Goal: Task Accomplishment & Management: Manage account settings

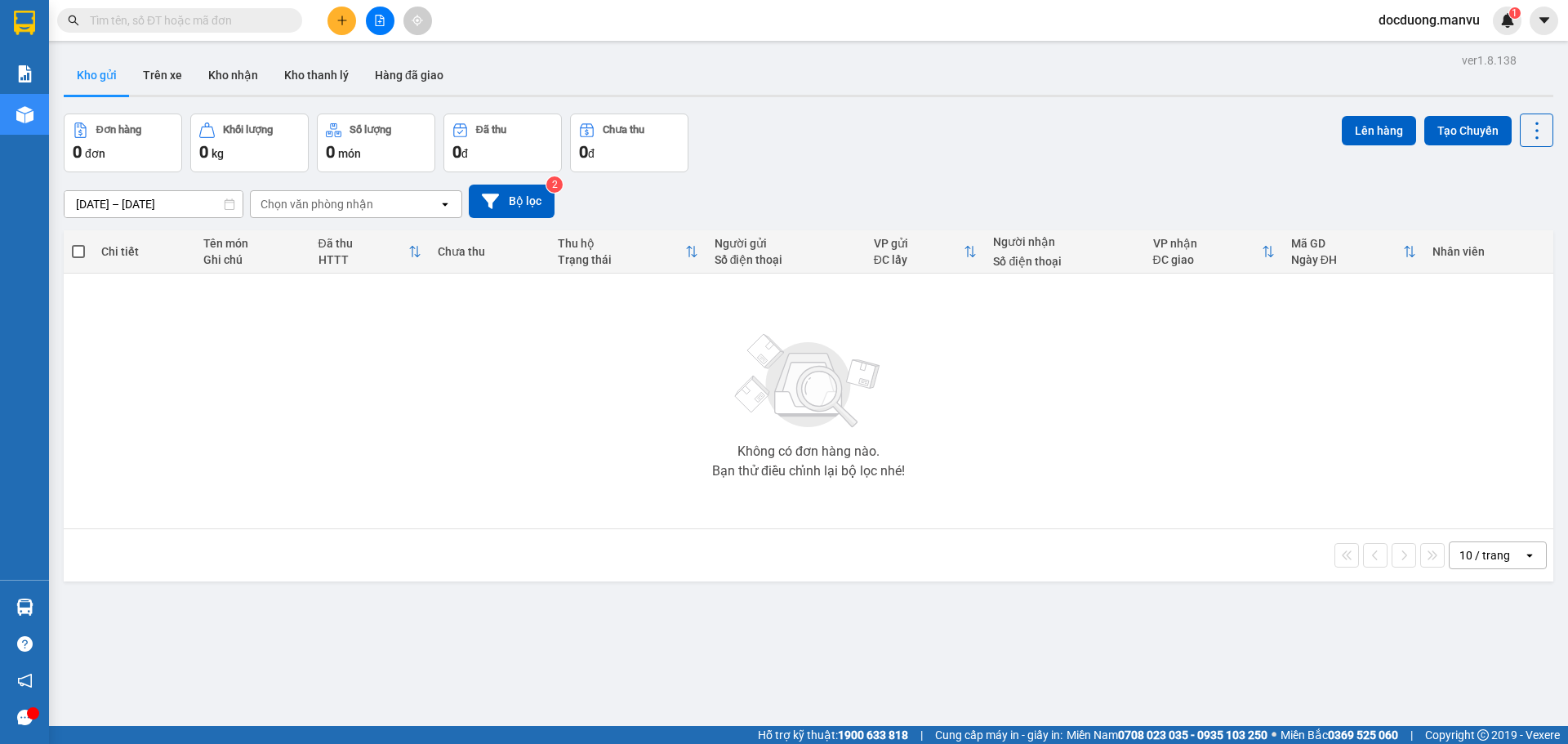
click at [333, 25] on button at bounding box center [342, 21] width 29 height 29
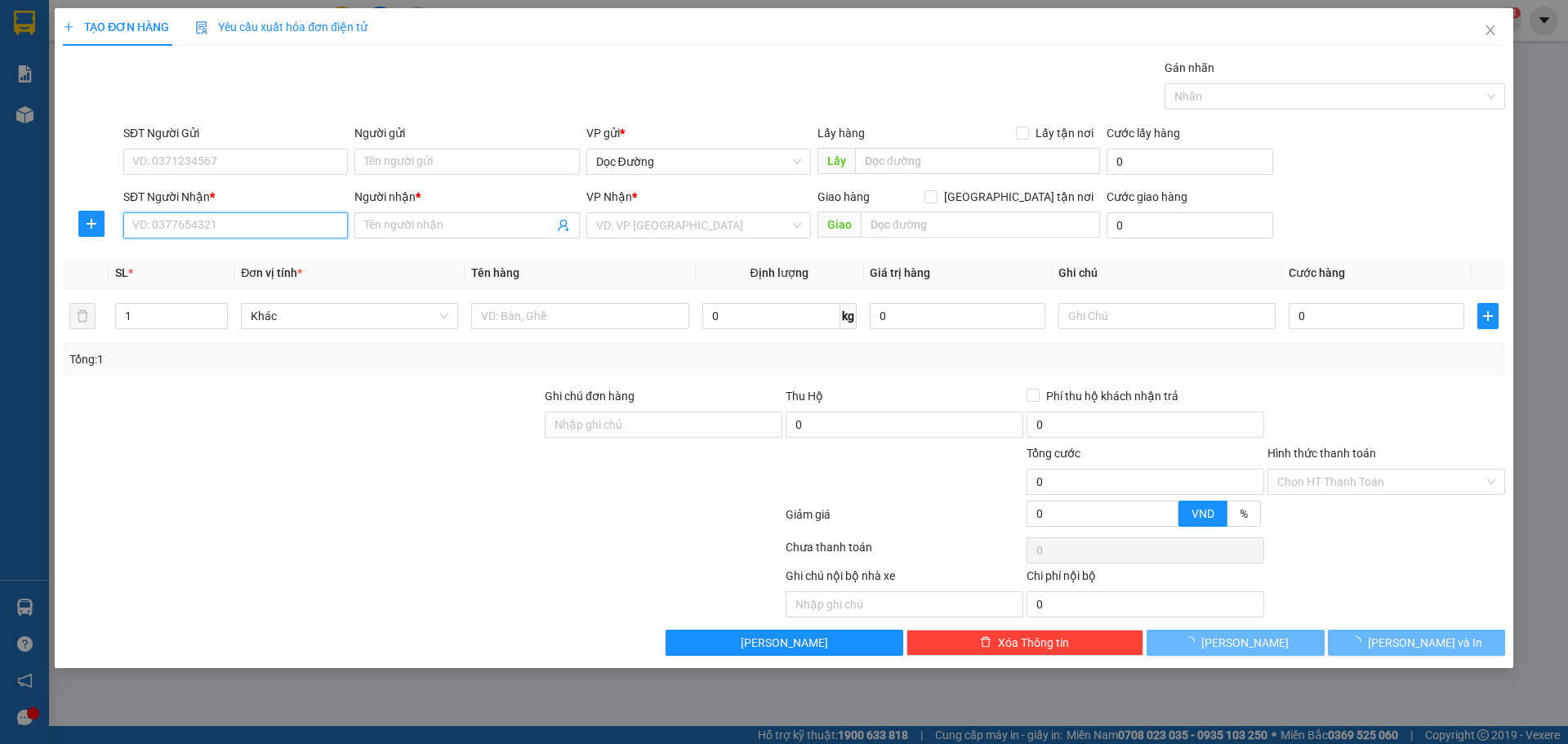
click at [232, 234] on input "SĐT Người Nhận *" at bounding box center [236, 225] width 225 height 26
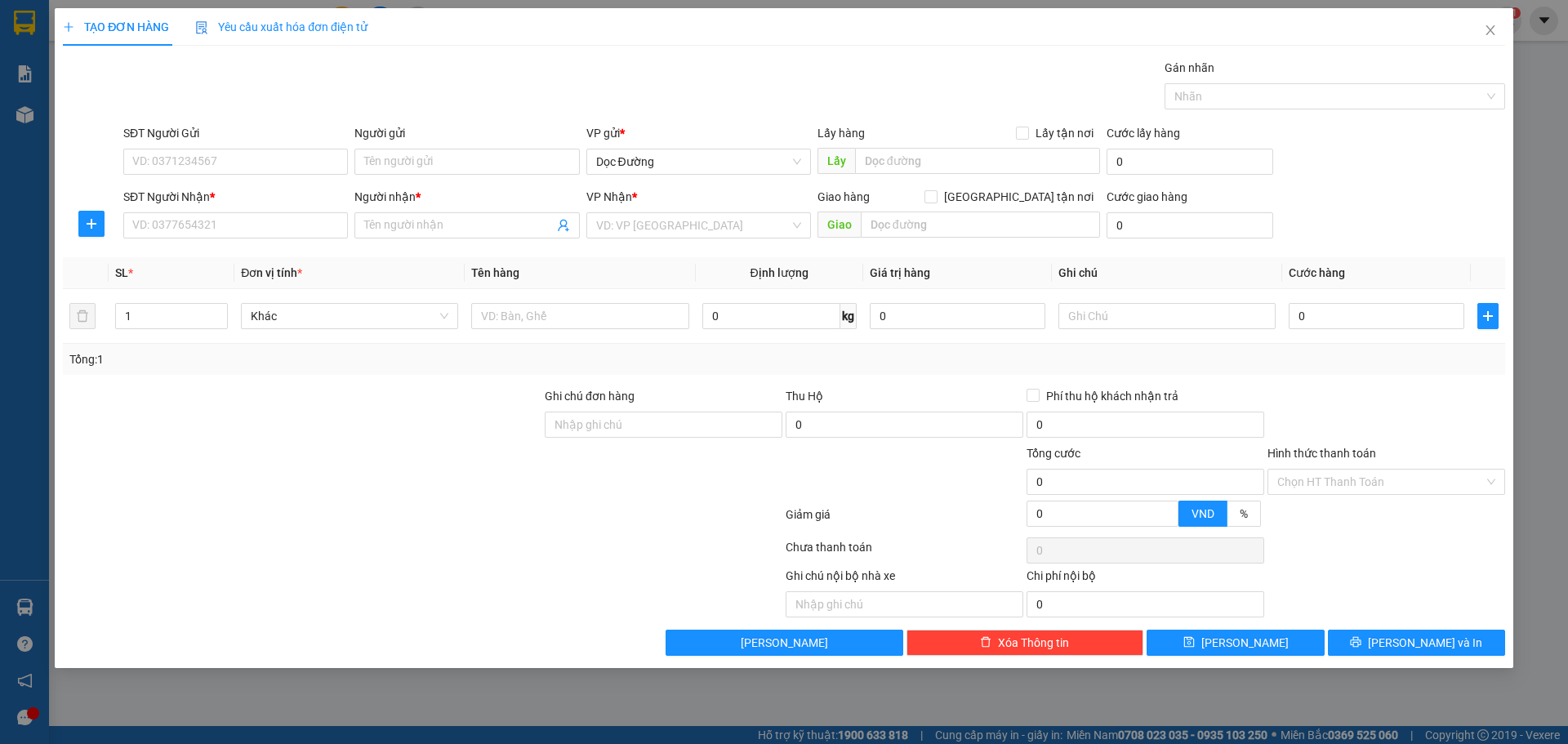
drag, startPoint x: 1429, startPoint y: 60, endPoint x: 1393, endPoint y: 76, distance: 39.4
click at [1428, 60] on div "Gán nhãn" at bounding box center [1335, 70] width 341 height 24
click at [1486, 32] on icon "close" at bounding box center [1490, 30] width 13 height 13
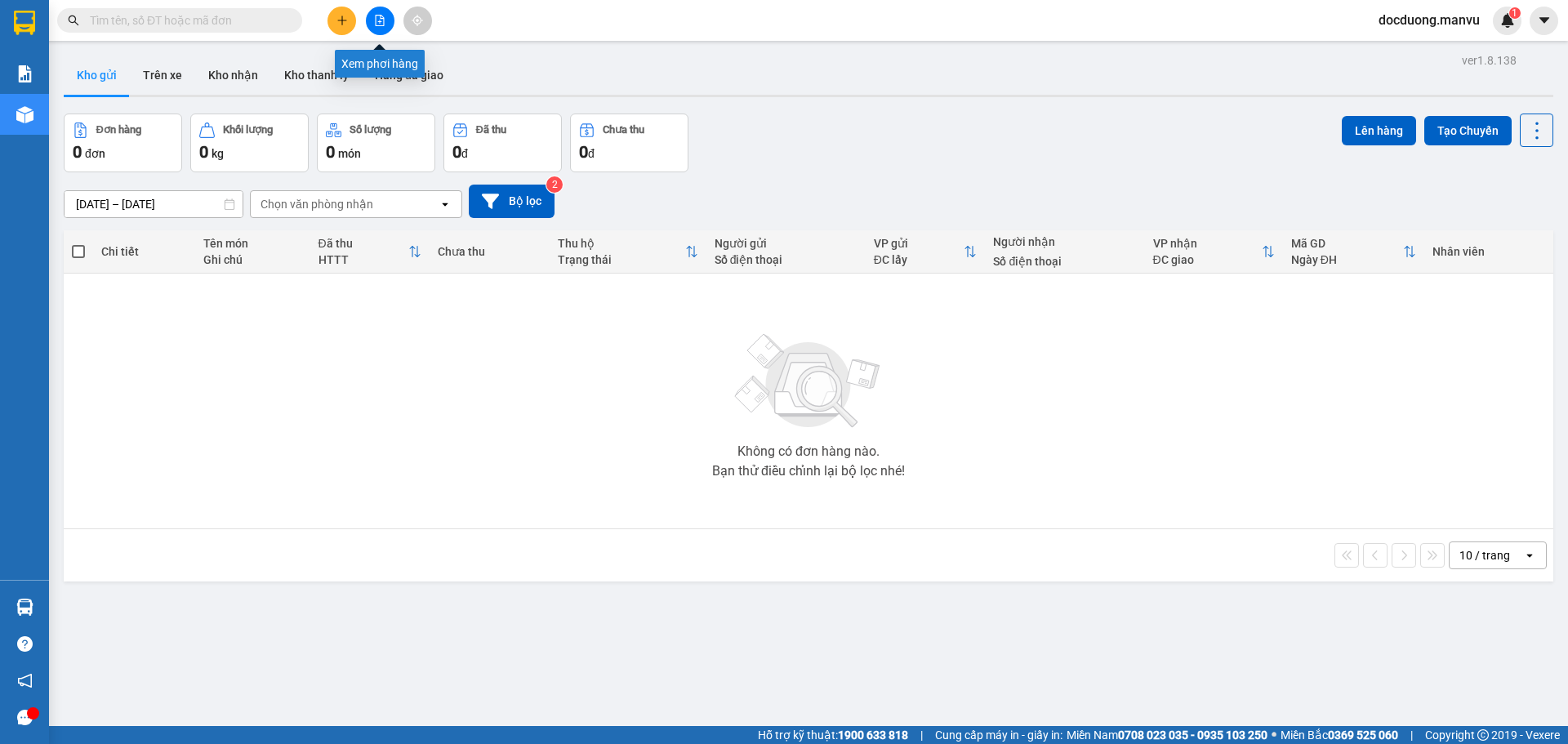
click at [379, 14] on icon "file-add" at bounding box center [380, 20] width 9 height 12
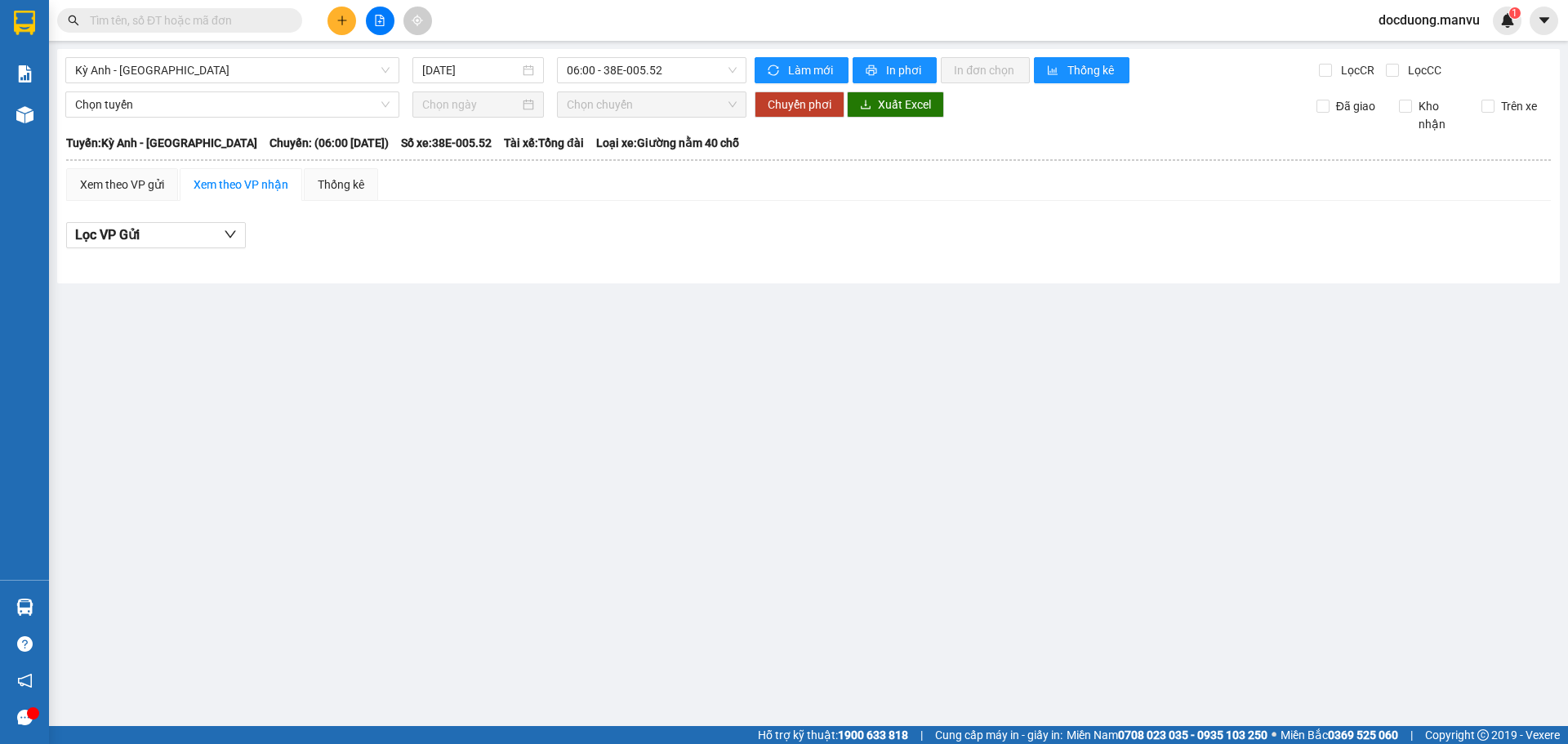
click at [436, 86] on div "Kỳ Anh - [GEOGRAPHIC_DATA] [DATE] 06:00 - 38E-005.52 Làm mới In phơi In đơn chọ…" at bounding box center [809, 166] width 1503 height 235
click at [443, 76] on input "[DATE]" at bounding box center [470, 70] width 97 height 18
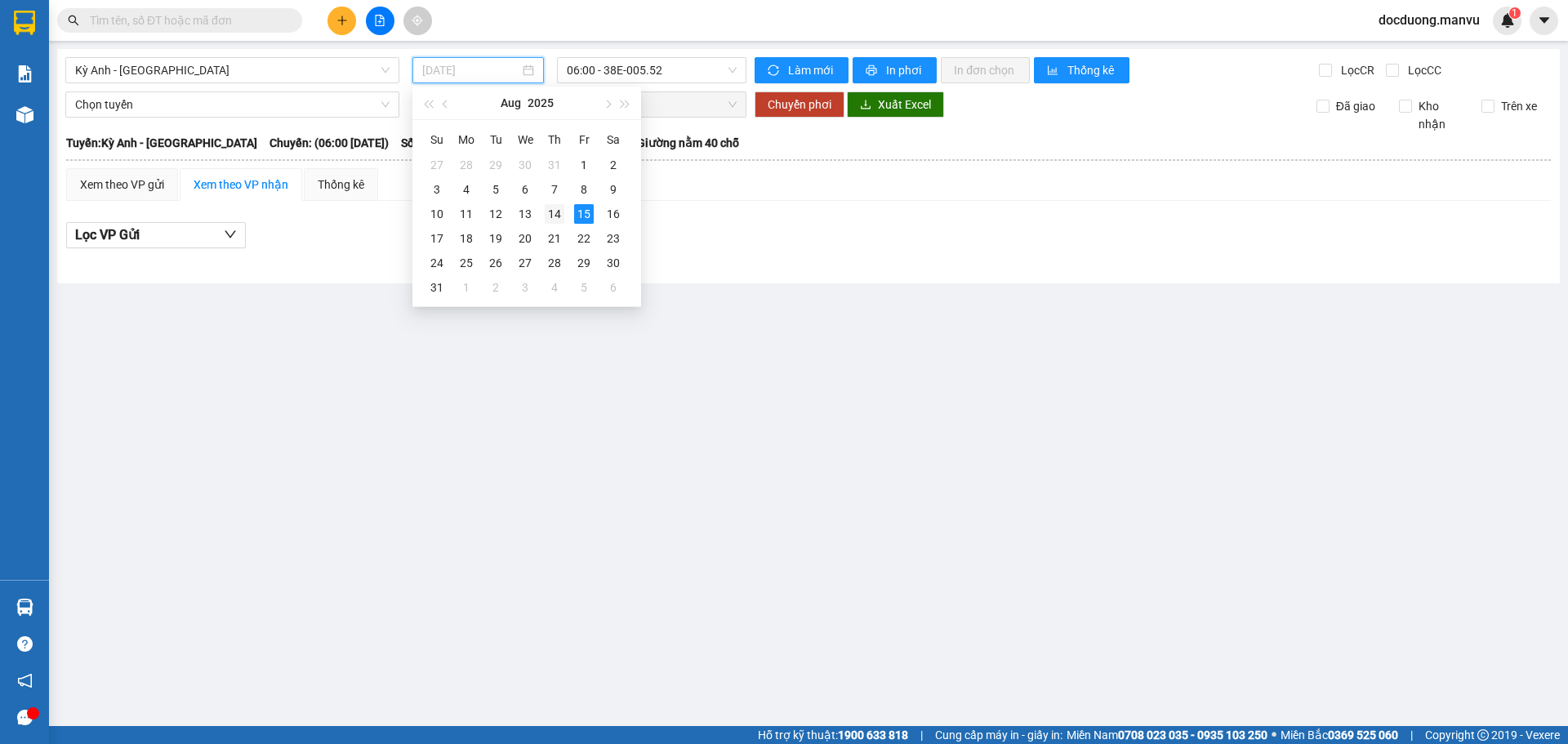
click at [560, 221] on div "14" at bounding box center [554, 214] width 20 height 20
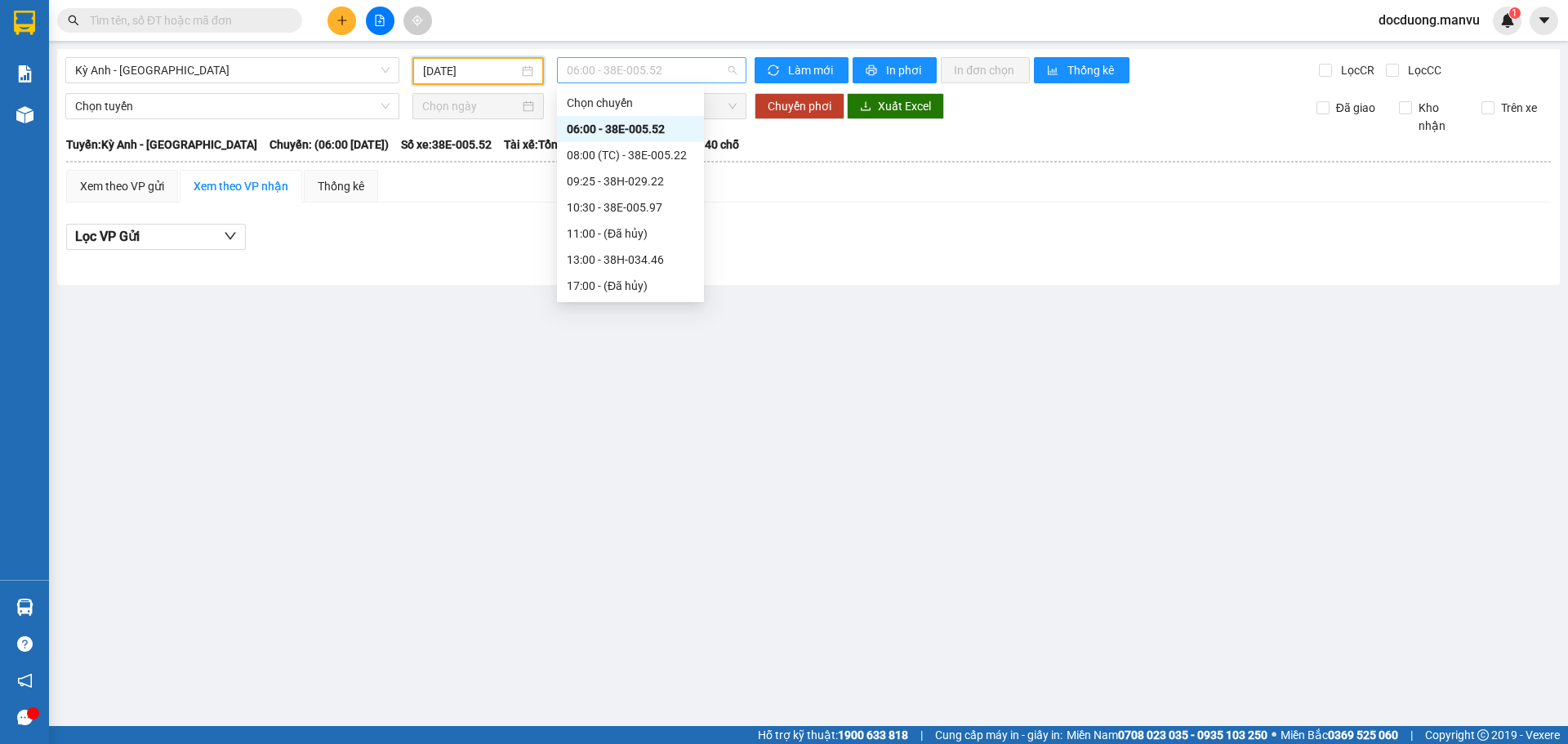
click at [688, 61] on span "06:00 - 38E-005.52" at bounding box center [651, 70] width 170 height 24
click at [620, 285] on div "22:00 - 38F-005.57" at bounding box center [630, 285] width 128 height 18
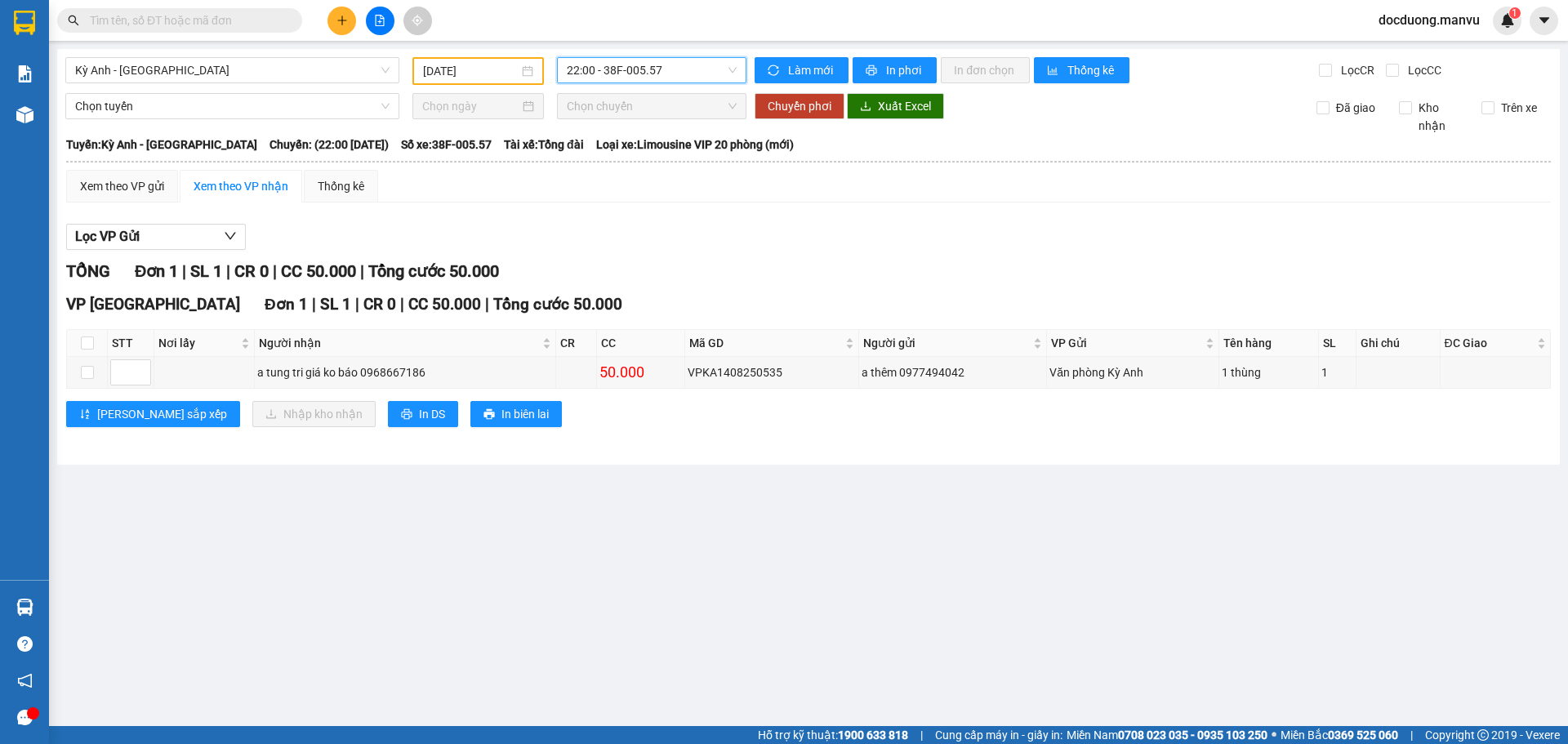
click at [465, 75] on input "[DATE]" at bounding box center [470, 71] width 95 height 18
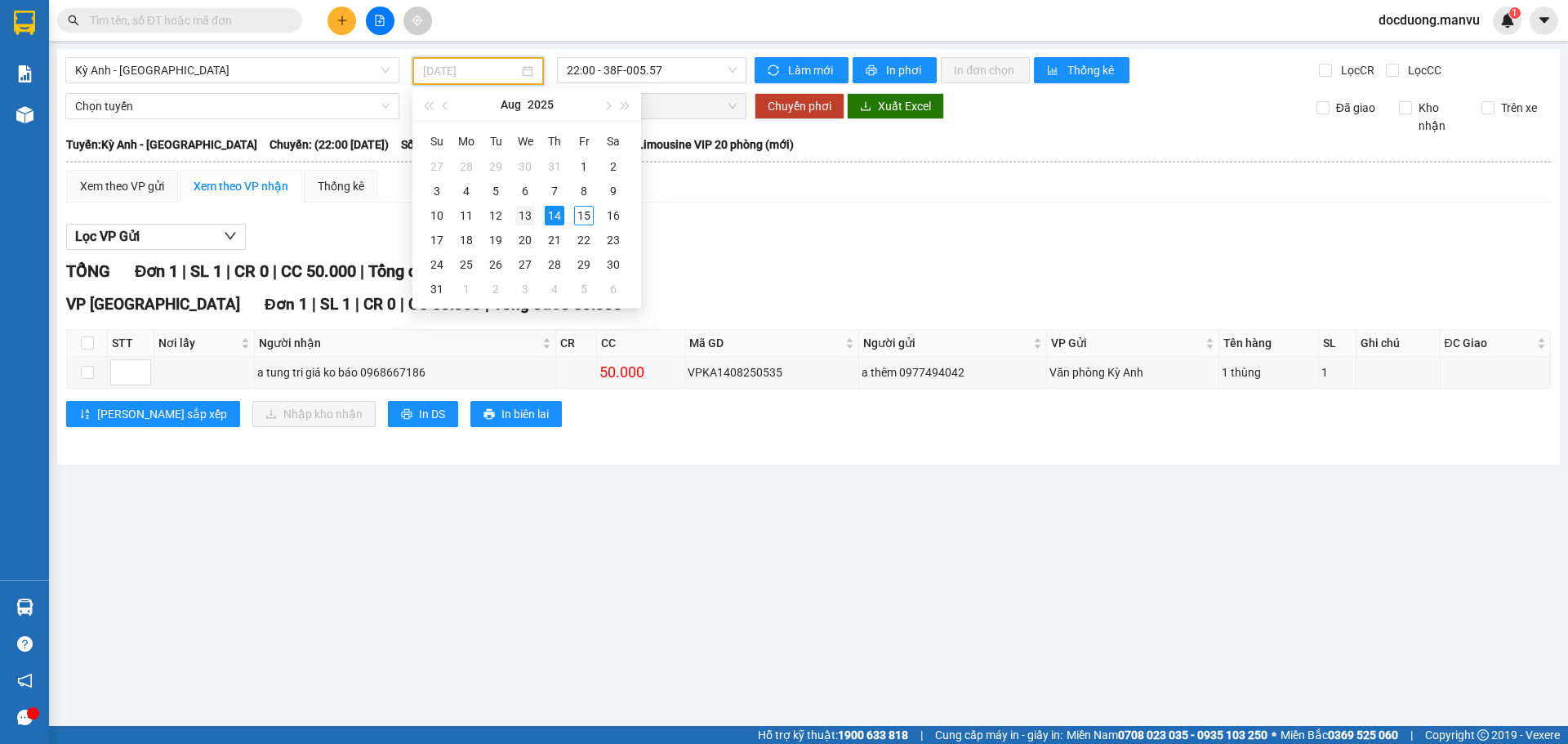
click at [529, 222] on div "13" at bounding box center [525, 216] width 20 height 20
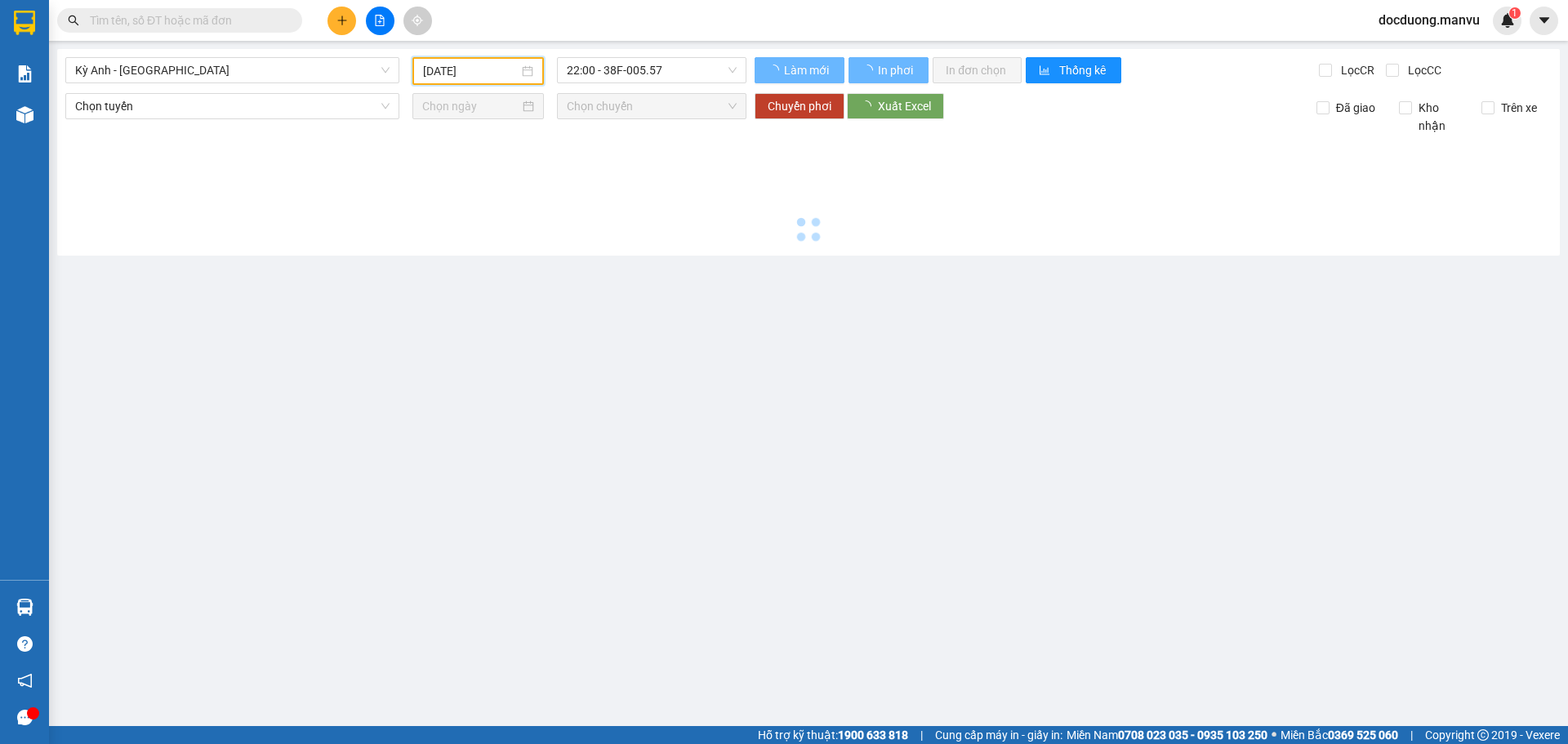
type input "[DATE]"
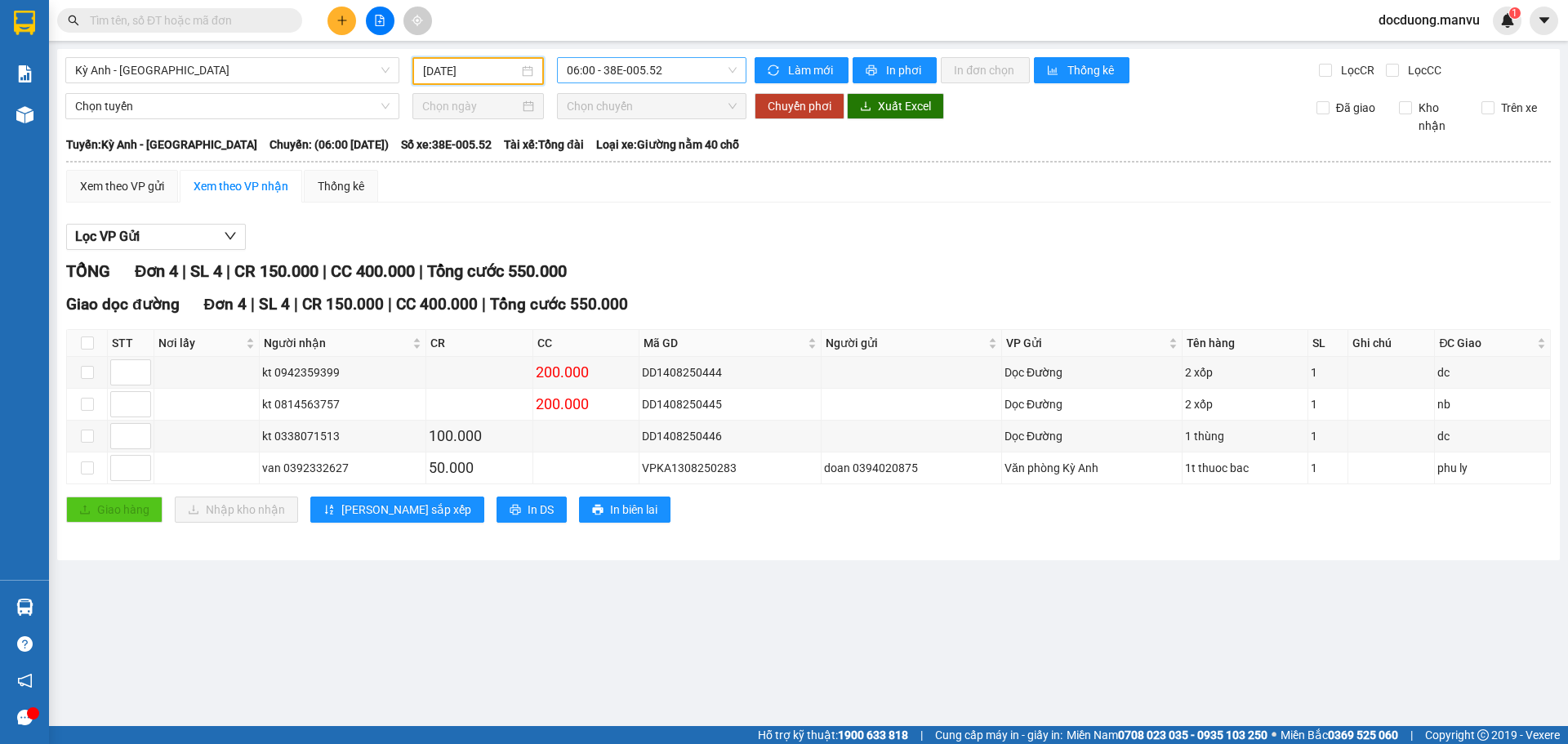
click at [639, 80] on span "06:00 - 38E-005.52" at bounding box center [651, 70] width 170 height 24
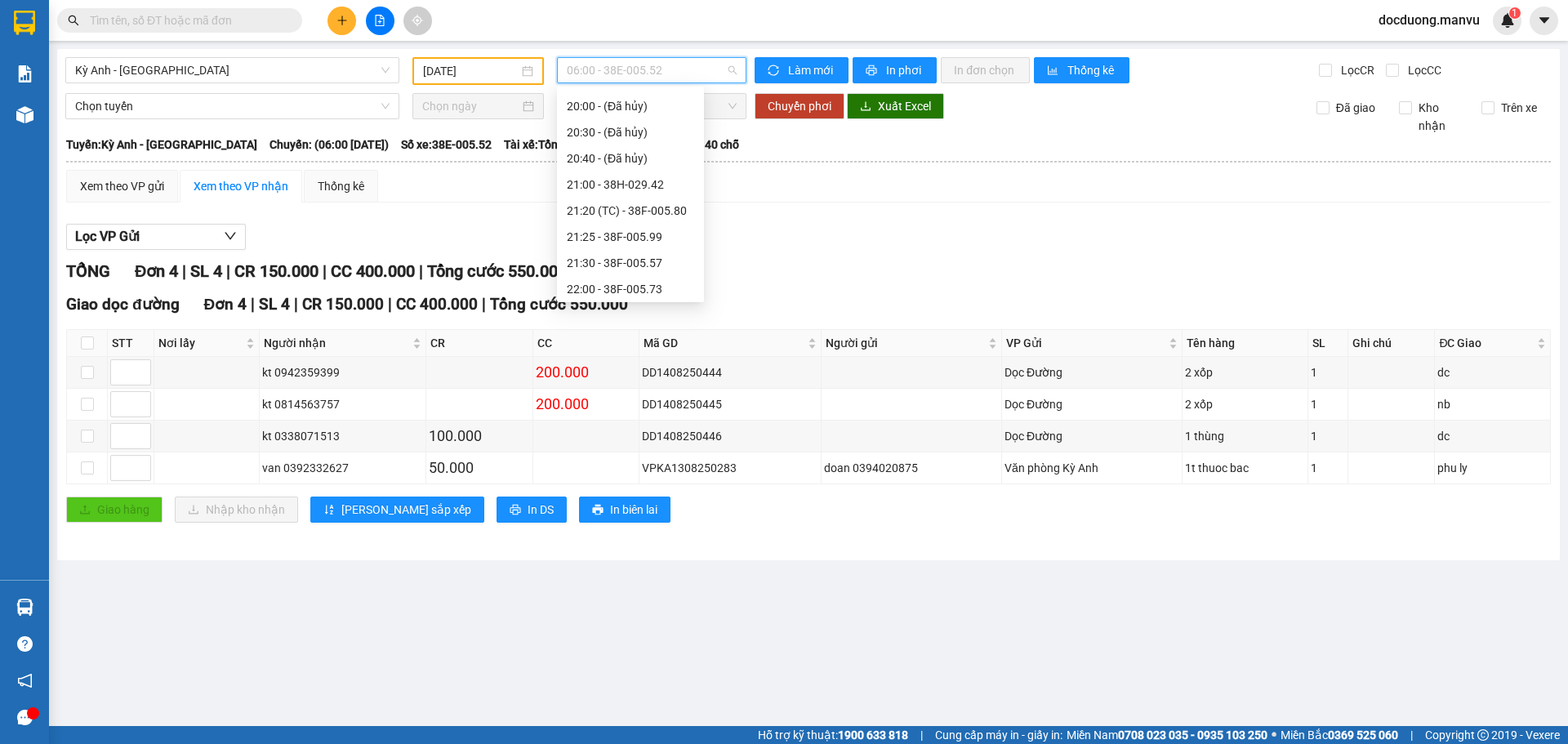
scroll to position [209, 0]
click at [647, 261] on div "21:30 - 38F-005.57" at bounding box center [630, 260] width 128 height 18
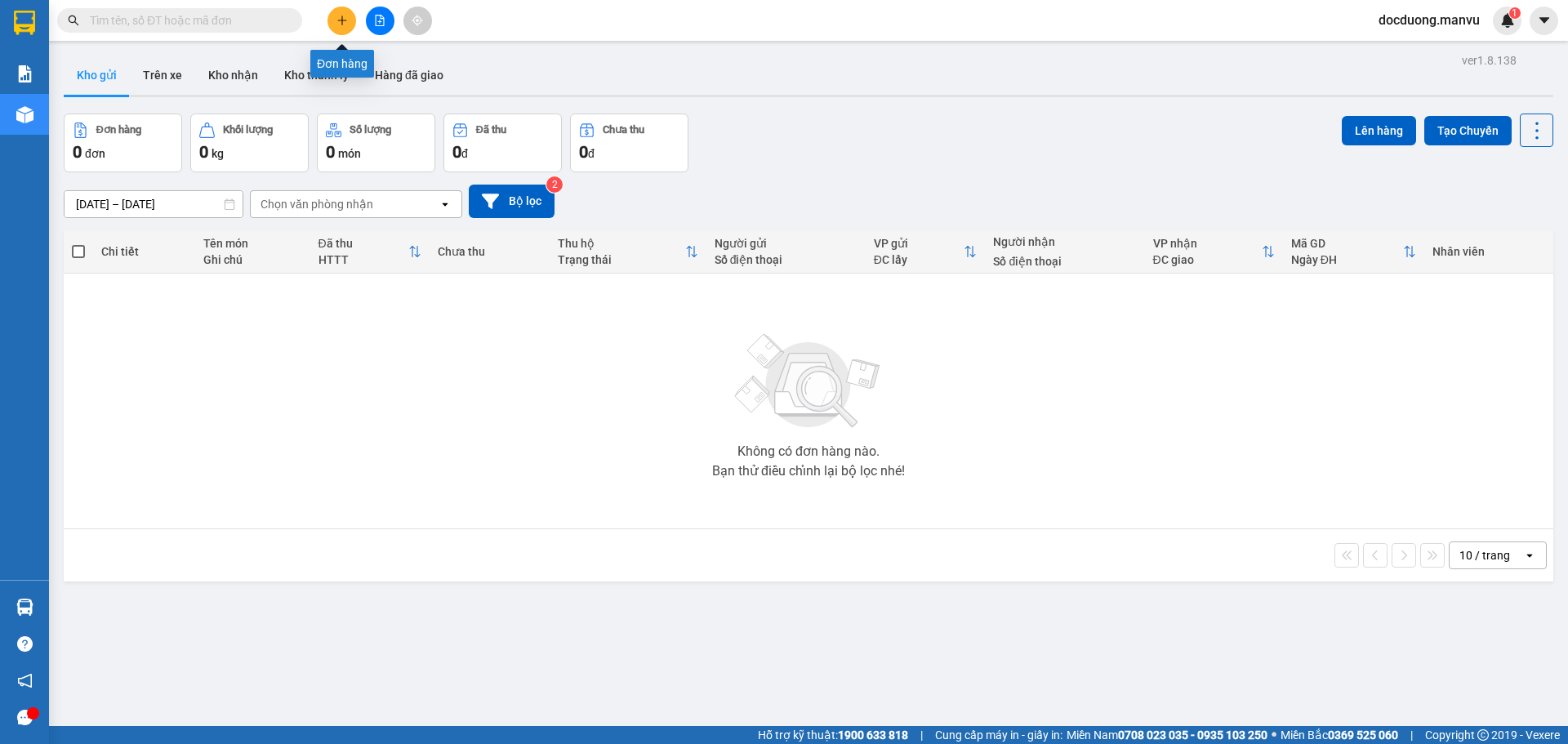
click at [354, 24] on button at bounding box center [342, 21] width 29 height 29
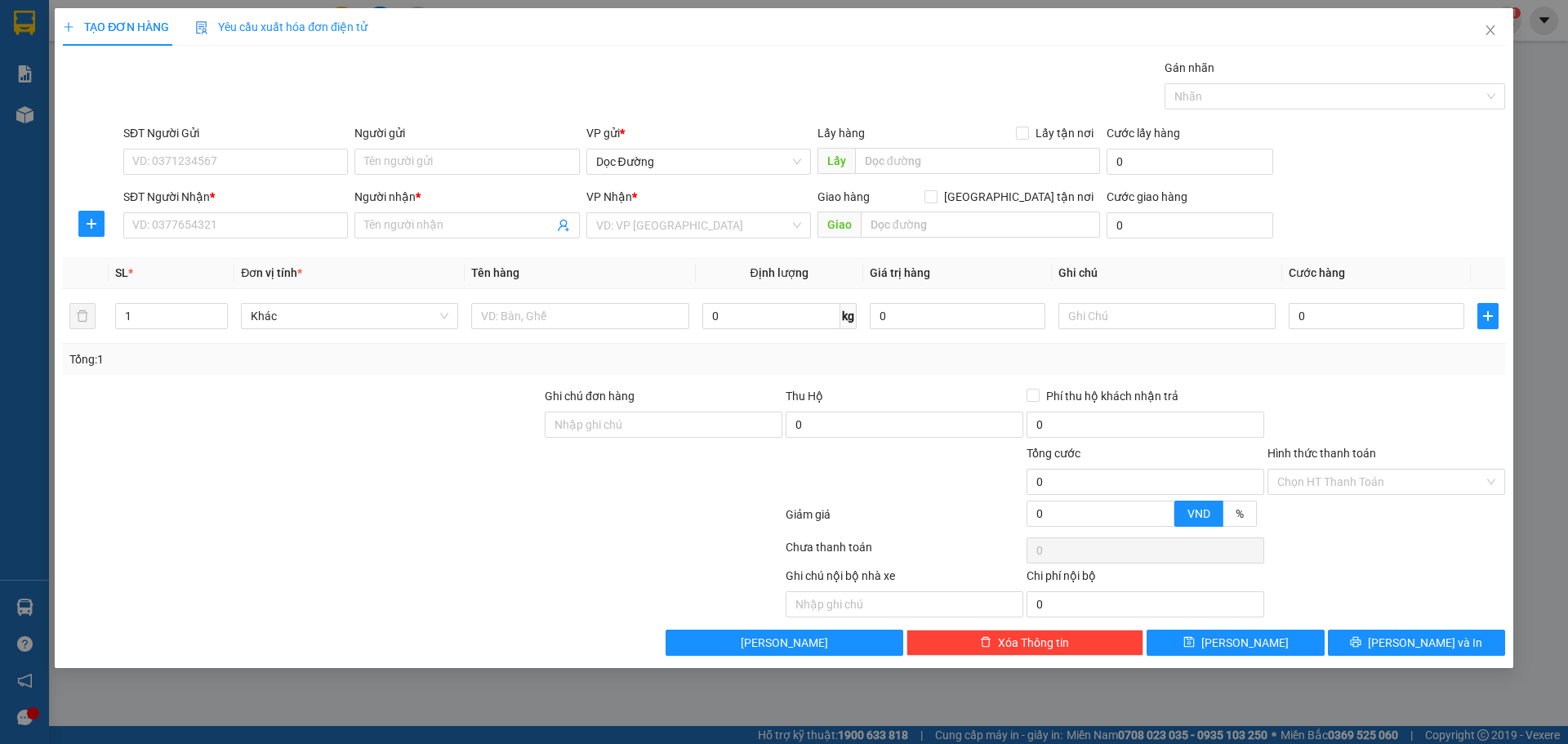
click at [215, 210] on div "SĐT Người Nhận *" at bounding box center [236, 199] width 225 height 24
click at [215, 217] on input "SĐT Người Nhận *" at bounding box center [236, 225] width 225 height 26
type input "0934696956"
click at [437, 214] on span at bounding box center [467, 225] width 225 height 26
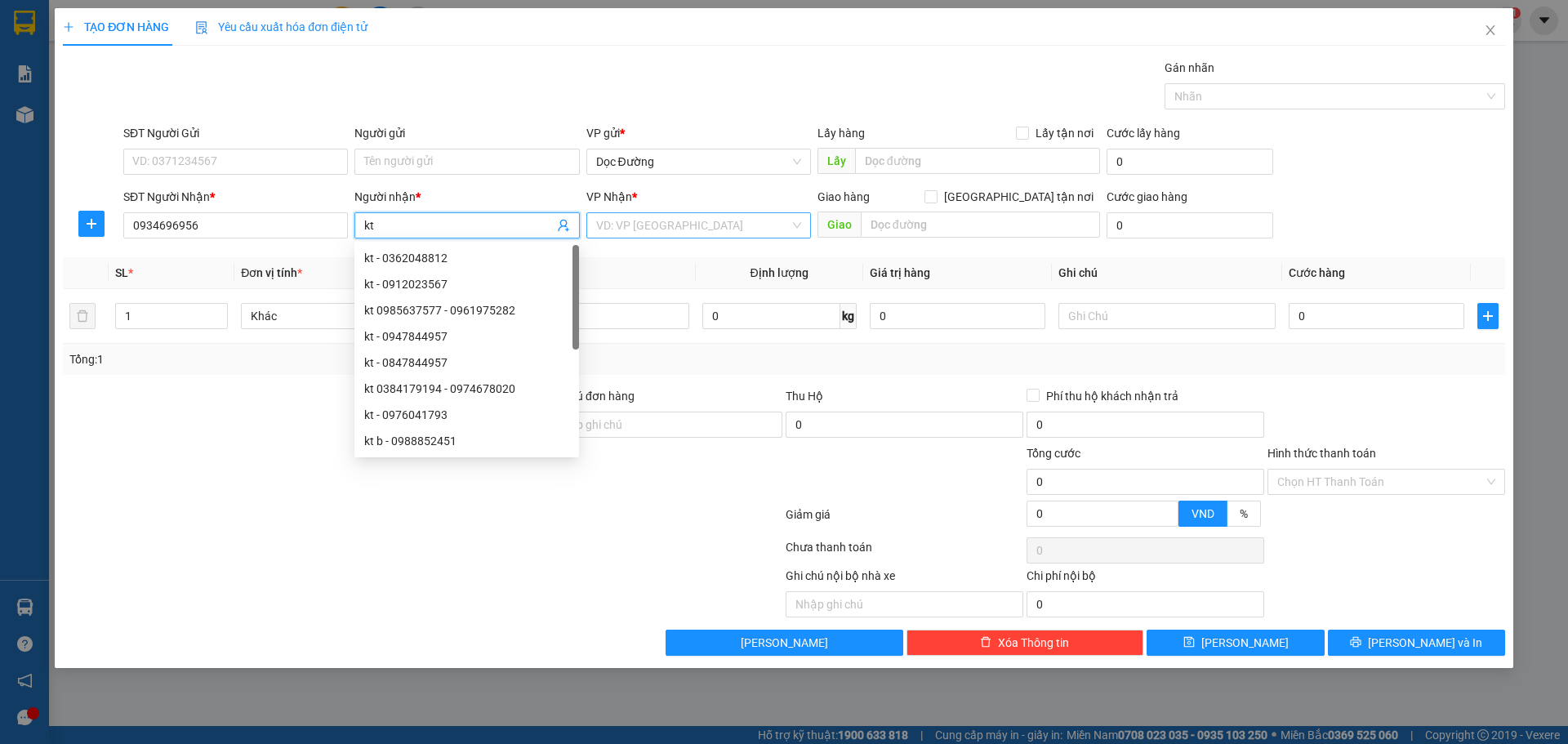
type input "kt"
click at [688, 227] on input "search" at bounding box center [693, 225] width 194 height 24
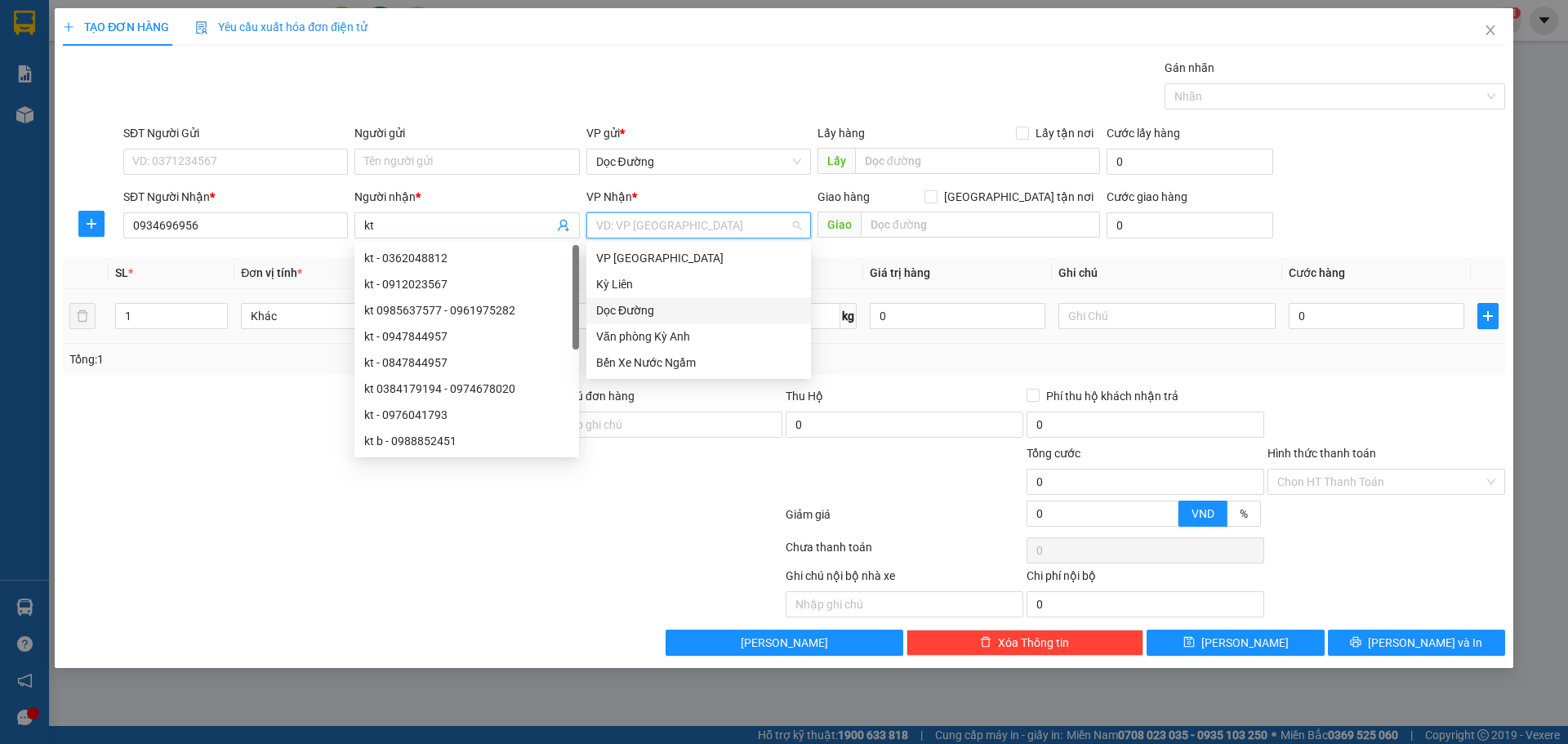
click at [645, 302] on div "Dọc Đường" at bounding box center [699, 310] width 225 height 26
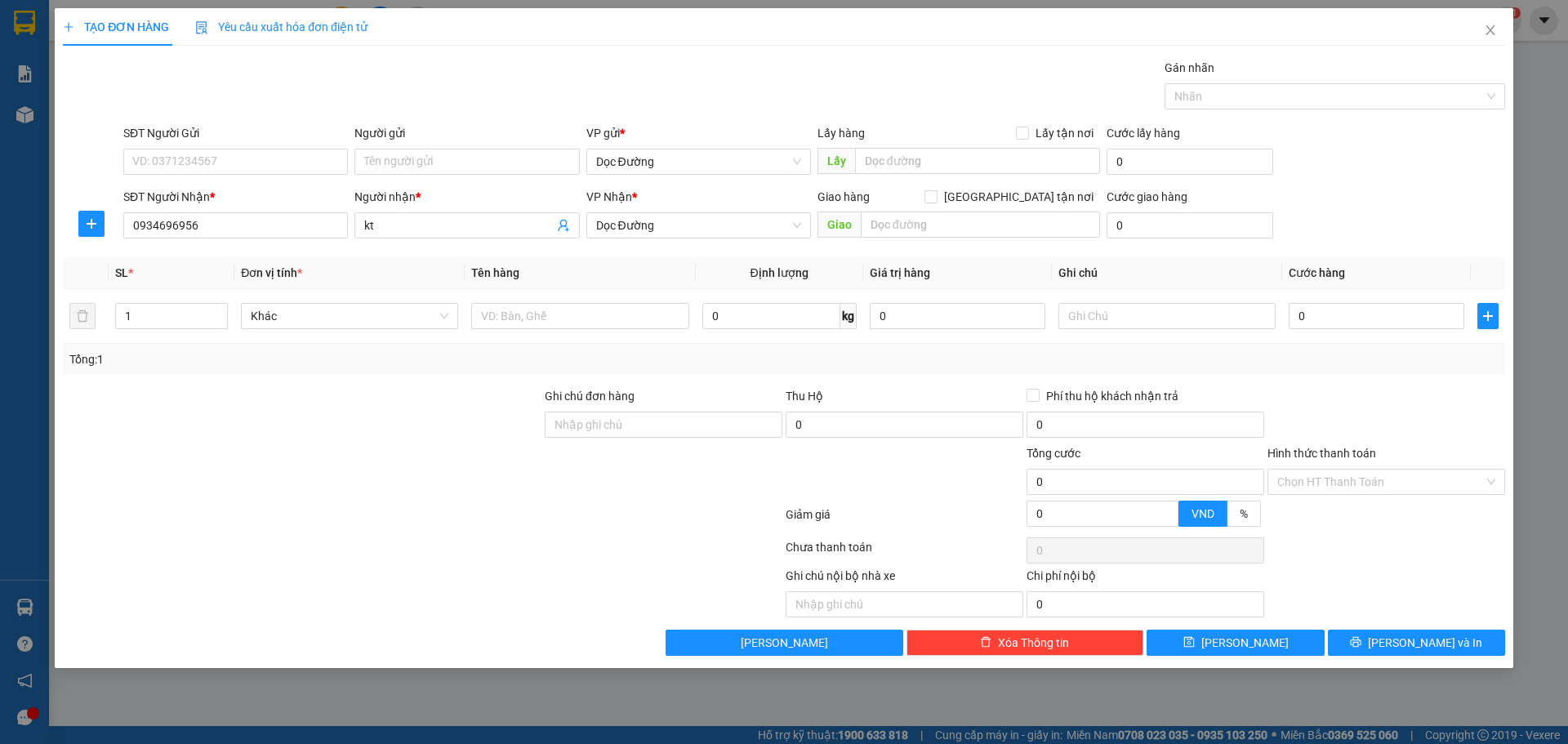
click at [882, 210] on div "Giao hàng [GEOGRAPHIC_DATA] tận nơi" at bounding box center [958, 199] width 283 height 24
click at [874, 223] on input "text" at bounding box center [980, 224] width 239 height 26
click at [873, 224] on input "text" at bounding box center [980, 224] width 239 height 26
type input "ka"
click at [586, 312] on input "text" at bounding box center [579, 315] width 217 height 26
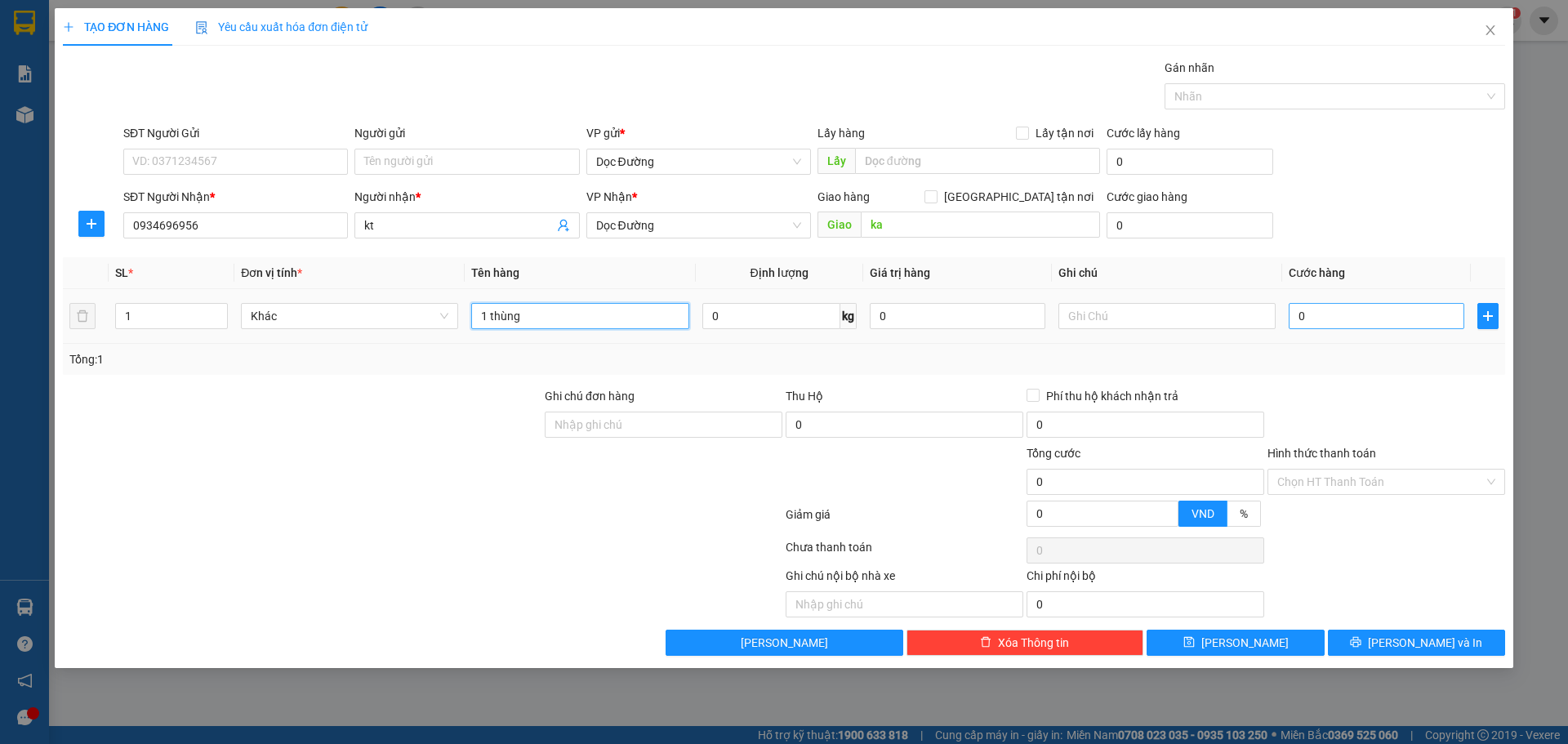
type input "1 thùng"
click at [1348, 313] on input "0" at bounding box center [1376, 315] width 176 height 26
type input "5"
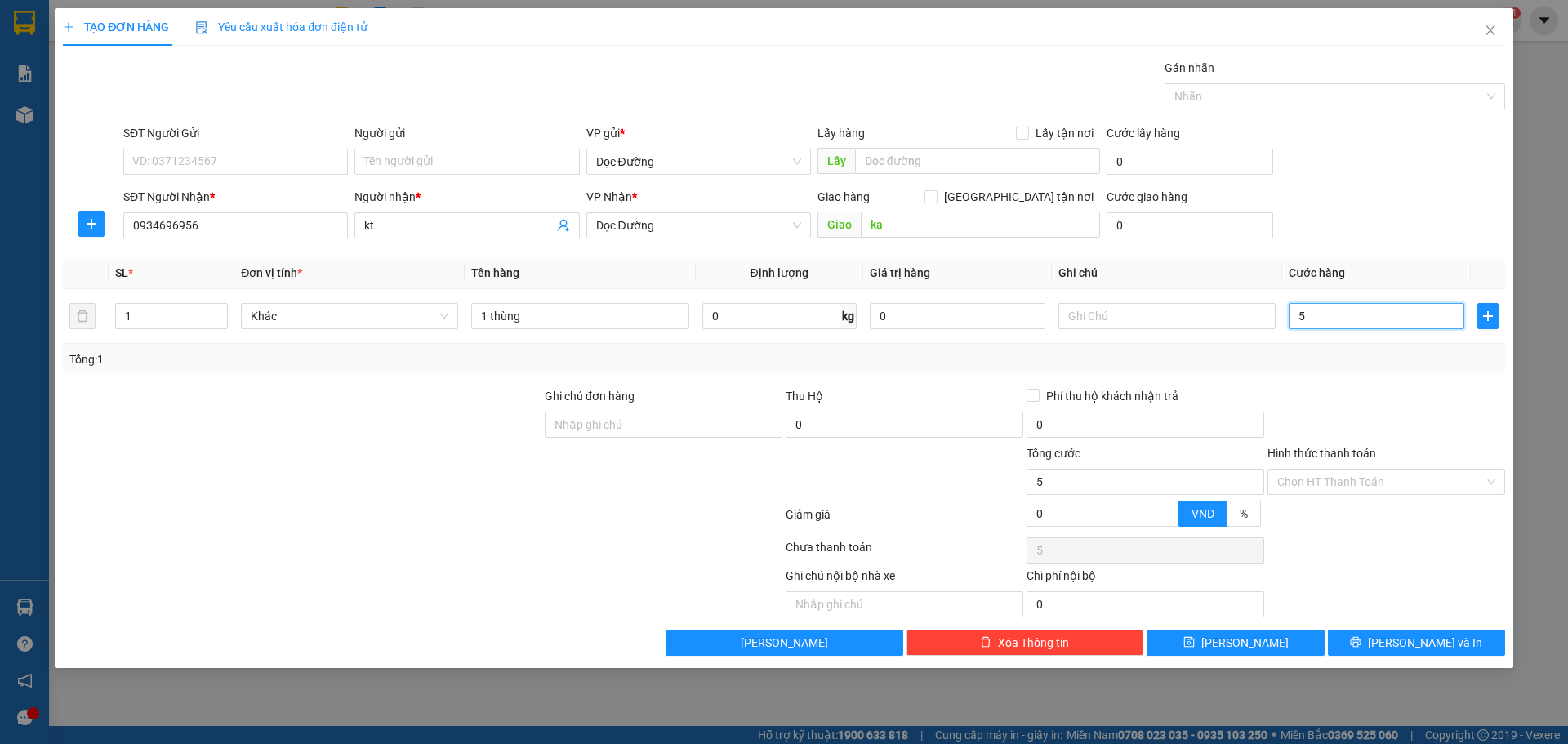
type input "50"
type input "500"
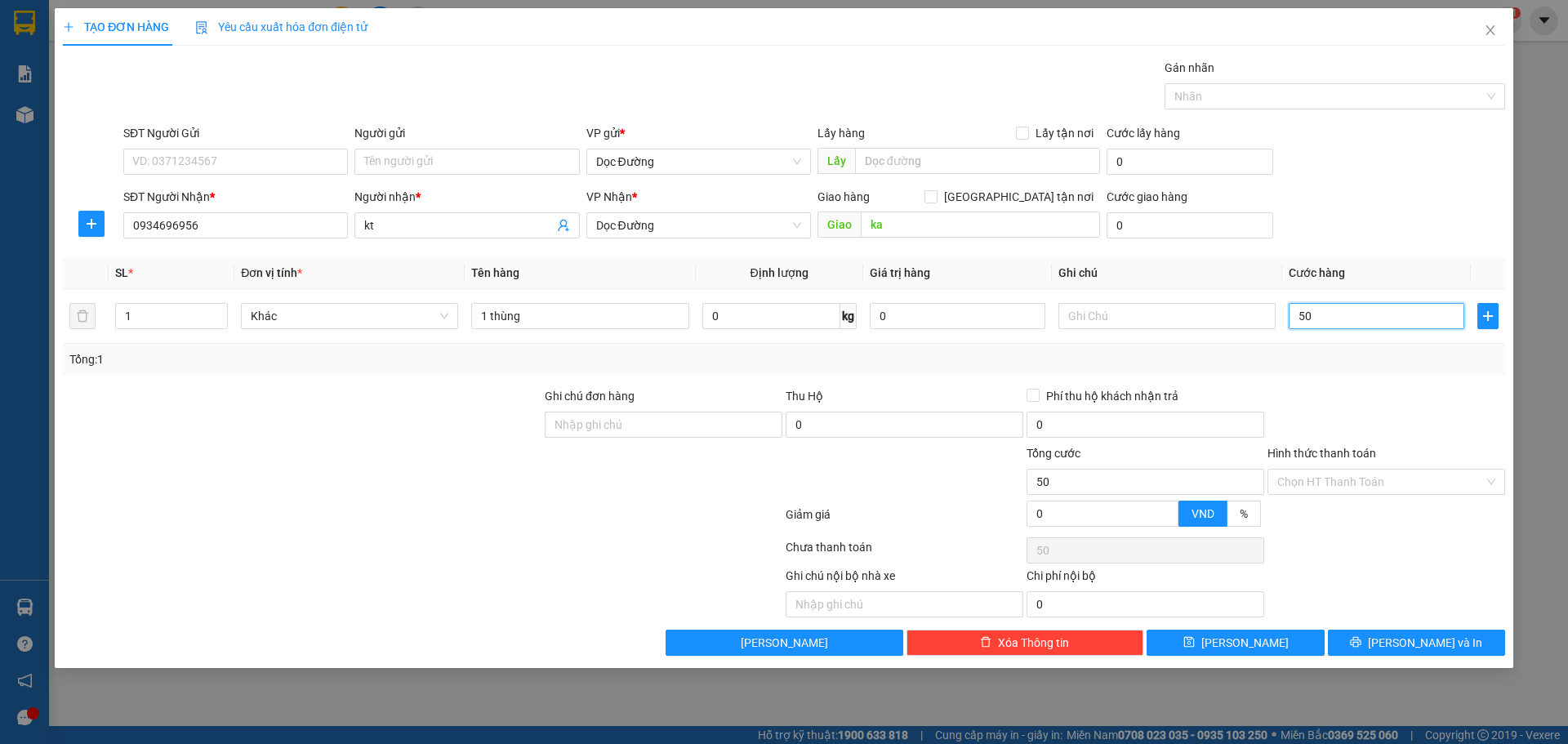
type input "500"
type input "5.000"
type input "50.000"
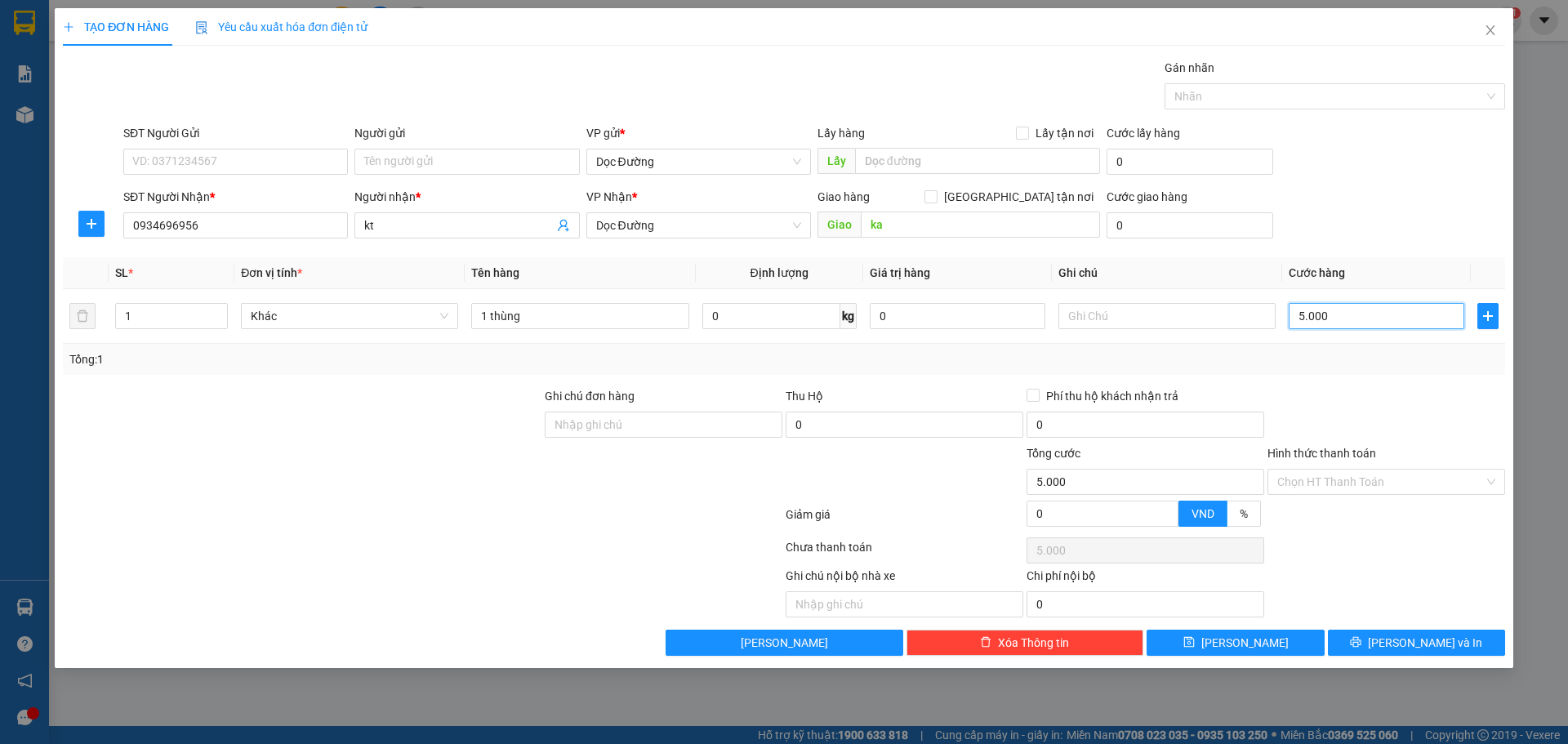
type input "50.000"
type input "500.000"
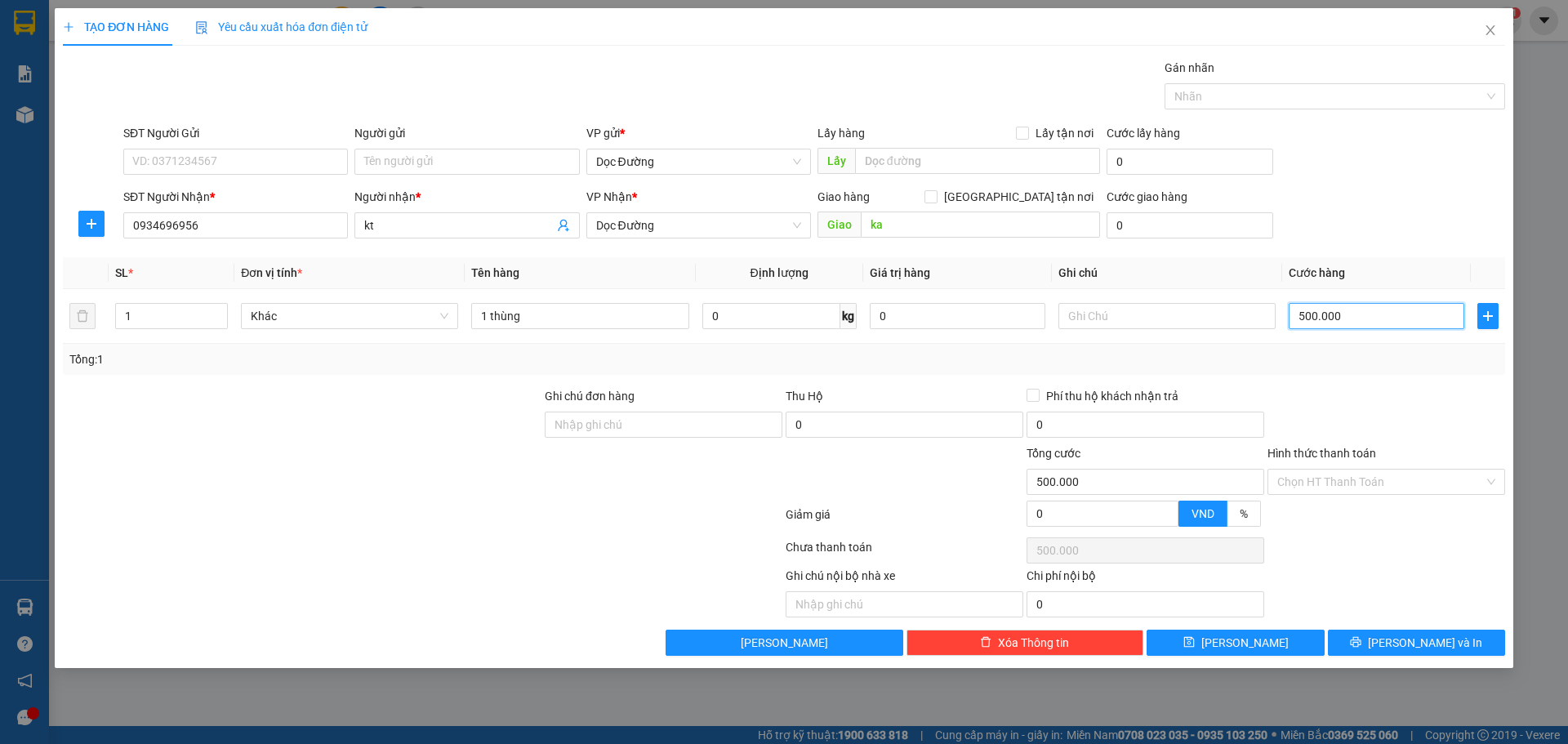
type input "50.000"
click at [1429, 475] on input "Hình thức thanh toán" at bounding box center [1380, 481] width 206 height 24
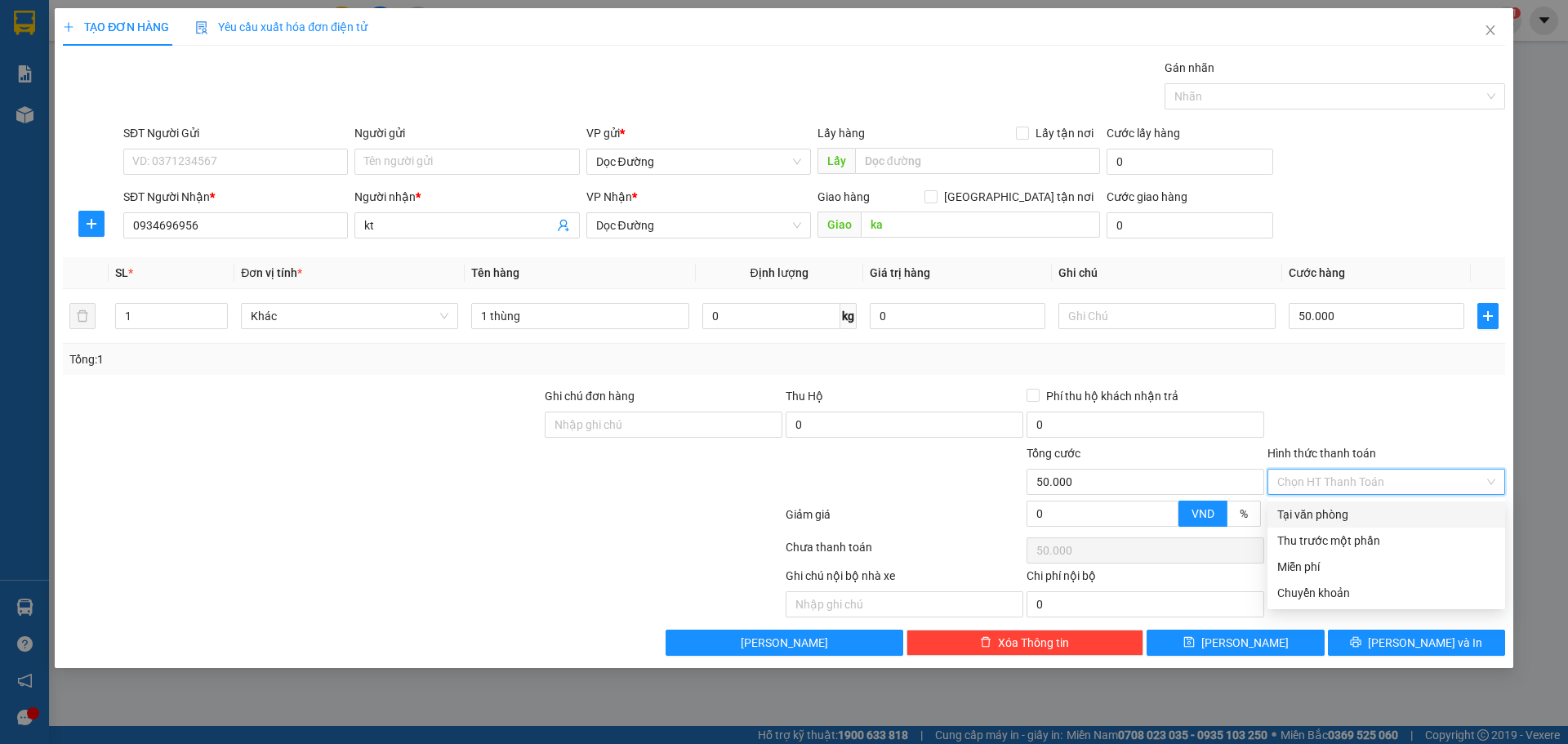
click at [1381, 514] on div "Tại văn phòng" at bounding box center [1386, 514] width 218 height 18
type input "0"
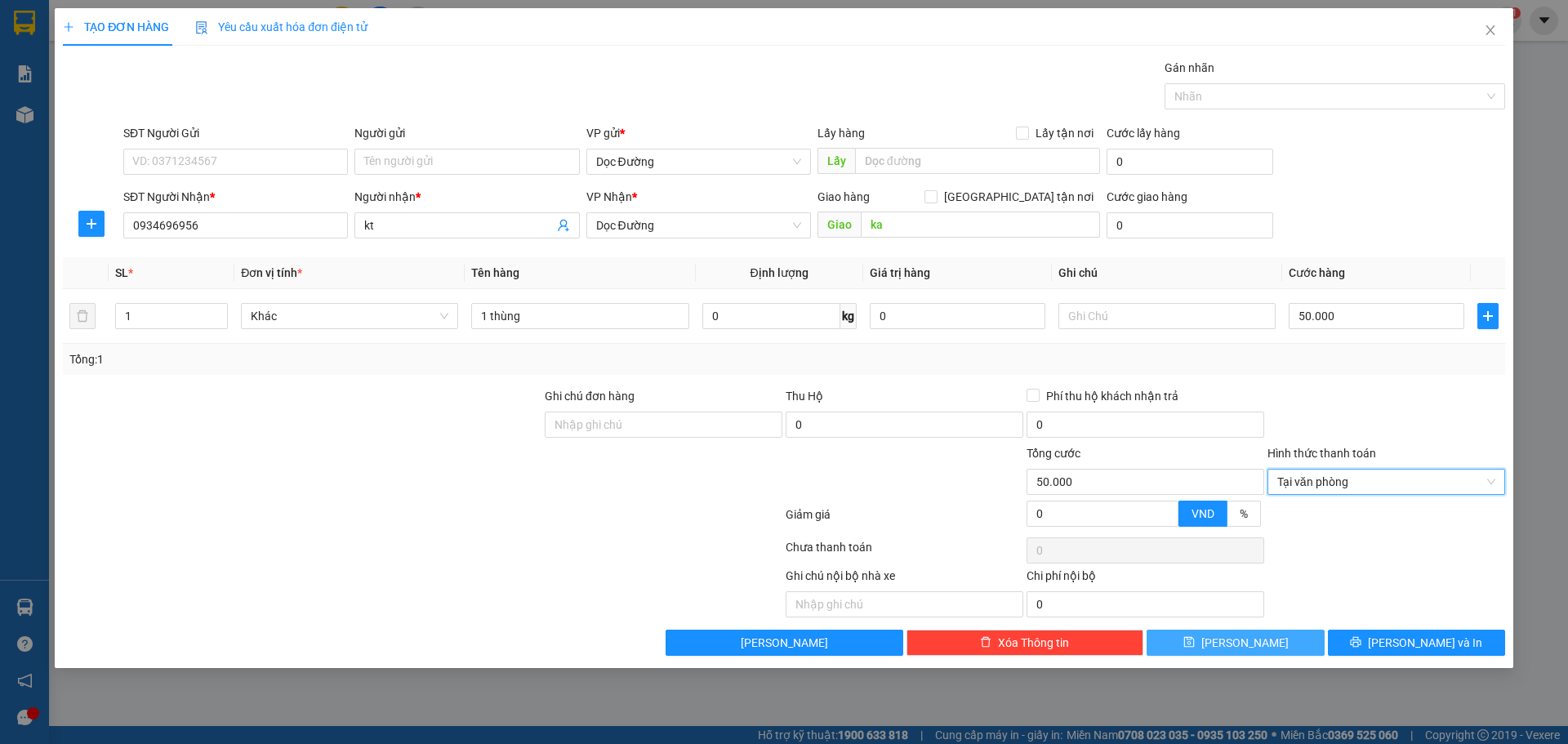
click at [1264, 638] on button "[PERSON_NAME]" at bounding box center [1235, 641] width 178 height 26
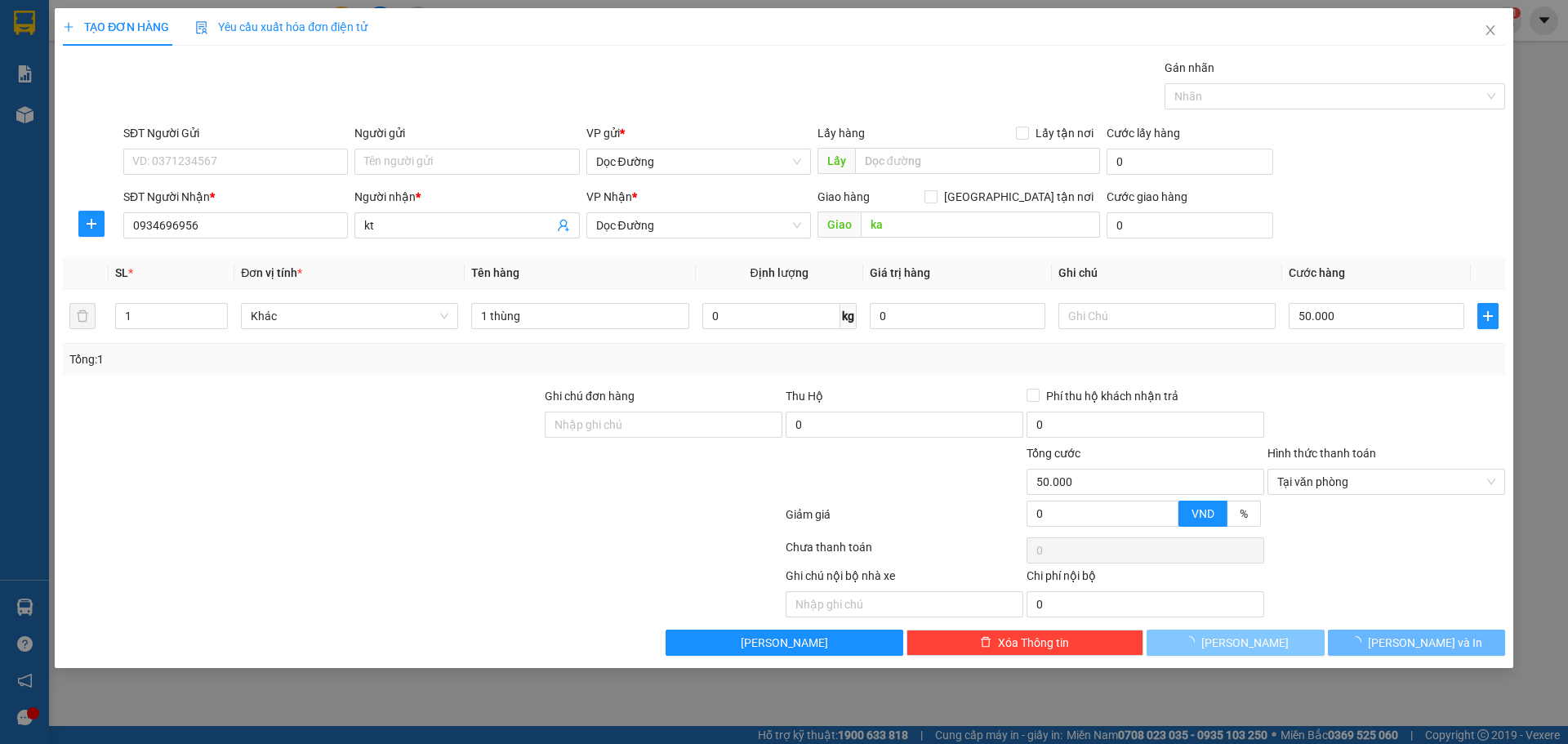
type input "0"
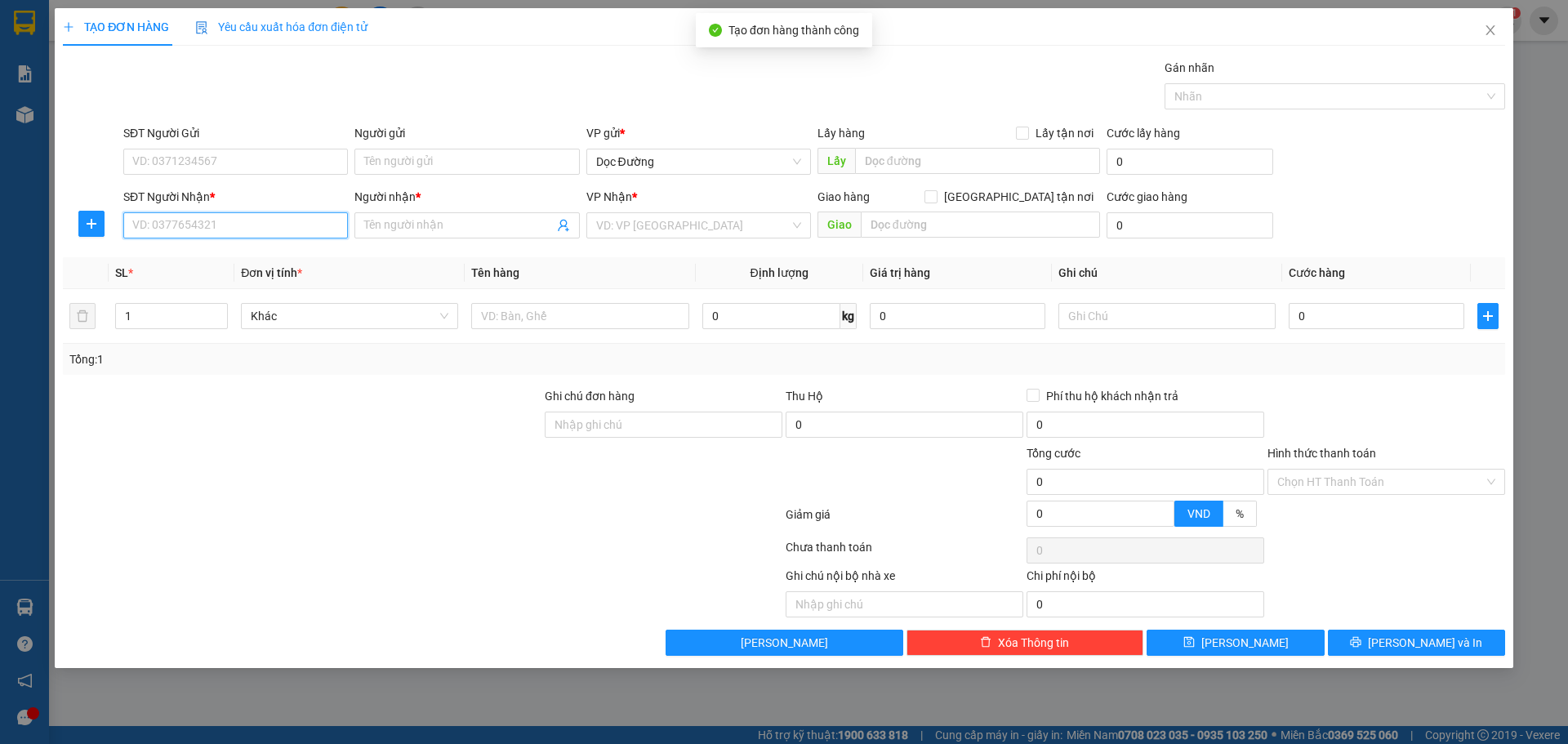
drag, startPoint x: 314, startPoint y: 214, endPoint x: 306, endPoint y: 219, distance: 9.4
click at [313, 215] on input "SĐT Người Nhận *" at bounding box center [236, 225] width 225 height 26
click at [306, 219] on input "SĐT Người Nhận *" at bounding box center [236, 225] width 225 height 26
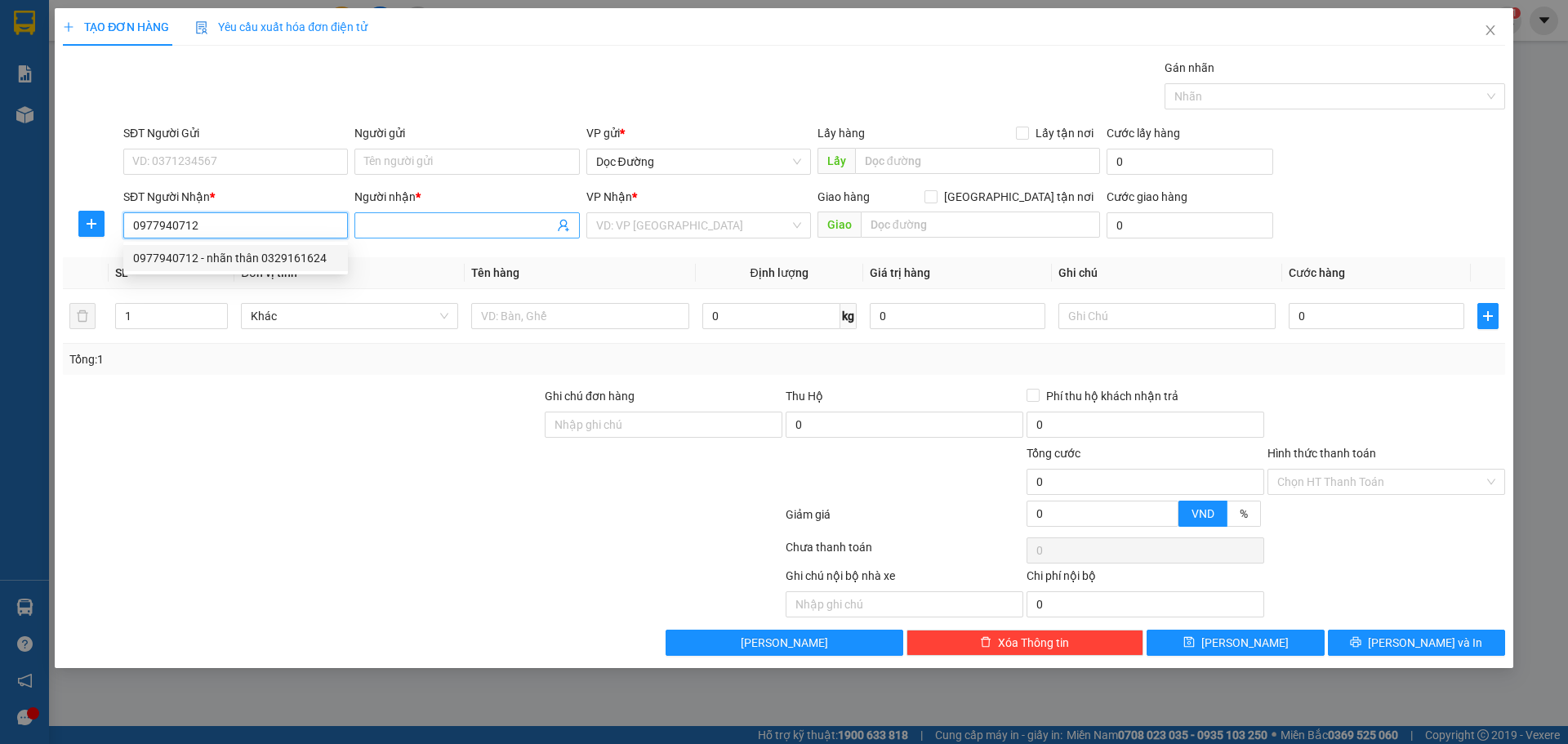
type input "0977940712"
click at [392, 218] on input "Người nhận *" at bounding box center [458, 225] width 188 height 18
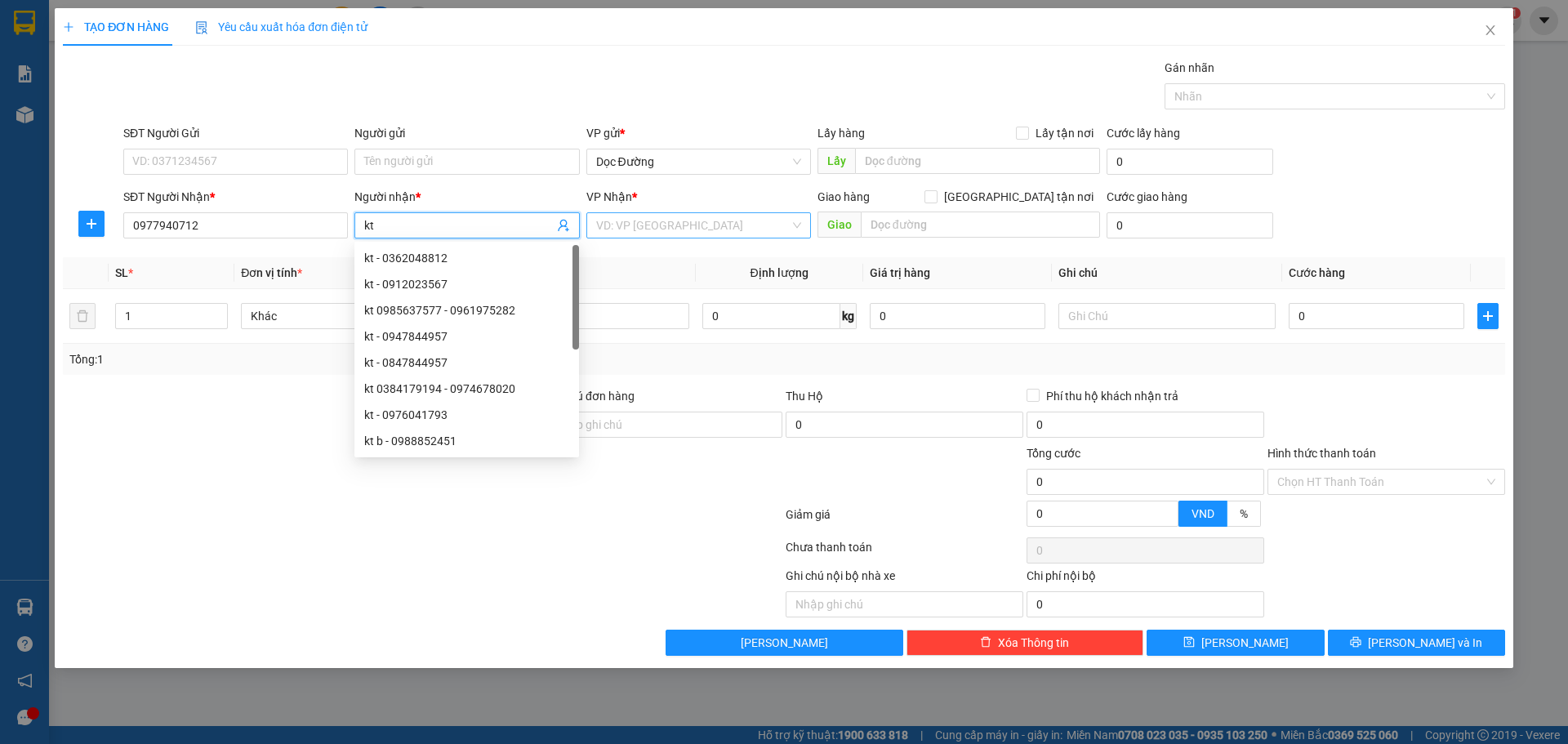
type input "kt"
drag, startPoint x: 691, startPoint y: 225, endPoint x: 674, endPoint y: 255, distance: 34.5
click at [685, 227] on input "search" at bounding box center [693, 225] width 194 height 24
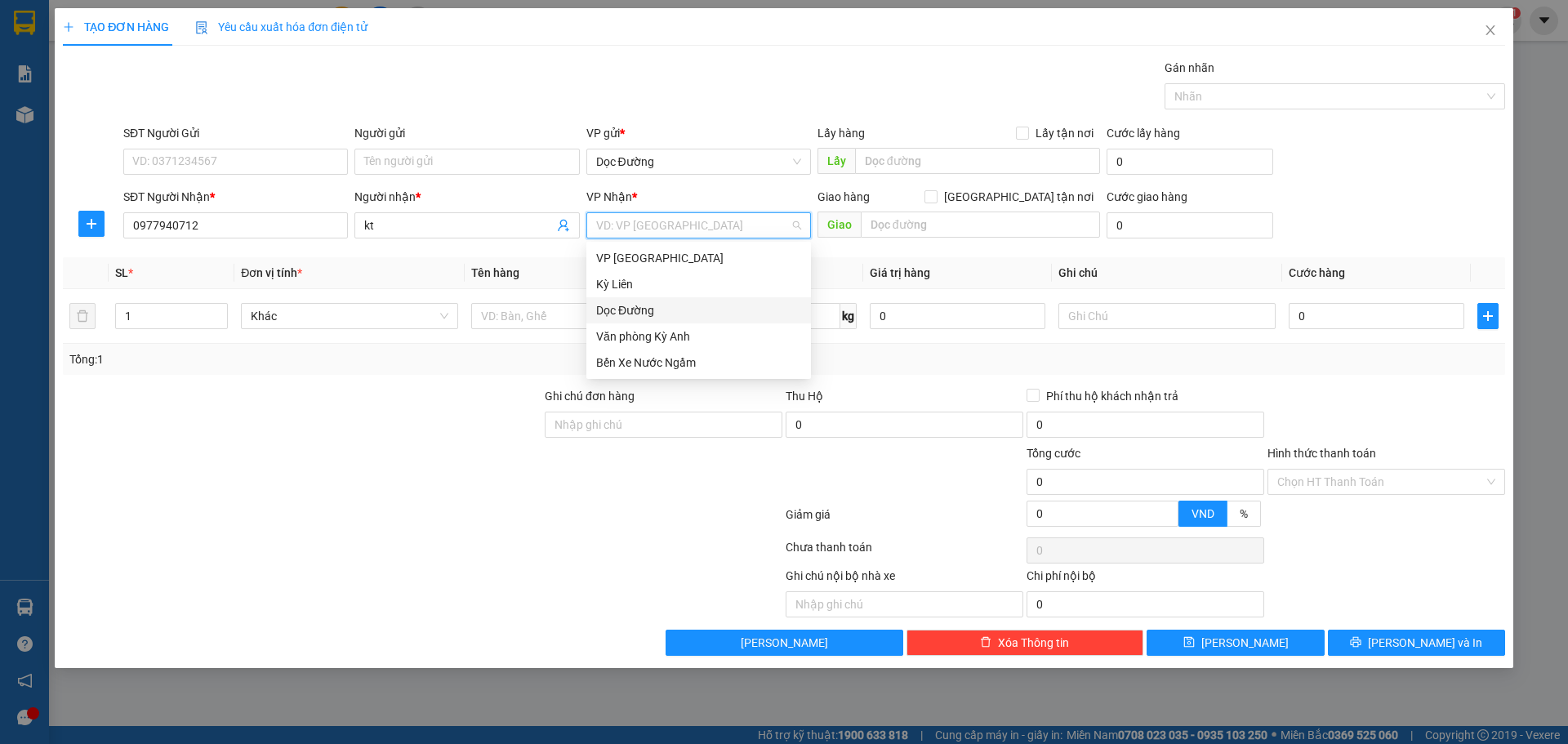
click at [655, 310] on div "Dọc Đường" at bounding box center [699, 310] width 205 height 18
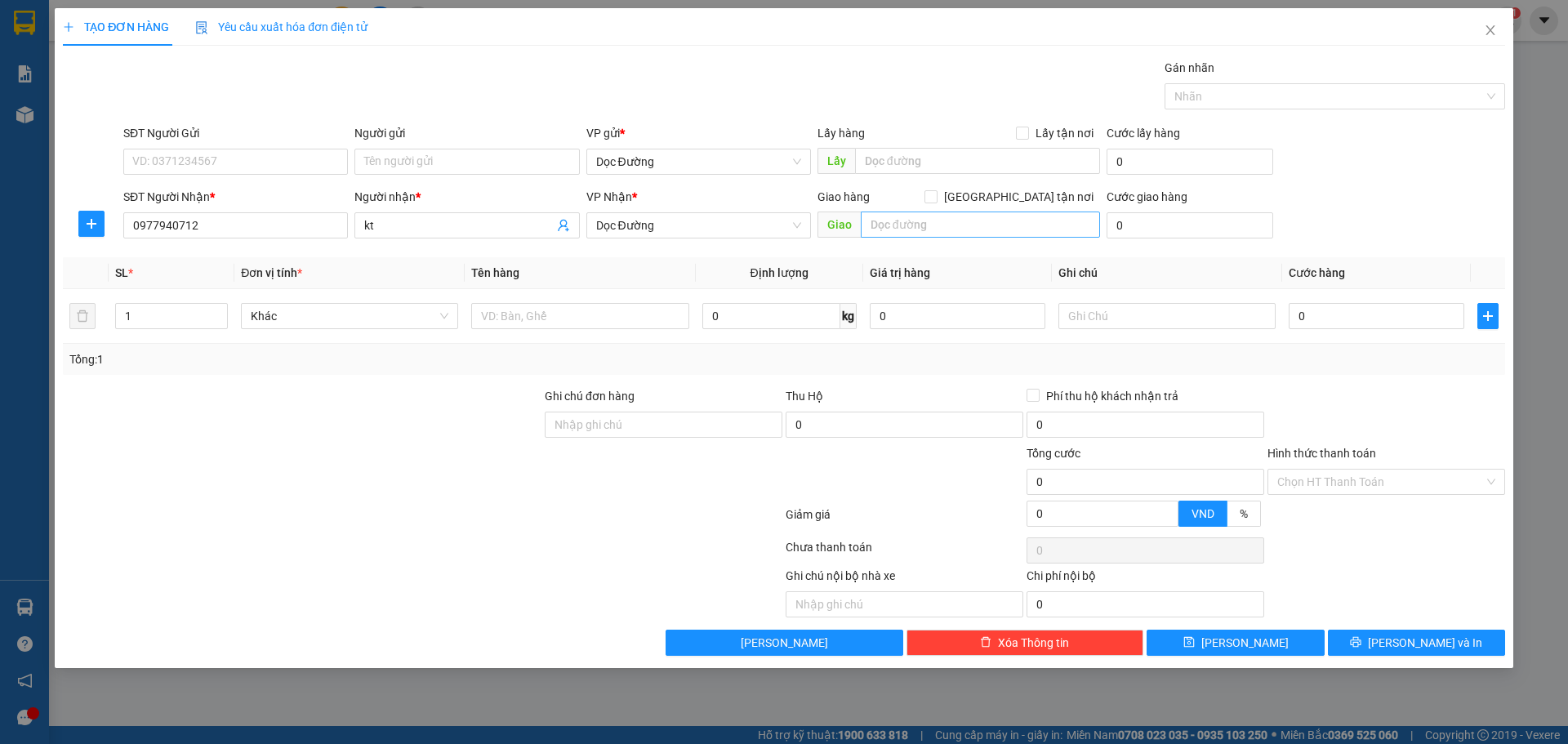
drag, startPoint x: 974, startPoint y: 197, endPoint x: 930, endPoint y: 225, distance: 52.2
click at [954, 211] on div "Giao hàng [GEOGRAPHIC_DATA] tận nơi" at bounding box center [958, 199] width 283 height 24
click at [929, 226] on input "text" at bounding box center [980, 224] width 239 height 26
type input "k long"
click at [548, 324] on input "text" at bounding box center [579, 315] width 217 height 26
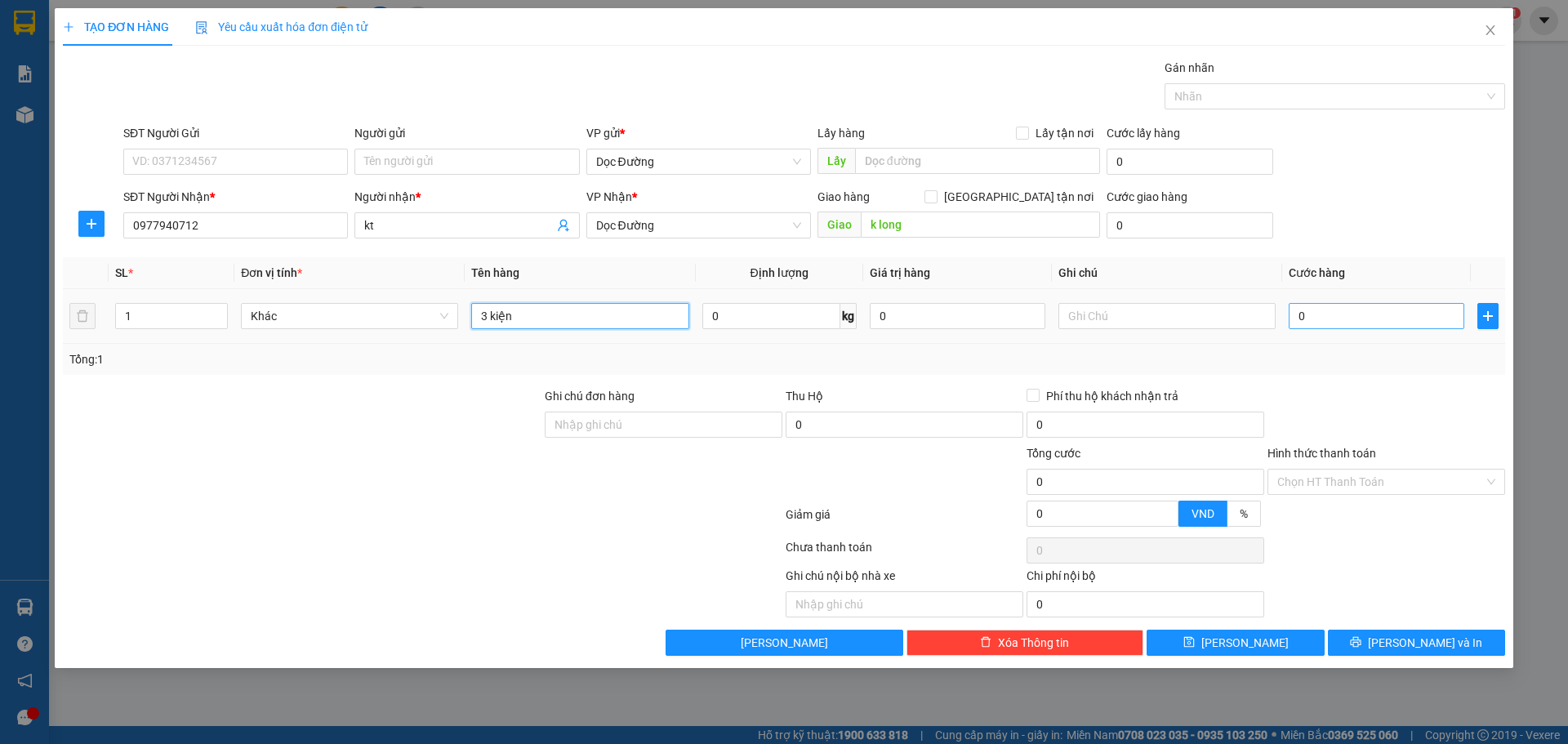
type input "3 kiện"
click at [1317, 320] on input "0" at bounding box center [1376, 315] width 176 height 26
type input "2"
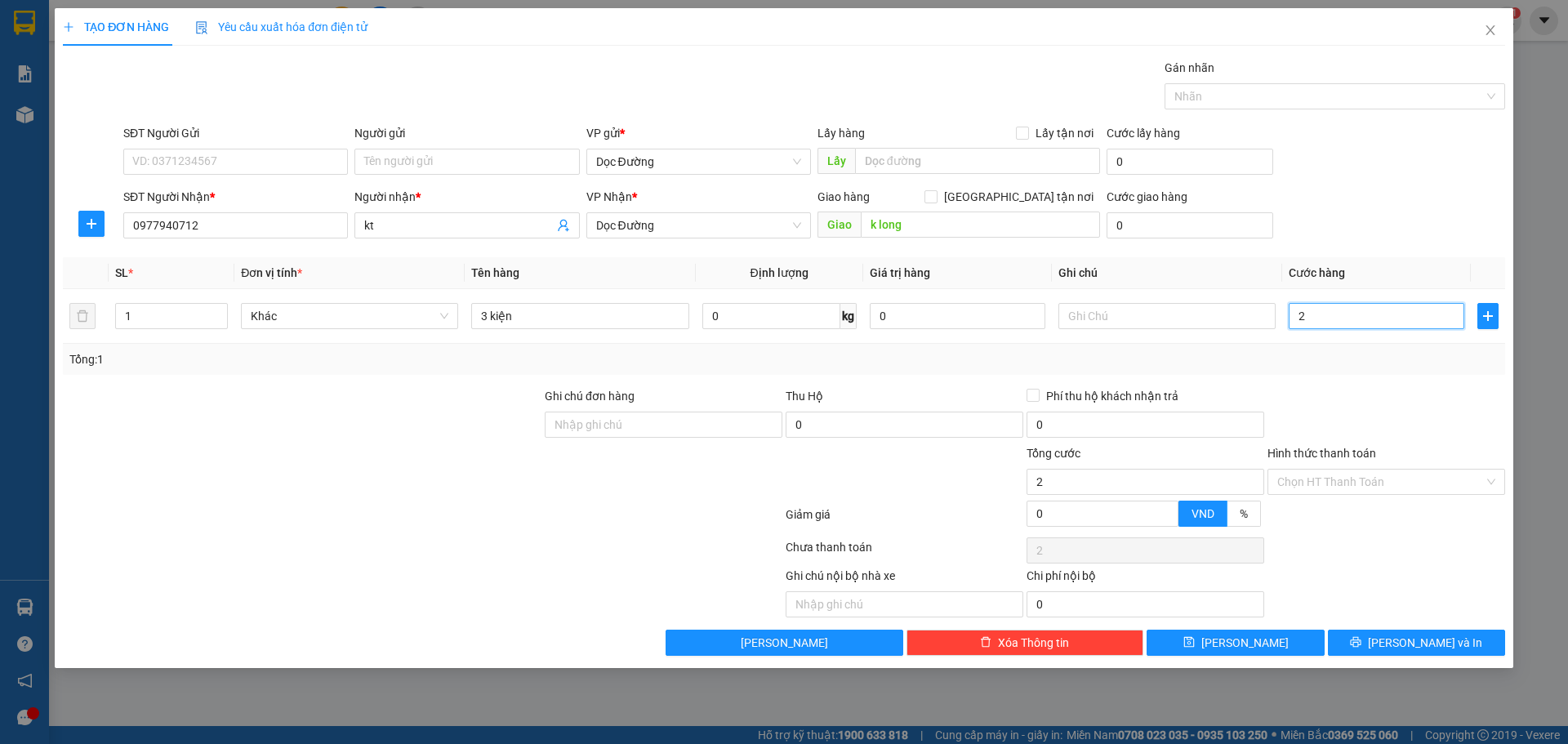
type input "20"
type input "200"
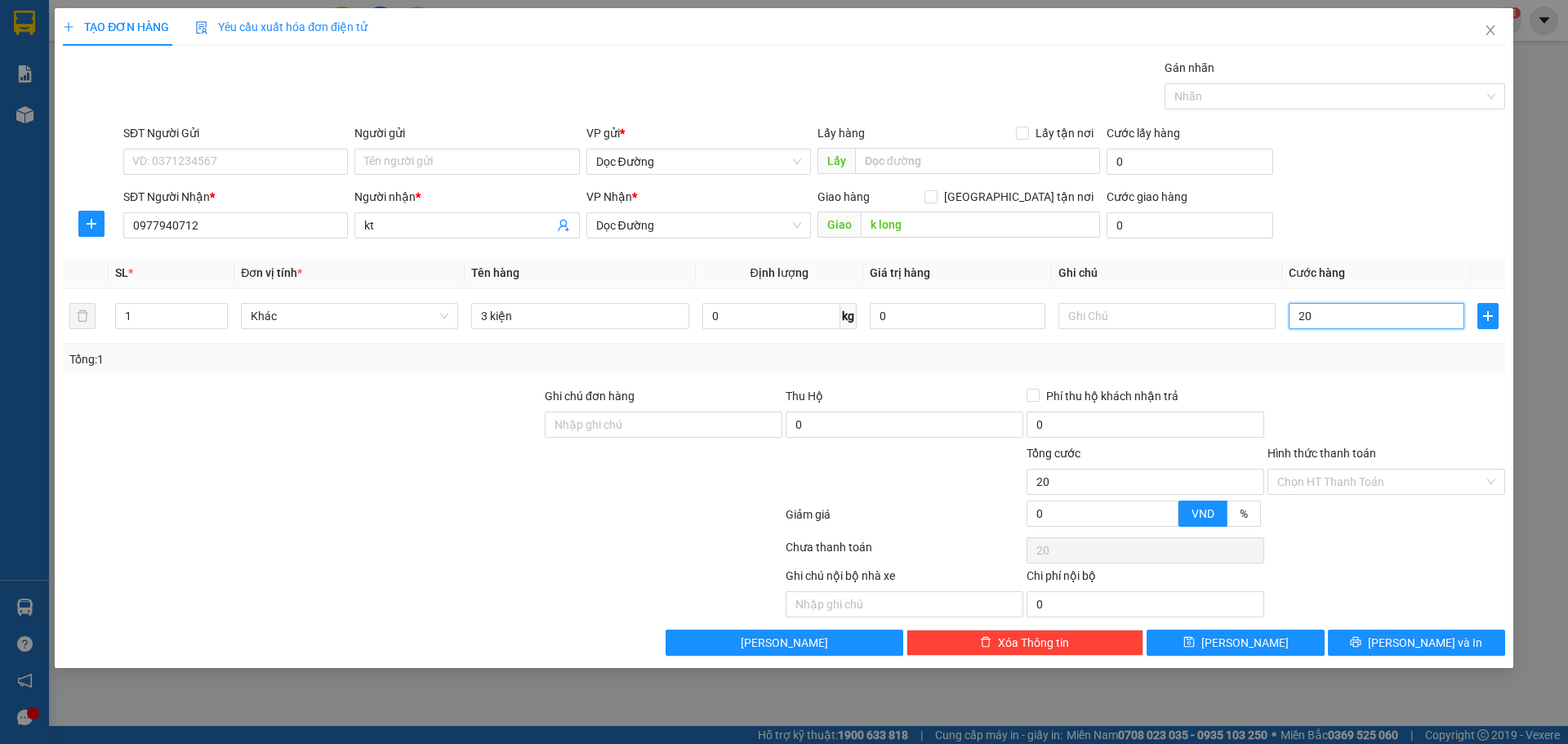
type input "200"
type input "2.000"
type input "20.000"
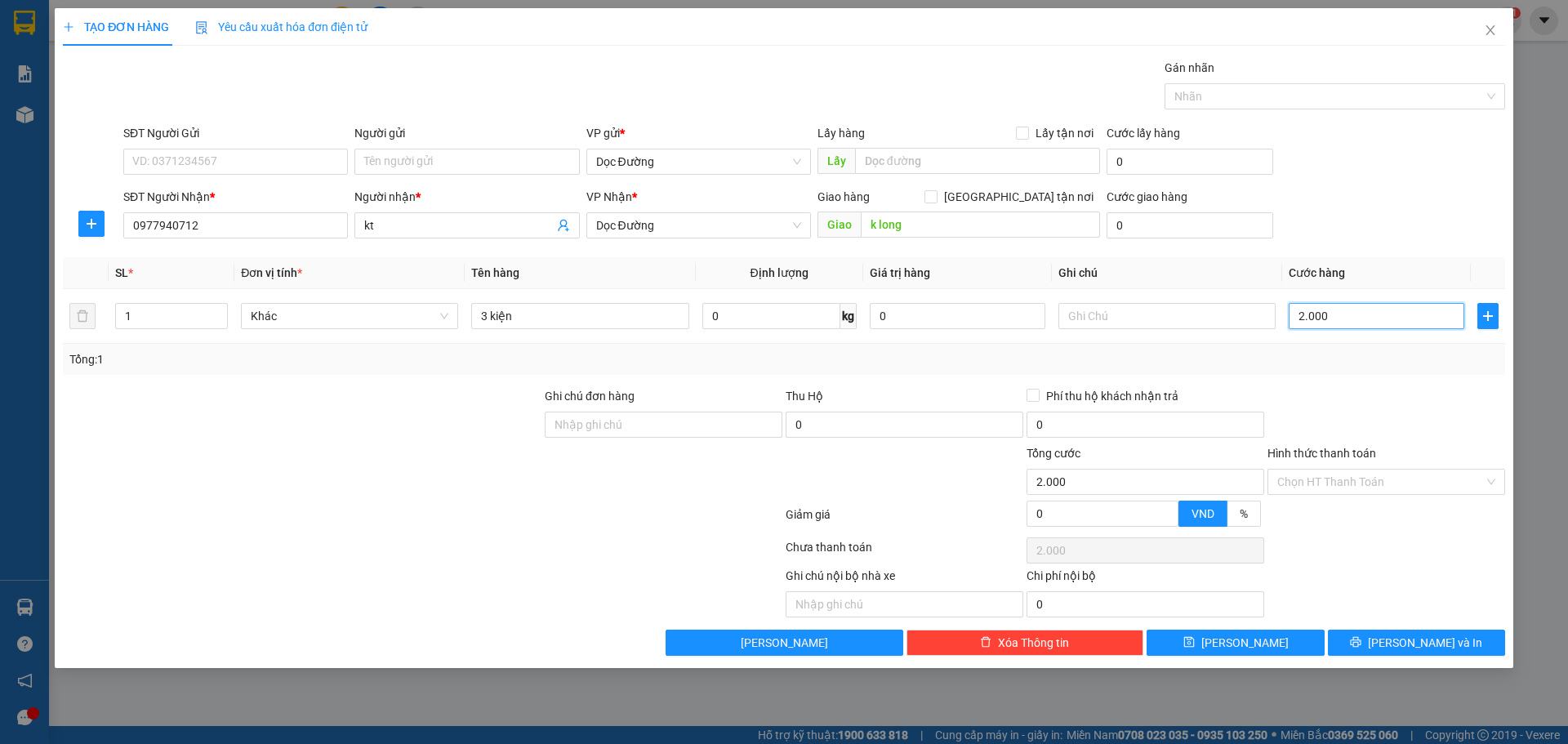
type input "20.000"
type input "200.000"
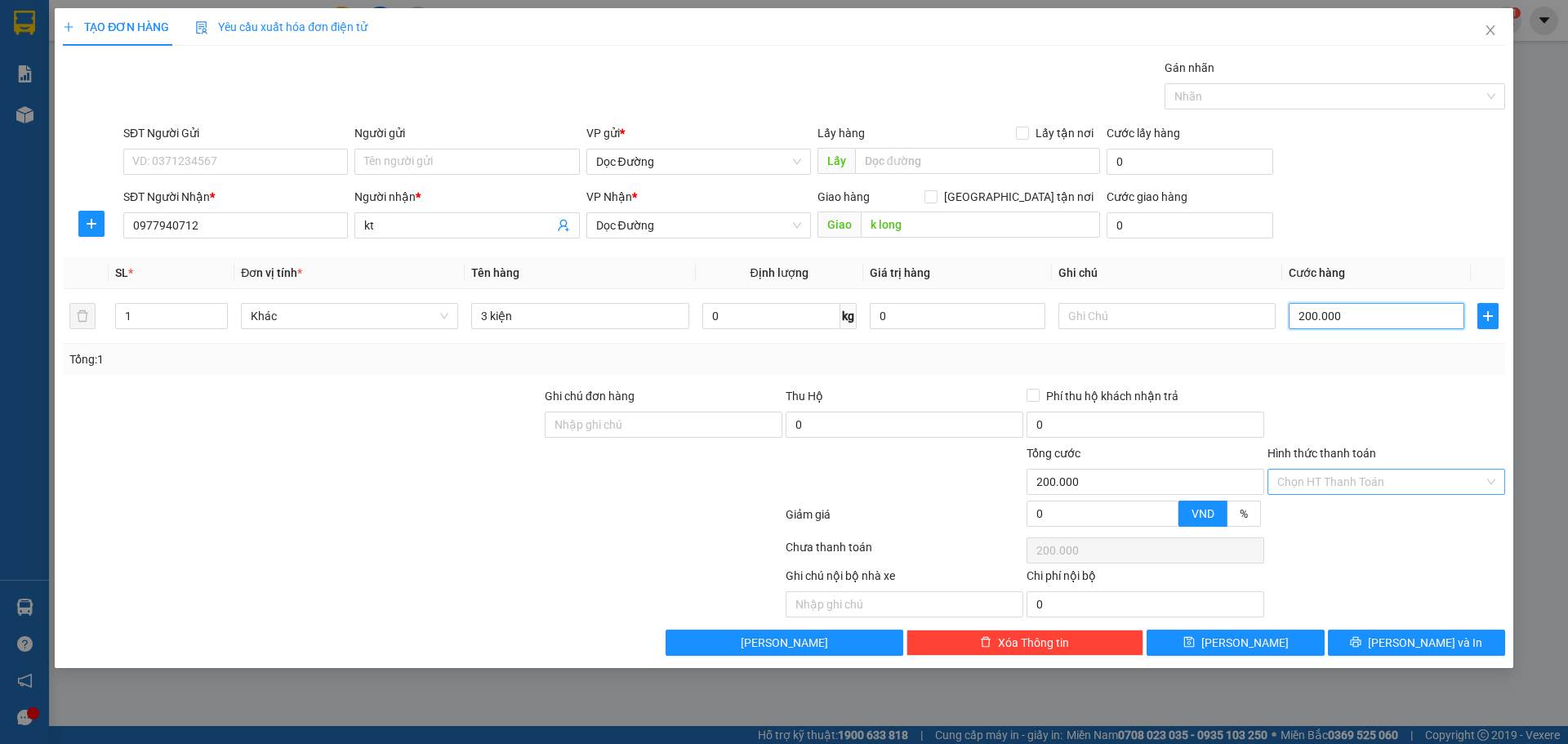
type input "200.000"
click at [1325, 479] on input "Hình thức thanh toán" at bounding box center [1380, 481] width 206 height 24
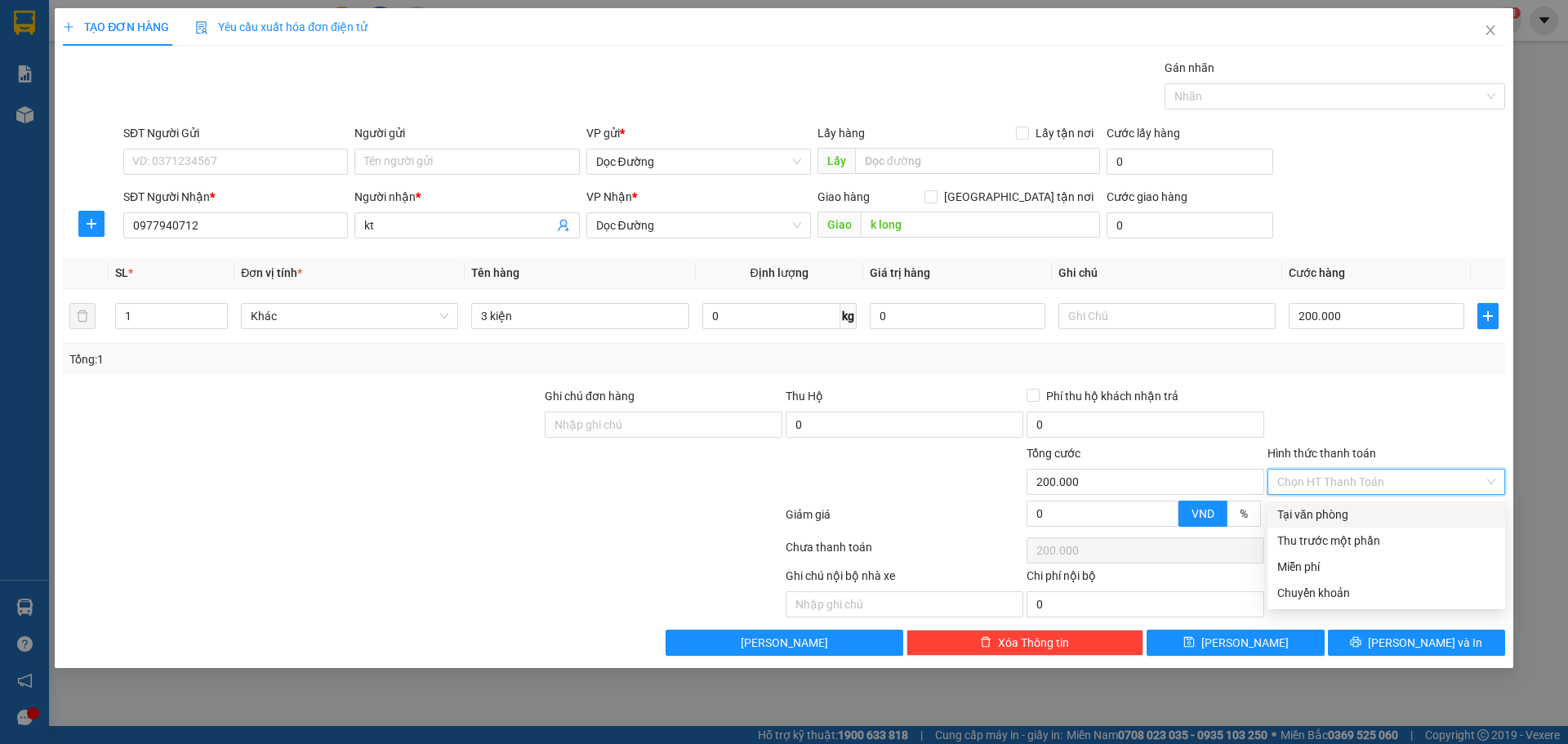
click at [1312, 505] on div "Tại văn phòng" at bounding box center [1386, 514] width 218 height 18
type input "0"
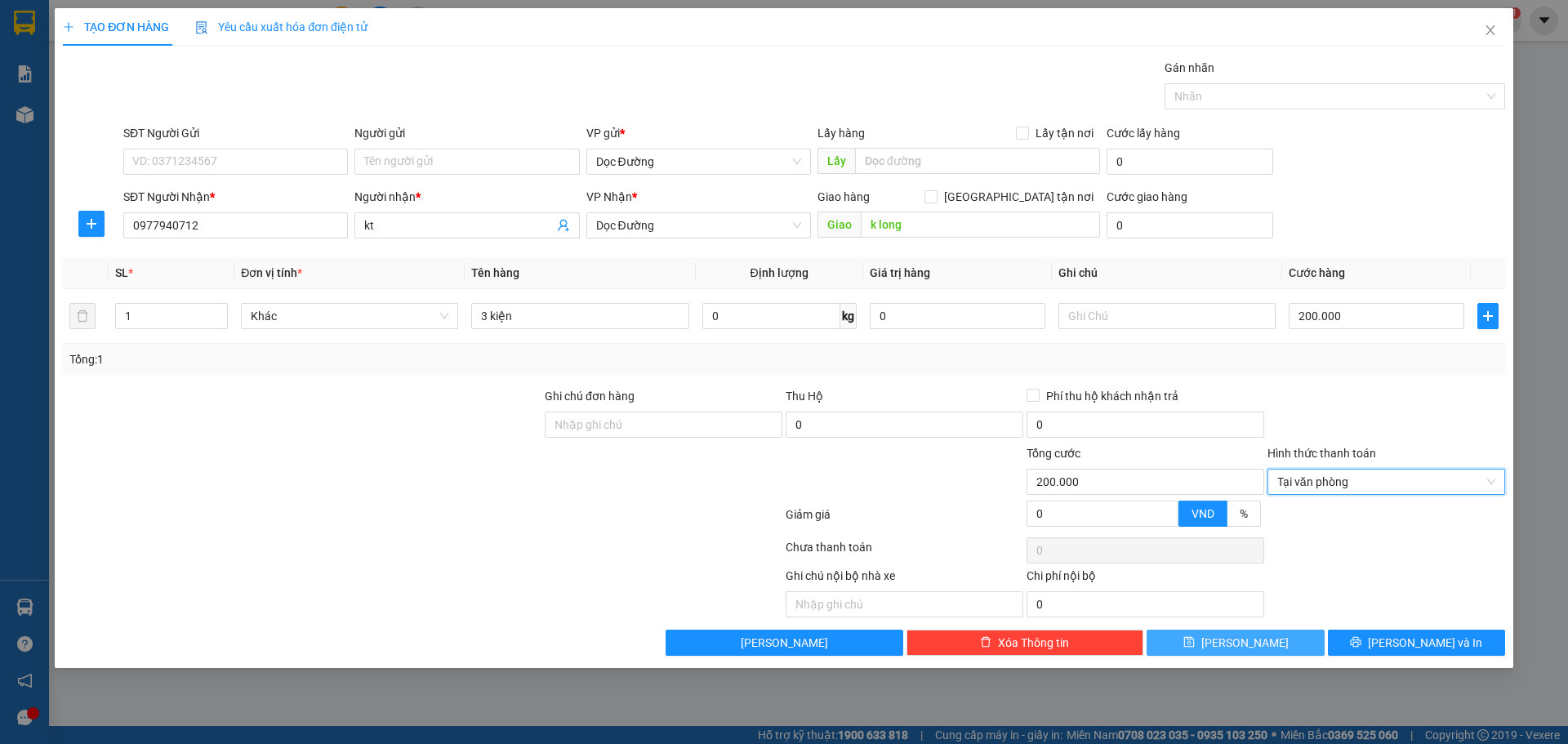
click at [1285, 633] on button "[PERSON_NAME]" at bounding box center [1235, 641] width 178 height 26
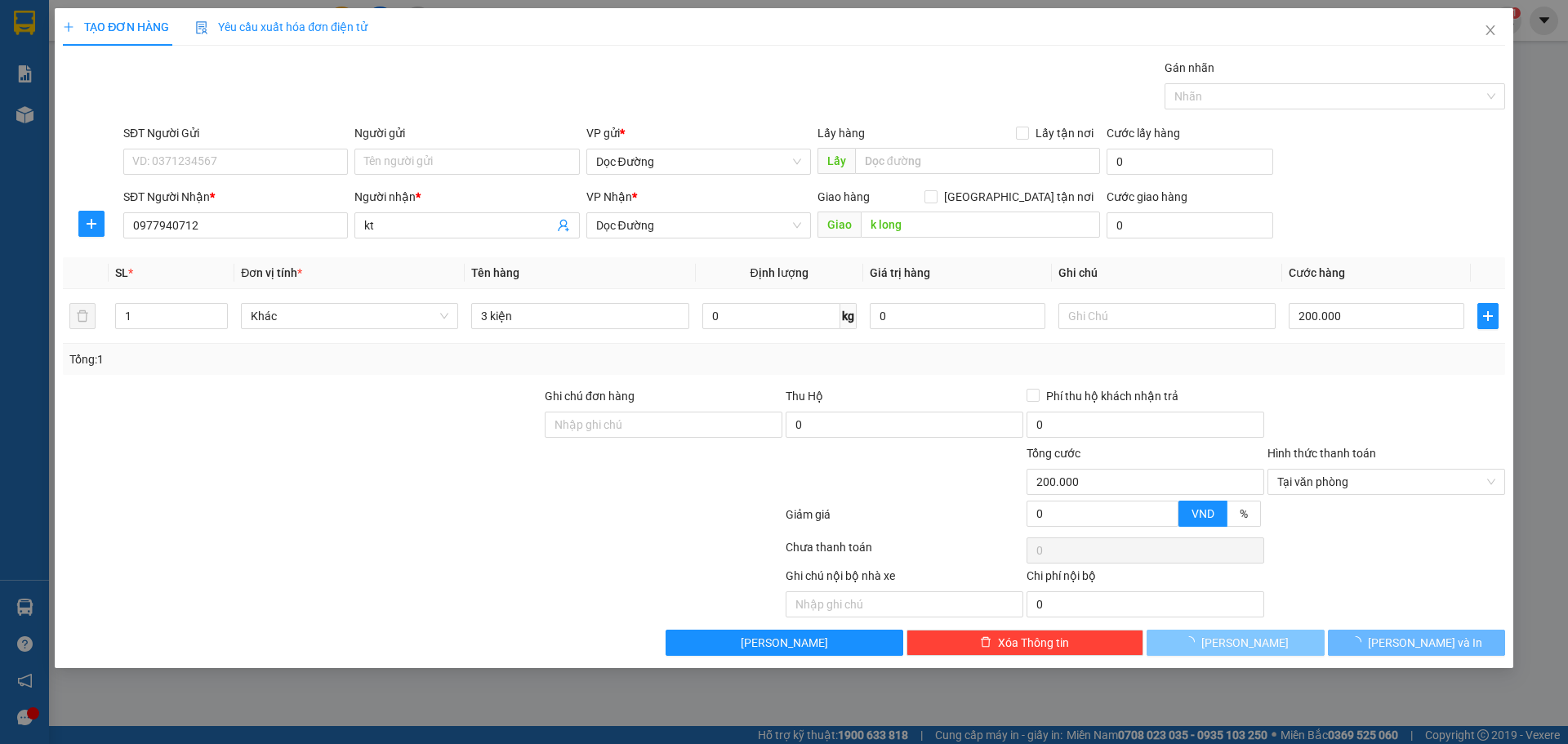
type input "0"
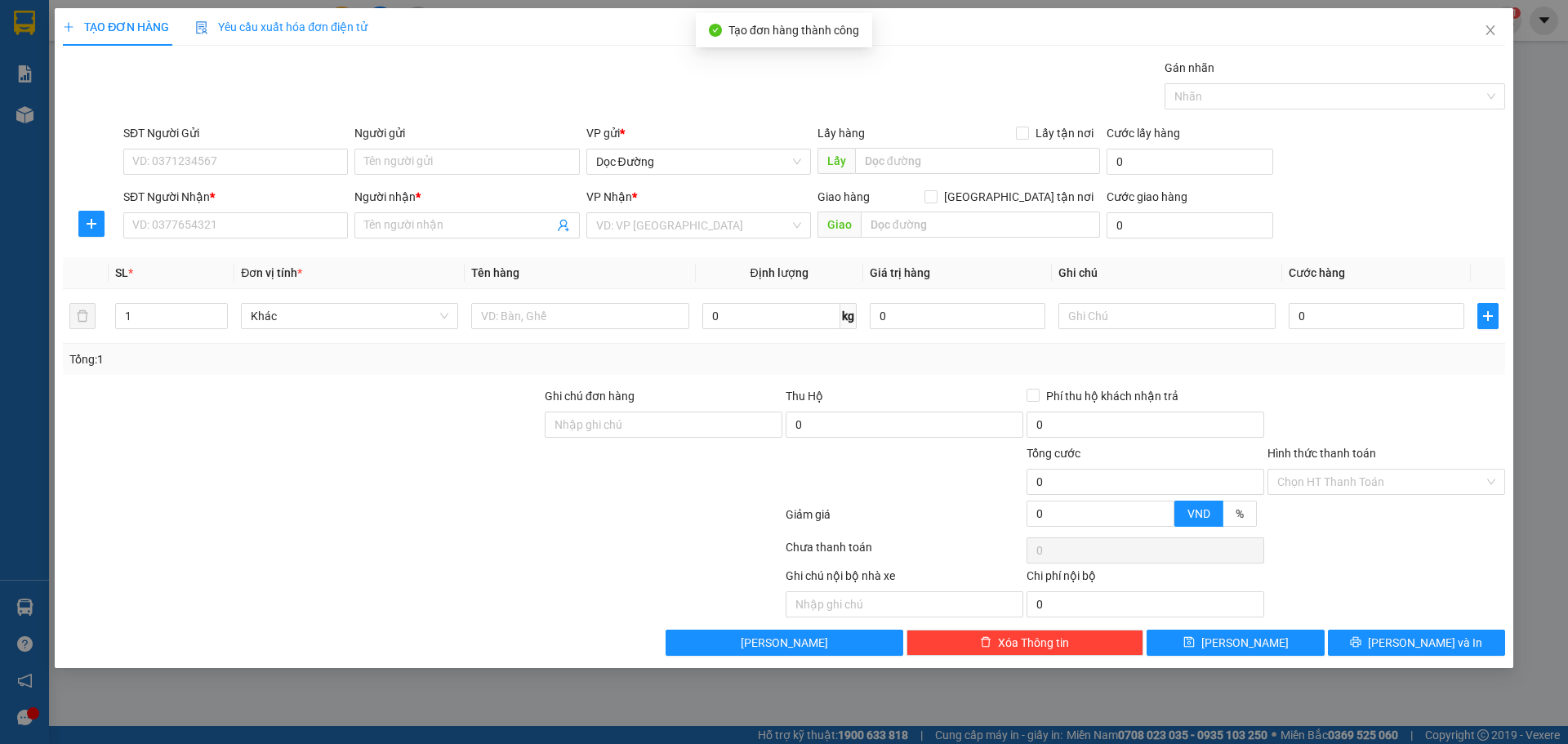
click at [178, 207] on div "SĐT Người Nhận *" at bounding box center [236, 199] width 225 height 24
click at [178, 211] on div "SĐT Người Nhận *" at bounding box center [236, 199] width 225 height 24
click at [178, 213] on input "SĐT Người Nhận *" at bounding box center [236, 225] width 225 height 26
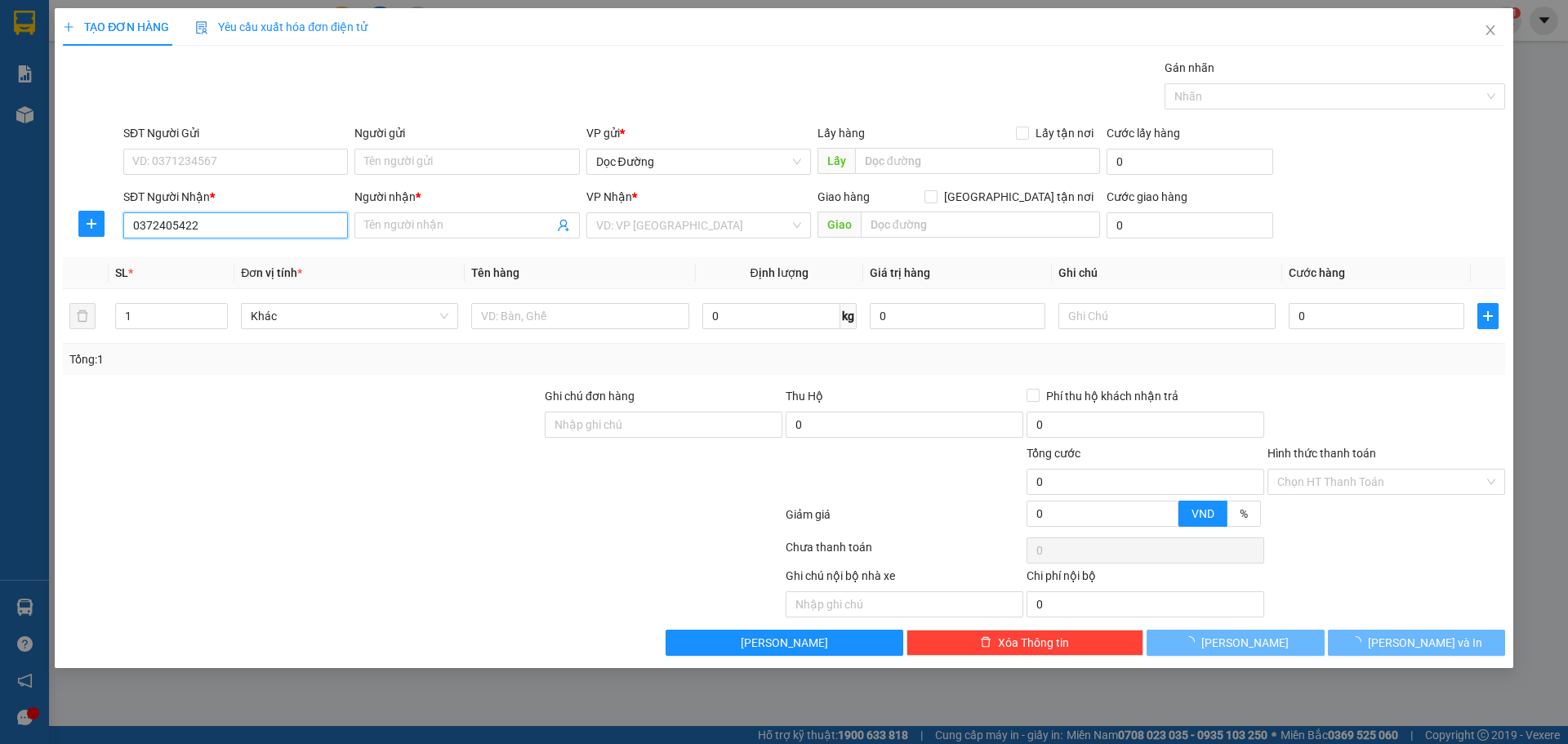
type input "0372405422"
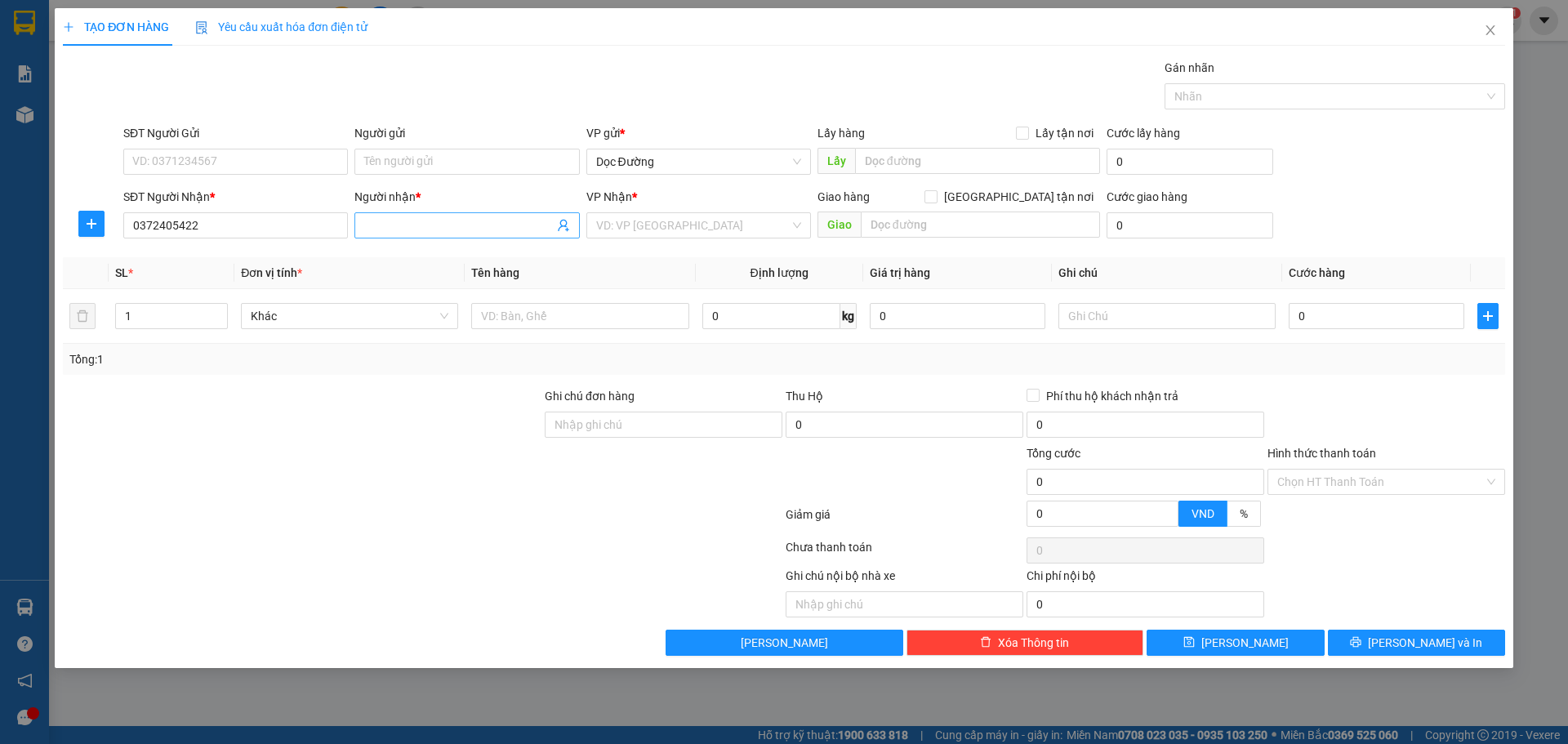
click at [447, 230] on input "Người nhận *" at bounding box center [458, 225] width 188 height 18
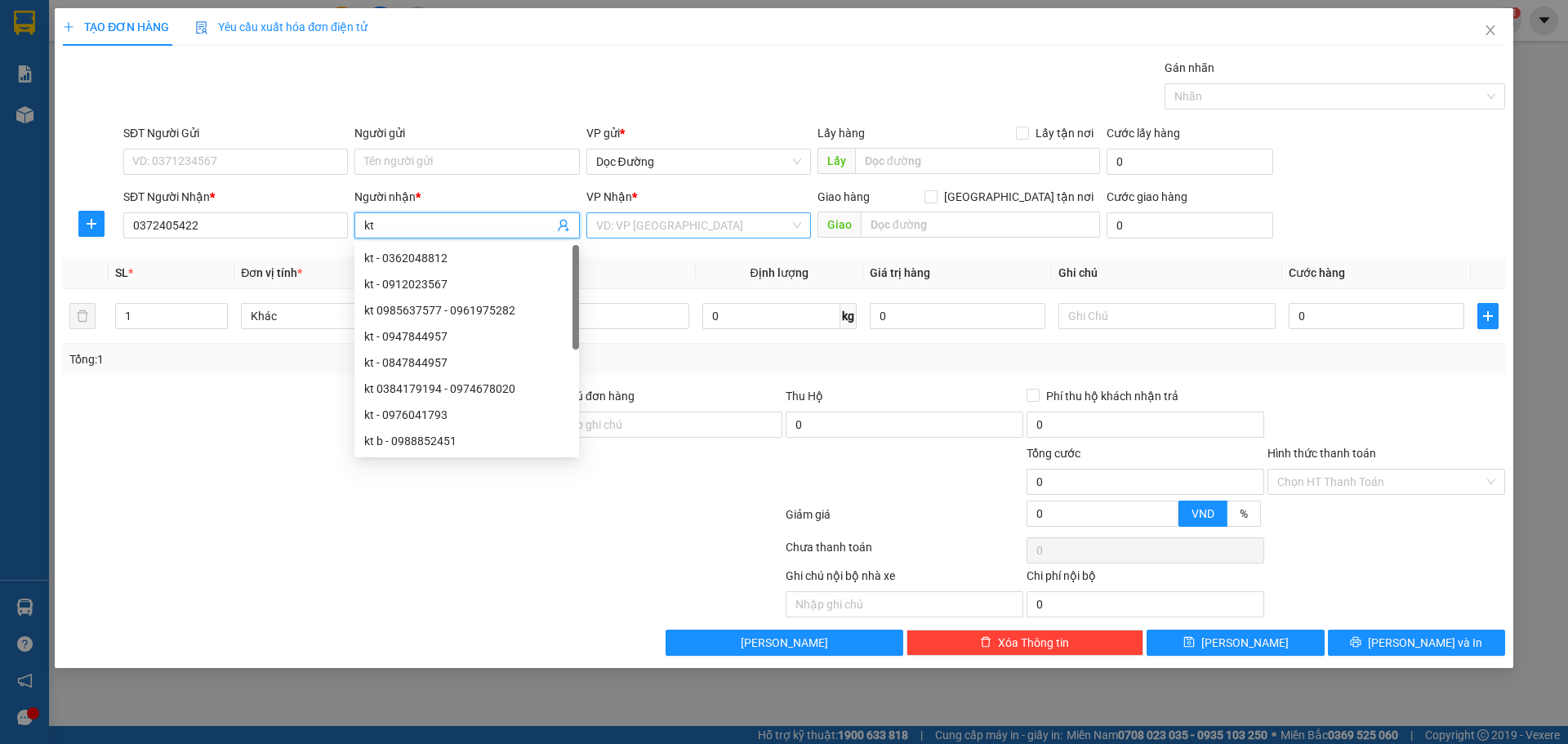
type input "kt"
click at [770, 224] on input "search" at bounding box center [693, 225] width 194 height 24
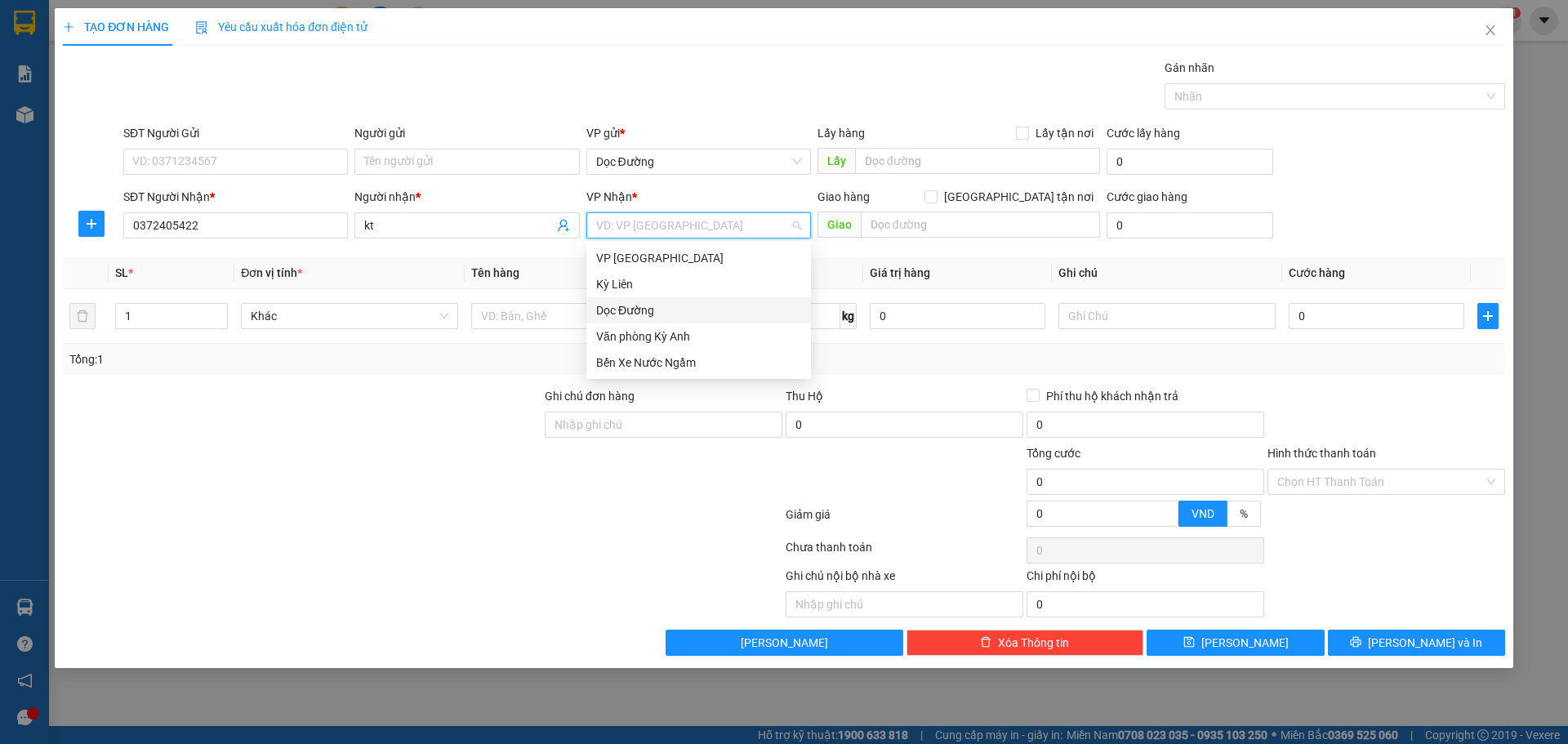
click at [673, 306] on div "Dọc Đường" at bounding box center [699, 310] width 205 height 18
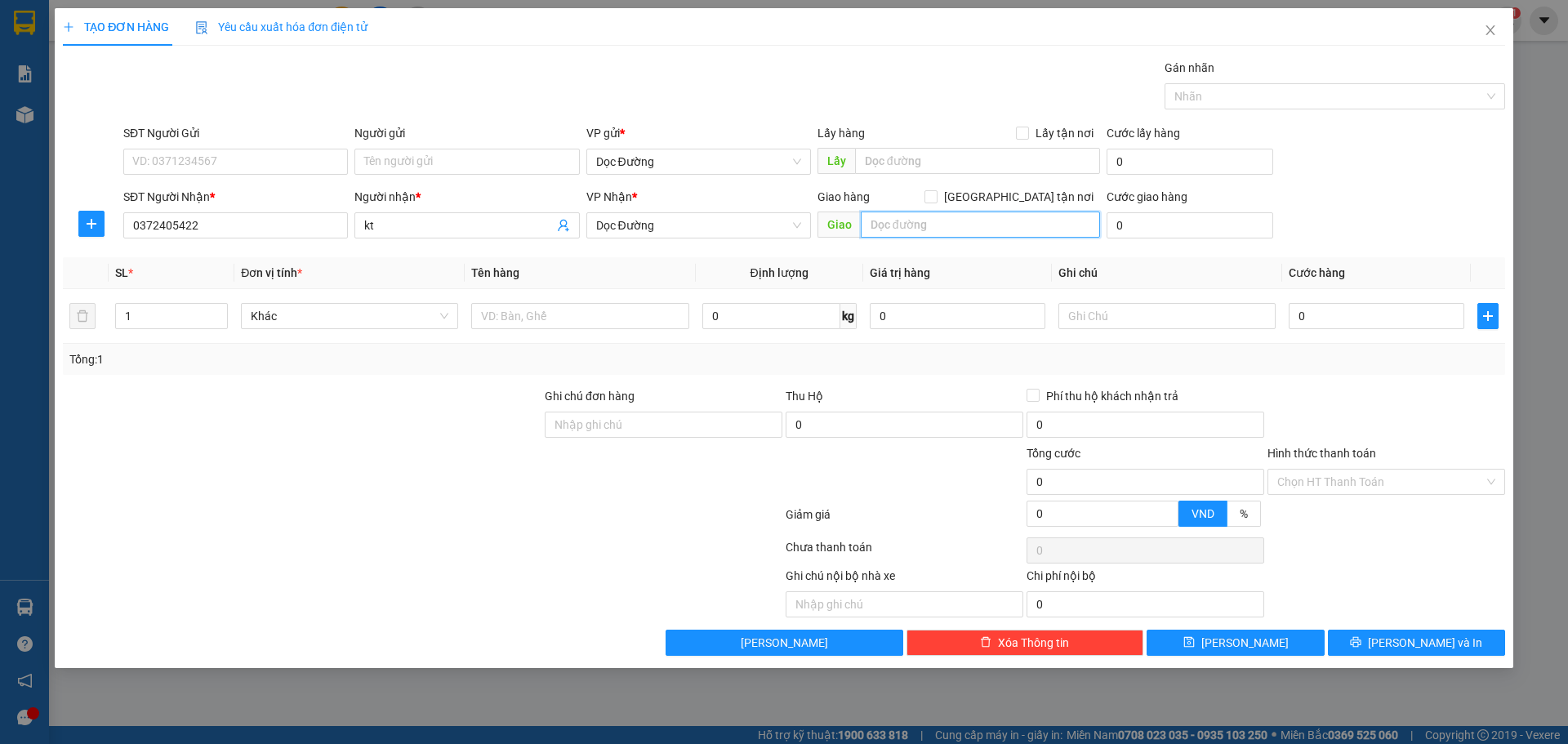
click at [908, 223] on input "text" at bounding box center [980, 224] width 239 height 26
type input "ka"
click at [660, 310] on input "text" at bounding box center [579, 315] width 217 height 26
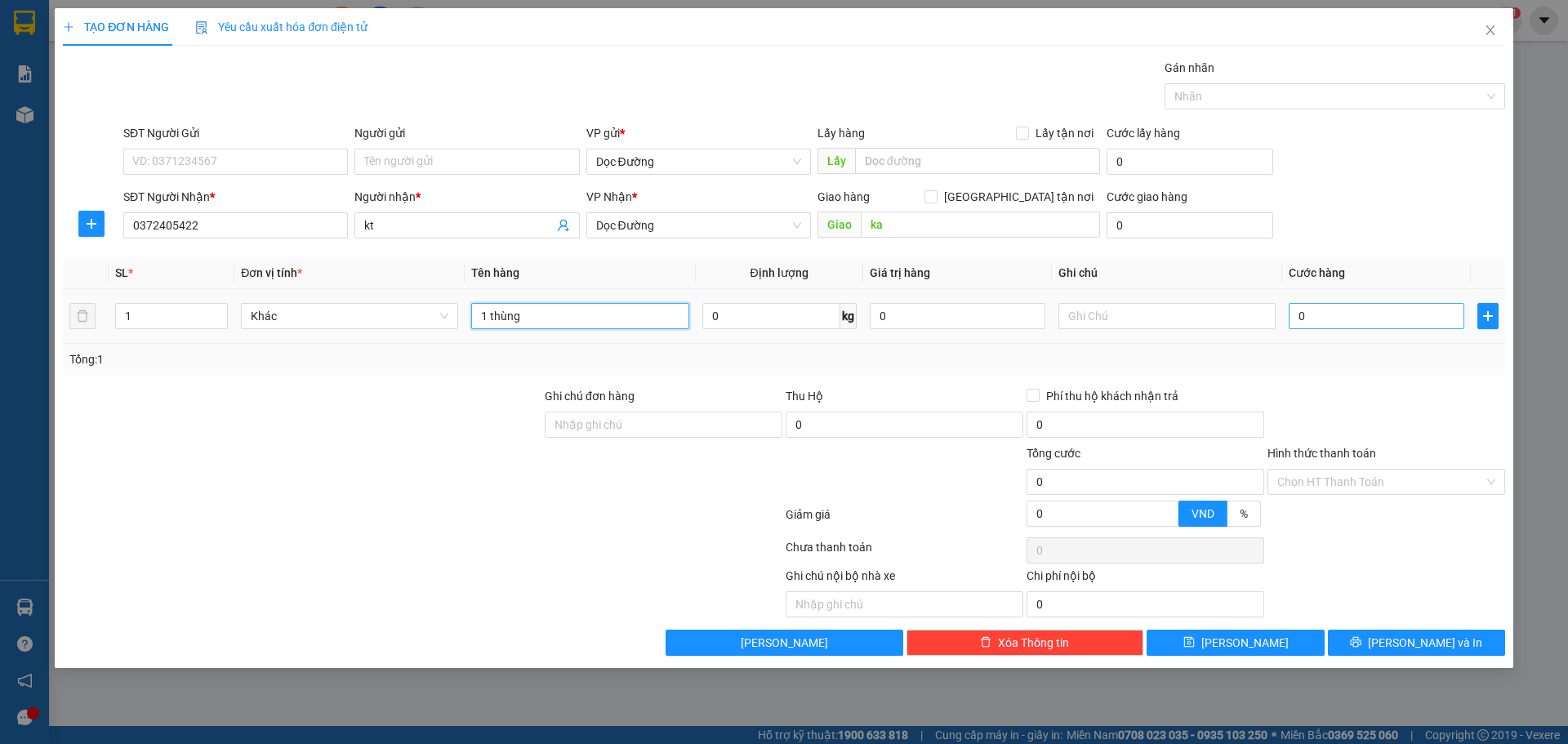
type input "1 thùng"
click at [1307, 312] on input "0" at bounding box center [1376, 315] width 176 height 26
type input "1"
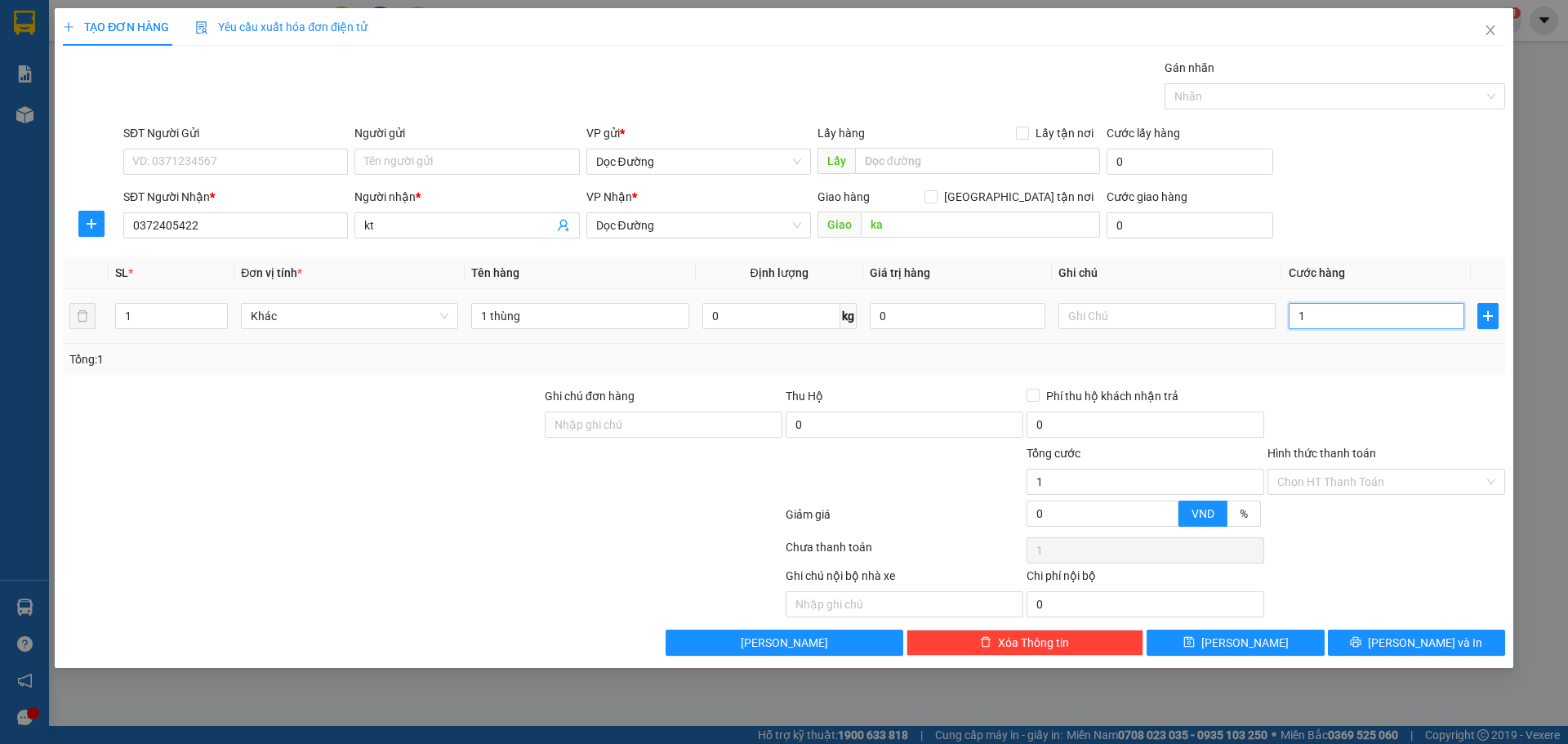
type input "15"
type input "150"
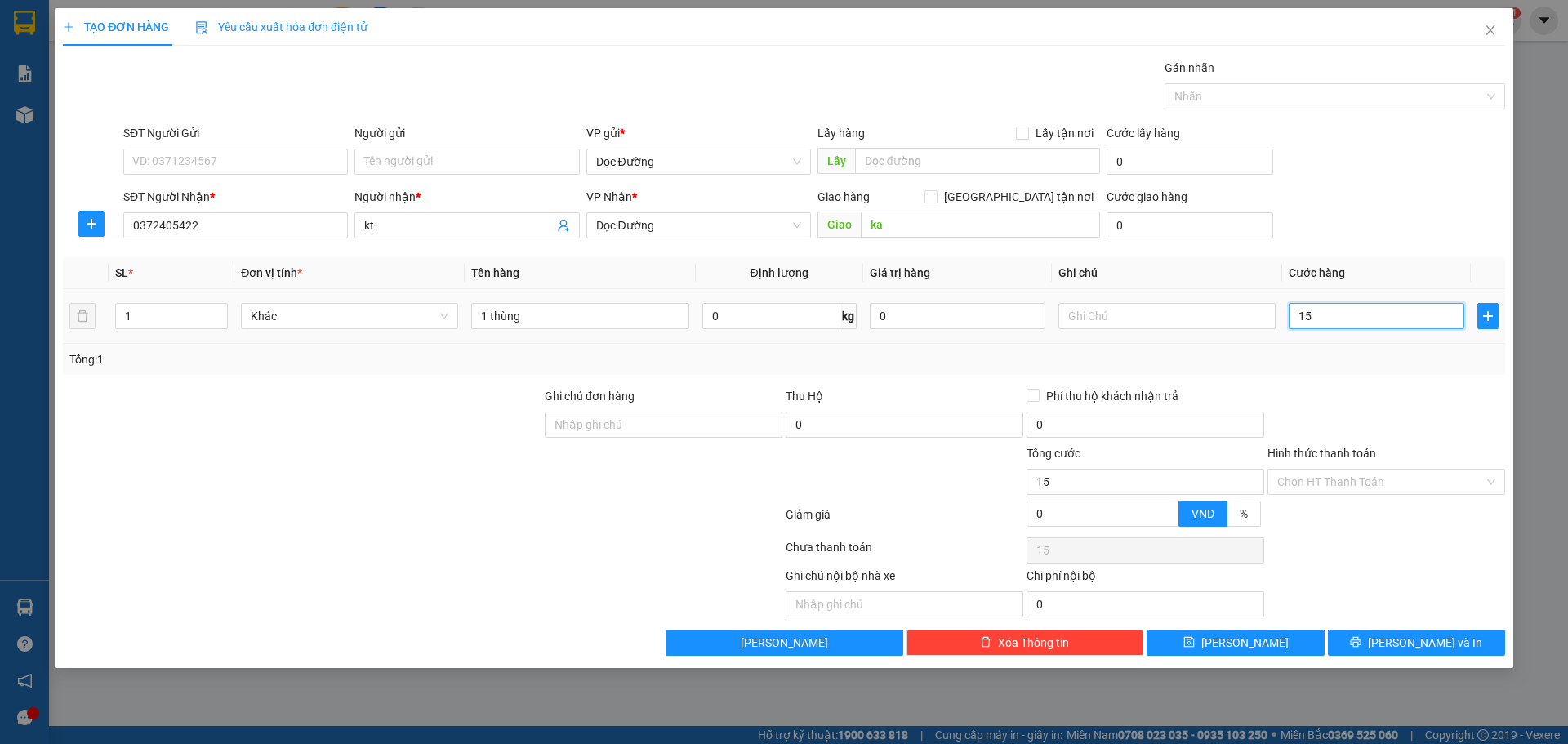
type input "150"
type input "1.500"
type input "15.000"
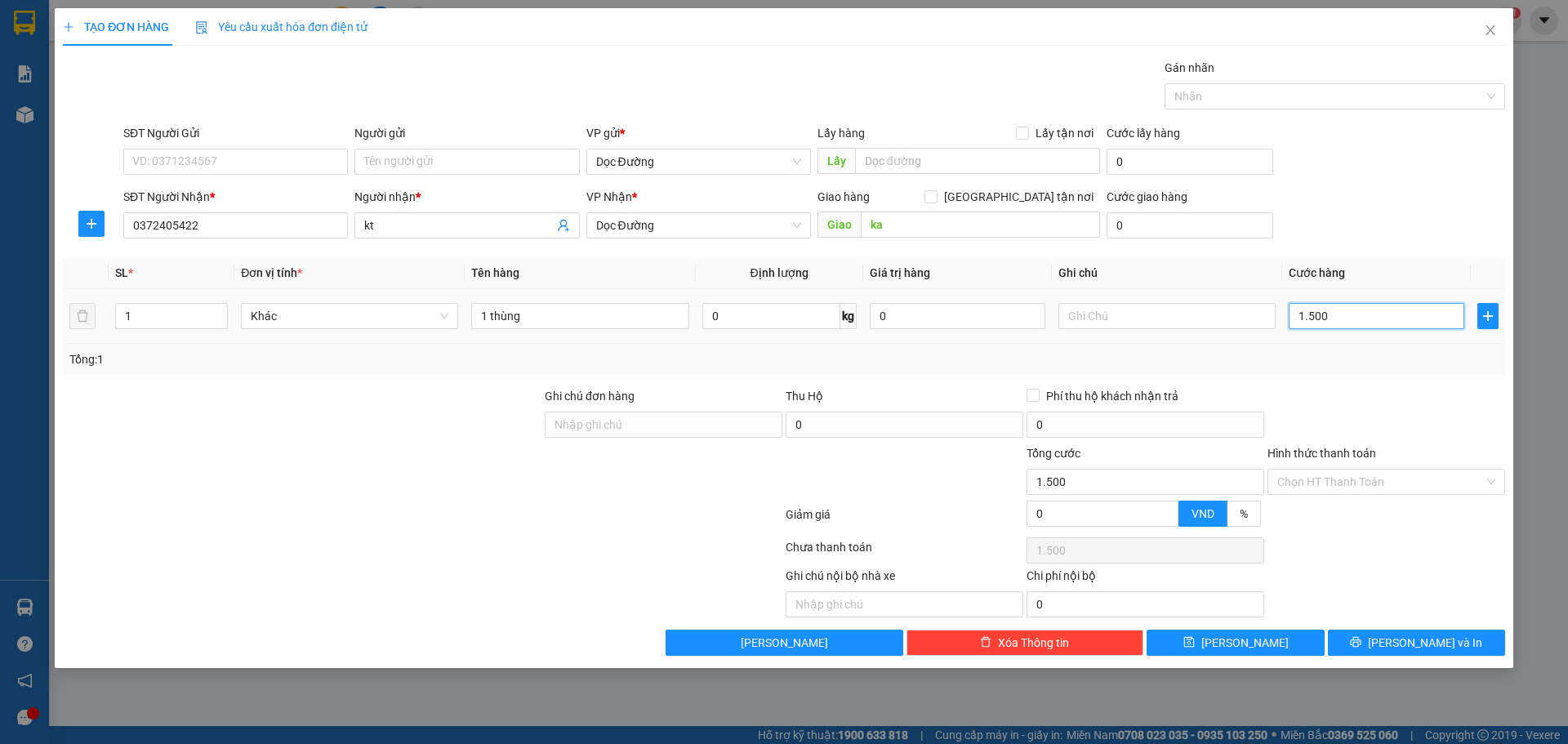
type input "15.000"
type input "150.000"
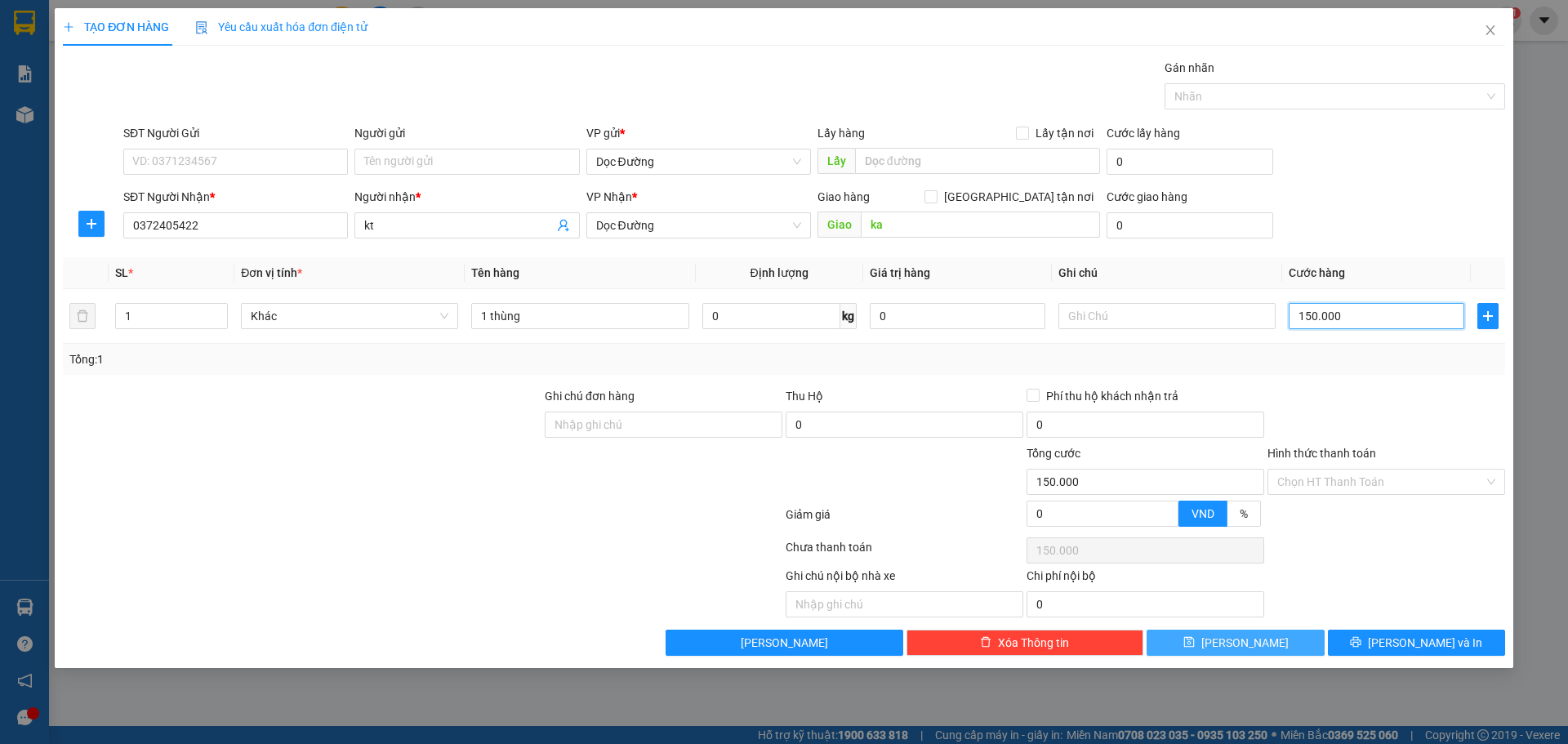
type input "150.000"
click at [1271, 638] on button "[PERSON_NAME]" at bounding box center [1235, 641] width 178 height 26
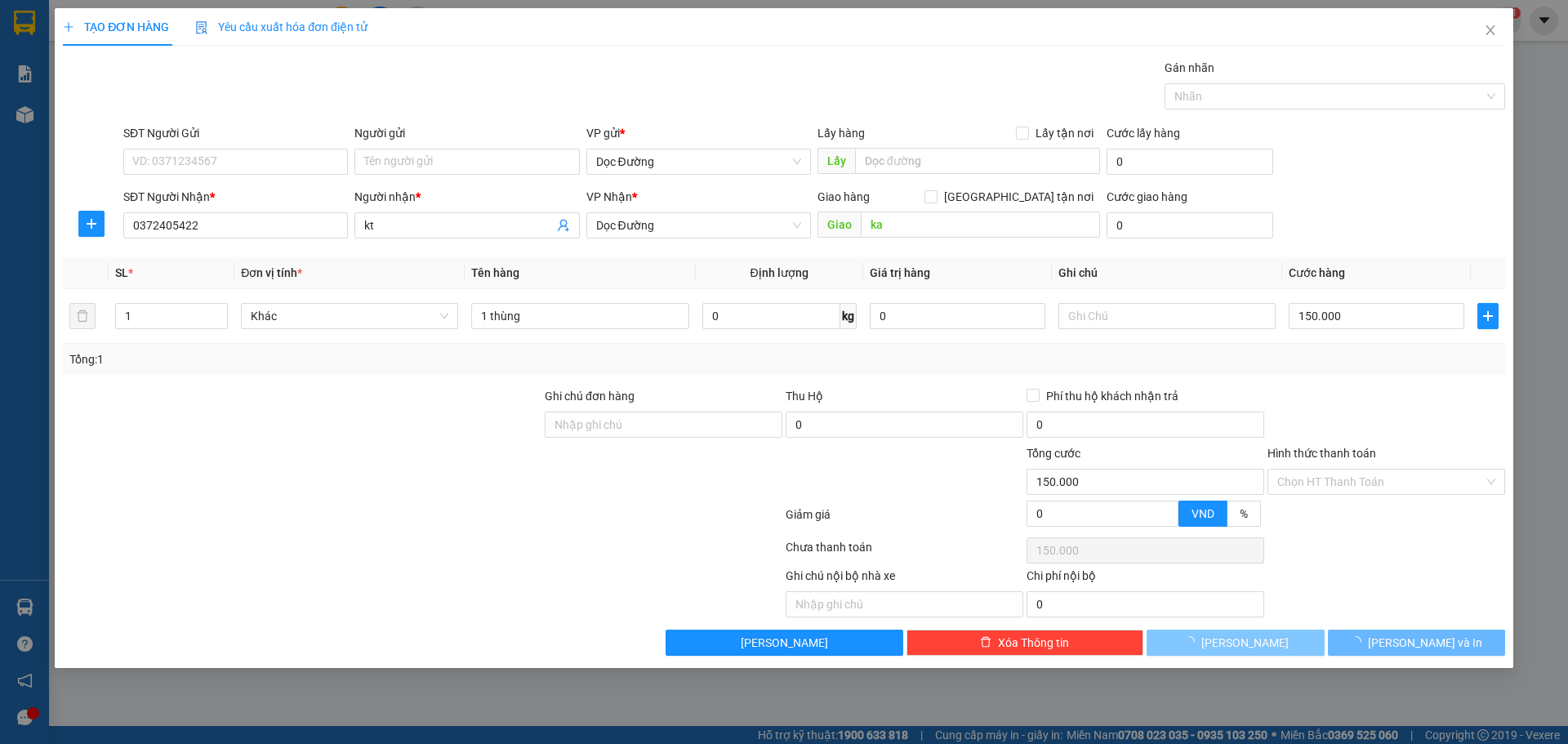
type input "0"
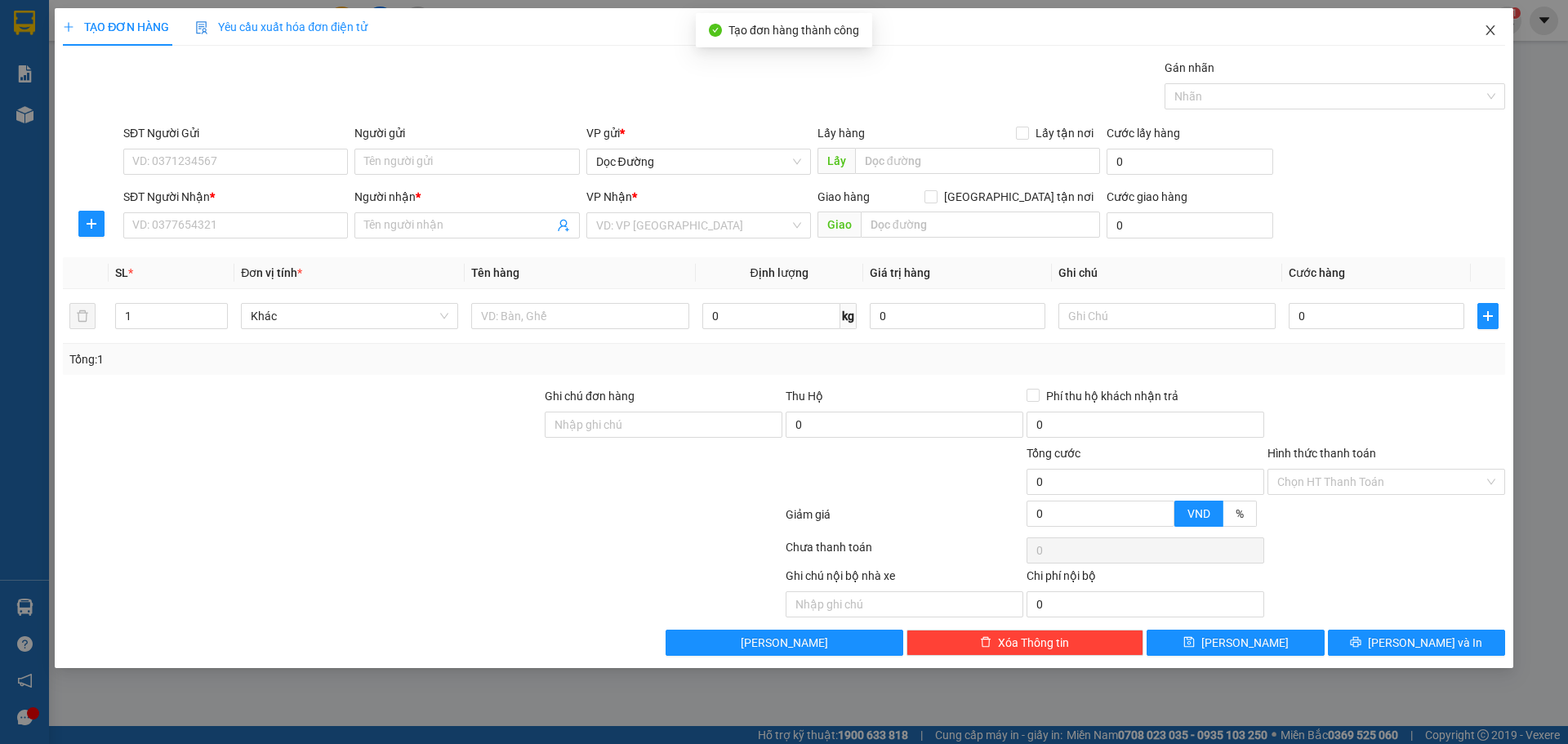
drag, startPoint x: 1464, startPoint y: 22, endPoint x: 1467, endPoint y: 35, distance: 13.3
click at [1463, 24] on div "TẠO ĐƠN HÀNG Yêu cầu xuất hóa đơn điện tử" at bounding box center [784, 27] width 1442 height 37
drag, startPoint x: 1475, startPoint y: 35, endPoint x: 1504, endPoint y: 28, distance: 29.8
click at [1475, 34] on span "Close" at bounding box center [1489, 30] width 46 height 45
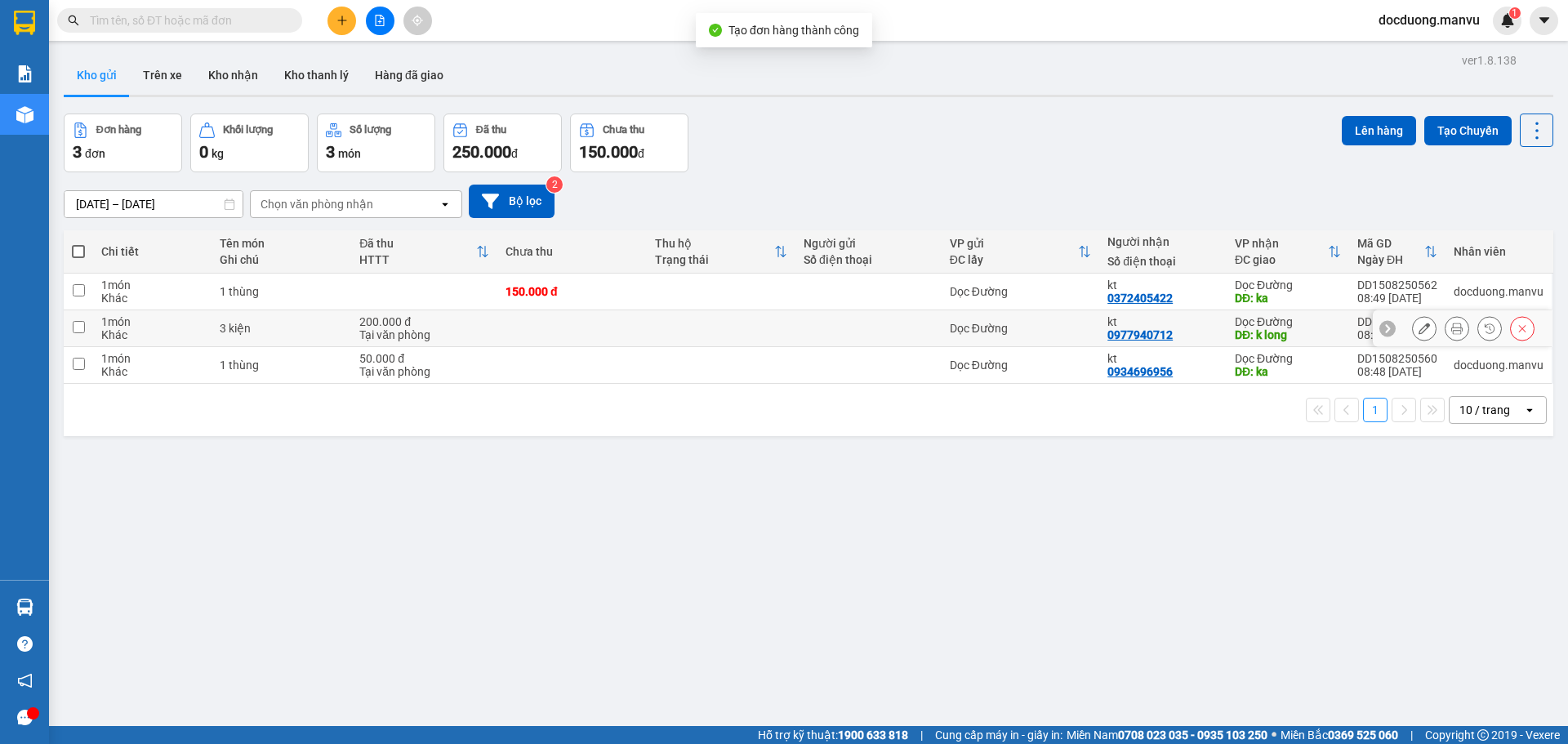
click at [772, 317] on td at bounding box center [721, 328] width 149 height 37
checkbox input "true"
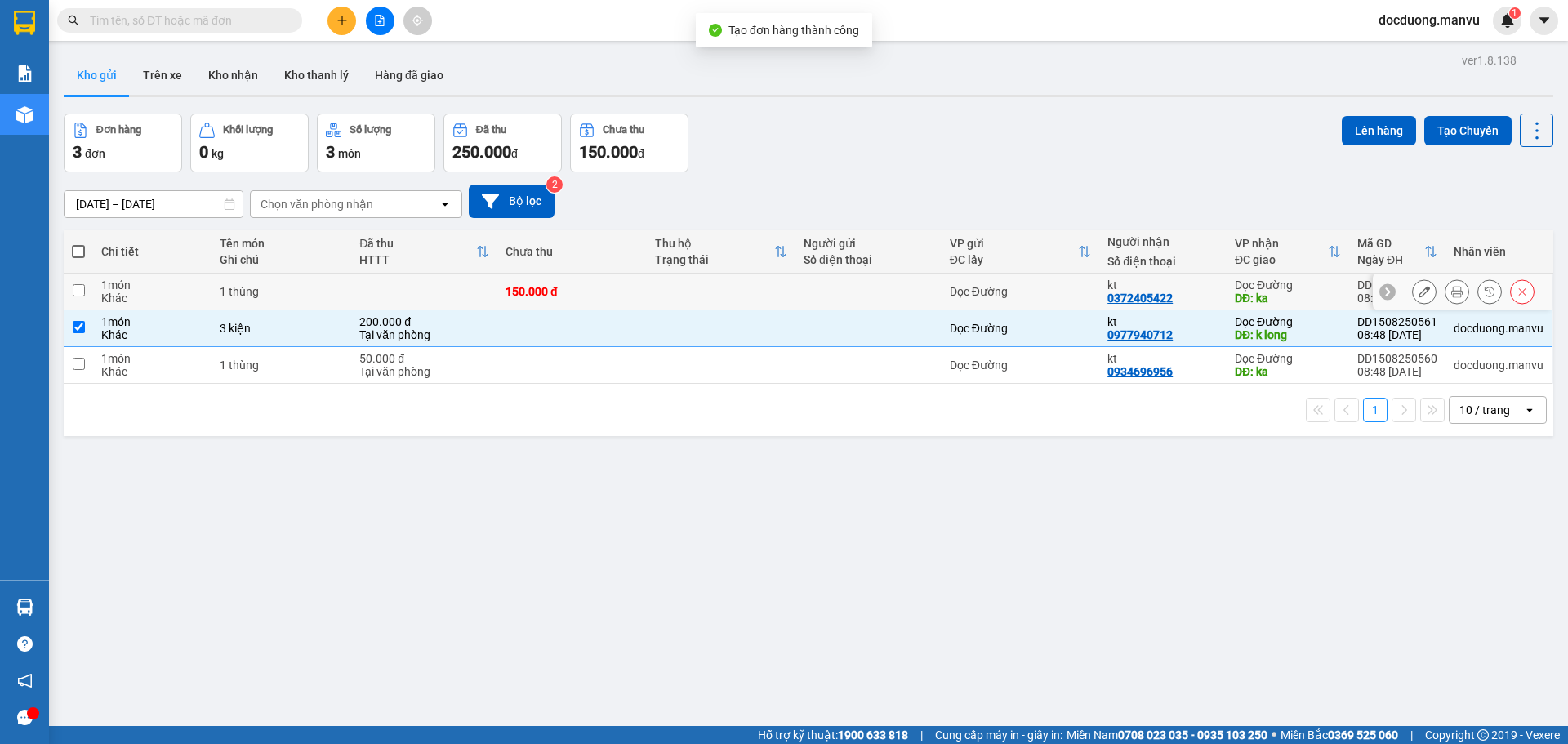
click at [795, 296] on td at bounding box center [868, 292] width 146 height 37
checkbox input "true"
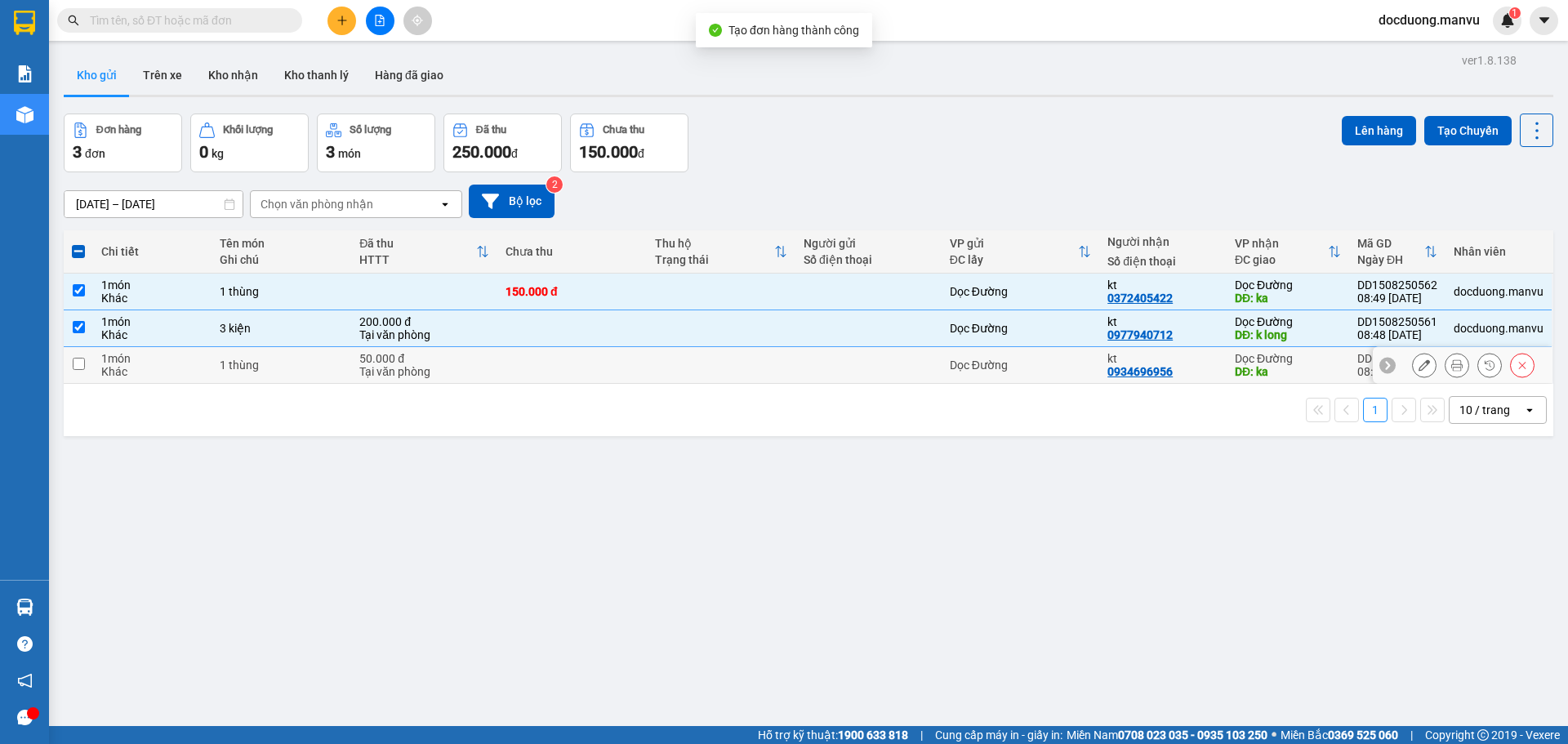
click at [697, 359] on td at bounding box center [721, 365] width 149 height 37
checkbox input "true"
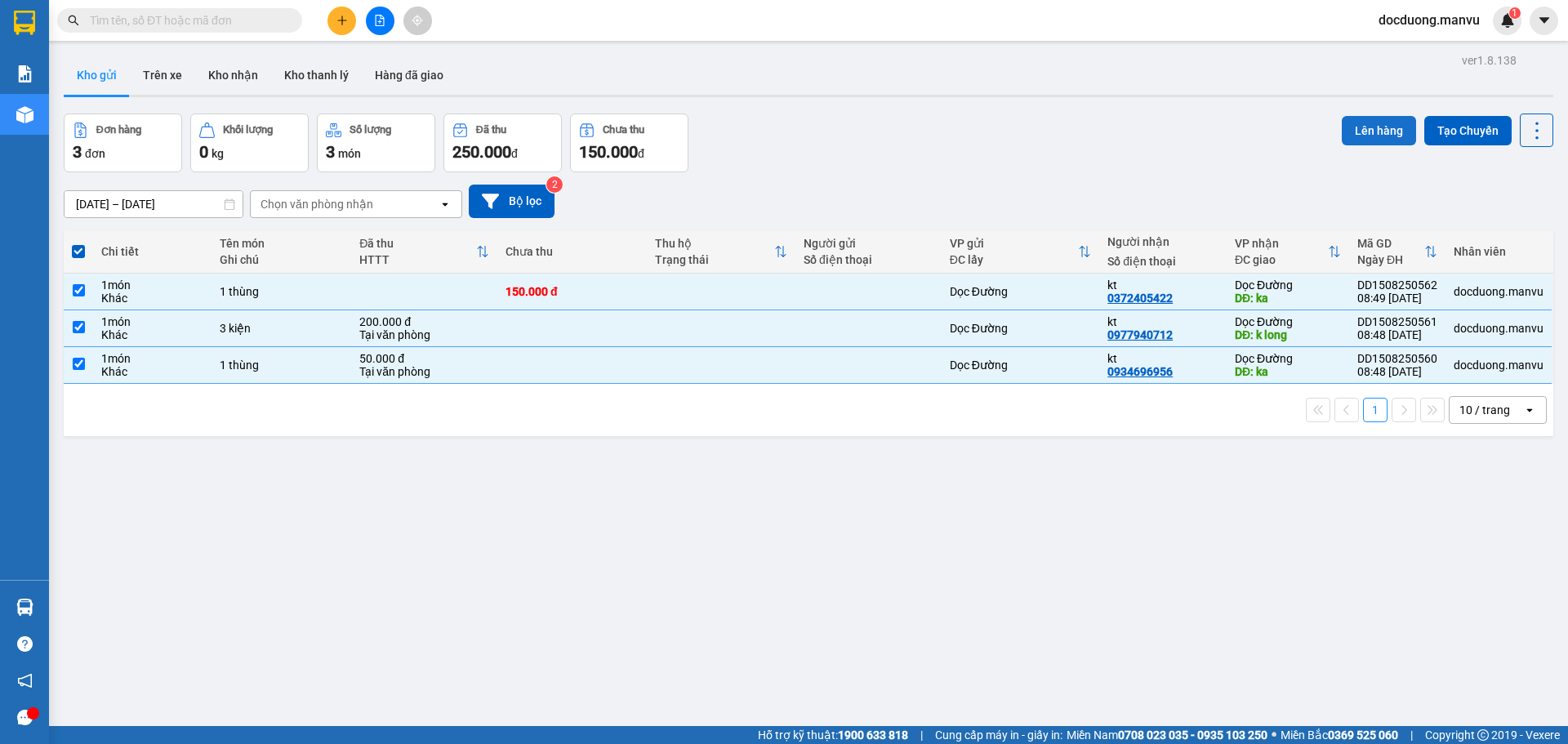
click at [1369, 133] on button "Lên hàng" at bounding box center [1378, 130] width 74 height 29
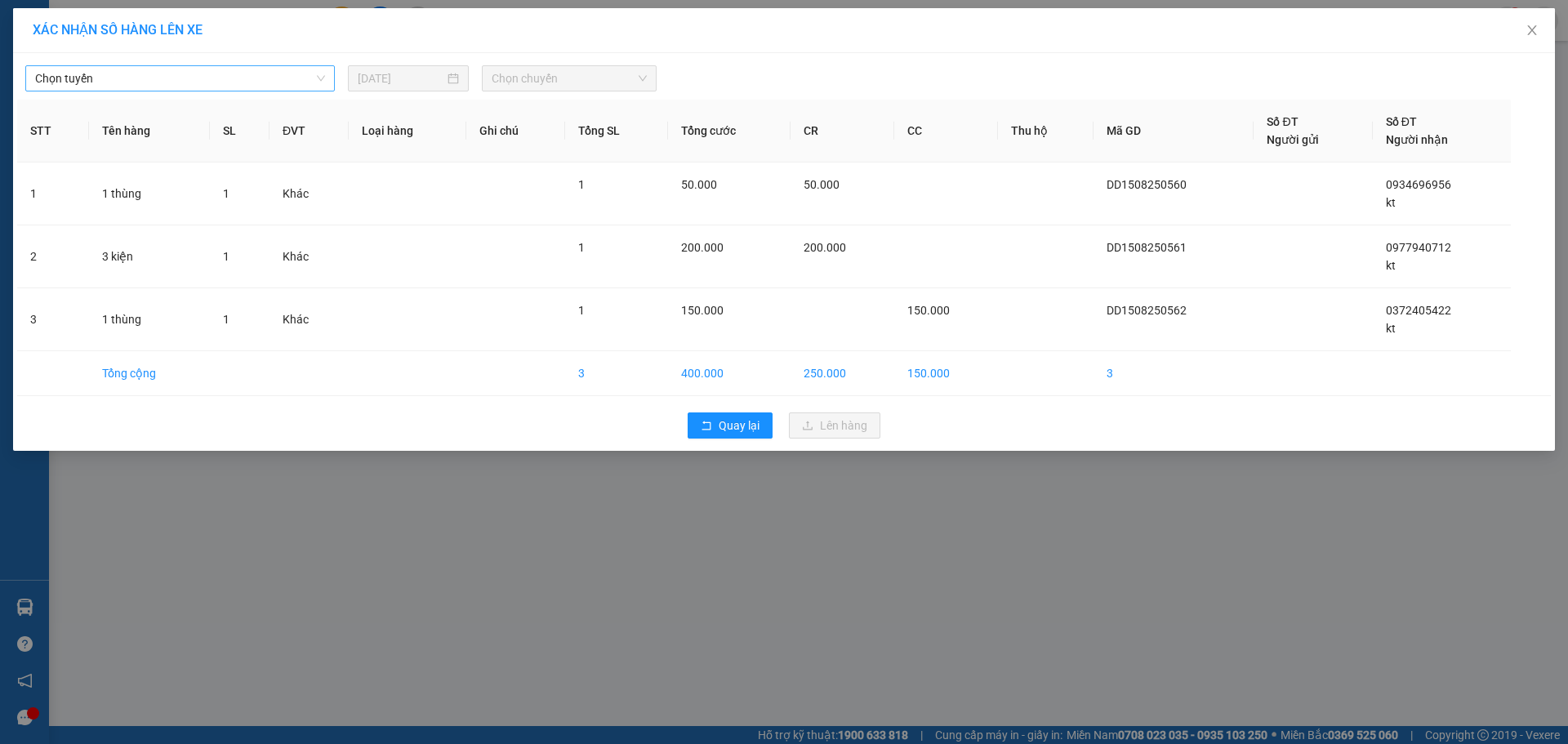
click at [178, 84] on span "Chọn tuyến" at bounding box center [179, 78] width 290 height 24
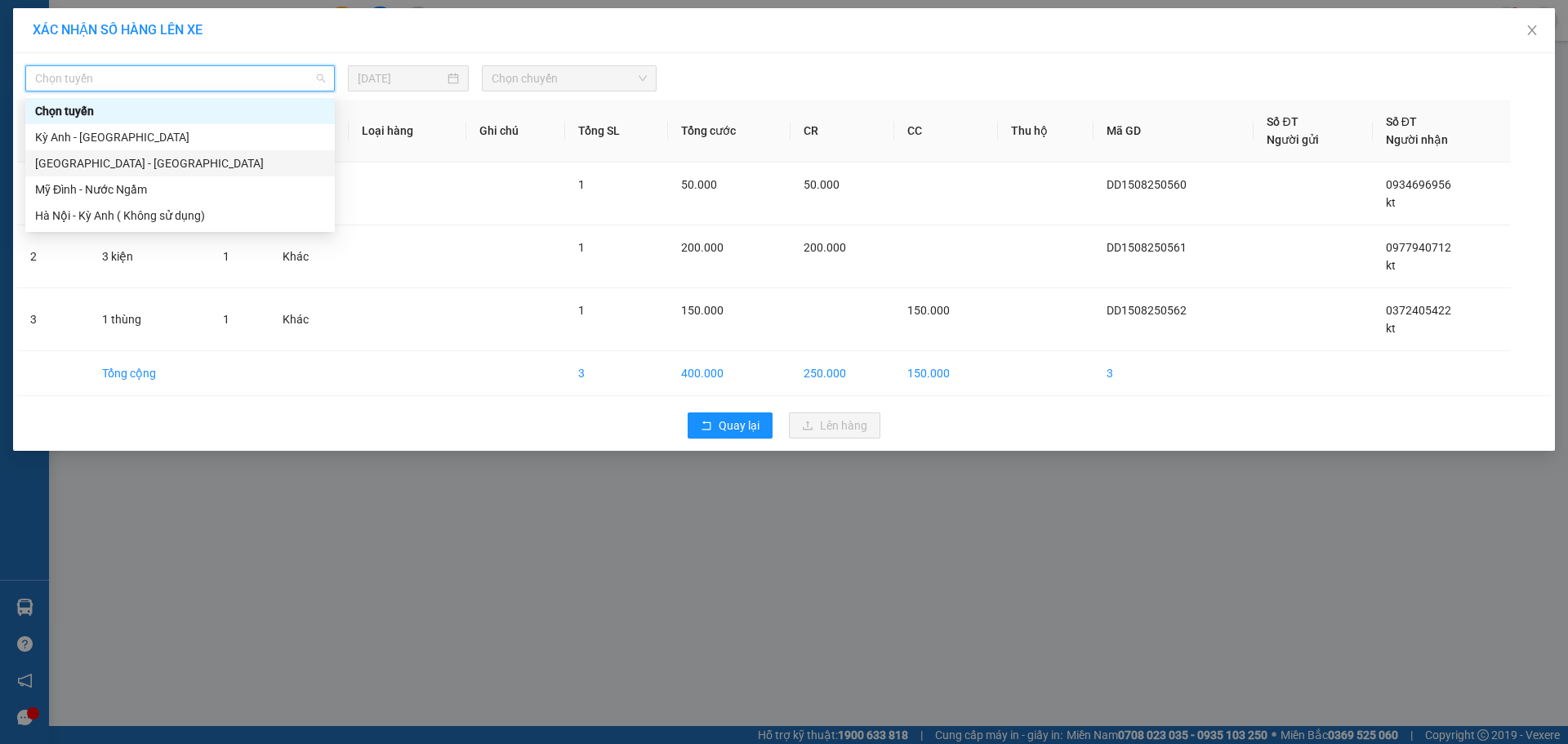
drag, startPoint x: 103, startPoint y: 158, endPoint x: 120, endPoint y: 158, distance: 17.0
click at [102, 159] on div "[GEOGRAPHIC_DATA] - [GEOGRAPHIC_DATA]" at bounding box center [179, 163] width 290 height 18
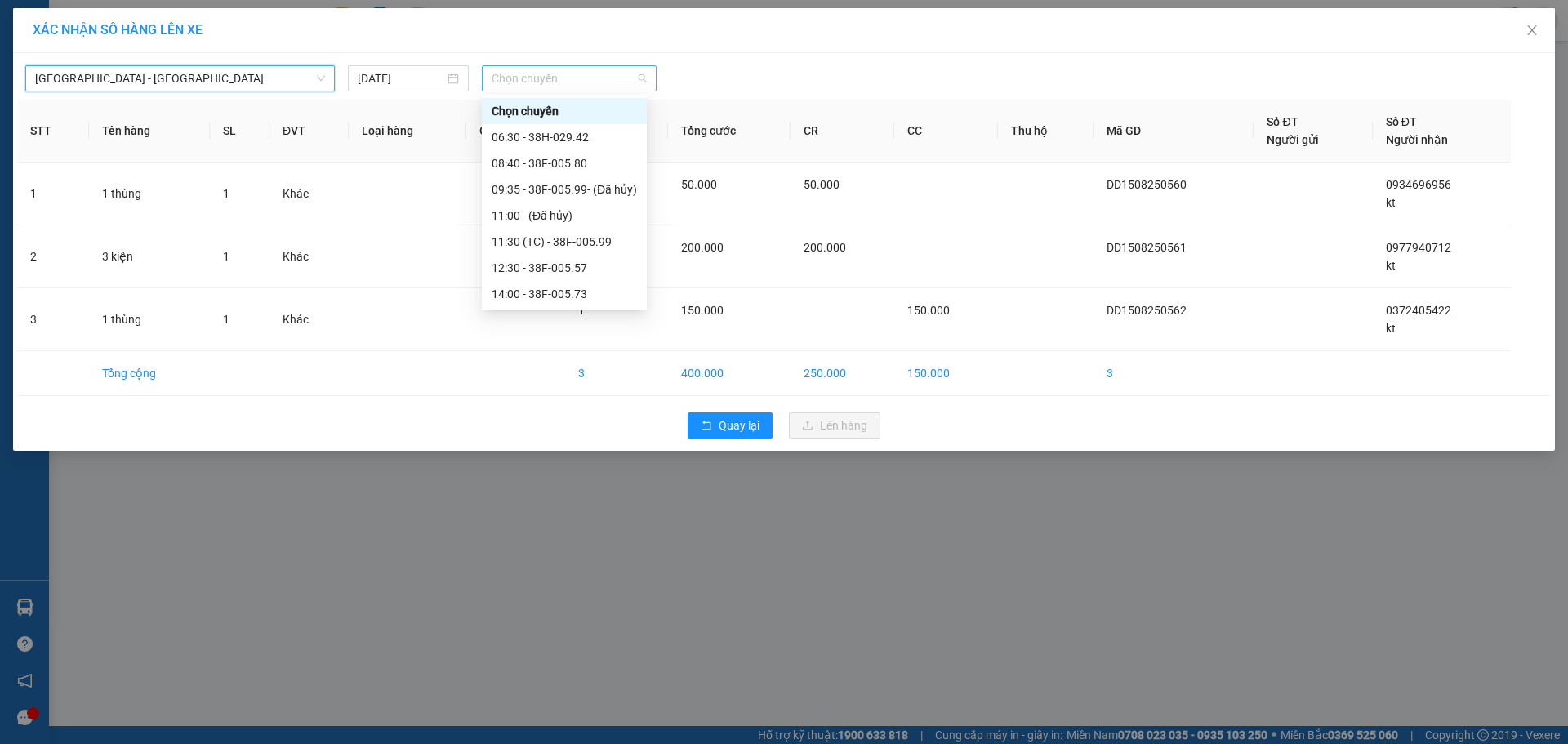
click at [528, 81] on span "Chọn chuyến" at bounding box center [569, 78] width 155 height 24
click at [401, 78] on input "[DATE]" at bounding box center [401, 79] width 87 height 18
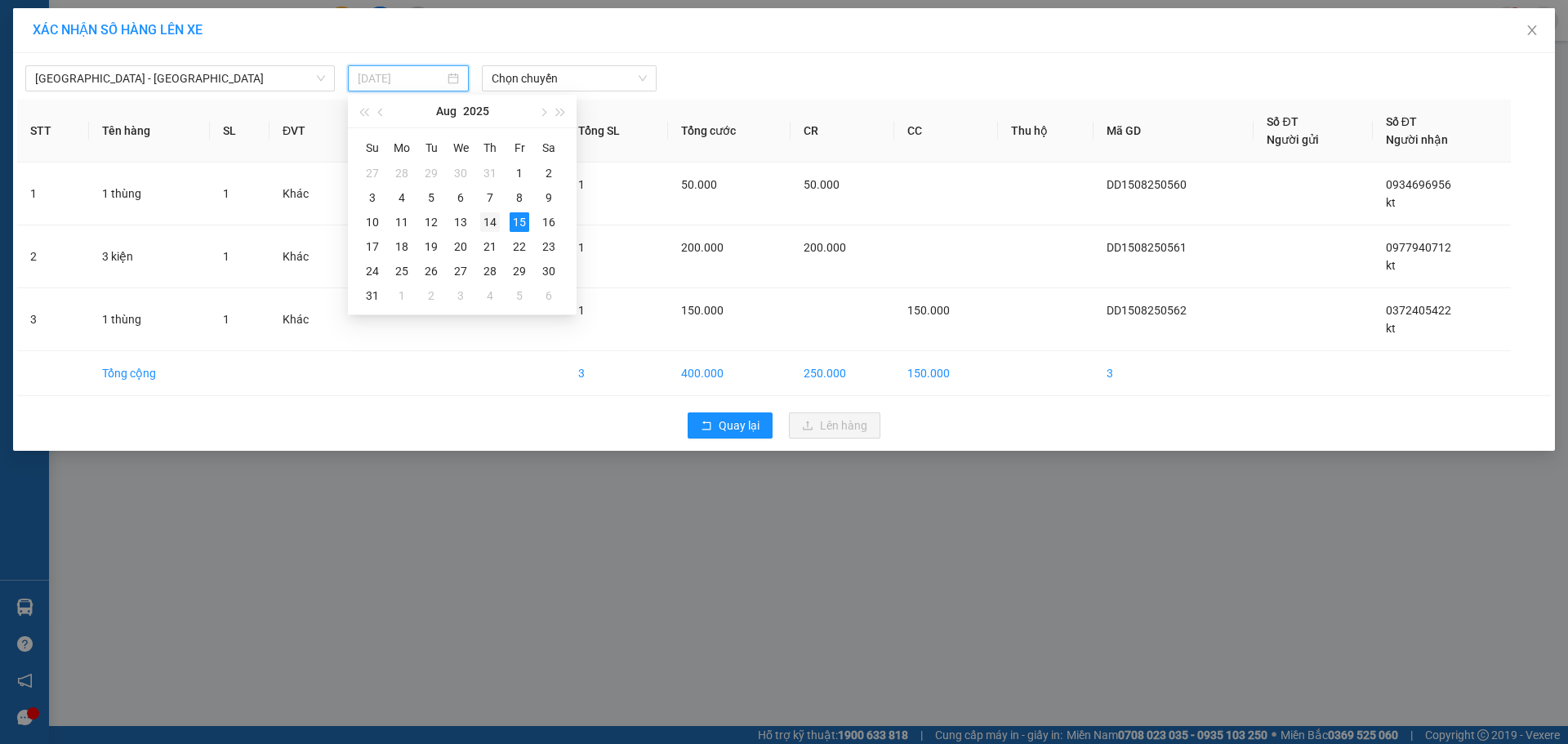
click at [494, 216] on div "14" at bounding box center [490, 222] width 20 height 20
type input "[DATE]"
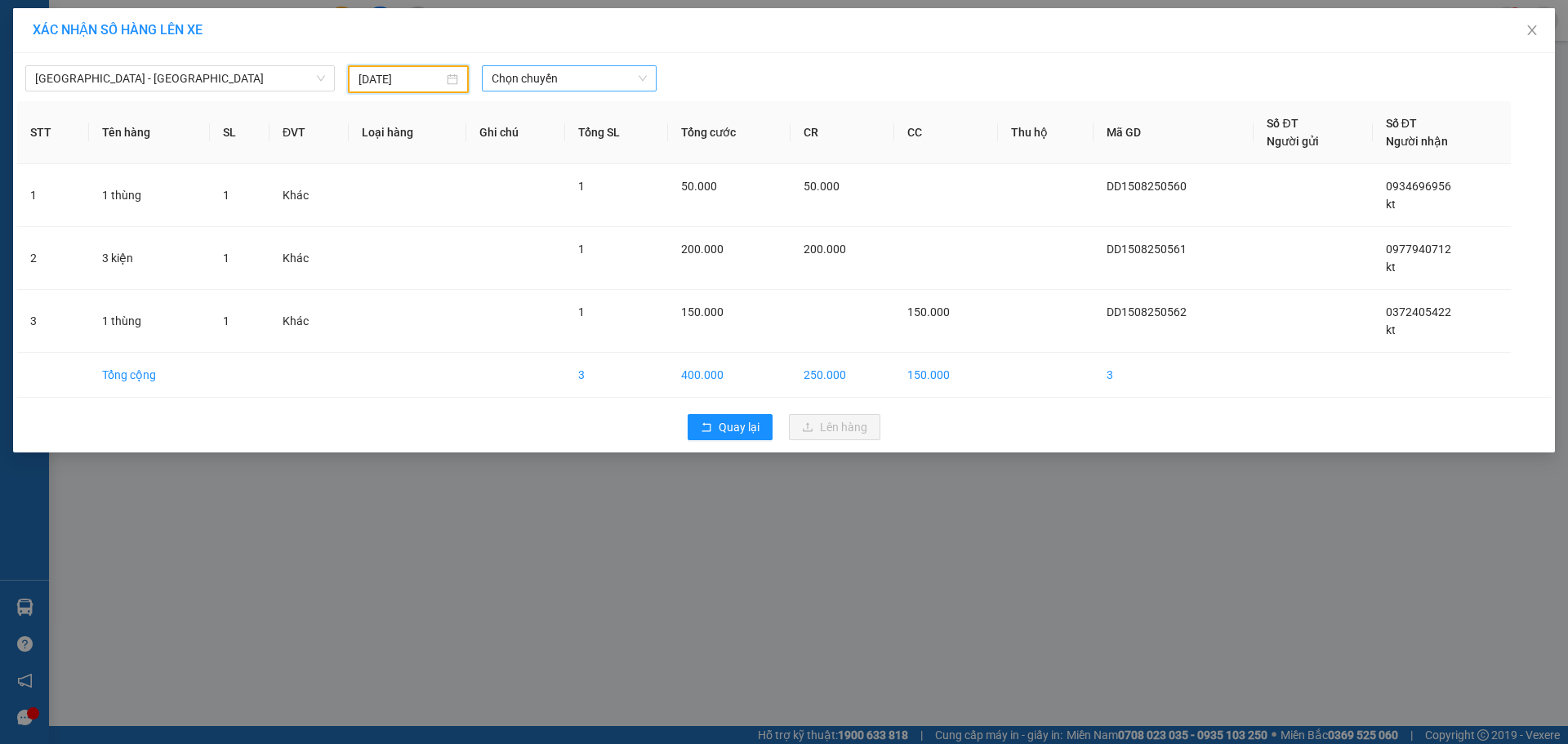
drag, startPoint x: 586, startPoint y: 92, endPoint x: 595, endPoint y: 86, distance: 10.8
click at [591, 90] on div "Chọn chuyến" at bounding box center [569, 79] width 187 height 28
click at [596, 86] on span "Chọn chuyến" at bounding box center [569, 78] width 155 height 24
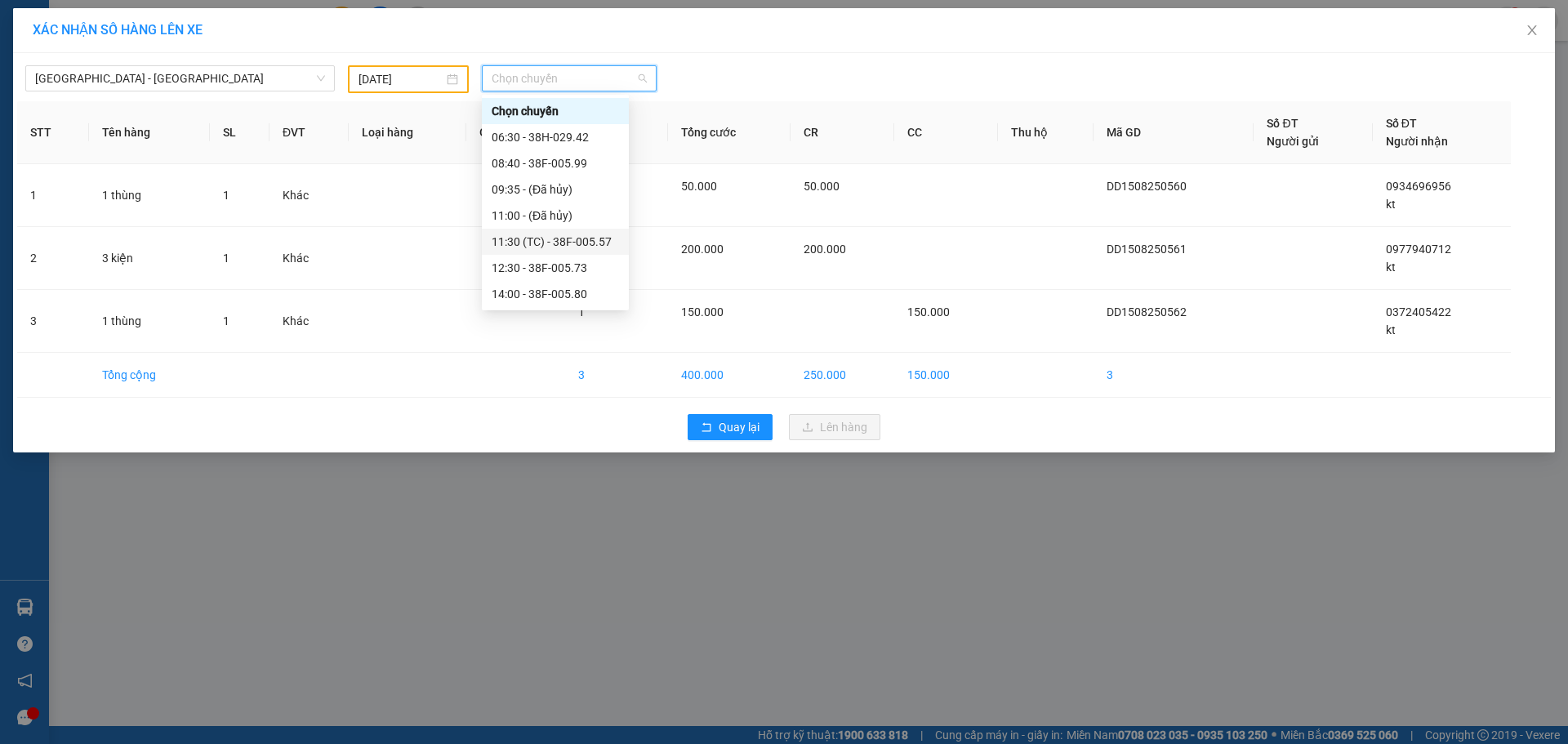
click at [577, 239] on div "11:30 (TC) - 38F-005.57" at bounding box center [555, 242] width 128 height 18
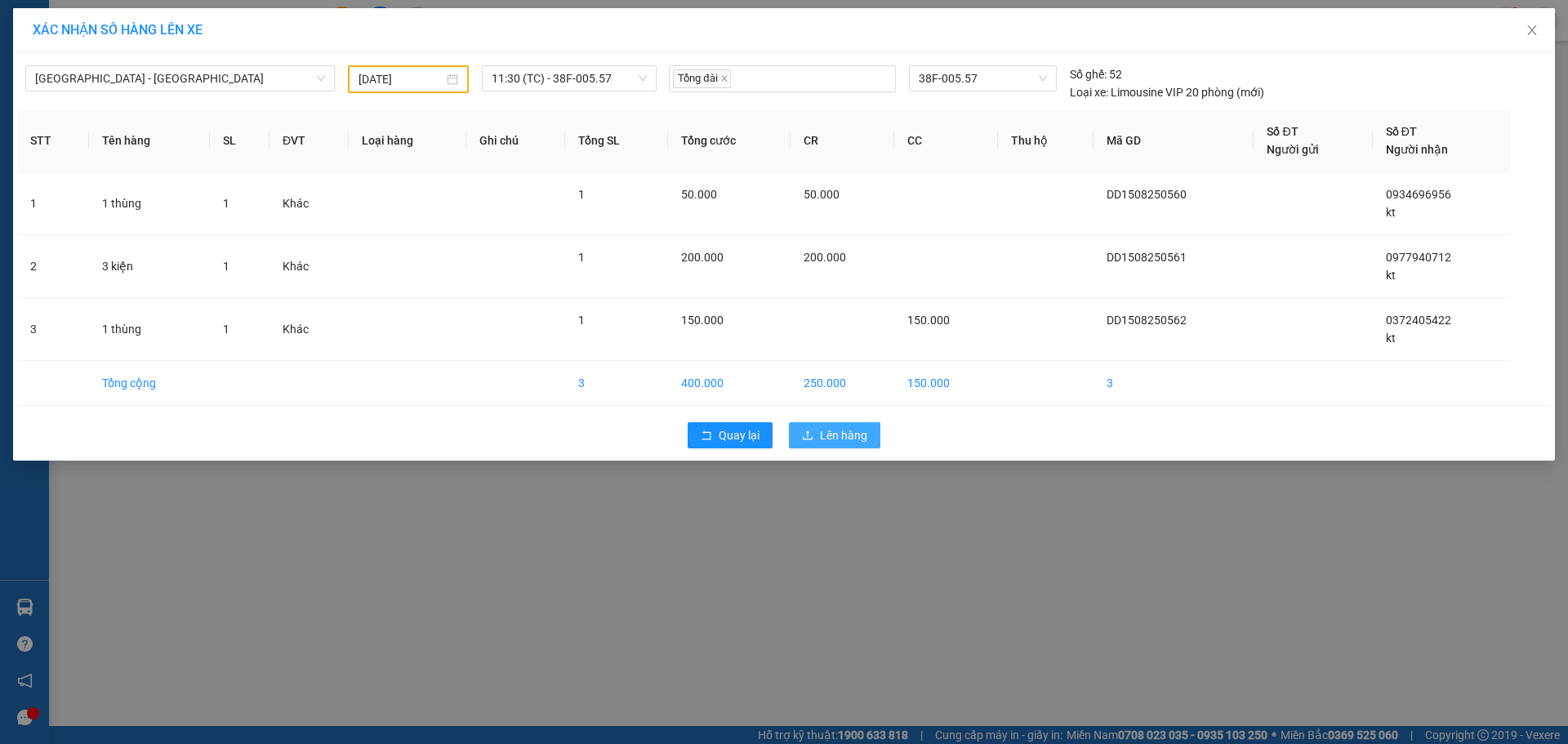
click at [843, 440] on span "Lên hàng" at bounding box center [843, 435] width 47 height 18
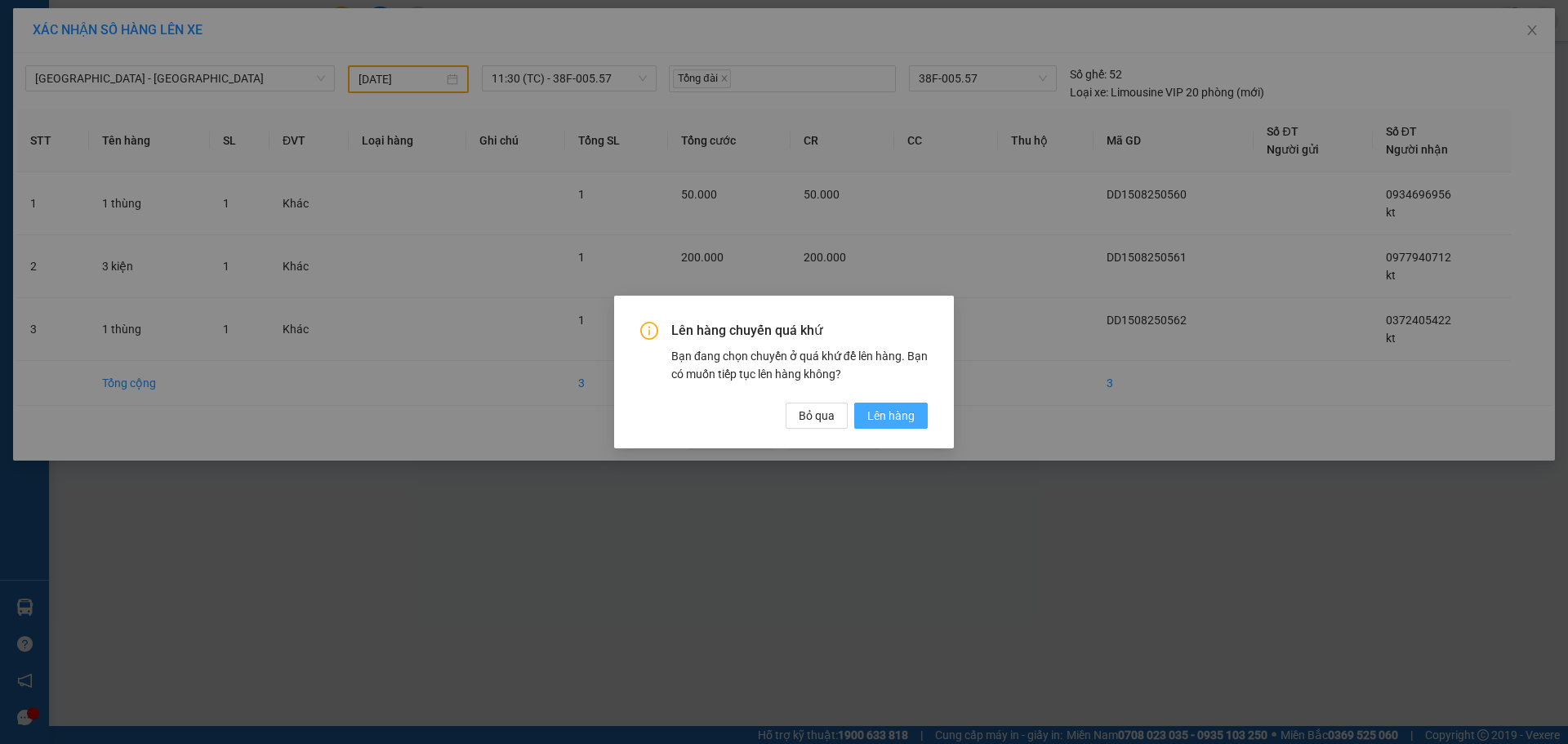
click at [917, 417] on button "Lên hàng" at bounding box center [891, 415] width 73 height 26
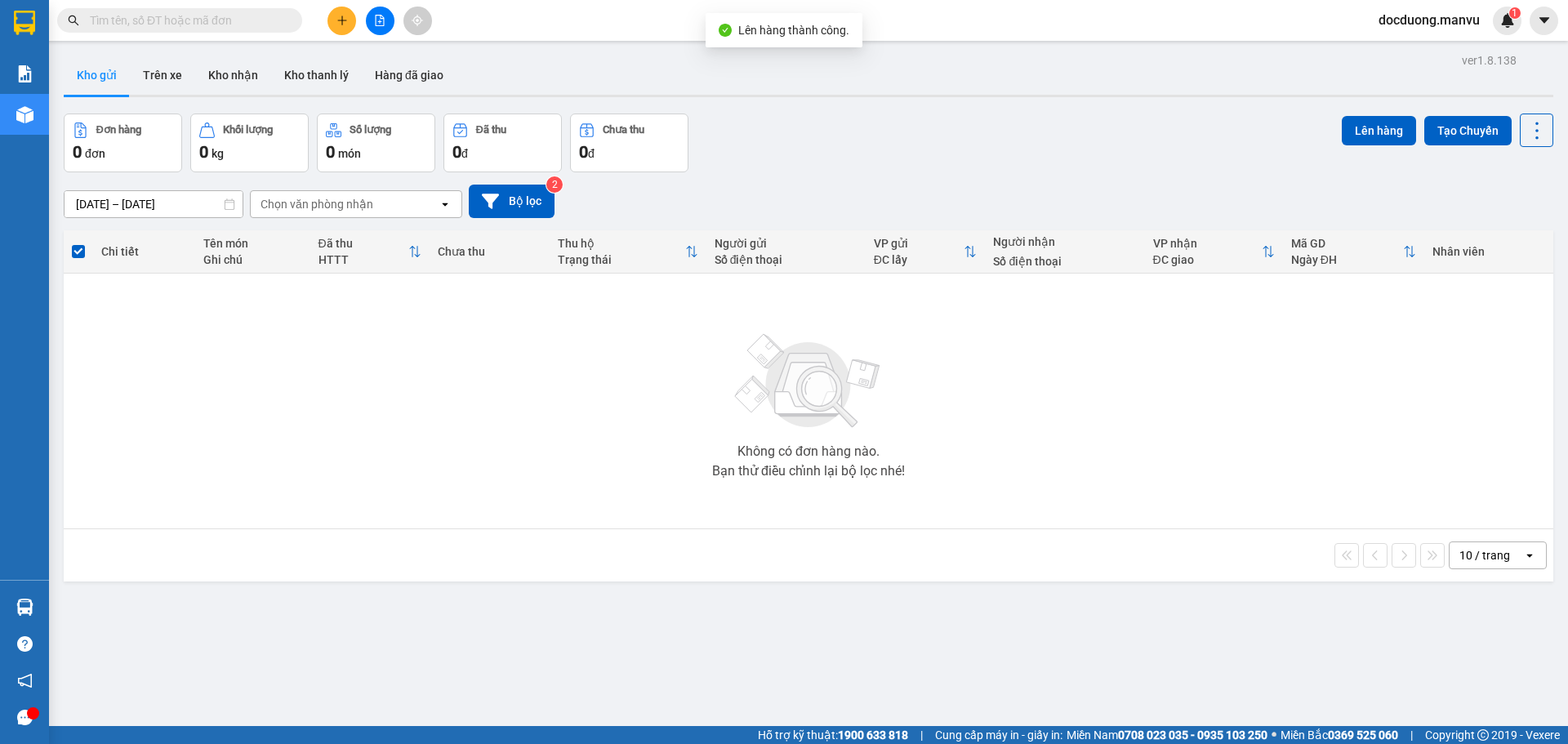
click at [337, 24] on icon "plus" at bounding box center [342, 20] width 12 height 12
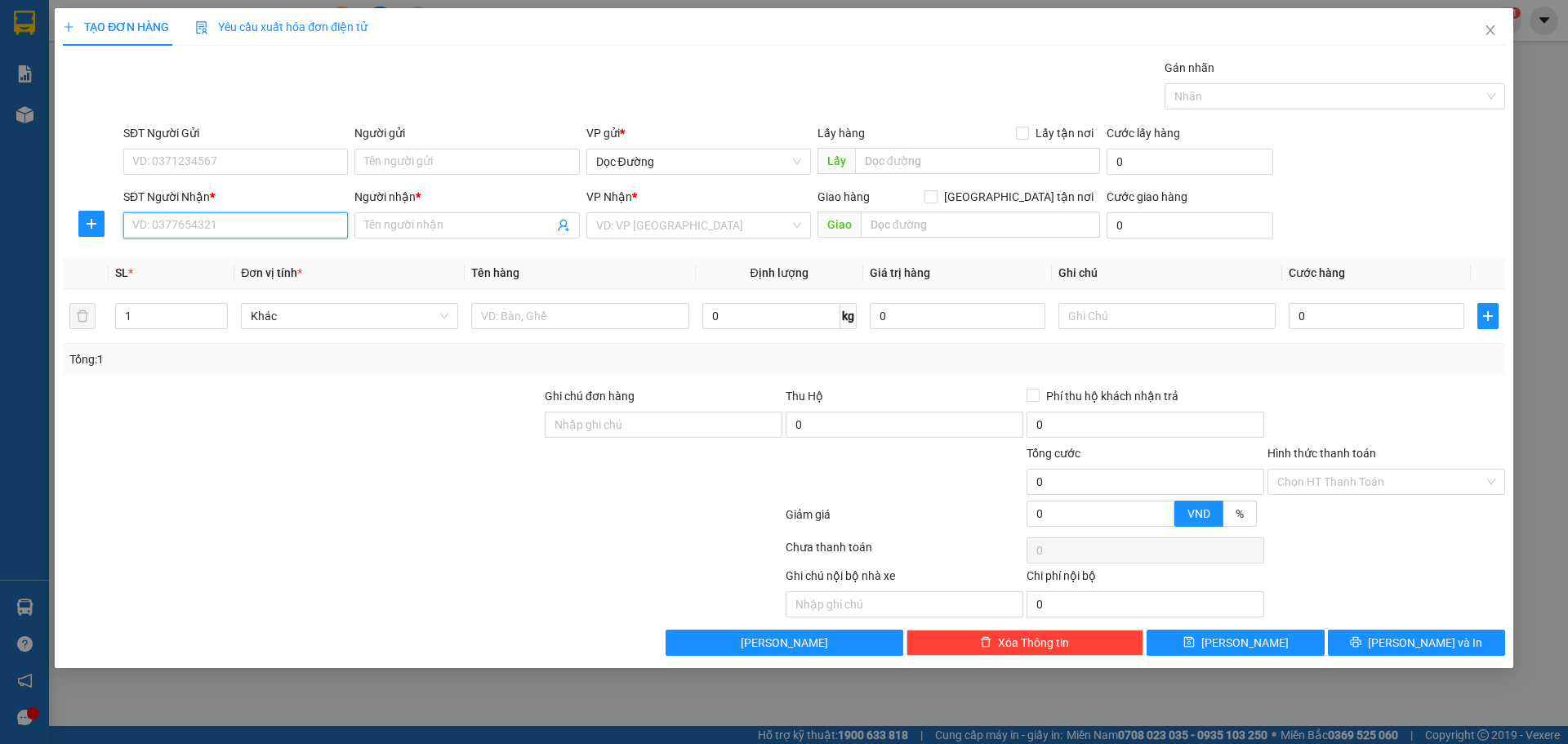
click at [147, 227] on input "SĐT Người Nhận *" at bounding box center [236, 225] width 225 height 26
click at [1481, 23] on span "Close" at bounding box center [1489, 30] width 46 height 45
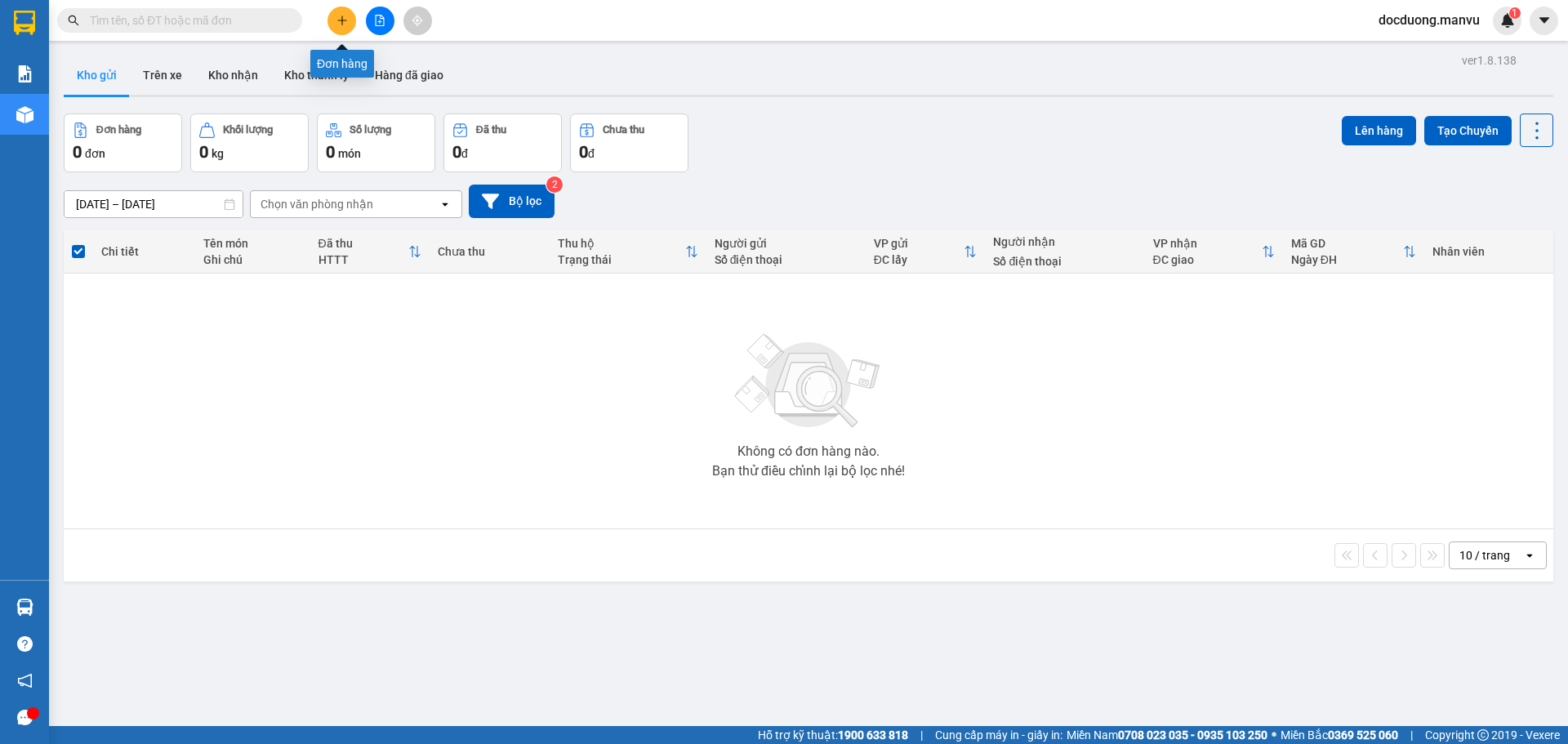
click at [331, 12] on button at bounding box center [342, 21] width 29 height 29
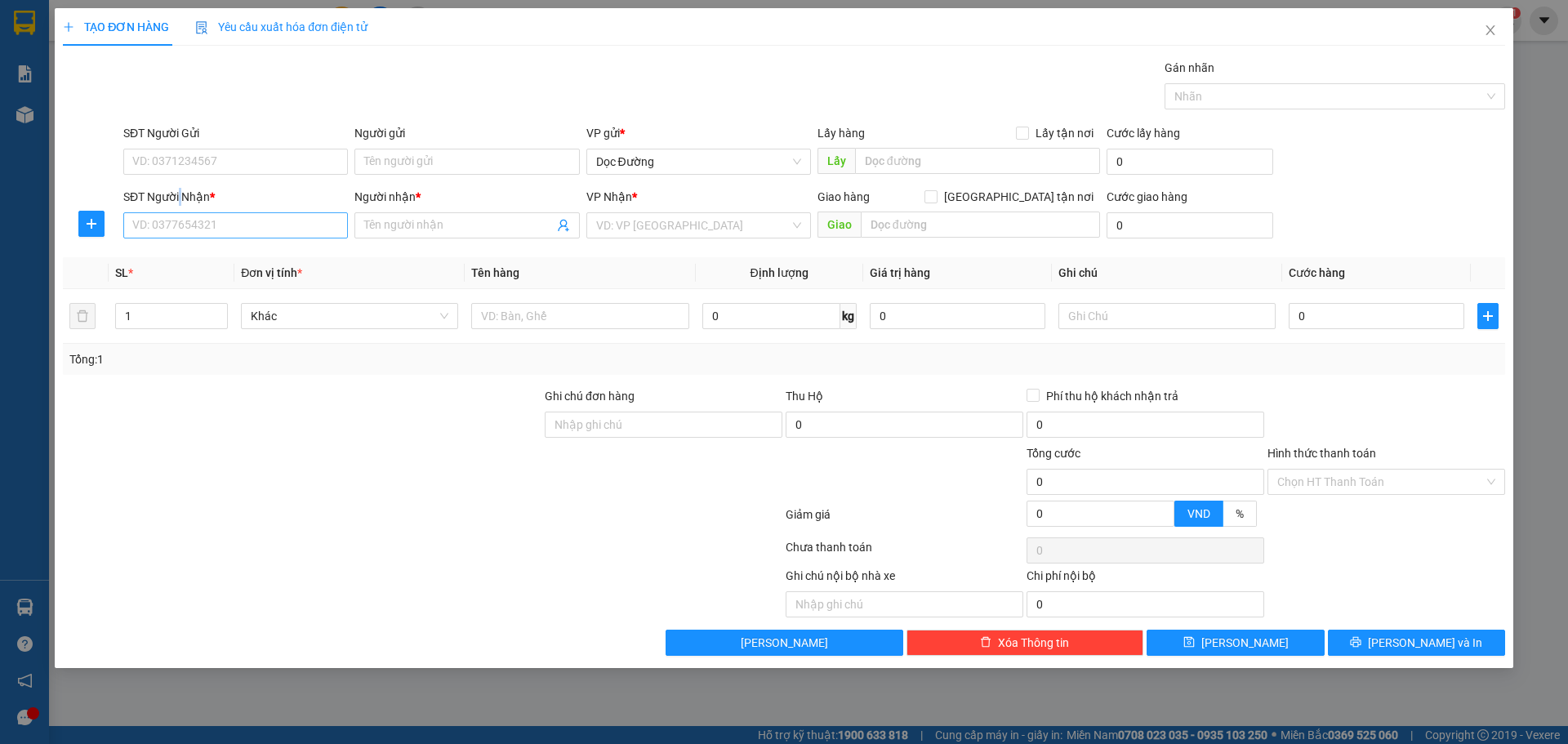
drag, startPoint x: 183, startPoint y: 191, endPoint x: 156, endPoint y: 236, distance: 52.5
click at [156, 236] on div "SĐT Người Nhận * VD: 0377654321" at bounding box center [236, 216] width 225 height 57
click at [136, 247] on div "Transit Pickup Surcharge Ids Transit Deliver Surcharge Ids Transit Deliver Surc…" at bounding box center [784, 357] width 1442 height 597
click at [145, 227] on input "SĐT Người Nhận *" at bounding box center [236, 225] width 225 height 26
type input "0961966525"
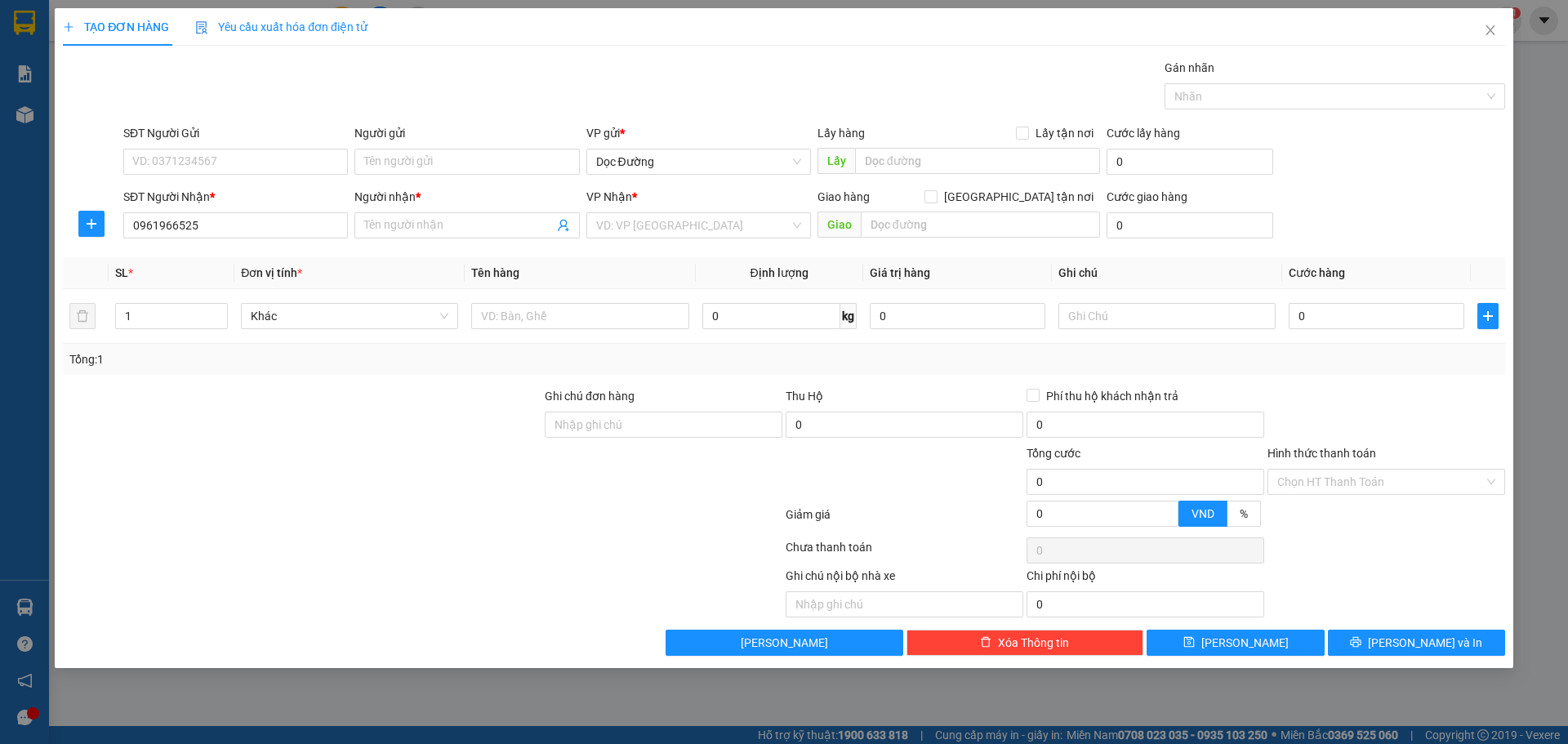
click at [351, 220] on div "Người nhận * Tên người nhận" at bounding box center [466, 216] width 231 height 57
click at [389, 216] on input "Người nhận *" at bounding box center [458, 225] width 188 height 18
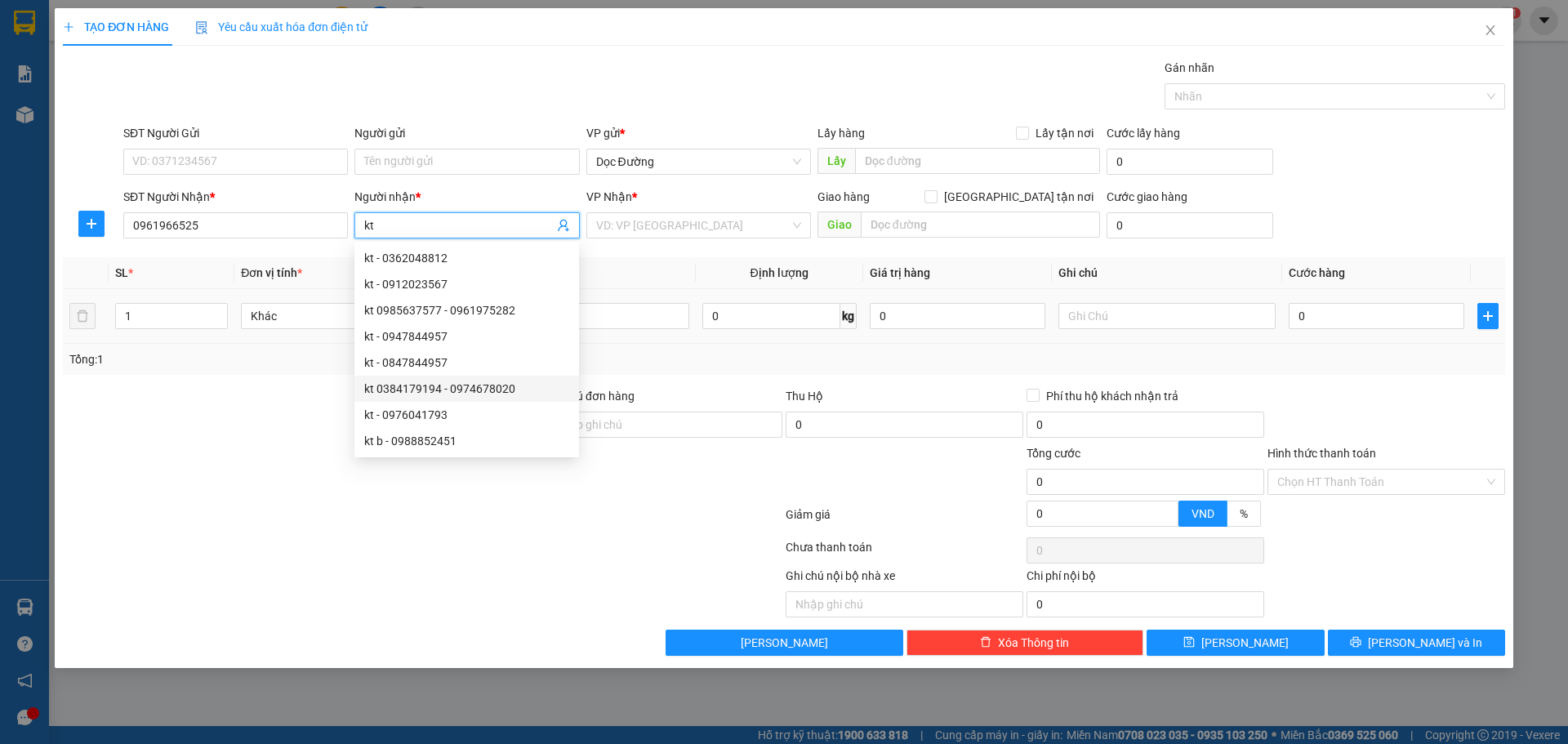
type input "kt"
drag, startPoint x: 679, startPoint y: 202, endPoint x: 677, endPoint y: 216, distance: 14.1
click at [679, 204] on div "VP Nhận *" at bounding box center [699, 196] width 225 height 18
click at [677, 231] on input "search" at bounding box center [693, 225] width 194 height 24
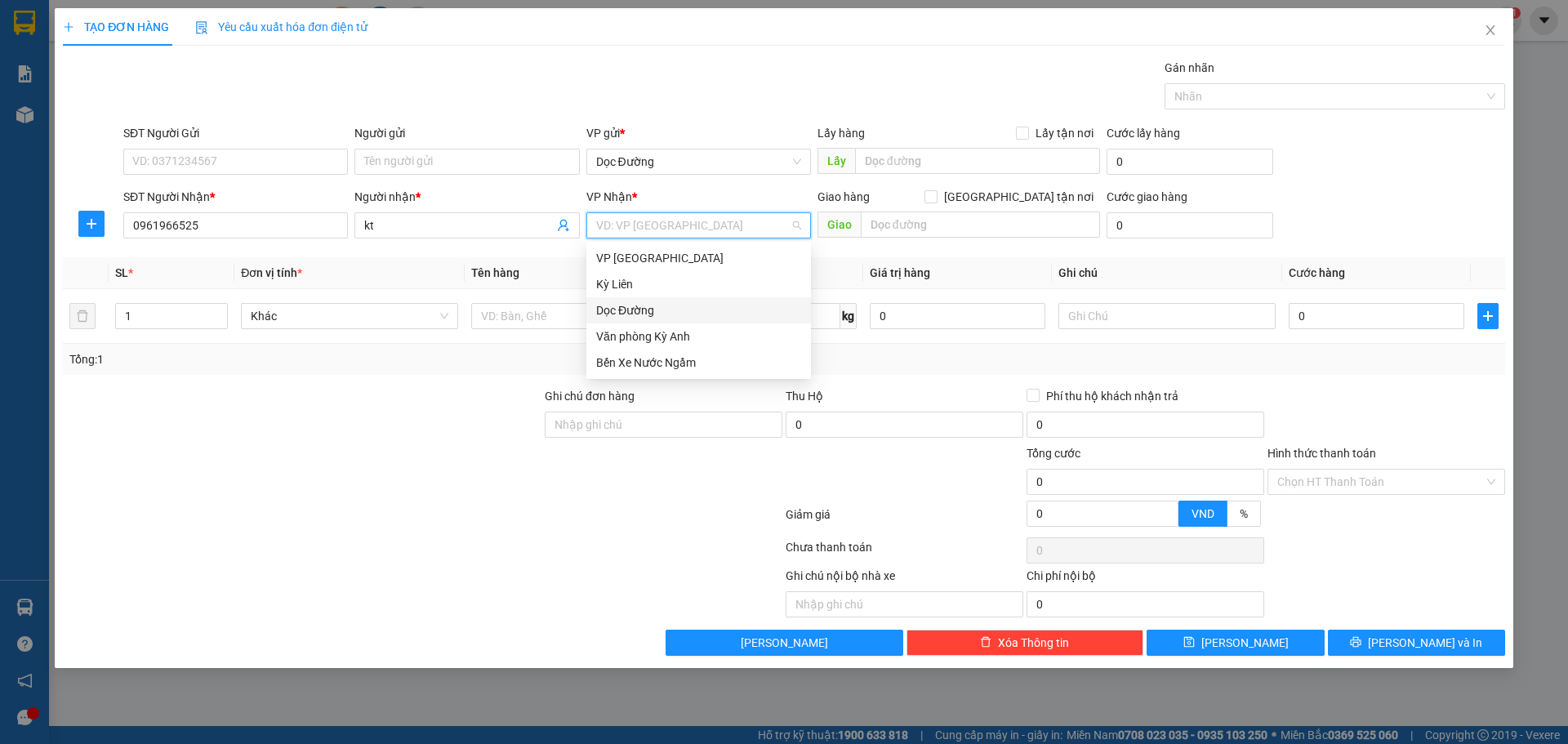
drag, startPoint x: 656, startPoint y: 304, endPoint x: 811, endPoint y: 264, distance: 160.1
click at [656, 305] on div "Dọc Đường" at bounding box center [699, 310] width 205 height 18
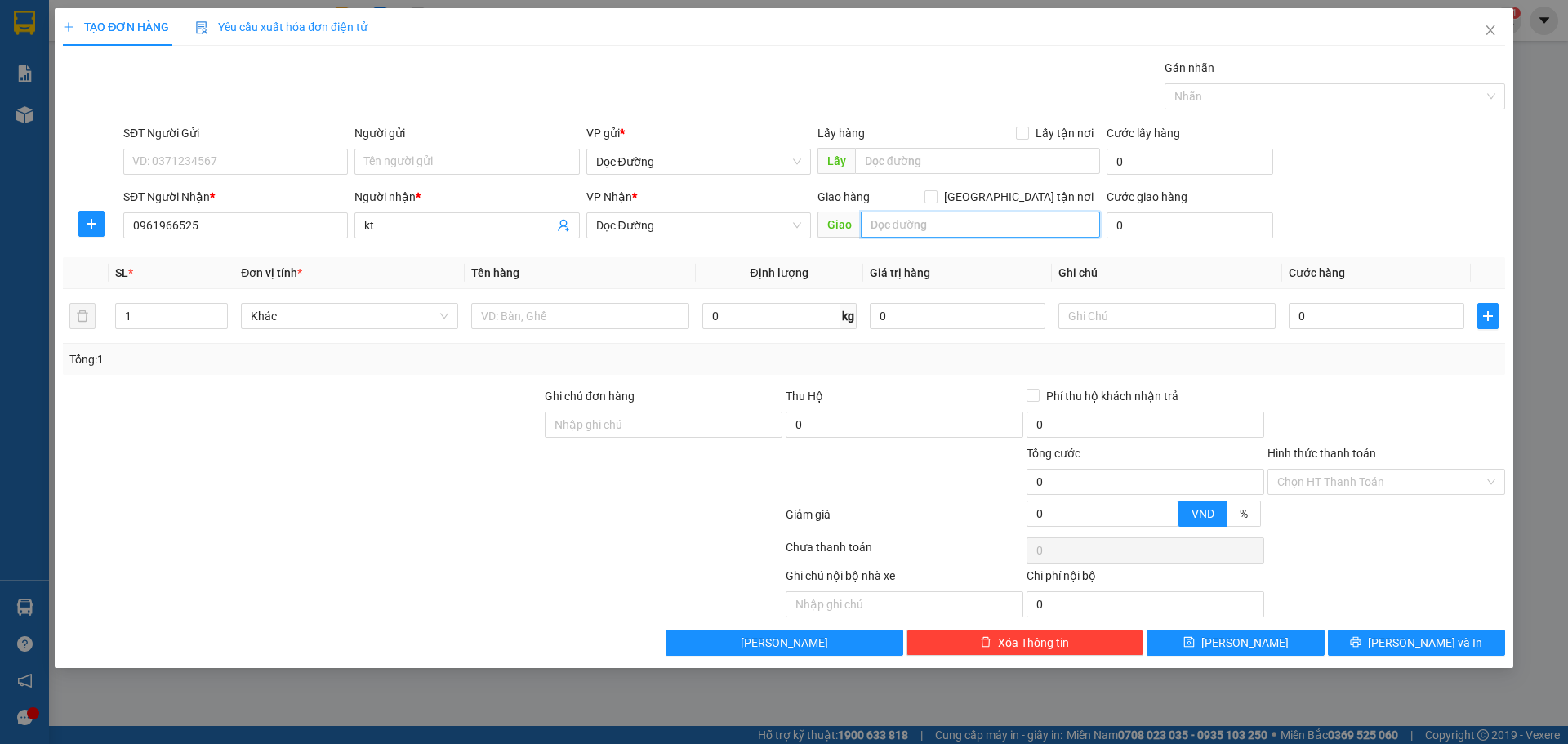
click at [910, 227] on input "text" at bounding box center [980, 224] width 239 height 26
type input "k thịnh"
click at [547, 317] on input "text" at bounding box center [579, 315] width 217 height 26
type input "1 bao"
click at [1384, 321] on input "0" at bounding box center [1376, 315] width 176 height 26
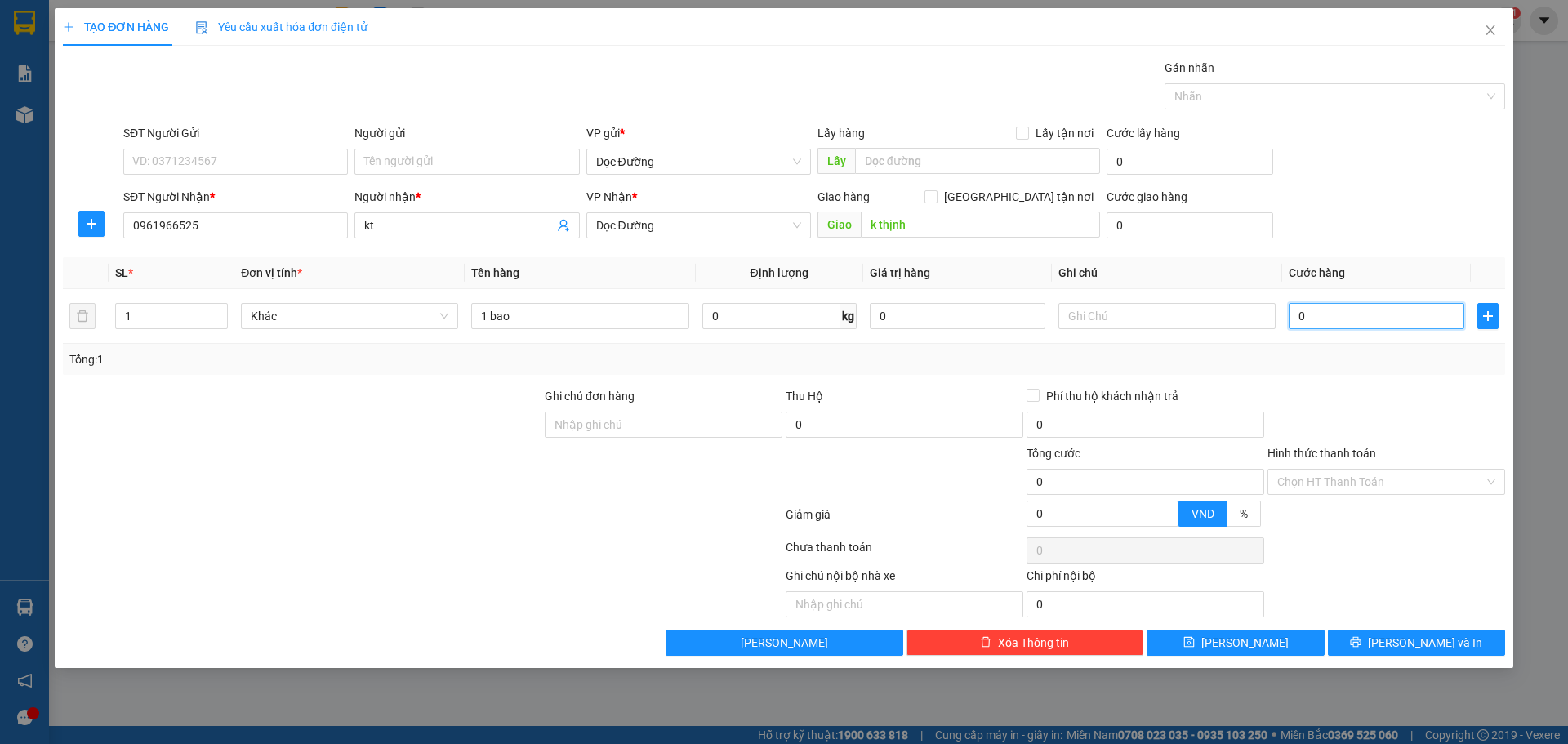
type input "5"
type input "50"
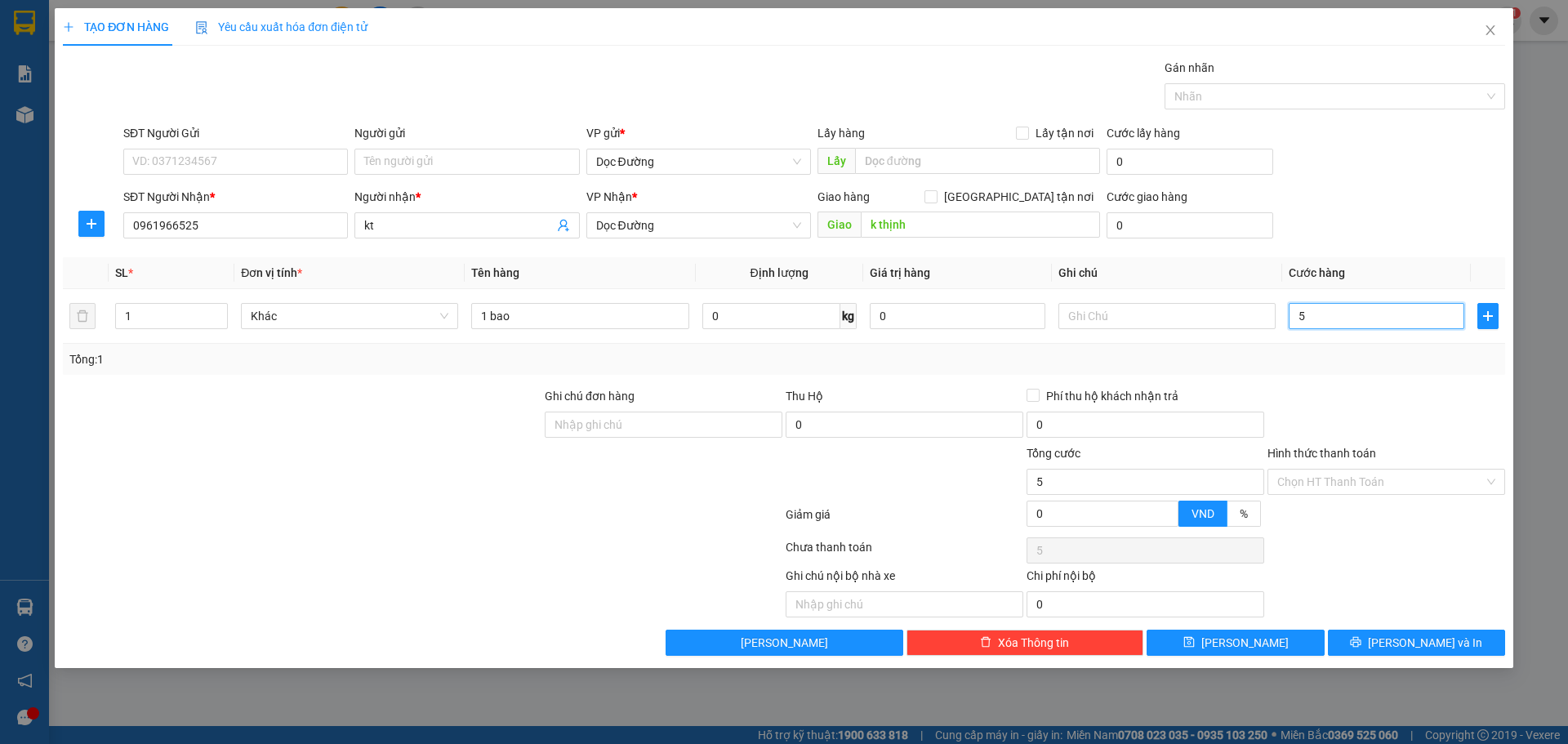
type input "50"
type input "500"
type input "5.000"
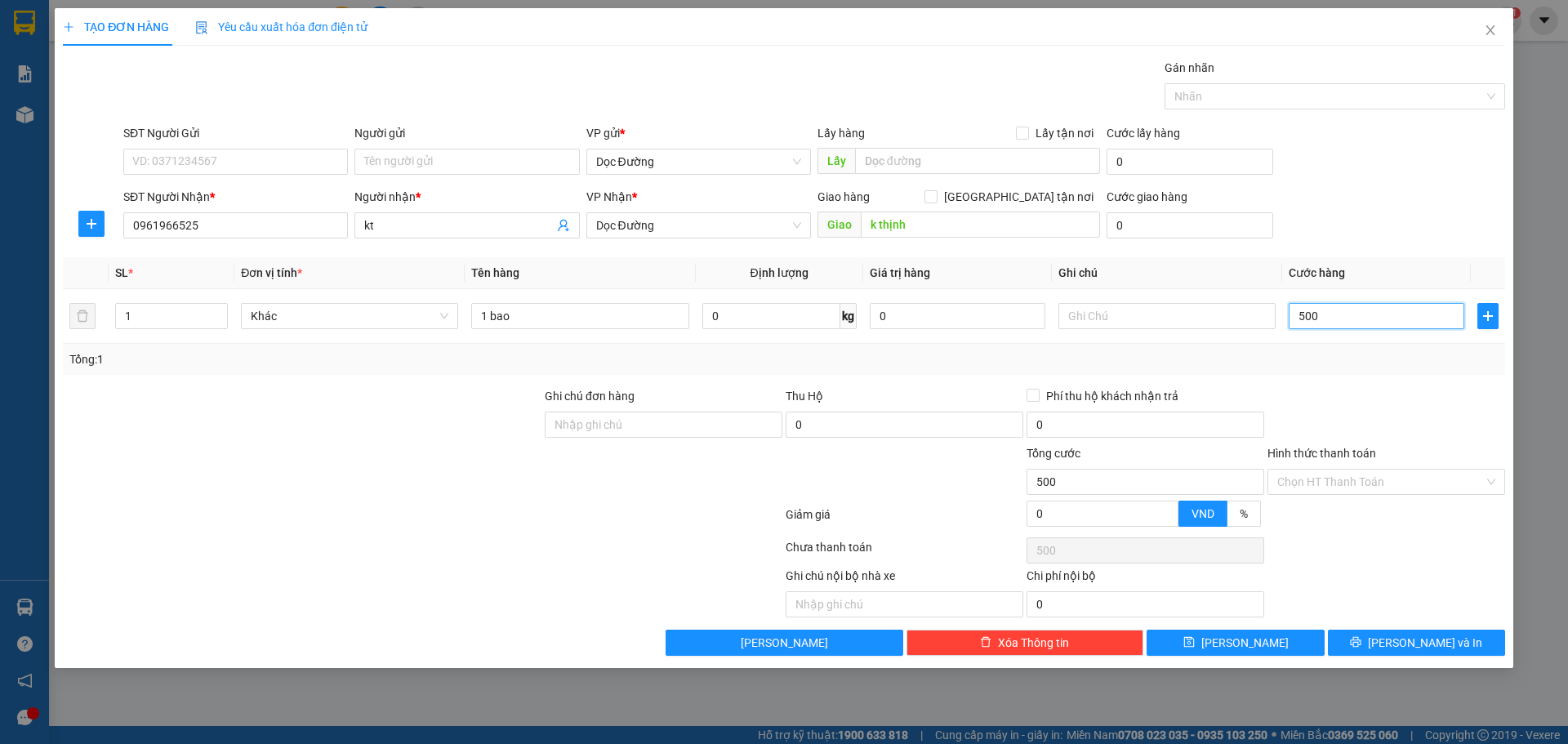
type input "5.000"
type input "50.000"
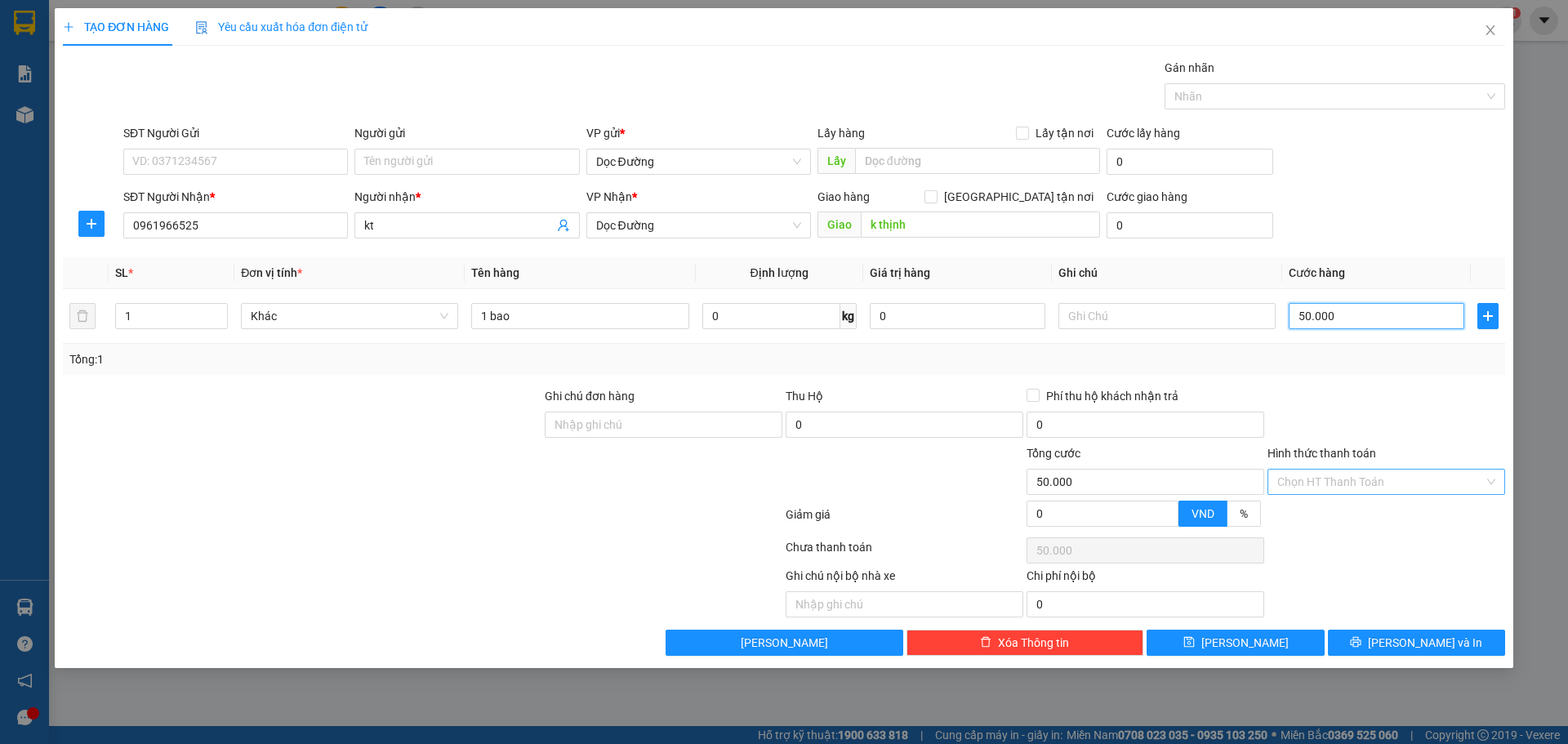
type input "50.000"
click at [1347, 482] on input "Hình thức thanh toán" at bounding box center [1380, 481] width 206 height 24
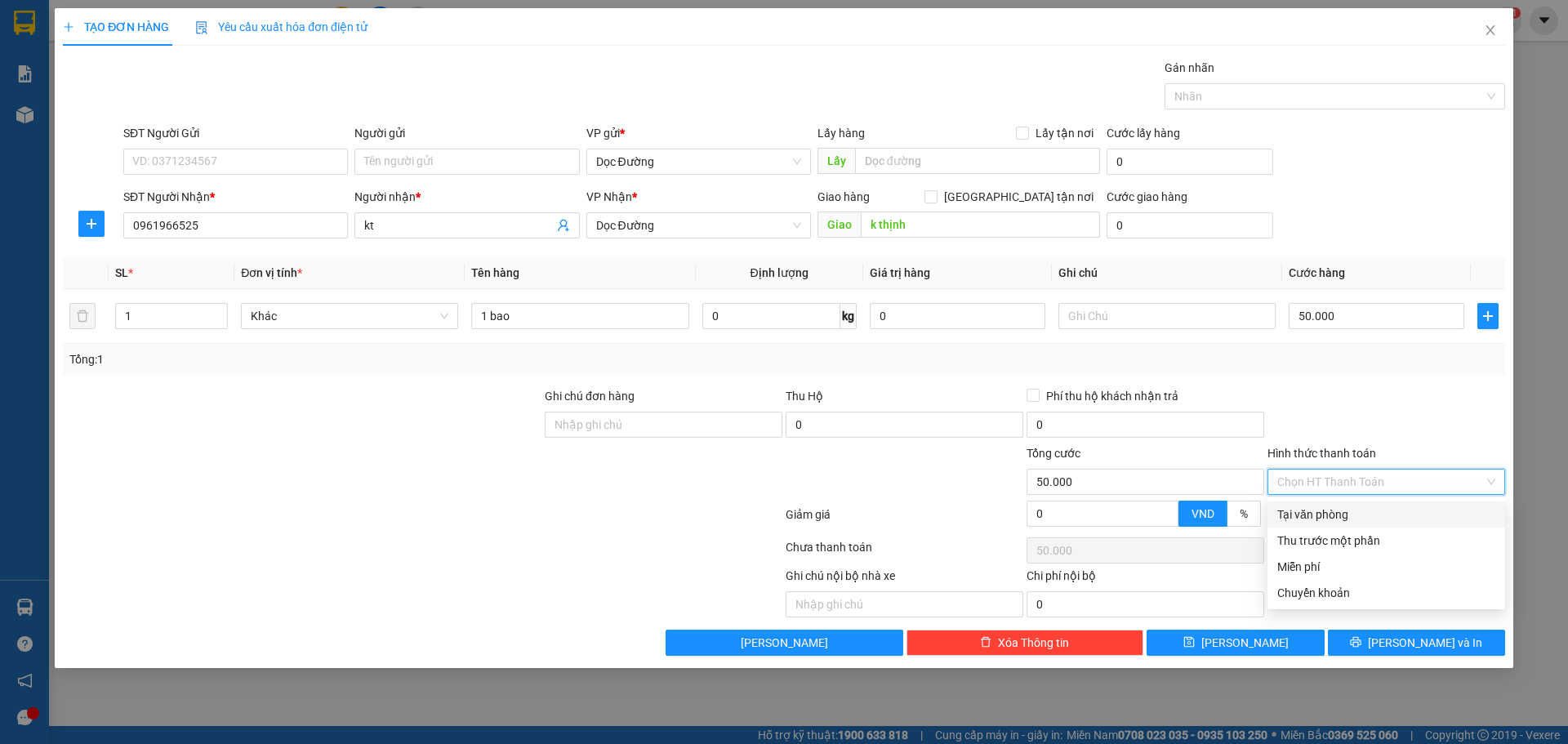
click at [1325, 510] on div "Tại văn phòng" at bounding box center [1386, 514] width 218 height 18
type input "0"
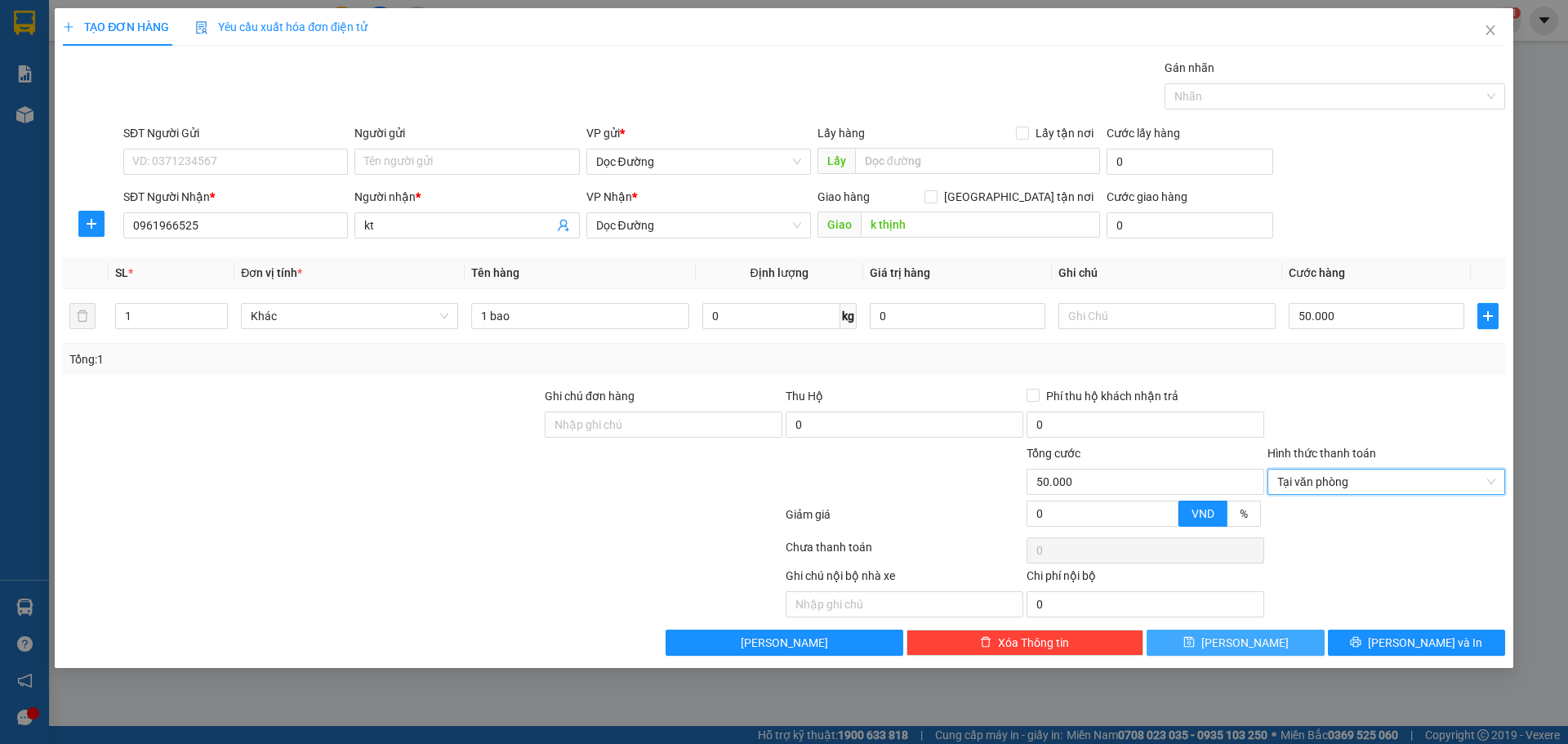
click at [1272, 649] on button "[PERSON_NAME]" at bounding box center [1235, 641] width 178 height 26
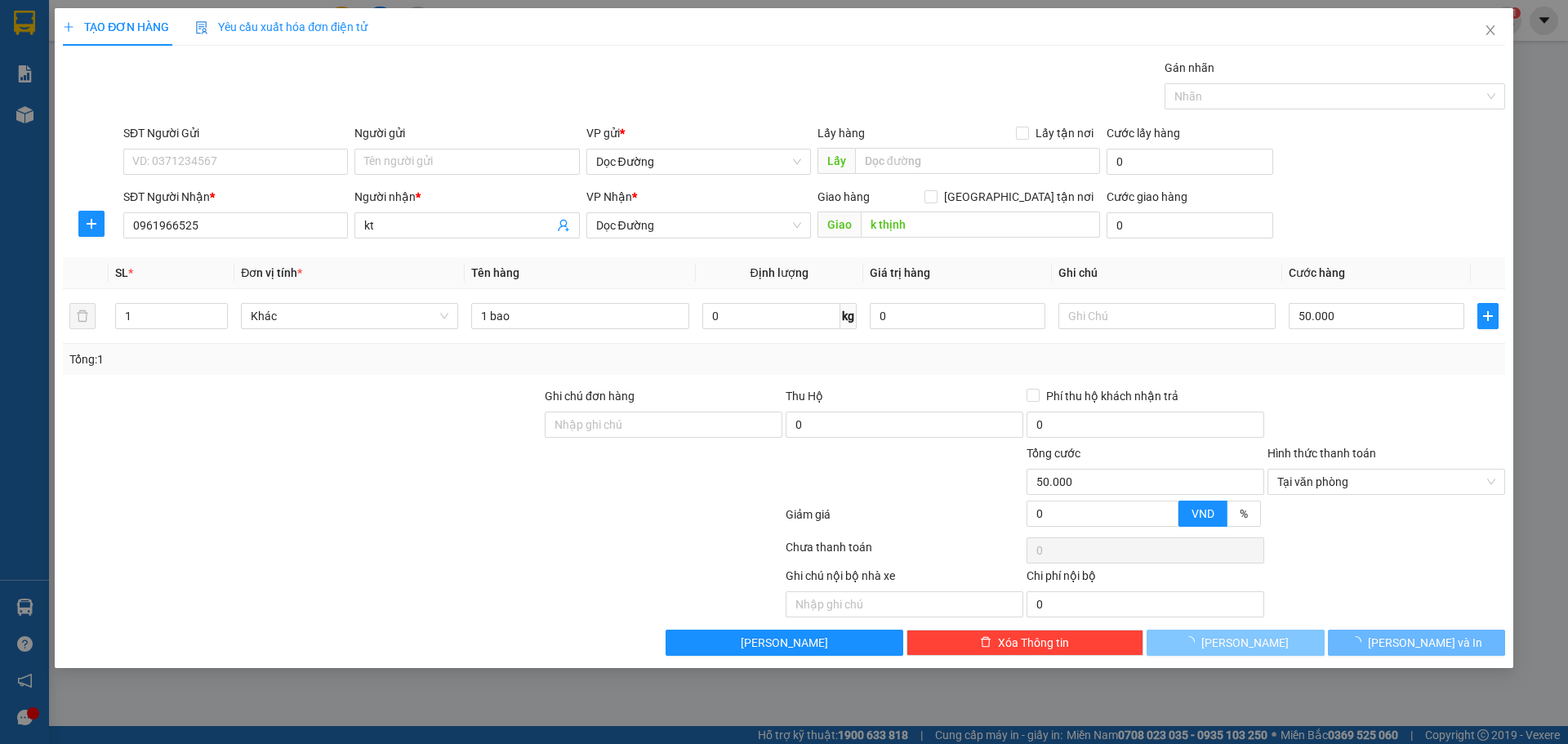
type input "0"
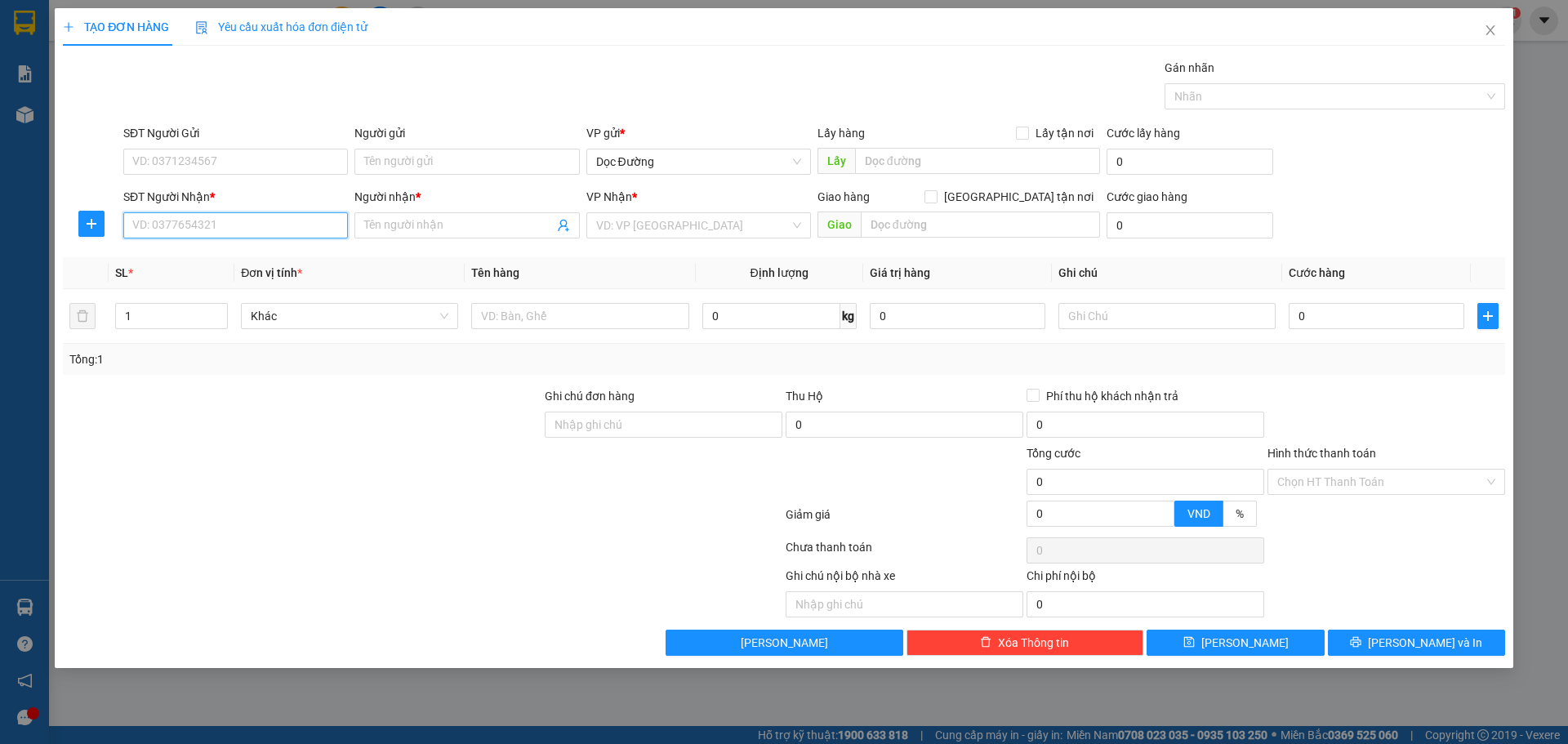
click at [228, 227] on input "SĐT Người Nhận *" at bounding box center [236, 225] width 225 height 26
click at [231, 223] on input "SĐT Người Nhận *" at bounding box center [236, 225] width 225 height 26
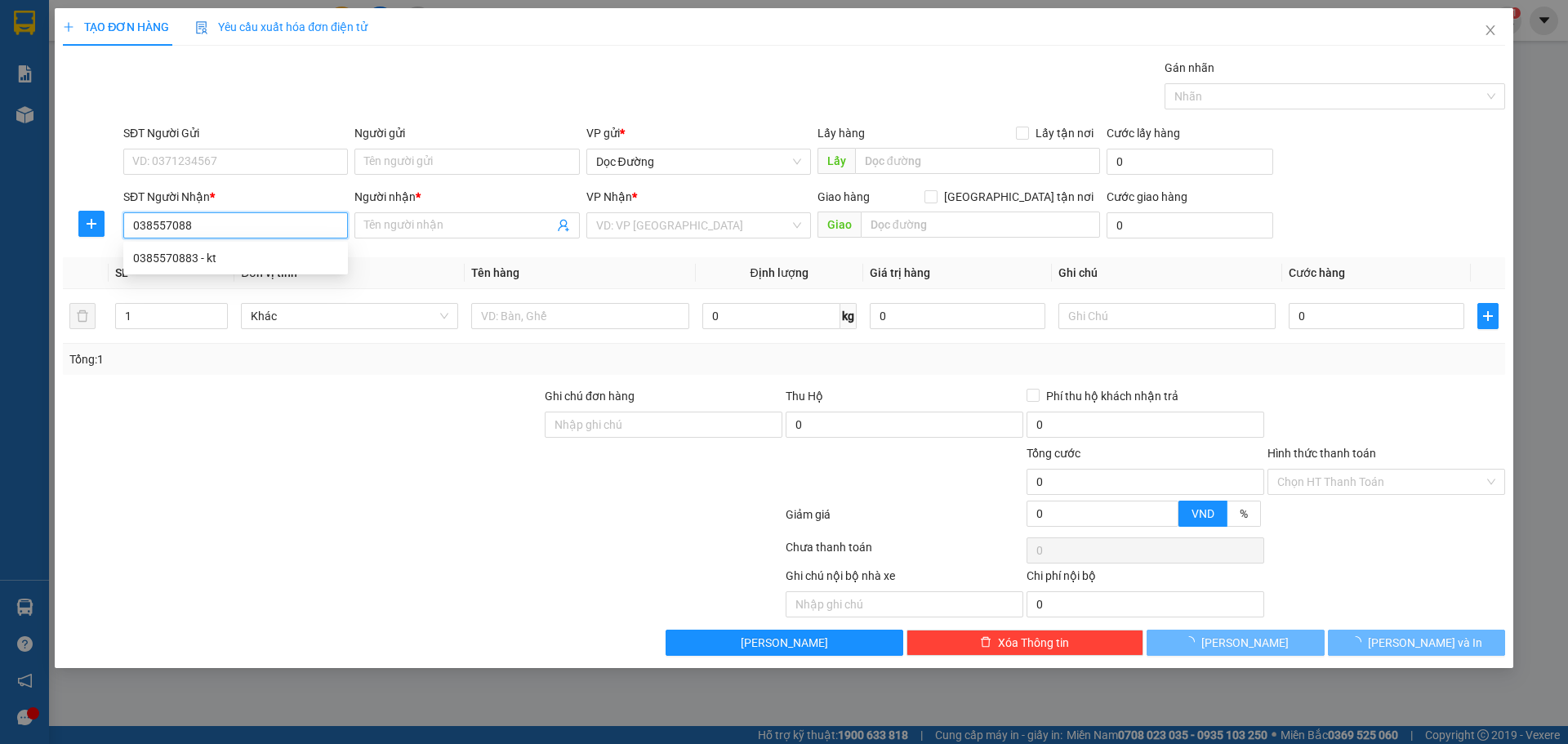
type input "0385570883"
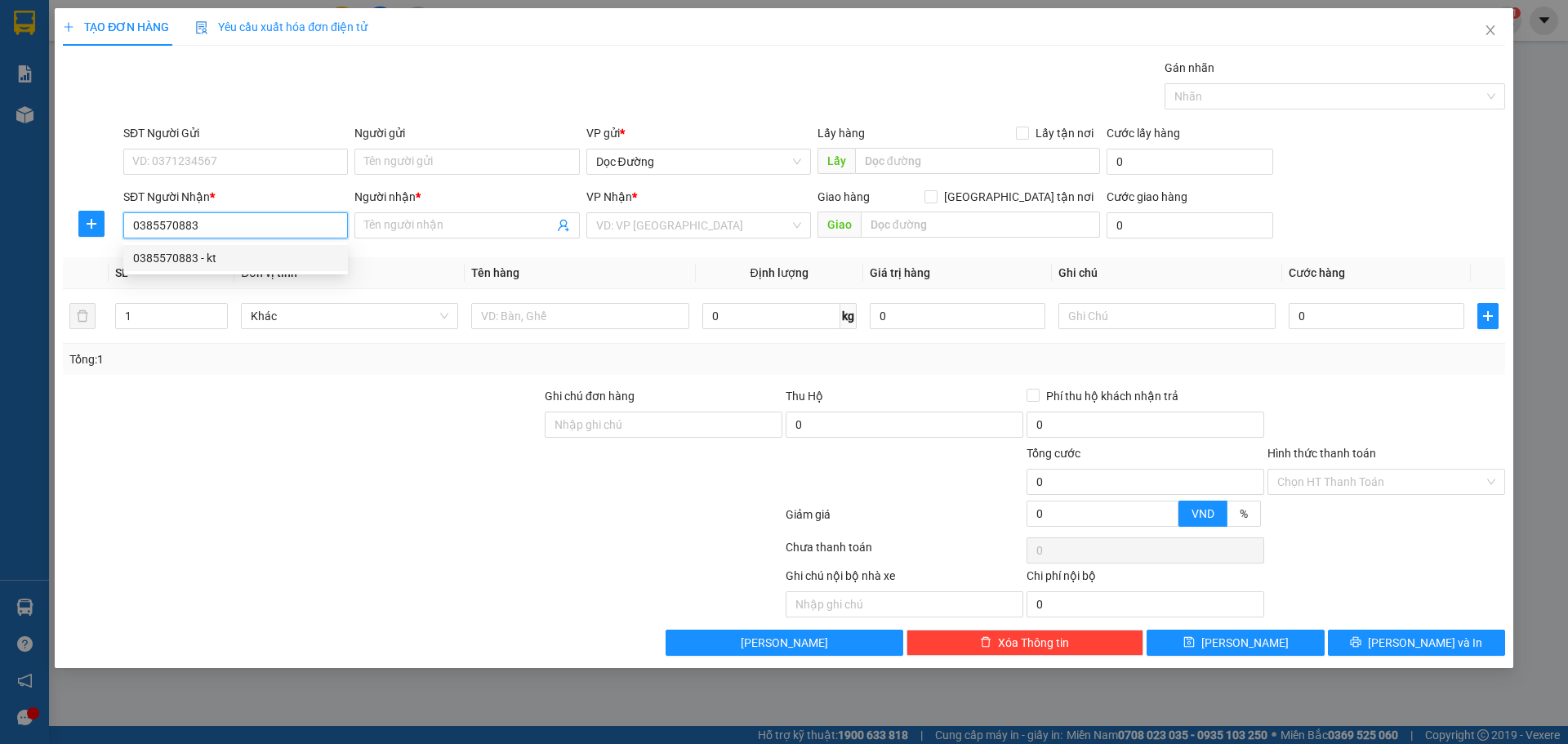
click at [248, 257] on div "0385570883 - kt" at bounding box center [236, 258] width 205 height 18
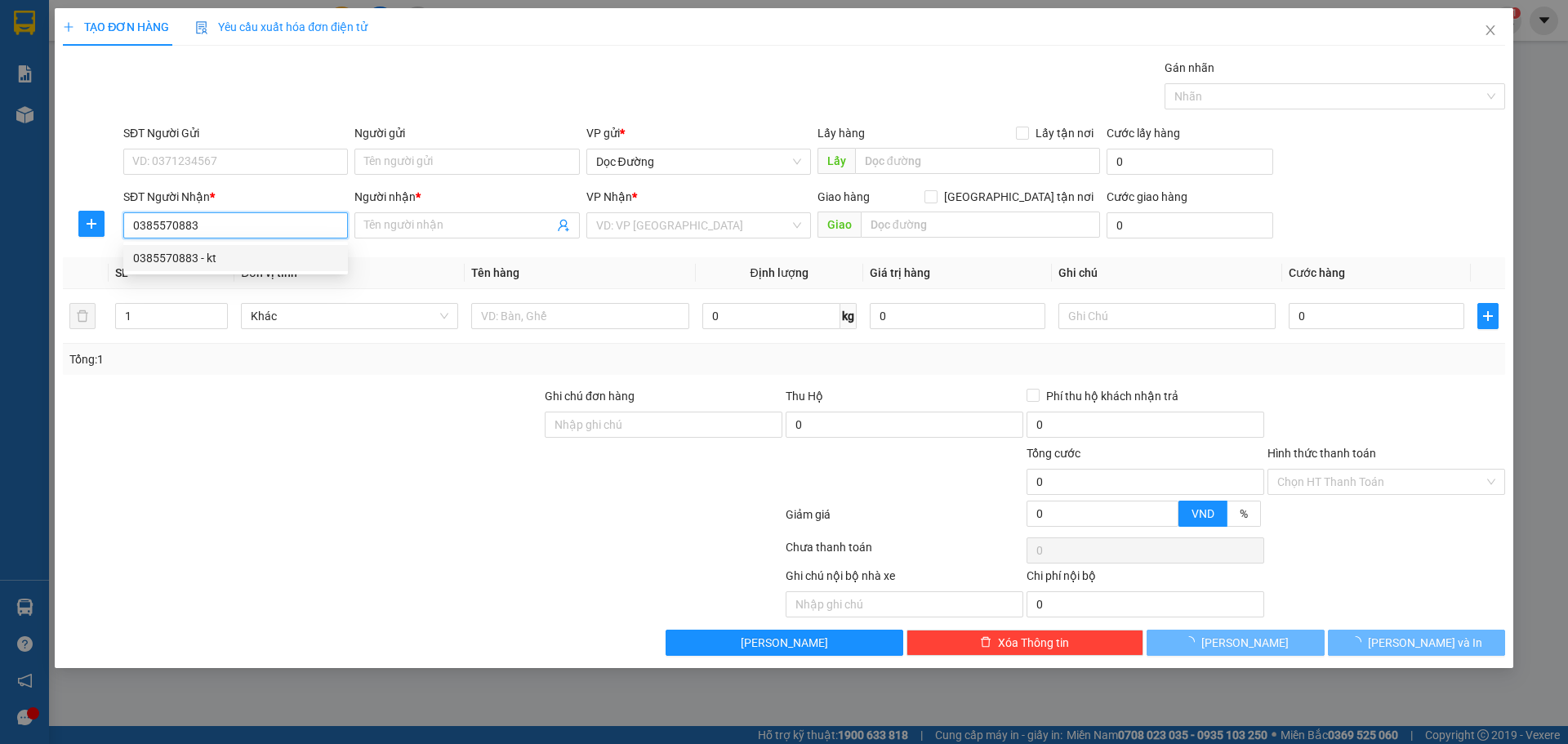
type input "kt"
type input "fo"
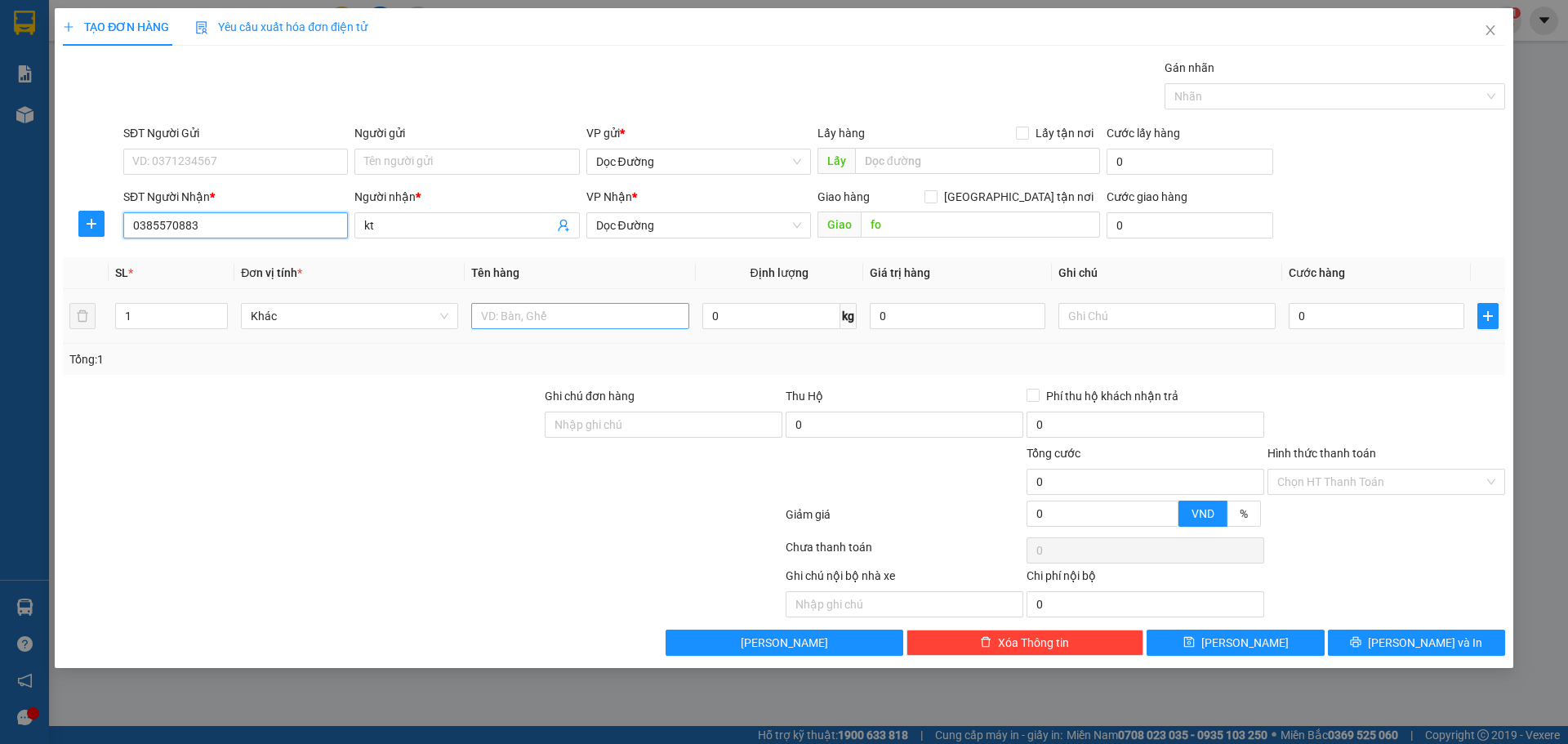
type input "0385570883"
click at [518, 312] on td at bounding box center [580, 316] width 230 height 54
click at [518, 312] on input "text" at bounding box center [579, 315] width 217 height 26
type input "2 kiện"
click at [1363, 318] on input "0" at bounding box center [1376, 315] width 176 height 26
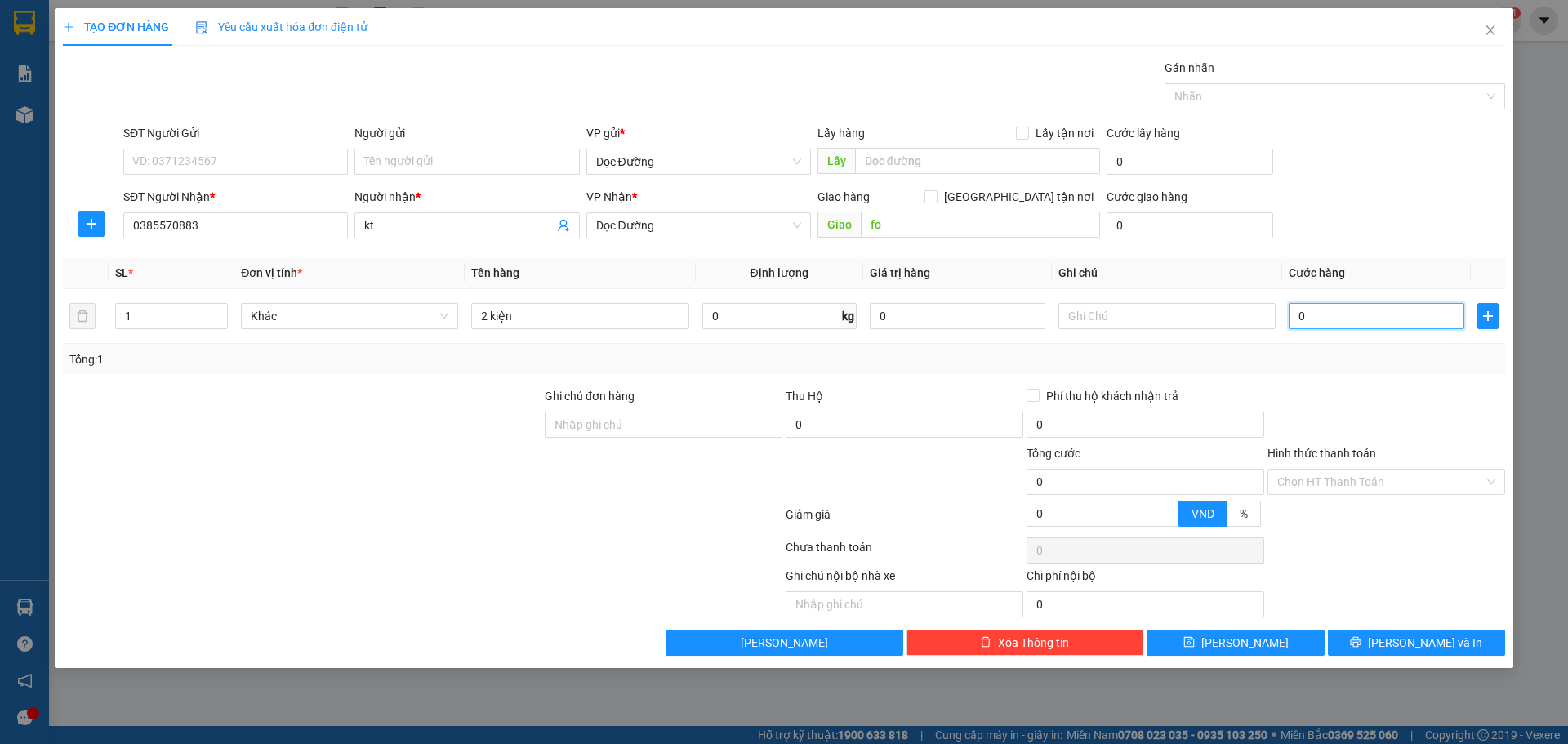
type input "1"
type input "10"
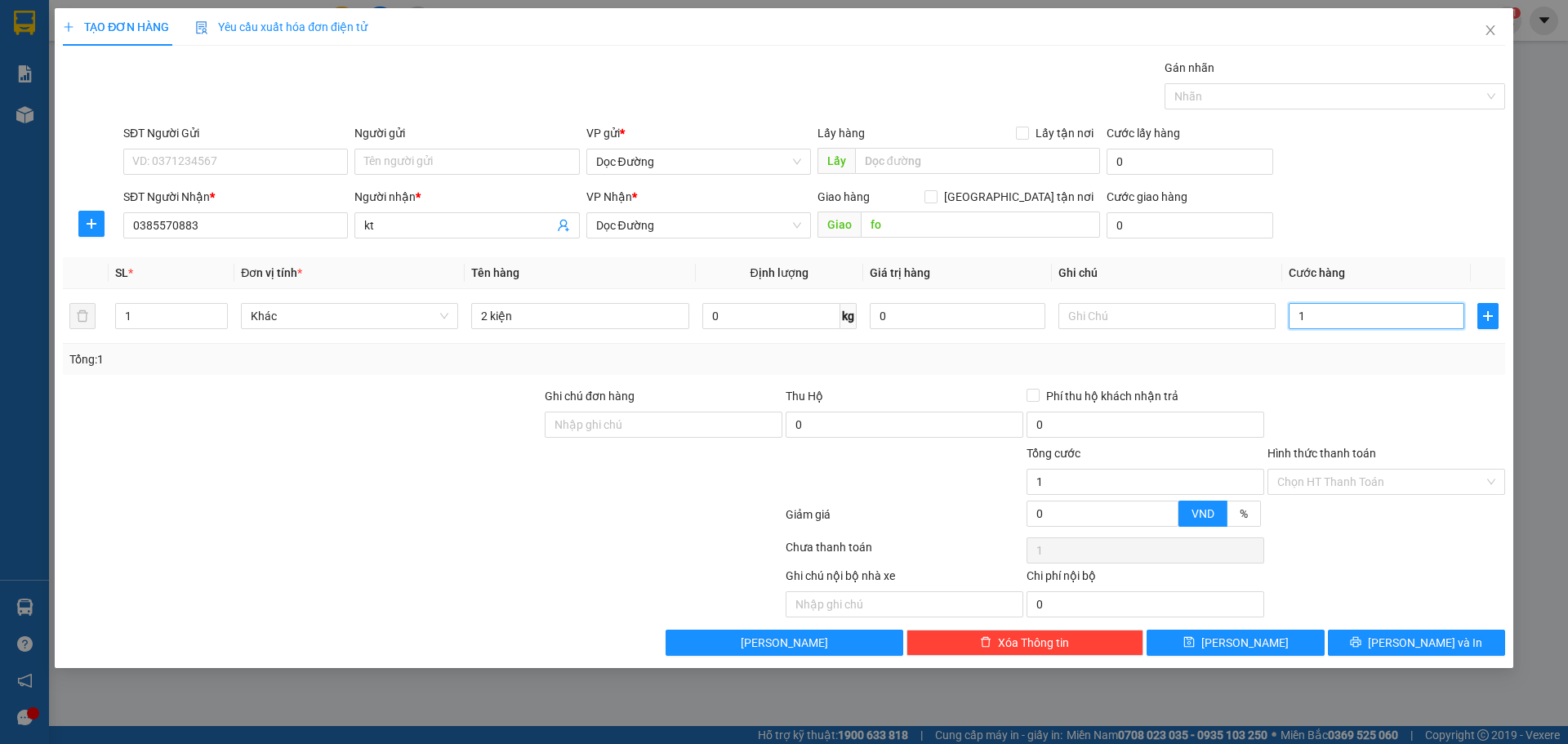
type input "10"
type input "100"
type input "1.000"
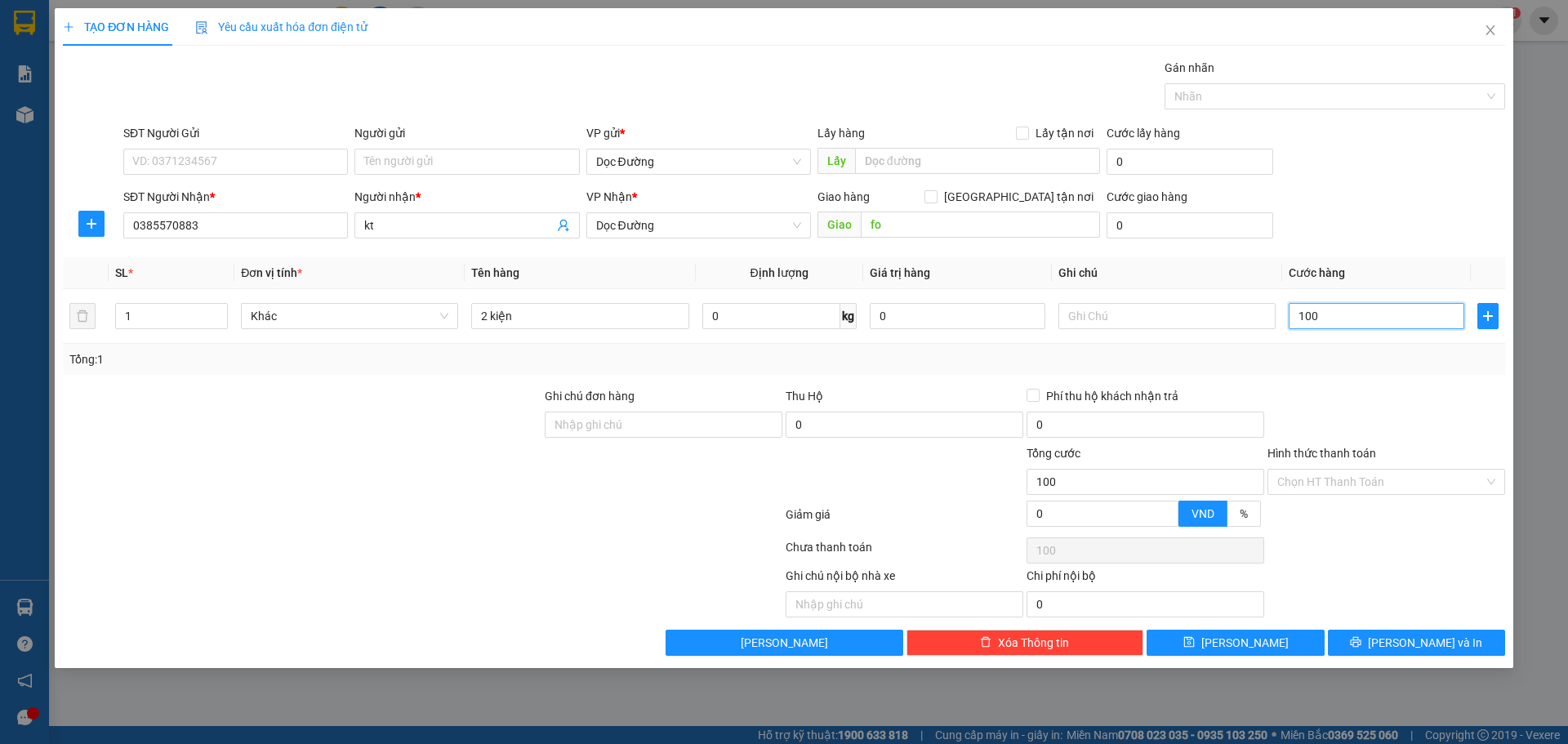
type input "1.000"
type input "10.000"
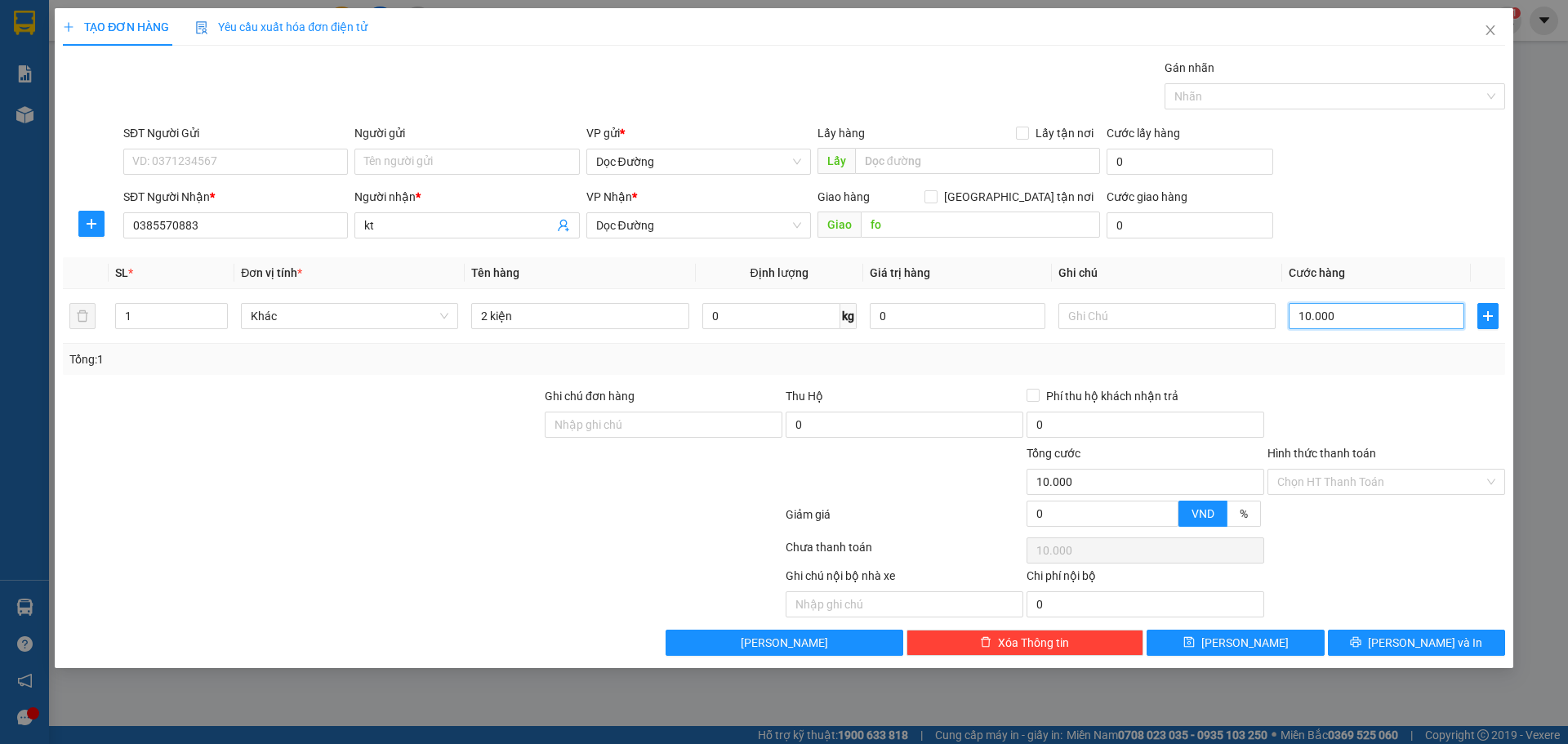
type input "100.000"
click at [1264, 655] on button "[PERSON_NAME]" at bounding box center [1235, 641] width 178 height 26
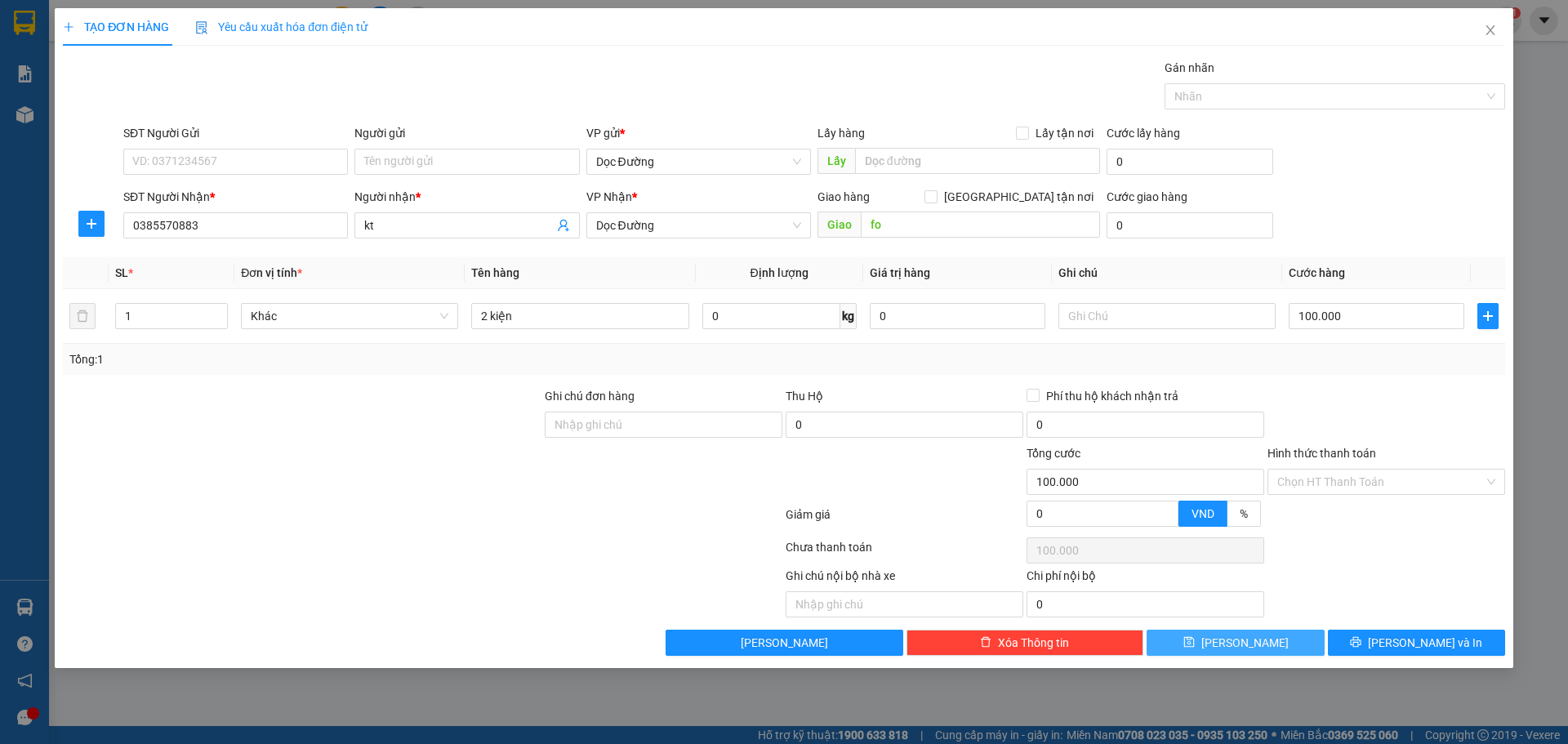
type input "0"
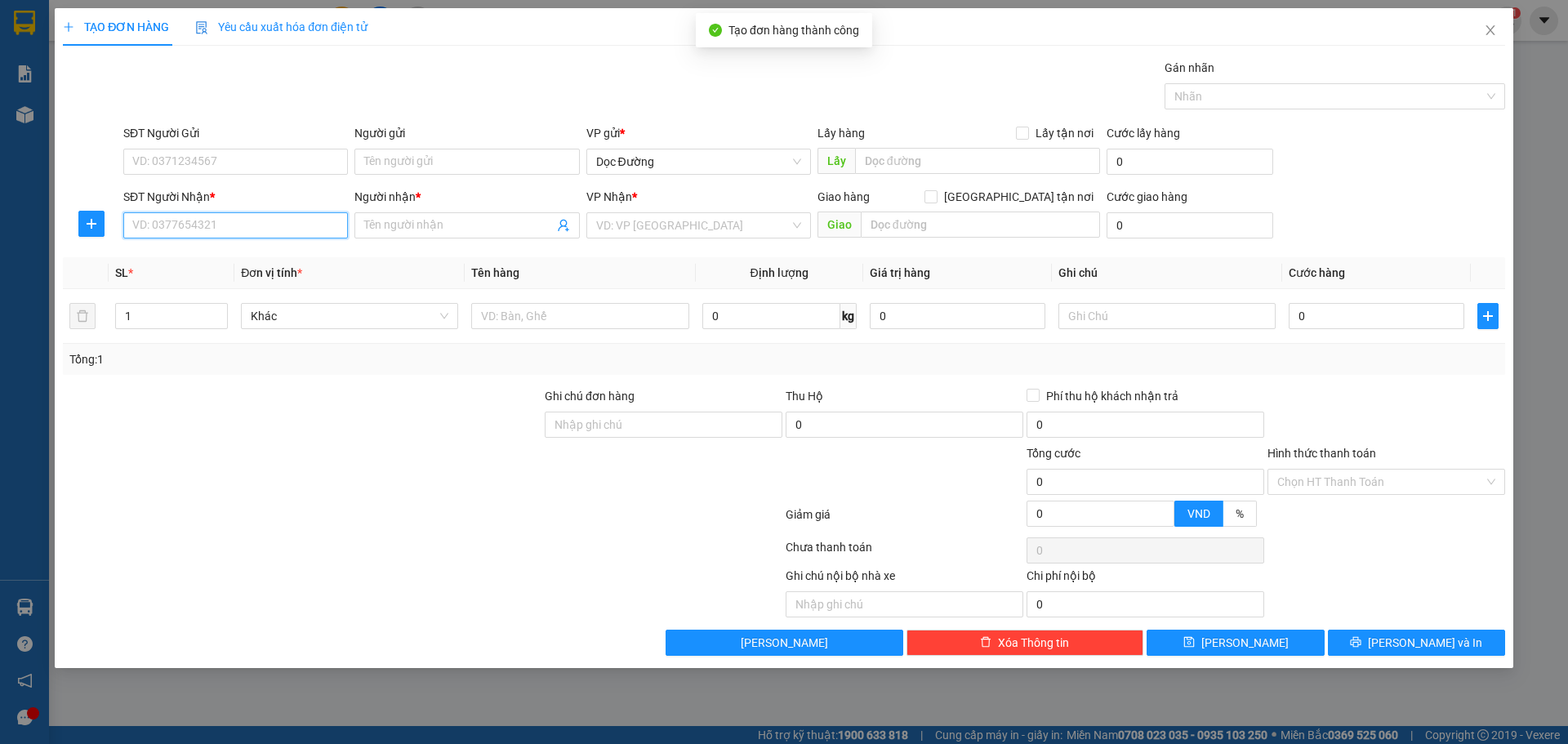
click at [150, 225] on input "SĐT Người Nhận *" at bounding box center [236, 225] width 225 height 26
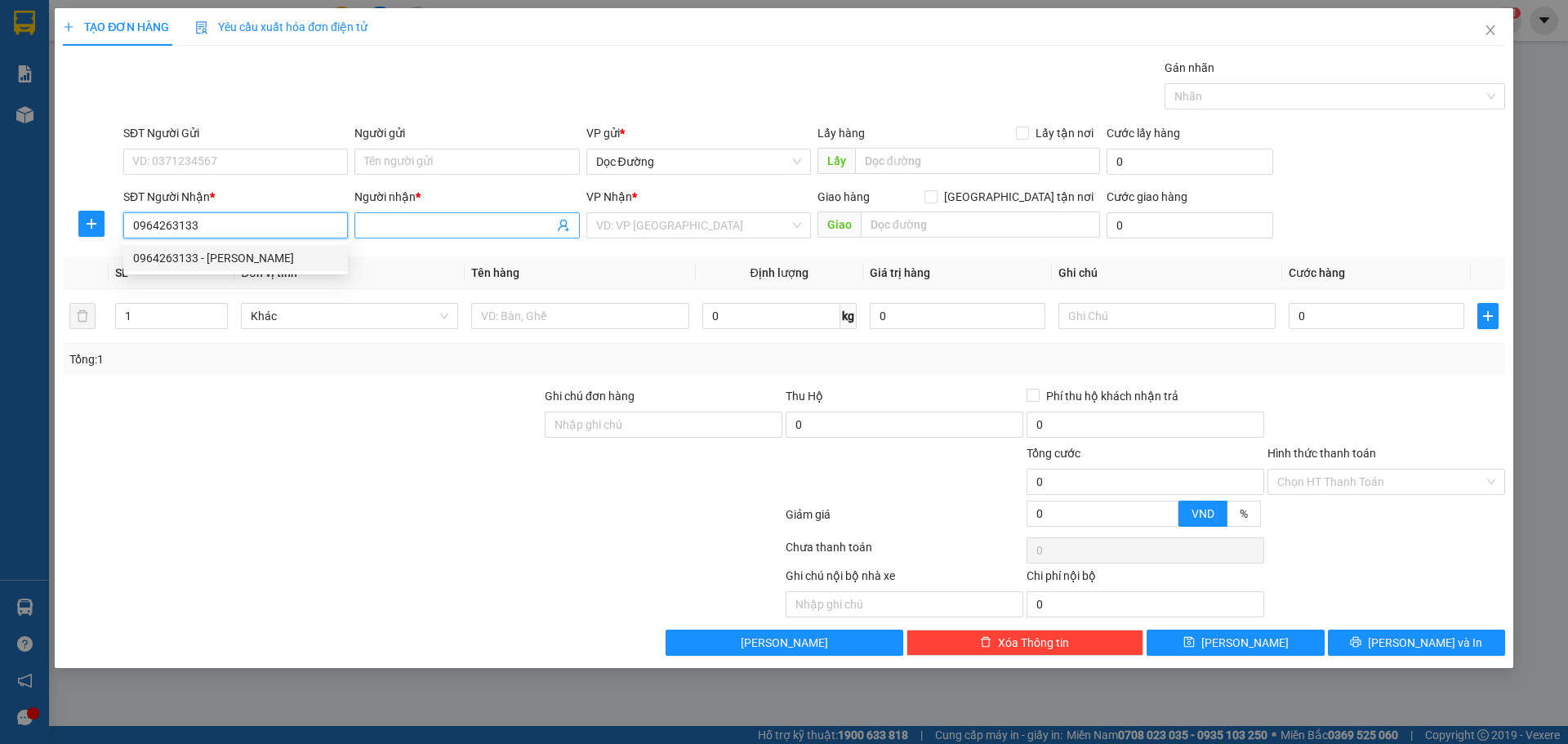
type input "0964263133"
click at [394, 224] on input "Người nhận *" at bounding box center [458, 225] width 188 height 18
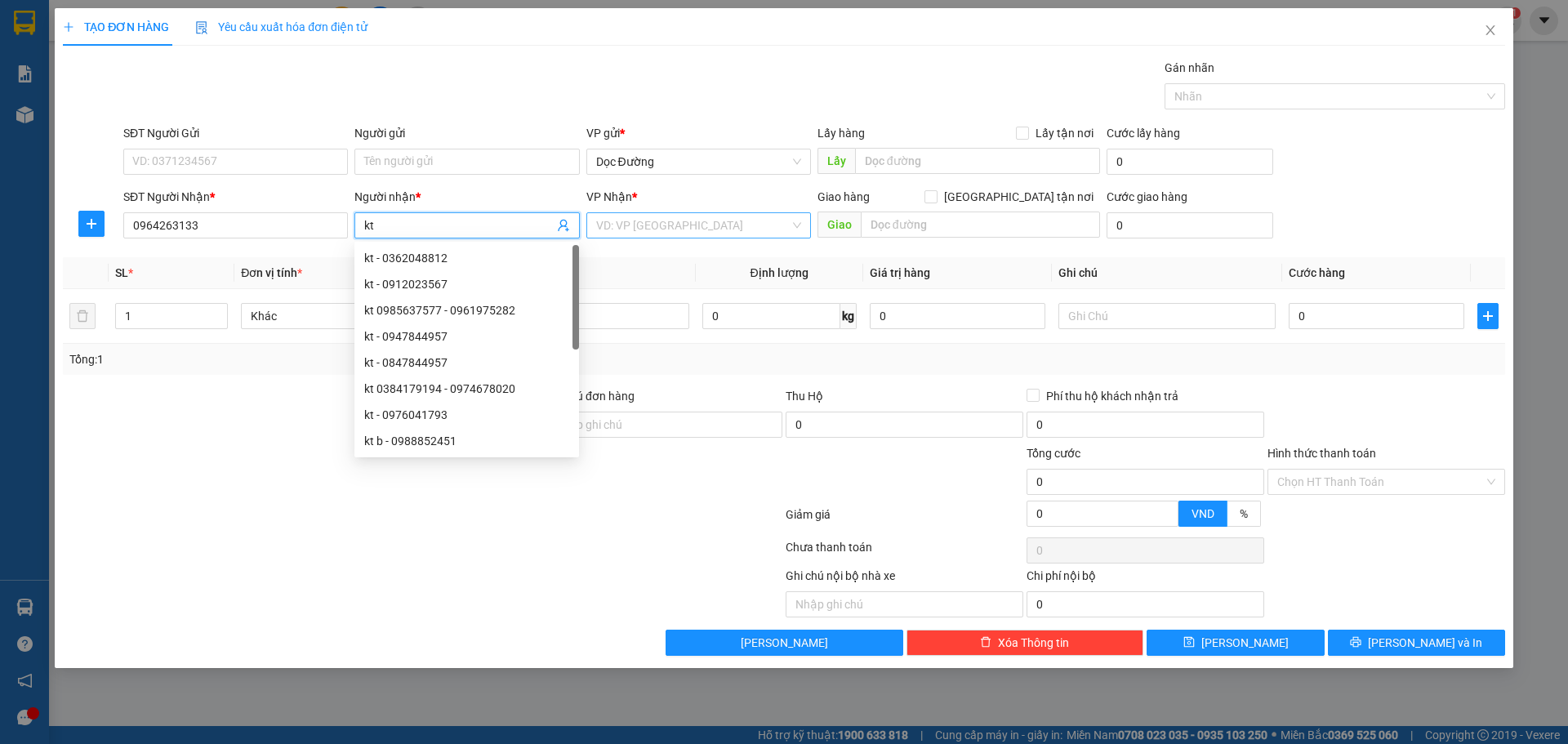
type input "kt"
drag, startPoint x: 649, startPoint y: 222, endPoint x: 639, endPoint y: 230, distance: 12.8
click at [642, 227] on input "search" at bounding box center [693, 225] width 194 height 24
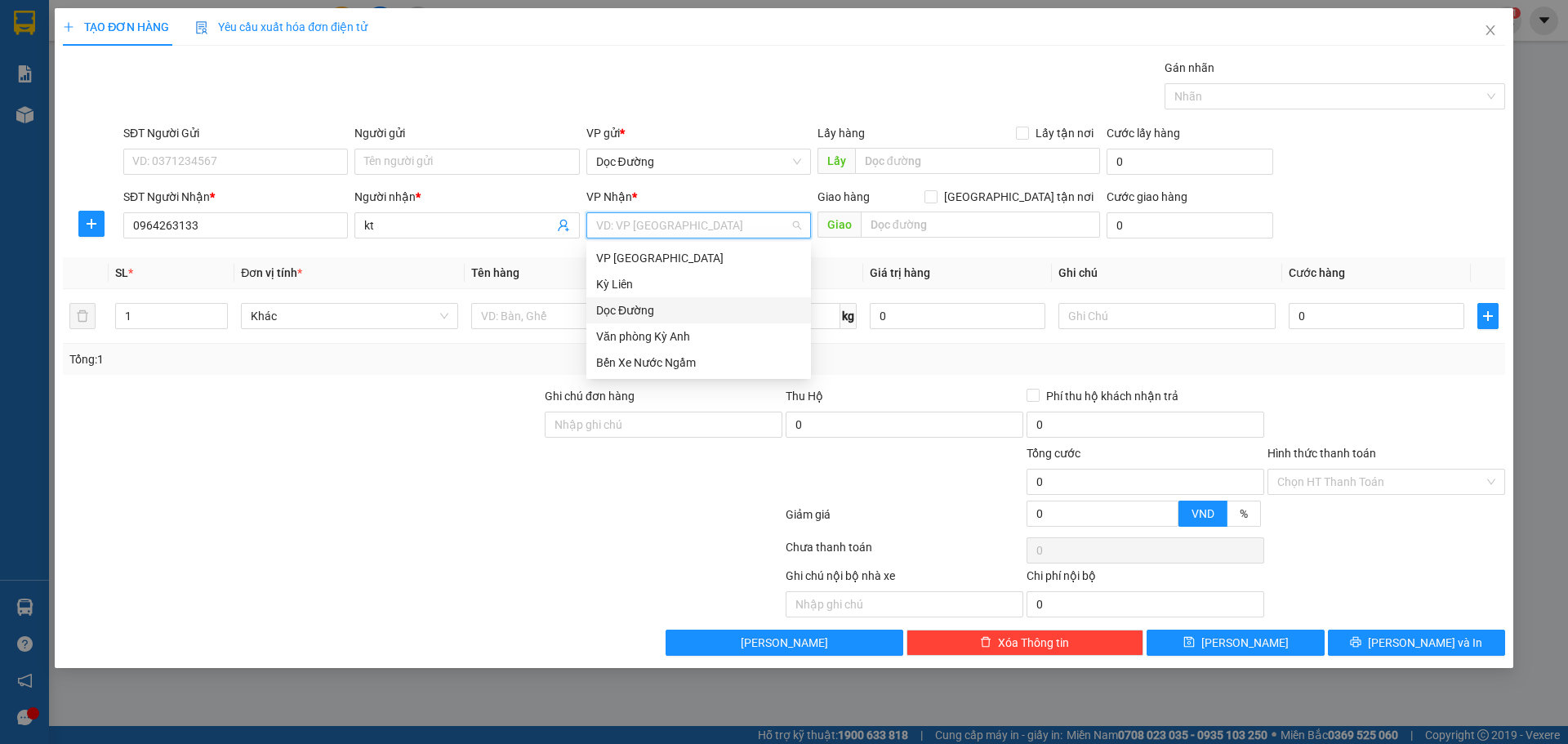
click at [611, 307] on div "Dọc Đường" at bounding box center [699, 310] width 205 height 18
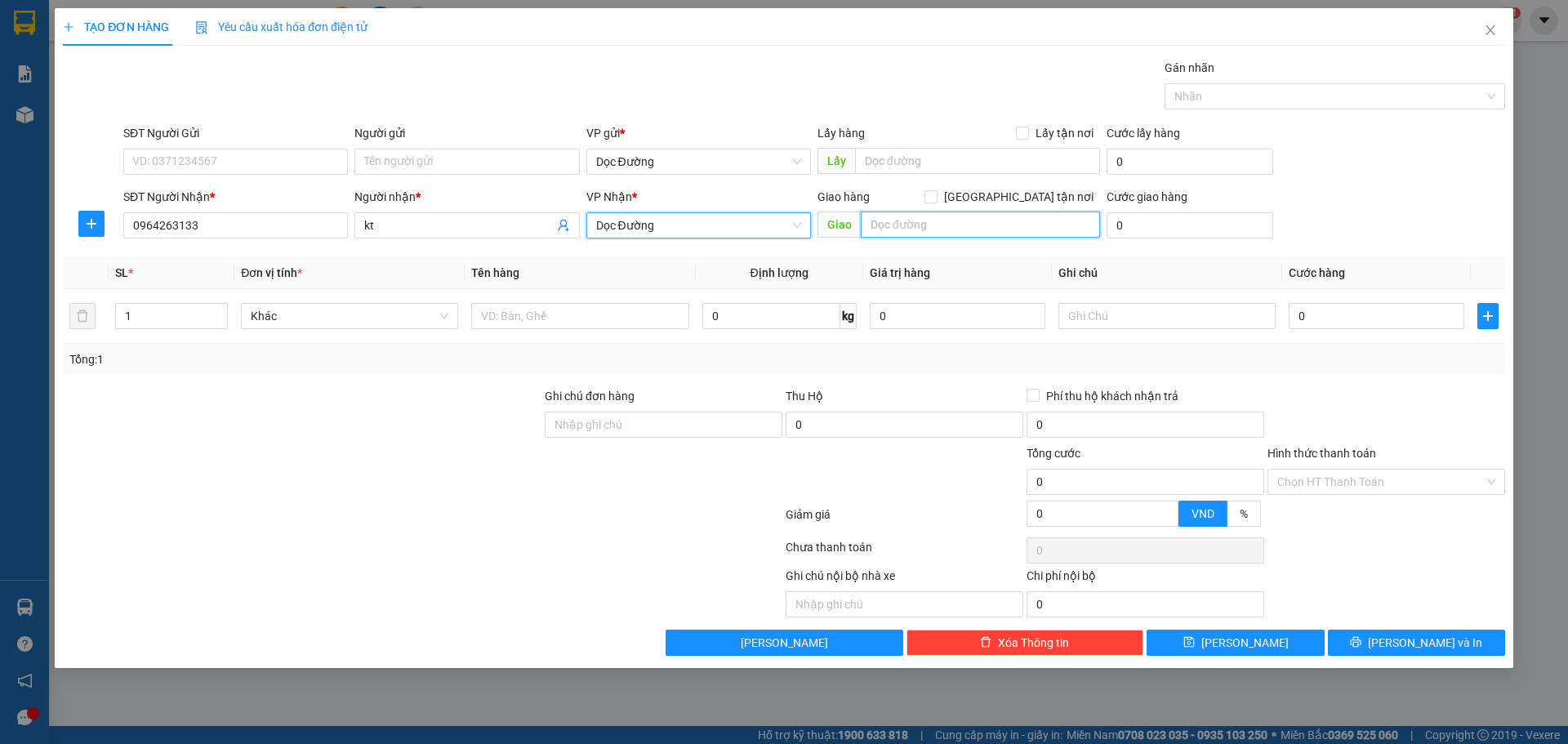
click at [890, 234] on input "text" at bounding box center [980, 224] width 239 height 26
type input "ka"
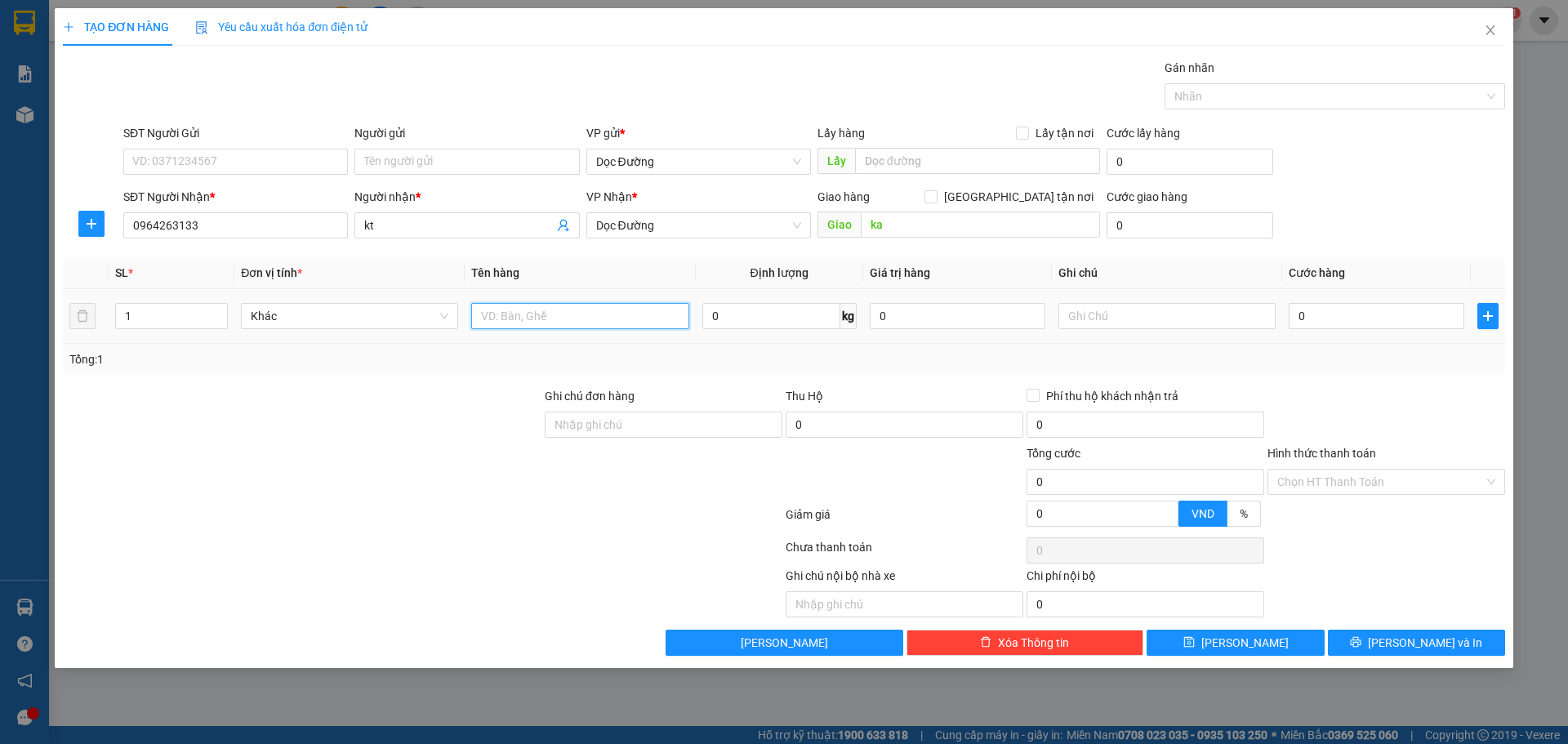
click at [571, 307] on input "text" at bounding box center [579, 315] width 217 height 26
type input "2 thùng"
click at [1326, 324] on input "0" at bounding box center [1376, 315] width 176 height 26
type input "1"
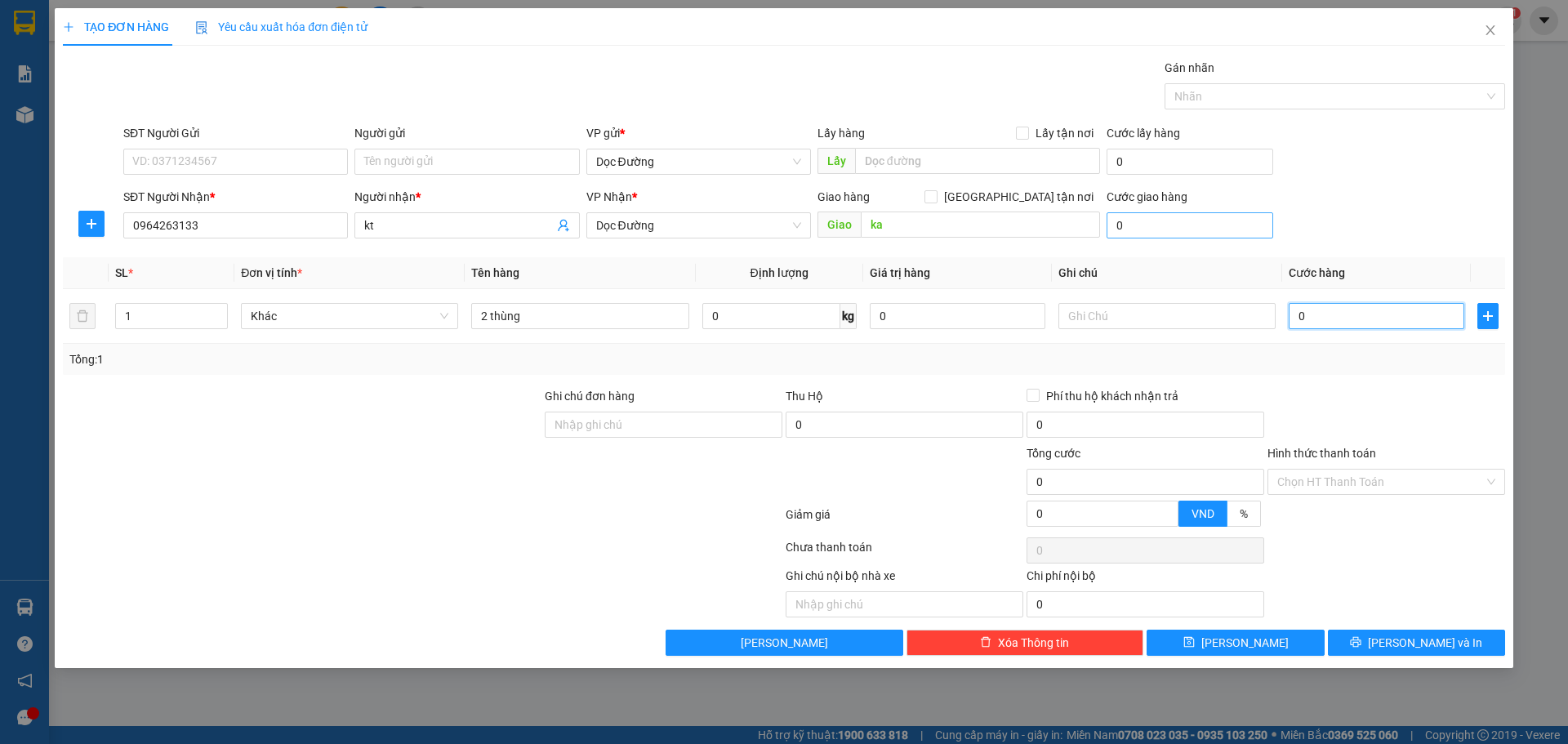
type input "1"
type input "10"
type input "100"
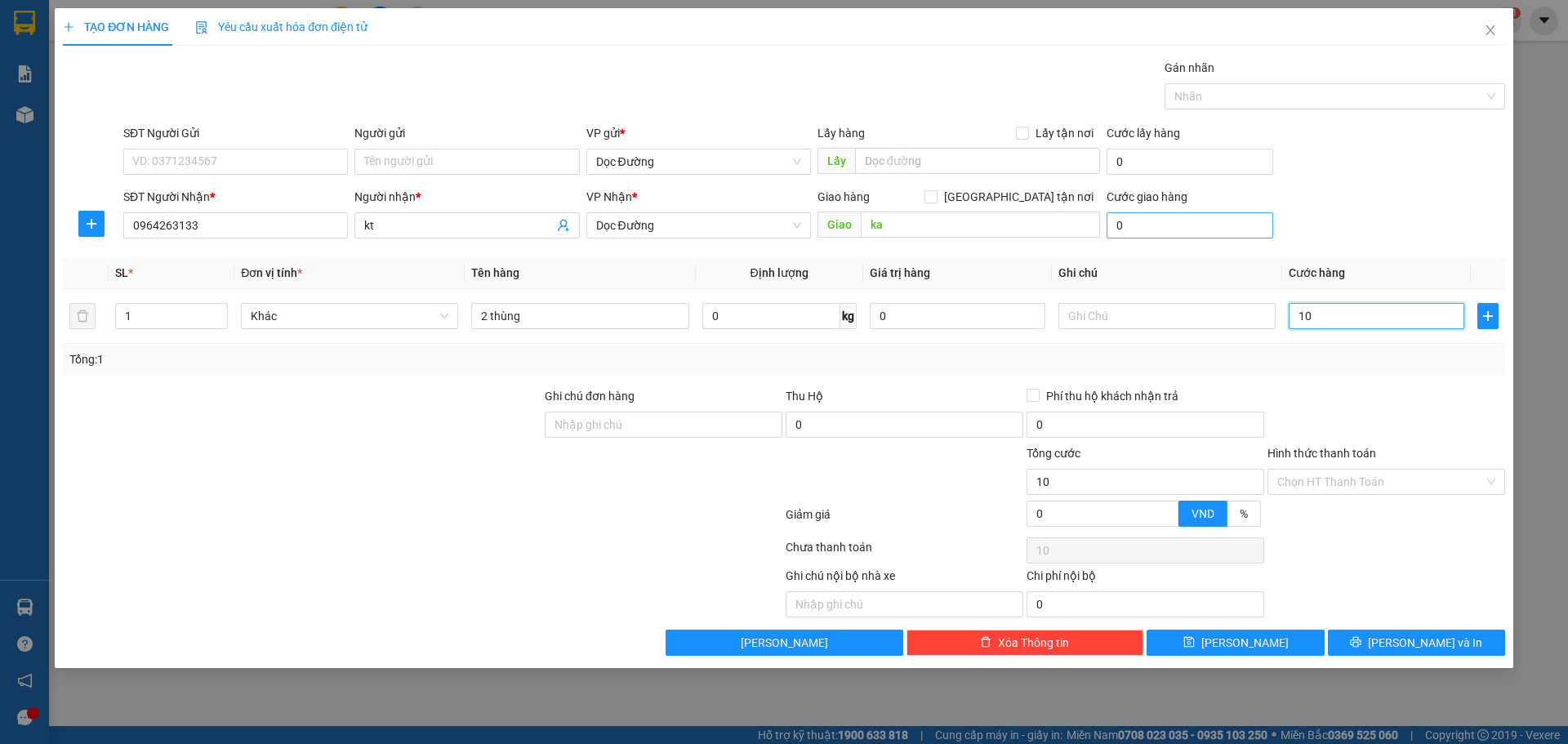
type input "100"
type input "1.000"
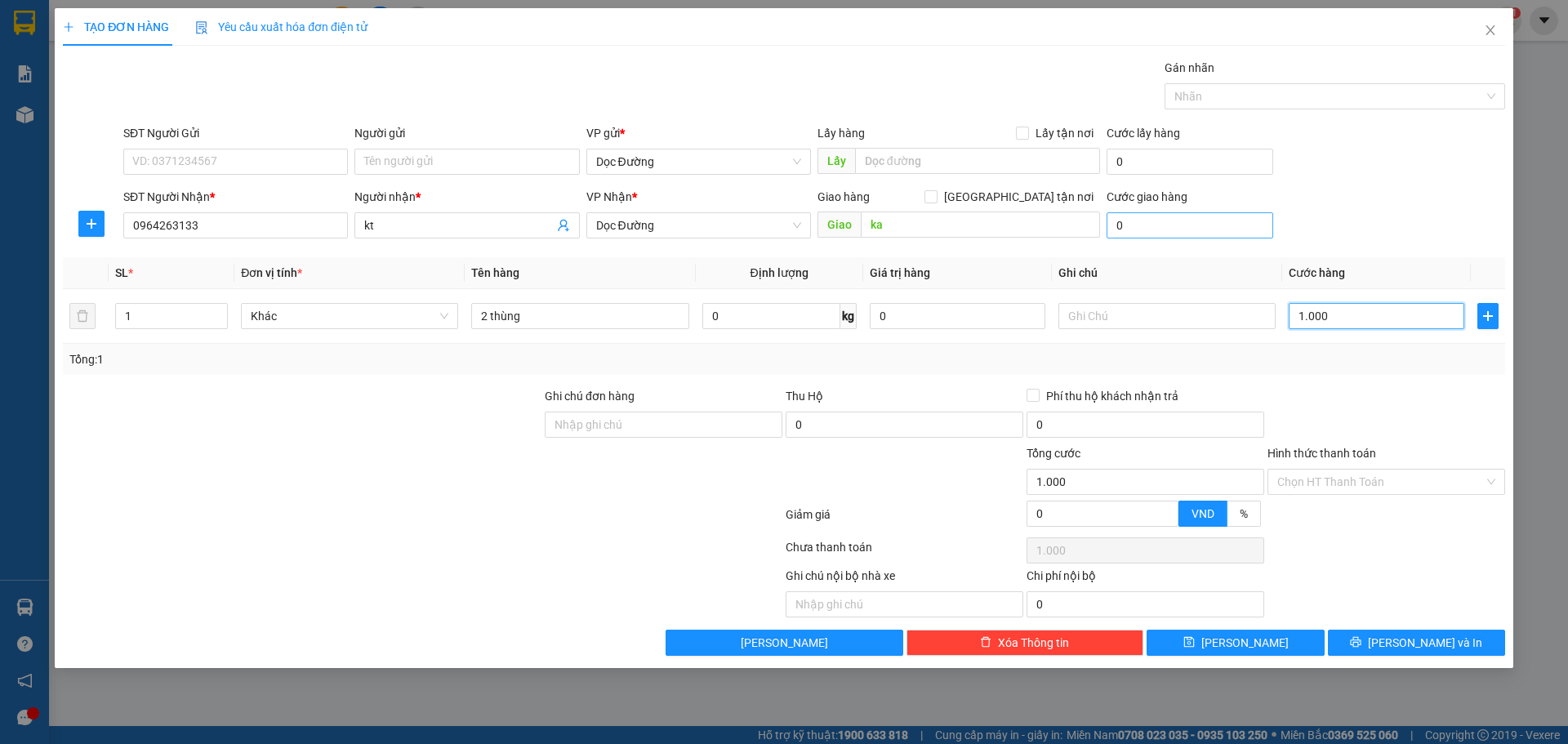
type input "10.000"
type input "100.000"
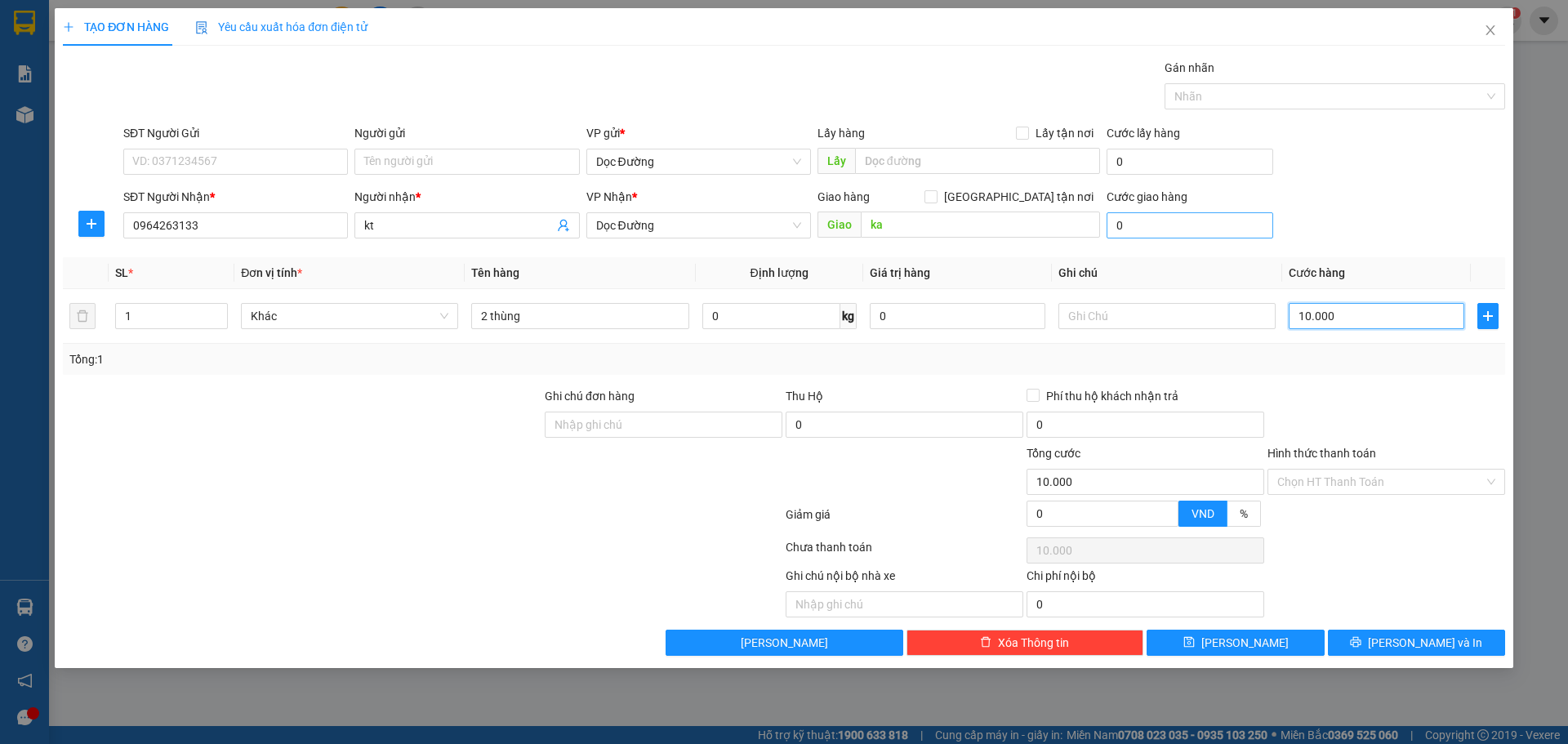
type input "100.000"
drag, startPoint x: 1268, startPoint y: 644, endPoint x: 1283, endPoint y: 624, distance: 25.0
click at [1269, 644] on button "[PERSON_NAME]" at bounding box center [1235, 641] width 178 height 26
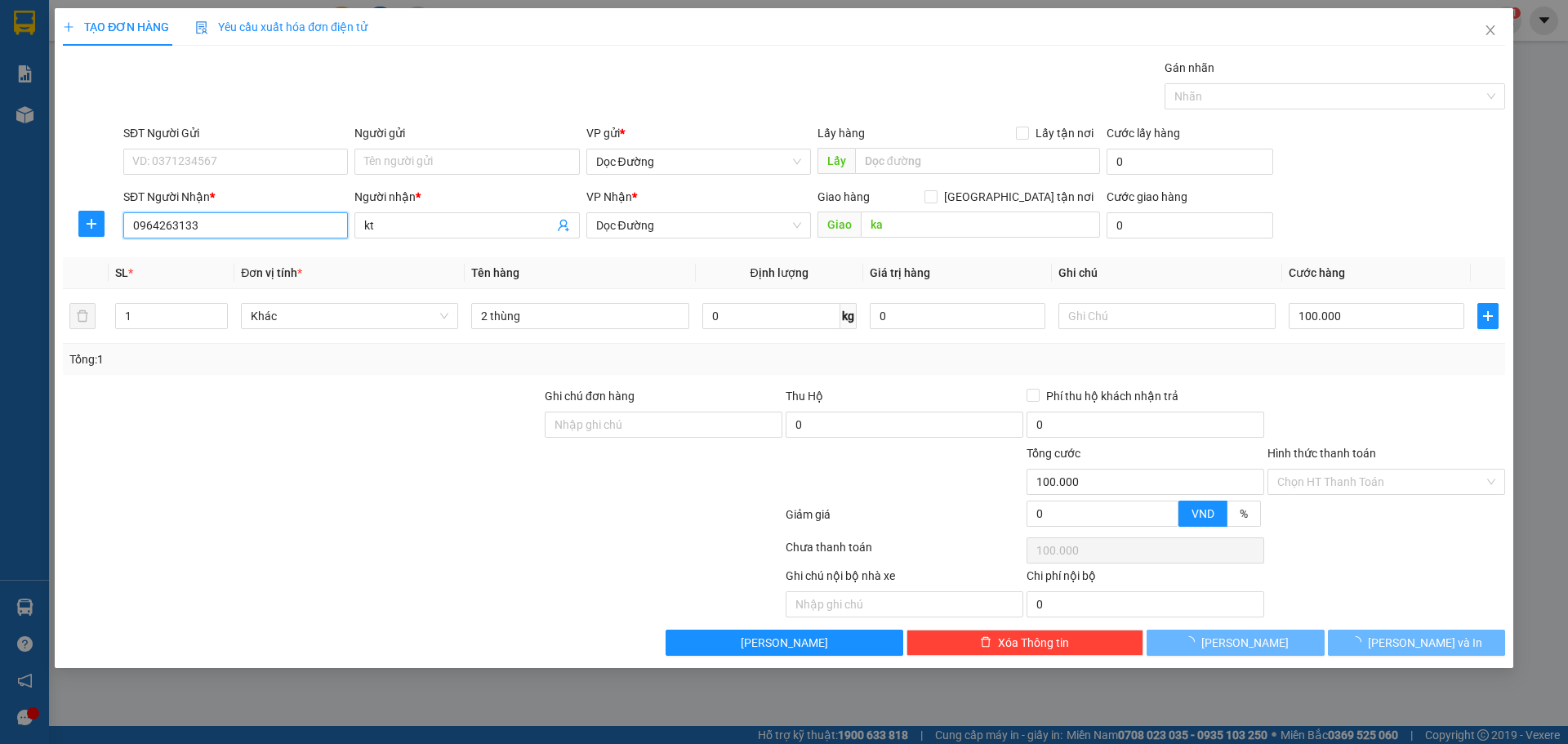
click at [305, 213] on input "0964263133" at bounding box center [236, 225] width 225 height 26
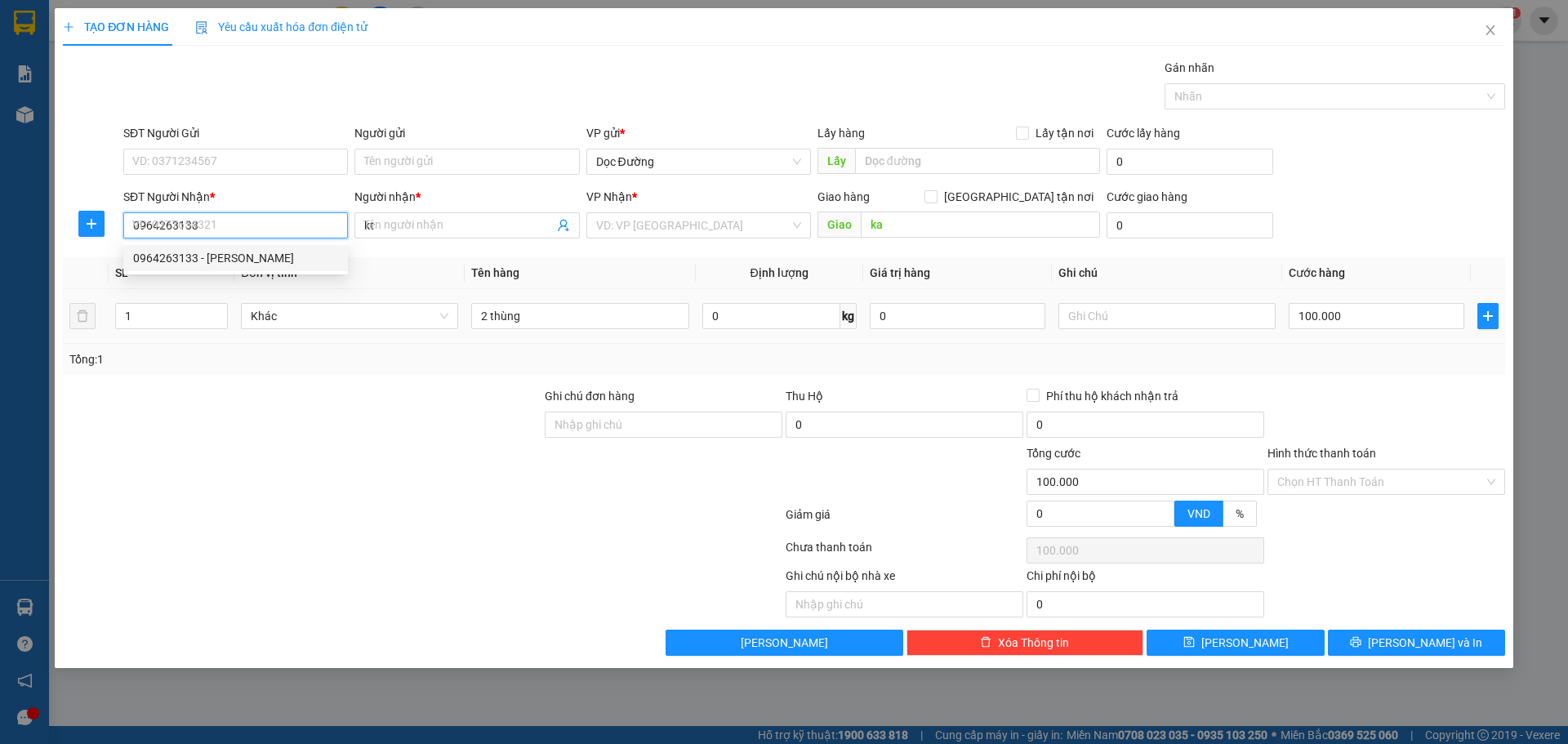
type input "0"
click at [145, 227] on input "093426534" at bounding box center [236, 225] width 225 height 26
click at [154, 230] on input "093426534" at bounding box center [236, 225] width 225 height 26
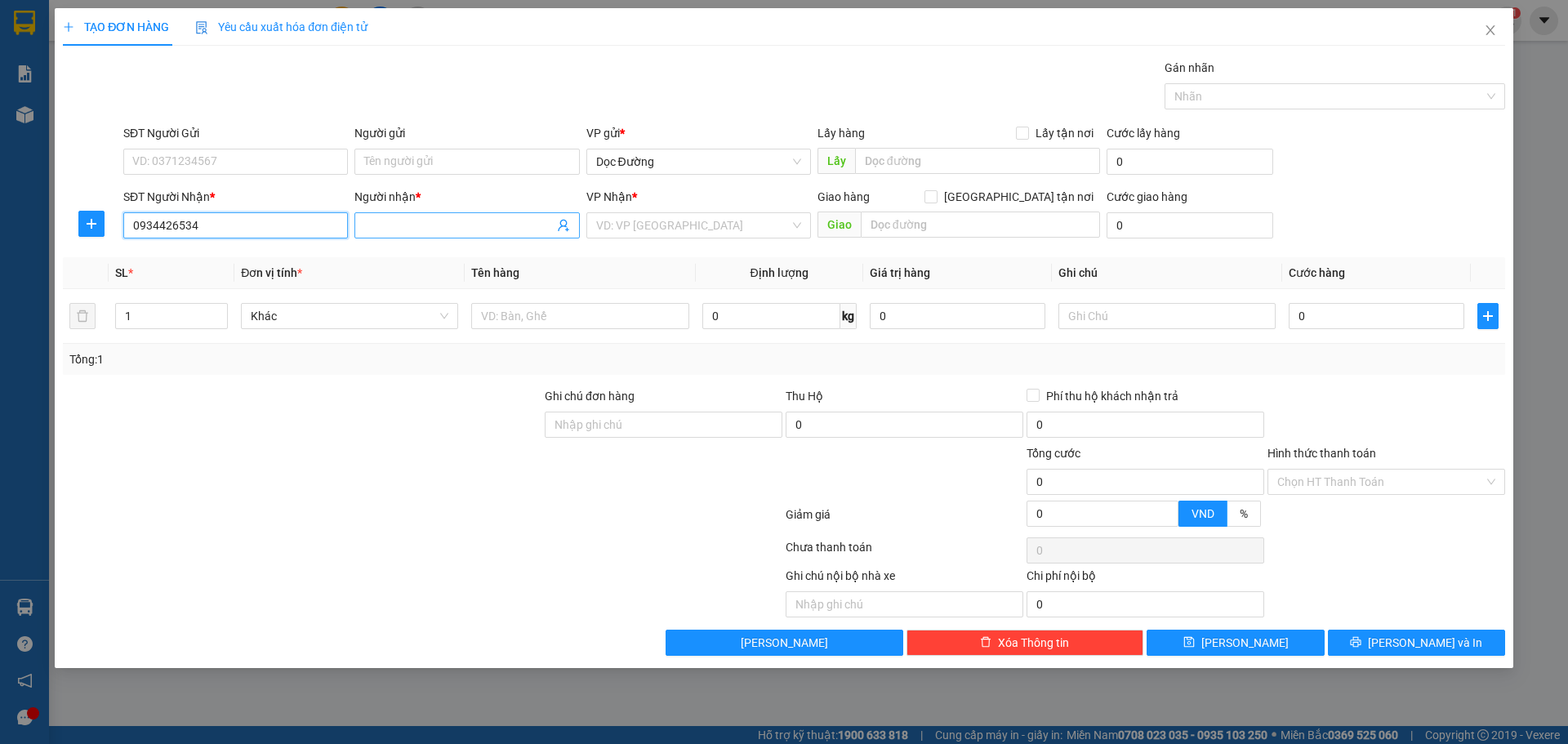
type input "0934426534"
click at [393, 235] on span at bounding box center [467, 225] width 225 height 26
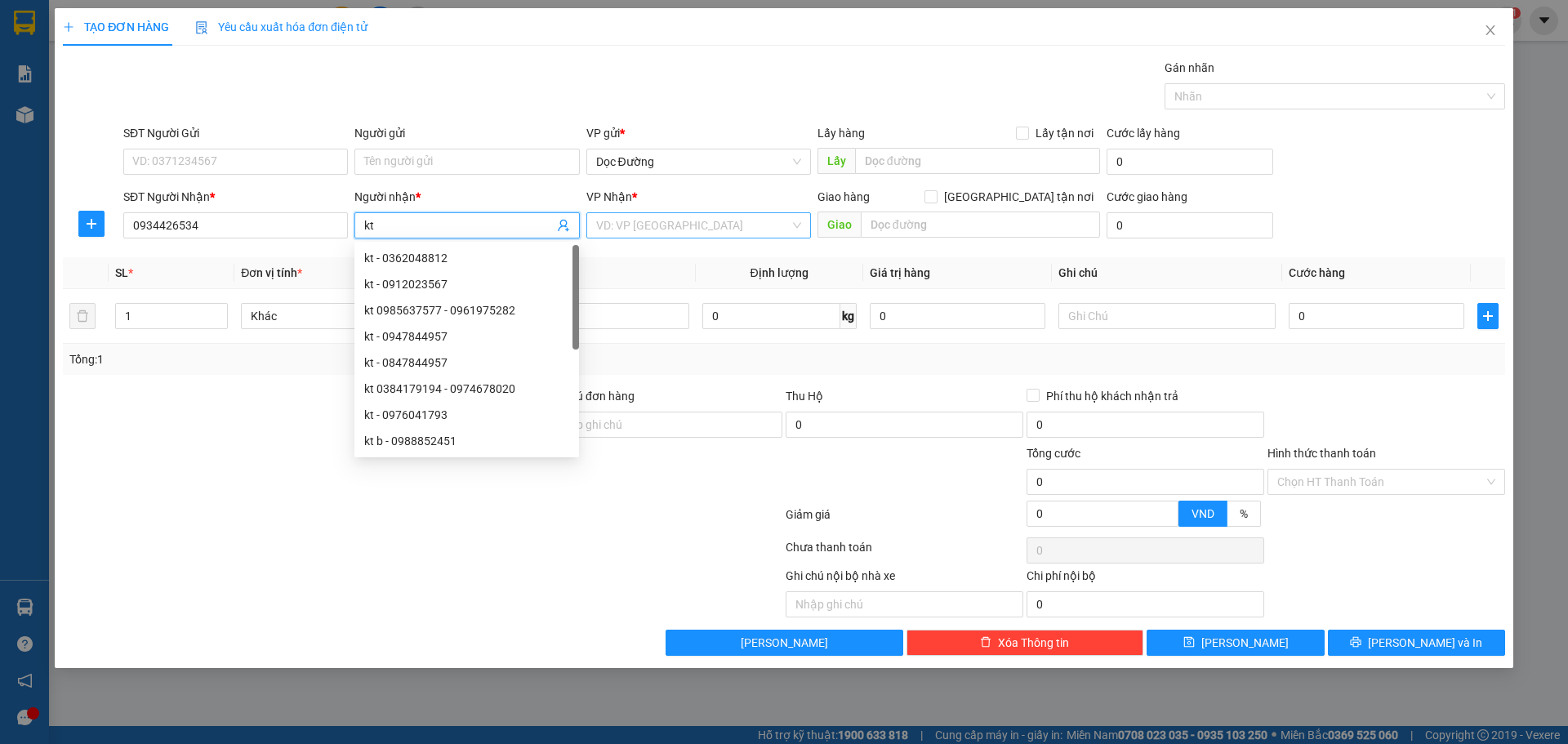
type input "kt"
click at [741, 230] on input "search" at bounding box center [693, 225] width 194 height 24
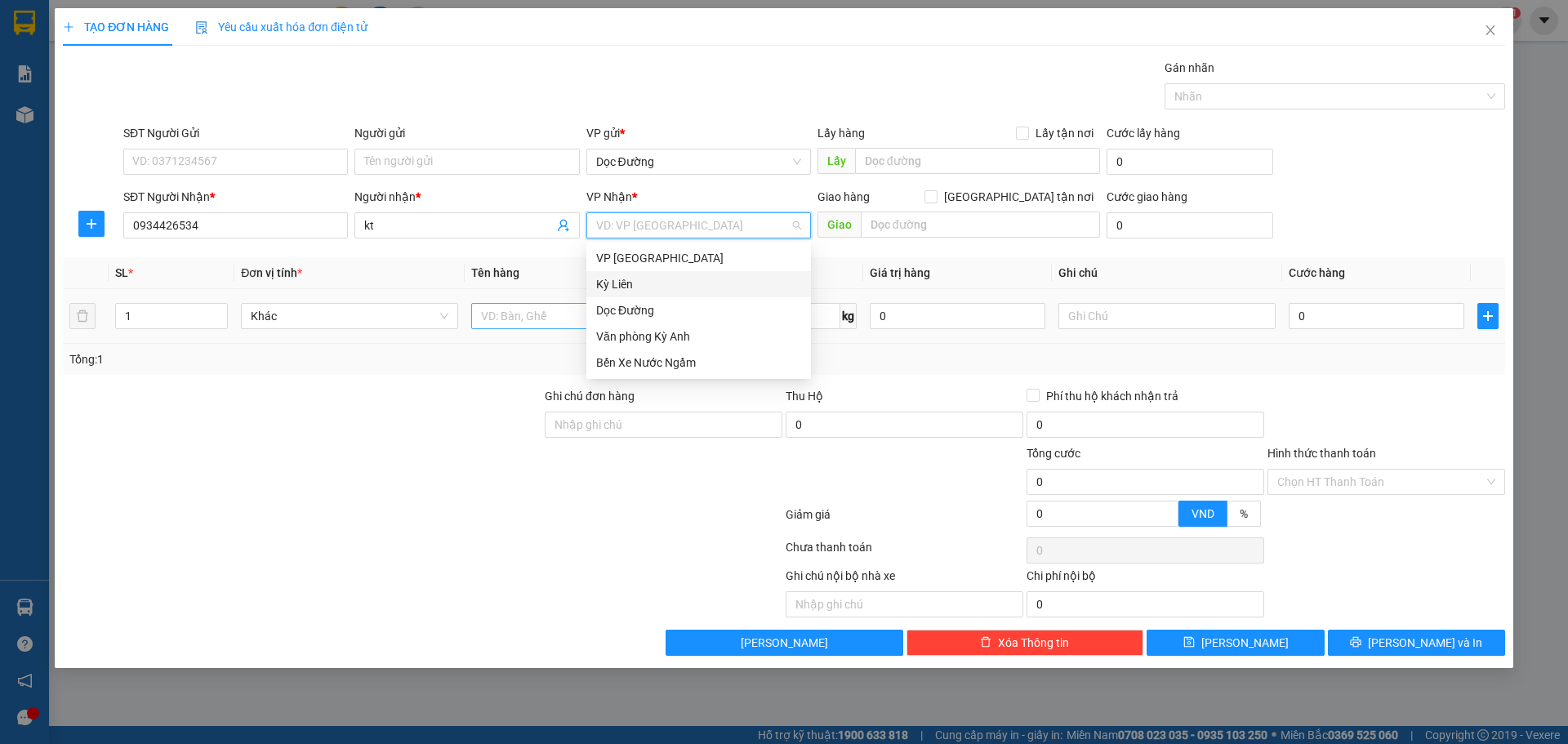
click at [645, 303] on div "Dọc Đường" at bounding box center [699, 310] width 225 height 26
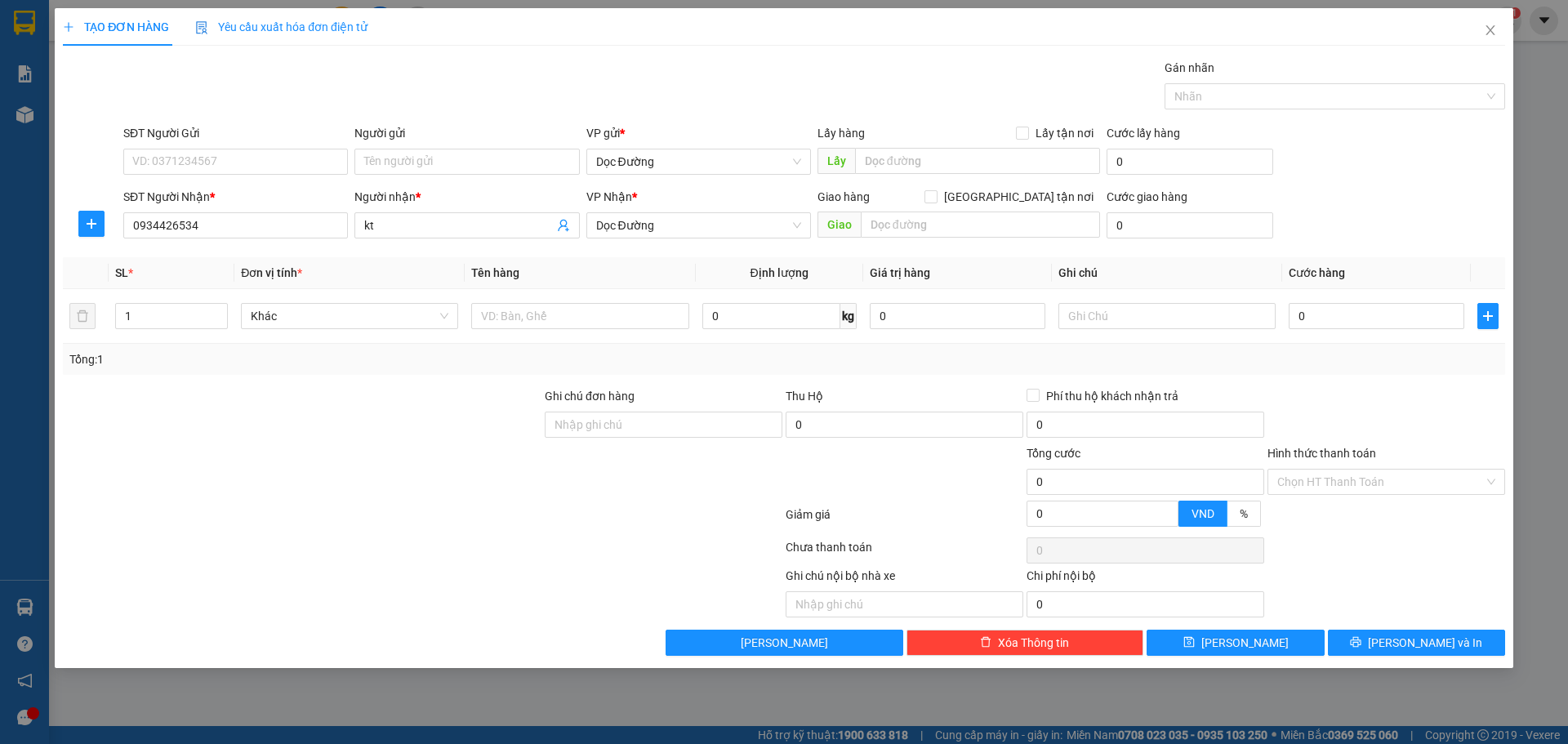
click at [922, 202] on div "Giao hàng [GEOGRAPHIC_DATA] tận nơi" at bounding box center [958, 196] width 283 height 18
click at [903, 235] on input "text" at bounding box center [980, 224] width 239 height 26
type input "ka"
click at [601, 322] on input "text" at bounding box center [579, 315] width 217 height 26
type input "2 t +1 xốp"
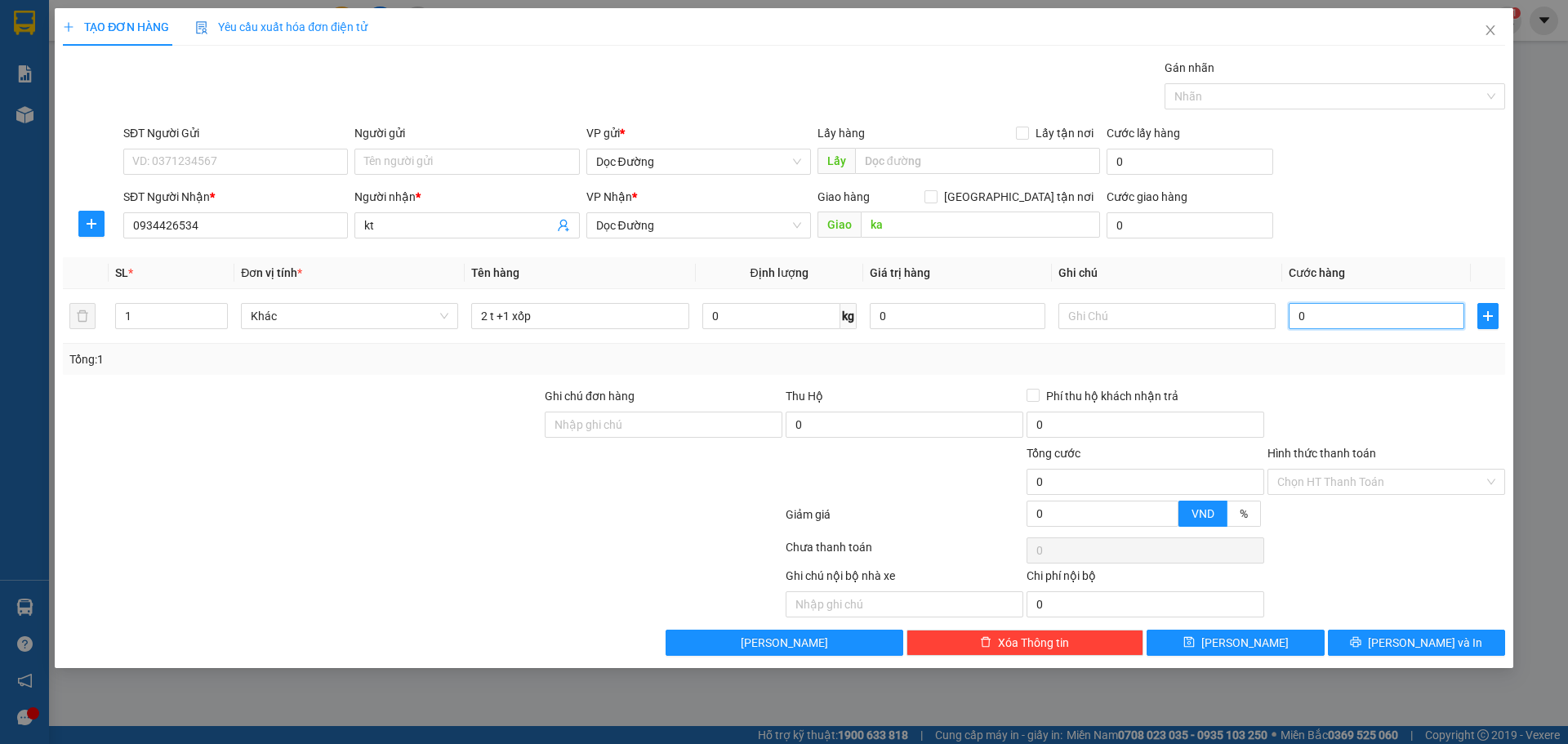
type input "3"
type input "30"
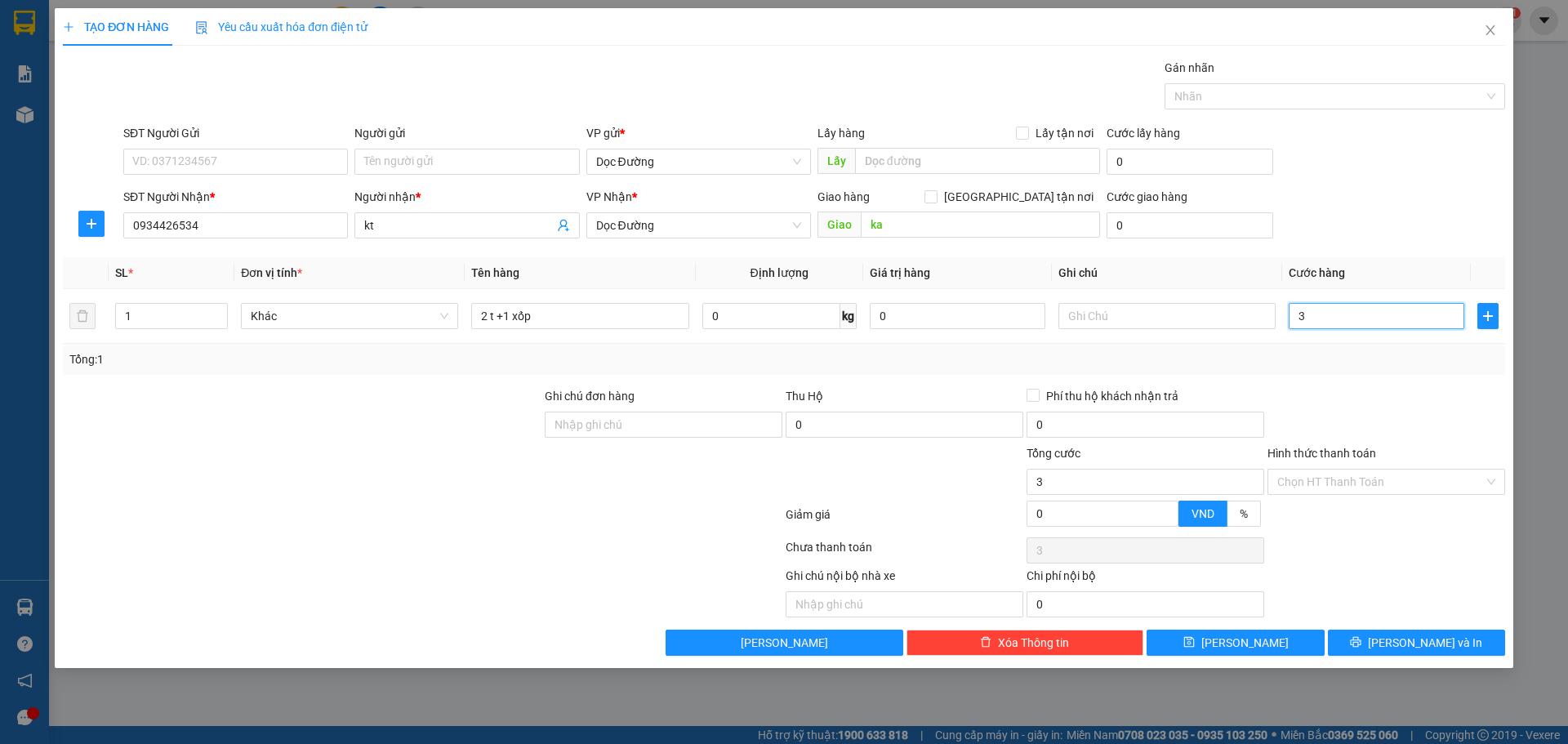
type input "30"
type input "300"
type input "3.000"
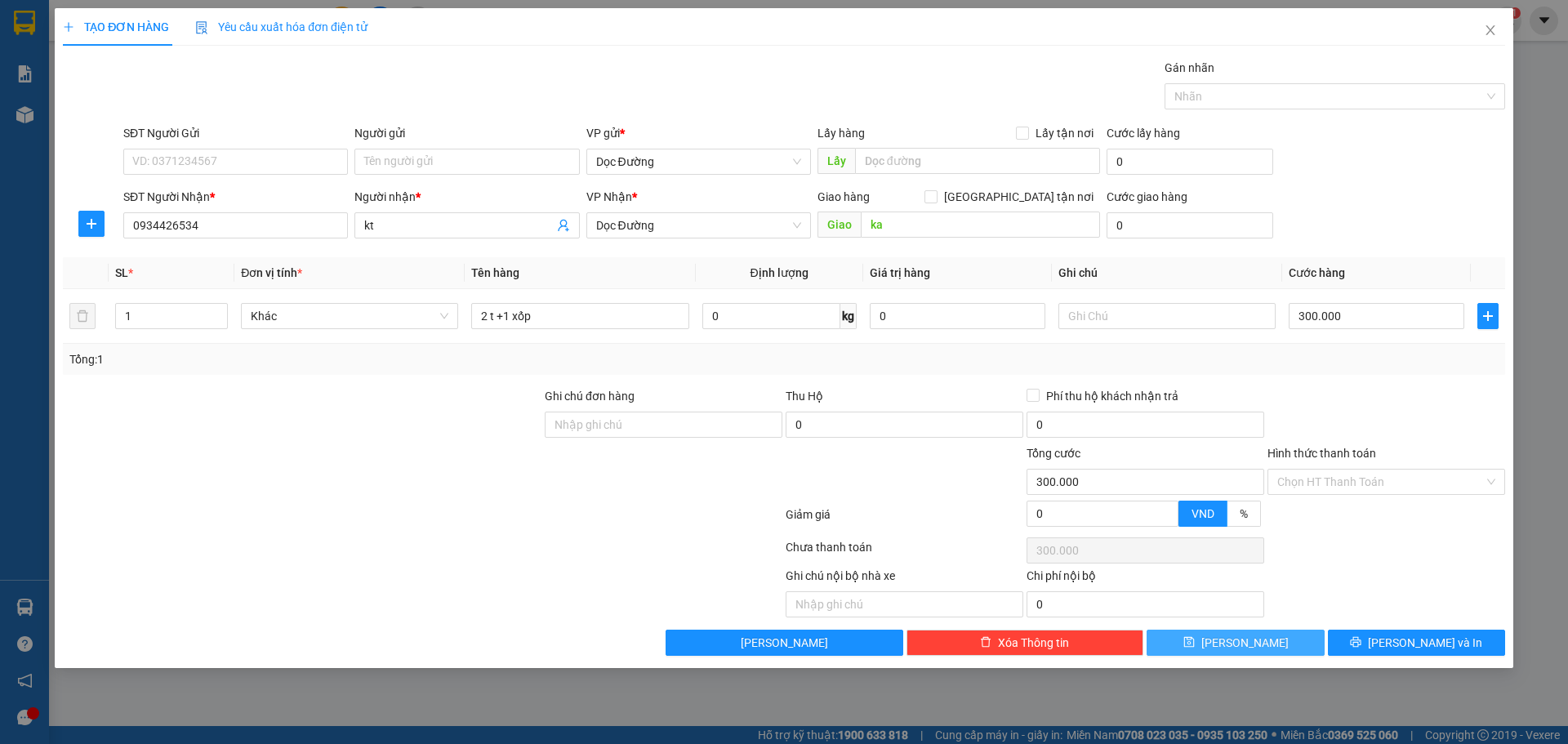
click at [1265, 649] on button "[PERSON_NAME]" at bounding box center [1235, 641] width 178 height 26
click at [1500, 41] on span "Close" at bounding box center [1489, 30] width 46 height 45
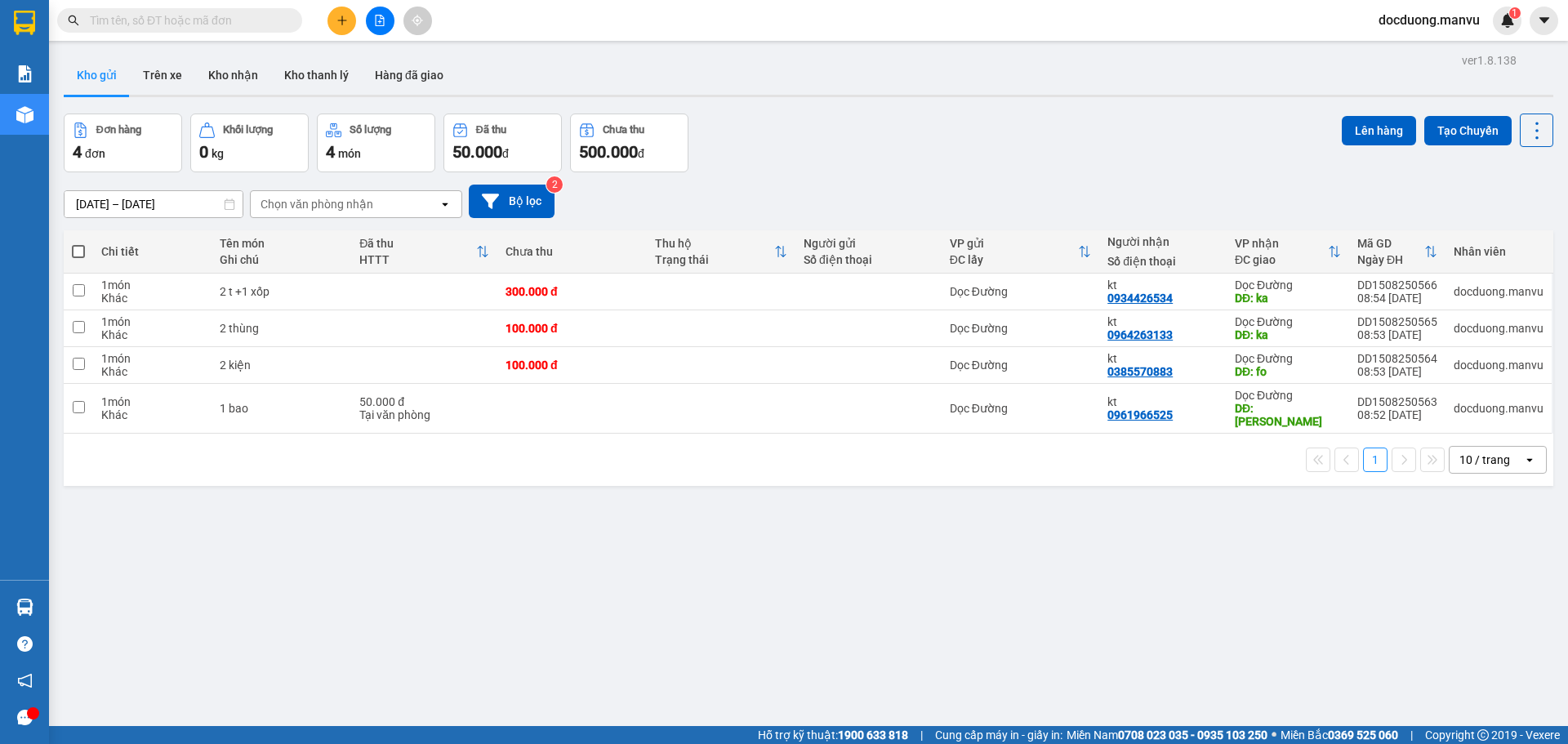
click at [1486, 29] on span "docduong.manvu" at bounding box center [1429, 20] width 128 height 21
click at [964, 95] on div at bounding box center [808, 95] width 1489 height 3
click at [535, 294] on div "300.000 đ" at bounding box center [571, 291] width 132 height 13
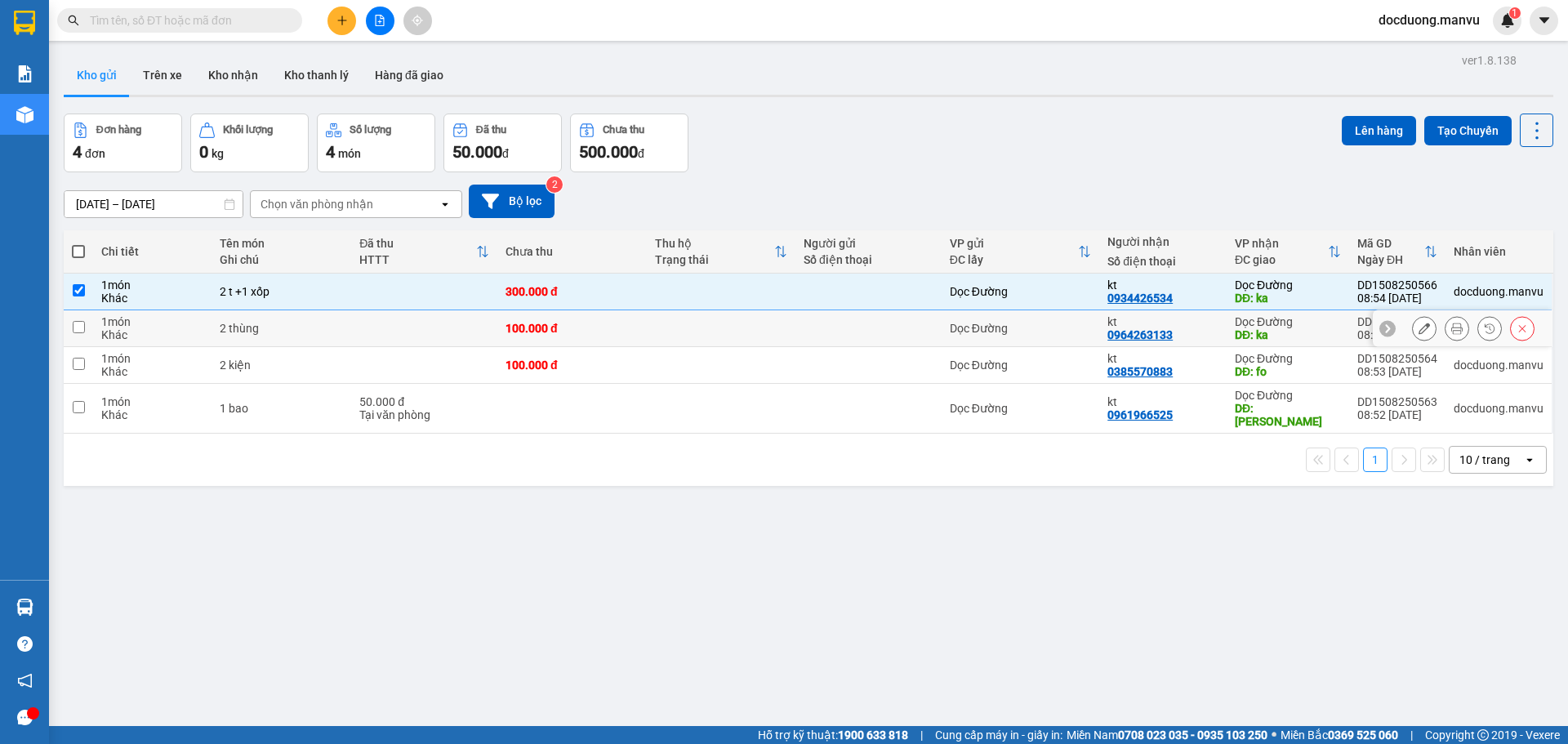
click at [505, 327] on div "100.000 đ" at bounding box center [571, 328] width 132 height 13
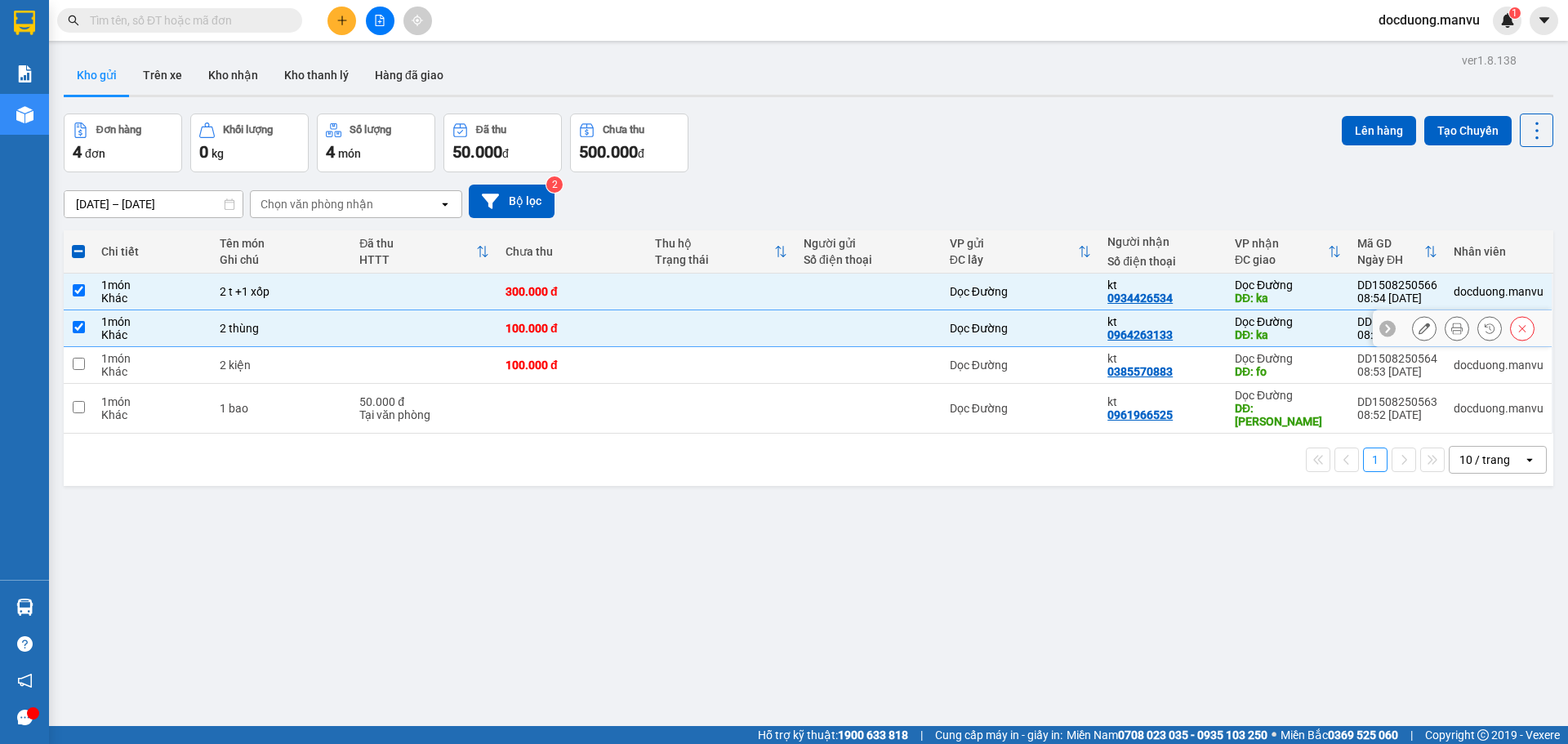
click at [519, 334] on div "100.000 đ" at bounding box center [571, 328] width 132 height 13
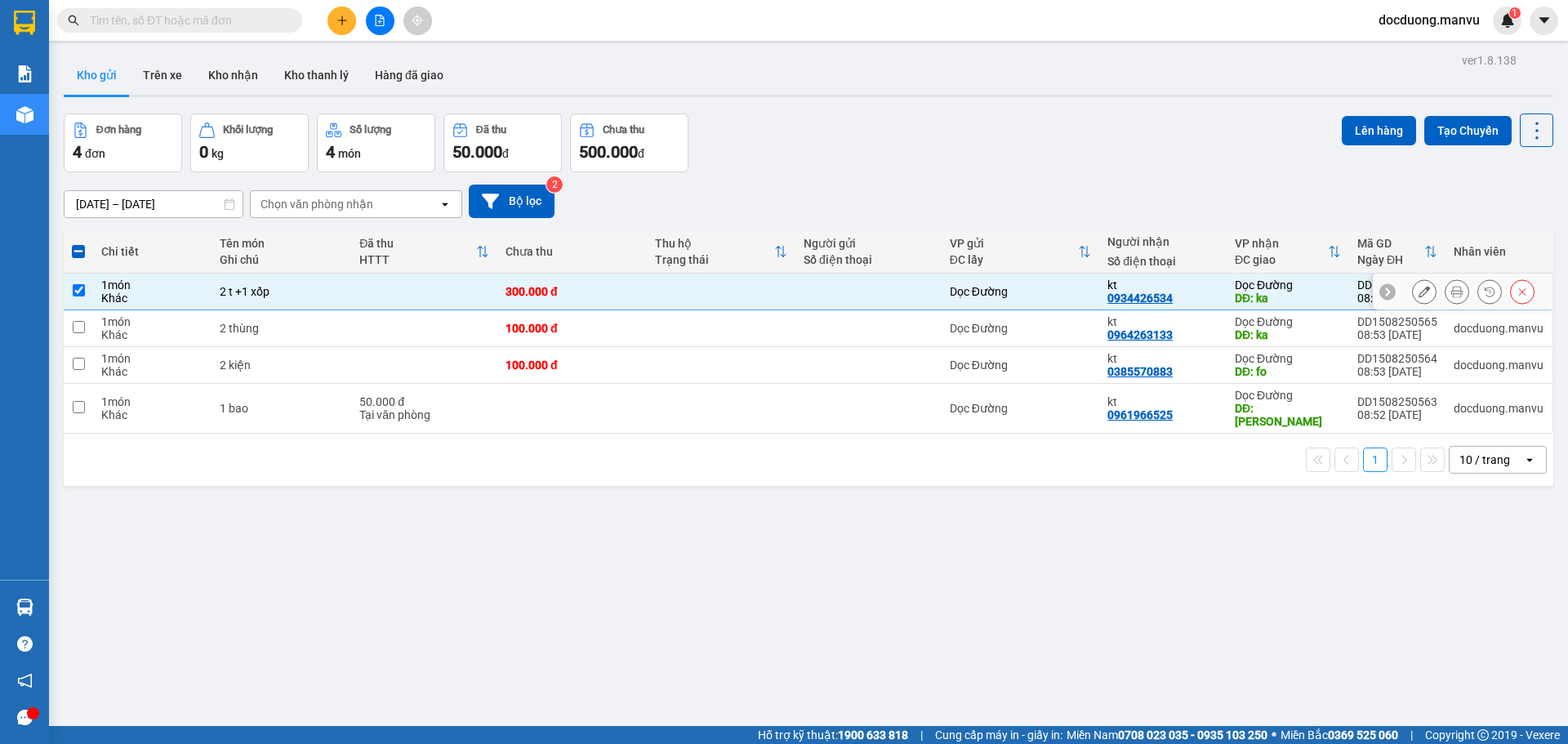
click at [571, 305] on td "300.000 đ" at bounding box center [571, 292] width 149 height 37
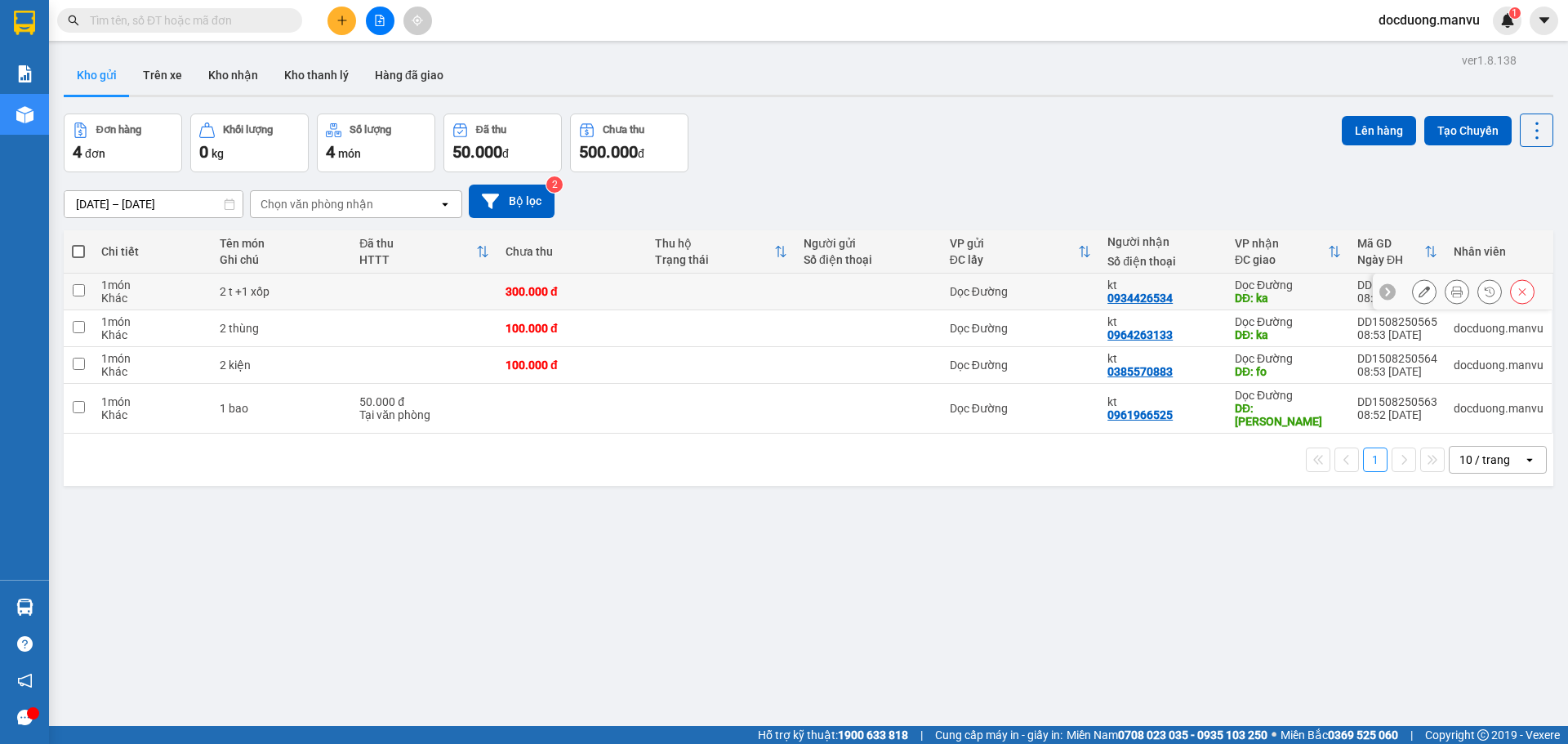
click at [1194, 278] on div "kt" at bounding box center [1163, 285] width 111 height 13
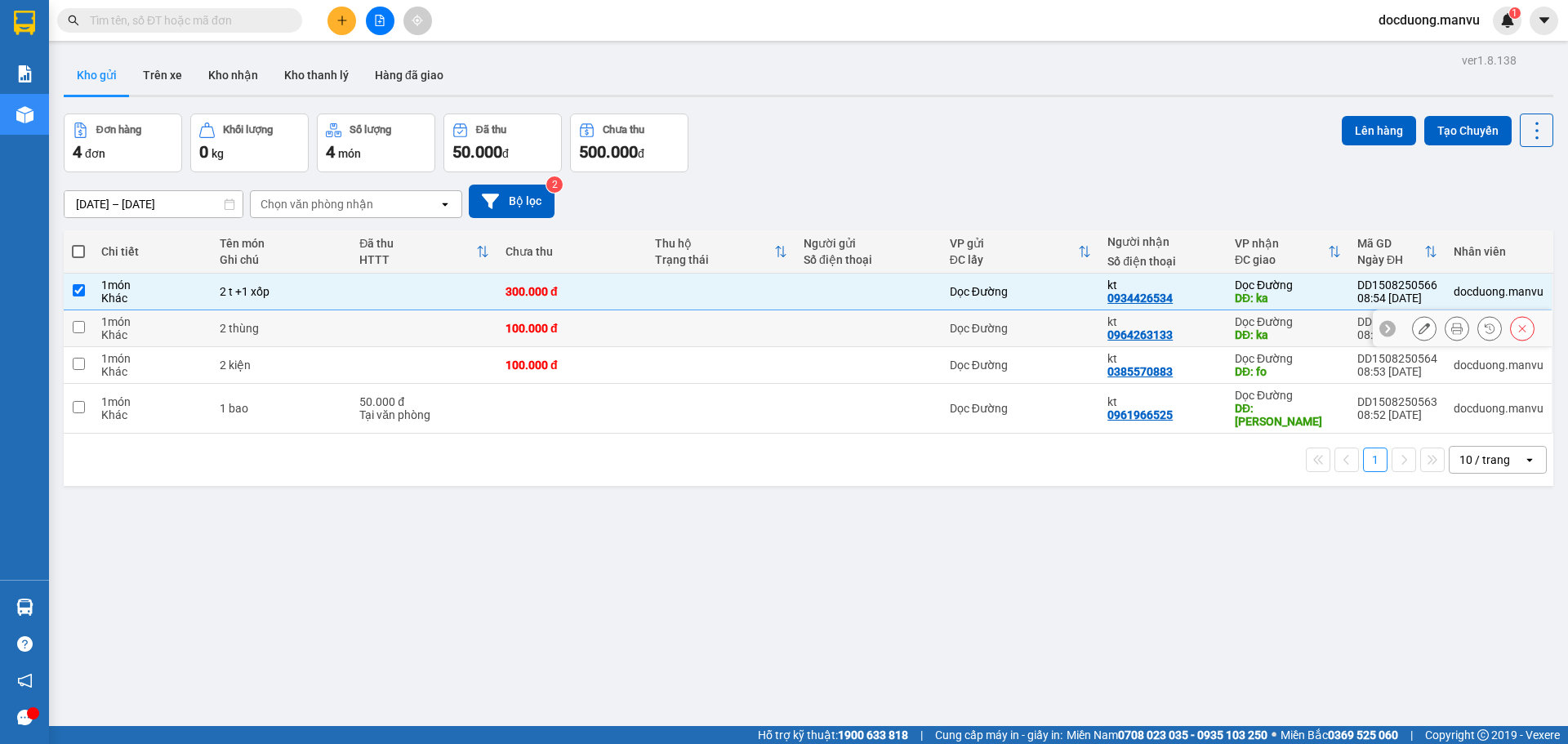
click at [1157, 328] on div "0964263133" at bounding box center [1140, 335] width 65 height 13
click at [1139, 360] on div "kt" at bounding box center [1163, 358] width 111 height 13
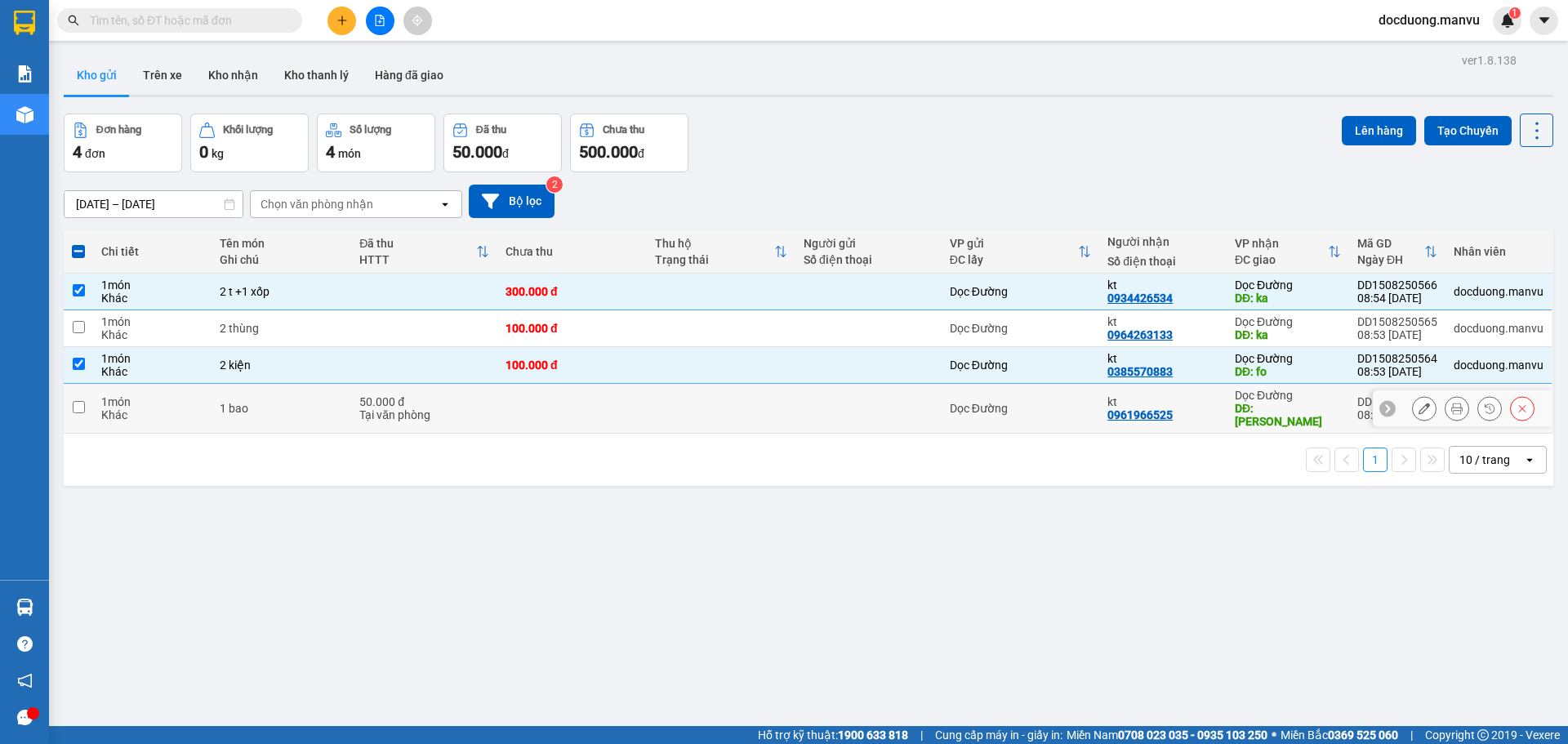
click at [1123, 395] on div "kt" at bounding box center [1163, 401] width 111 height 13
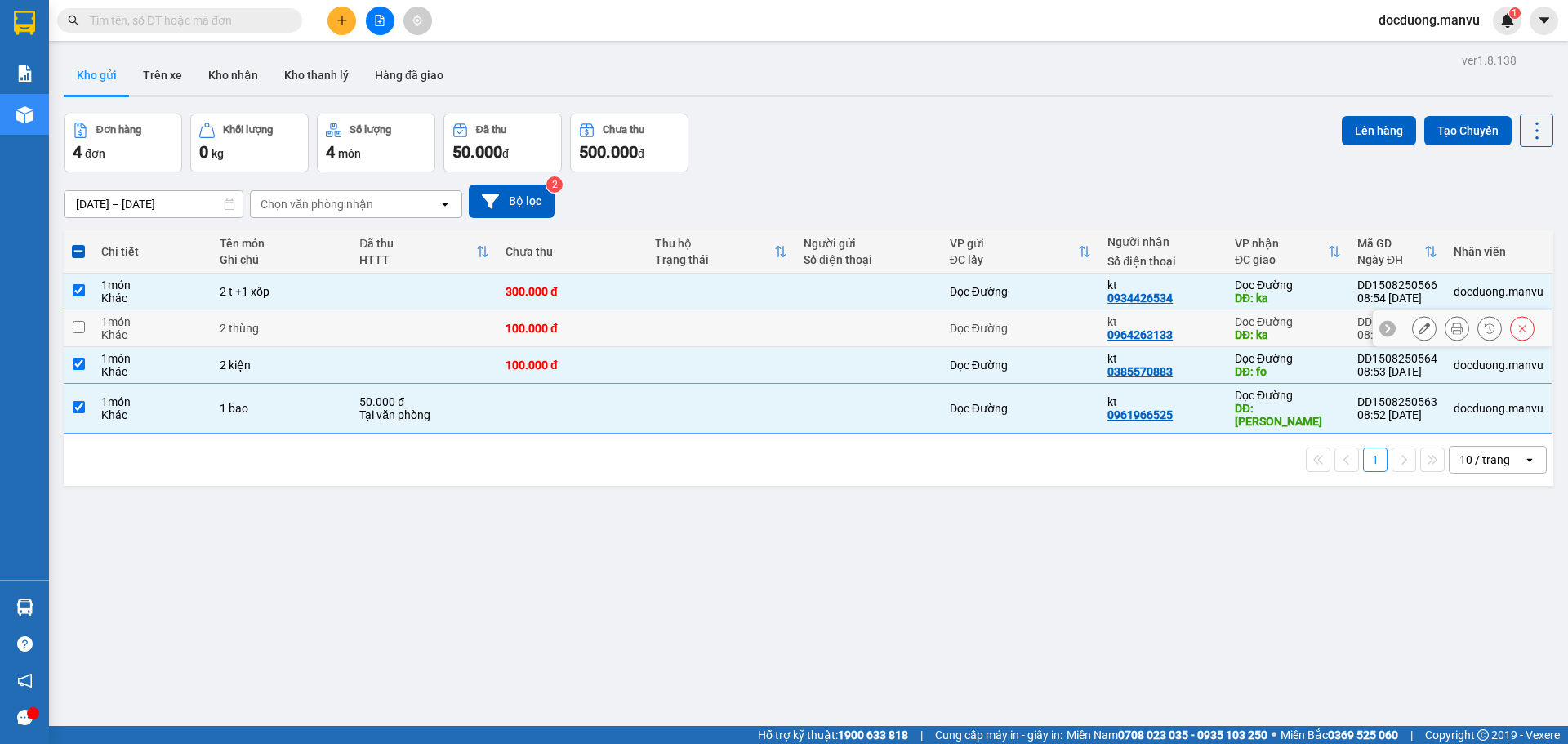
click at [1177, 330] on div "kt 0964263133" at bounding box center [1163, 327] width 111 height 26
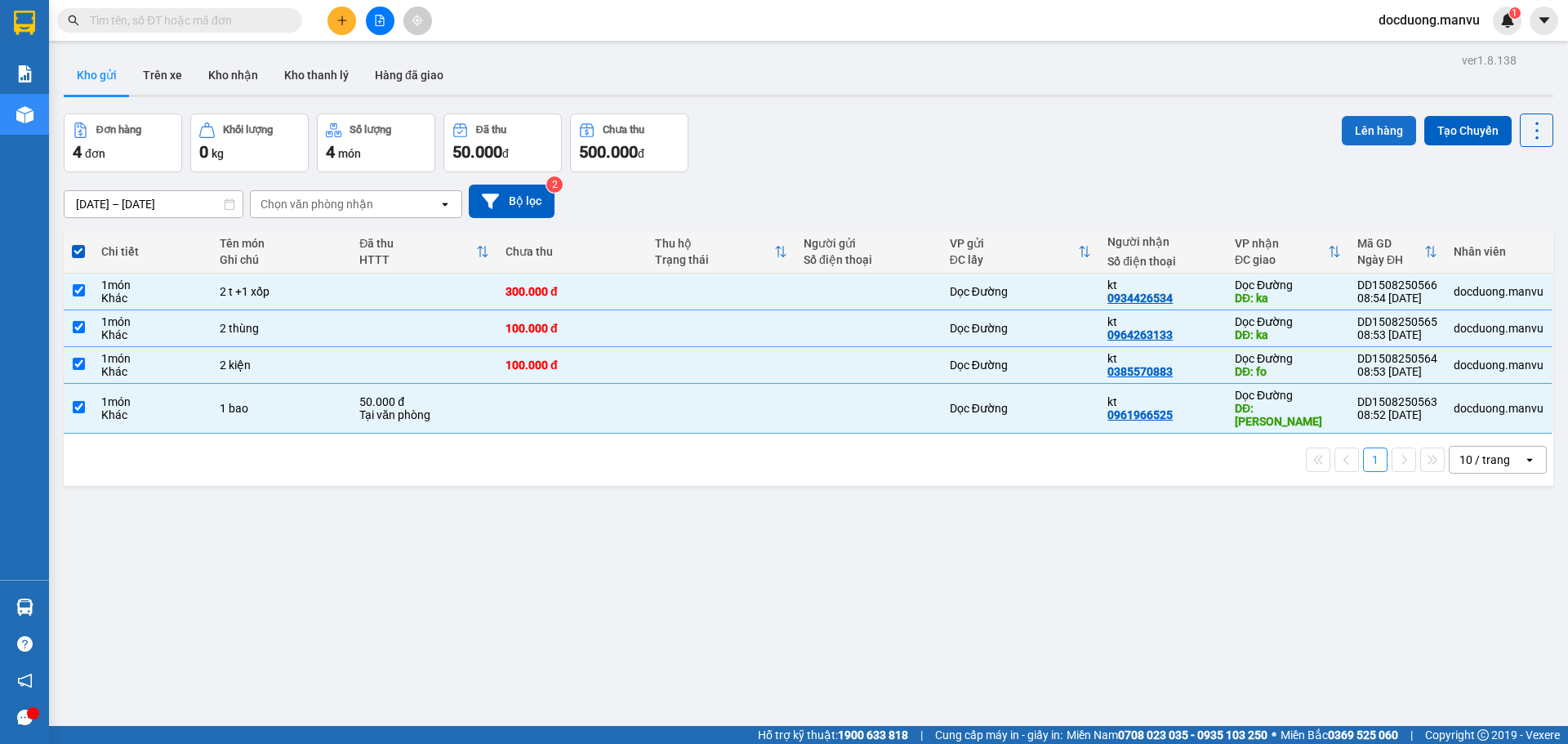
click at [1368, 143] on button "Lên hàng" at bounding box center [1378, 130] width 74 height 29
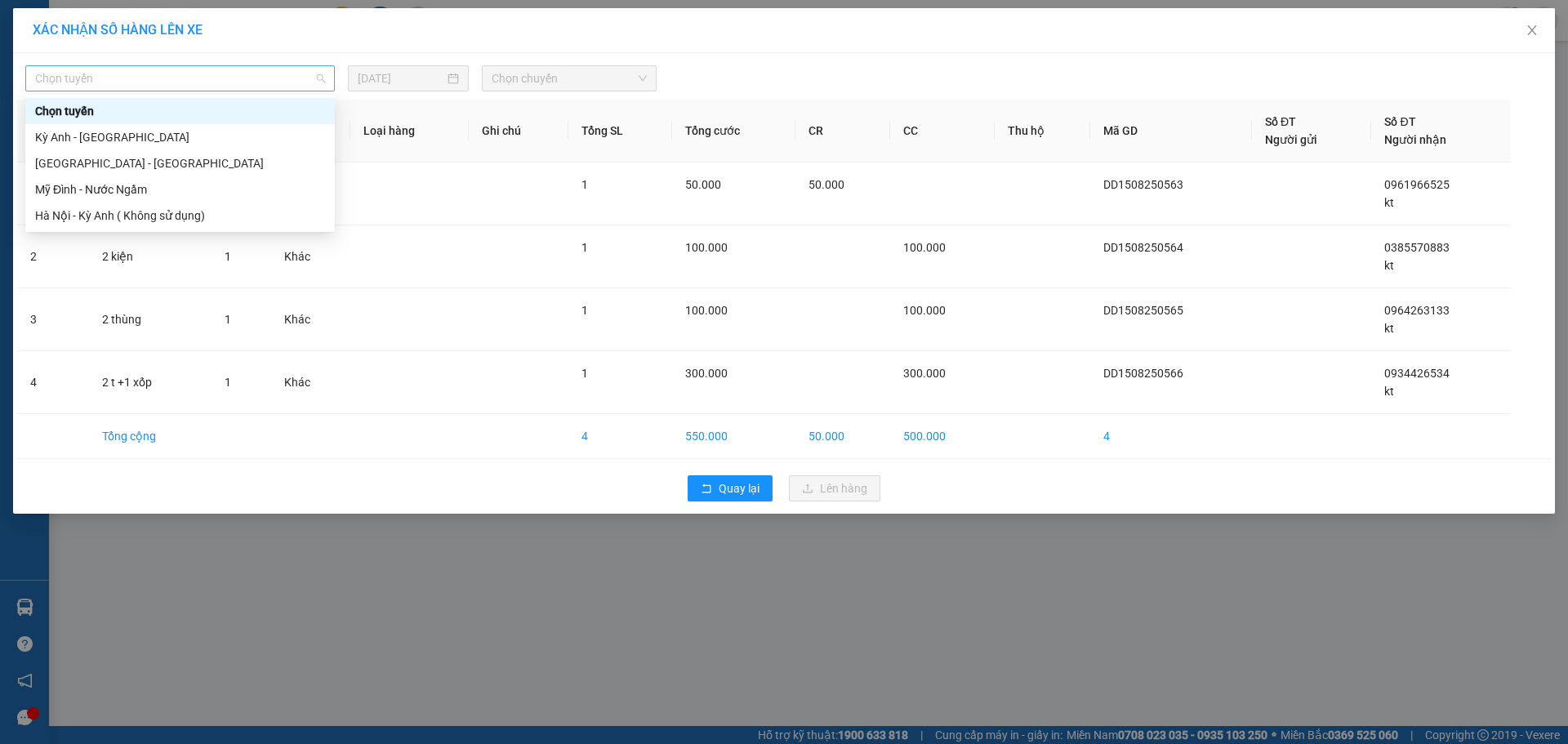
click at [195, 79] on span "Chọn tuyến" at bounding box center [179, 78] width 290 height 24
click at [104, 161] on div "[GEOGRAPHIC_DATA] - [GEOGRAPHIC_DATA]" at bounding box center [179, 163] width 290 height 18
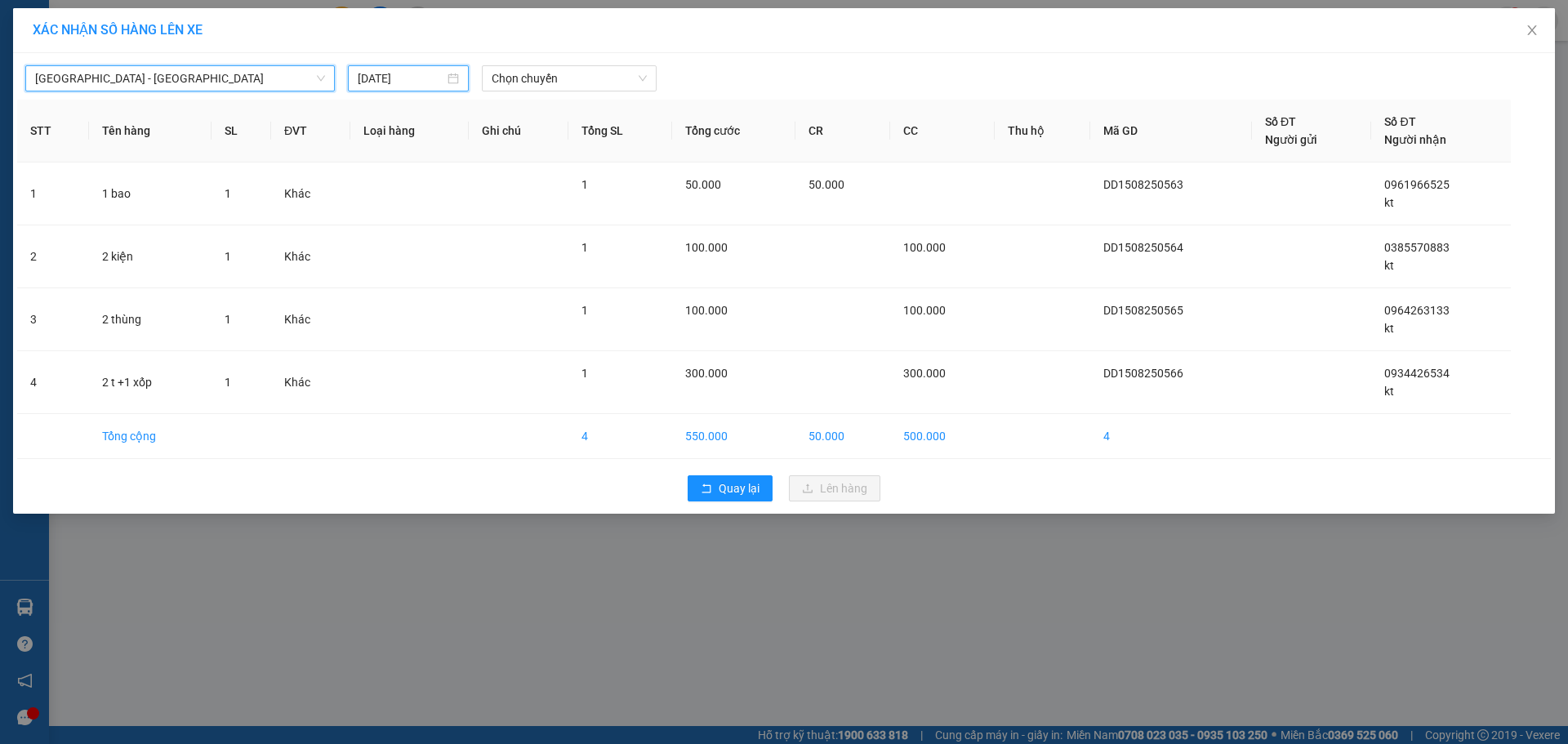
click at [411, 75] on input "[DATE]" at bounding box center [401, 79] width 87 height 18
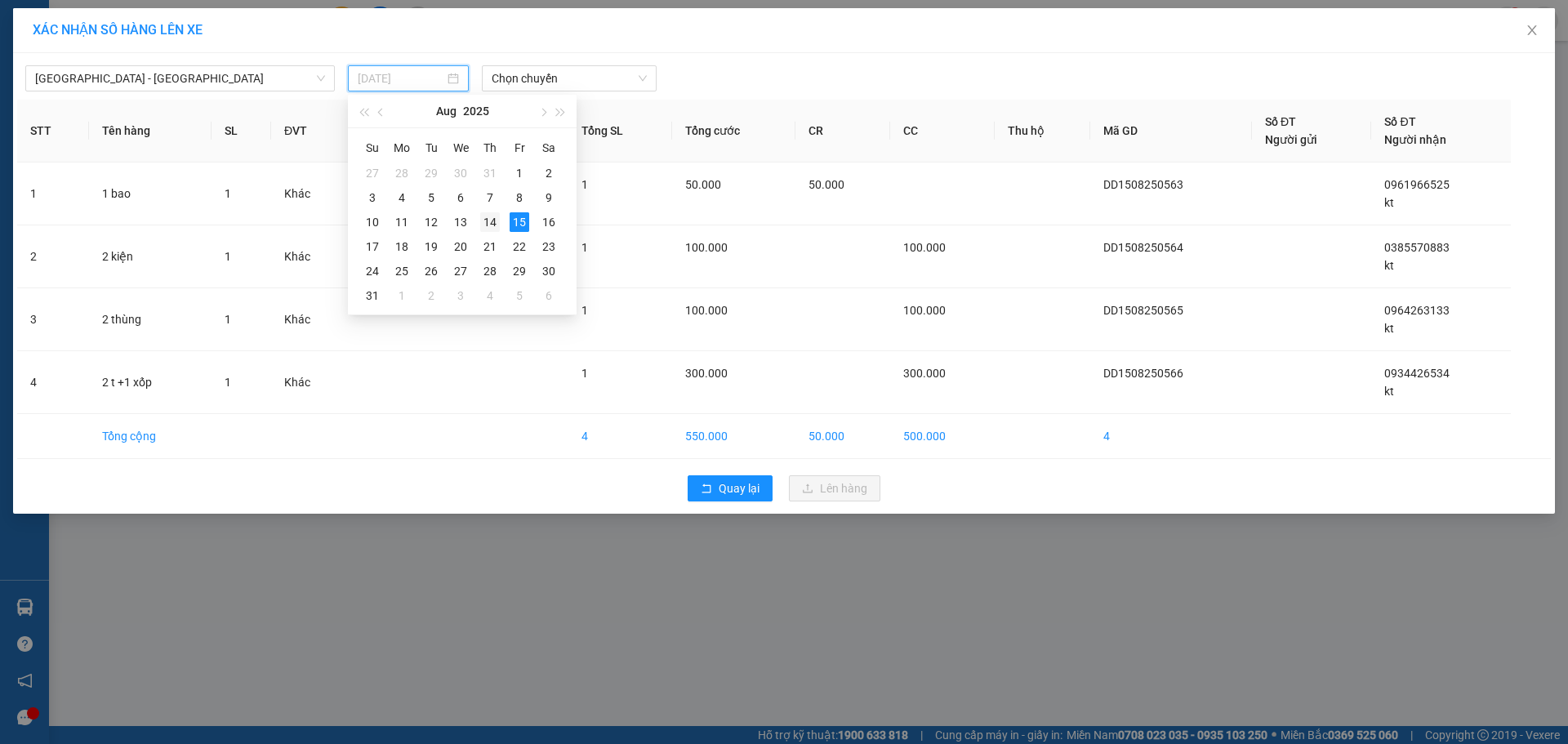
click at [485, 221] on div "14" at bounding box center [490, 222] width 20 height 20
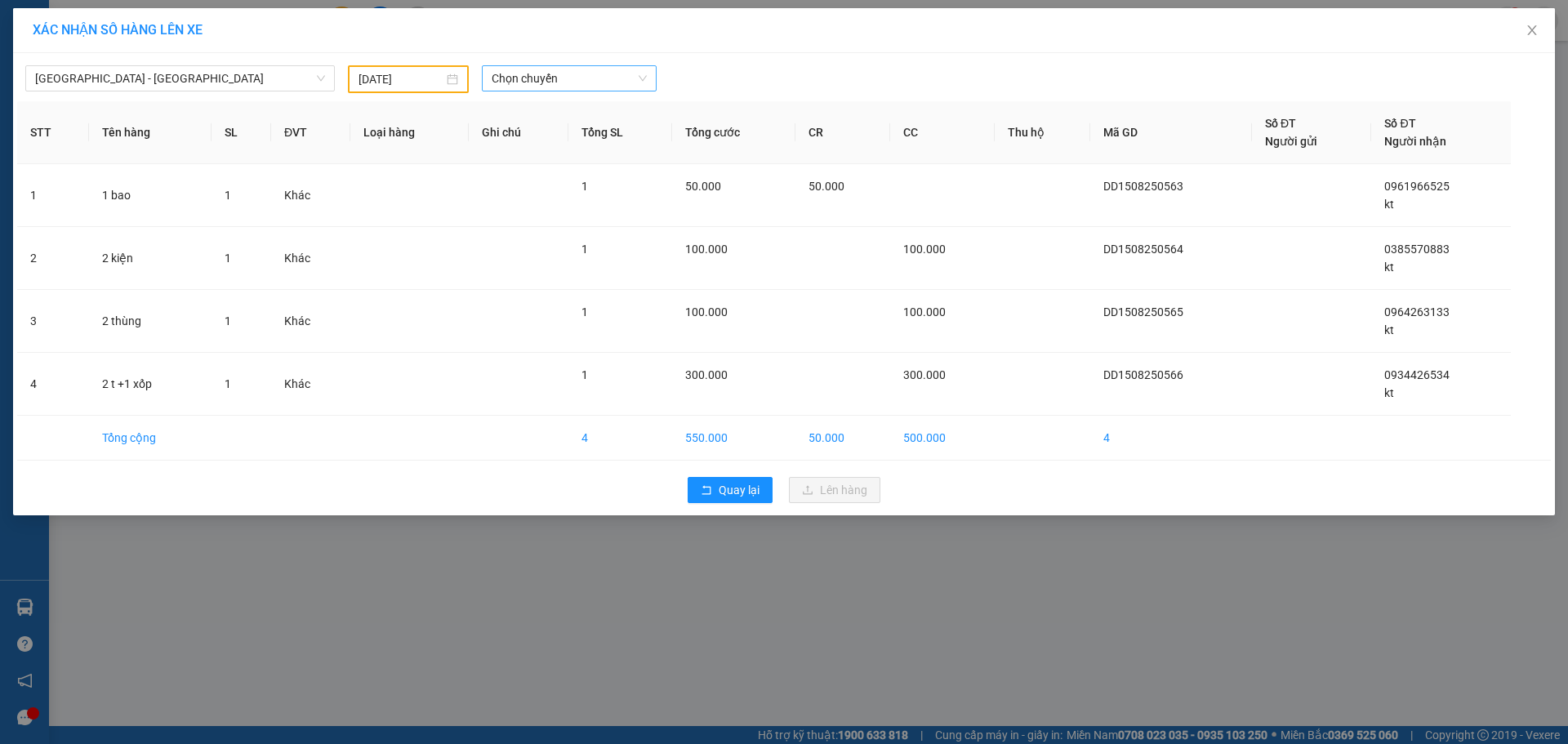
drag, startPoint x: 577, startPoint y: 42, endPoint x: 575, endPoint y: 65, distance: 23.1
click at [577, 48] on div "XÁC NHẬN SỐ HÀNG LÊN XE" at bounding box center [784, 30] width 1542 height 45
click at [570, 78] on span "Chọn chuyến" at bounding box center [569, 78] width 155 height 24
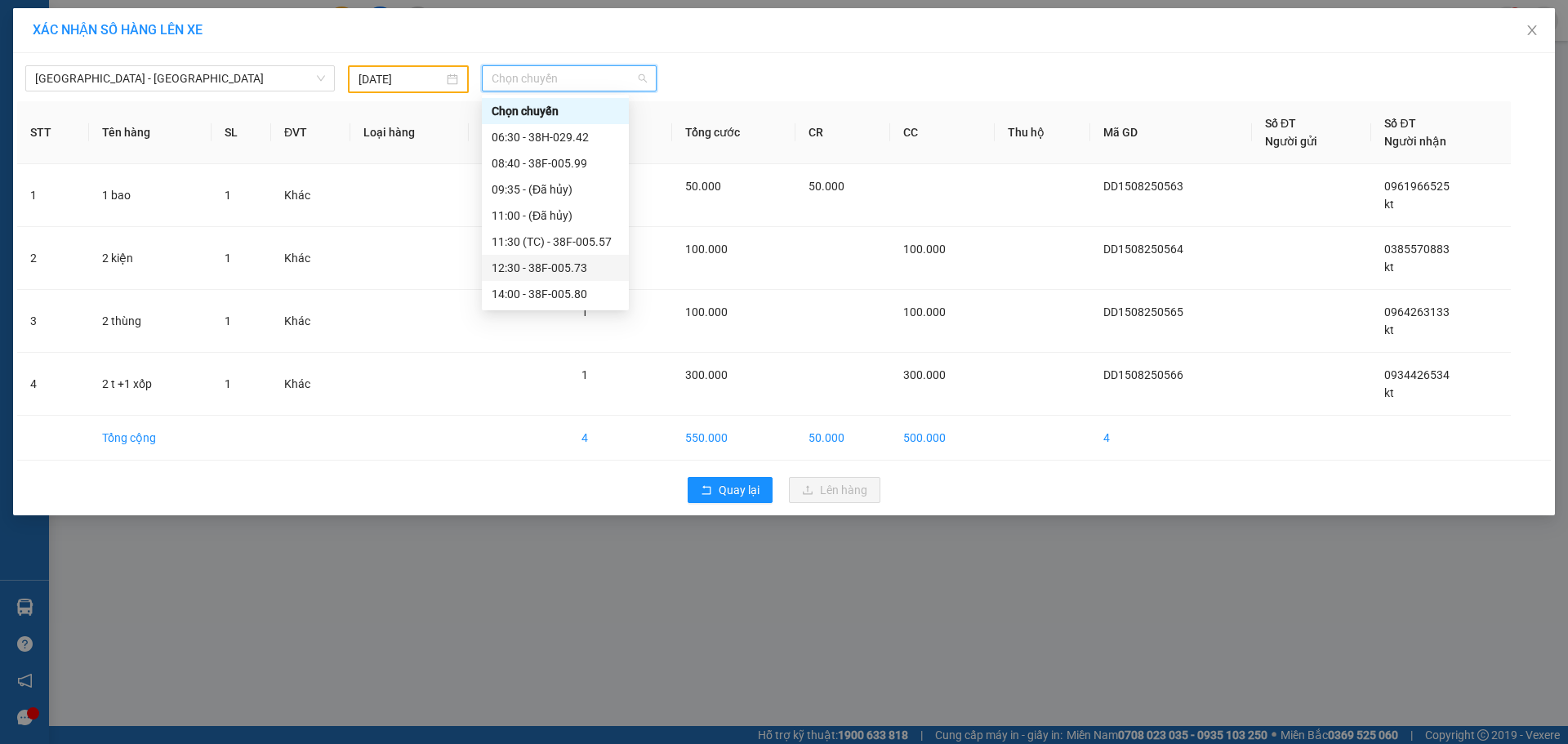
click at [563, 269] on div "12:30 - 38F-005.73" at bounding box center [555, 268] width 128 height 18
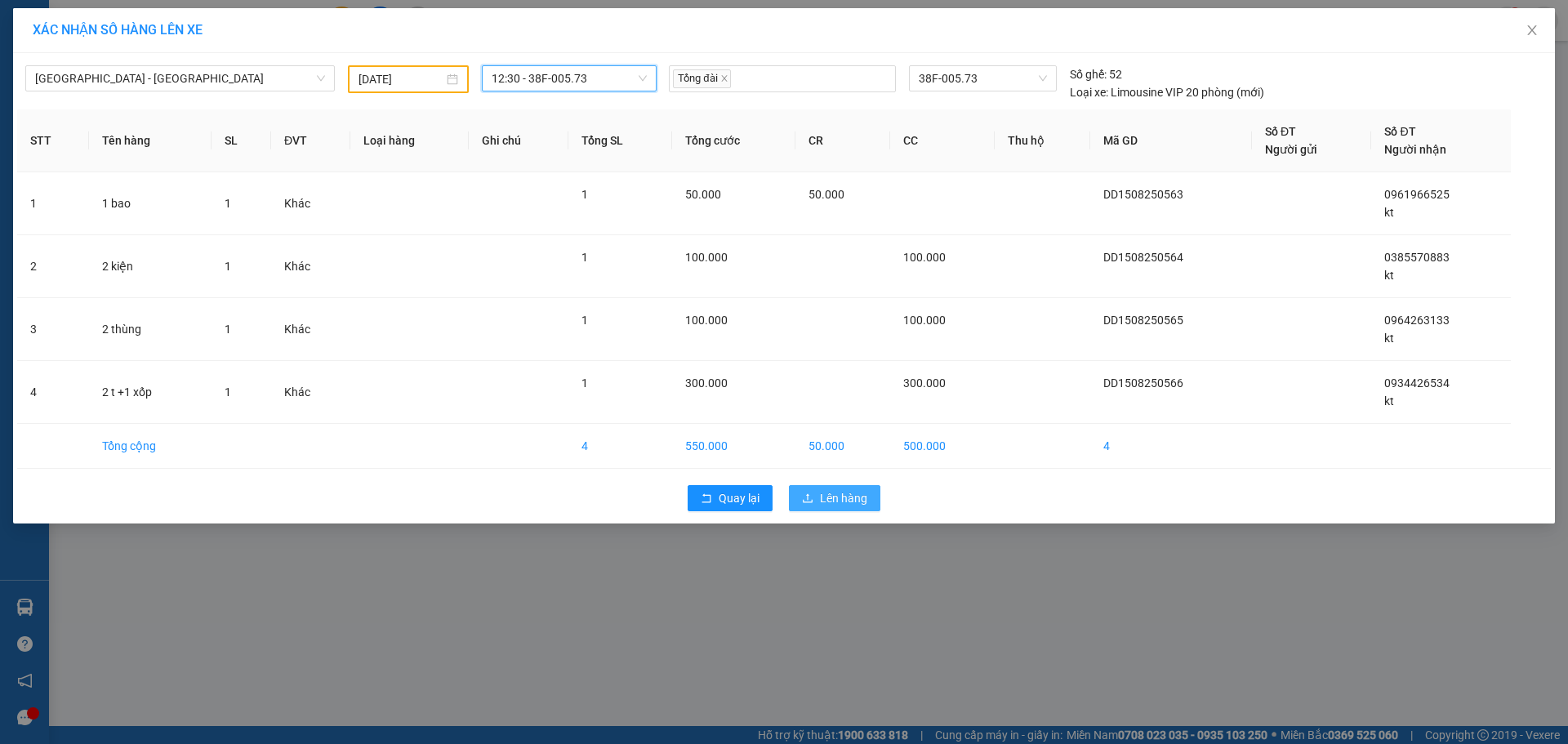
click at [836, 503] on span "Lên hàng" at bounding box center [843, 498] width 47 height 18
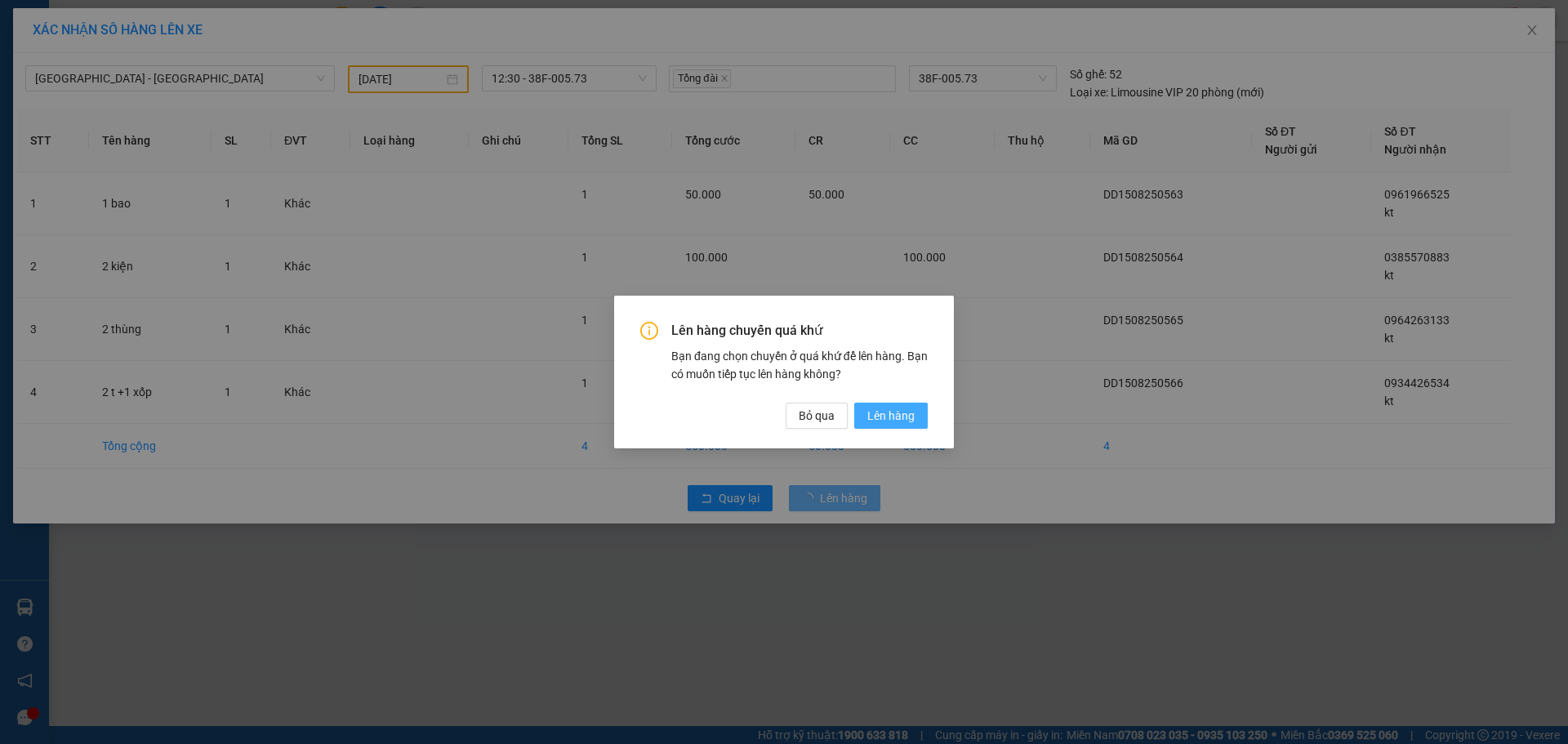
click at [924, 427] on button "Lên hàng" at bounding box center [891, 415] width 73 height 26
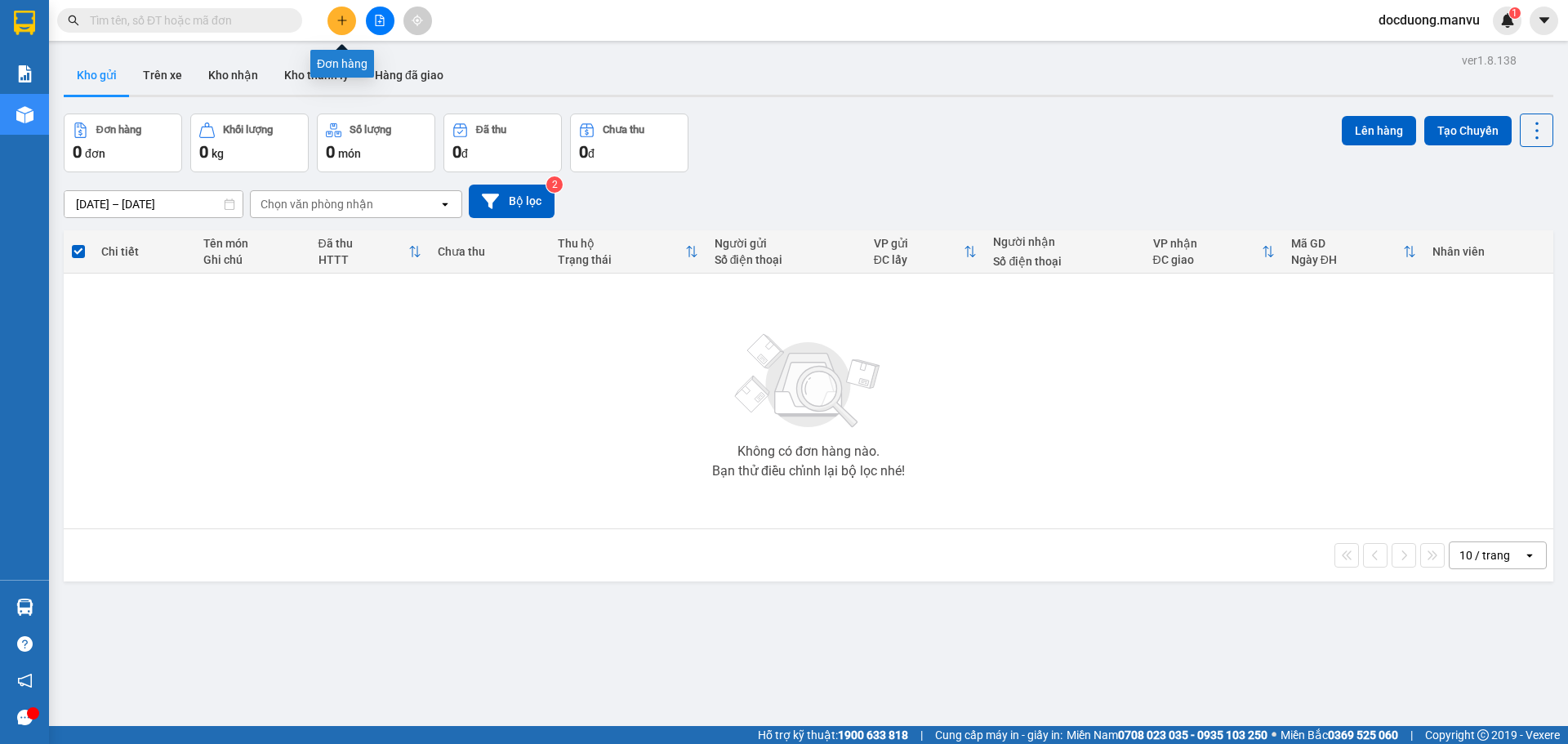
click at [337, 21] on icon "plus" at bounding box center [342, 20] width 12 height 12
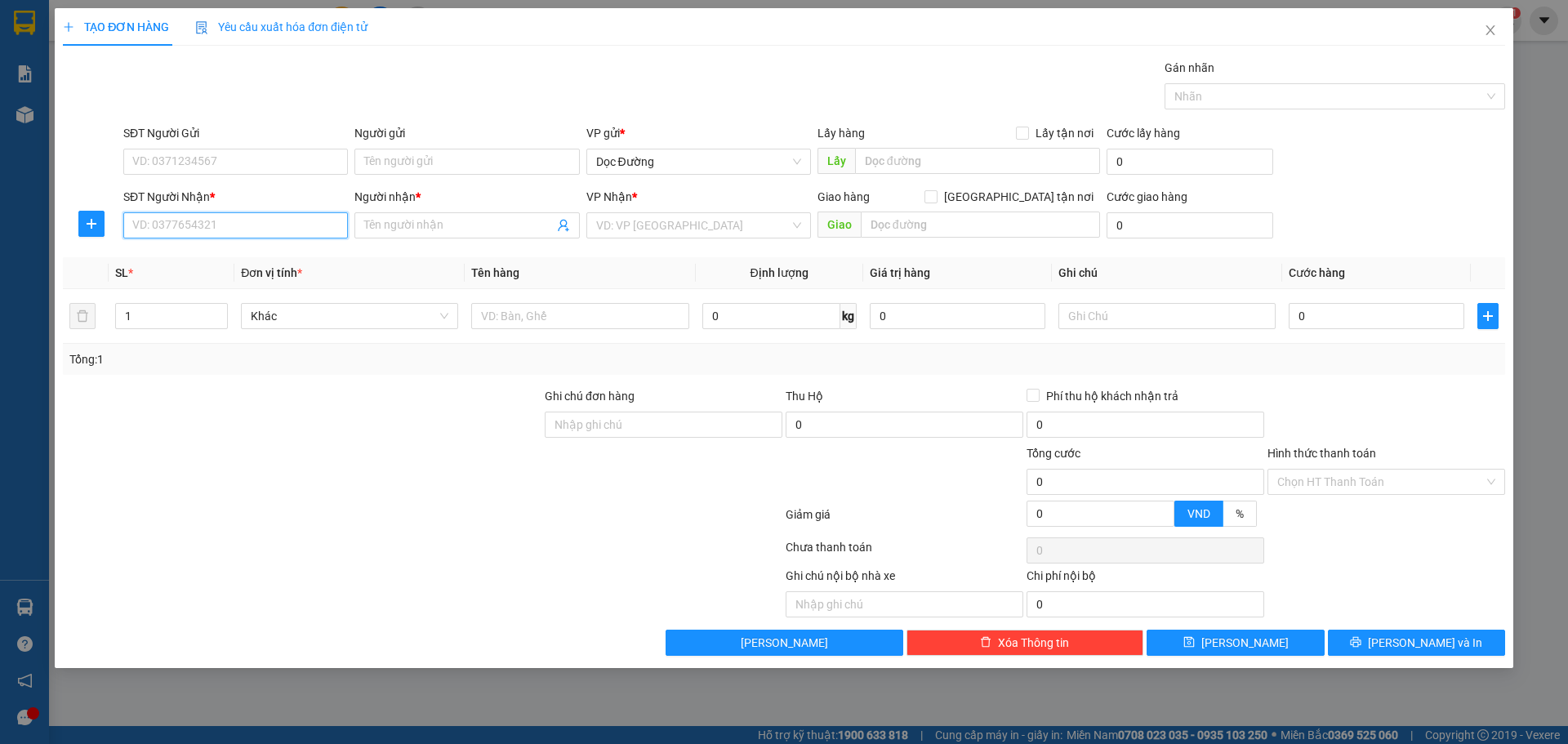
click at [240, 234] on input "SĐT Người Nhận *" at bounding box center [236, 225] width 225 height 26
click at [233, 258] on div "0942359399 - kt" at bounding box center [236, 258] width 205 height 18
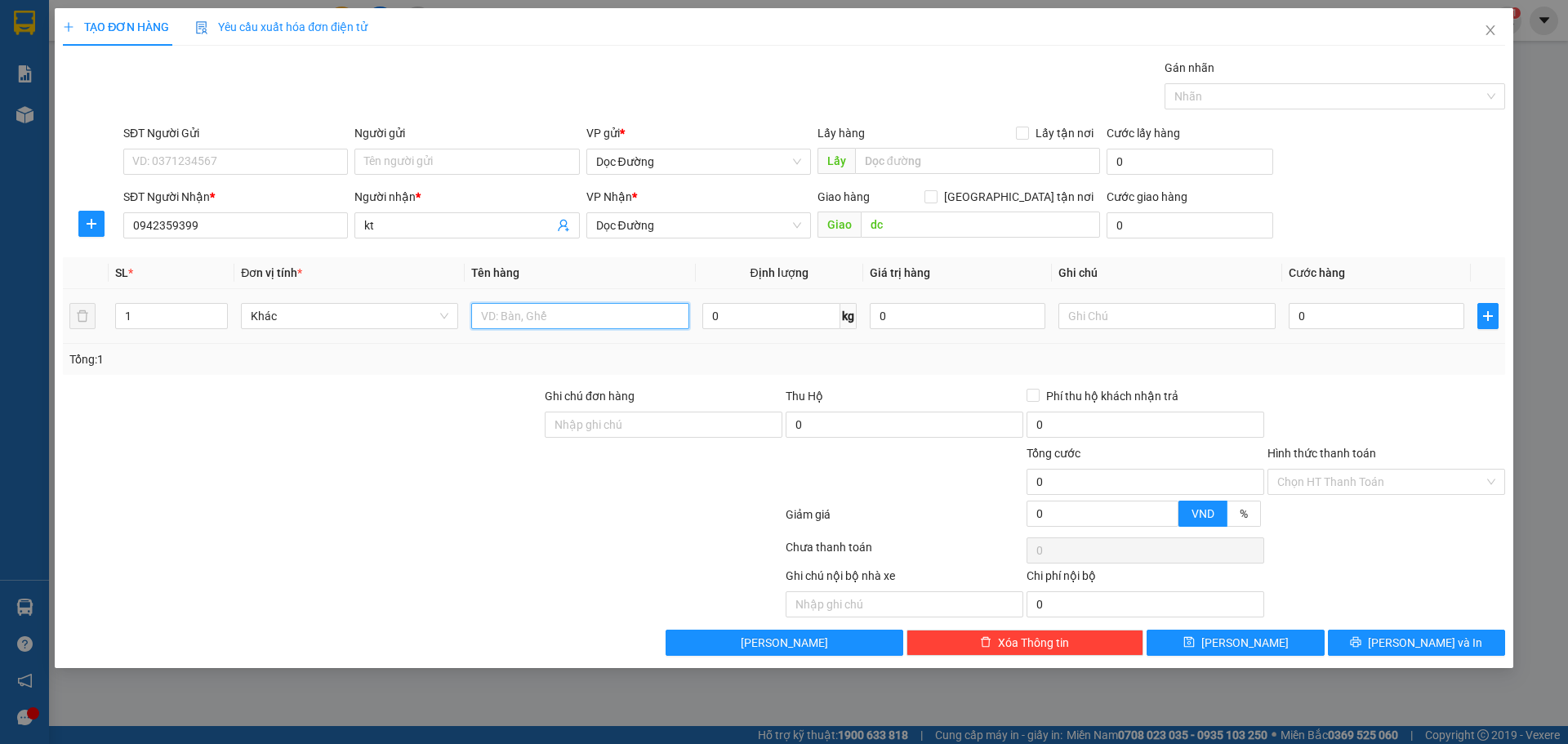
click at [509, 314] on input "text" at bounding box center [579, 315] width 217 height 26
click at [1393, 323] on input "0" at bounding box center [1376, 315] width 176 height 26
click at [485, 318] on input "1 xốp" at bounding box center [579, 315] width 217 height 26
click at [1340, 326] on input "0" at bounding box center [1376, 315] width 176 height 26
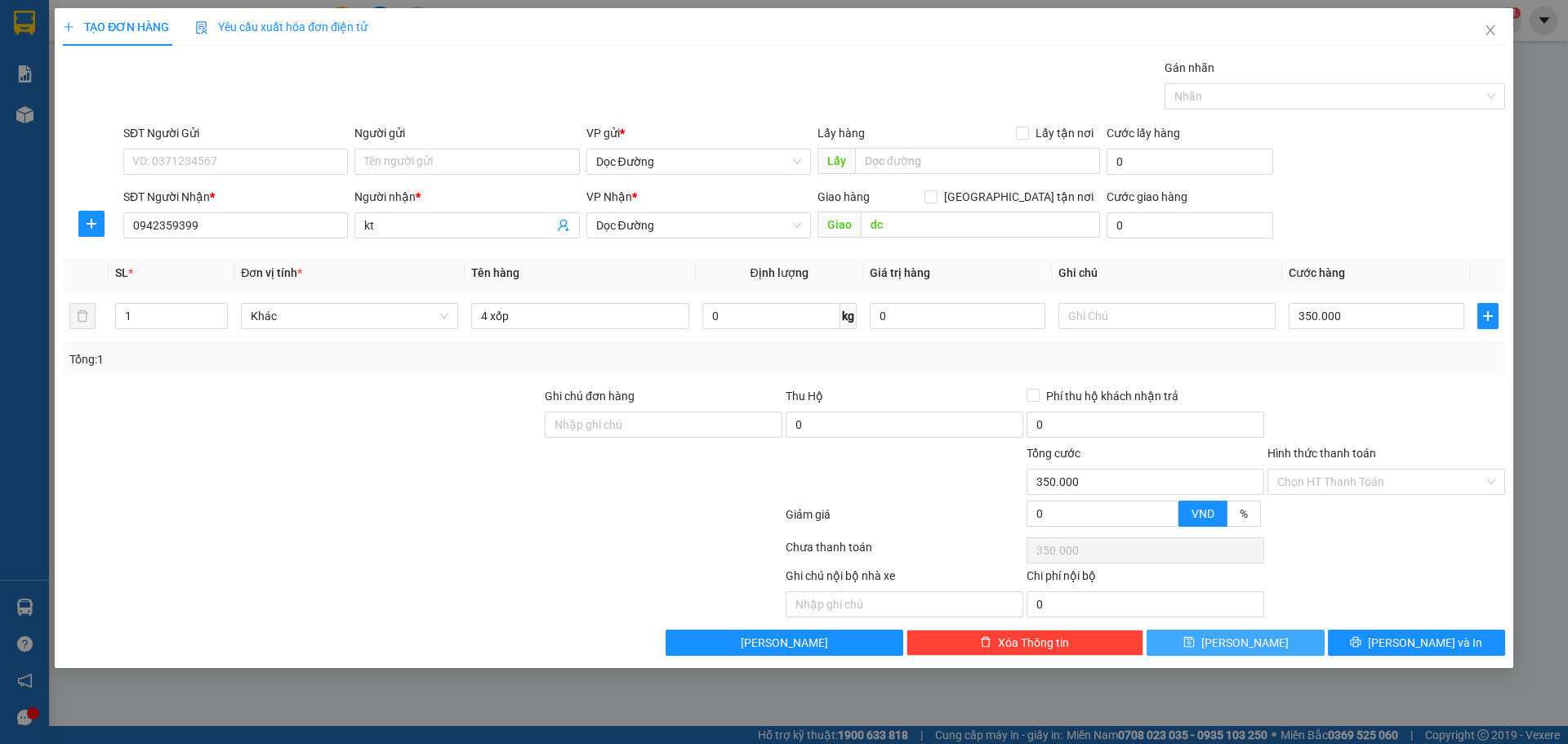
click at [1282, 650] on button "[PERSON_NAME]" at bounding box center [1235, 641] width 178 height 26
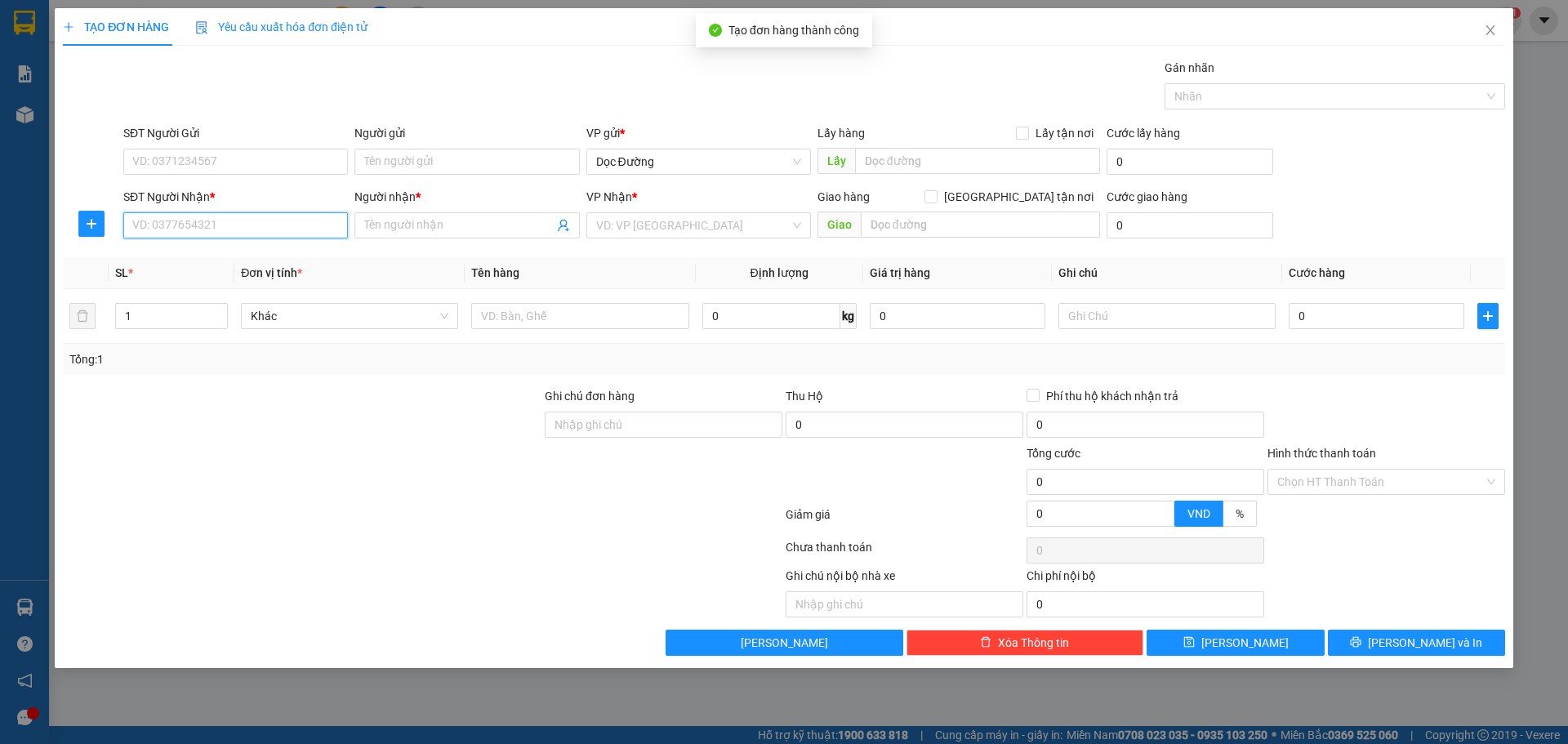
drag, startPoint x: 278, startPoint y: 236, endPoint x: 285, endPoint y: 226, distance: 12.2
click at [282, 230] on input "SĐT Người Nhận *" at bounding box center [236, 225] width 225 height 26
click at [285, 226] on input "SĐT Người Nhận *" at bounding box center [236, 225] width 225 height 26
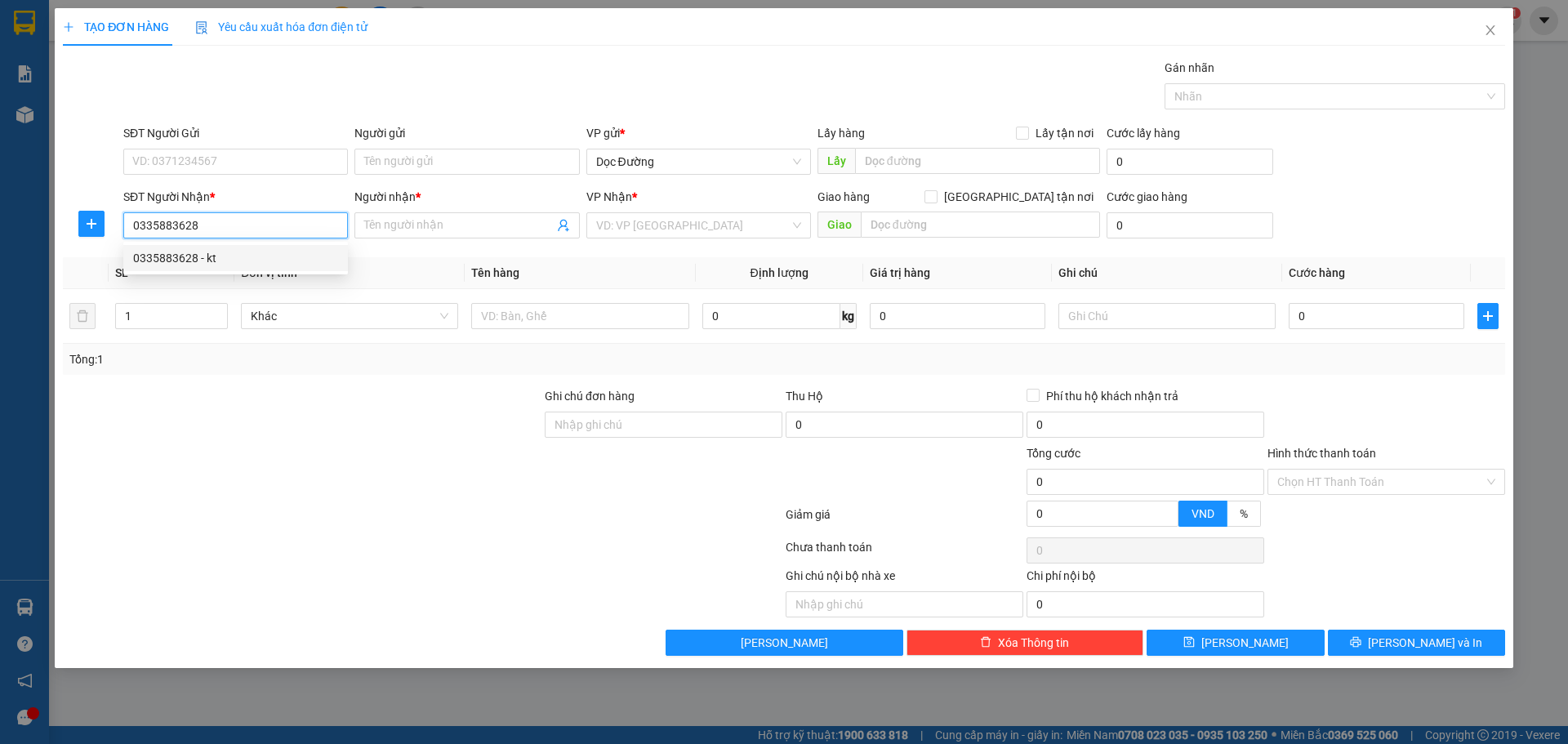
click at [226, 249] on div "0335883628 - kt" at bounding box center [236, 258] width 225 height 26
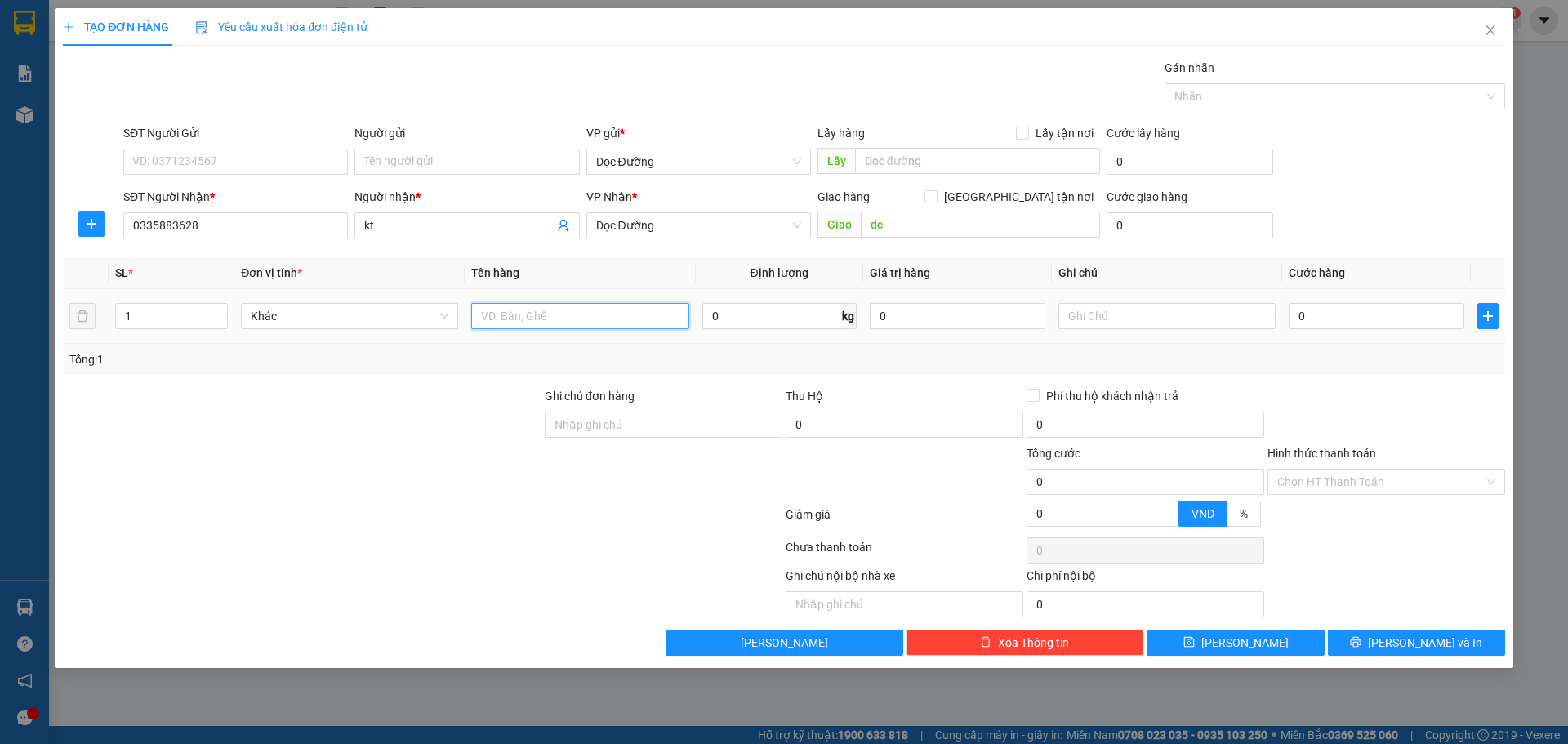
click at [576, 312] on input "text" at bounding box center [579, 315] width 217 height 26
click at [1396, 320] on input "0" at bounding box center [1376, 315] width 176 height 26
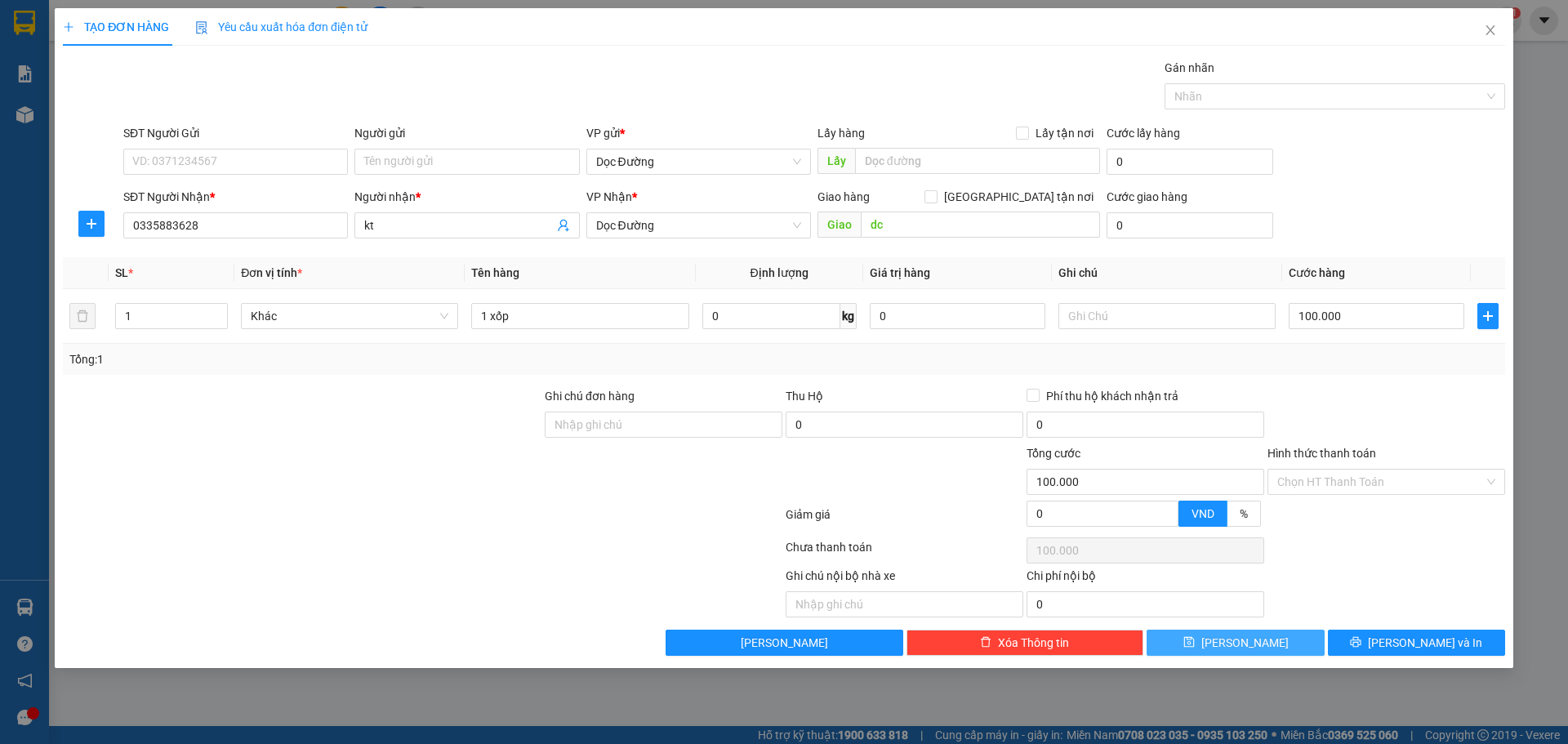
click at [1254, 647] on button "[PERSON_NAME]" at bounding box center [1235, 641] width 178 height 26
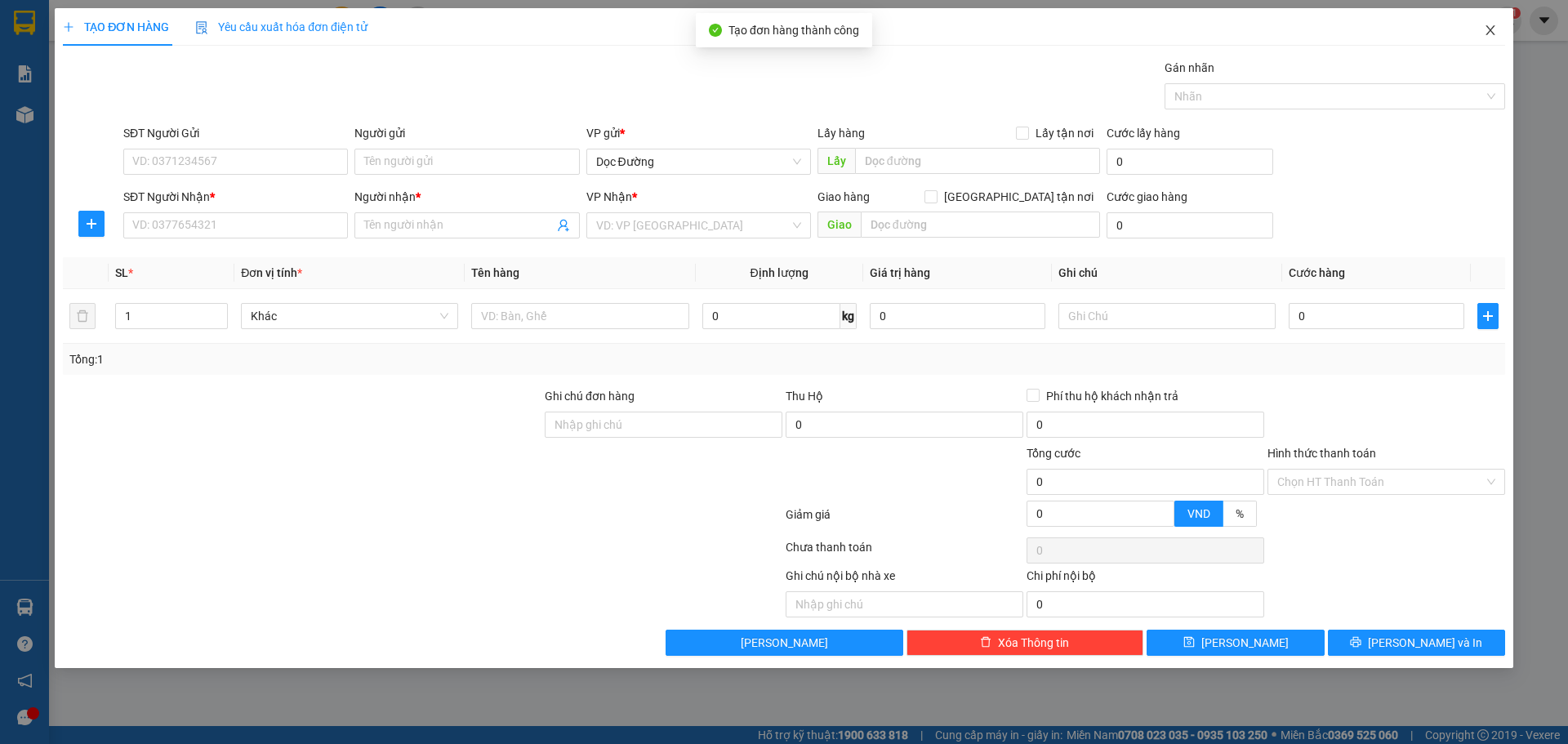
click at [1483, 28] on span "Close" at bounding box center [1489, 30] width 46 height 45
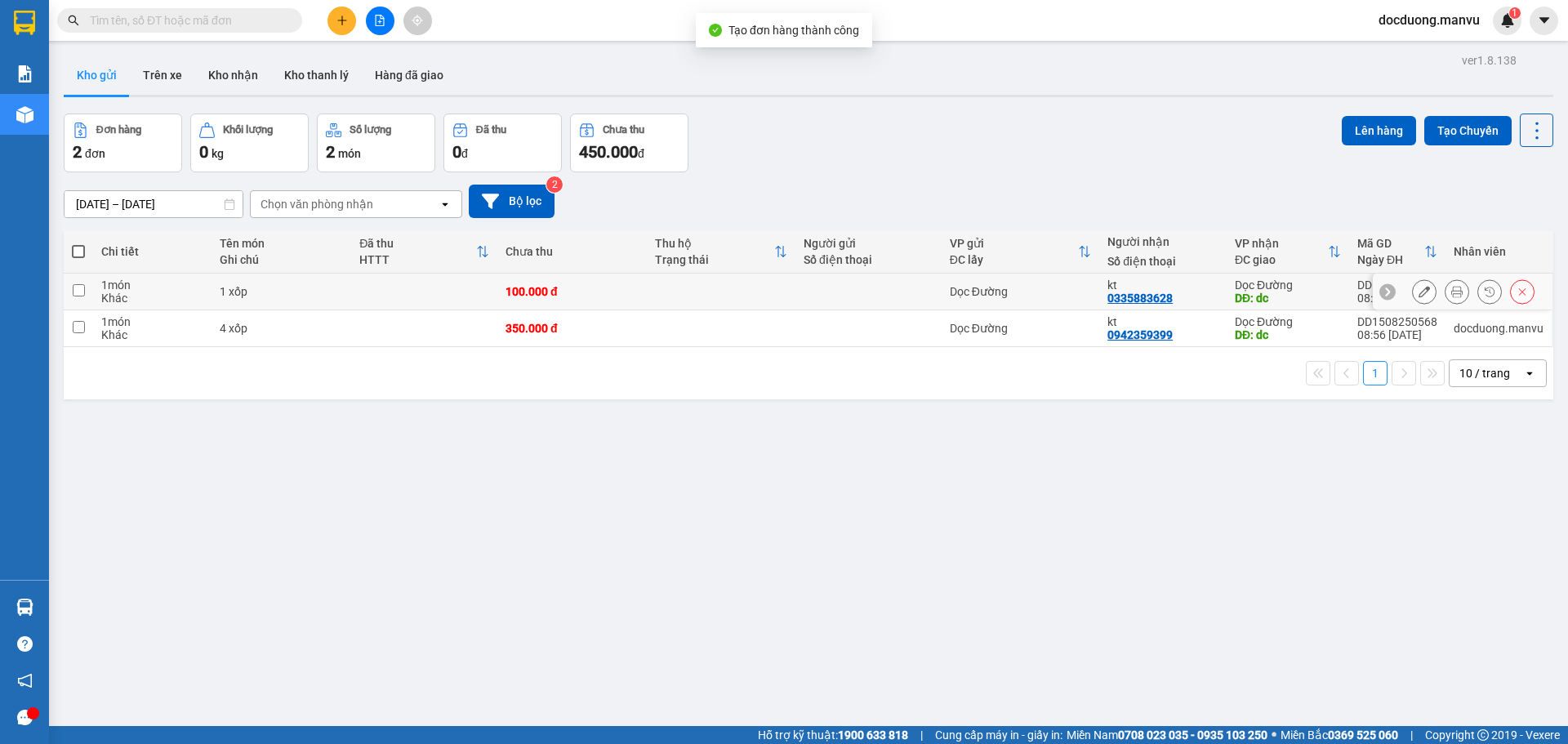
click at [435, 284] on td at bounding box center [424, 292] width 146 height 37
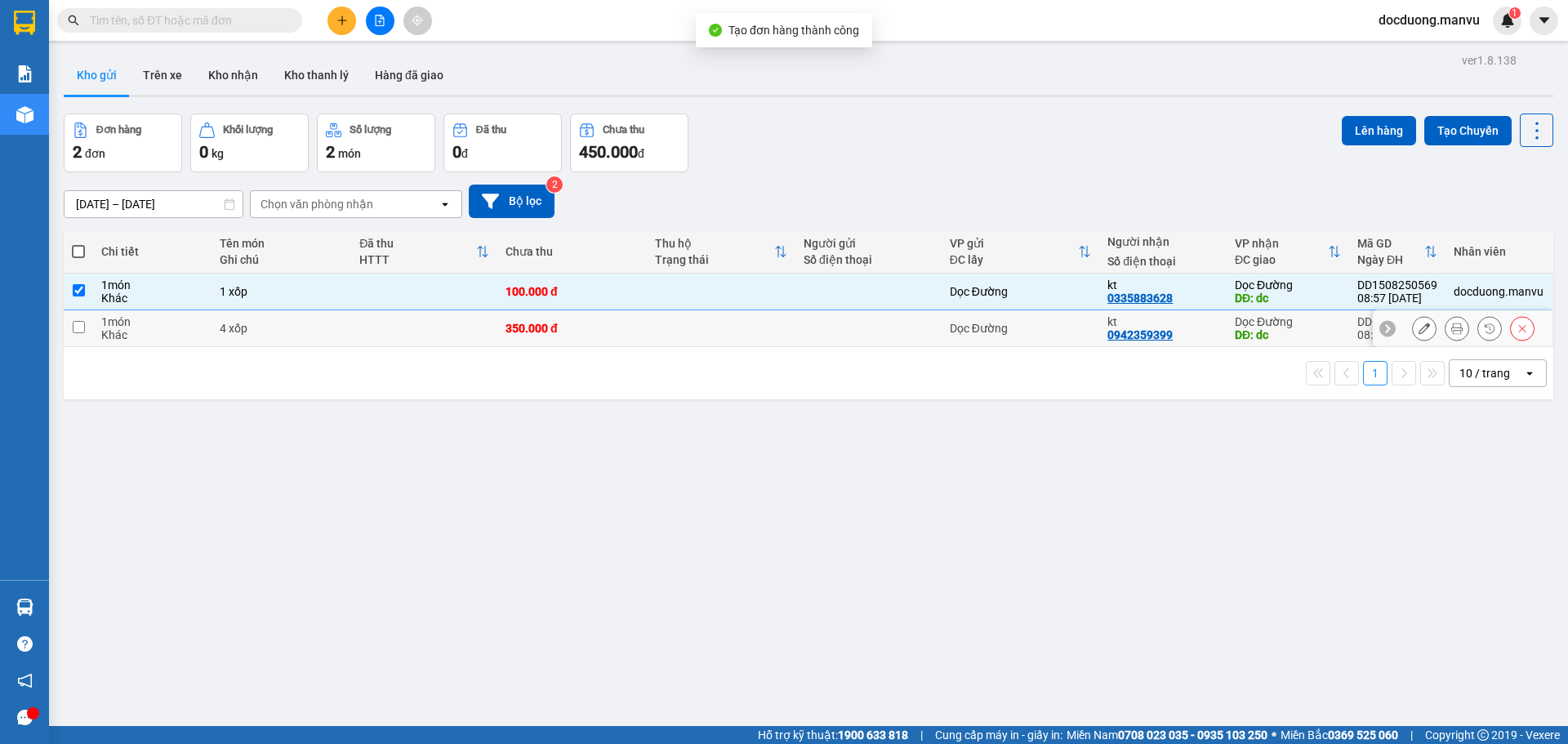
click at [436, 321] on td at bounding box center [424, 328] width 146 height 37
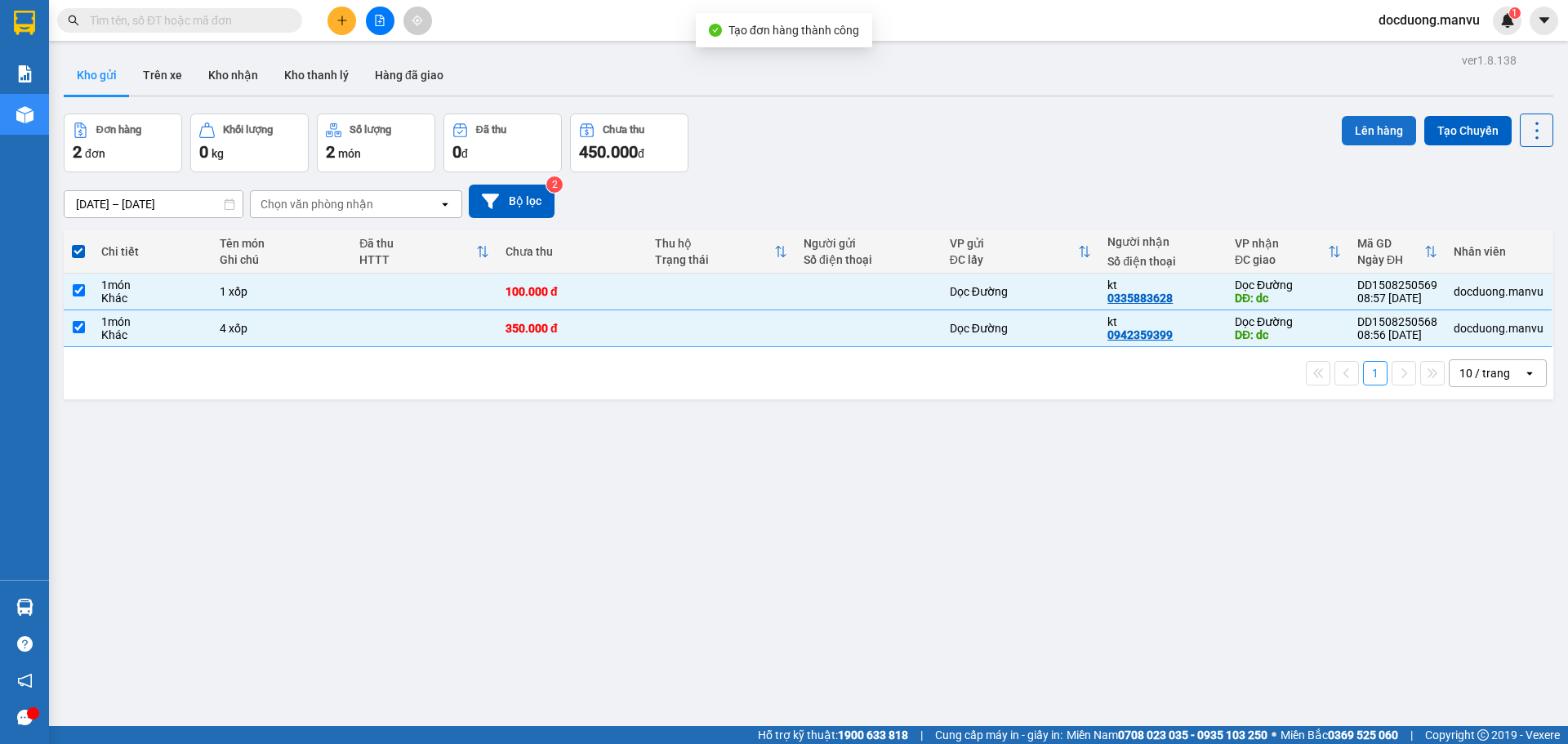
click at [1367, 128] on button "Lên hàng" at bounding box center [1378, 130] width 74 height 29
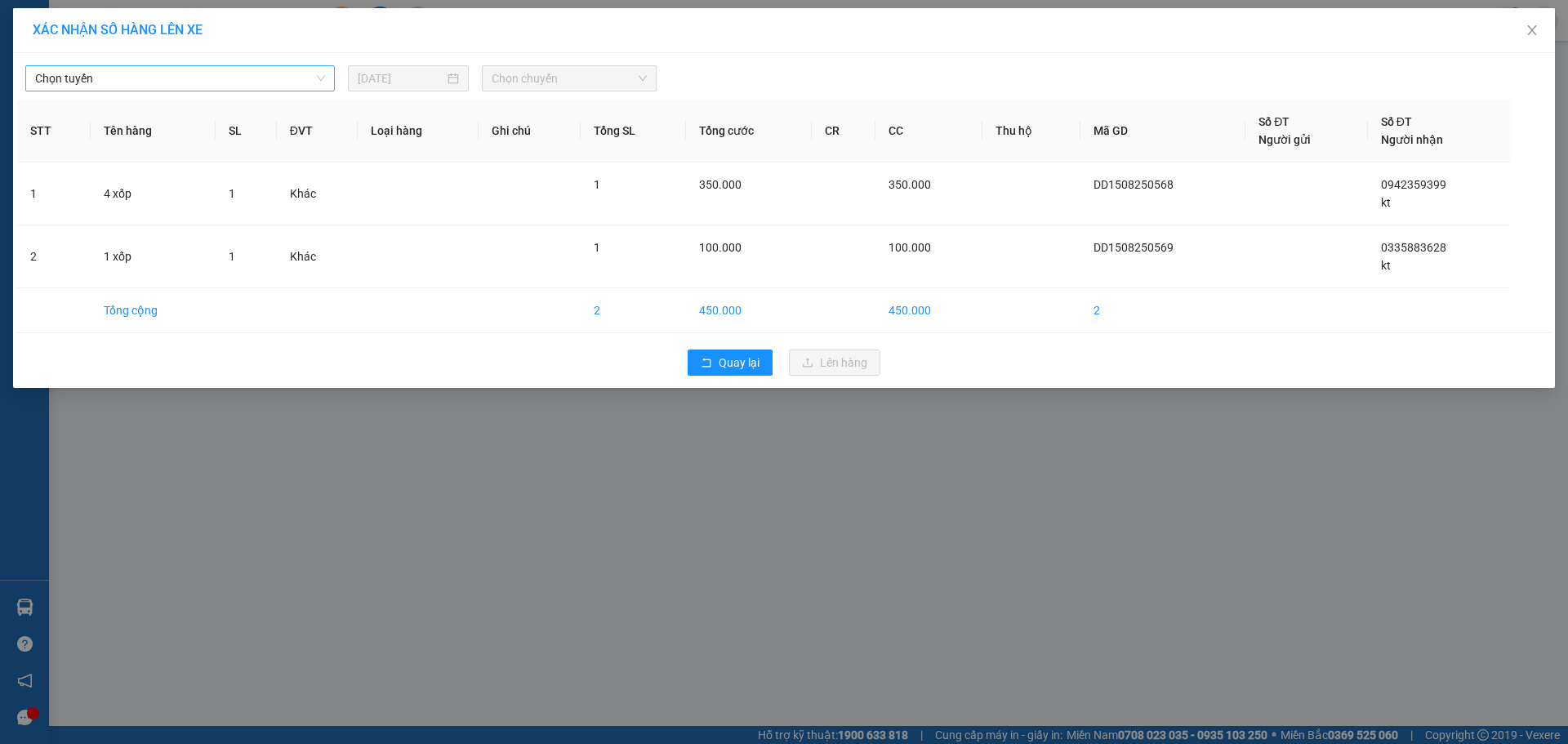
click at [170, 69] on span "Chọn tuyến" at bounding box center [179, 78] width 290 height 24
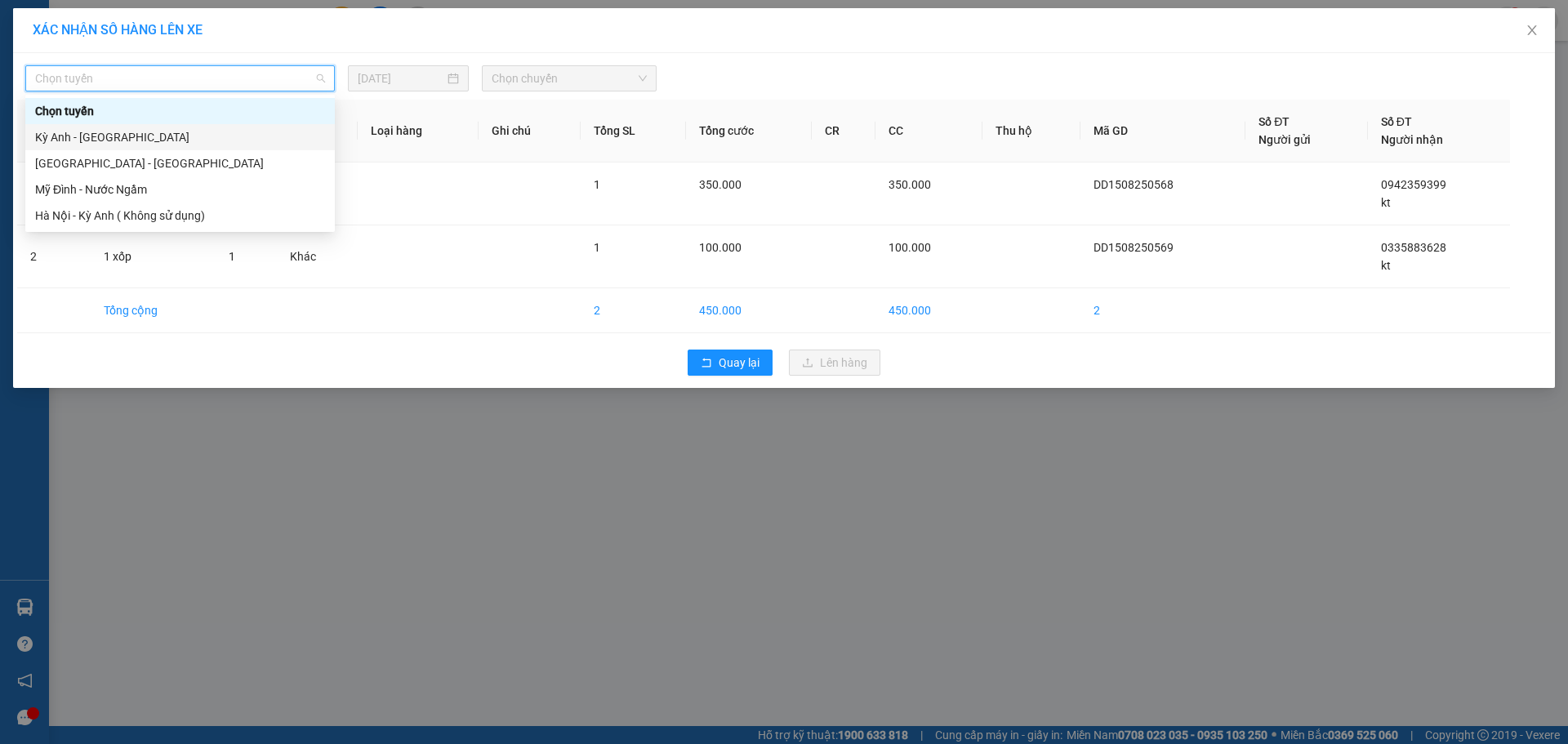
click at [171, 145] on div "Kỳ Anh - [GEOGRAPHIC_DATA]" at bounding box center [179, 137] width 290 height 18
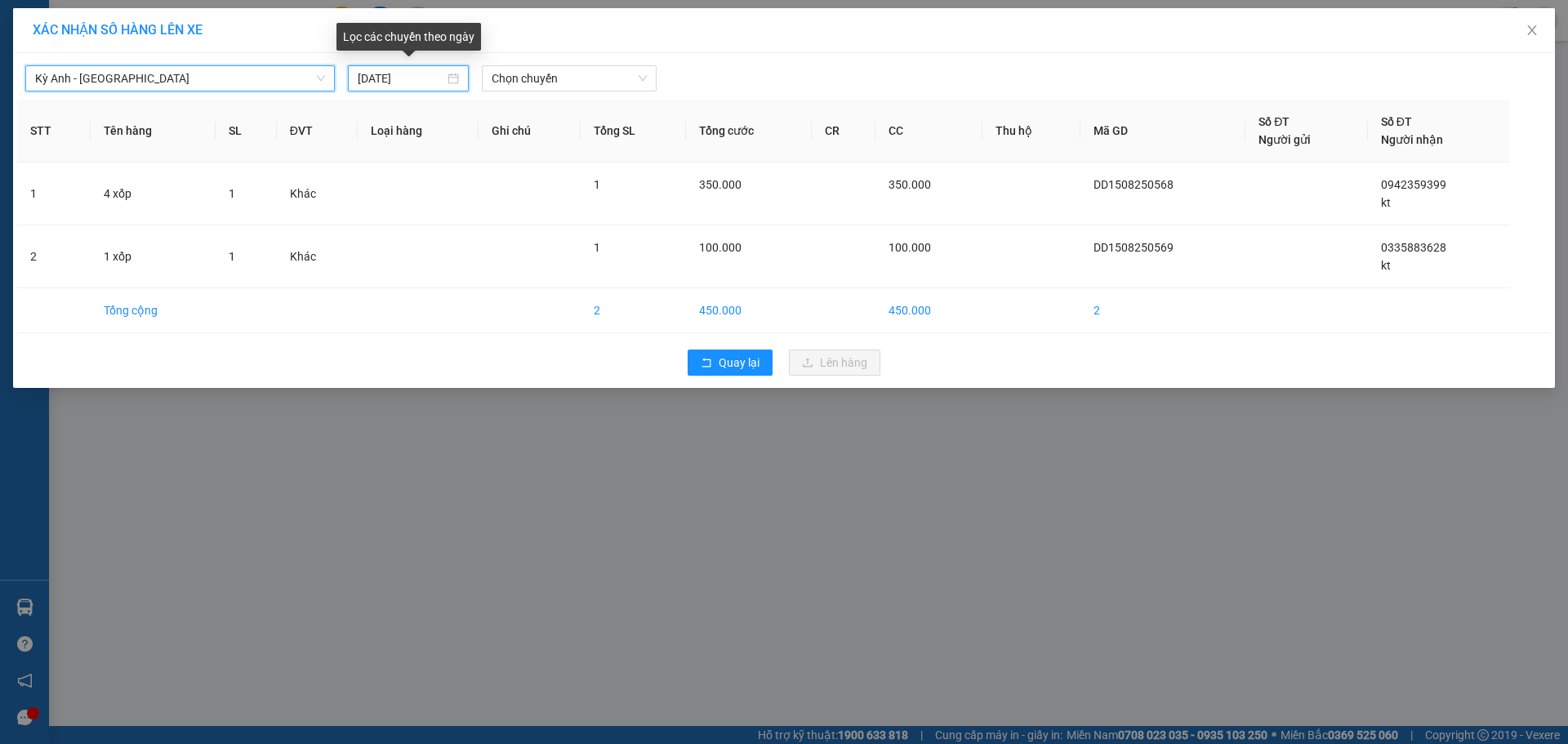
click at [397, 72] on input "[DATE]" at bounding box center [401, 79] width 87 height 18
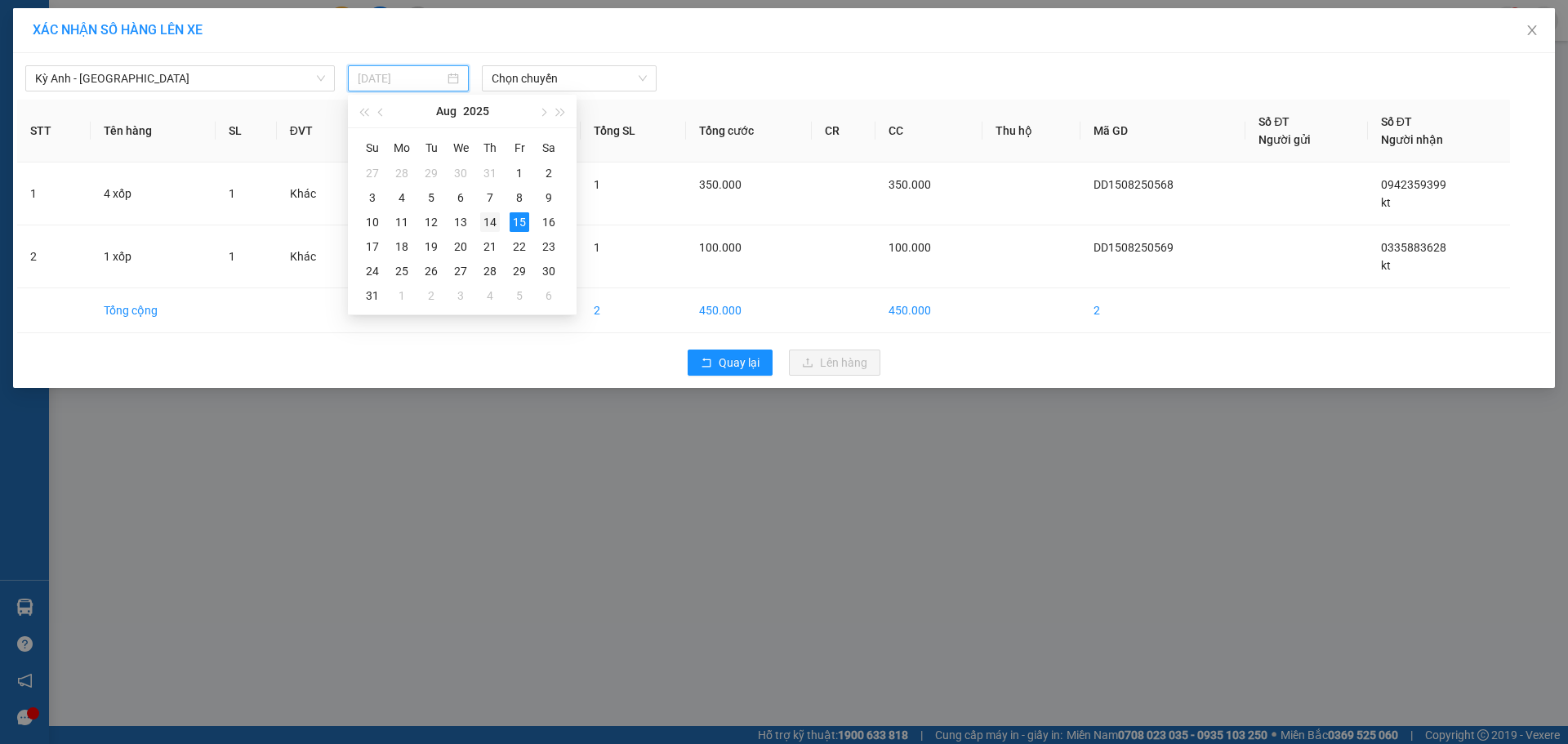
click at [485, 224] on div "14" at bounding box center [490, 222] width 20 height 20
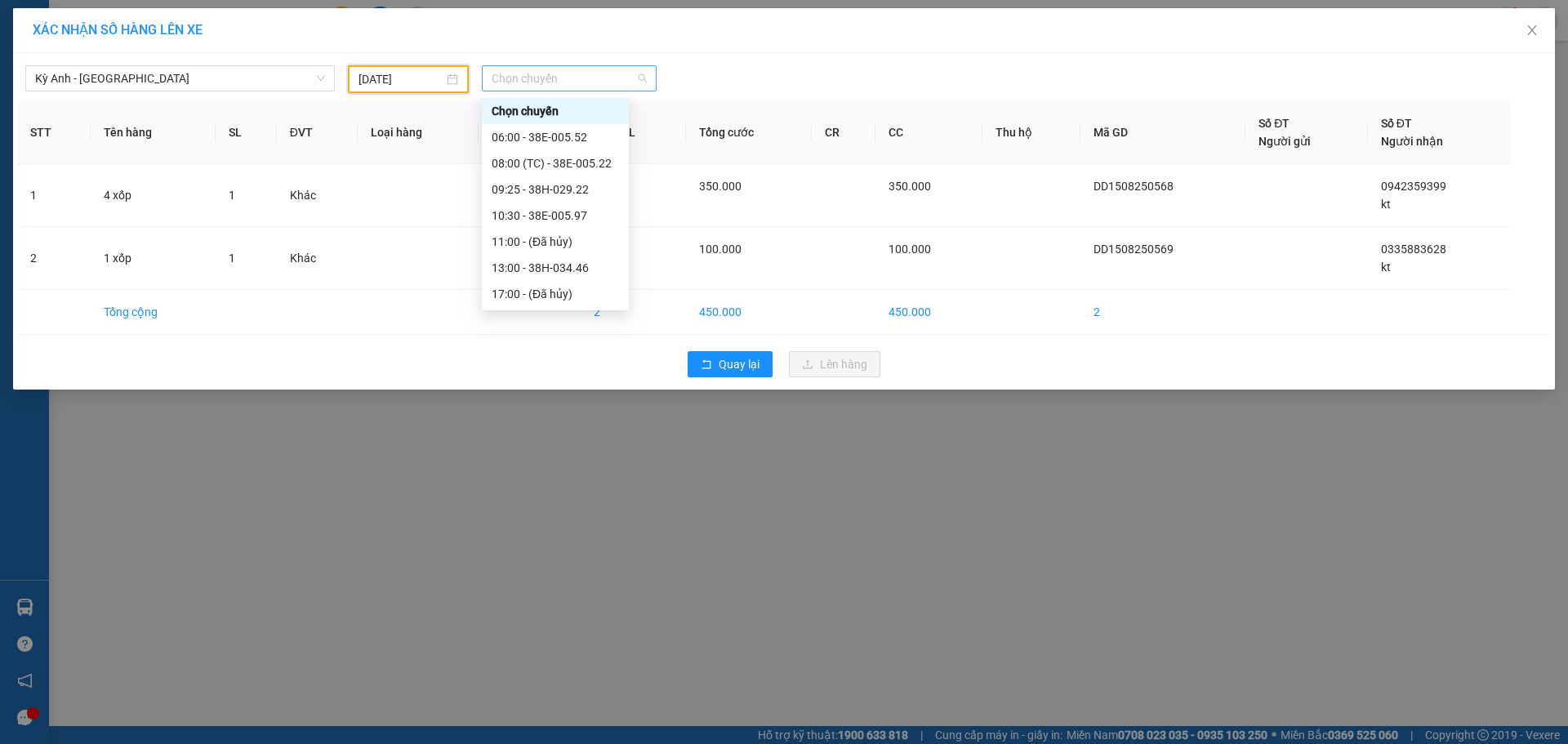
click at [561, 86] on span "Chọn chuyến" at bounding box center [569, 78] width 155 height 24
click at [575, 136] on div "06:00 - 38E-005.52" at bounding box center [555, 137] width 128 height 18
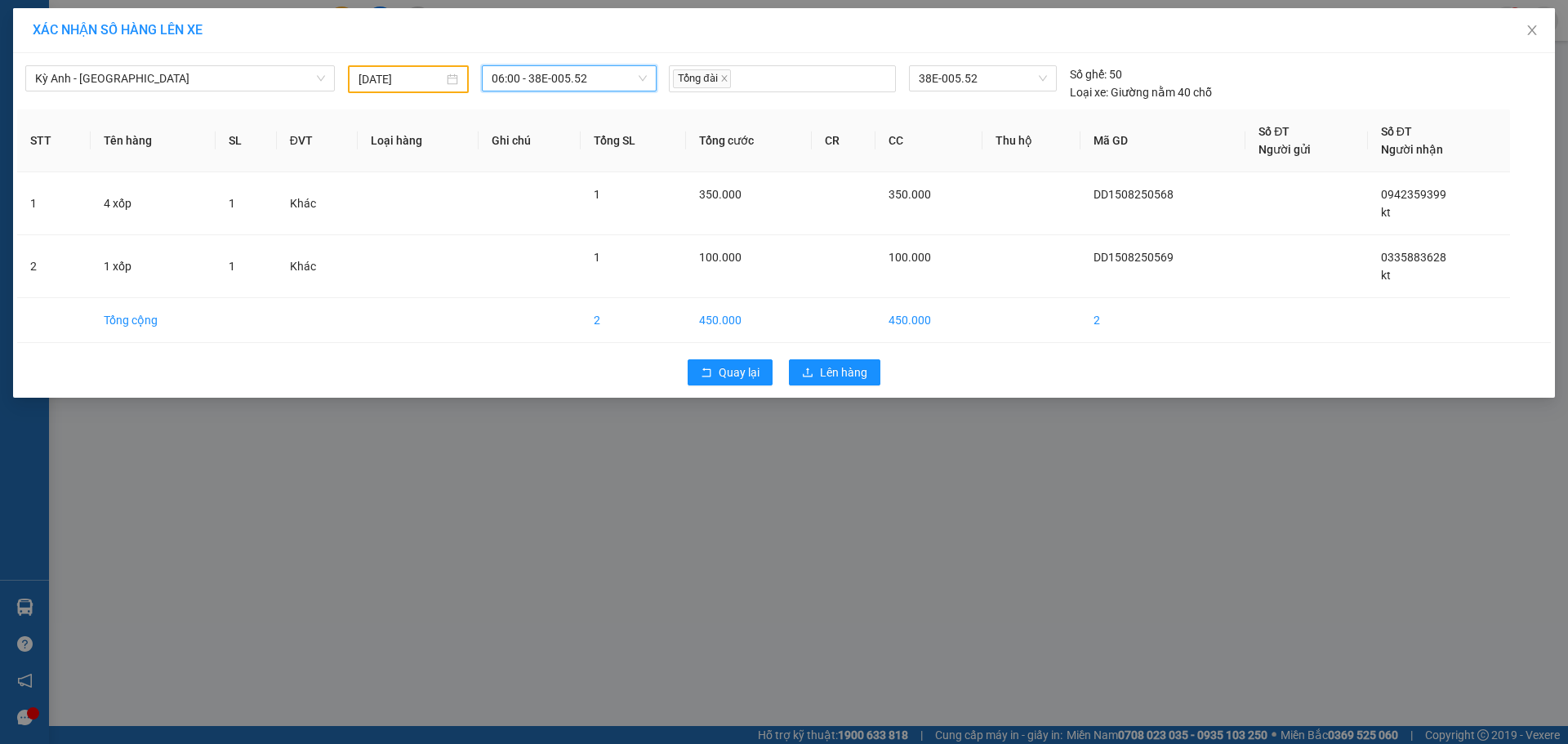
click at [561, 72] on span "06:00 - 38E-005.52" at bounding box center [569, 78] width 155 height 24
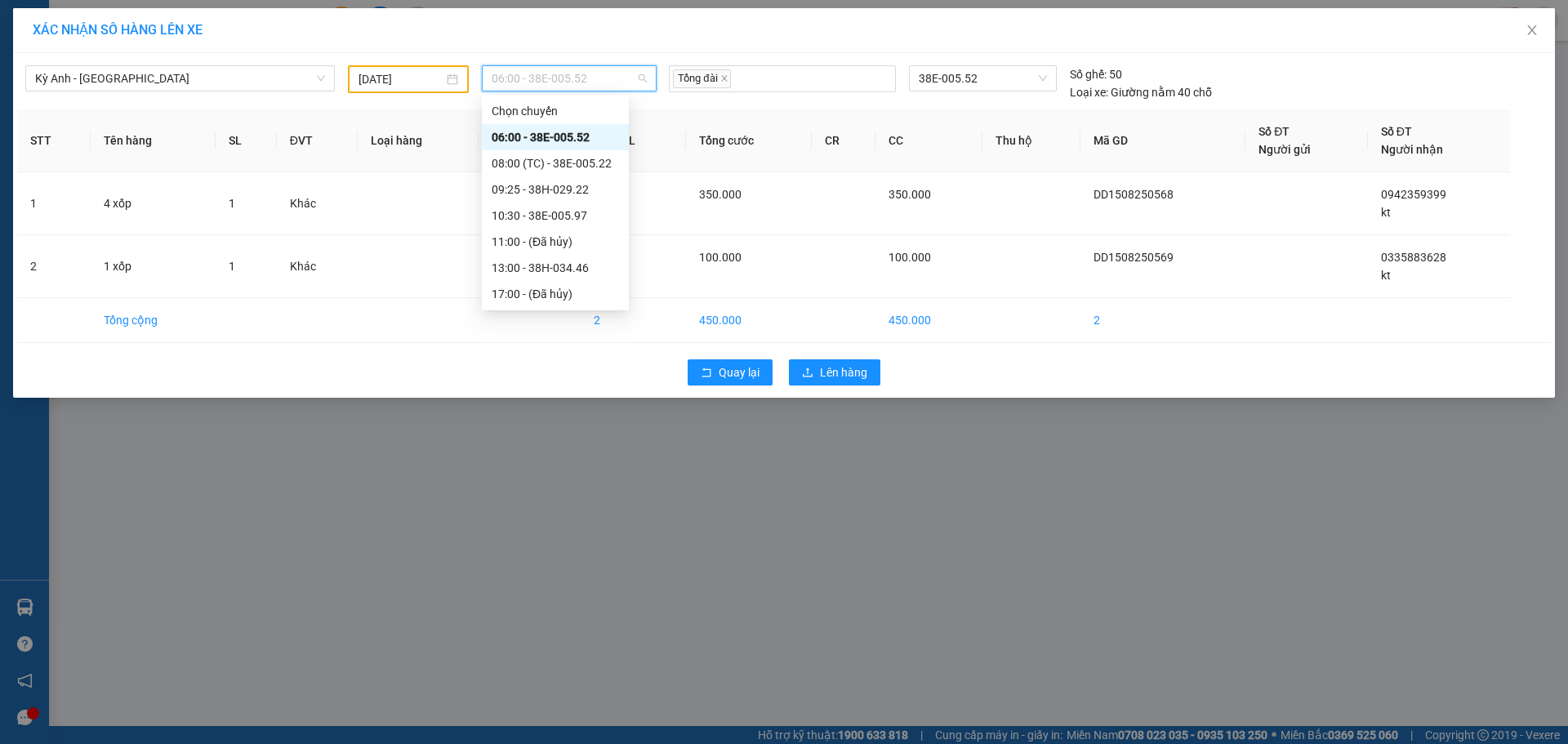
click at [562, 128] on div "06:00 - 38E-005.52" at bounding box center [555, 136] width 147 height 26
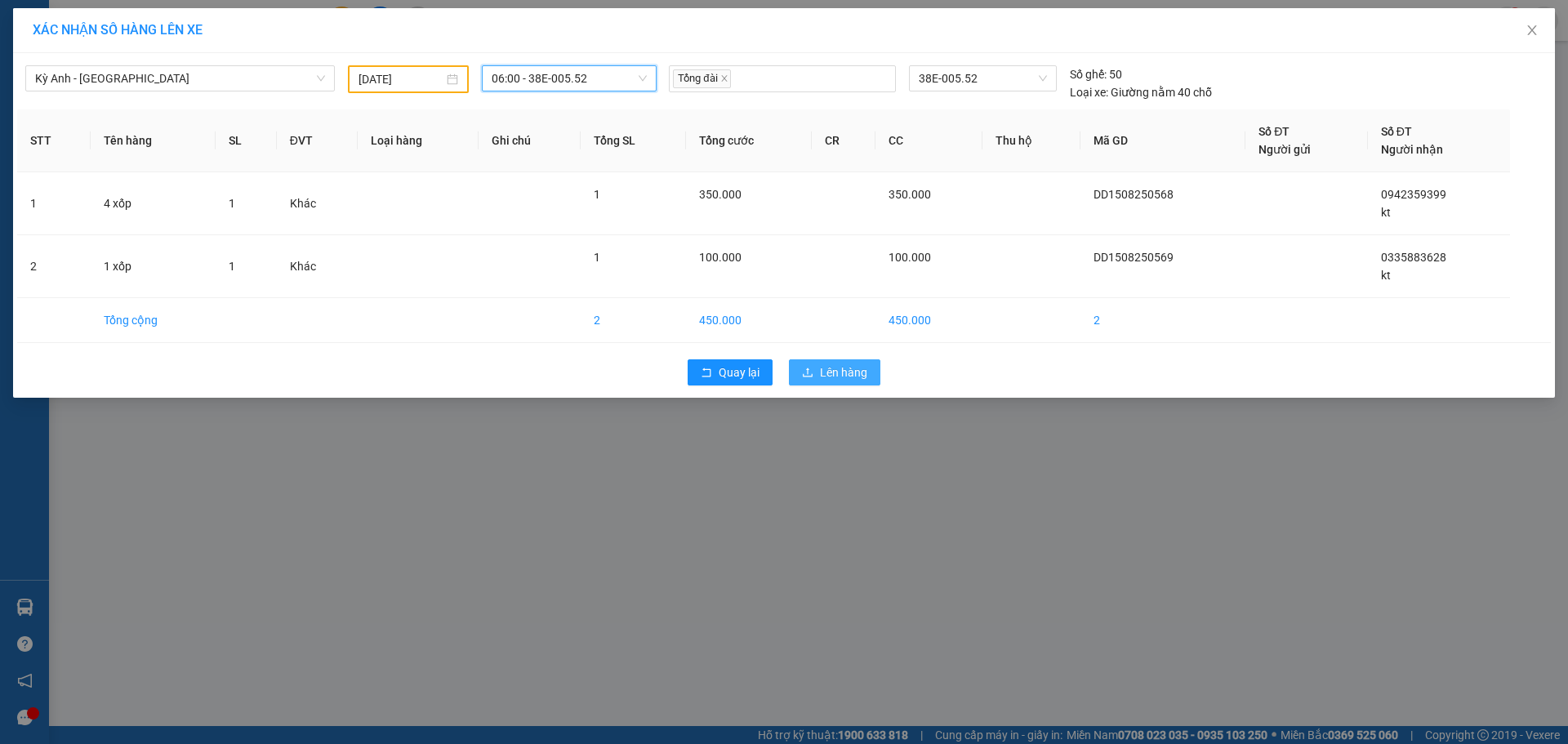
click at [841, 367] on span "Lên hàng" at bounding box center [843, 372] width 47 height 18
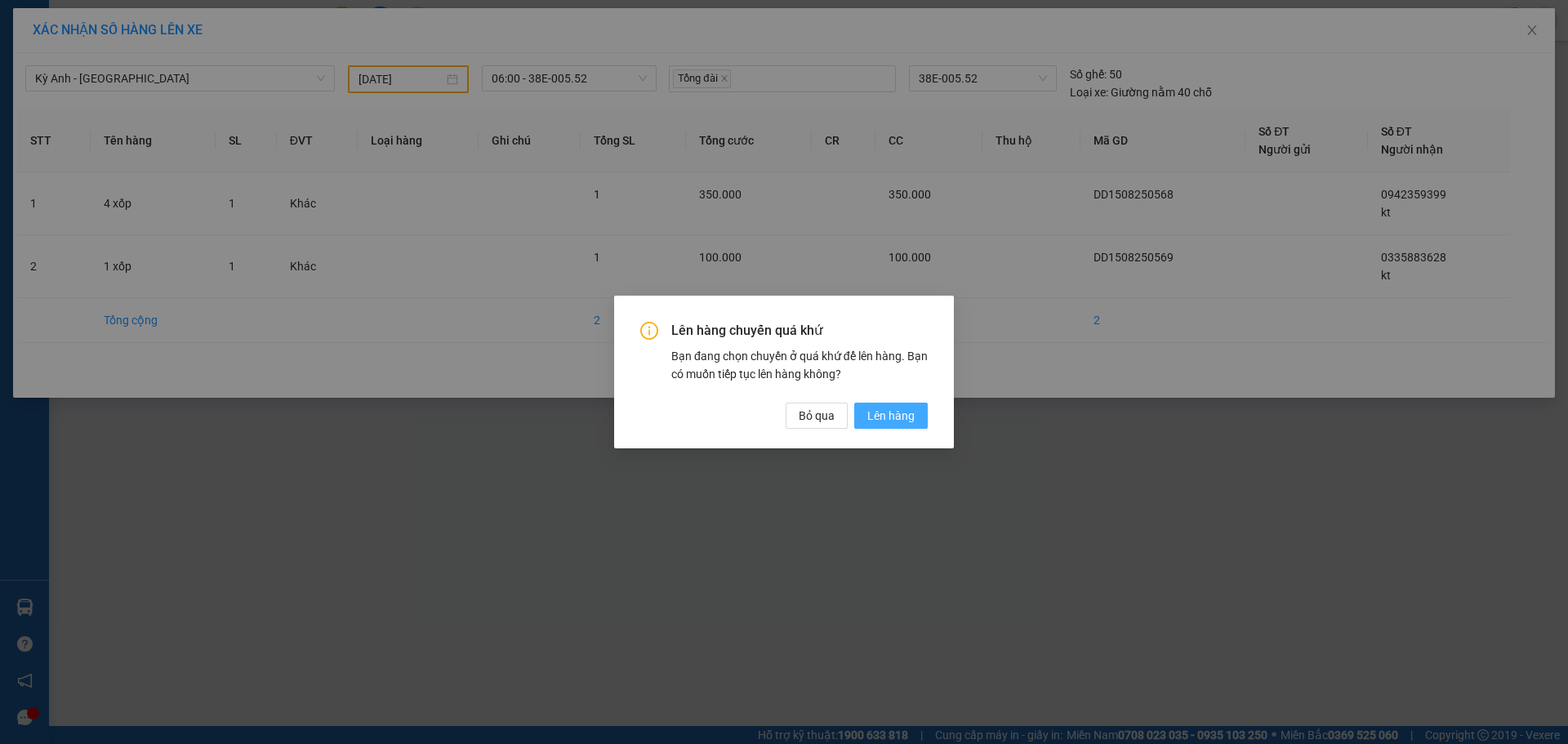
click at [924, 410] on button "Lên hàng" at bounding box center [891, 415] width 73 height 26
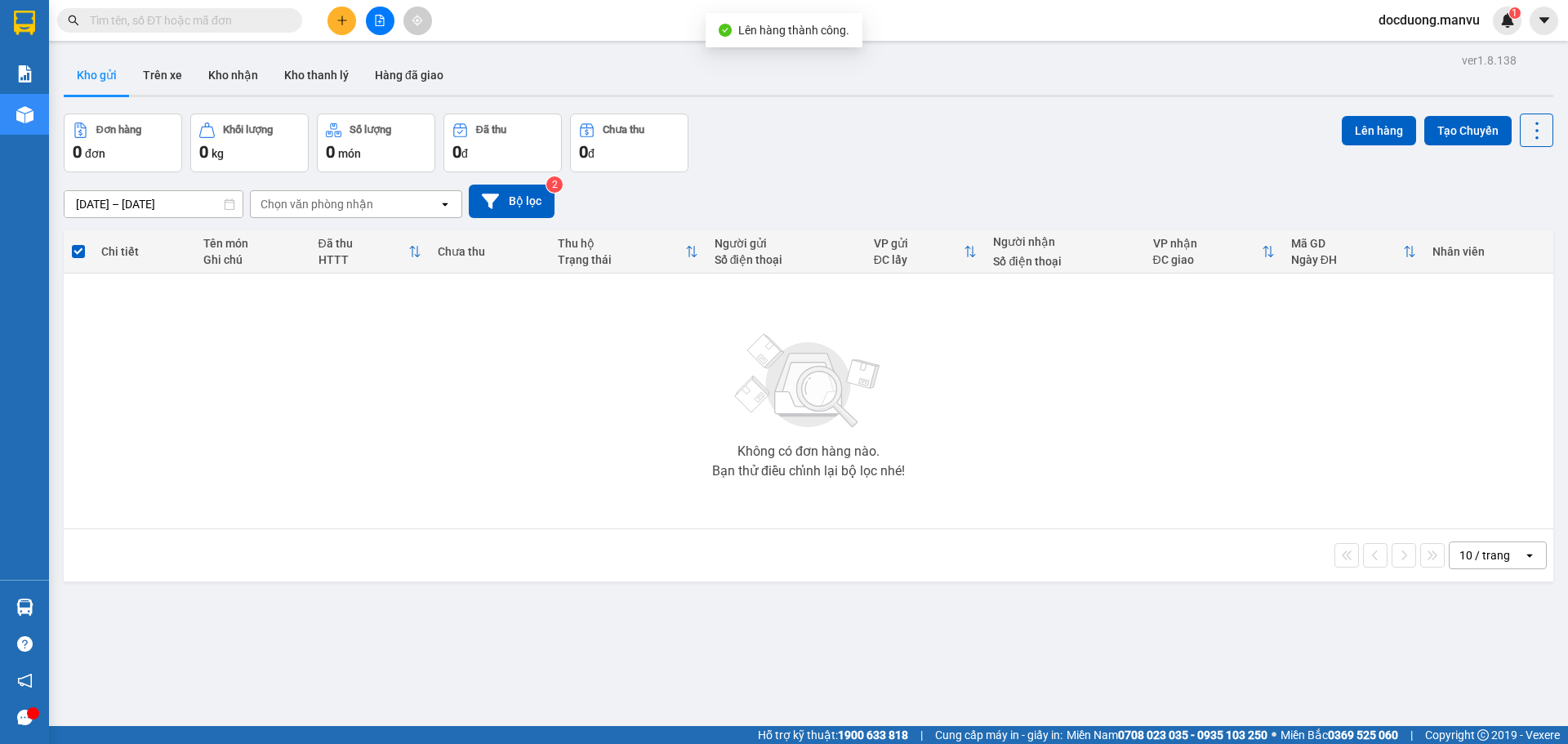
click at [339, 24] on icon "plus" at bounding box center [342, 20] width 12 height 12
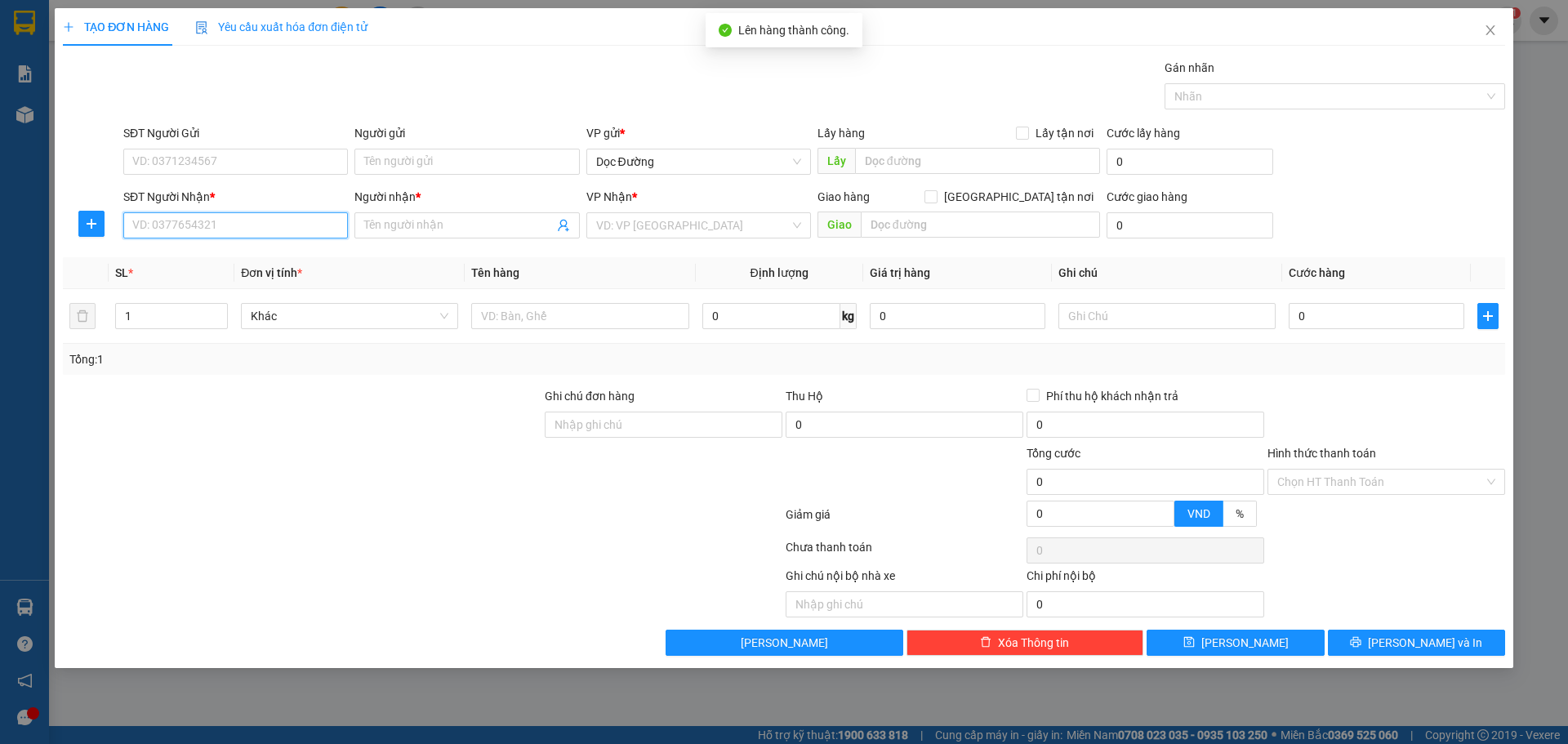
drag, startPoint x: 227, startPoint y: 237, endPoint x: 235, endPoint y: 222, distance: 17.0
click at [227, 234] on input "SĐT Người Nhận *" at bounding box center [236, 225] width 225 height 26
click at [235, 222] on input "SĐT Người Nhận *" at bounding box center [236, 225] width 225 height 26
click at [486, 222] on input "Người nhận *" at bounding box center [458, 225] width 188 height 18
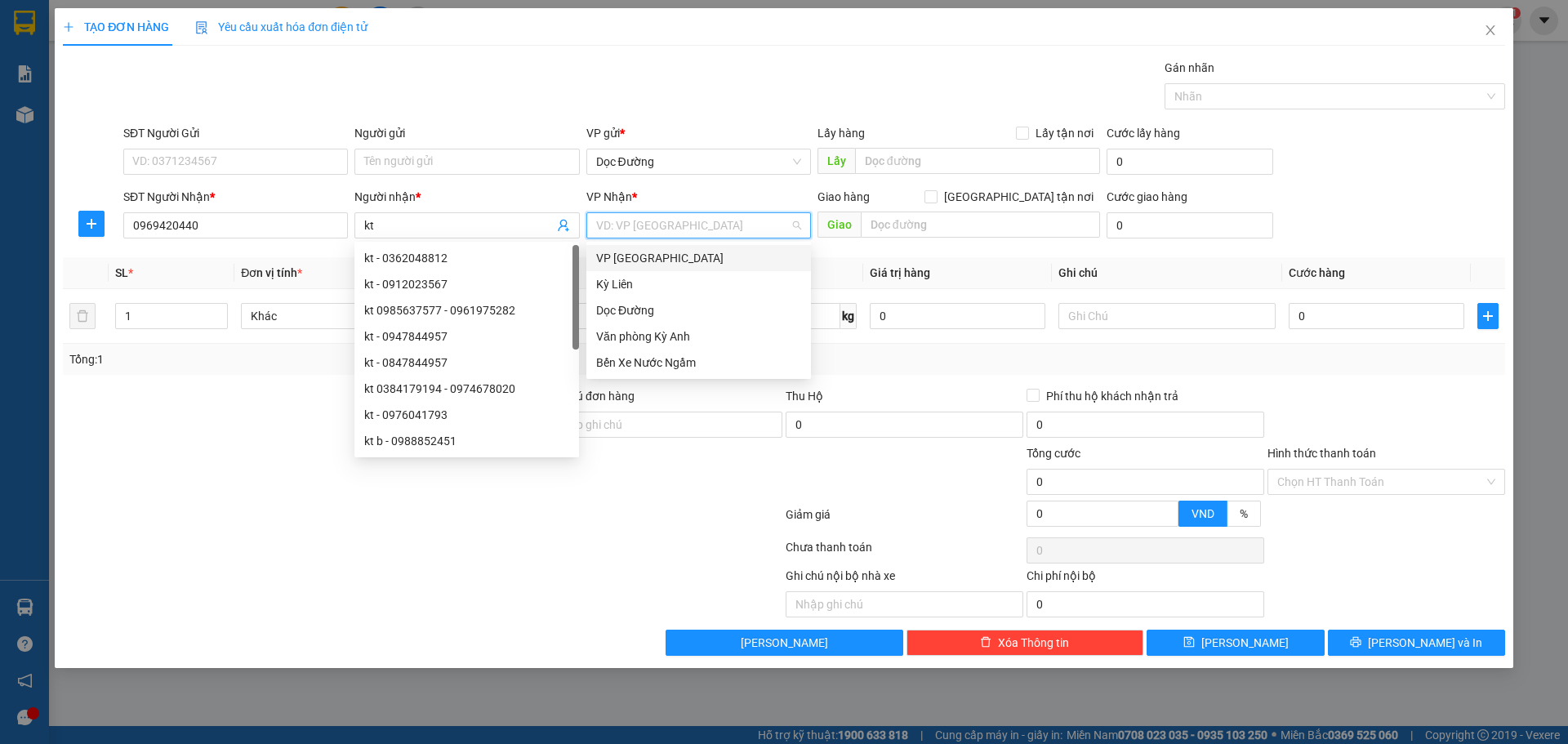
click at [709, 224] on input "search" at bounding box center [693, 225] width 194 height 24
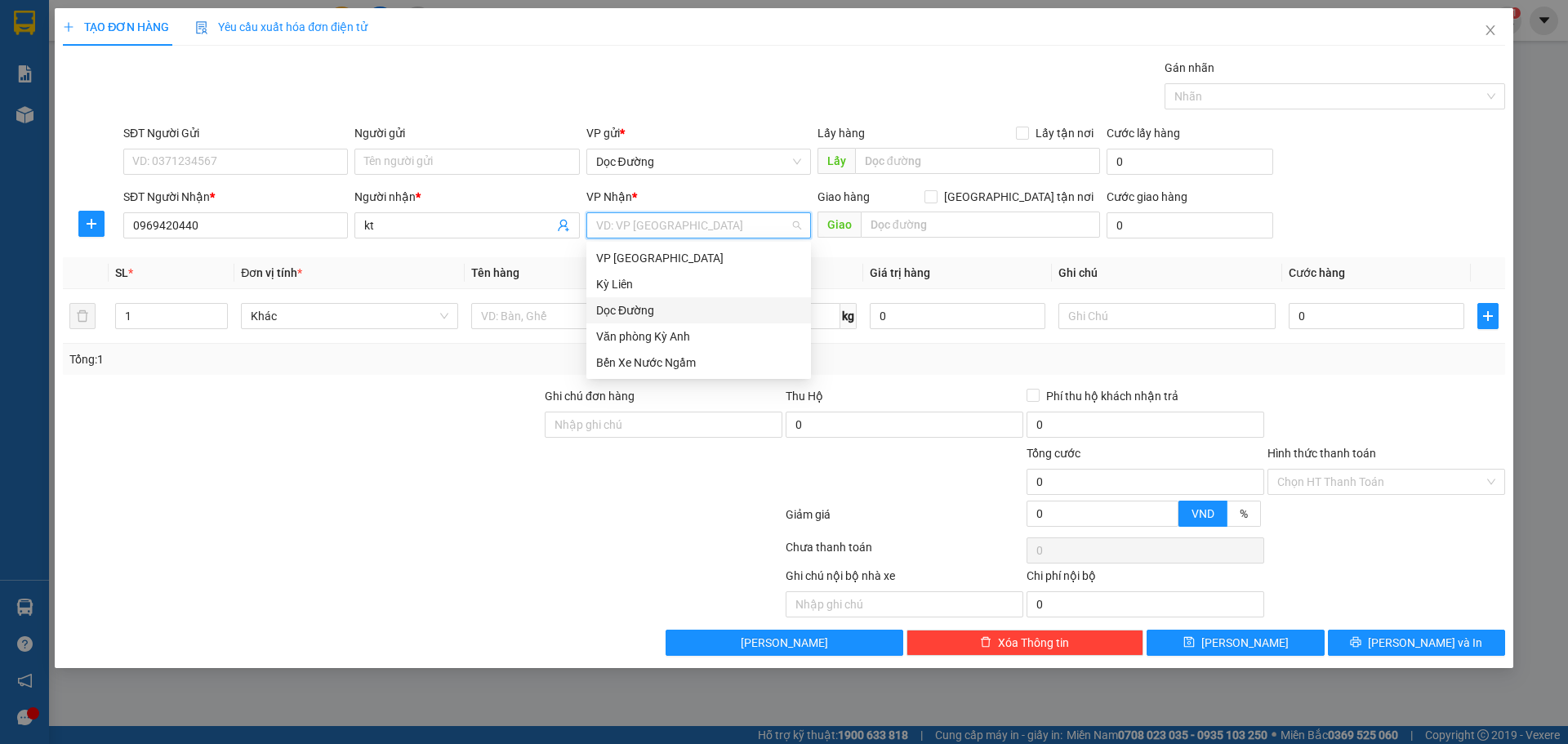
click at [632, 319] on div "Dọc Đường" at bounding box center [699, 310] width 225 height 26
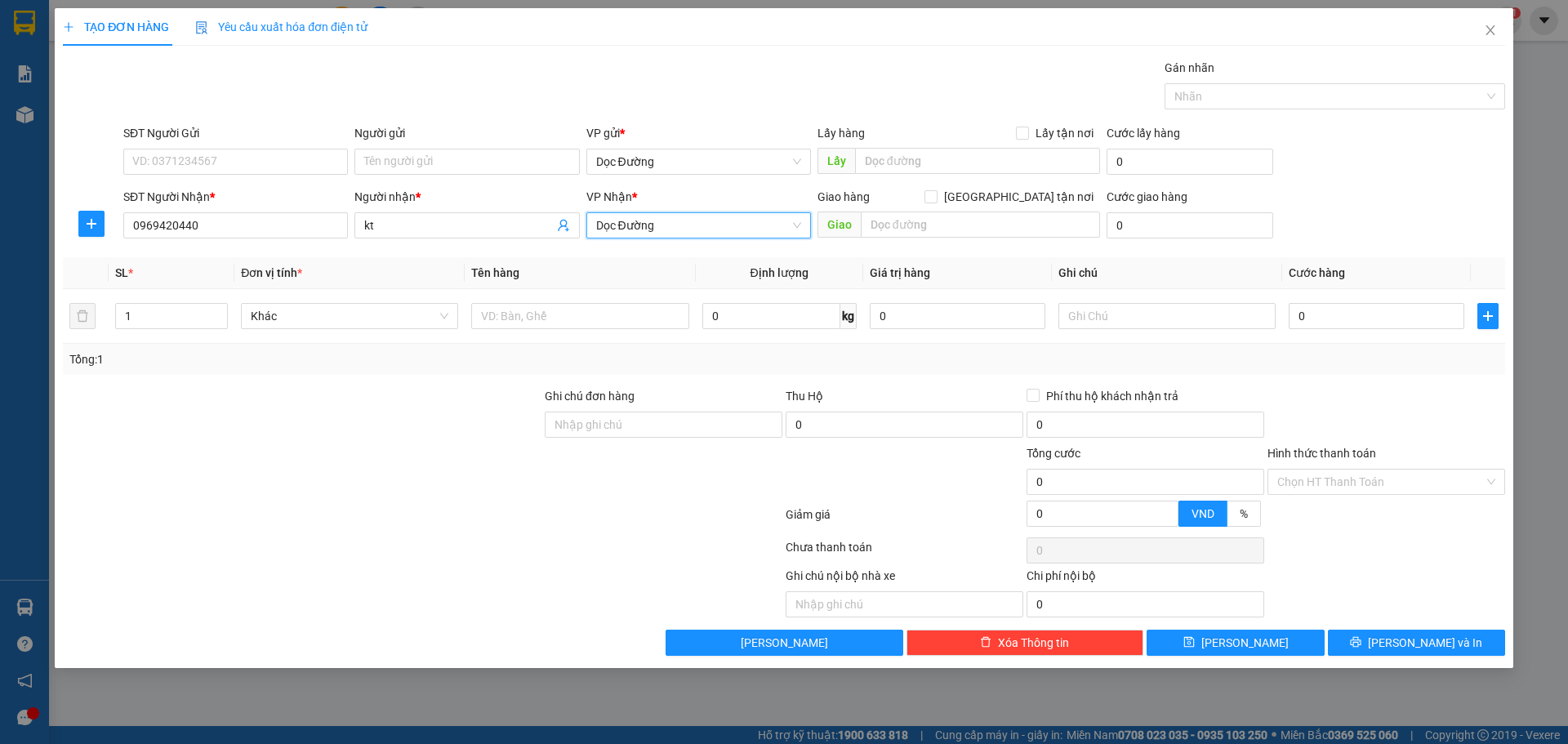
drag, startPoint x: 889, startPoint y: 251, endPoint x: 911, endPoint y: 239, distance: 25.1
click at [892, 248] on div "Transit Pickup Surcharge Ids Transit Deliver Surcharge Ids Transit Deliver Surc…" at bounding box center [784, 357] width 1442 height 597
click at [911, 239] on div "Giao hàng [GEOGRAPHIC_DATA] tận nơi [GEOGRAPHIC_DATA]" at bounding box center [958, 216] width 283 height 57
click at [917, 236] on input "text" at bounding box center [980, 224] width 239 height 26
click at [618, 309] on input "text" at bounding box center [579, 315] width 217 height 26
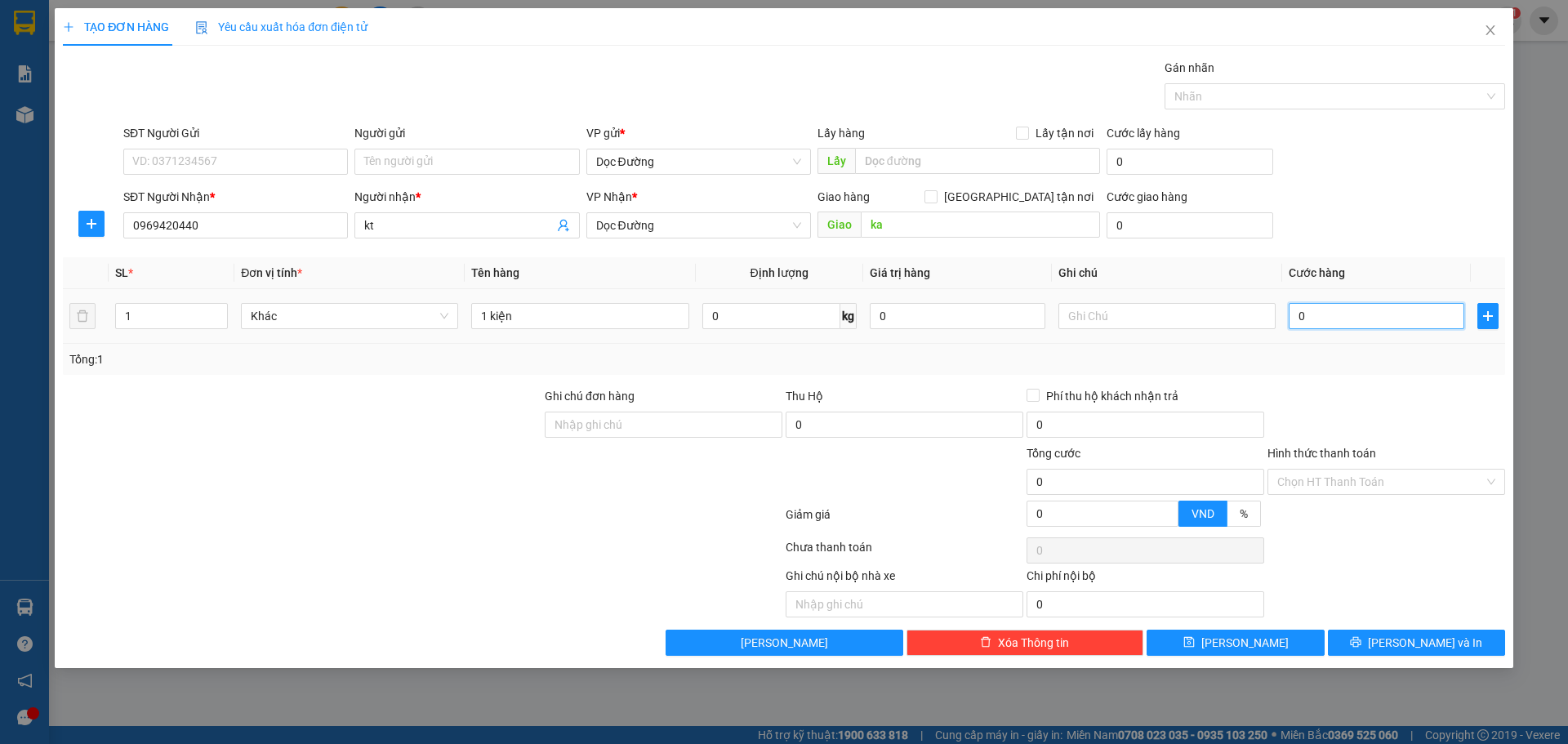
click at [1332, 322] on input "0" at bounding box center [1376, 315] width 176 height 26
click at [1206, 632] on button "[PERSON_NAME]" at bounding box center [1235, 641] width 178 height 26
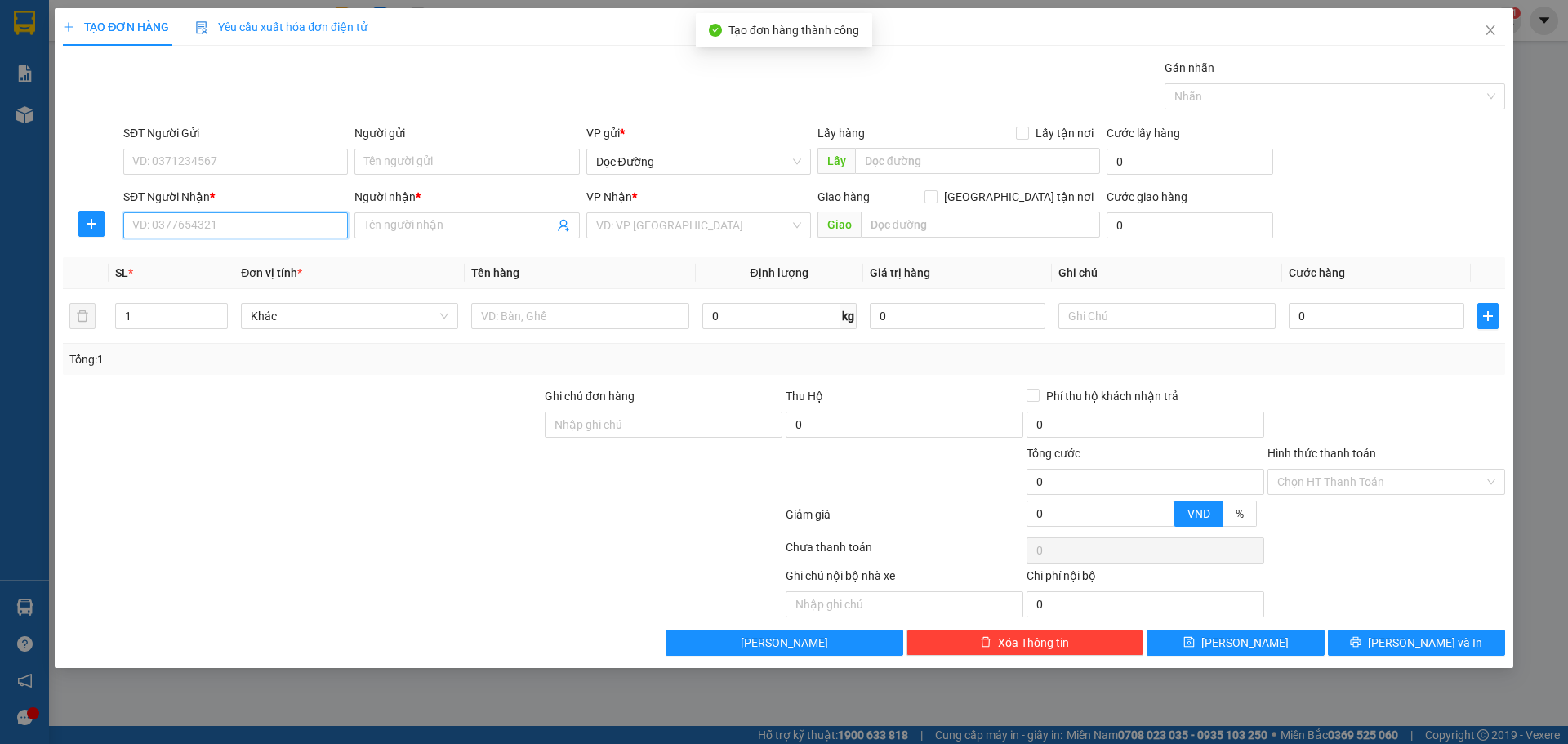
drag, startPoint x: 232, startPoint y: 236, endPoint x: 244, endPoint y: 227, distance: 15.0
click at [233, 235] on input "SĐT Người Nhận *" at bounding box center [236, 225] width 225 height 26
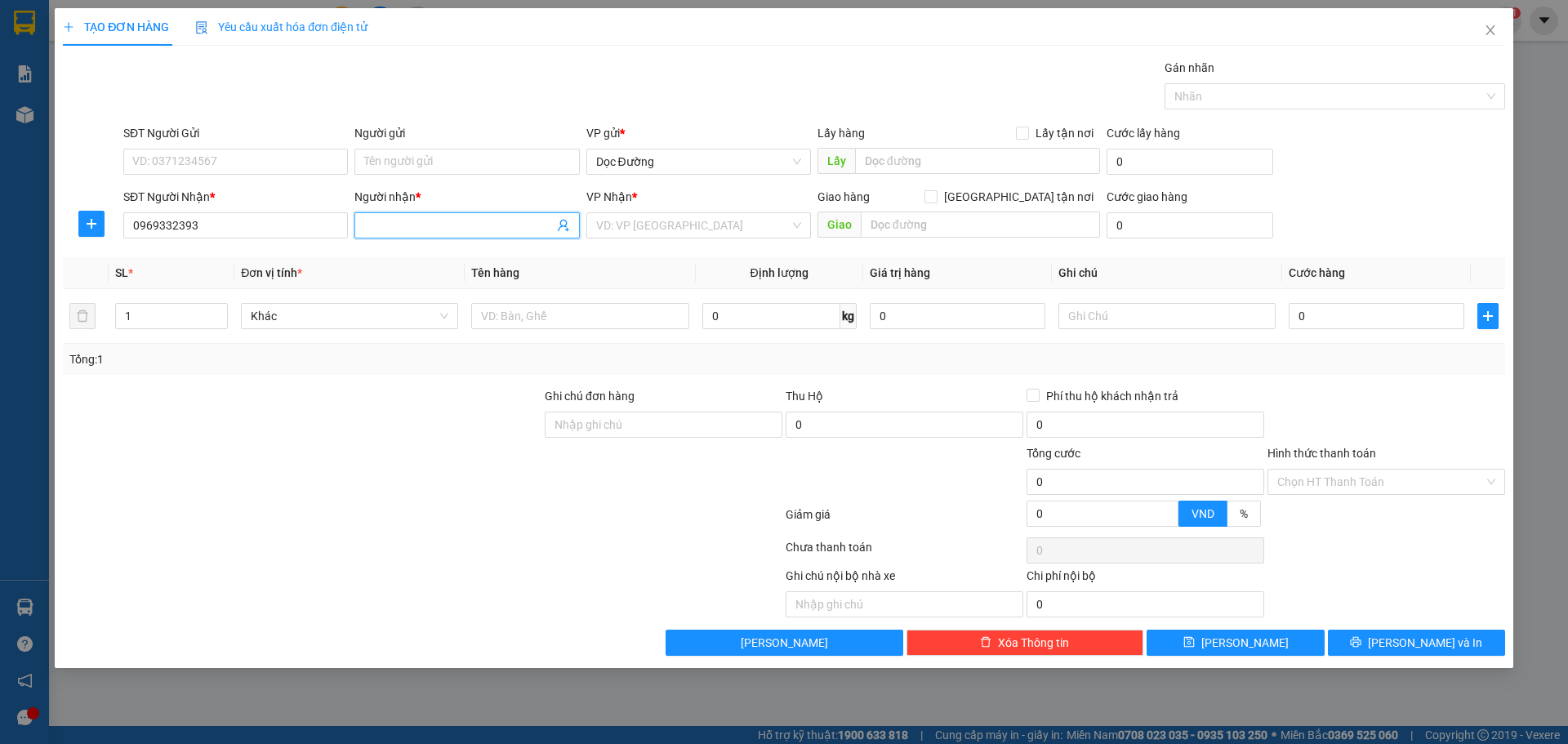
click at [398, 236] on span at bounding box center [467, 225] width 225 height 26
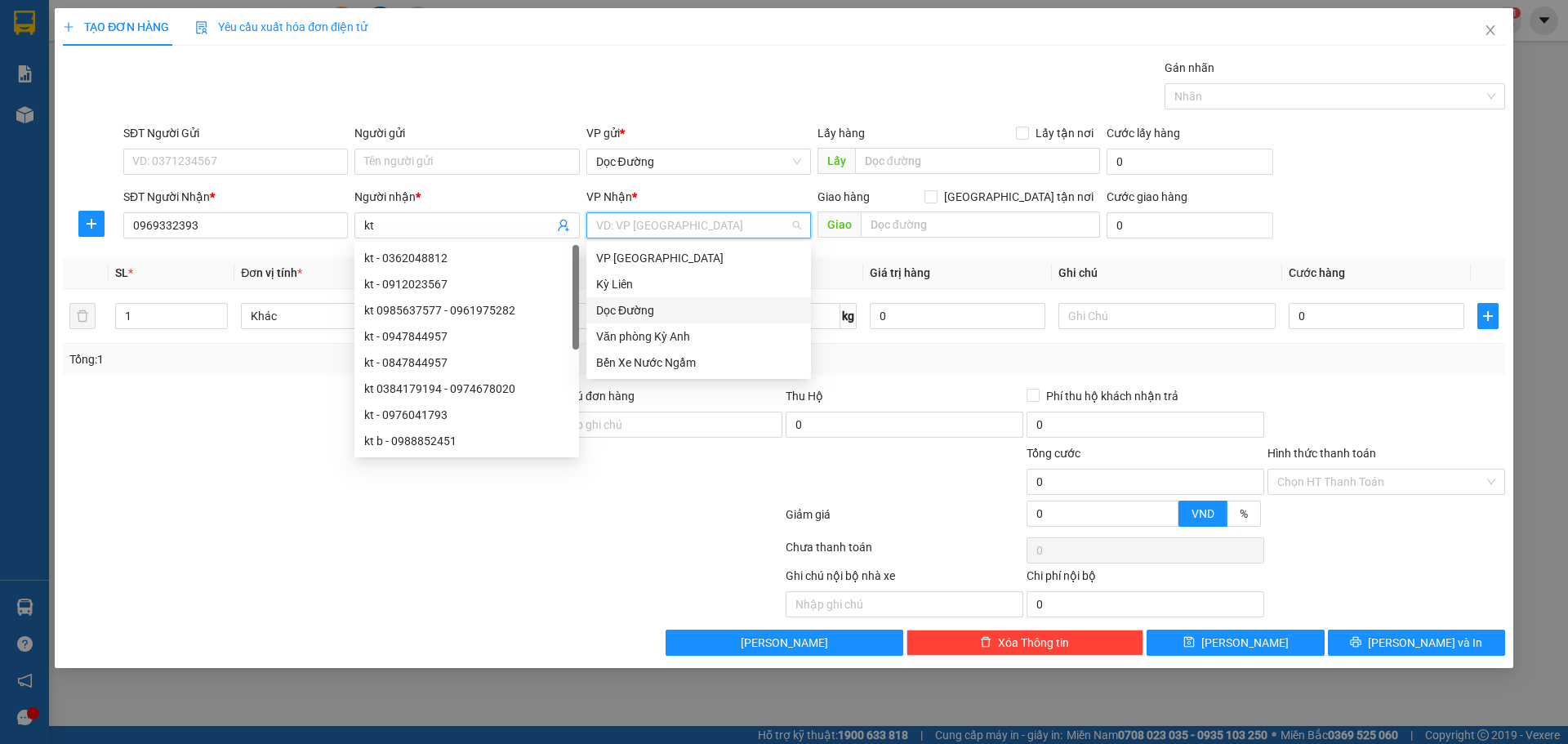
click at [740, 223] on input "search" at bounding box center [693, 225] width 194 height 24
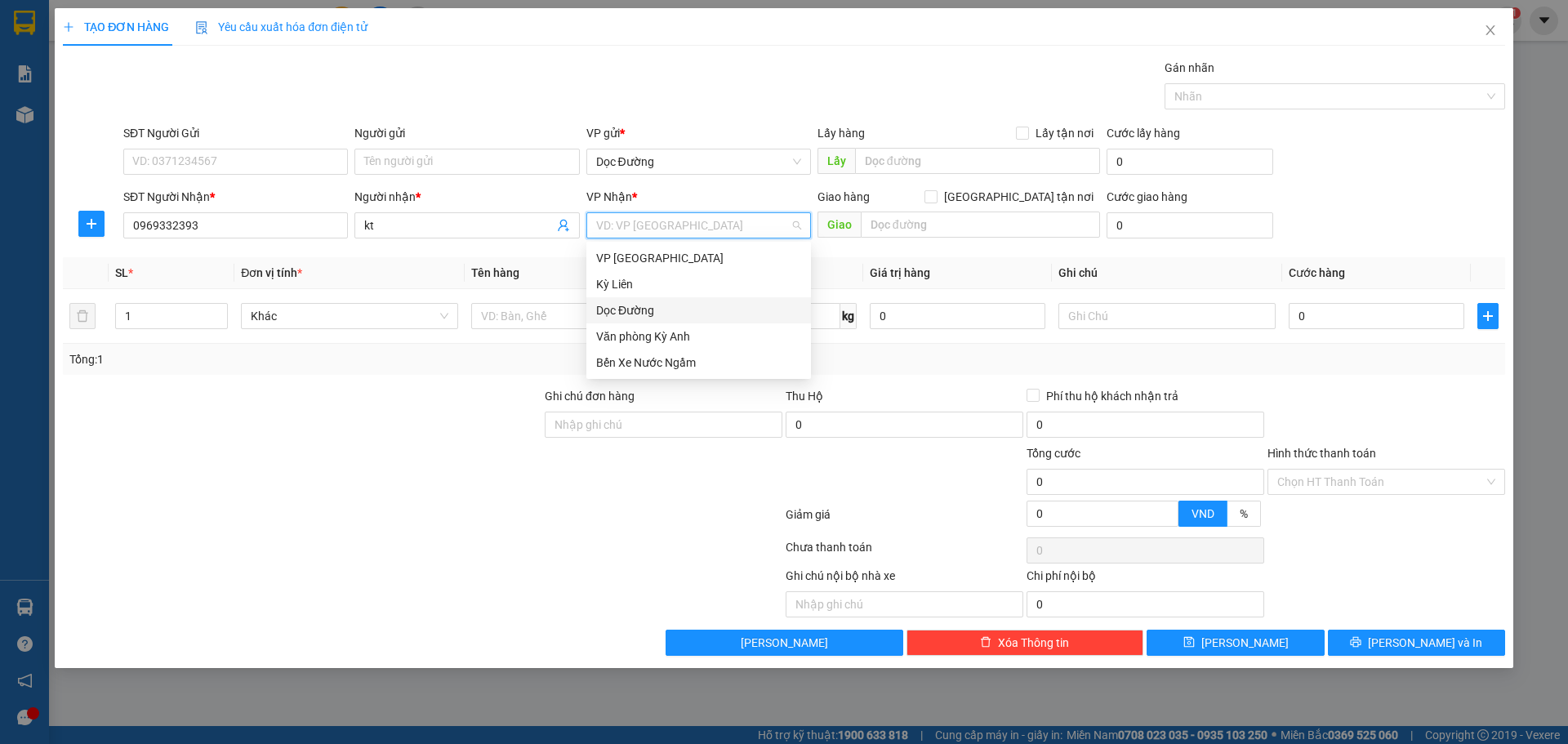
click at [642, 313] on div "Dọc Đường" at bounding box center [699, 310] width 205 height 18
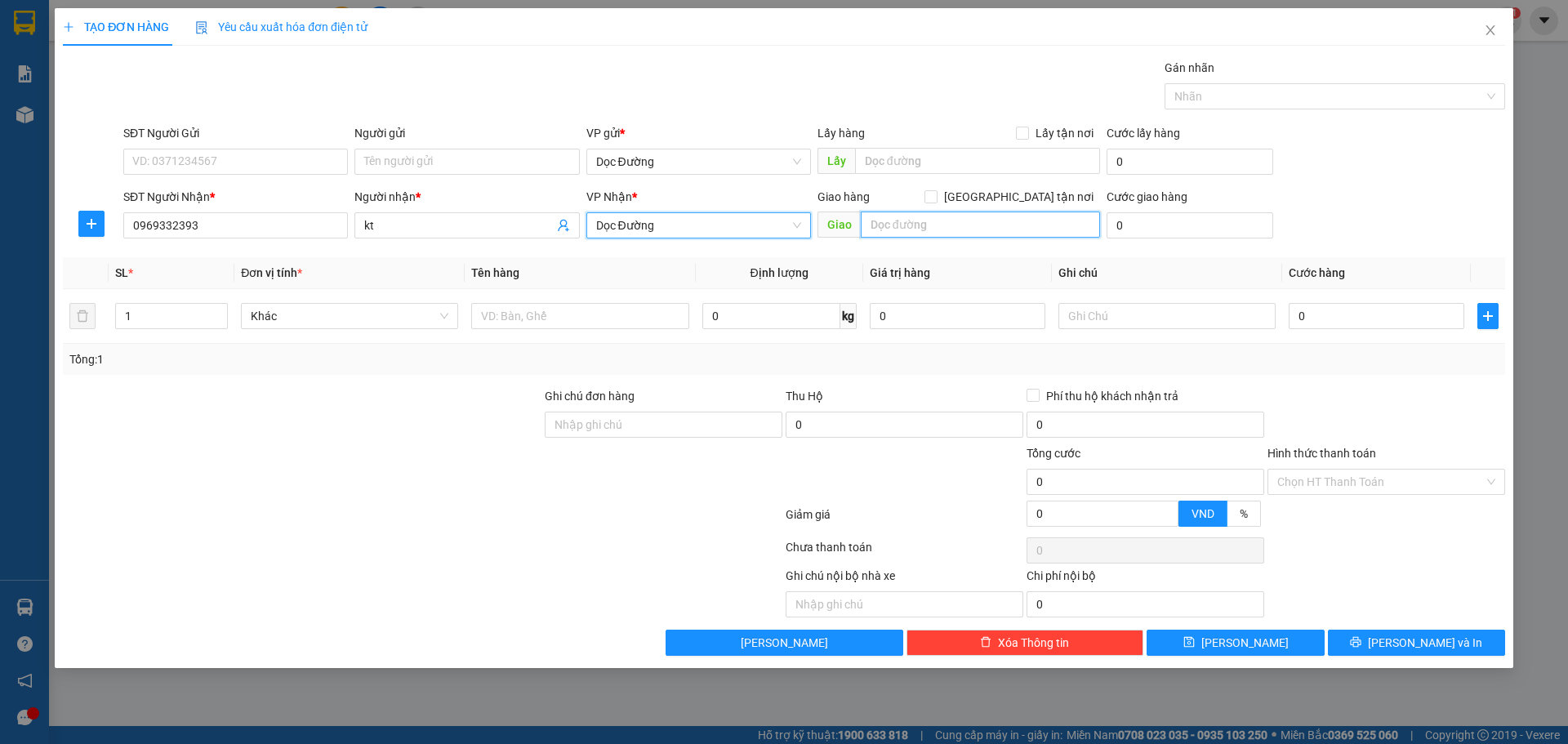
click at [882, 229] on input "text" at bounding box center [980, 224] width 239 height 26
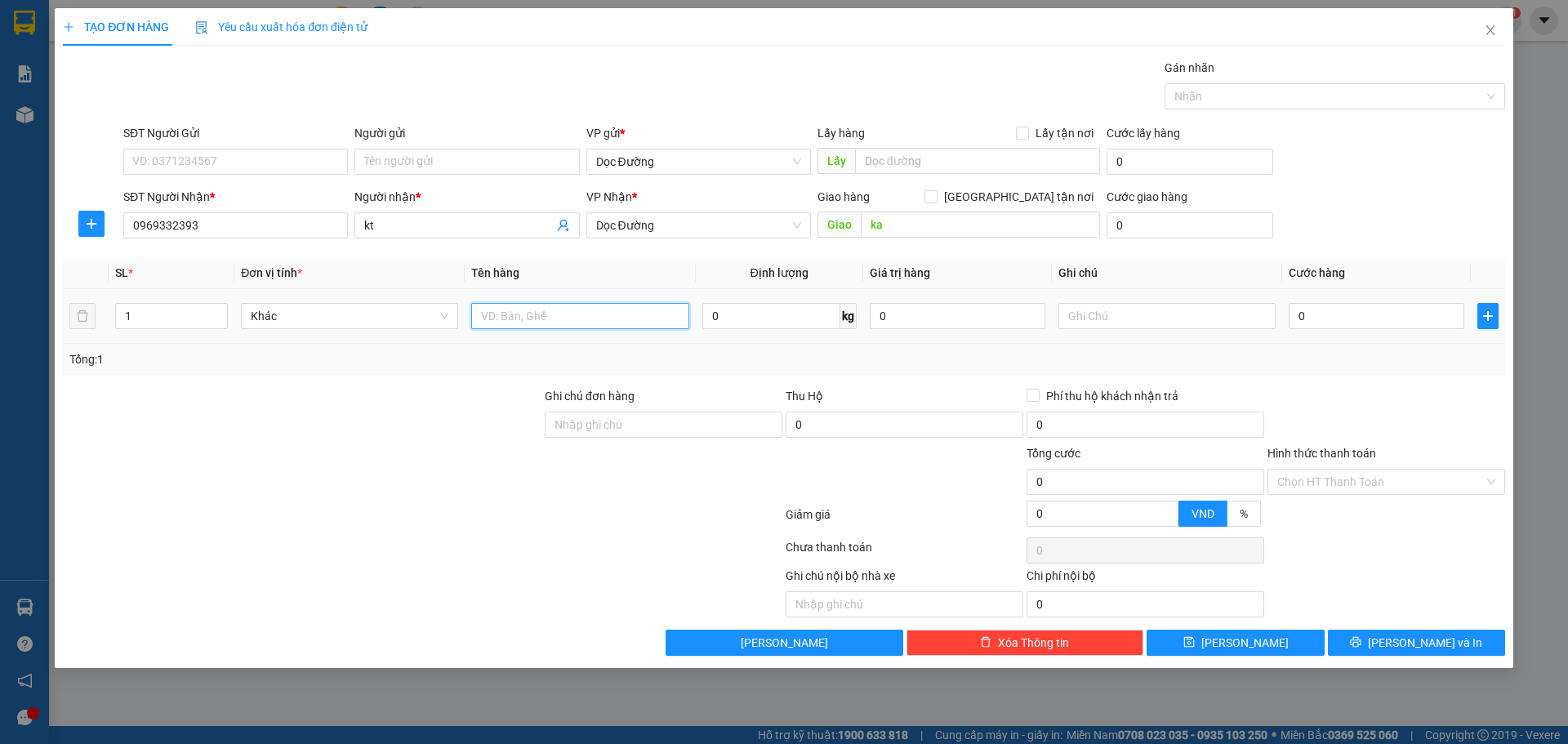
click at [539, 327] on input "text" at bounding box center [579, 315] width 217 height 26
drag, startPoint x: 1378, startPoint y: 330, endPoint x: 1377, endPoint y: 319, distance: 11.0
click at [1378, 327] on div "0" at bounding box center [1376, 316] width 176 height 33
click at [1376, 318] on input "0" at bounding box center [1376, 315] width 176 height 26
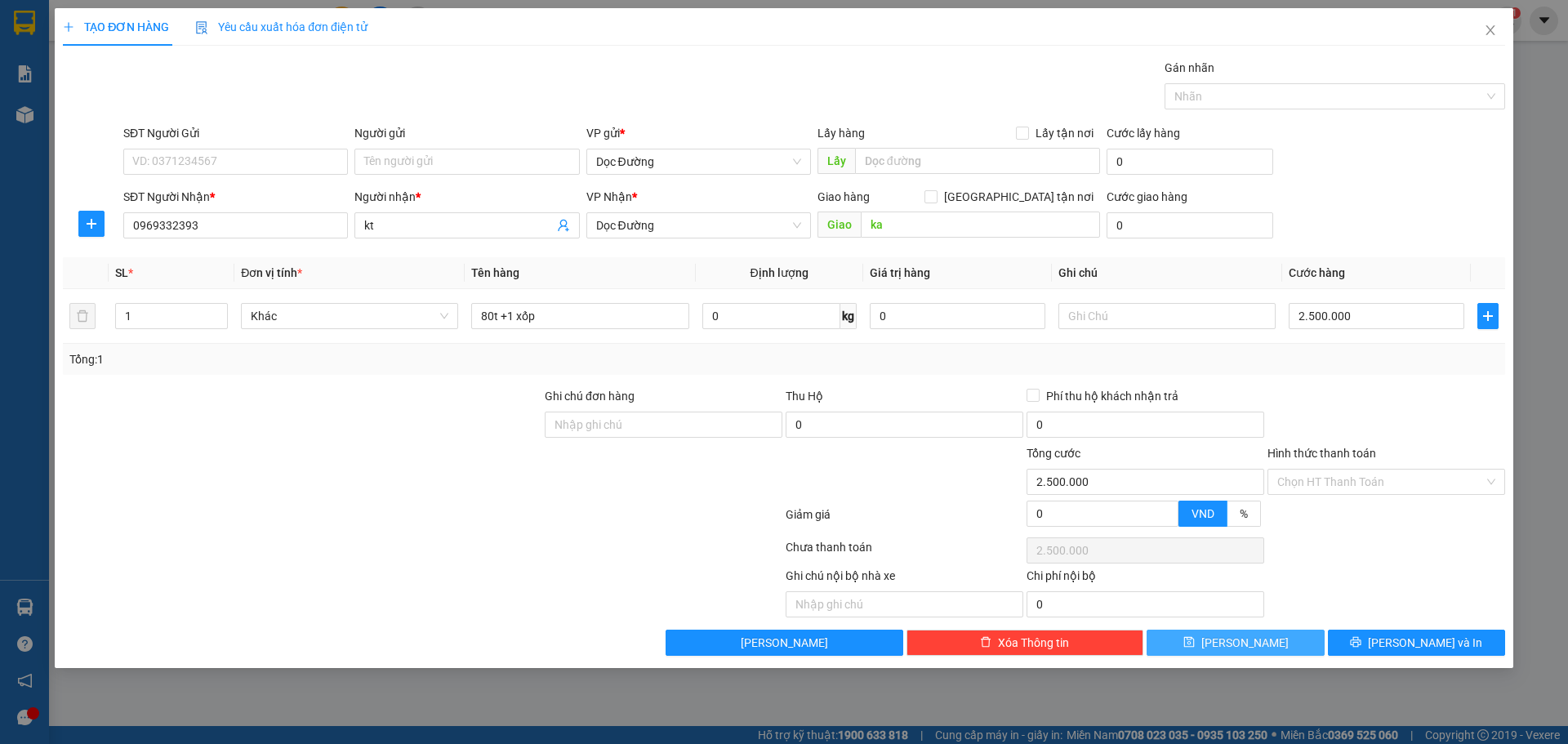
click at [1256, 635] on button "[PERSON_NAME]" at bounding box center [1235, 641] width 178 height 26
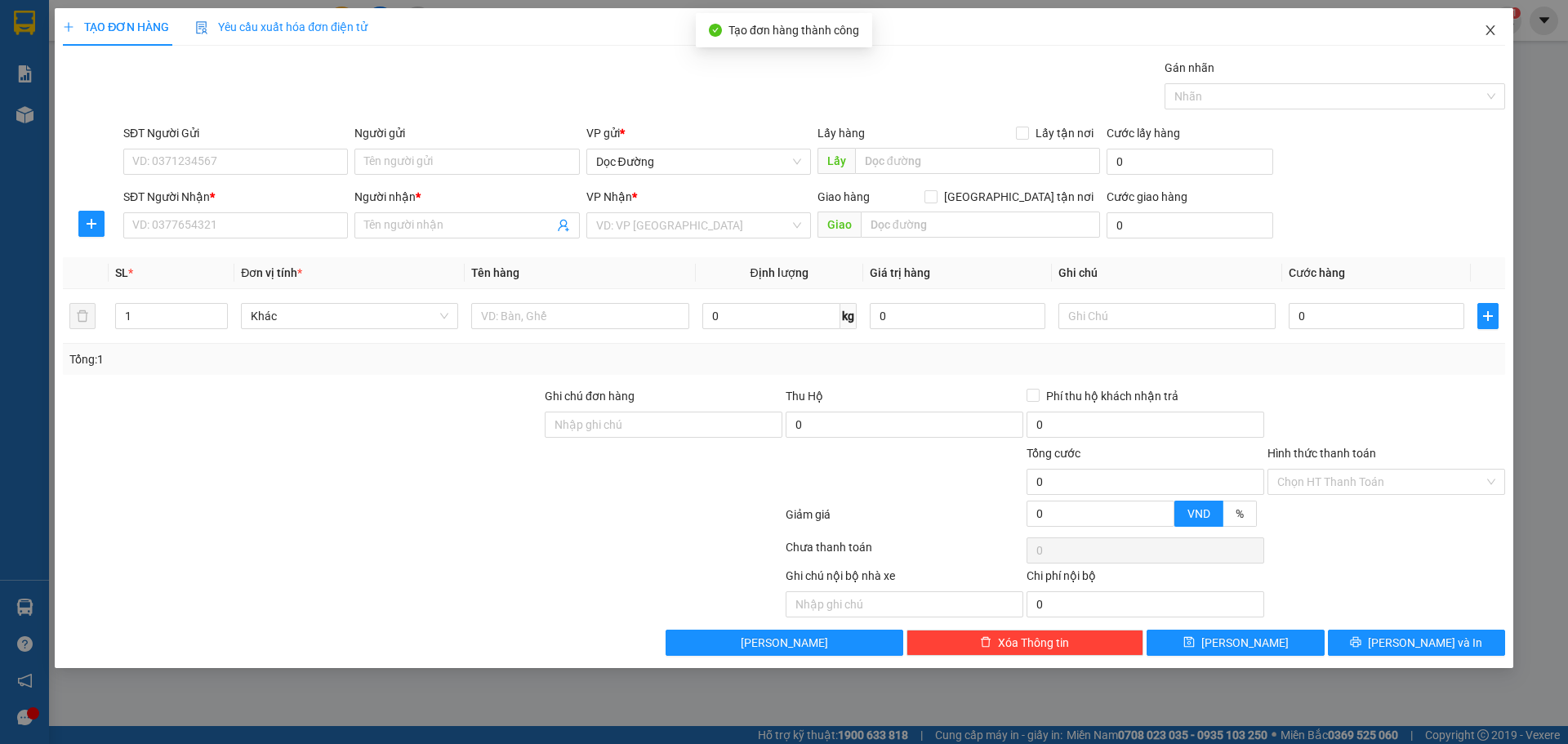
click at [1482, 28] on span "Close" at bounding box center [1489, 30] width 46 height 45
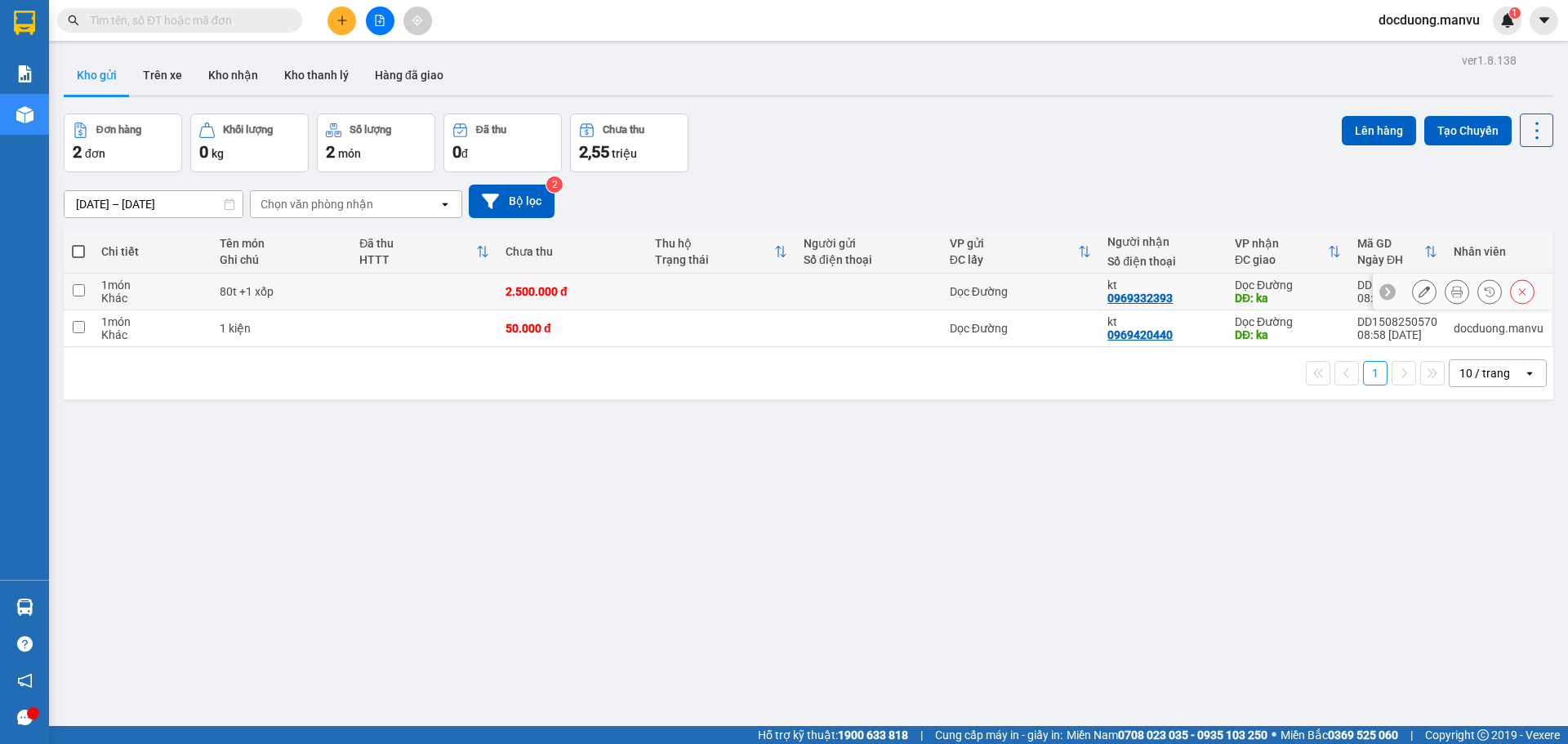
click at [623, 291] on div "2.500.000 đ" at bounding box center [571, 291] width 132 height 13
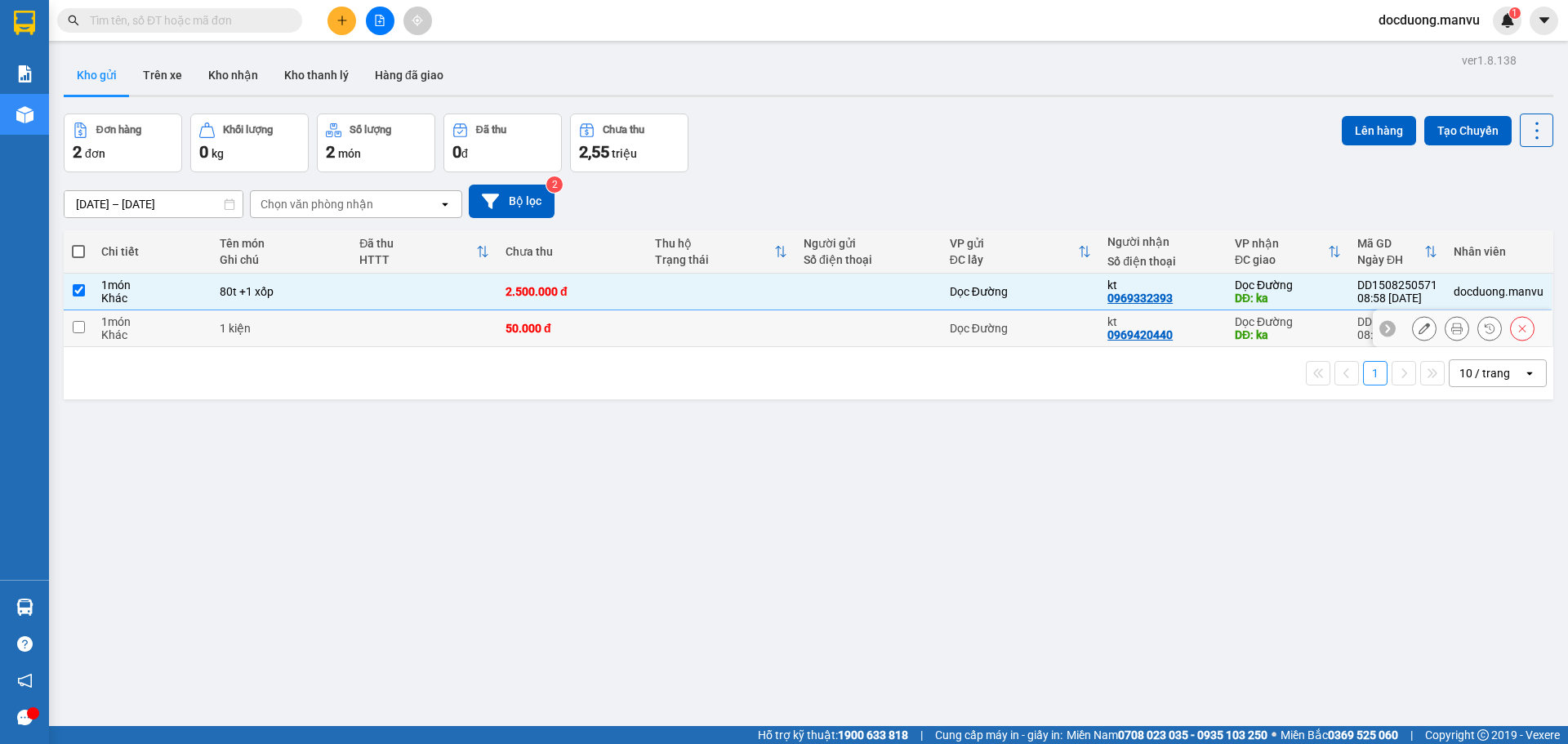
click at [618, 343] on td "50.000 đ" at bounding box center [571, 328] width 149 height 37
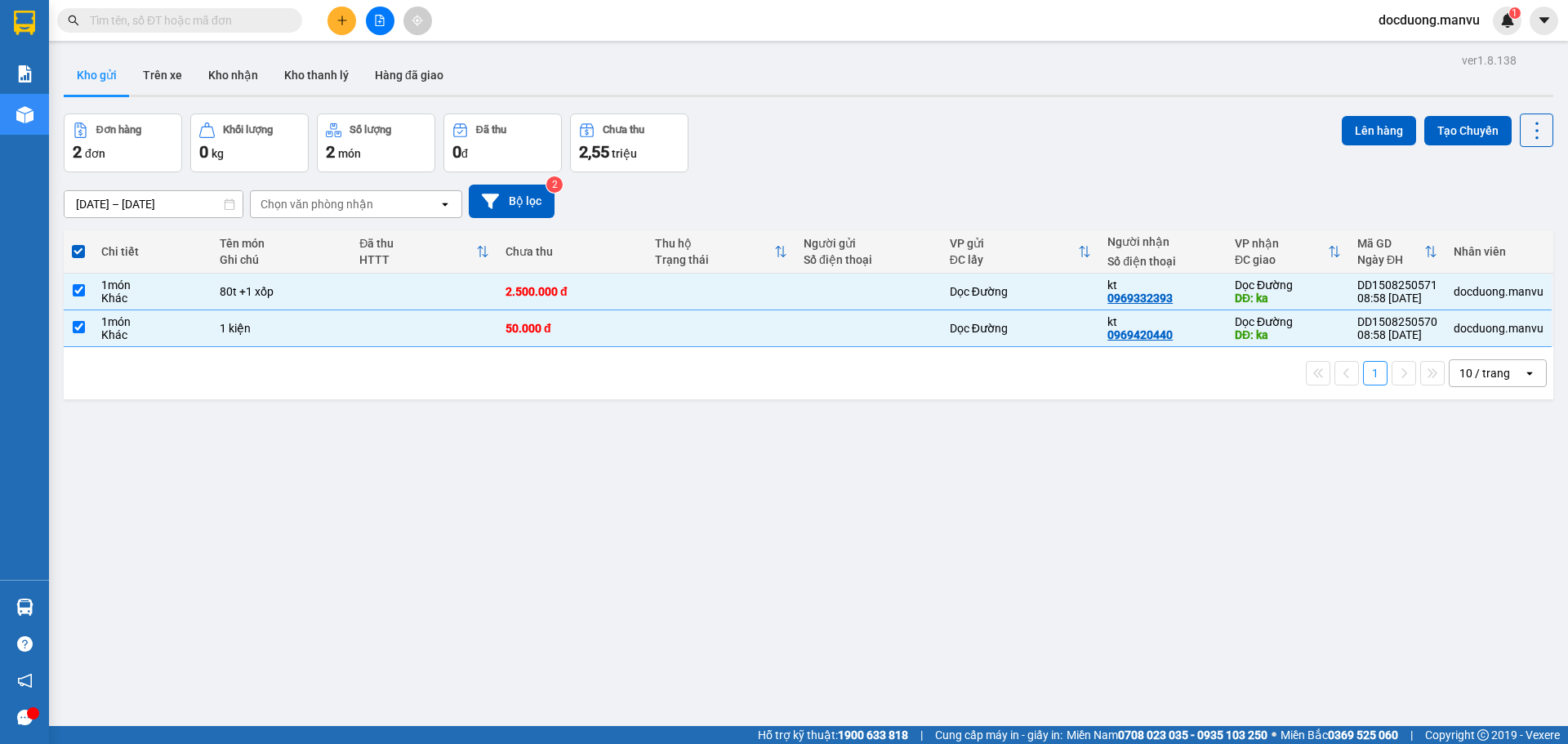
drag, startPoint x: 1312, startPoint y: 146, endPoint x: 1283, endPoint y: 164, distance: 34.1
click at [1310, 145] on div "Đơn hàng 2 đơn Khối lượng 0 kg Số lượng 2 món Đã thu 0 đ Chưa thu 2,55 [PERSON_…" at bounding box center [808, 143] width 1489 height 59
click at [1400, 141] on button "Lên hàng" at bounding box center [1378, 130] width 74 height 29
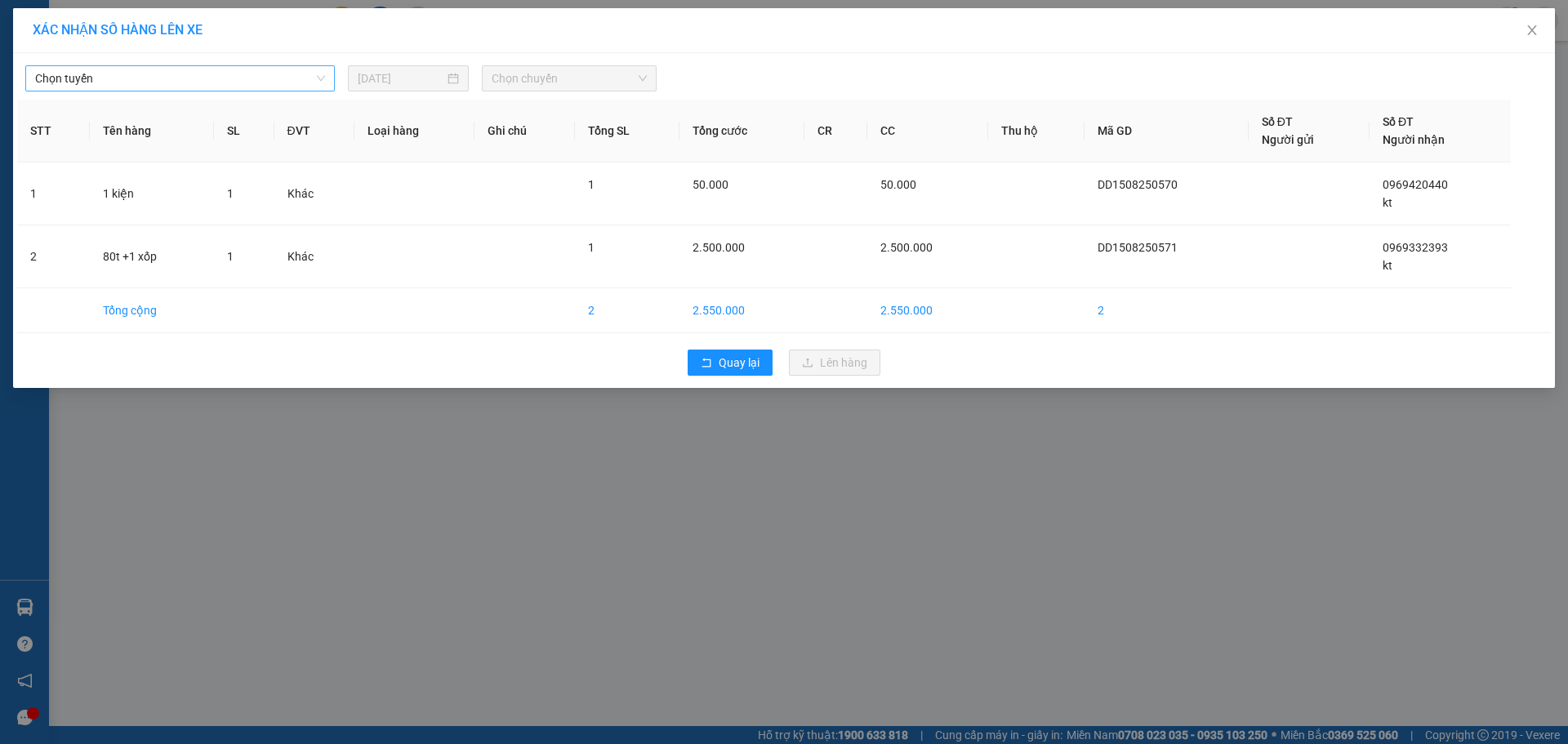
click at [198, 91] on div "Chọn tuyến" at bounding box center [179, 78] width 310 height 26
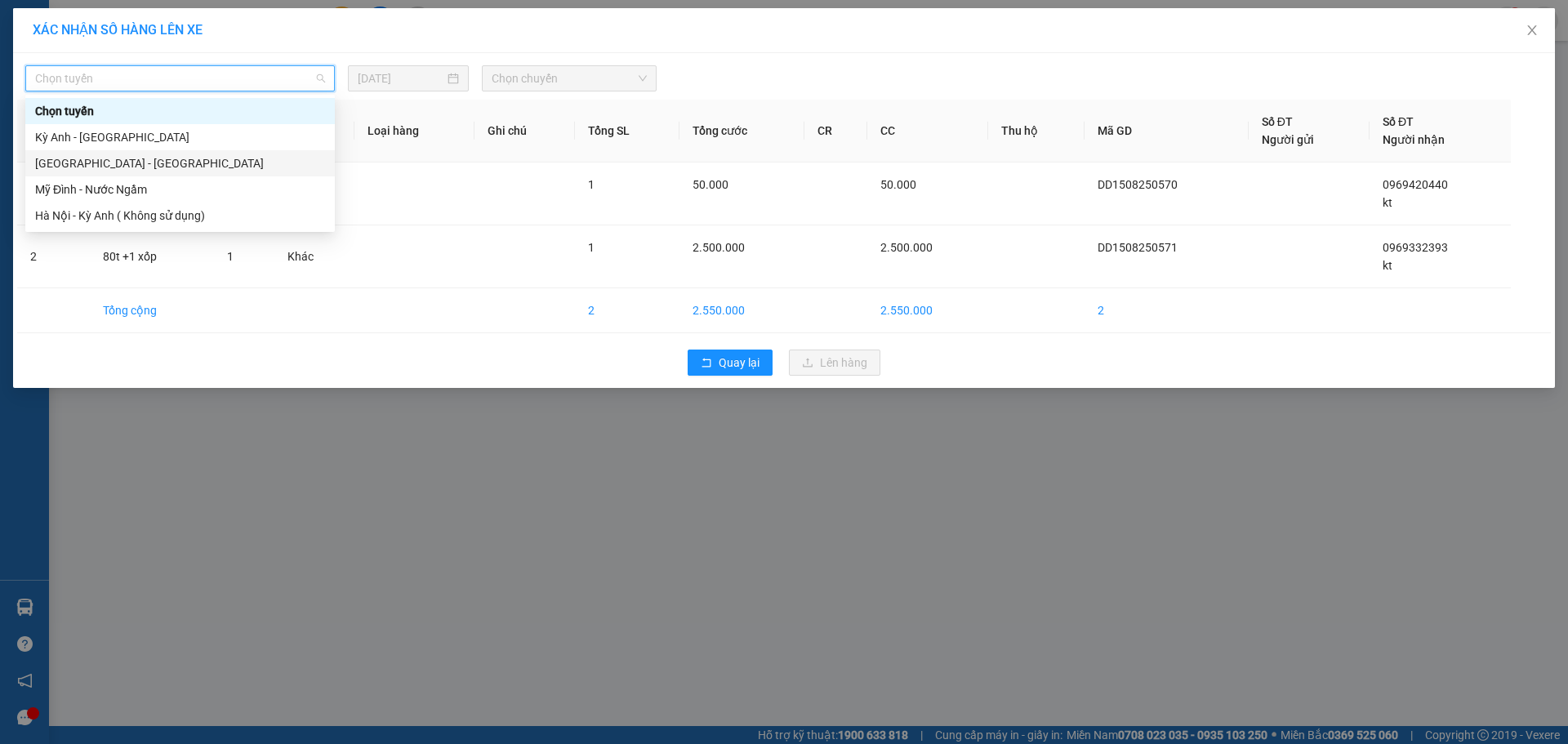
click at [120, 156] on div "[GEOGRAPHIC_DATA] - [GEOGRAPHIC_DATA]" at bounding box center [179, 163] width 290 height 18
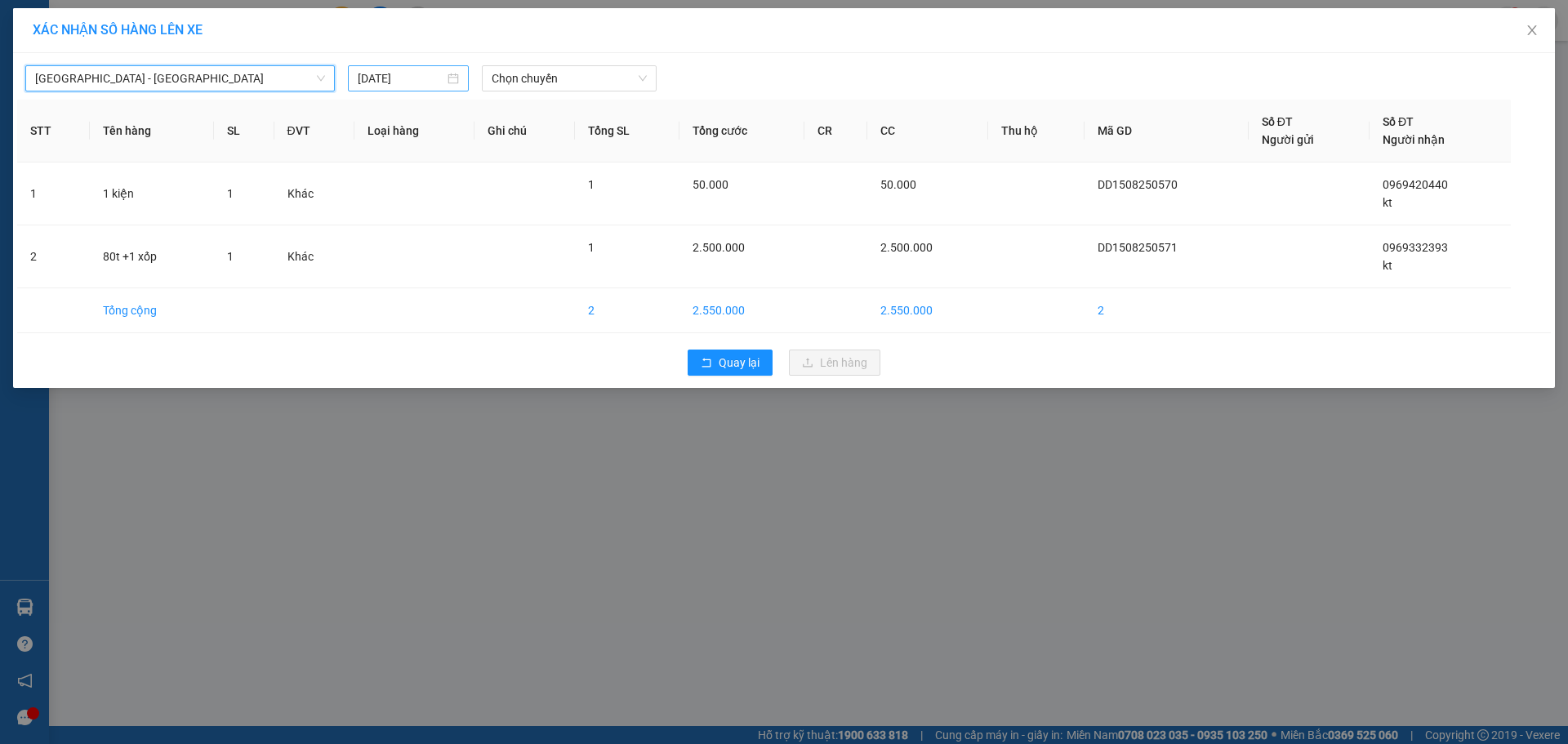
click at [398, 79] on input "[DATE]" at bounding box center [401, 79] width 87 height 18
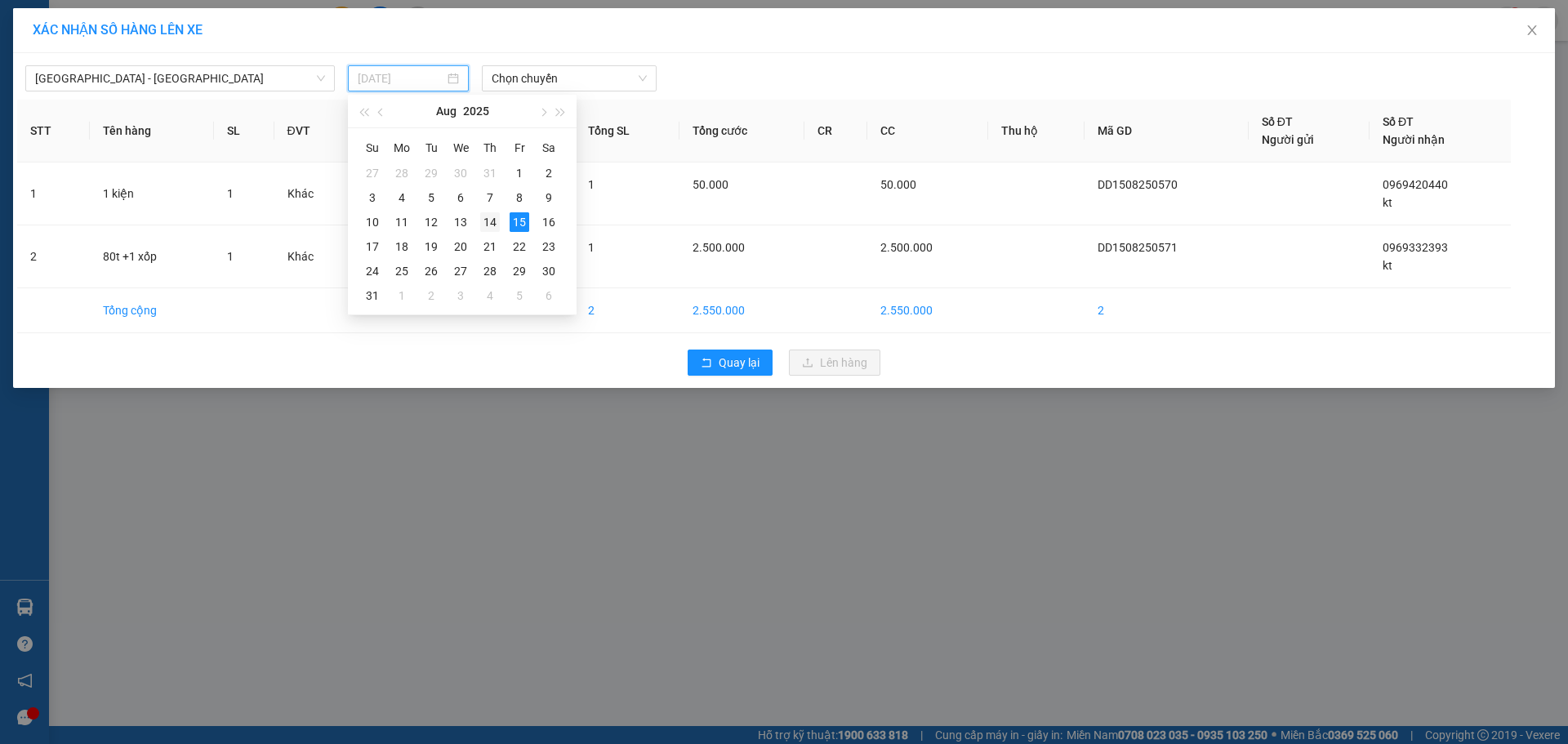
click at [486, 226] on div "14" at bounding box center [490, 222] width 20 height 20
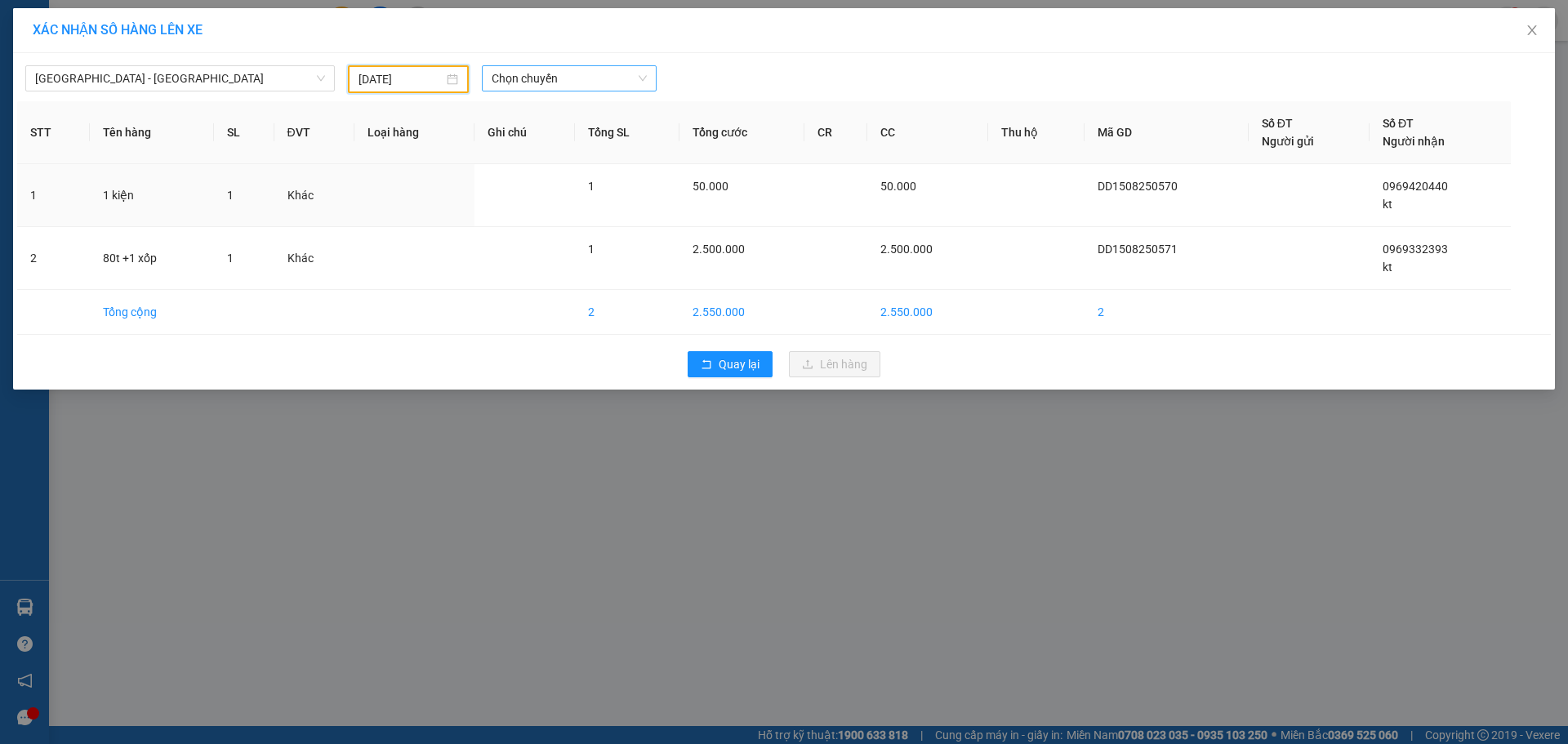
click at [586, 85] on span "Chọn chuyến" at bounding box center [569, 78] width 155 height 24
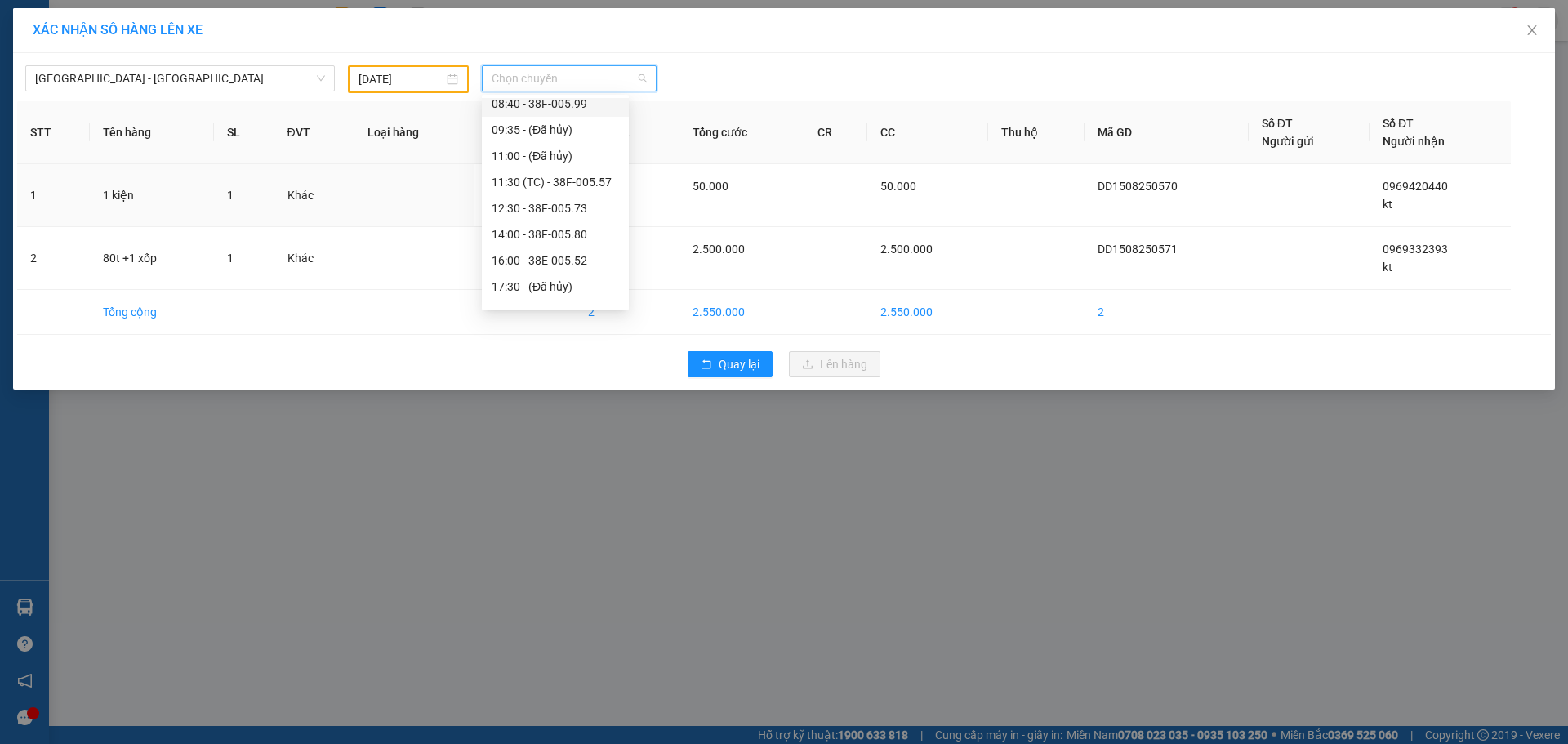
scroll to position [209, 0]
click at [572, 119] on div "16:00 - 38E-005.52" at bounding box center [555, 111] width 128 height 18
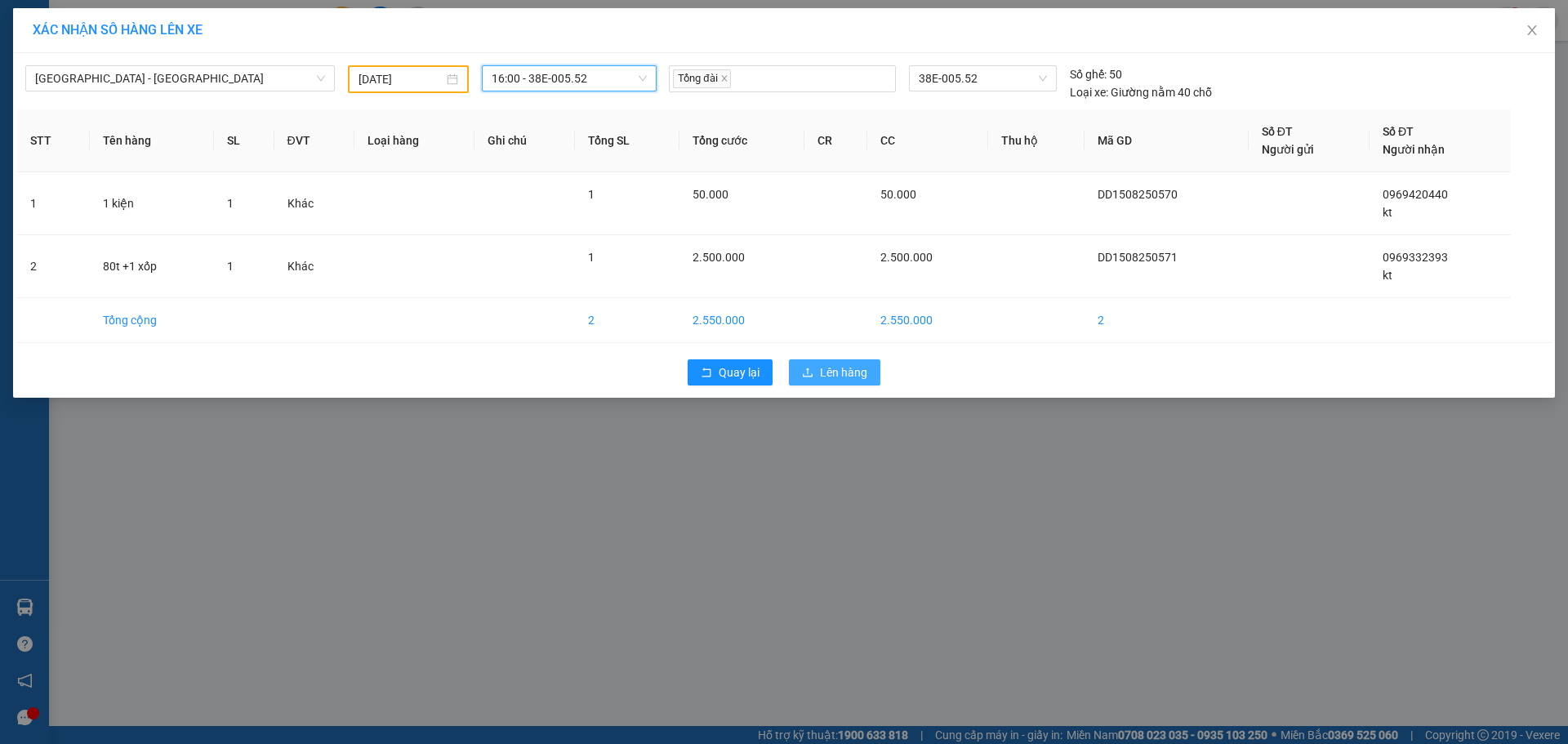
click at [820, 368] on span "Lên hàng" at bounding box center [843, 372] width 47 height 18
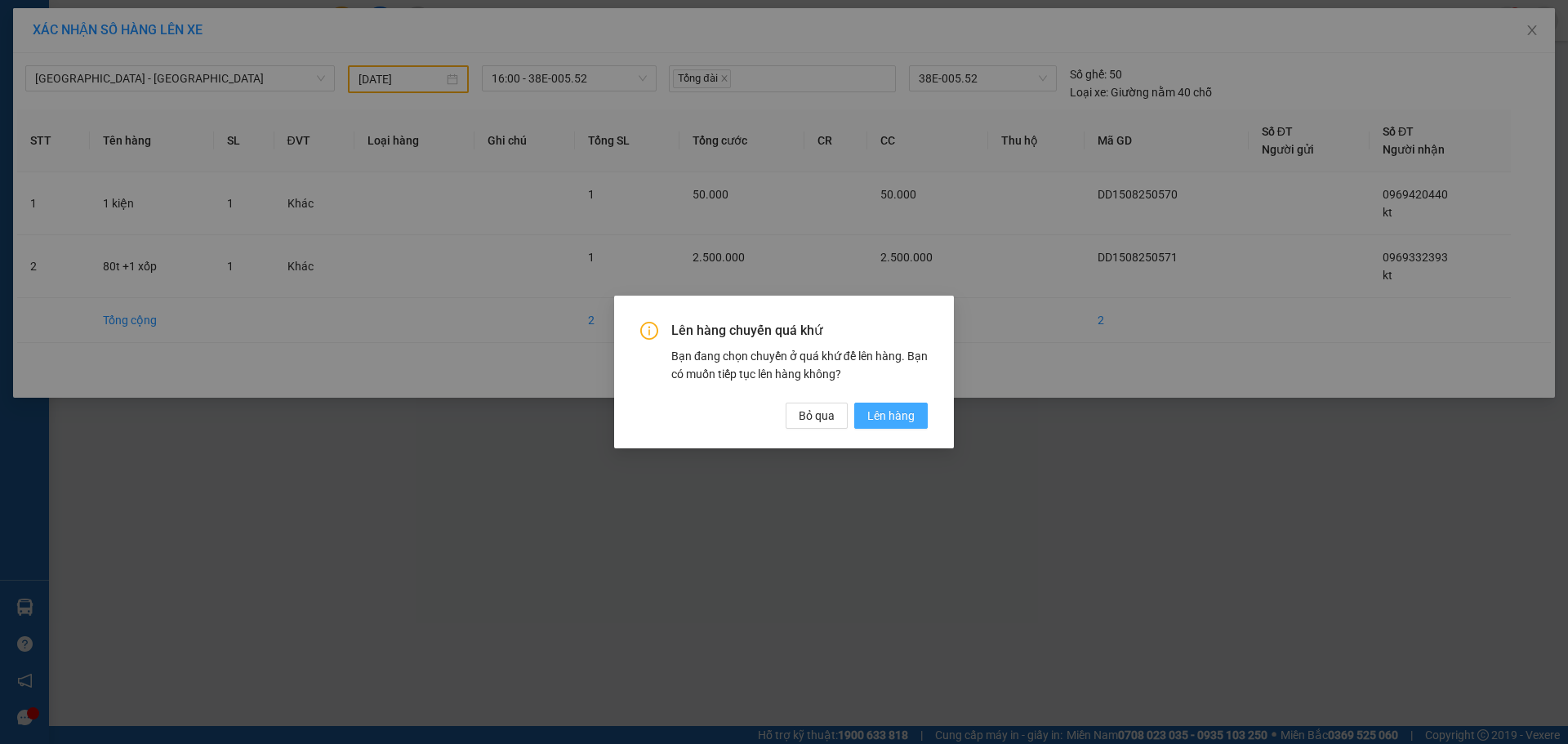
click at [885, 413] on span "Lên hàng" at bounding box center [891, 416] width 47 height 18
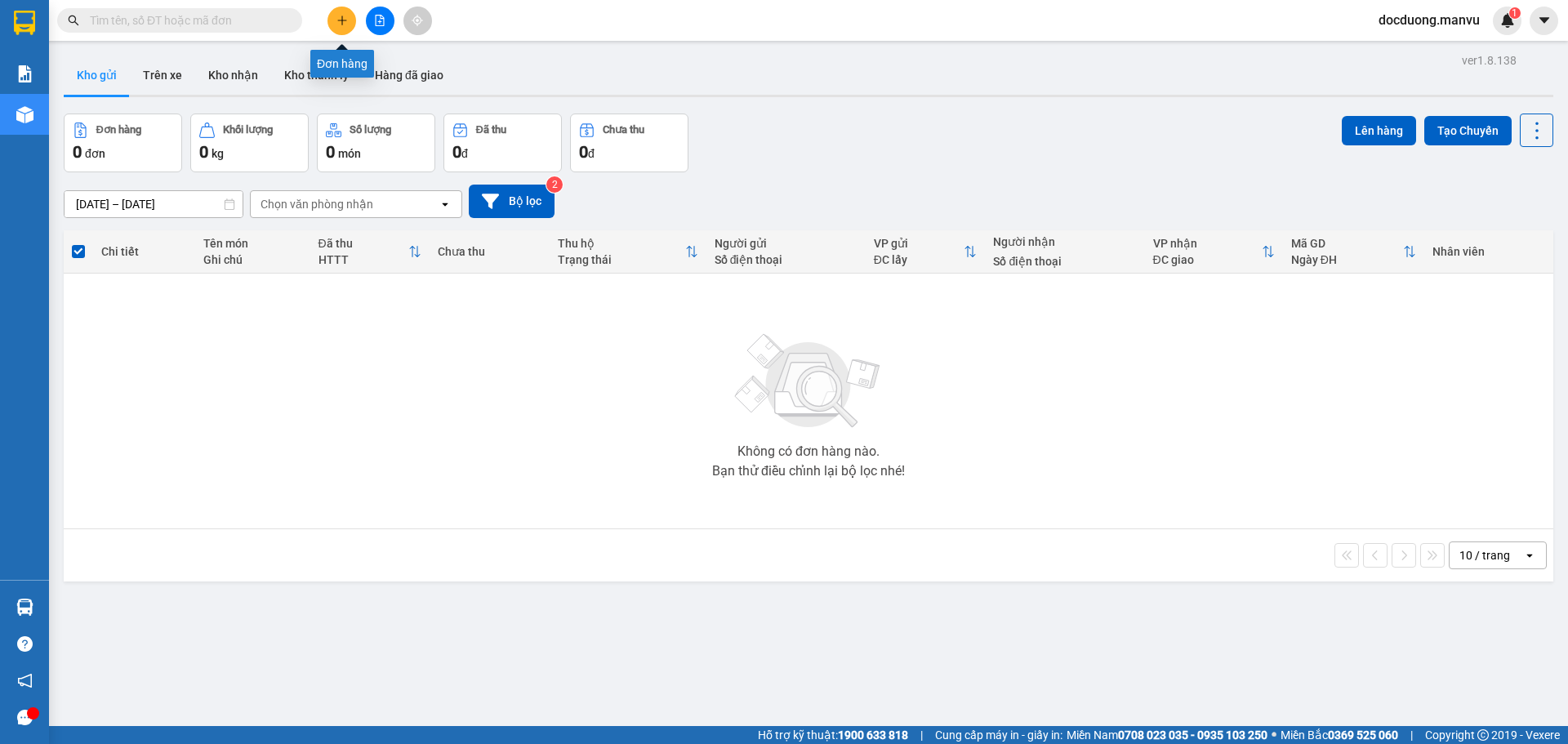
click at [339, 28] on button at bounding box center [342, 21] width 29 height 29
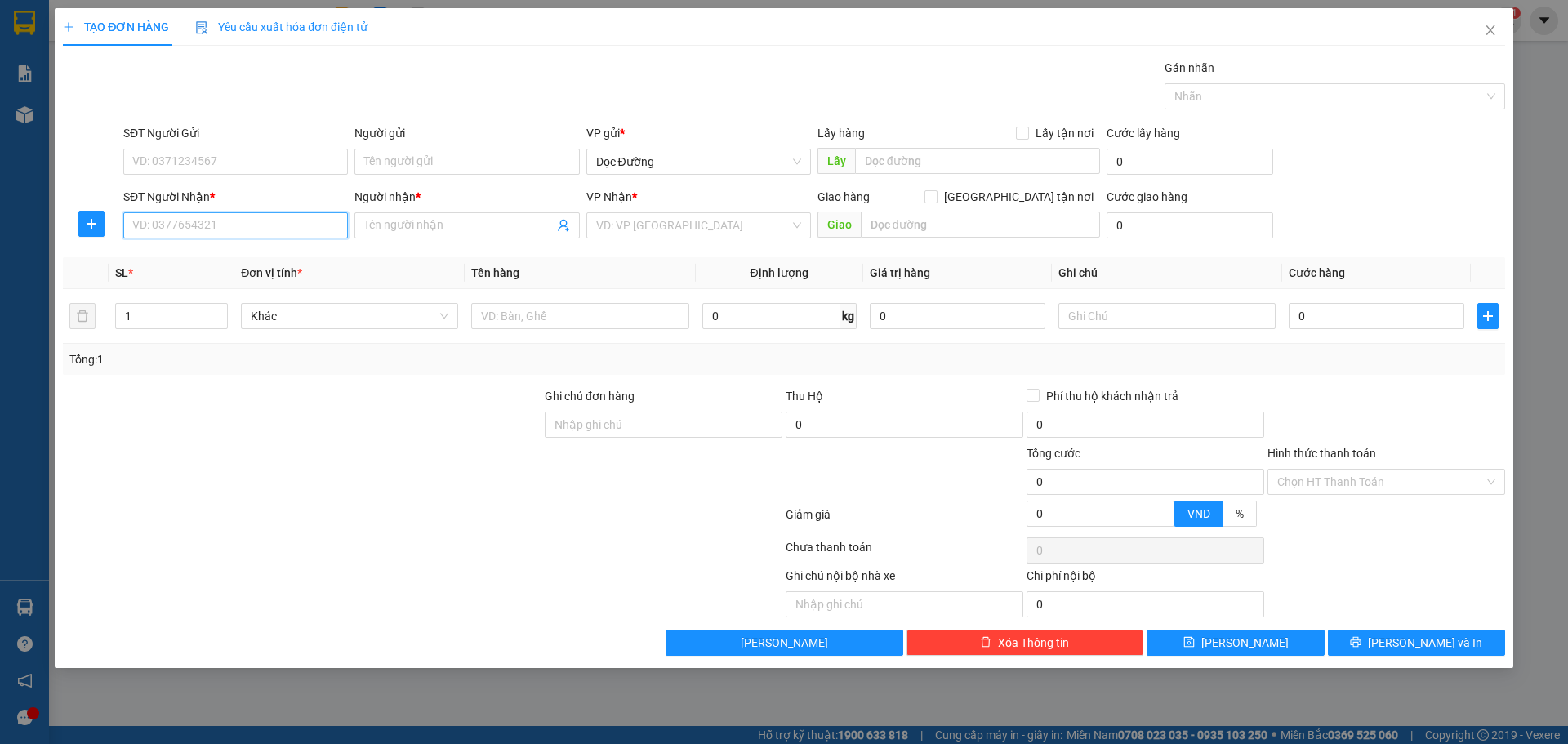
click at [217, 230] on input "SĐT Người Nhận *" at bounding box center [236, 225] width 225 height 26
click at [289, 254] on div "0983355796 - kt" at bounding box center [236, 258] width 205 height 18
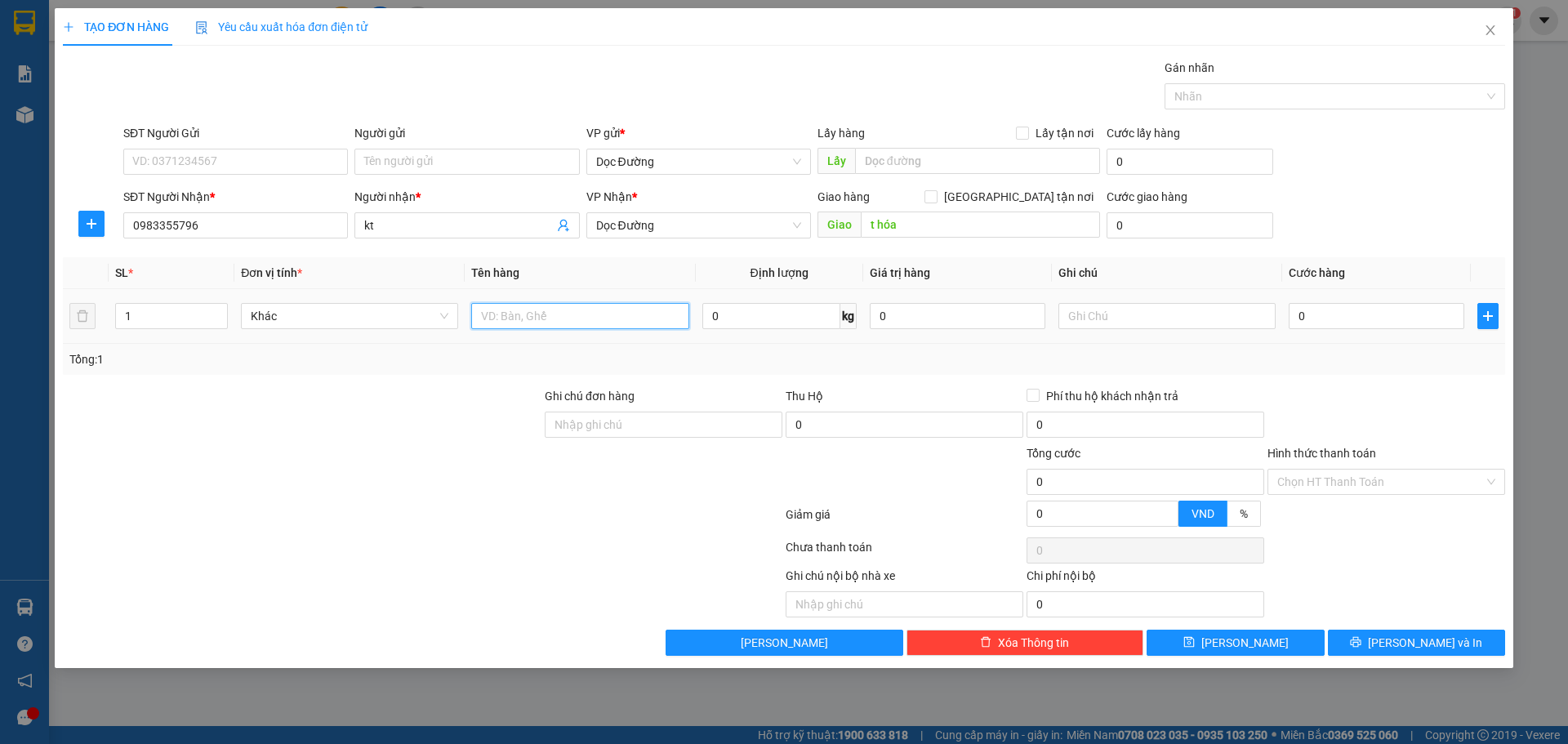
click at [521, 307] on input "text" at bounding box center [579, 315] width 217 height 26
click at [1335, 322] on input "0" at bounding box center [1376, 315] width 176 height 26
click at [1357, 489] on input "Hình thức thanh toán" at bounding box center [1380, 481] width 206 height 24
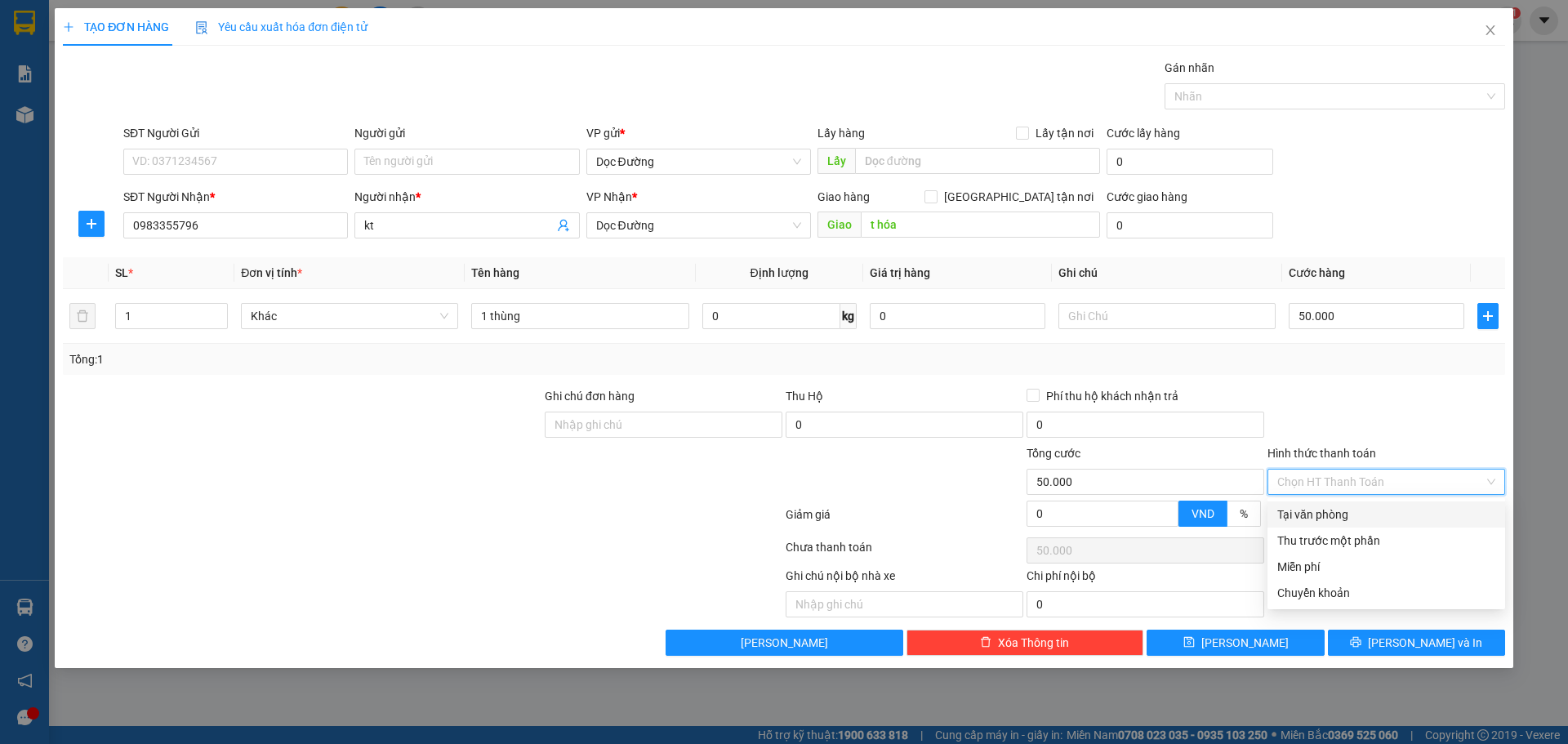
click at [1348, 502] on div "Tại văn phòng" at bounding box center [1386, 514] width 237 height 26
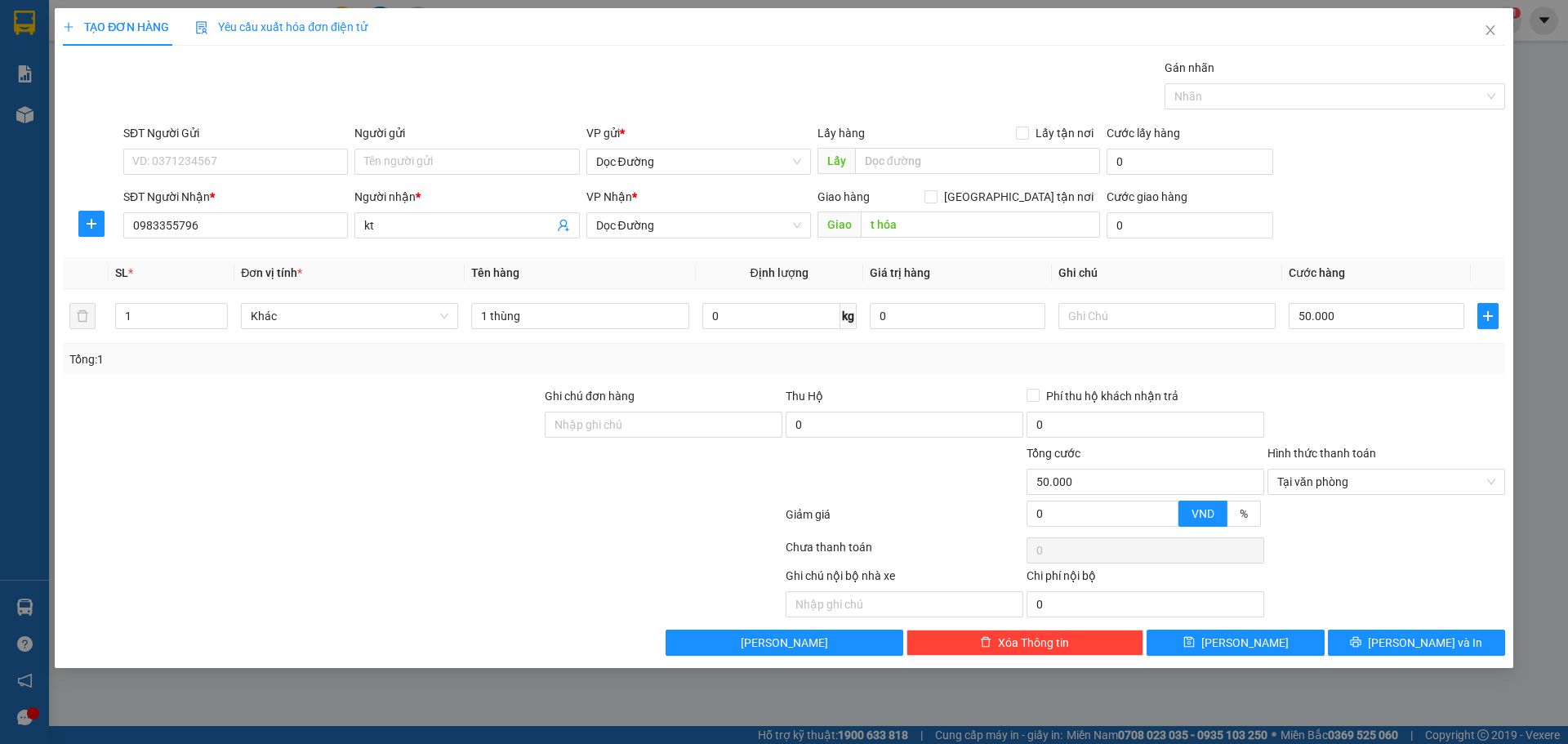
click at [1280, 629] on div "Transit Pickup Surcharge Ids Transit Deliver Surcharge Ids Transit Deliver Surc…" at bounding box center [784, 357] width 1442 height 597
click at [1277, 635] on button "[PERSON_NAME]" at bounding box center [1235, 641] width 178 height 26
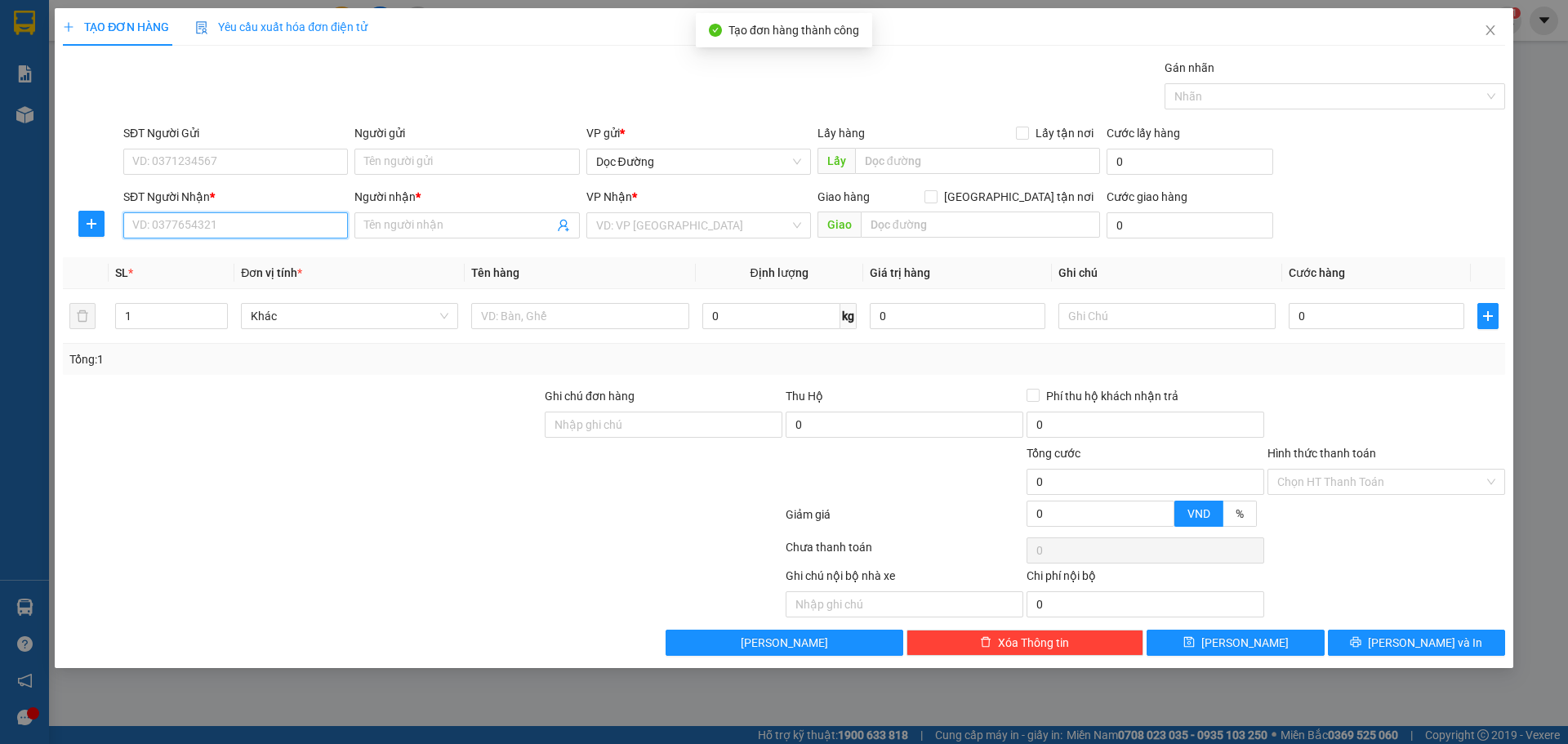
click at [260, 218] on input "SĐT Người Nhận *" at bounding box center [236, 225] width 225 height 26
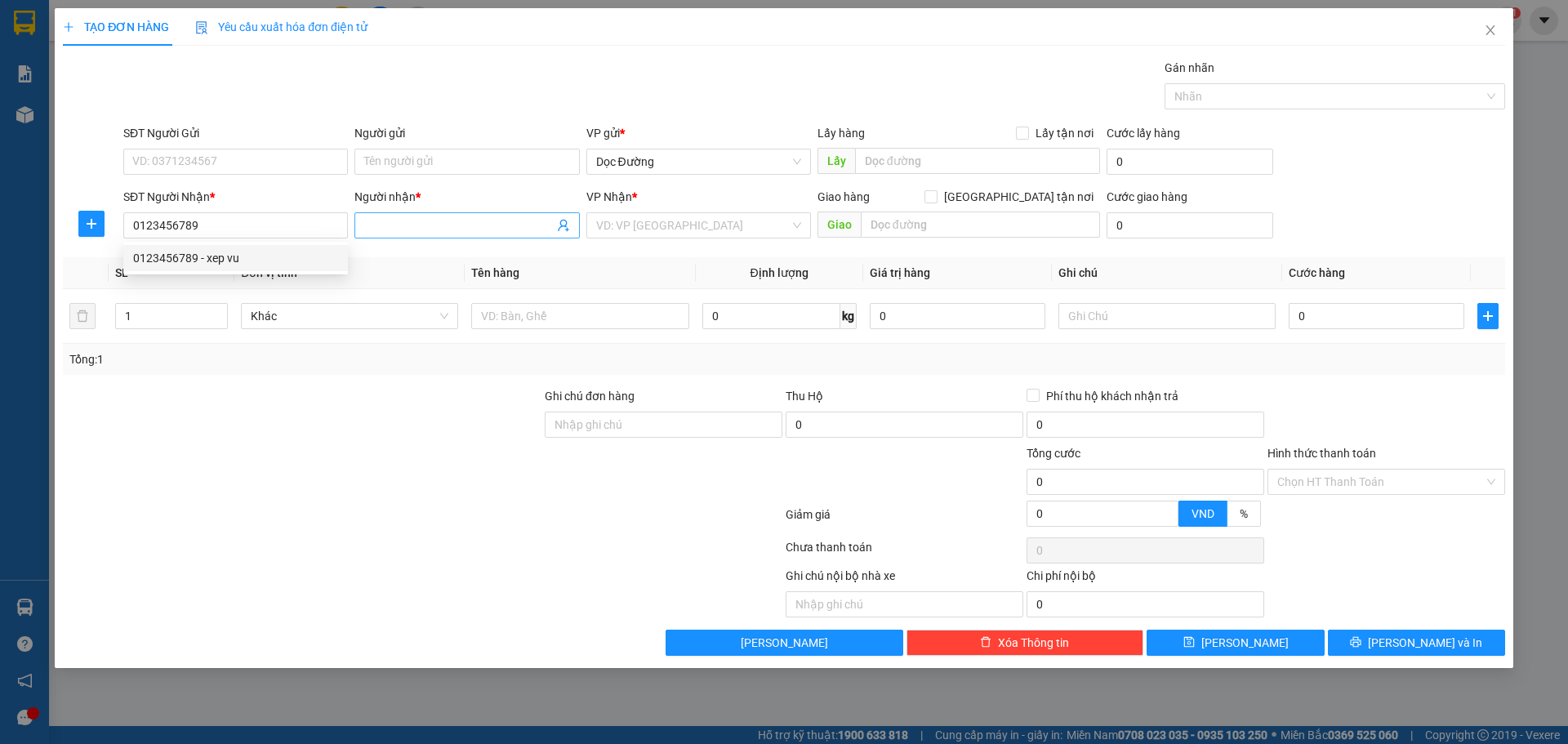
click at [492, 216] on span at bounding box center [467, 225] width 225 height 26
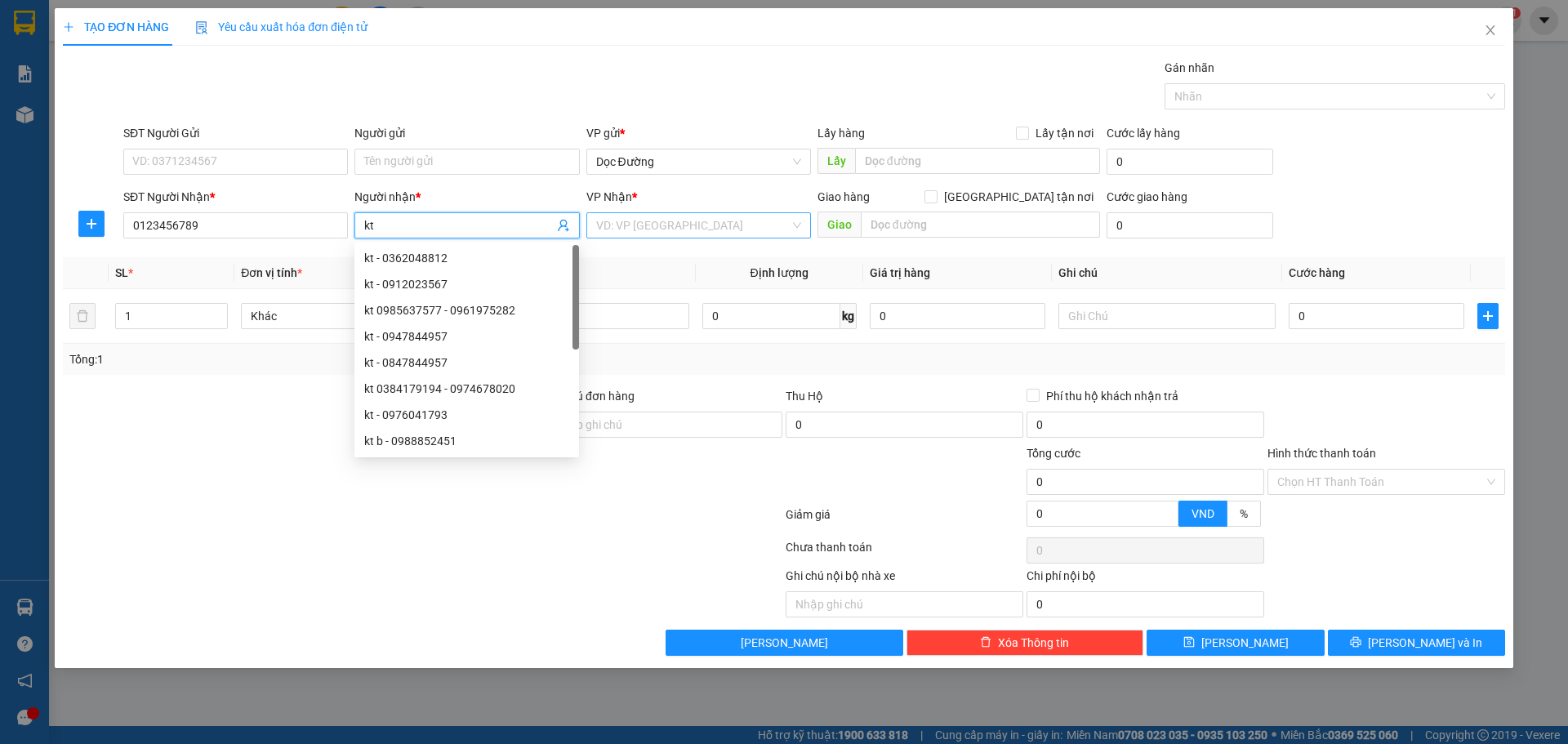
click at [643, 219] on input "search" at bounding box center [693, 225] width 194 height 24
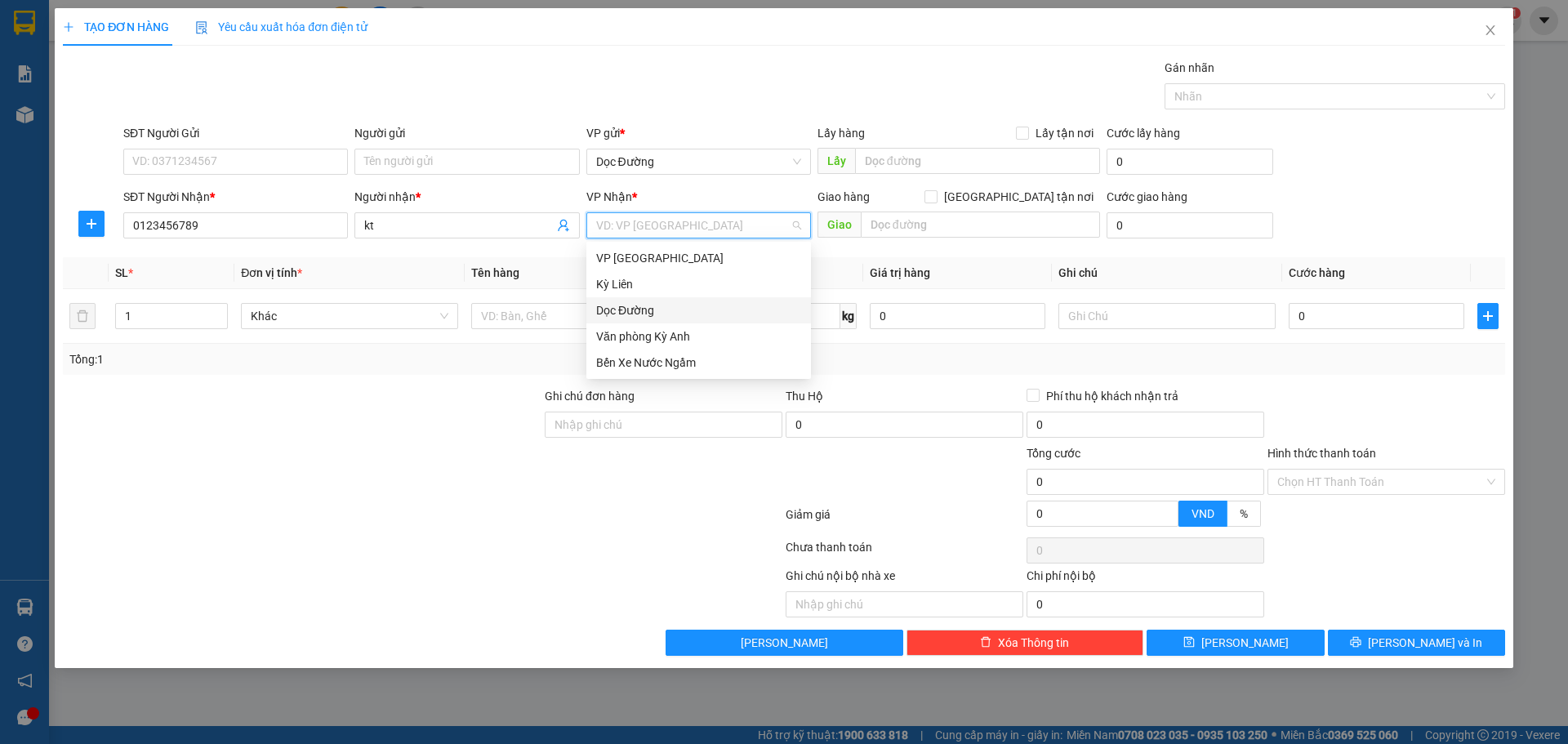
click at [661, 302] on div "Dọc Đường" at bounding box center [699, 310] width 205 height 18
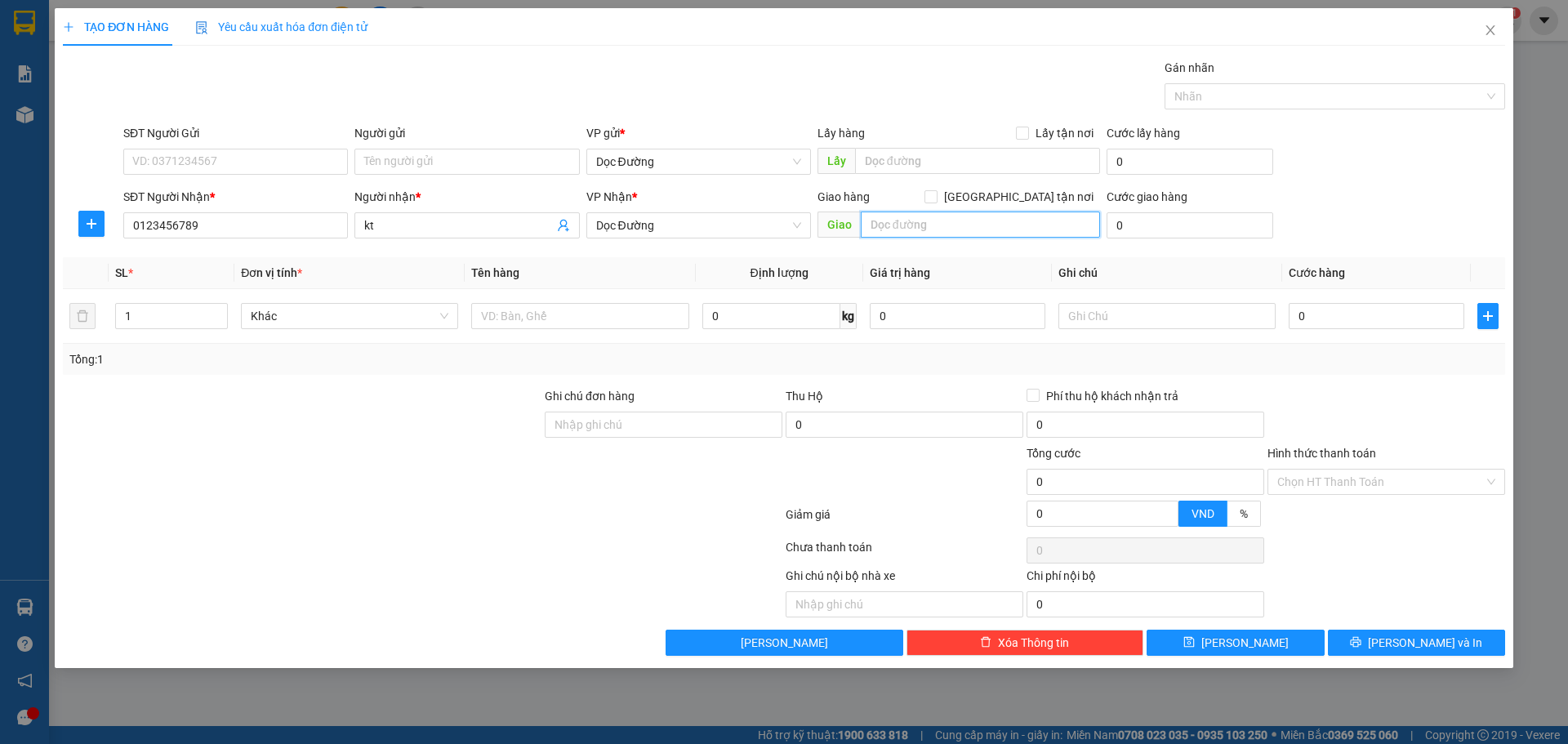
click at [898, 231] on input "text" at bounding box center [980, 224] width 239 height 26
click at [625, 331] on div at bounding box center [579, 316] width 217 height 33
click at [627, 317] on input "text" at bounding box center [579, 315] width 217 height 26
click at [1373, 320] on input "0" at bounding box center [1376, 315] width 176 height 26
click at [1195, 636] on icon "save" at bounding box center [1189, 641] width 12 height 12
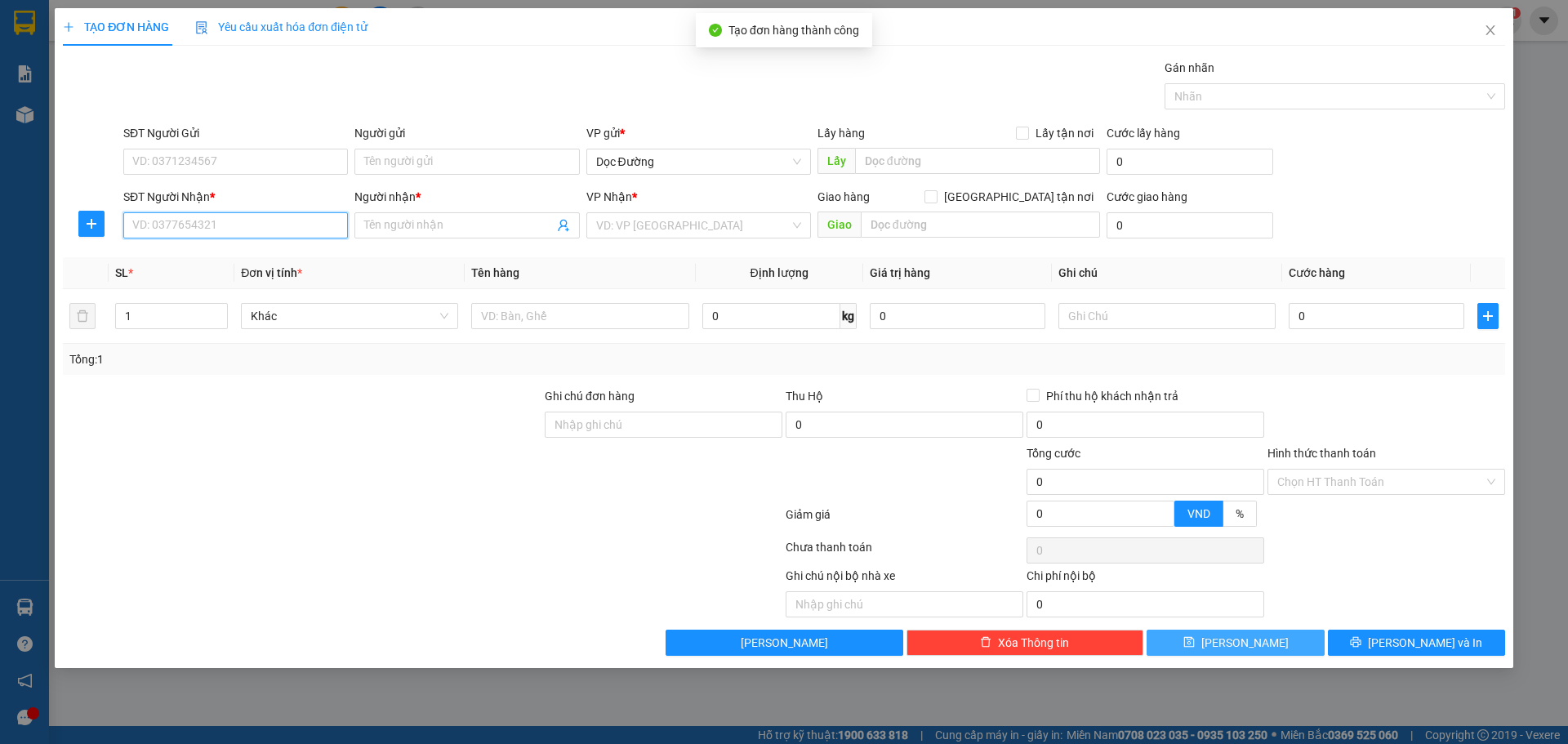
click at [240, 226] on input "SĐT Người Nhận *" at bounding box center [236, 225] width 225 height 26
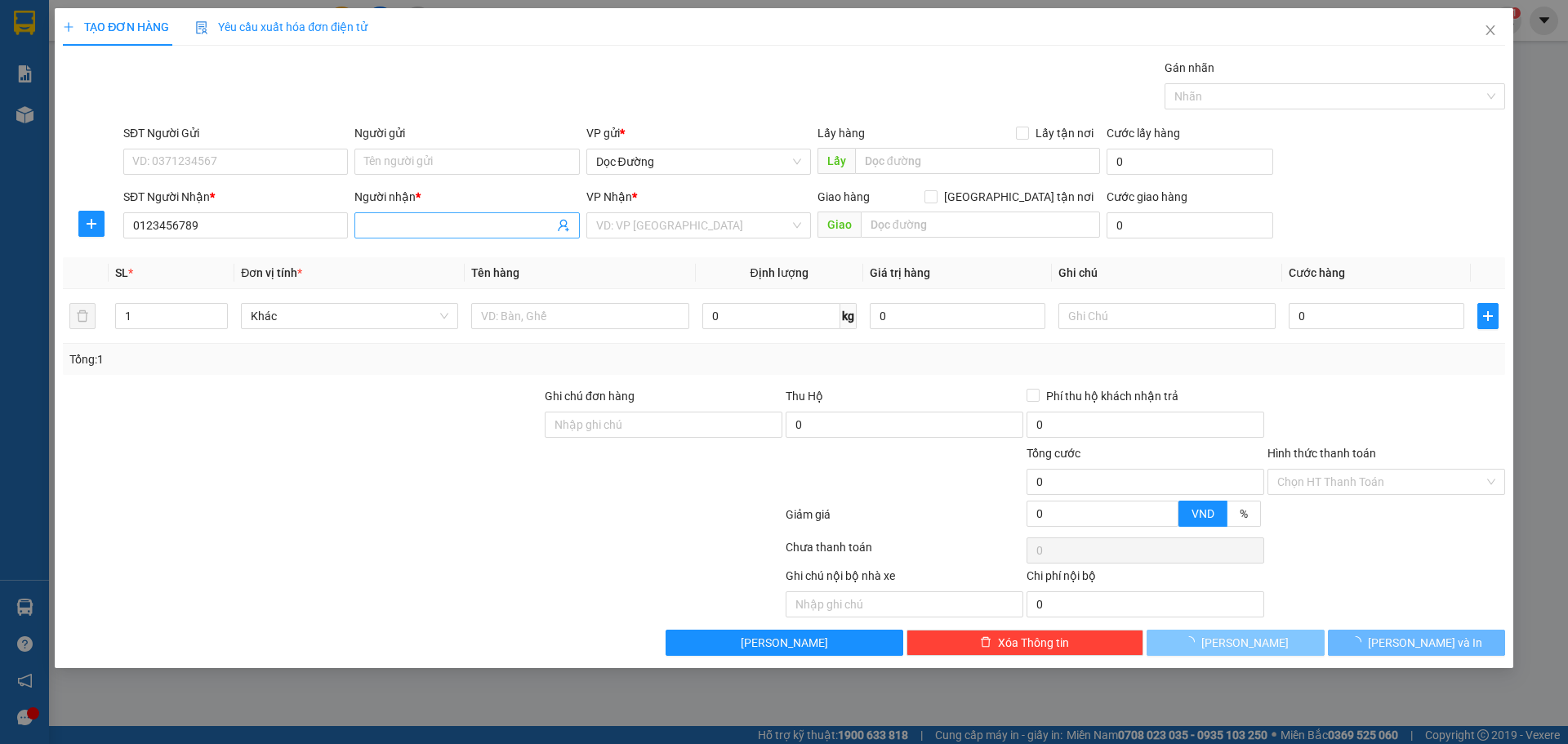
click at [476, 226] on input "Người nhận *" at bounding box center [458, 225] width 188 height 18
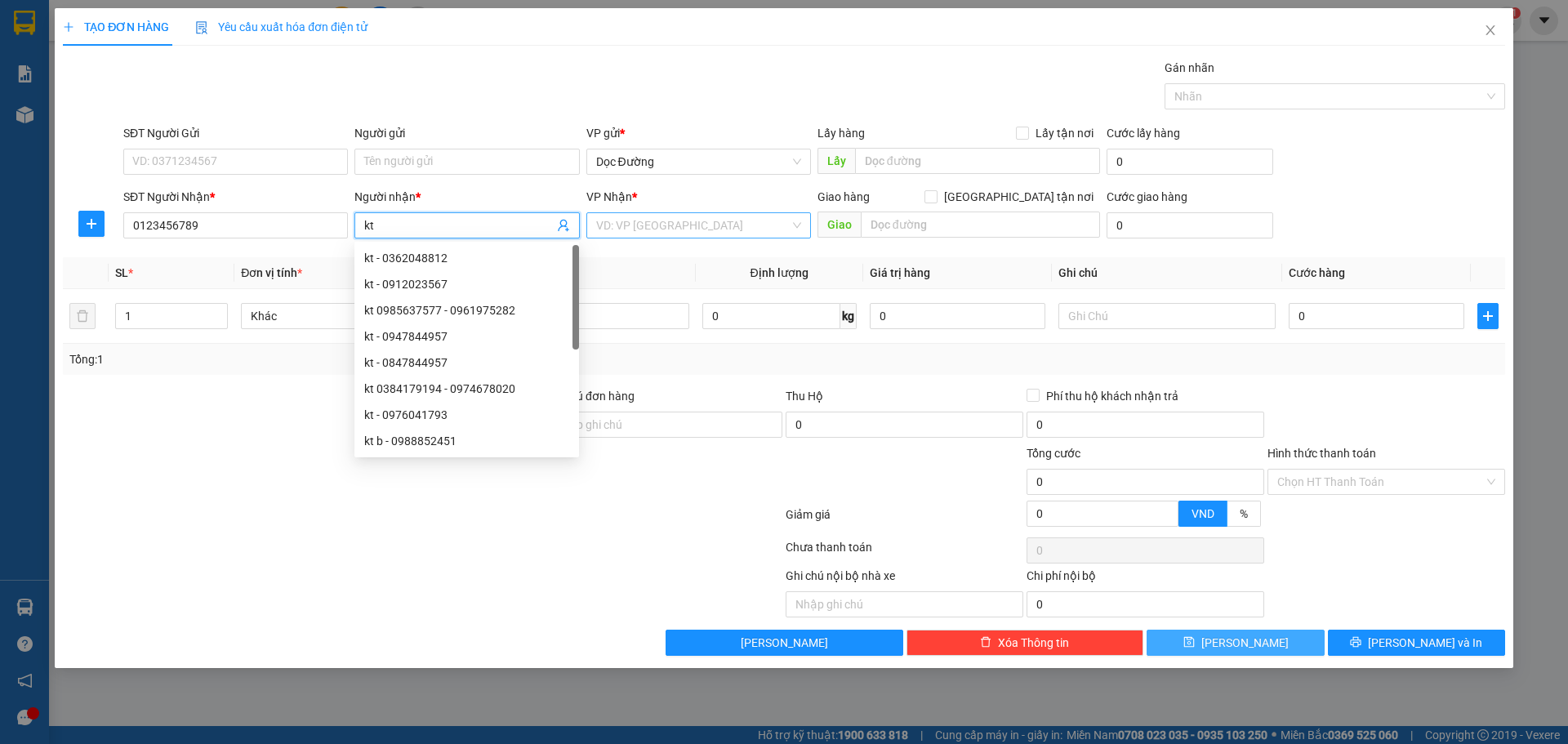
click at [646, 224] on input "search" at bounding box center [693, 225] width 194 height 24
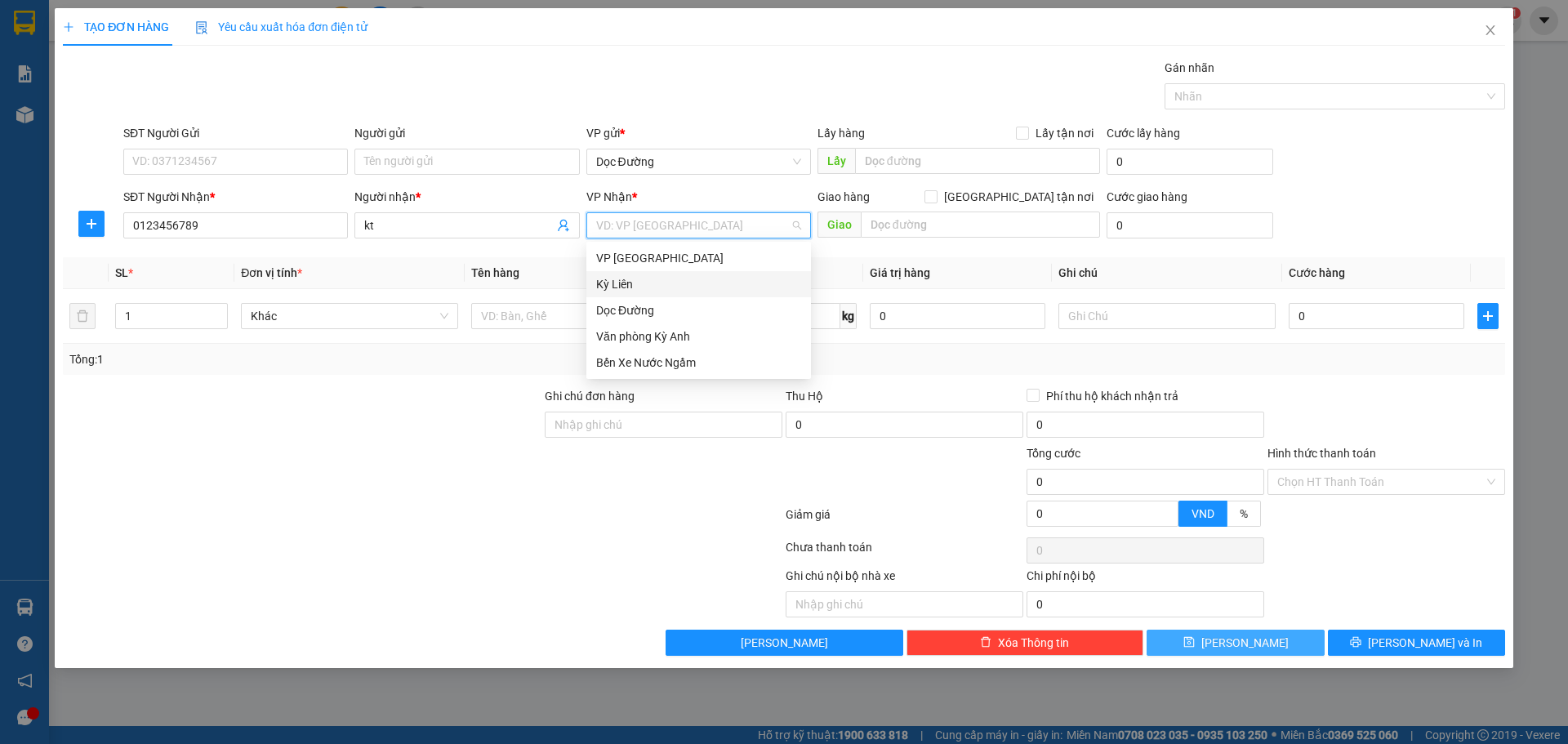
click at [637, 312] on div "Dọc Đường" at bounding box center [699, 310] width 205 height 18
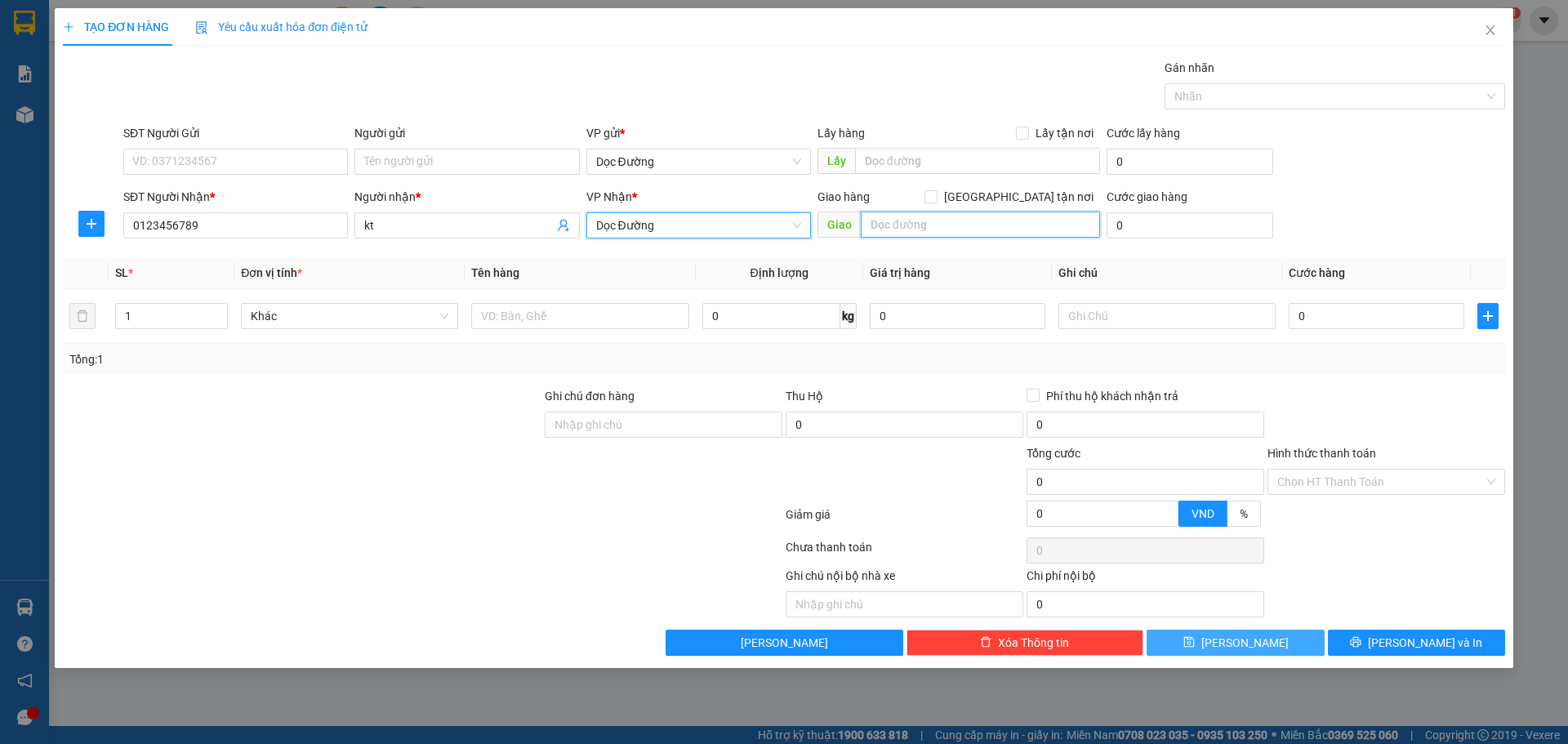
click at [939, 218] on input "text" at bounding box center [980, 224] width 239 height 26
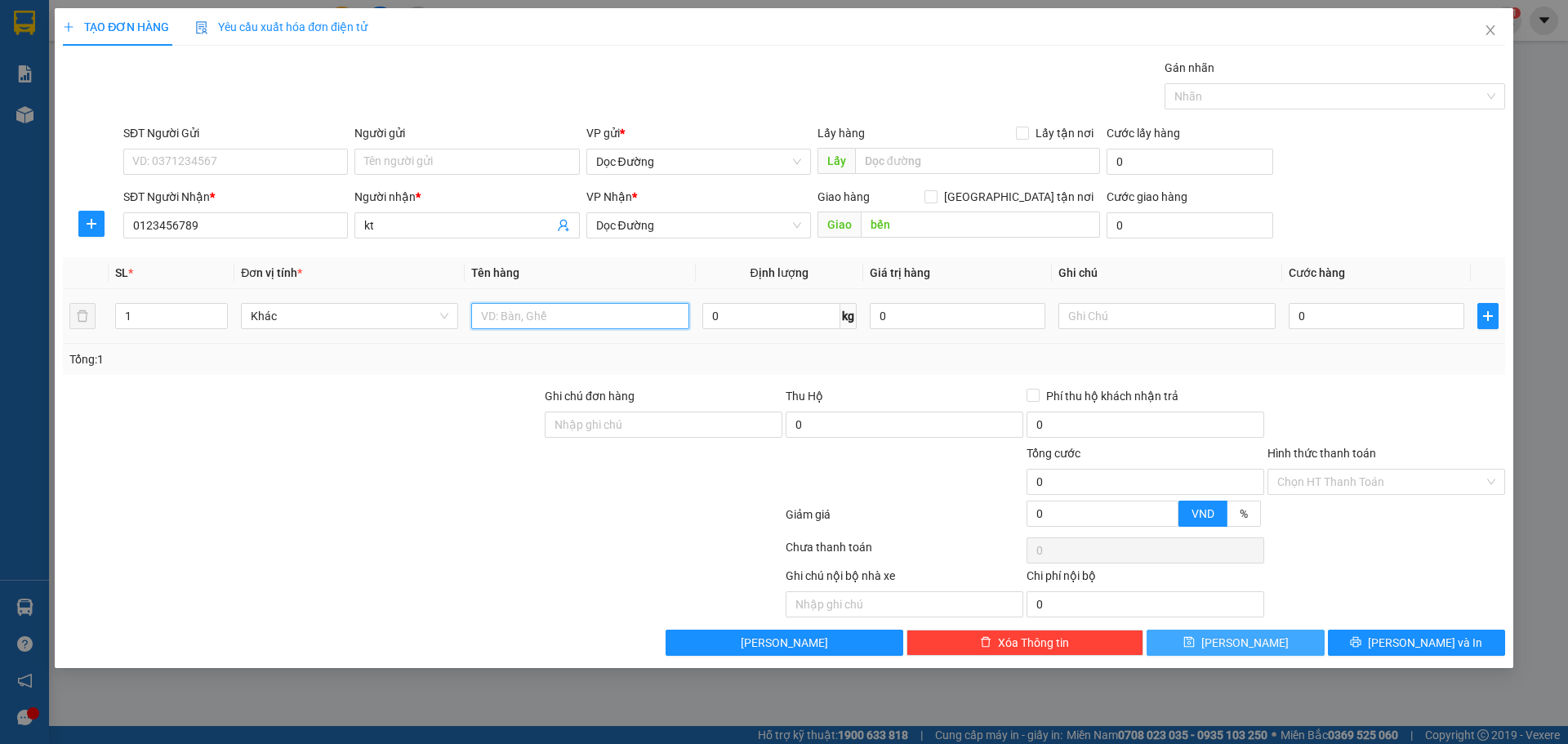
click at [523, 311] on input "text" at bounding box center [579, 315] width 217 height 26
click at [1354, 300] on div "0" at bounding box center [1376, 316] width 176 height 33
click at [1343, 314] on input "0" at bounding box center [1376, 315] width 176 height 26
click at [1276, 649] on button "[PERSON_NAME]" at bounding box center [1235, 641] width 178 height 26
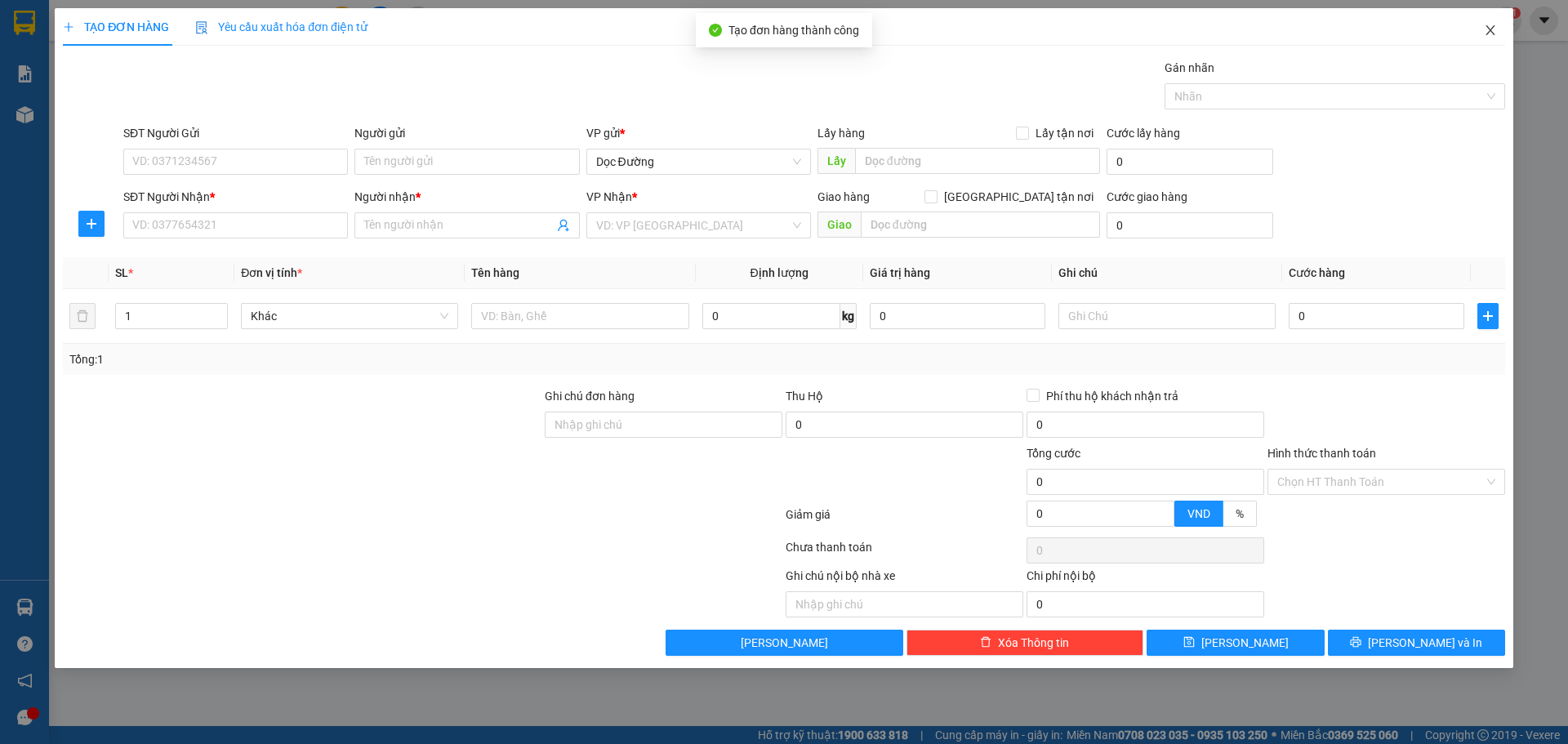
click at [1481, 45] on span "Close" at bounding box center [1489, 30] width 46 height 45
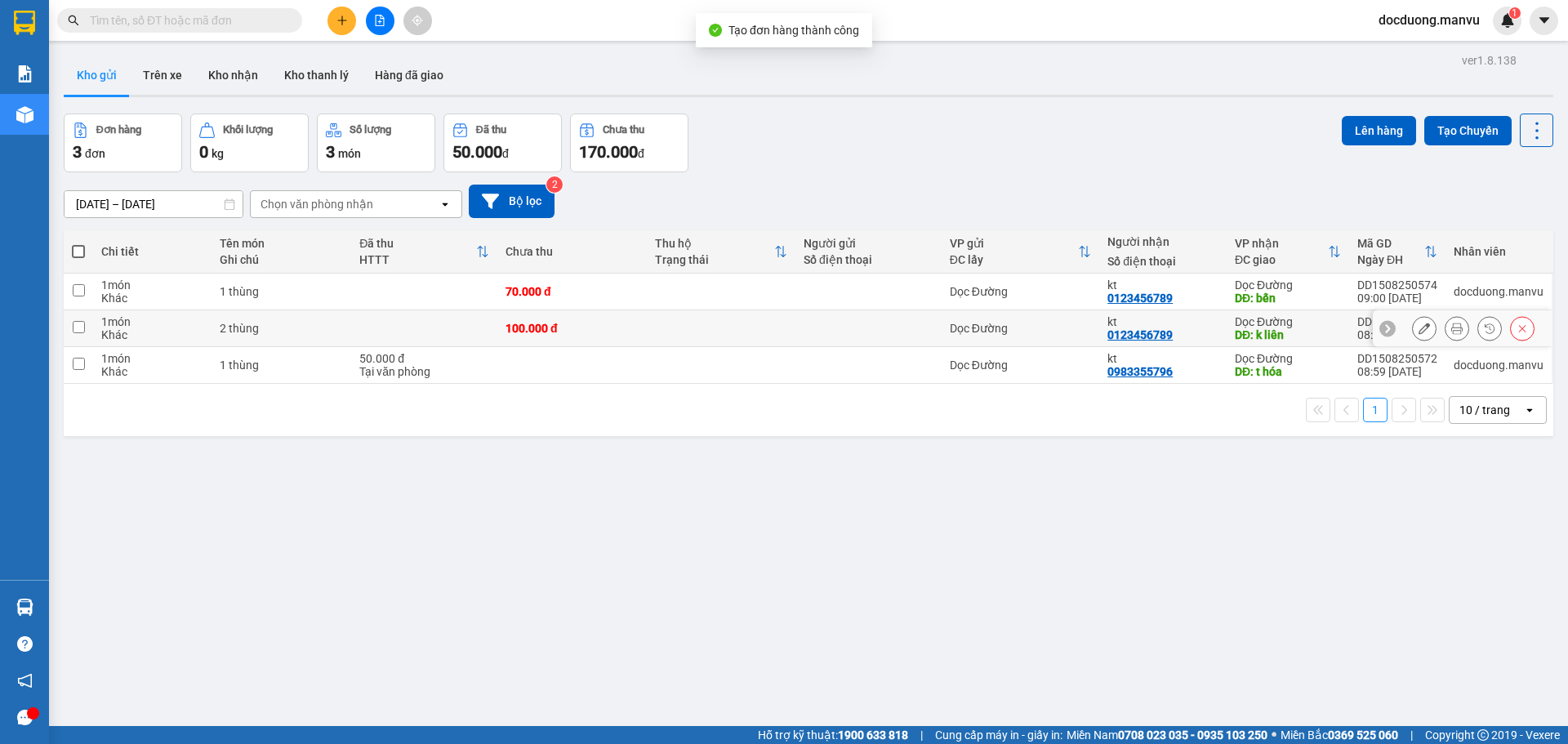
click at [882, 329] on div at bounding box center [867, 328] width 129 height 13
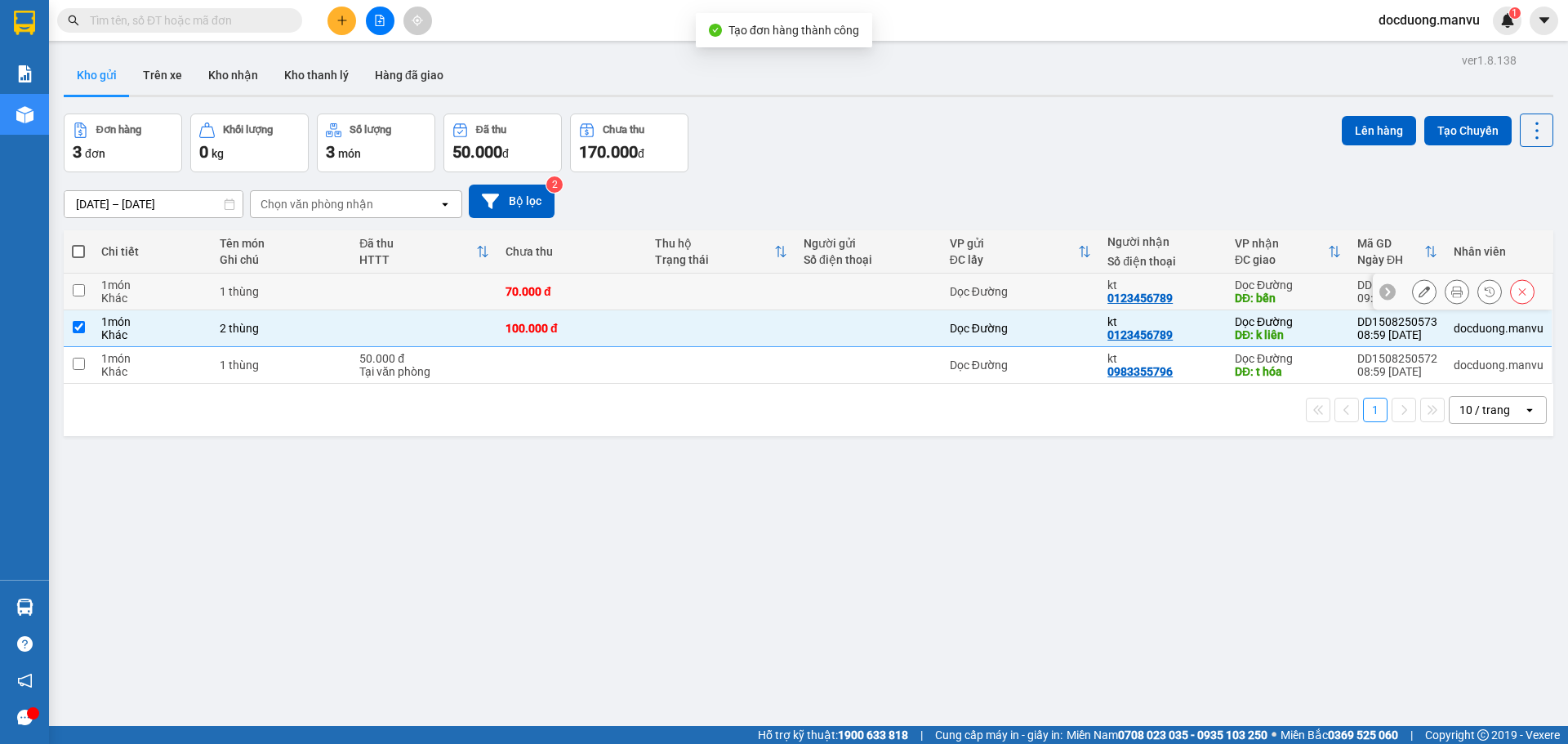
click at [909, 301] on td at bounding box center [868, 292] width 146 height 37
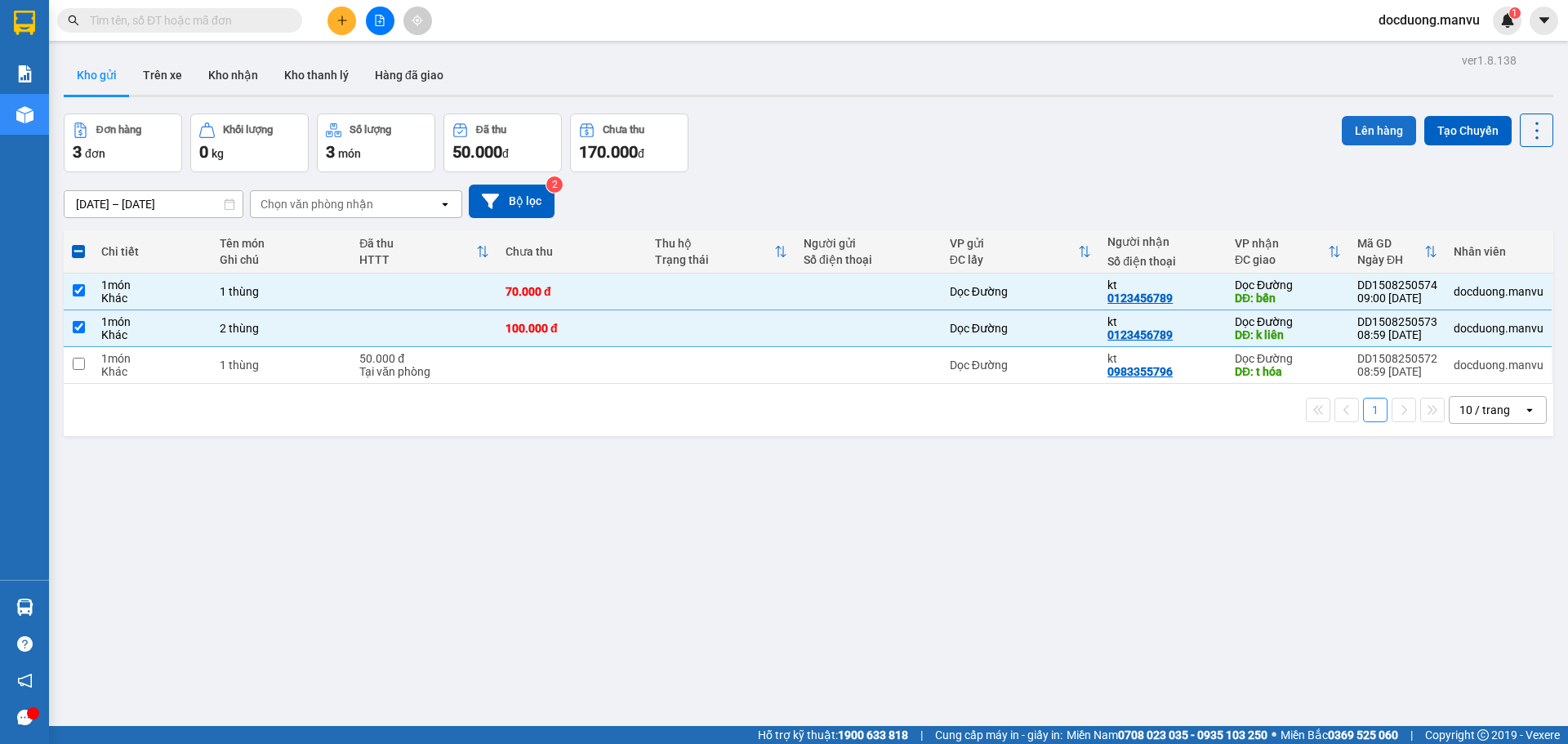
click at [1353, 142] on button "Lên hàng" at bounding box center [1378, 130] width 74 height 29
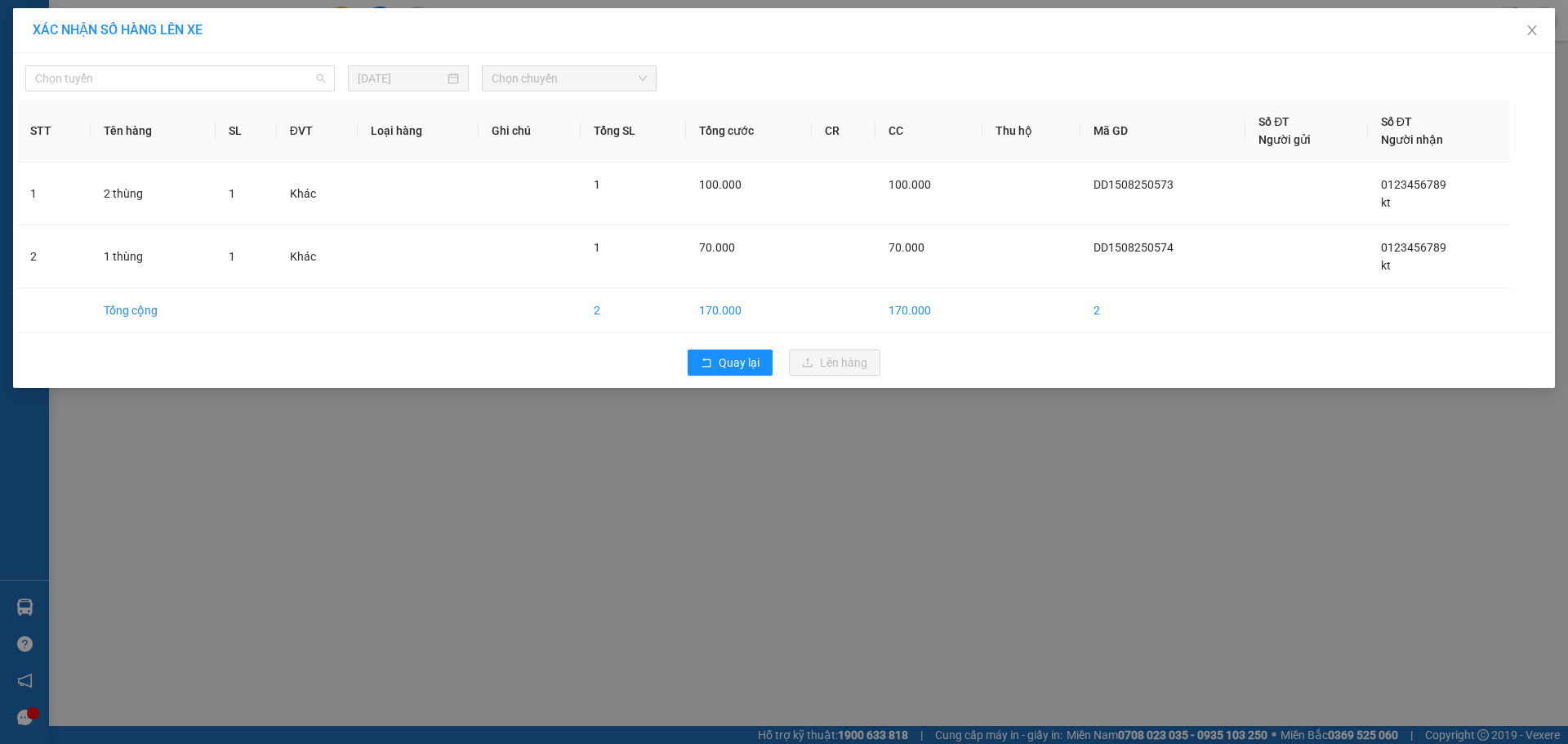
drag, startPoint x: 113, startPoint y: 73, endPoint x: 99, endPoint y: 118, distance: 47.1
click at [114, 76] on span "Chọn tuyến" at bounding box center [179, 78] width 290 height 24
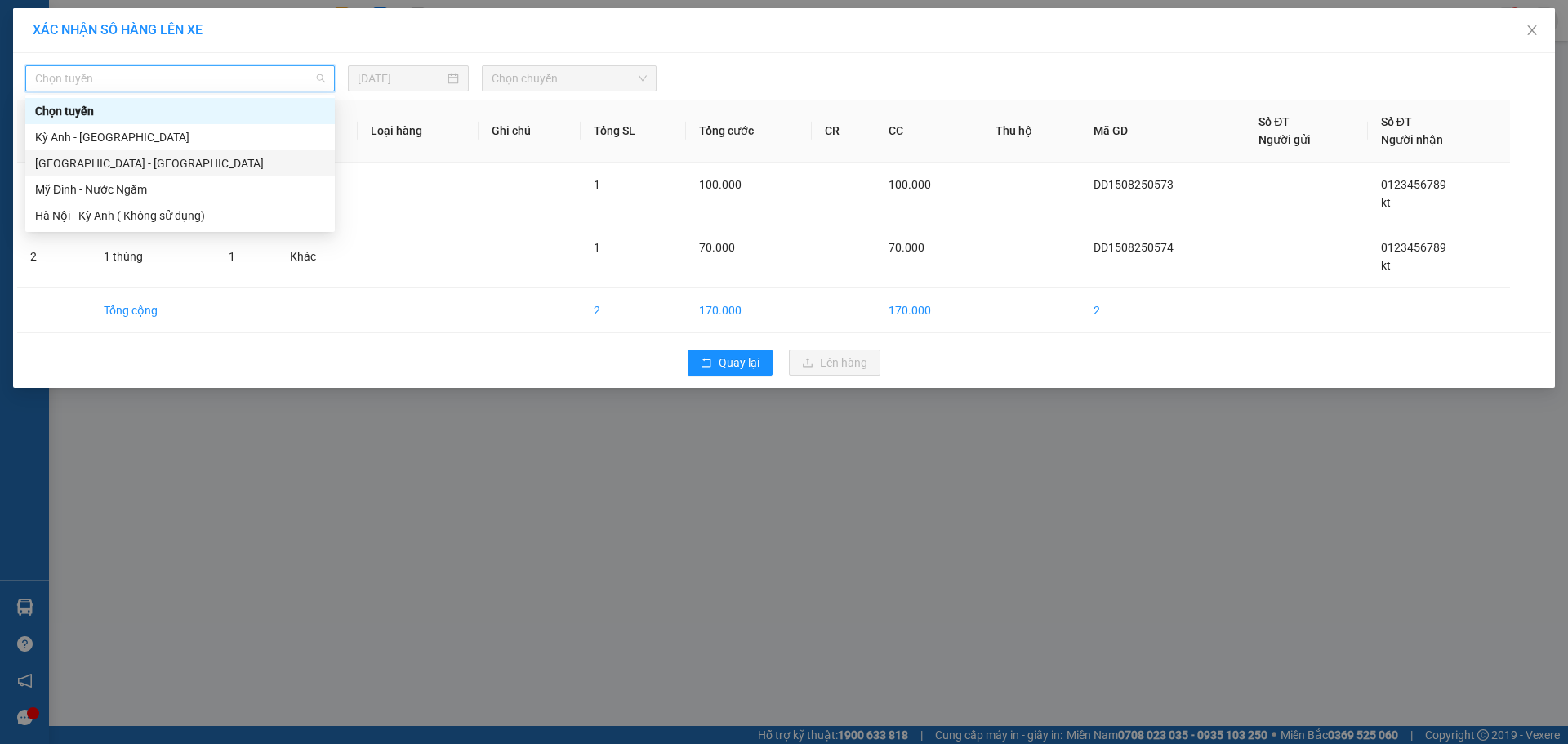
click at [69, 160] on div "[GEOGRAPHIC_DATA] - [GEOGRAPHIC_DATA]" at bounding box center [179, 163] width 290 height 18
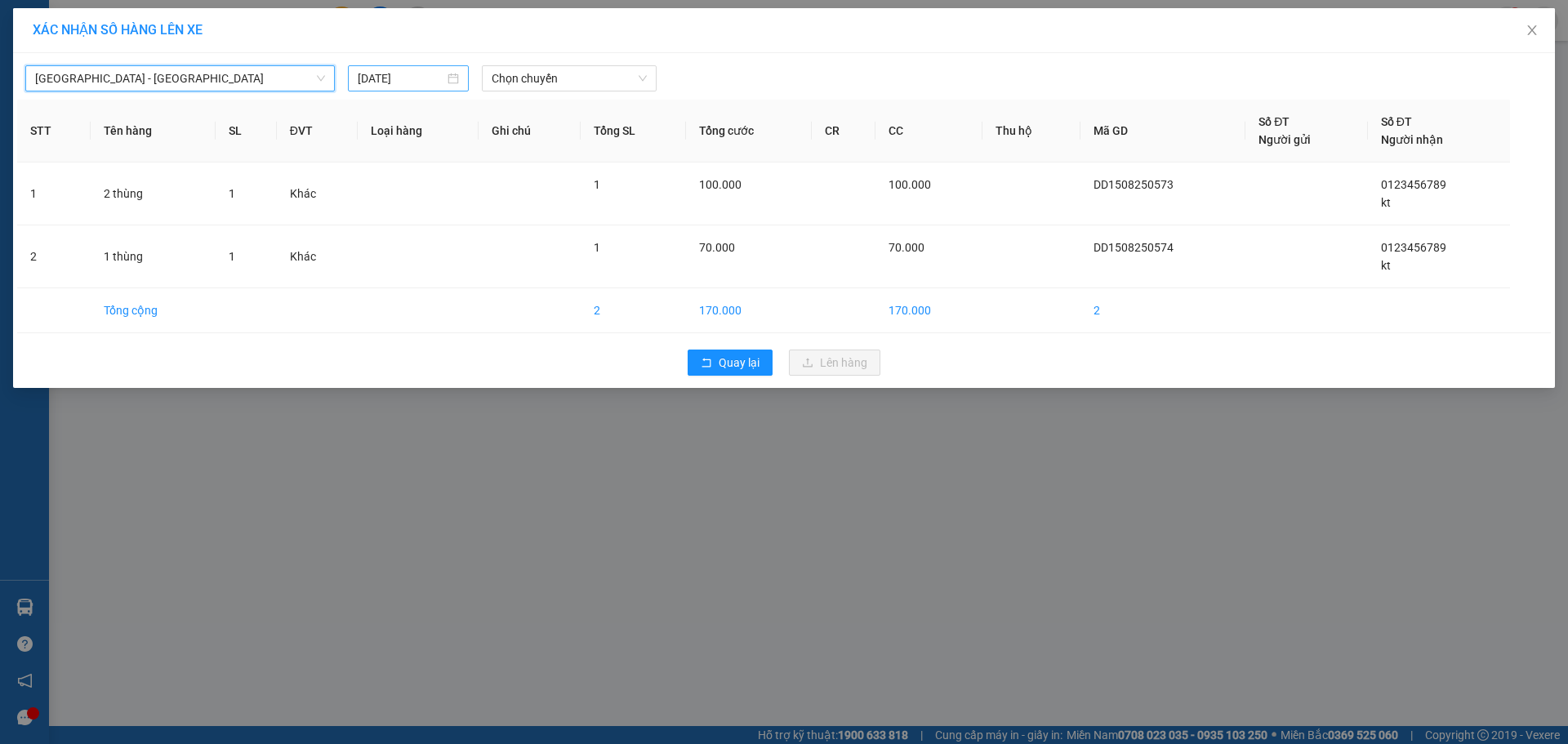
click at [353, 81] on div "[DATE]" at bounding box center [408, 78] width 120 height 26
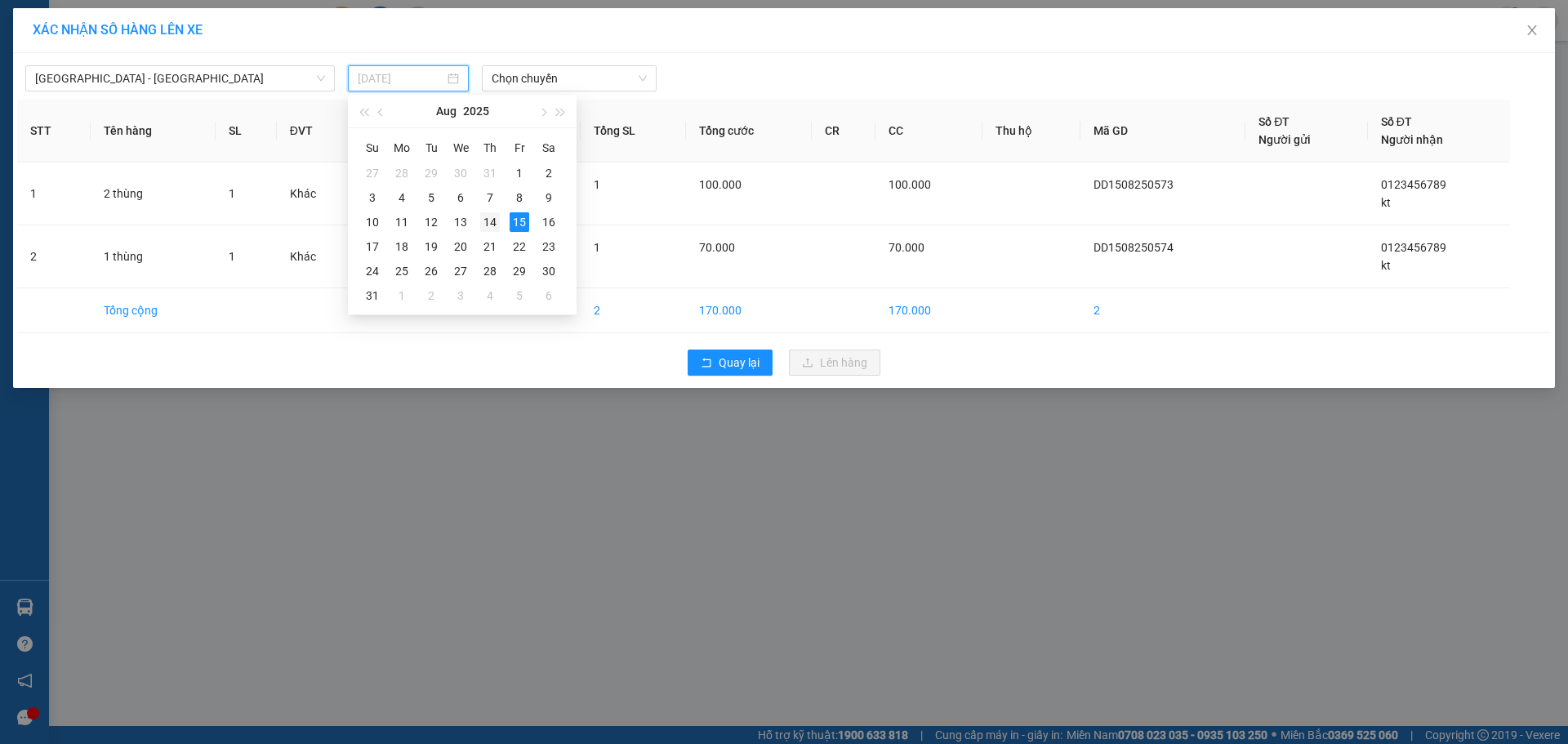
click at [494, 227] on div "14" at bounding box center [490, 222] width 20 height 20
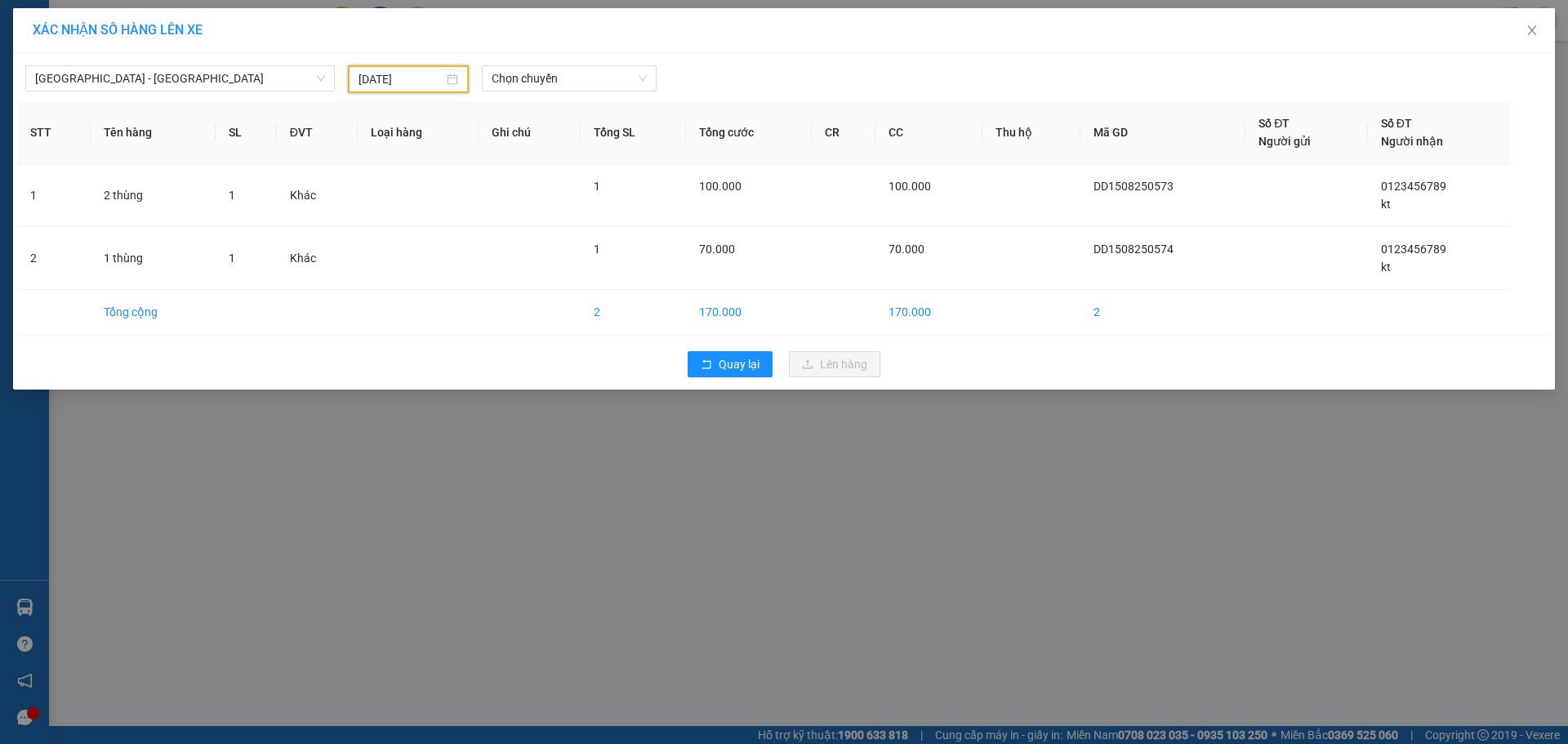
click at [581, 93] on div "[GEOGRAPHIC_DATA] - [GEOGRAPHIC_DATA] [DATE] Chọn chuyến STT Tên hàng SL ĐVT Lo…" at bounding box center [784, 220] width 1542 height 336
click at [596, 79] on span "Chọn chuyến" at bounding box center [569, 78] width 155 height 24
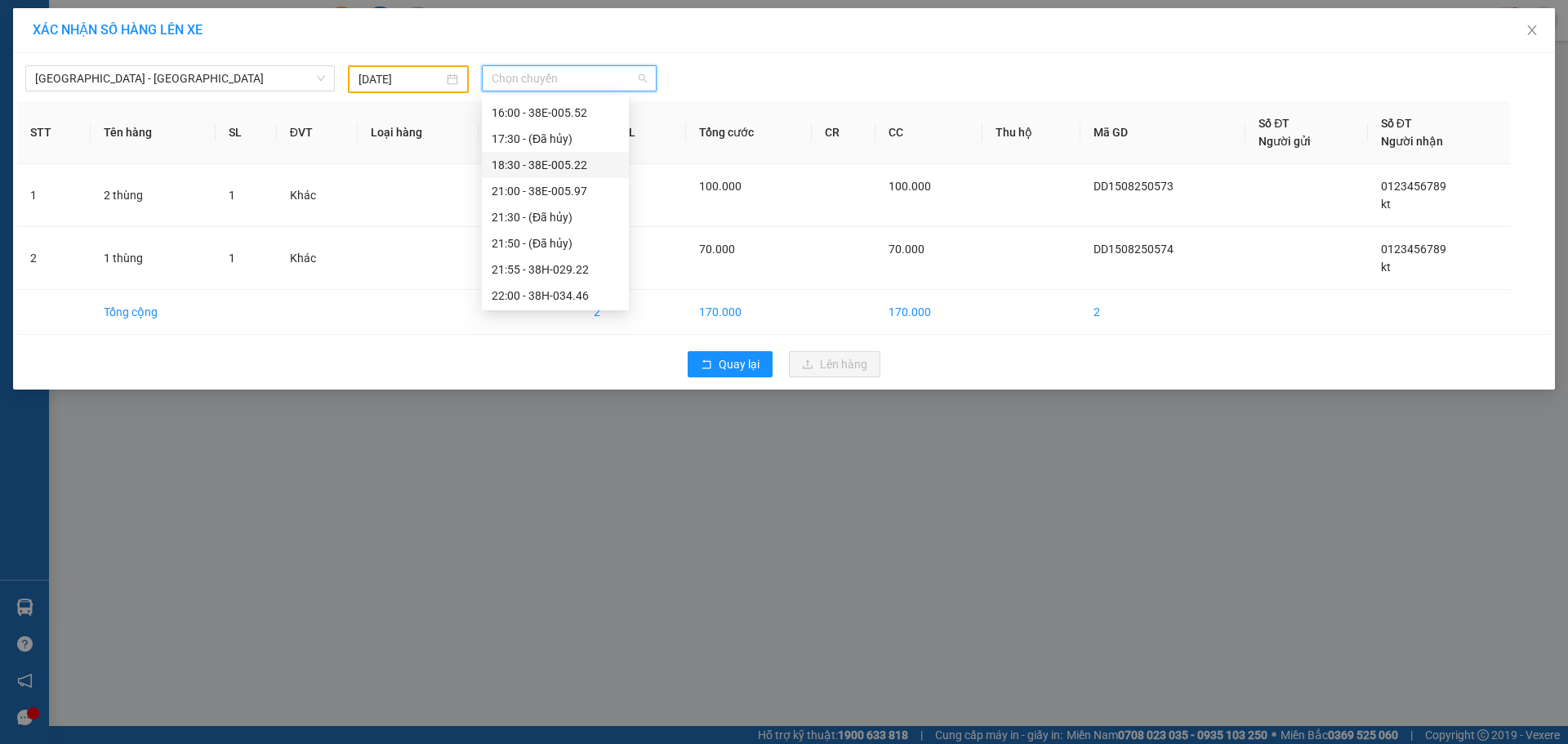
scroll to position [209, 0]
click at [580, 289] on div "22:00 - 38H-034.46" at bounding box center [555, 293] width 128 height 18
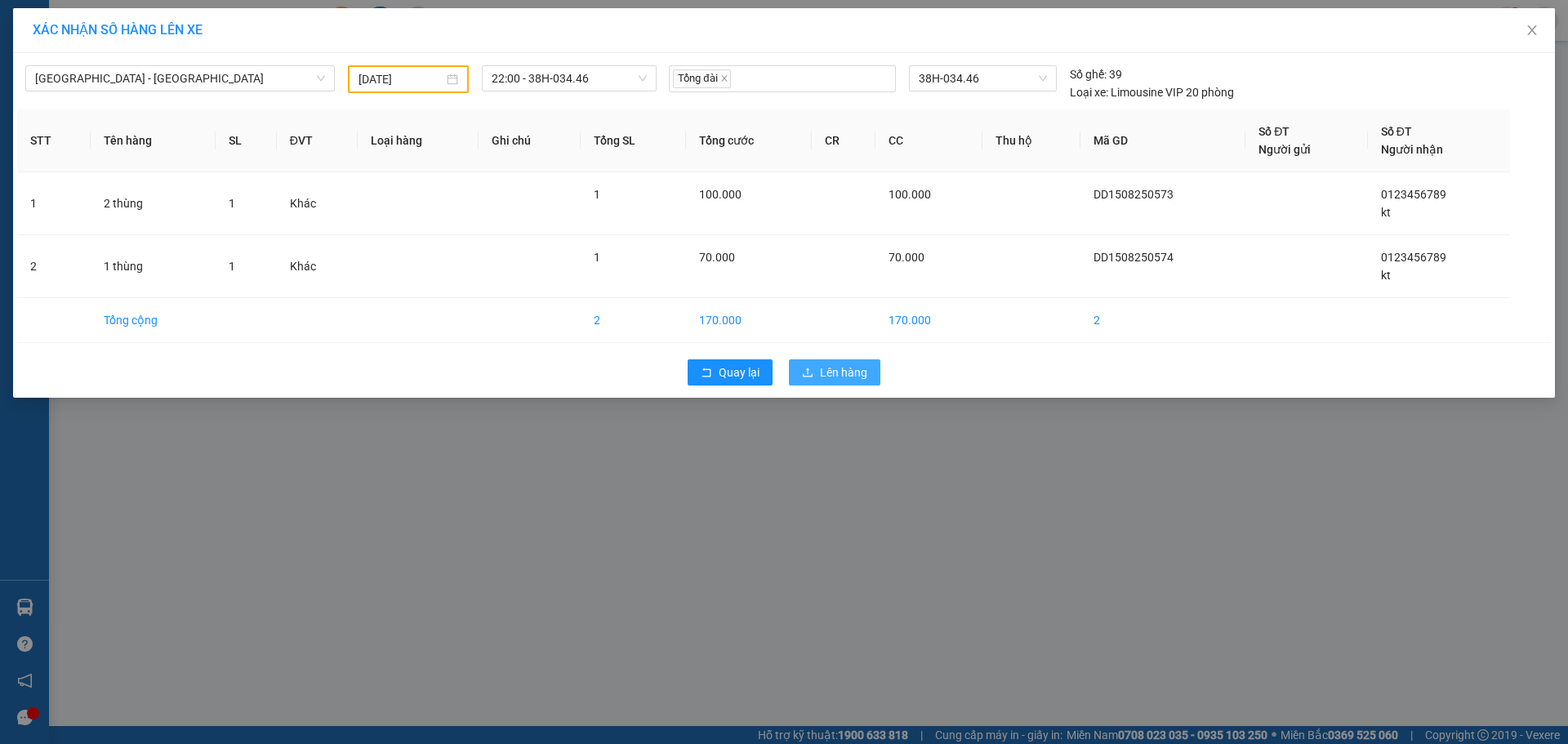
click at [813, 363] on button "Lên hàng" at bounding box center [834, 372] width 91 height 26
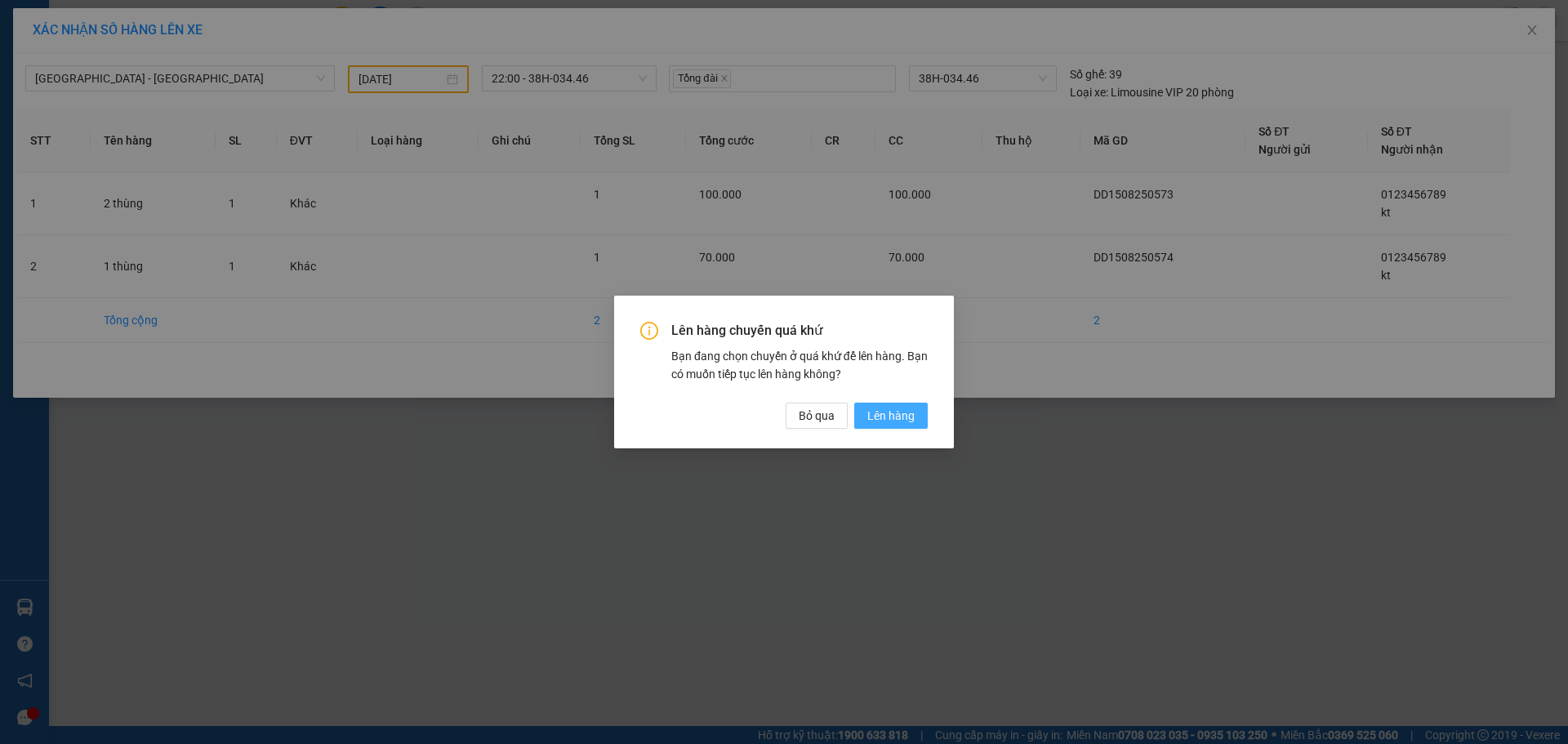
click at [917, 409] on button "Lên hàng" at bounding box center [891, 415] width 73 height 26
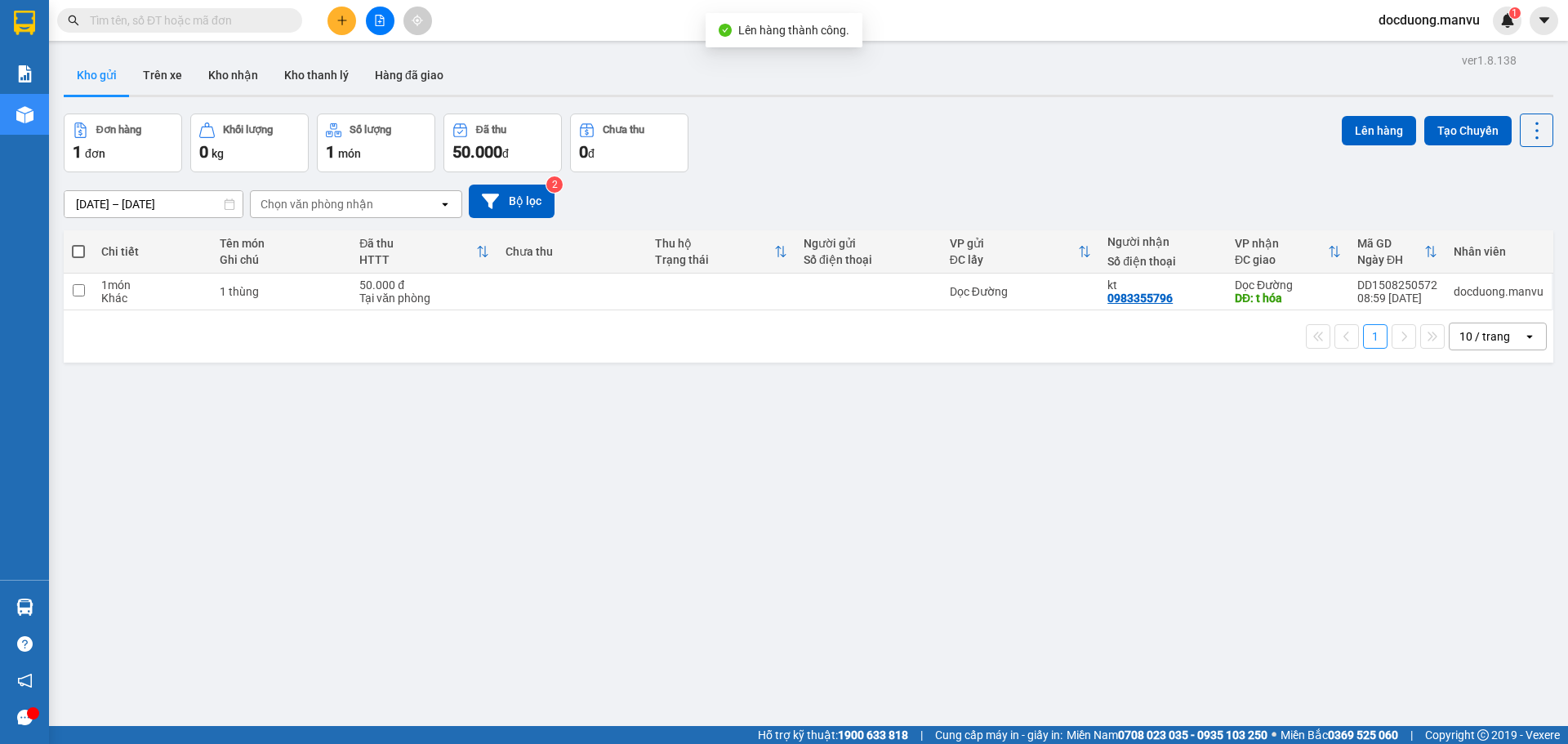
click at [701, 314] on div "1 10 / trang open" at bounding box center [808, 336] width 1489 height 53
click at [712, 302] on td at bounding box center [721, 292] width 149 height 37
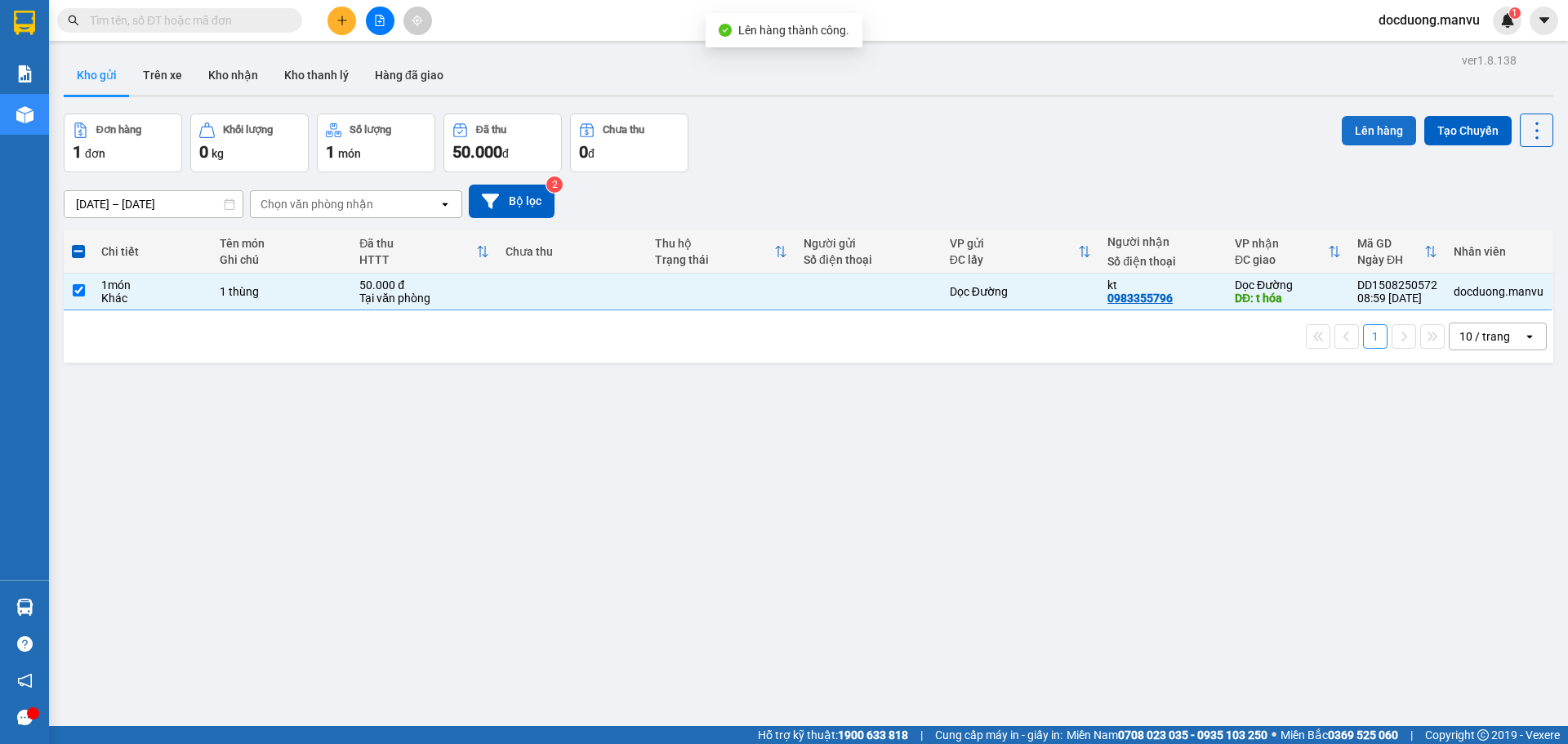
click at [1368, 120] on button "Lên hàng" at bounding box center [1378, 130] width 74 height 29
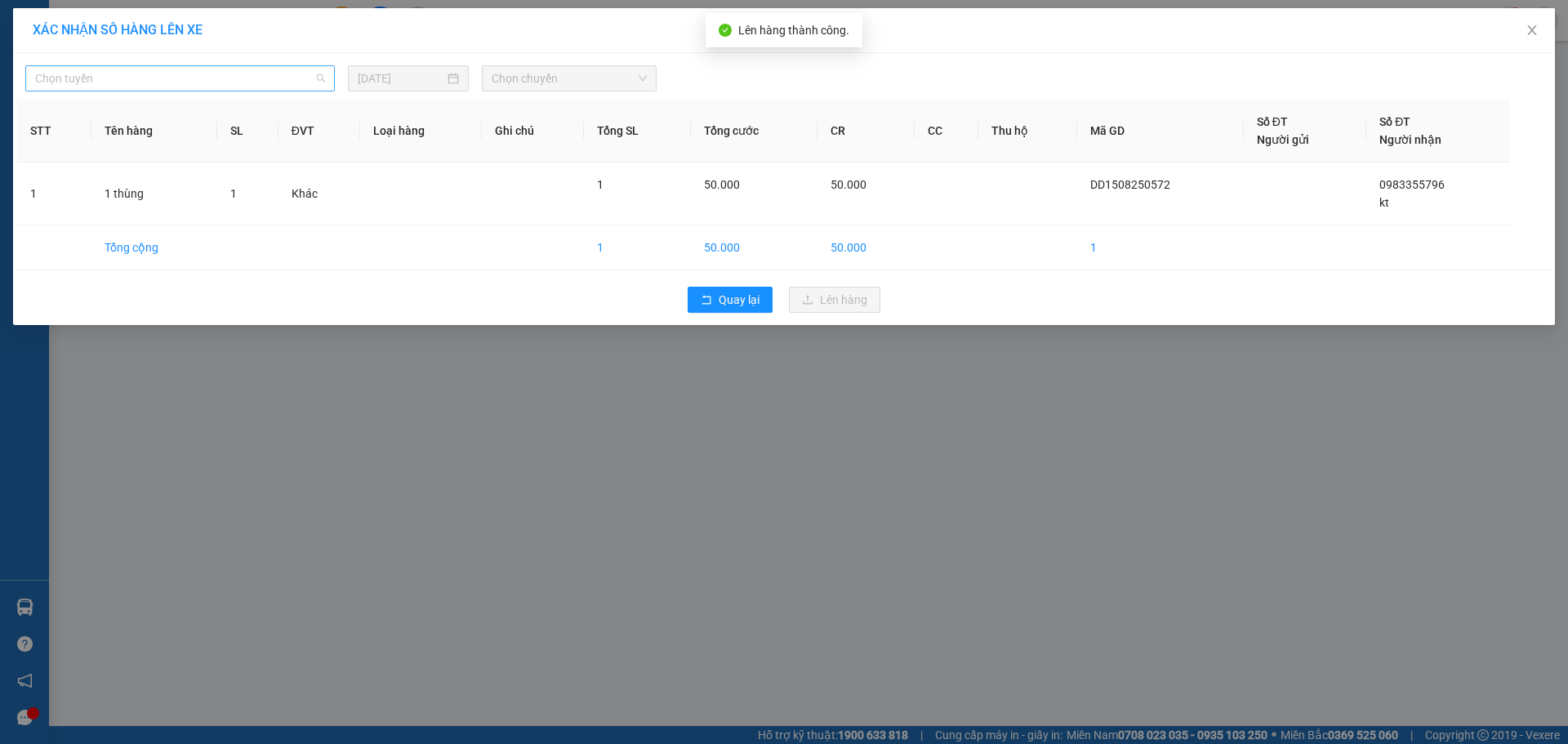
click at [265, 79] on span "Chọn tuyến" at bounding box center [179, 78] width 290 height 24
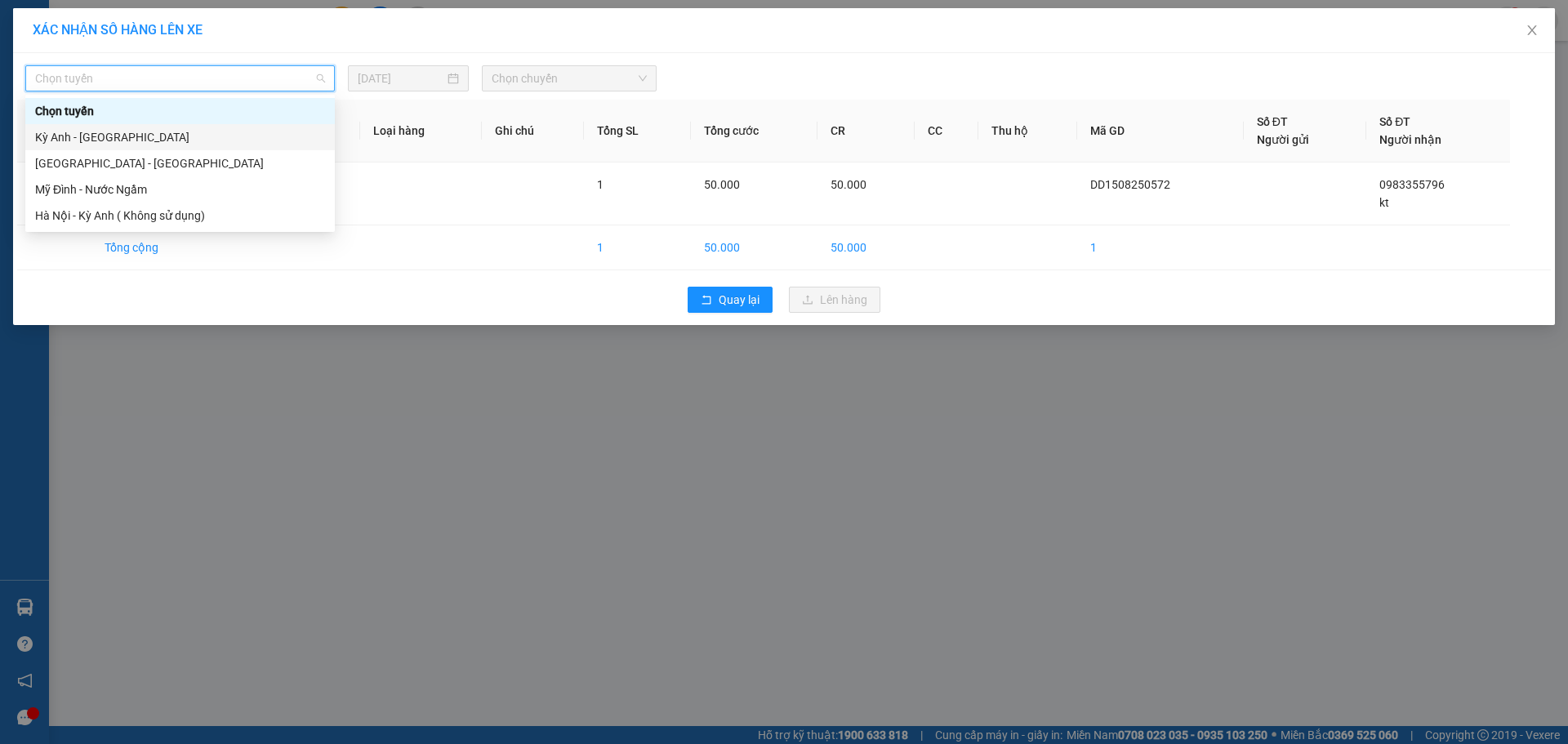
click at [151, 136] on div "Kỳ Anh - [GEOGRAPHIC_DATA]" at bounding box center [179, 137] width 290 height 18
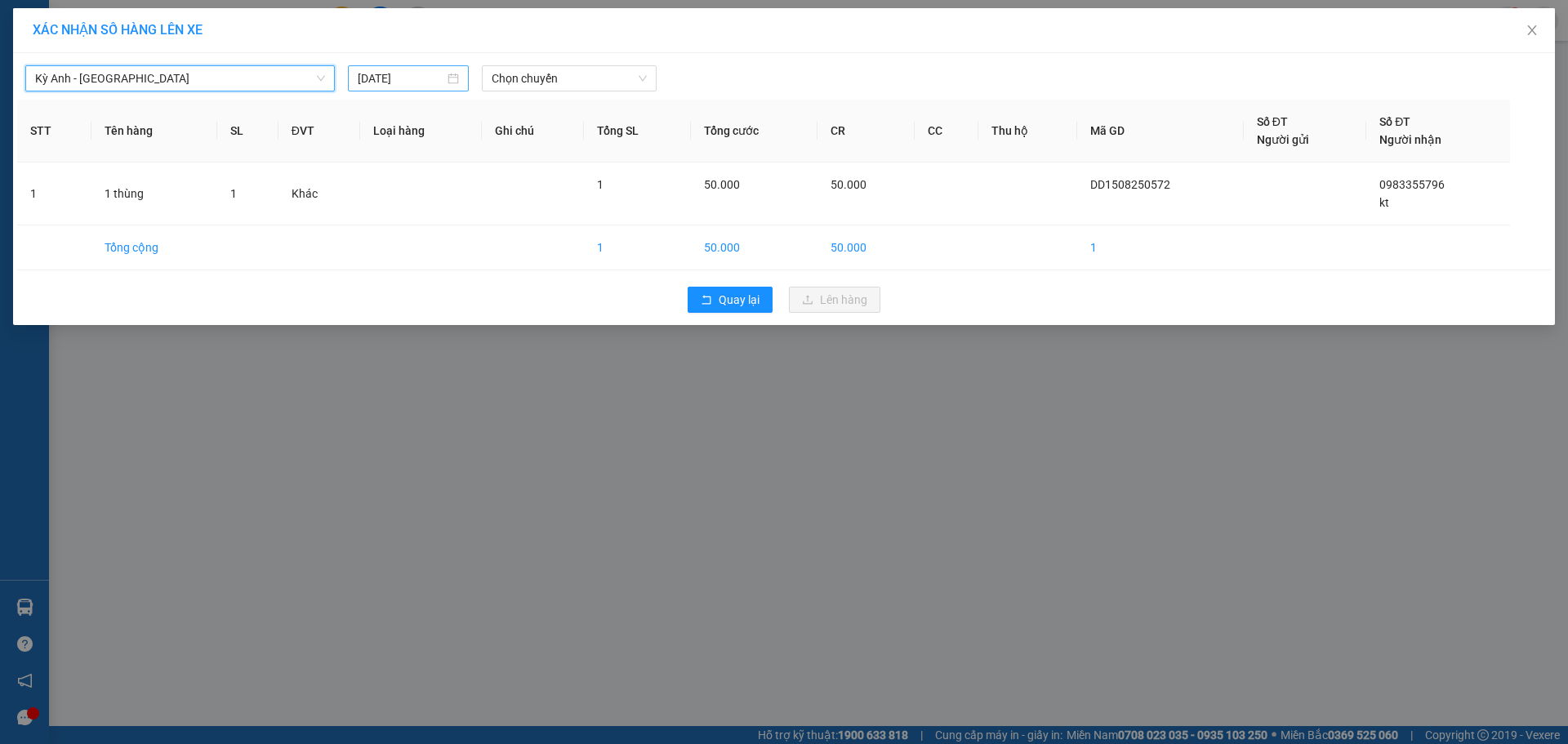
click at [389, 90] on div "[DATE]" at bounding box center [408, 78] width 120 height 26
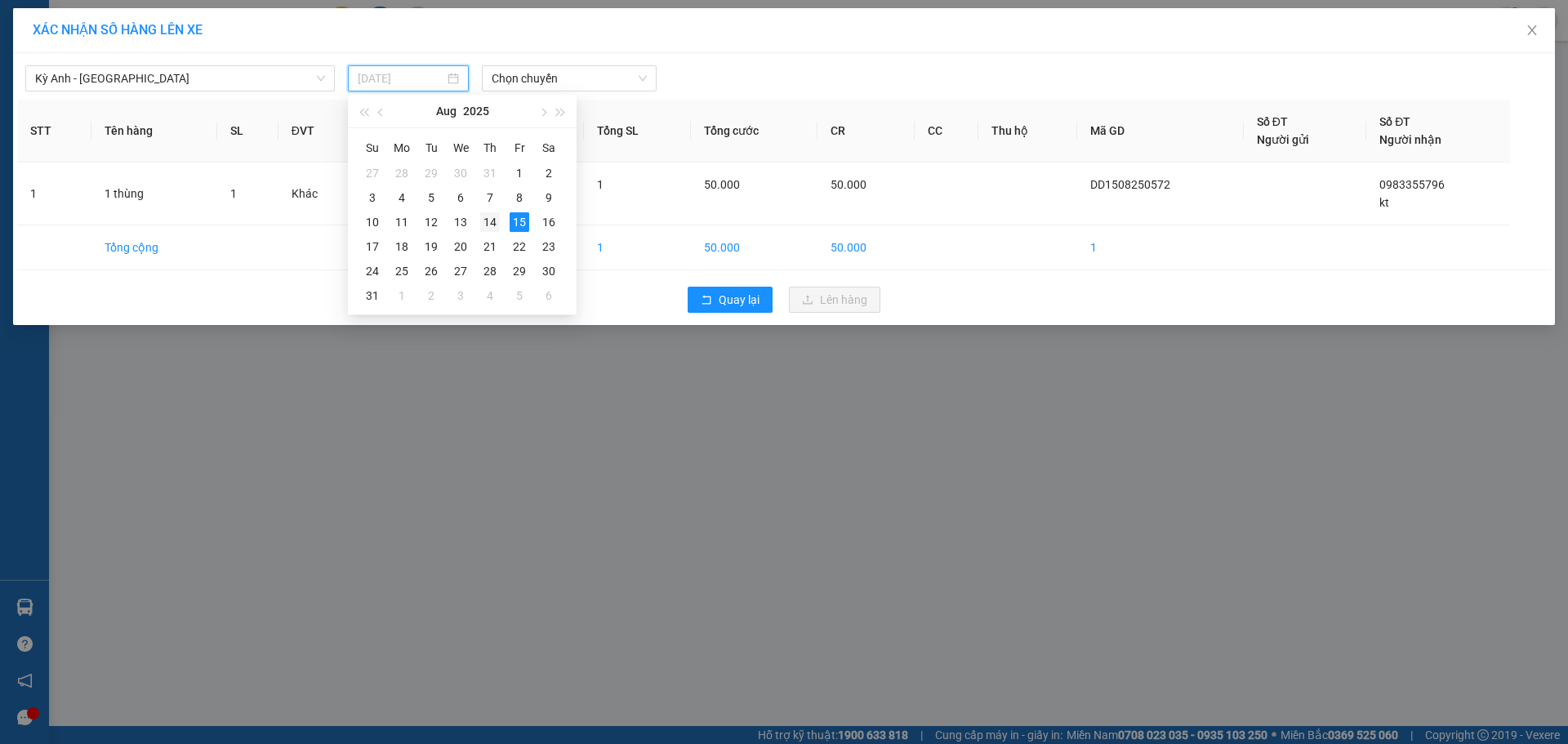
click at [493, 220] on div "14" at bounding box center [490, 222] width 20 height 20
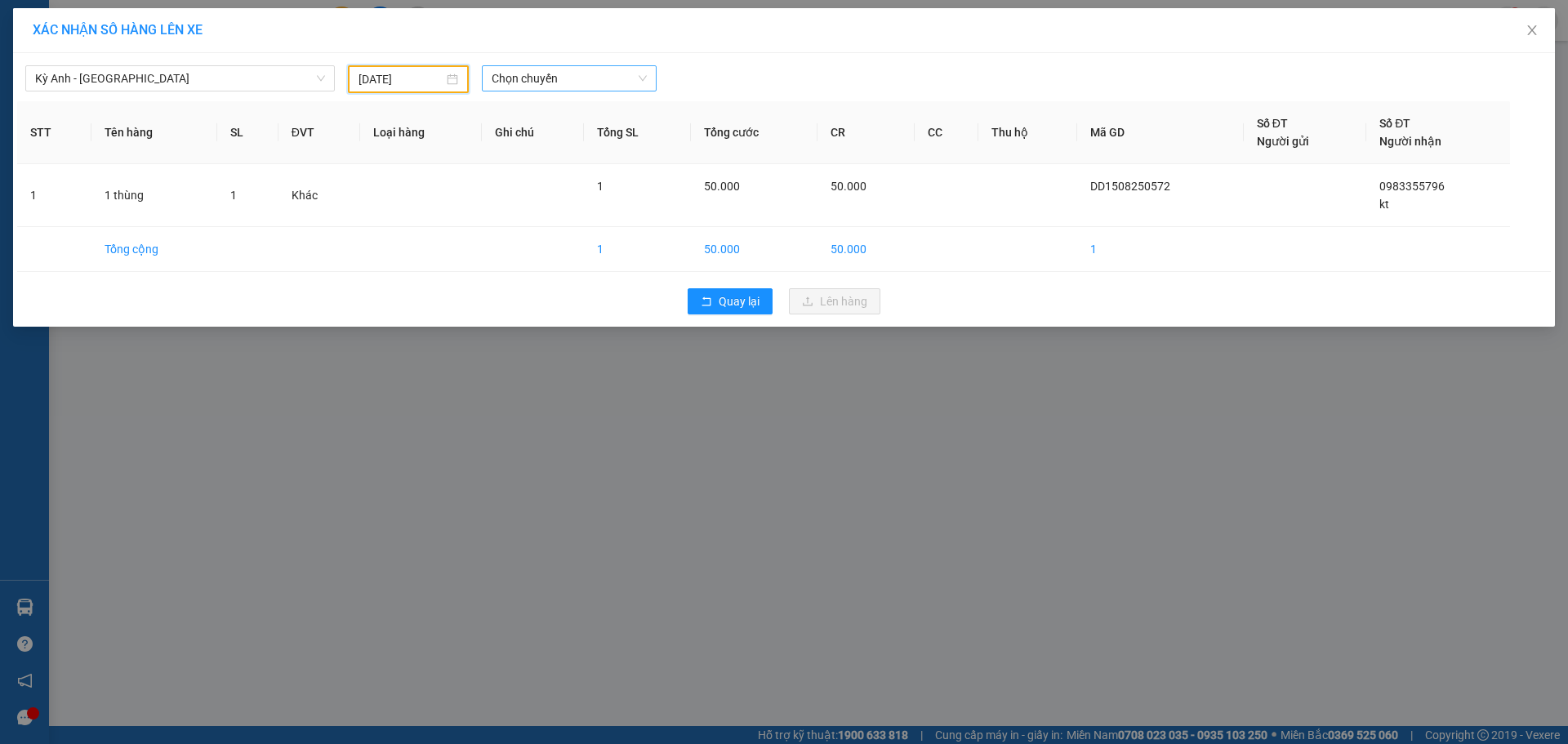
click at [568, 87] on span "Chọn chuyến" at bounding box center [569, 78] width 155 height 24
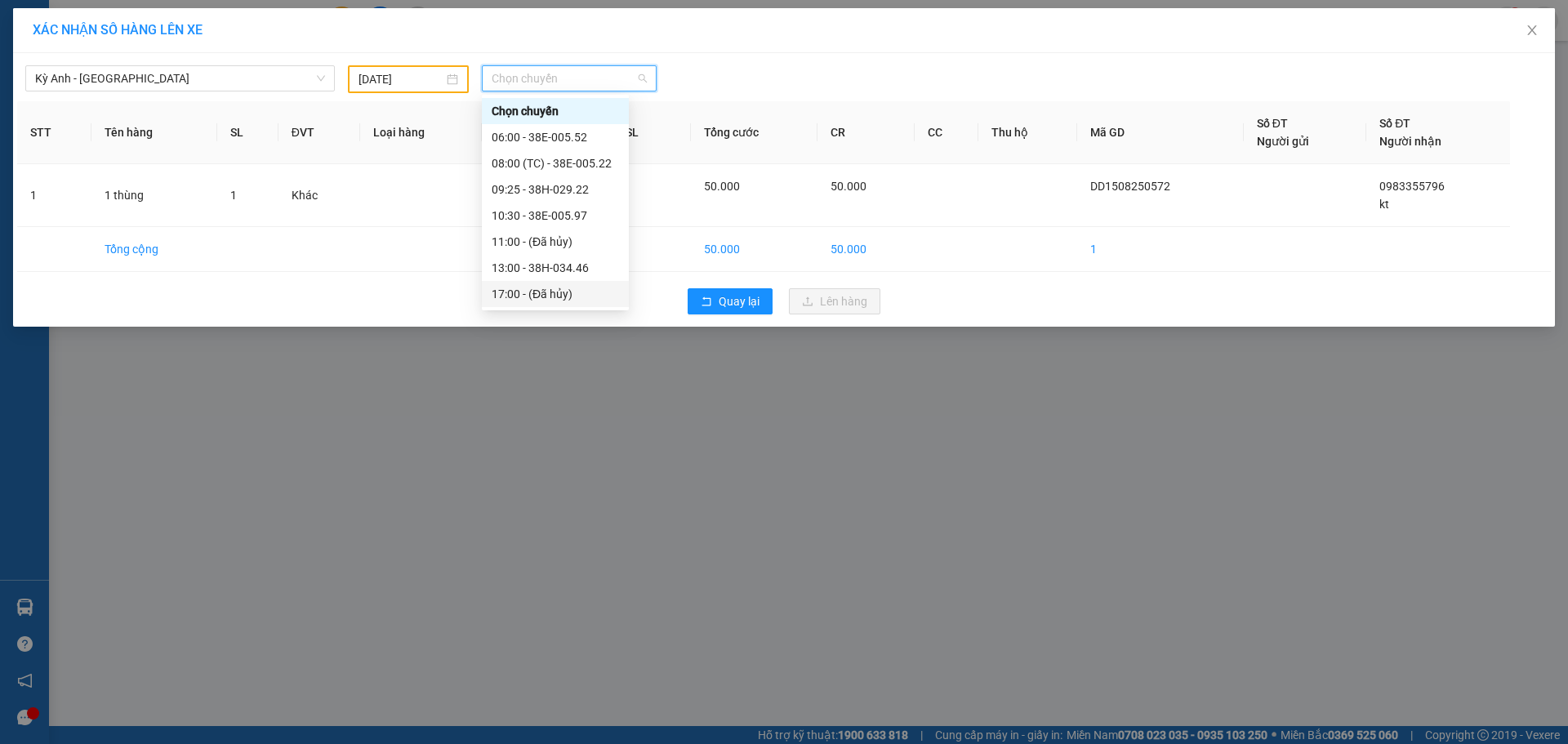
click at [580, 284] on div "17:00 - (Đã hủy)" at bounding box center [555, 293] width 147 height 26
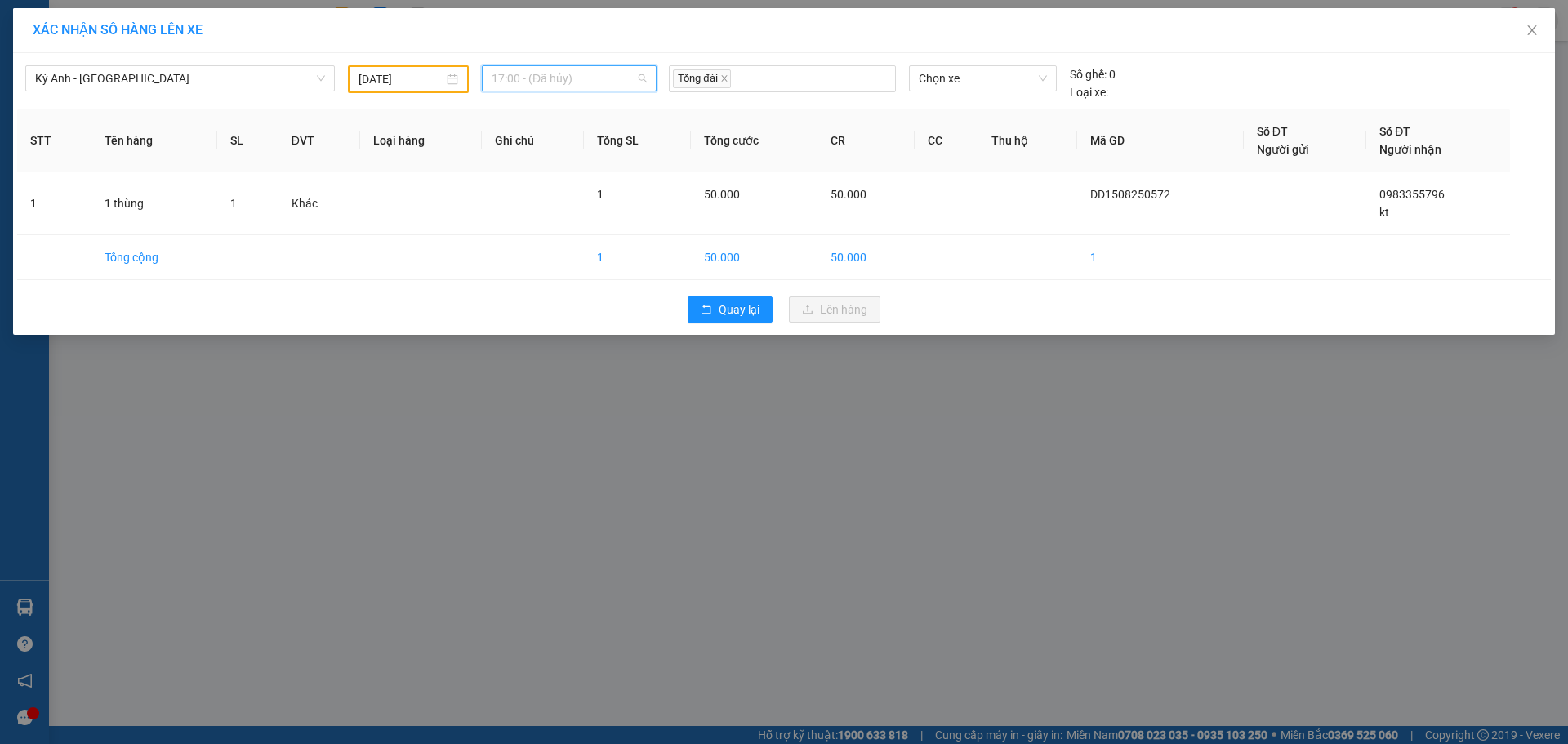
click at [593, 86] on span "17:00 - (Đã hủy)" at bounding box center [569, 78] width 155 height 24
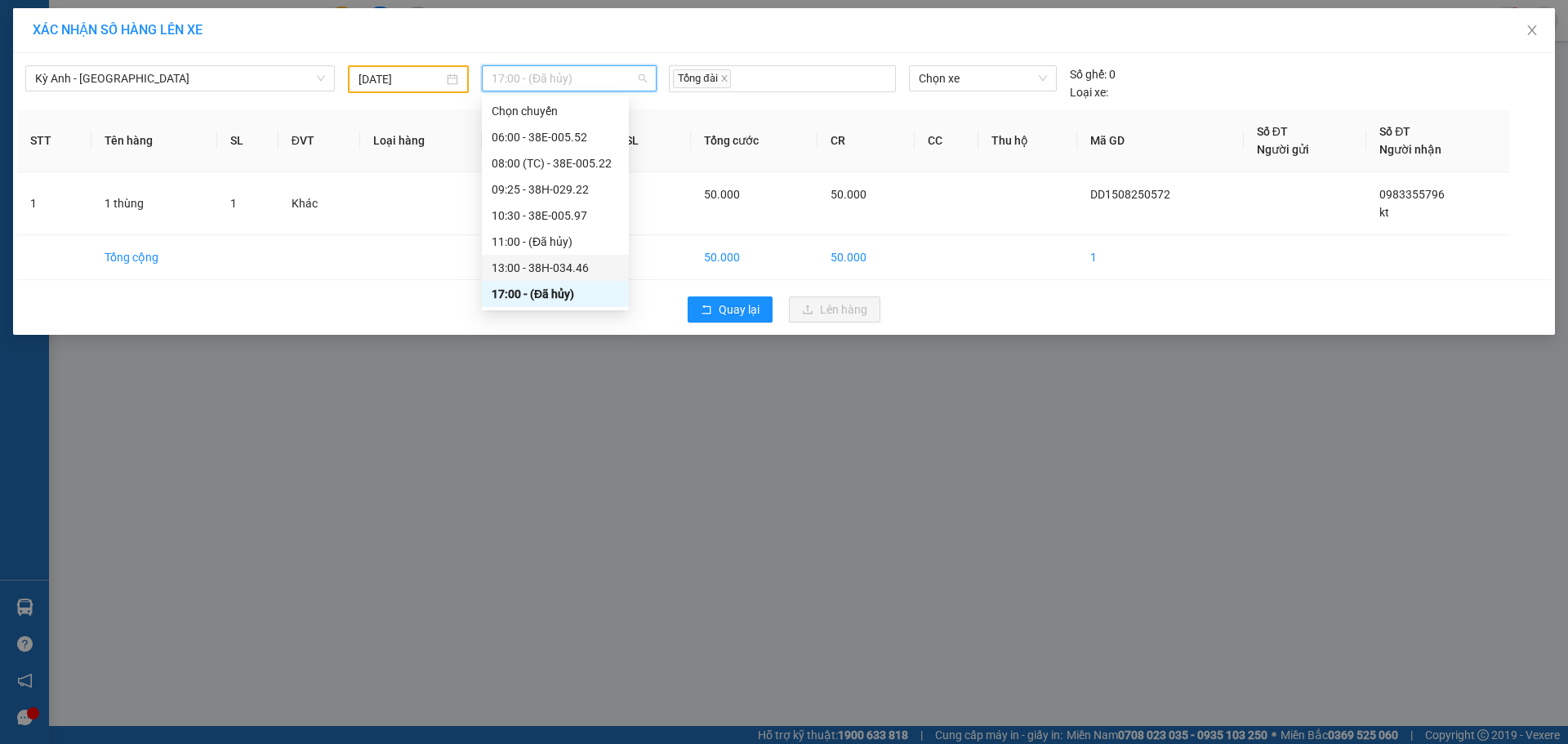
click at [572, 261] on div "13:00 - 38H-034.46" at bounding box center [555, 268] width 128 height 18
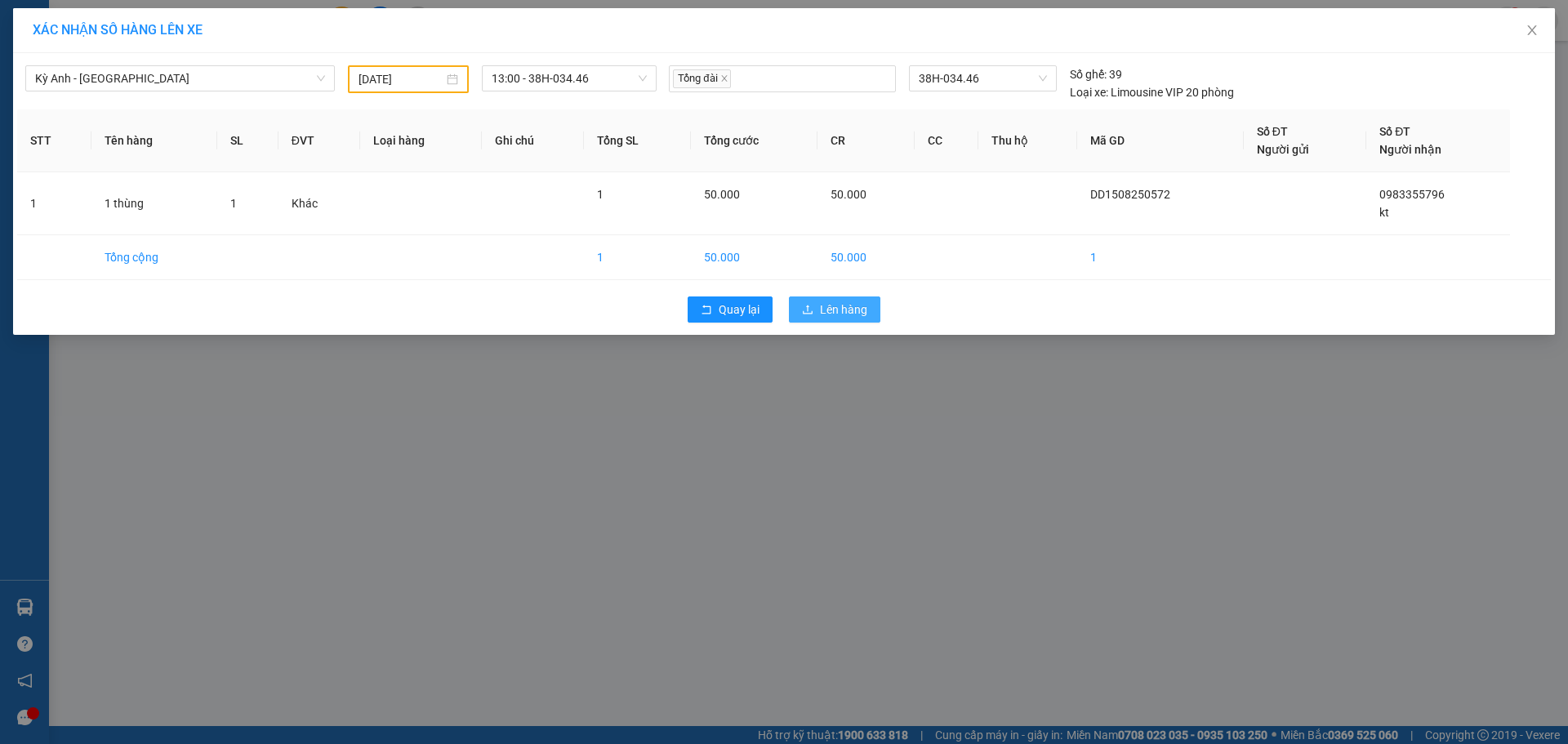
click at [817, 321] on button "Lên hàng" at bounding box center [834, 309] width 91 height 26
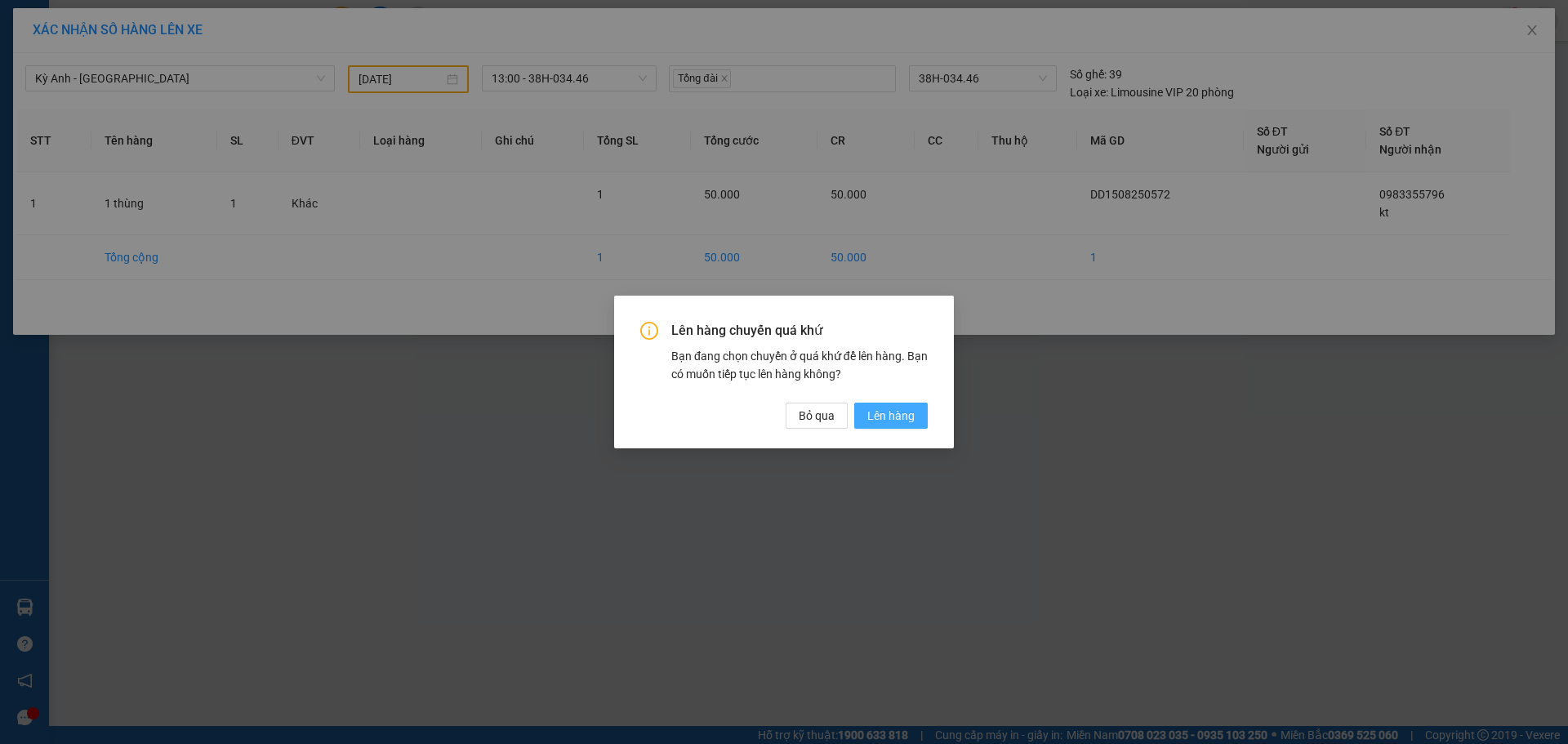
click at [900, 416] on span "Lên hàng" at bounding box center [891, 416] width 47 height 18
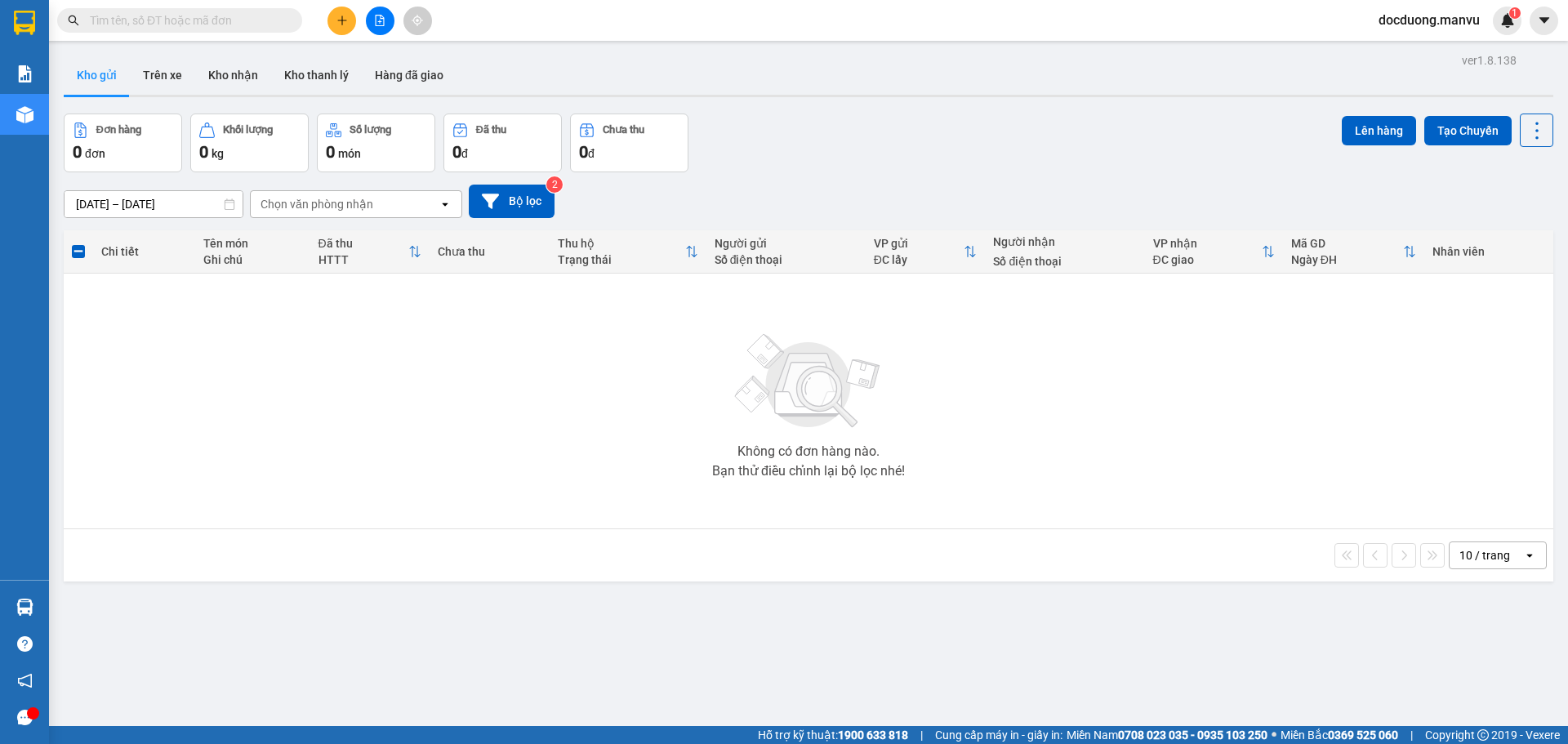
click at [336, 25] on button at bounding box center [342, 21] width 29 height 29
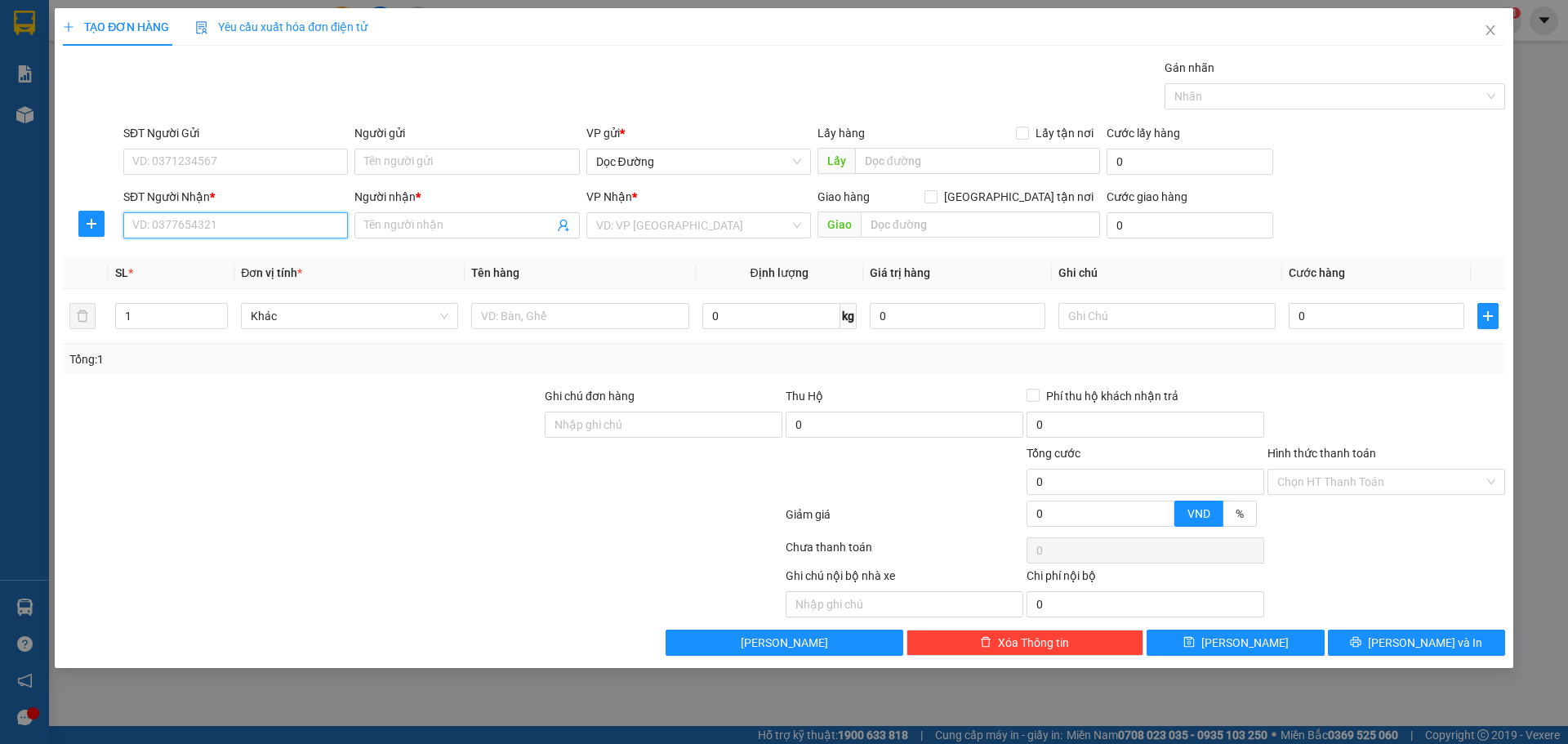
click at [256, 231] on input "SĐT Người Nhận *" at bounding box center [236, 225] width 225 height 26
click at [1484, 30] on icon "close" at bounding box center [1490, 30] width 13 height 13
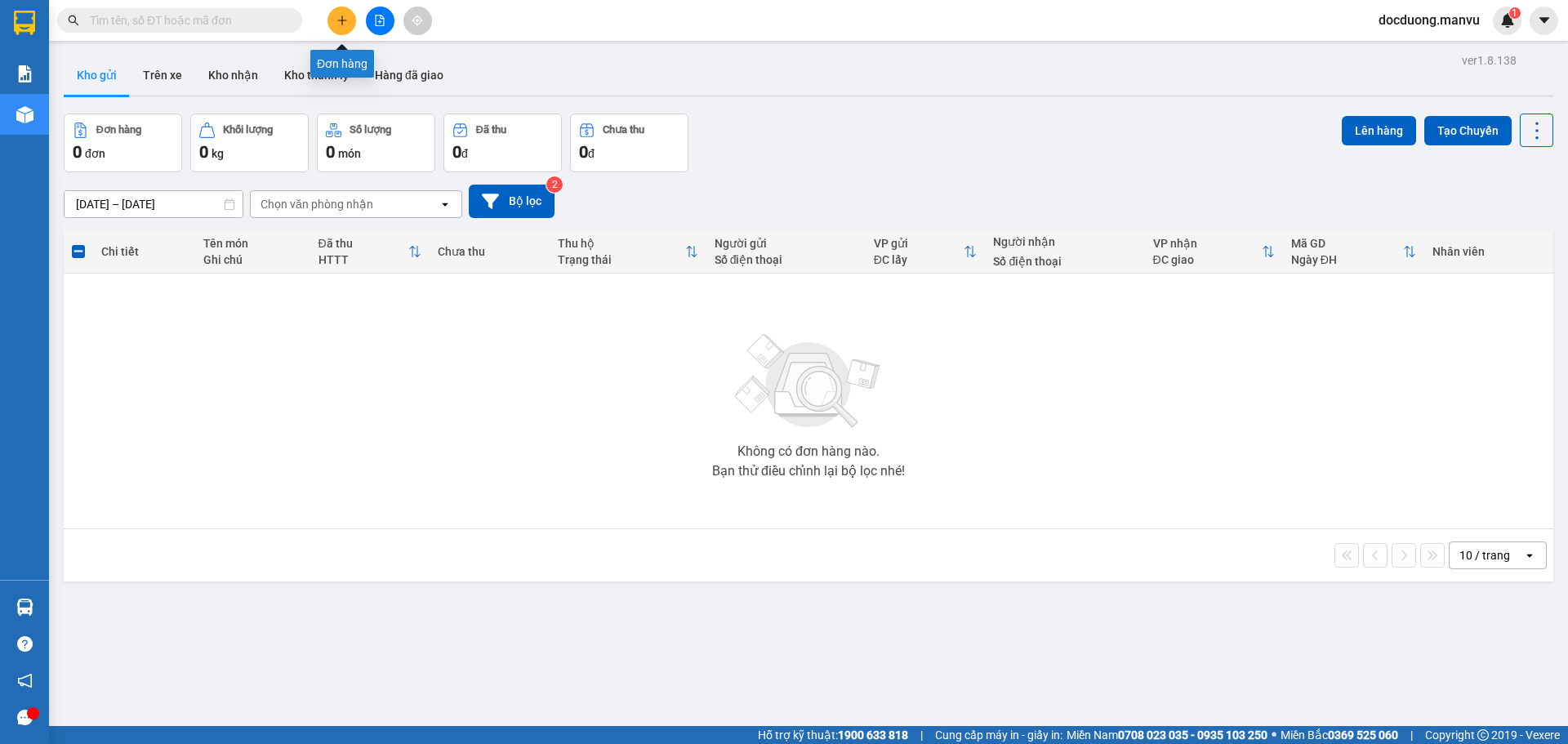
click at [344, 24] on icon "plus" at bounding box center [342, 20] width 12 height 12
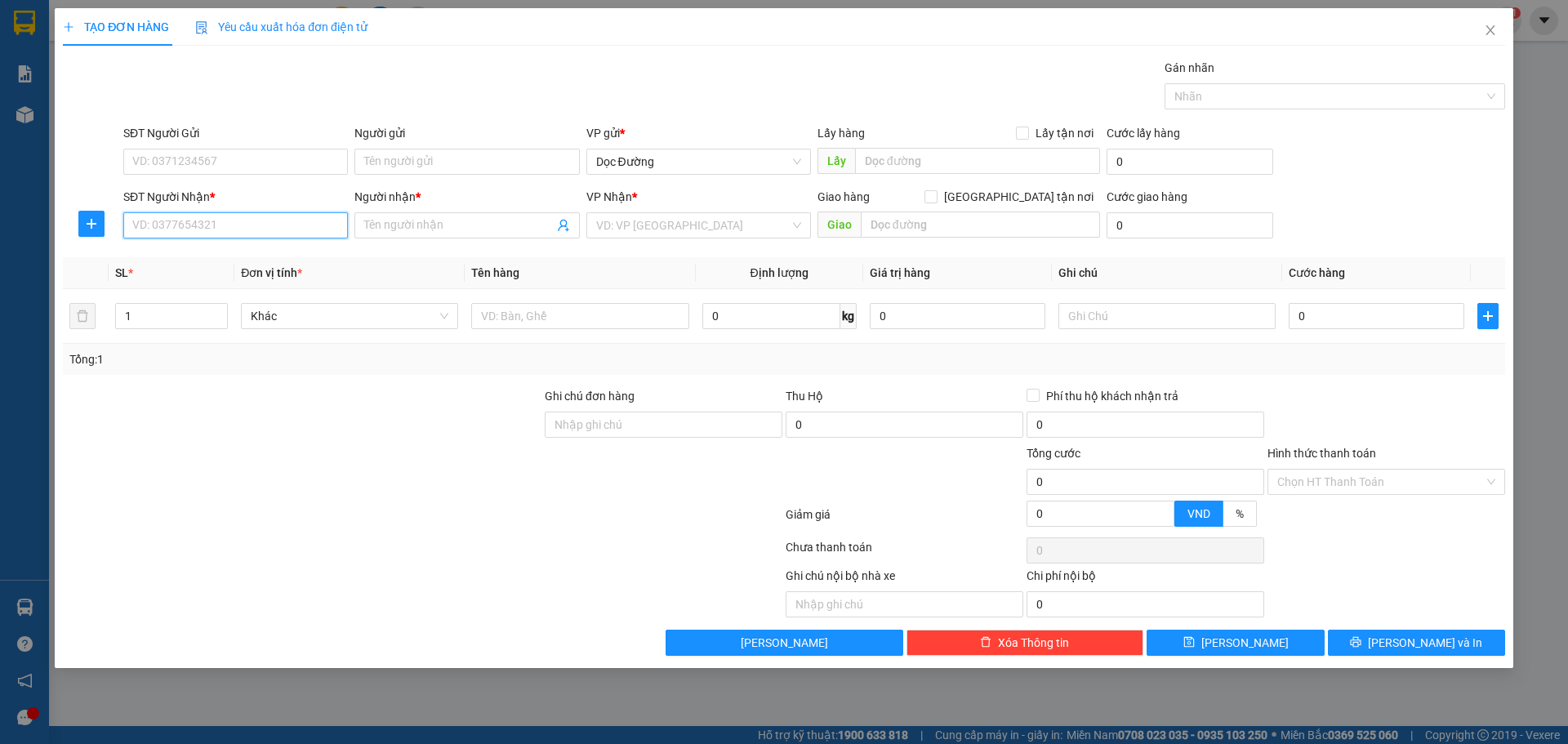
click at [228, 216] on input "SĐT Người Nhận *" at bounding box center [236, 225] width 225 height 26
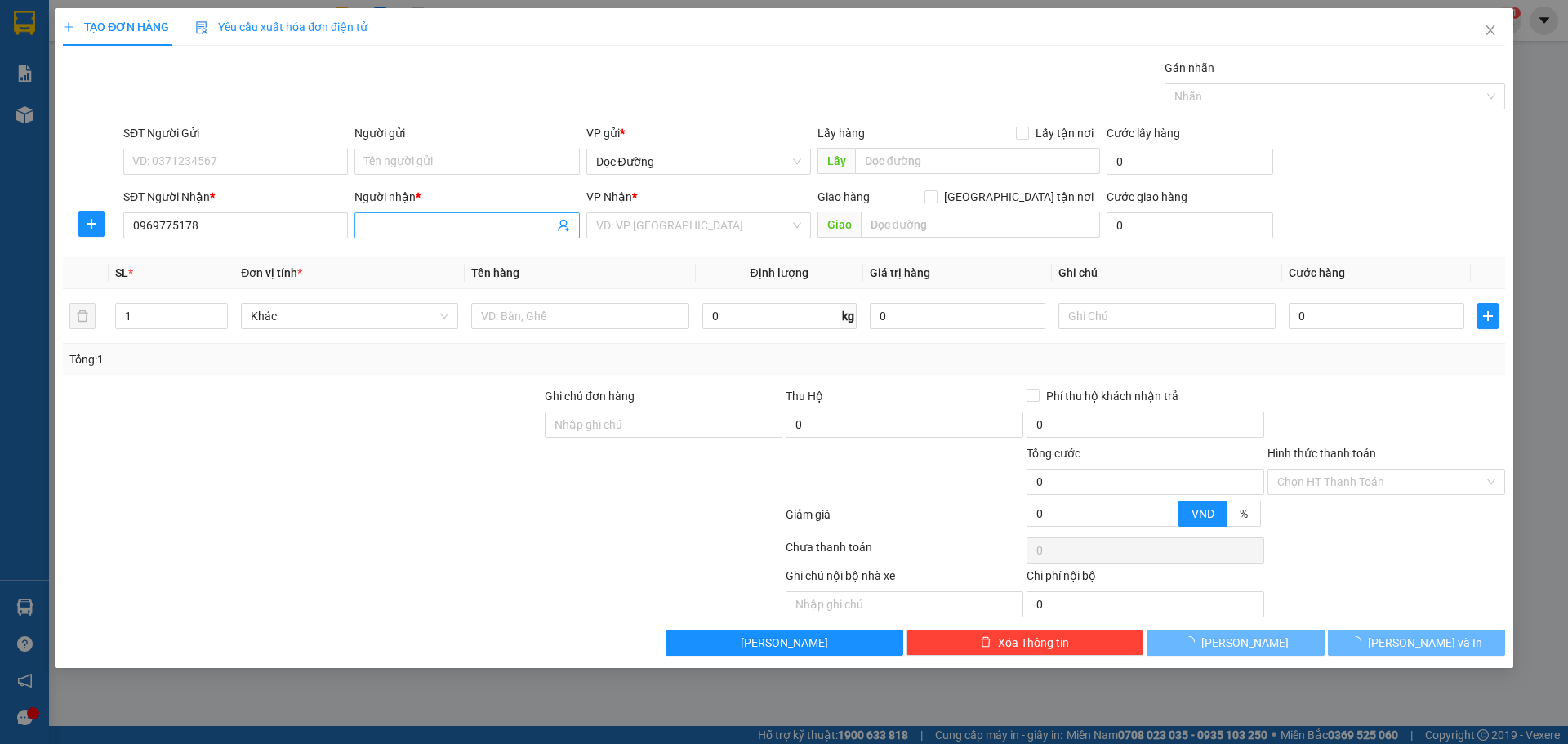
click at [378, 221] on input "Người nhận *" at bounding box center [458, 225] width 188 height 18
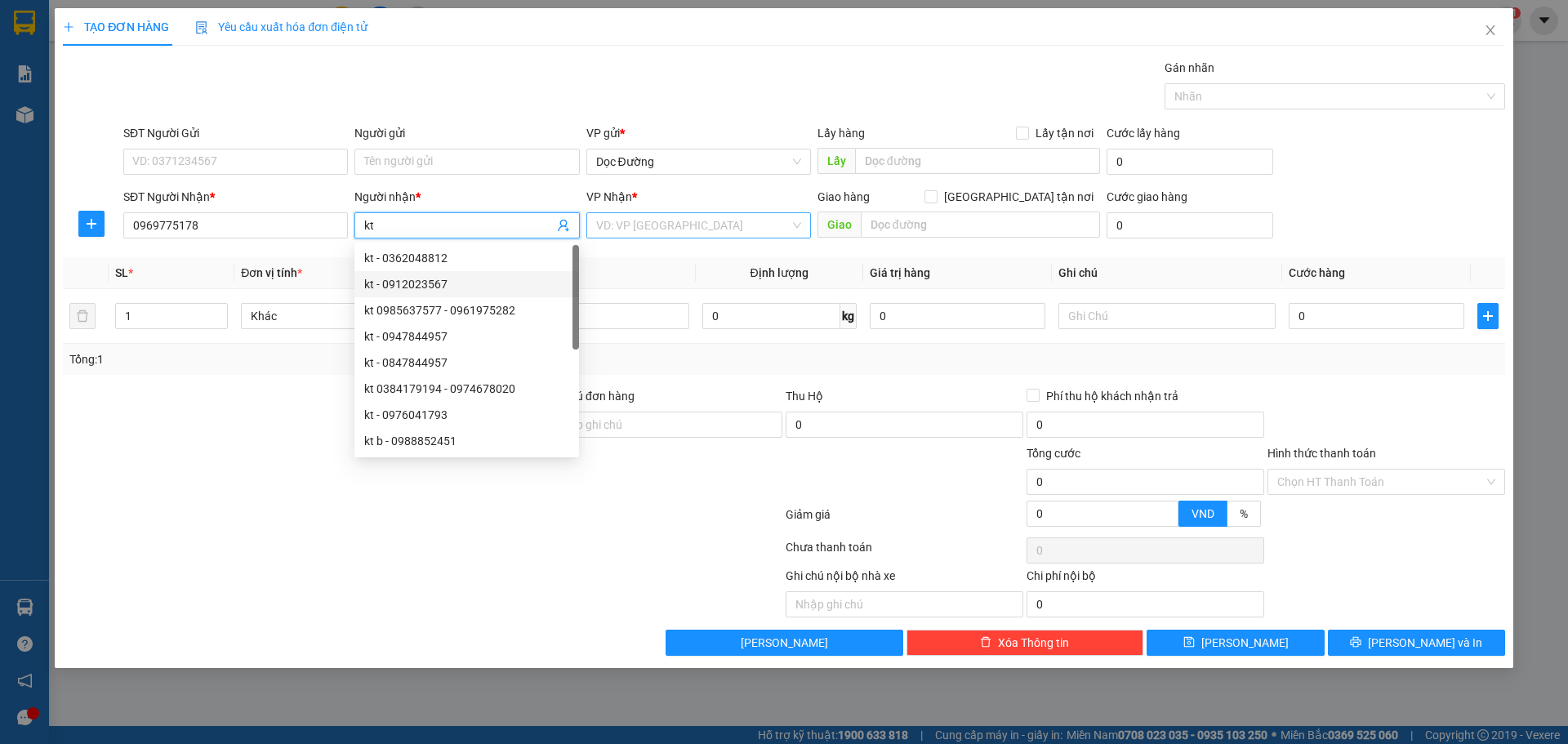
click at [675, 218] on input "search" at bounding box center [693, 225] width 194 height 24
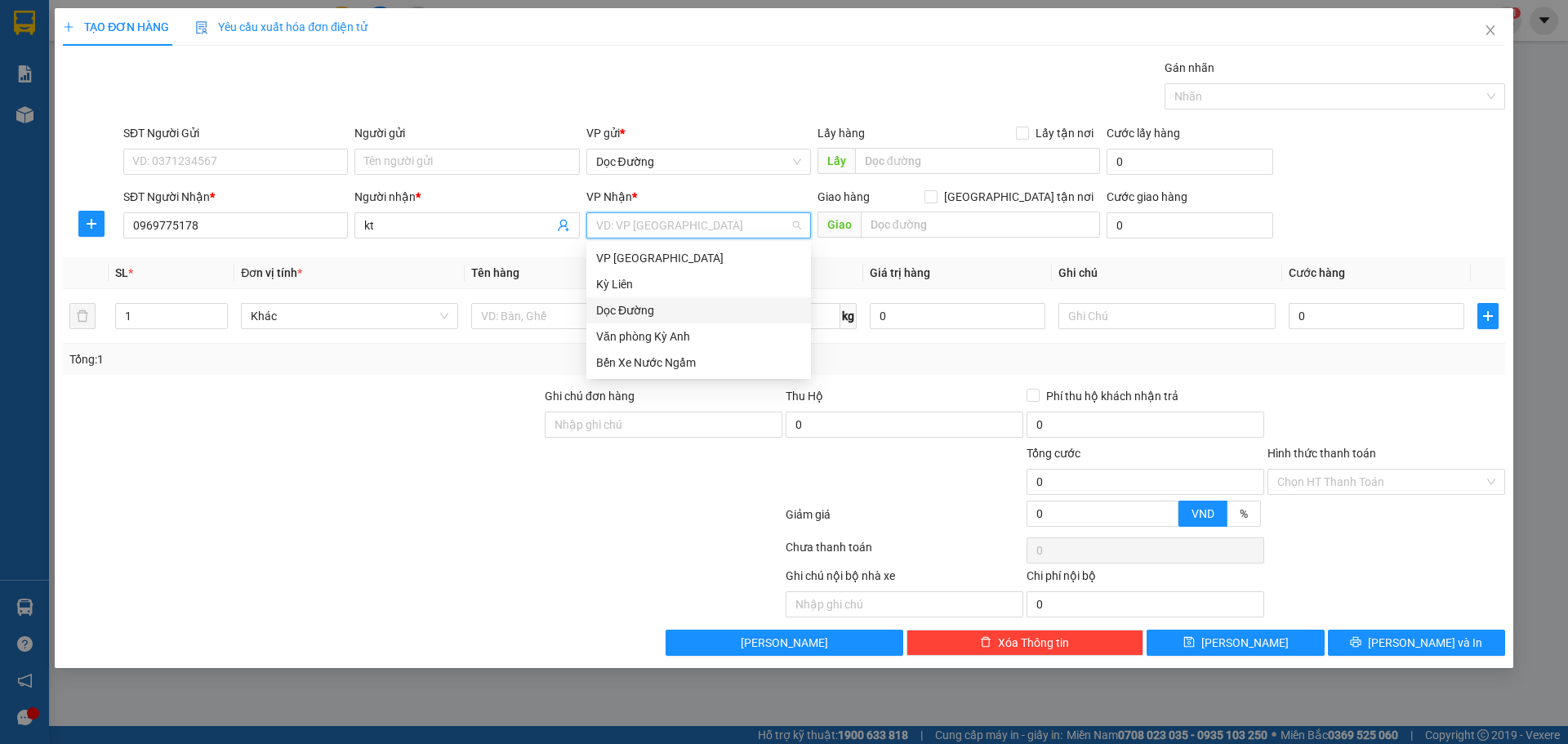
click at [656, 312] on div "Dọc Đường" at bounding box center [699, 310] width 205 height 18
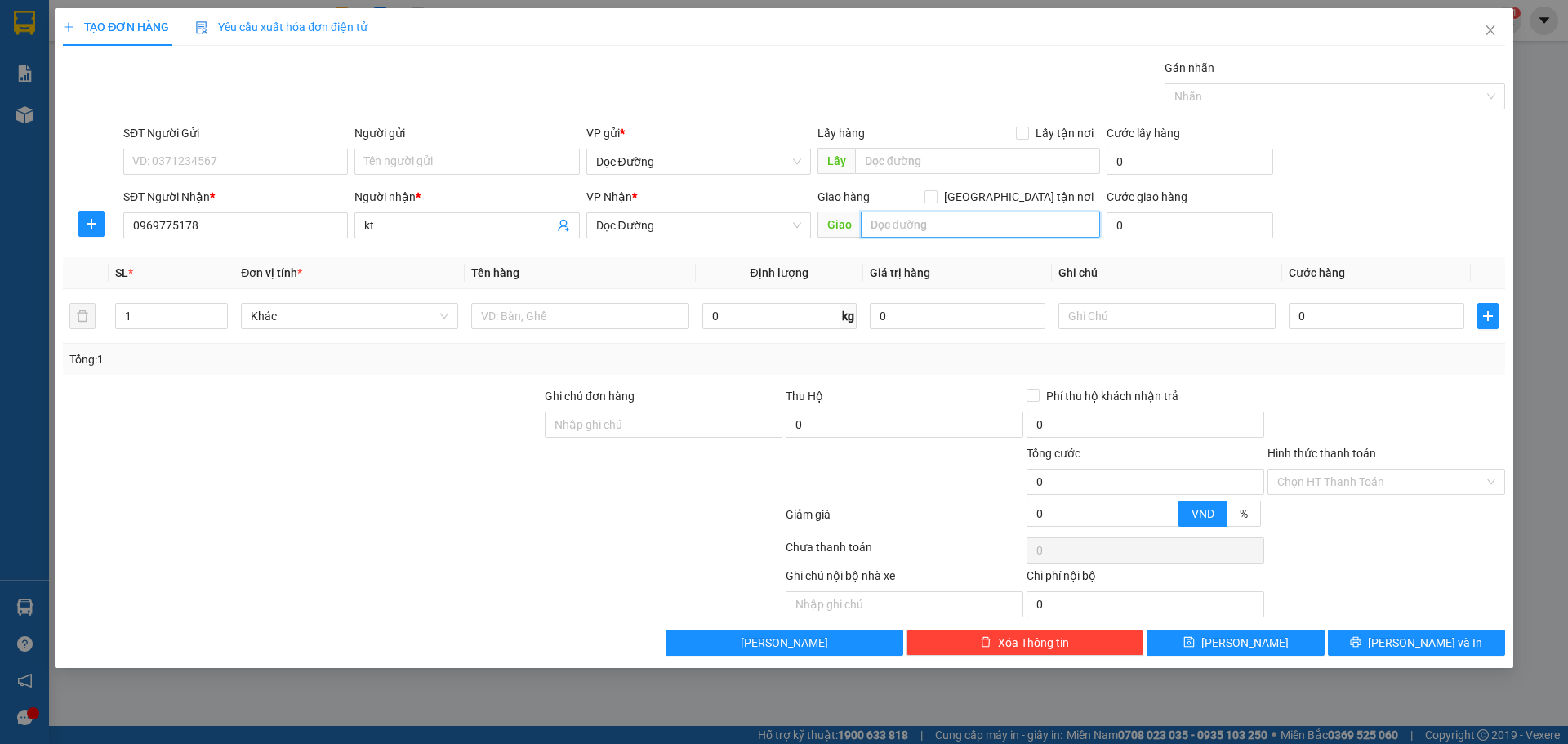
click at [896, 222] on input "text" at bounding box center [980, 224] width 239 height 26
click at [649, 302] on div at bounding box center [579, 316] width 217 height 33
click at [627, 311] on input "text" at bounding box center [579, 315] width 217 height 26
drag, startPoint x: 1343, startPoint y: 318, endPoint x: 1370, endPoint y: 291, distance: 38.2
click at [1344, 319] on input "0" at bounding box center [1376, 315] width 176 height 26
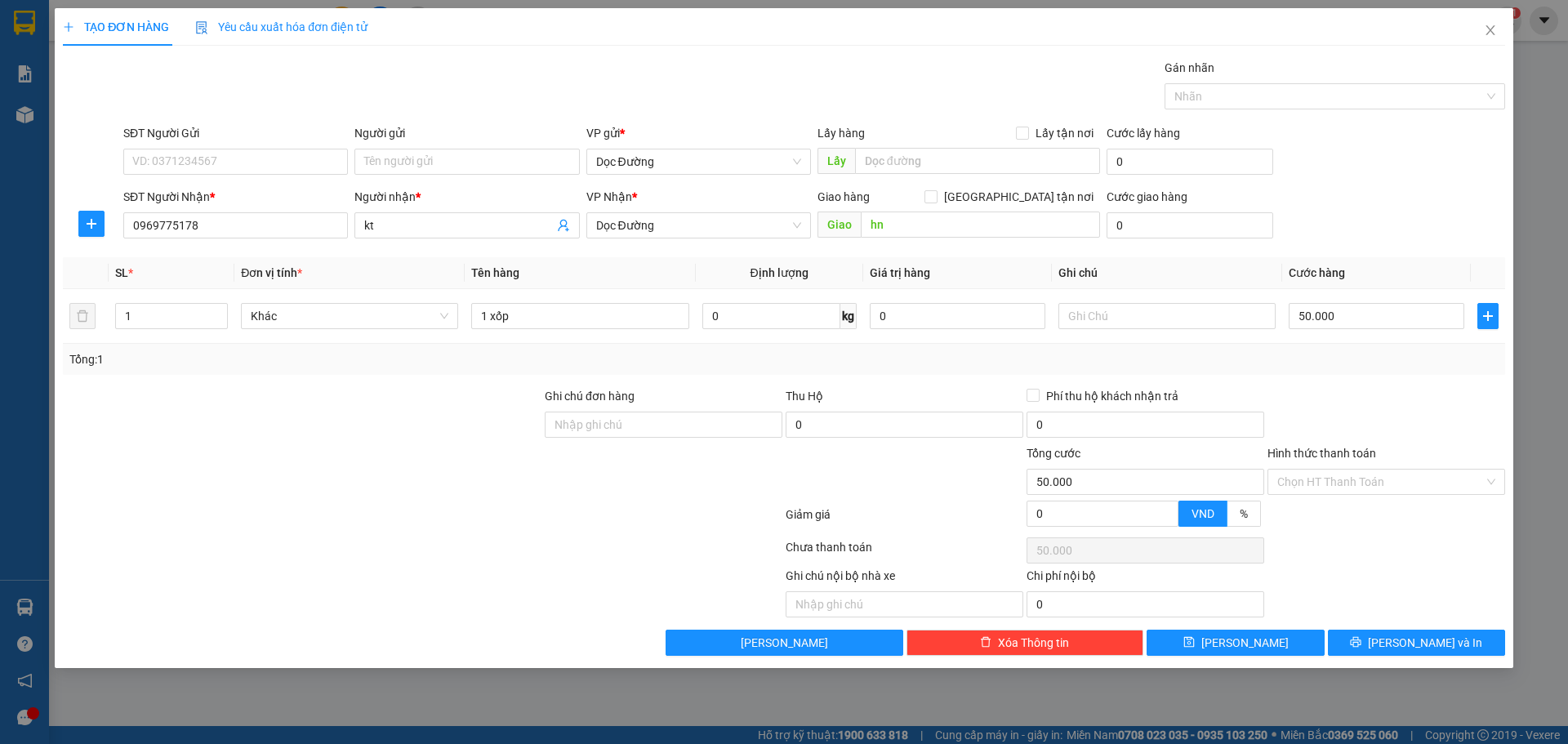
drag, startPoint x: 1350, startPoint y: 490, endPoint x: 1344, endPoint y: 496, distance: 8.5
click at [1350, 490] on input "Hình thức thanh toán" at bounding box center [1380, 481] width 206 height 24
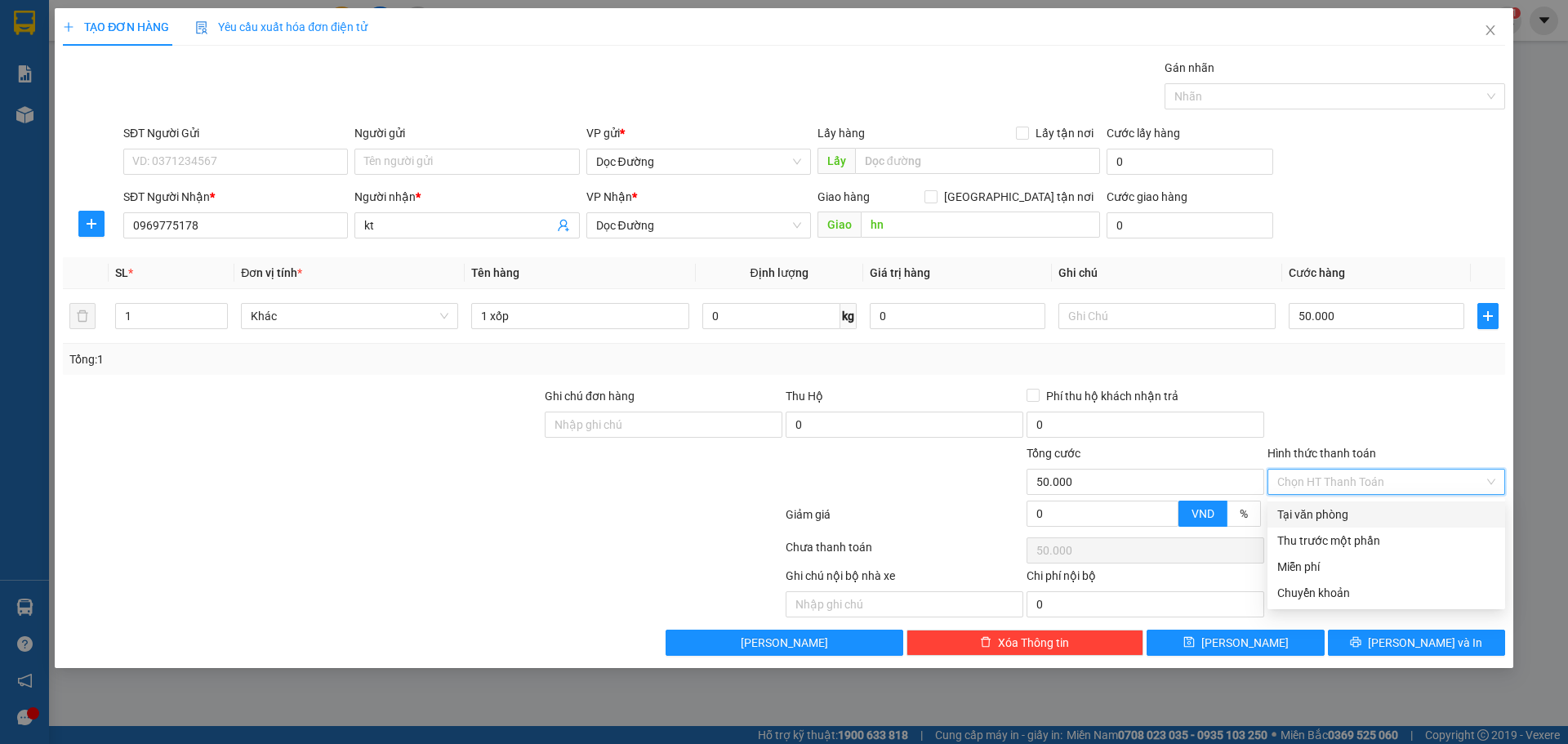
click at [1339, 508] on div "Tại văn phòng" at bounding box center [1386, 514] width 218 height 18
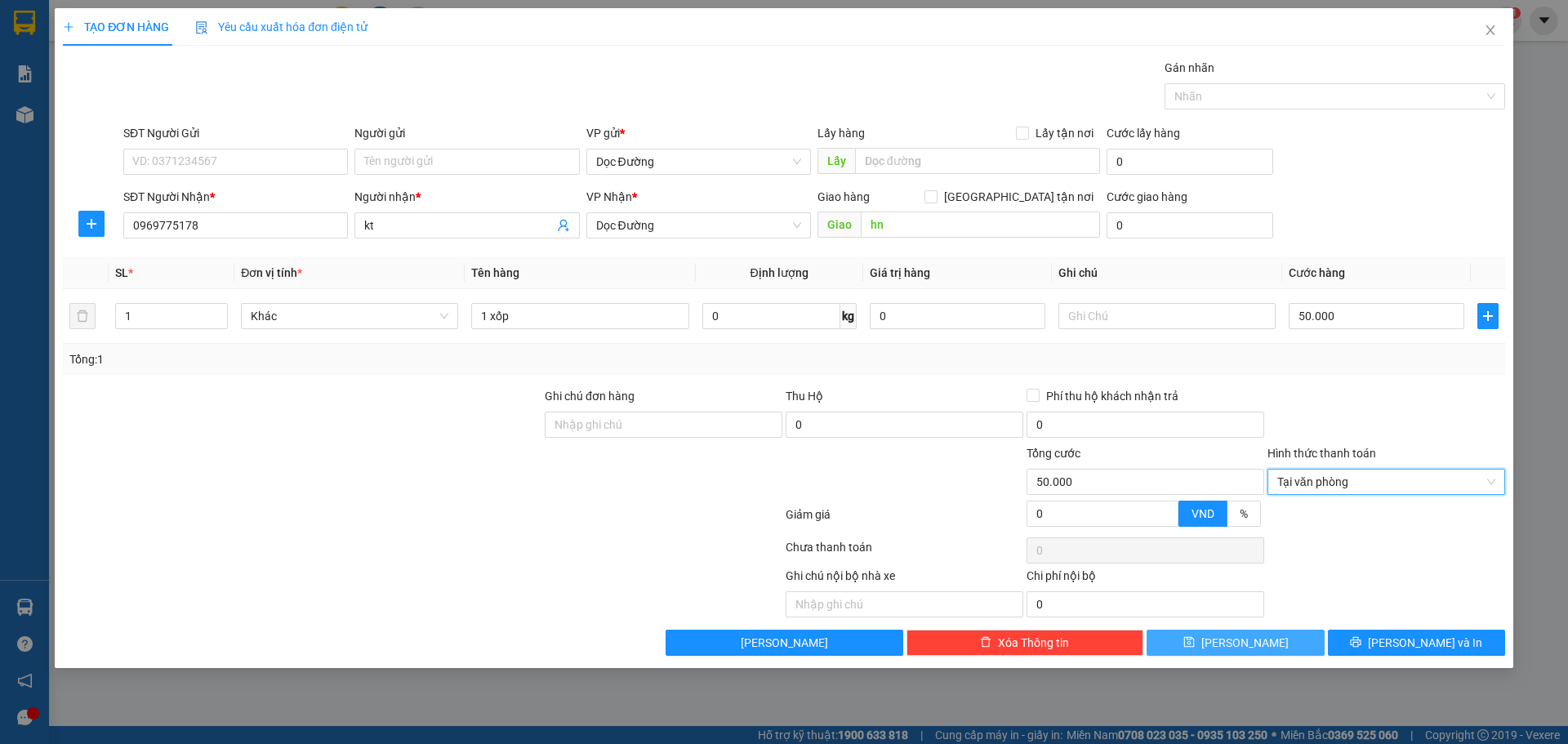
click at [1267, 631] on button "[PERSON_NAME]" at bounding box center [1235, 641] width 178 height 26
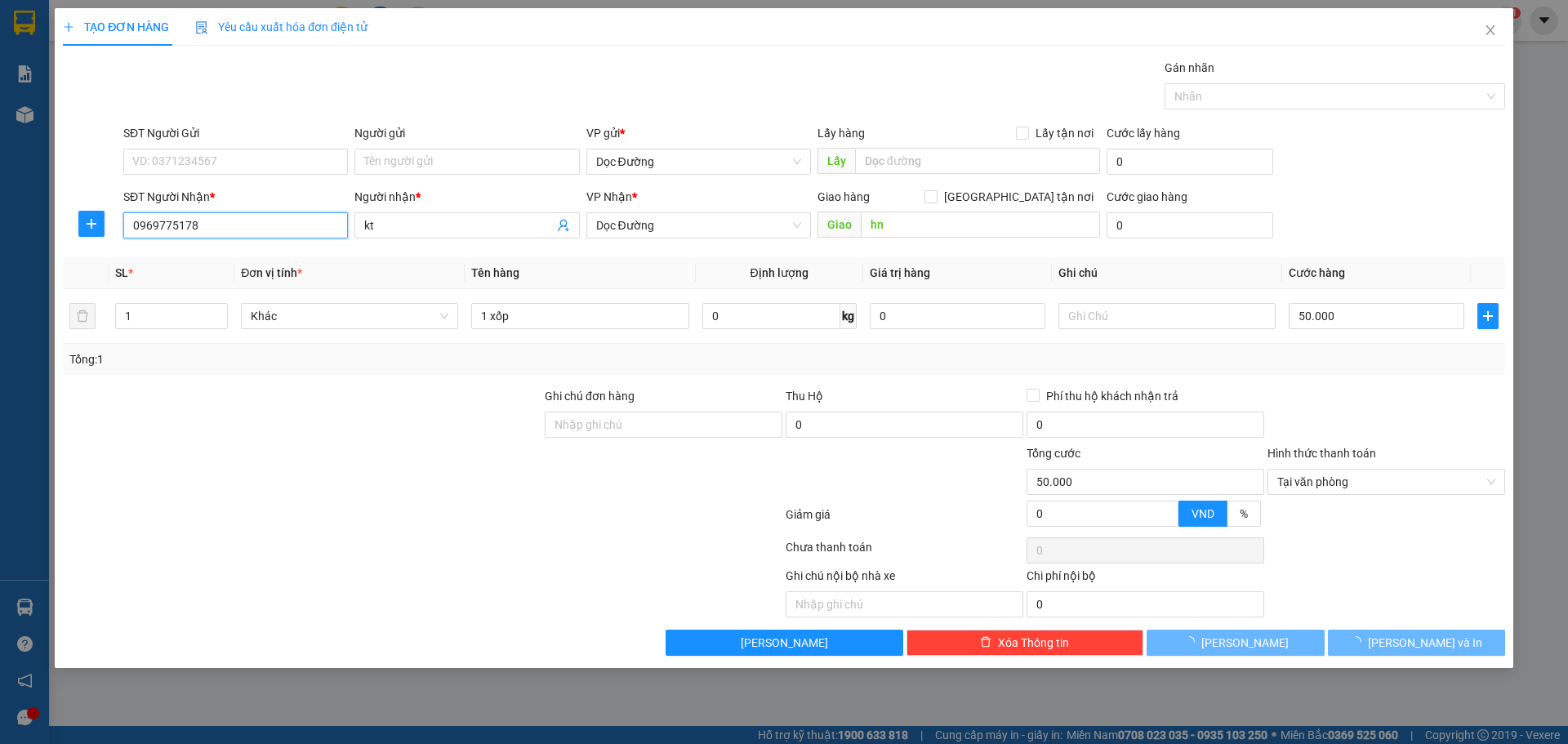
click at [299, 230] on input "0969775178" at bounding box center [236, 225] width 225 height 26
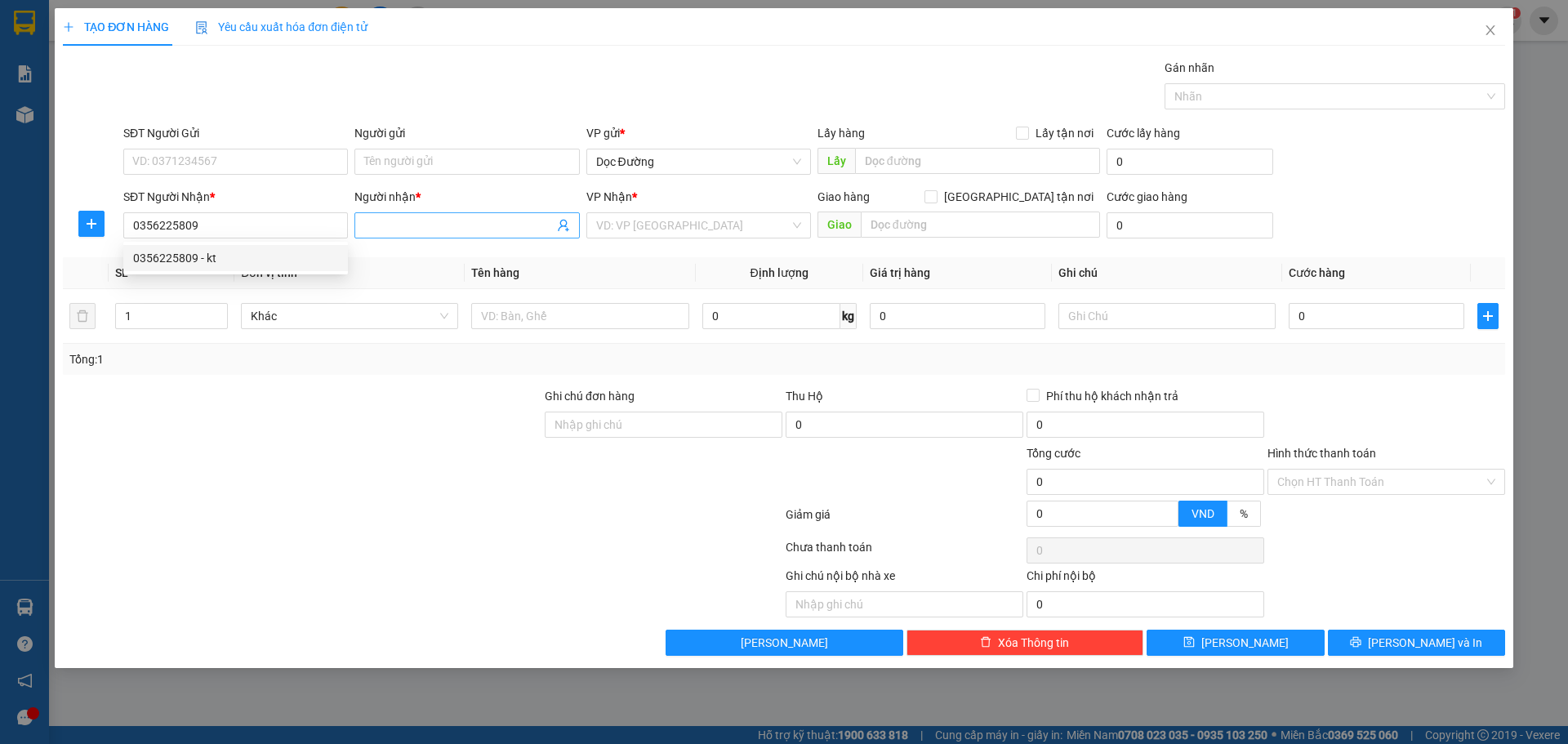
drag, startPoint x: 454, startPoint y: 237, endPoint x: 461, endPoint y: 224, distance: 14.8
click at [456, 235] on span at bounding box center [467, 225] width 225 height 26
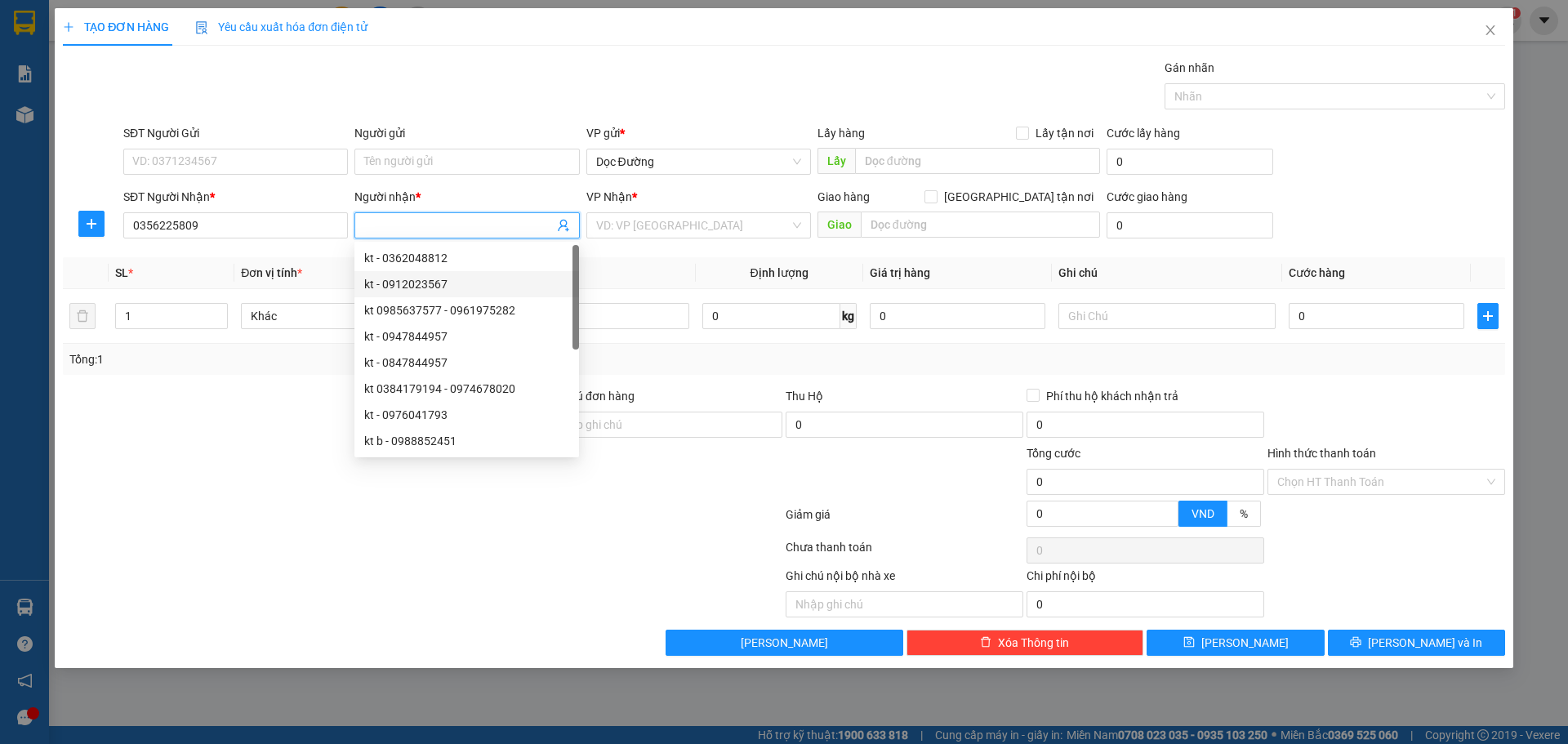
click at [187, 200] on div "SĐT Người Nhận *" at bounding box center [236, 196] width 225 height 18
click at [187, 212] on input "0356225809" at bounding box center [236, 225] width 225 height 26
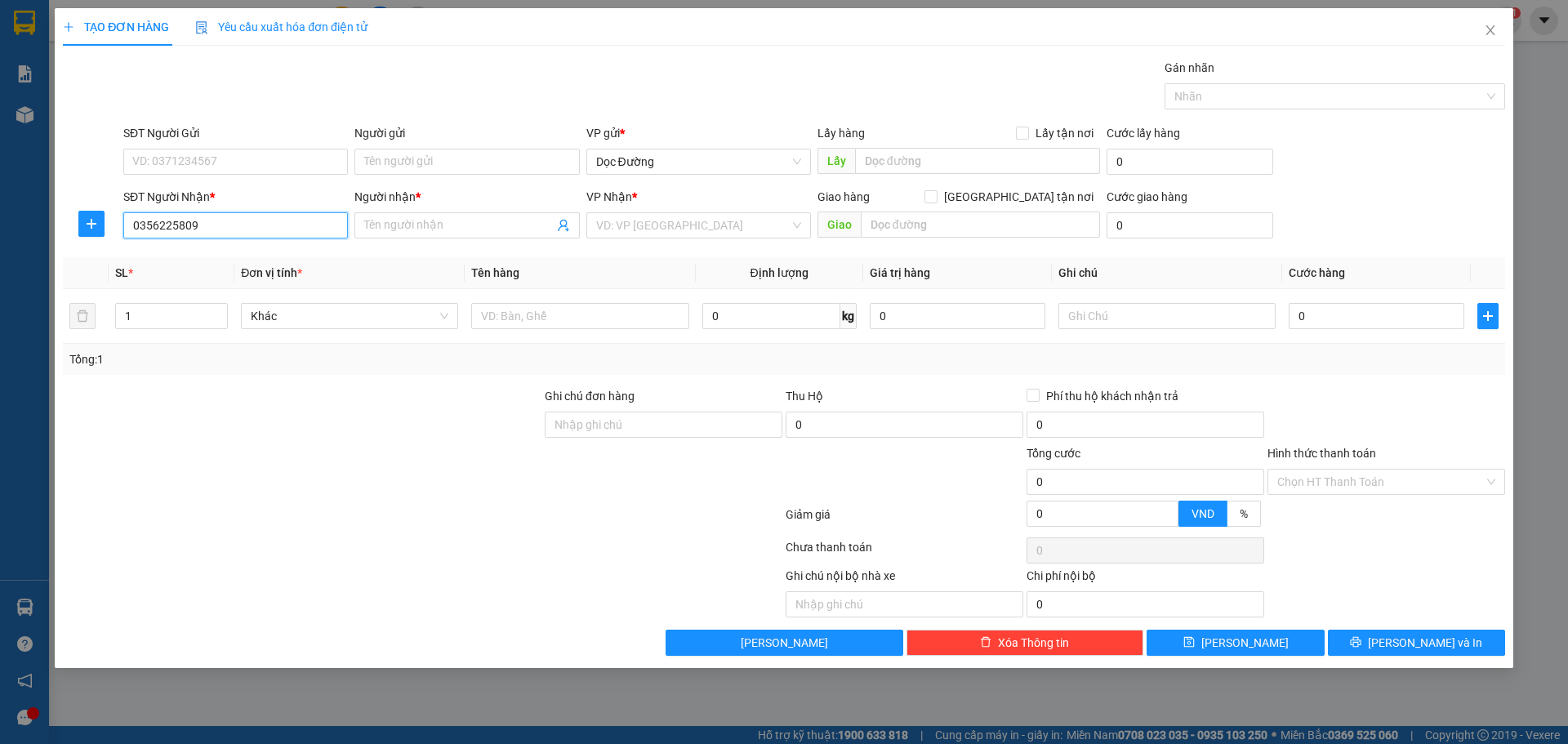
click at [212, 212] on input "0356225809" at bounding box center [236, 225] width 225 height 26
click at [212, 217] on input "0356225809" at bounding box center [236, 225] width 225 height 26
click at [220, 264] on div "0356225809 - kt" at bounding box center [236, 258] width 205 height 18
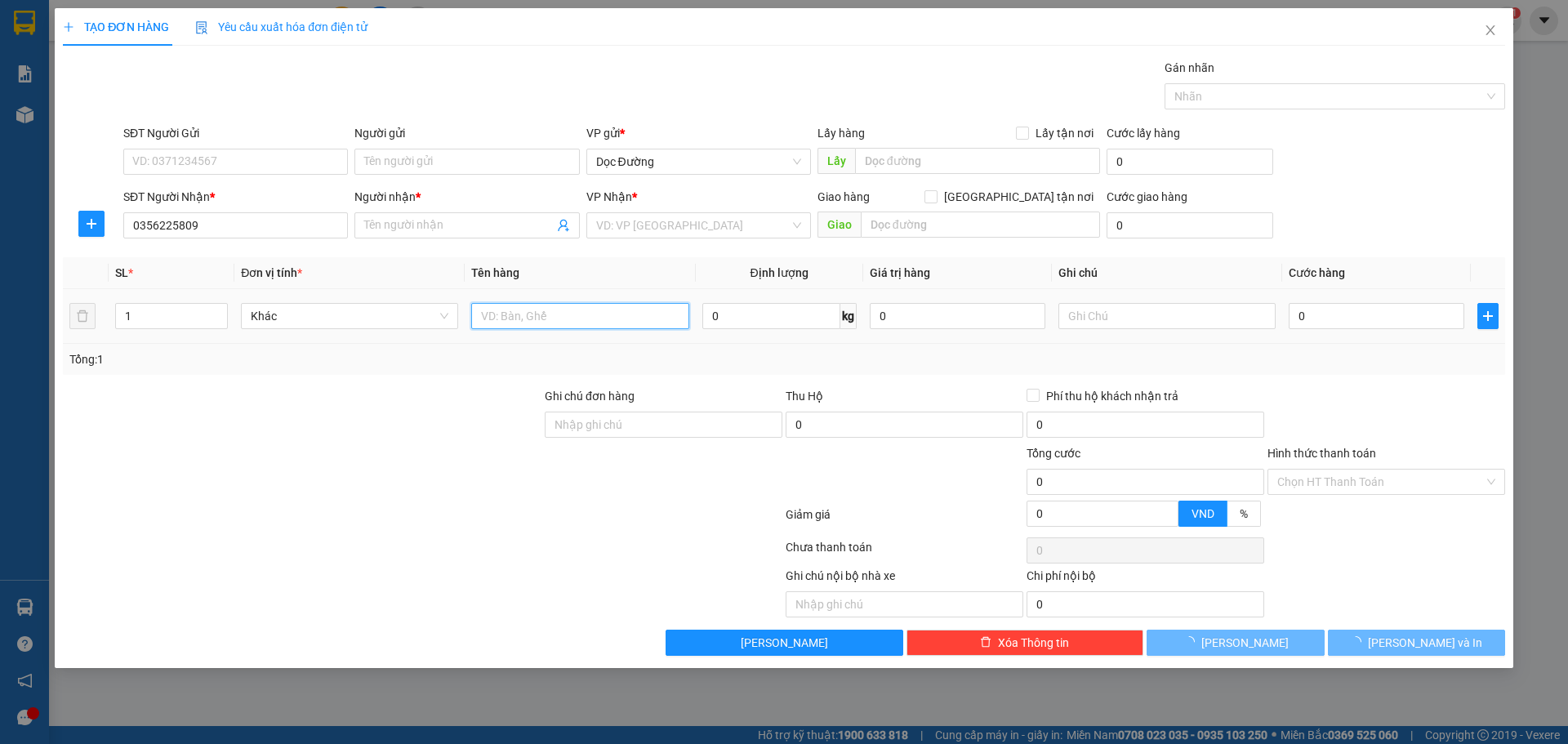
click at [592, 328] on input "text" at bounding box center [579, 315] width 217 height 26
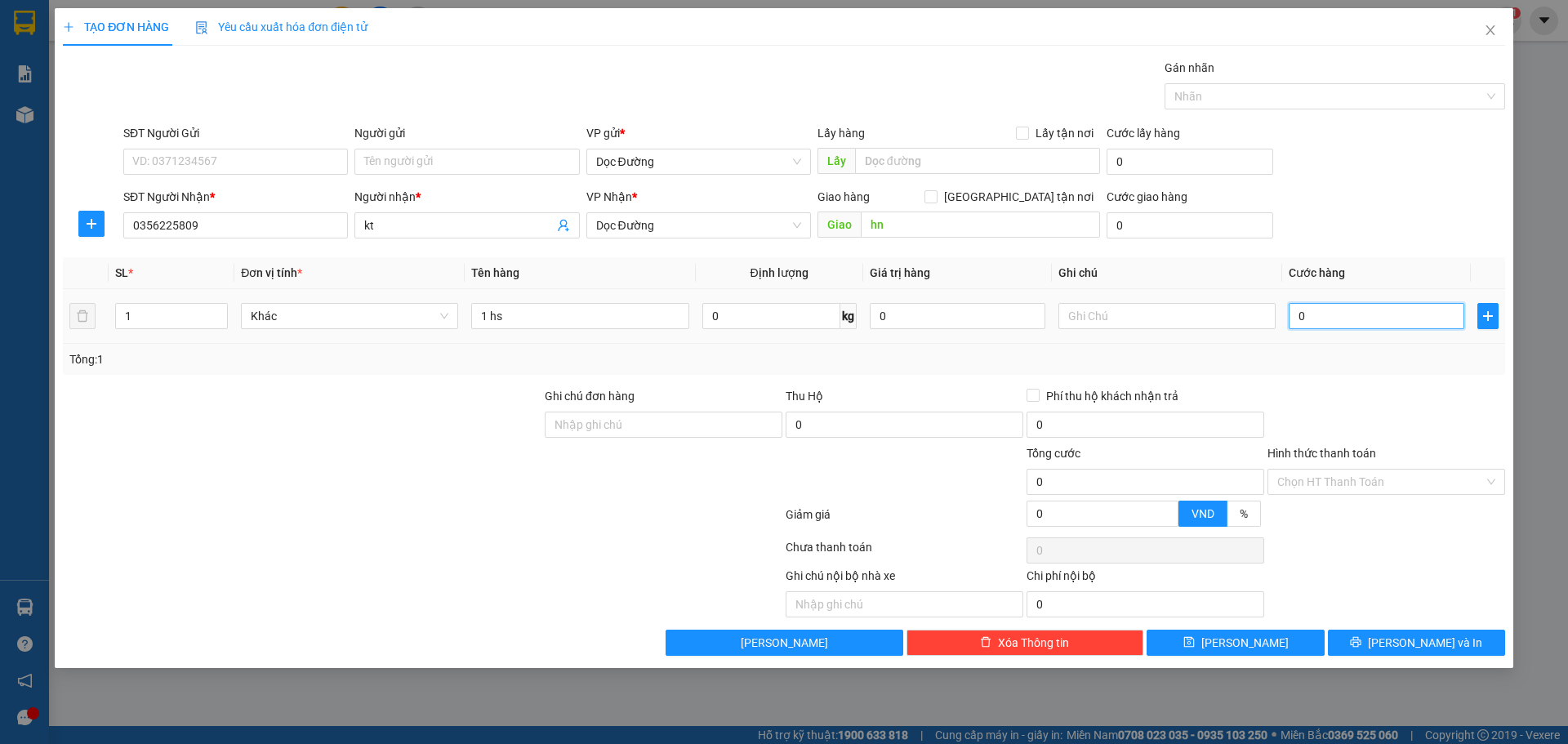
click at [1325, 322] on input "0" at bounding box center [1376, 315] width 176 height 26
drag, startPoint x: 1232, startPoint y: 645, endPoint x: 1382, endPoint y: 331, distance: 348.0
click at [1233, 645] on button "[PERSON_NAME]" at bounding box center [1235, 641] width 178 height 26
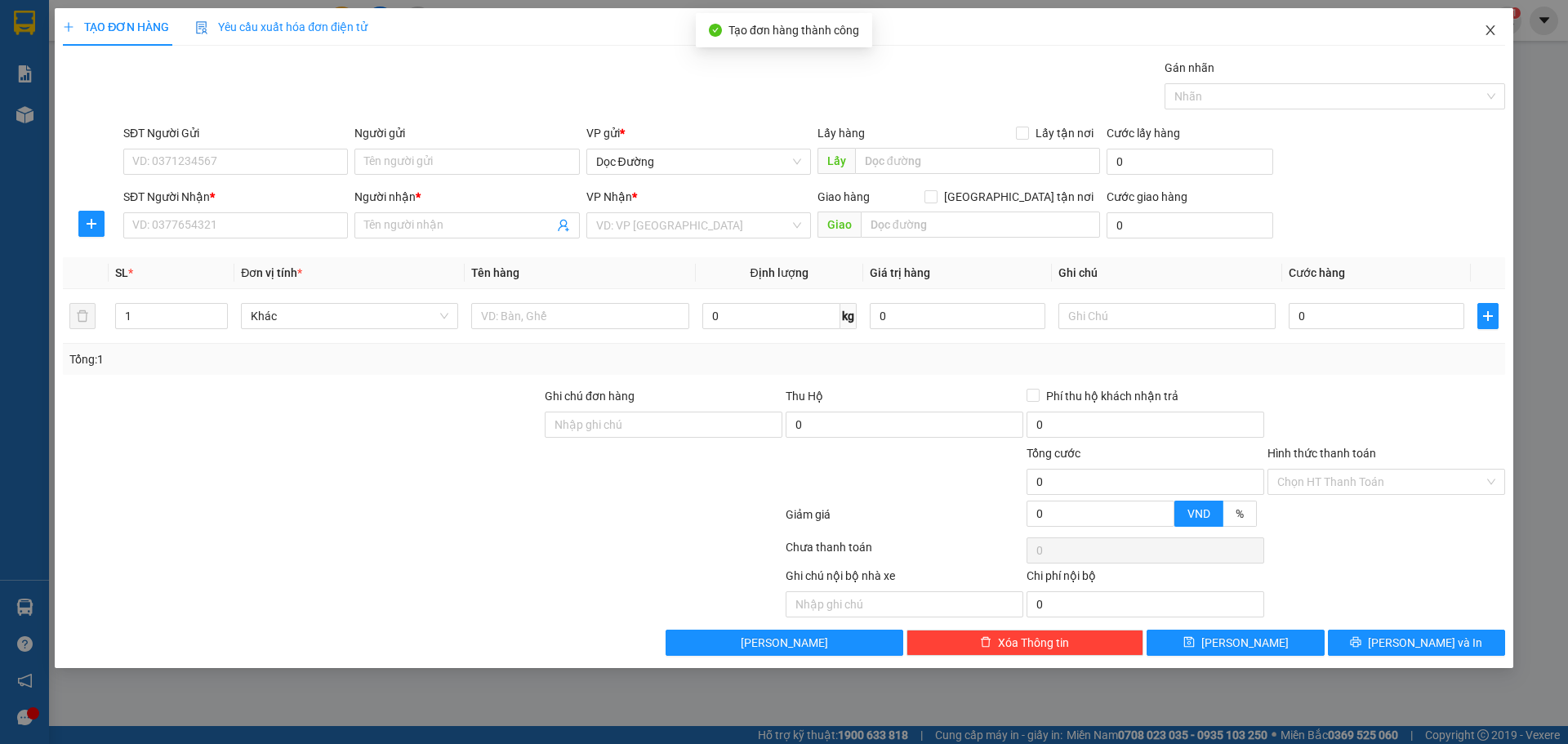
click at [1496, 28] on icon "close" at bounding box center [1490, 30] width 13 height 13
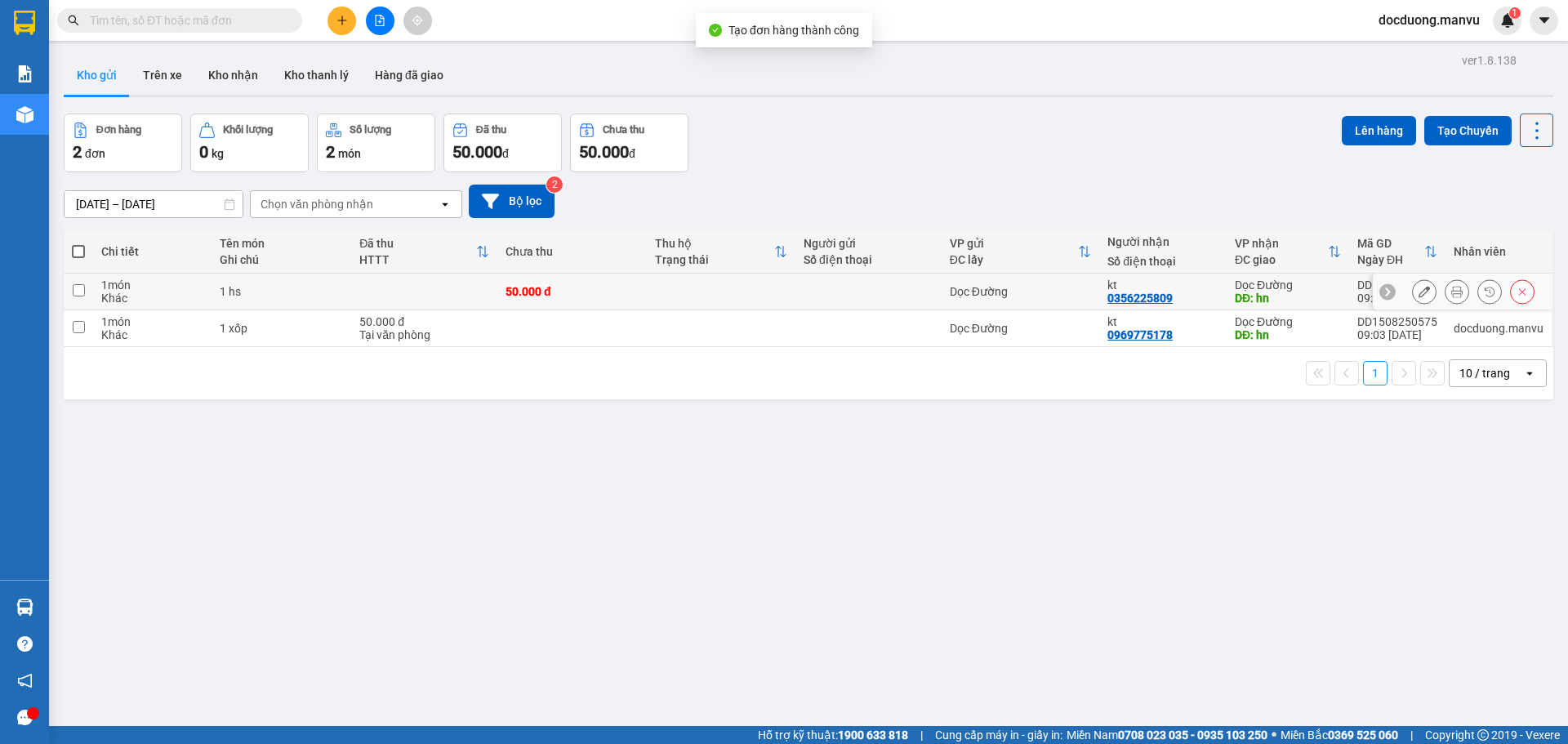
click at [524, 291] on div "50.000 đ" at bounding box center [571, 291] width 132 height 13
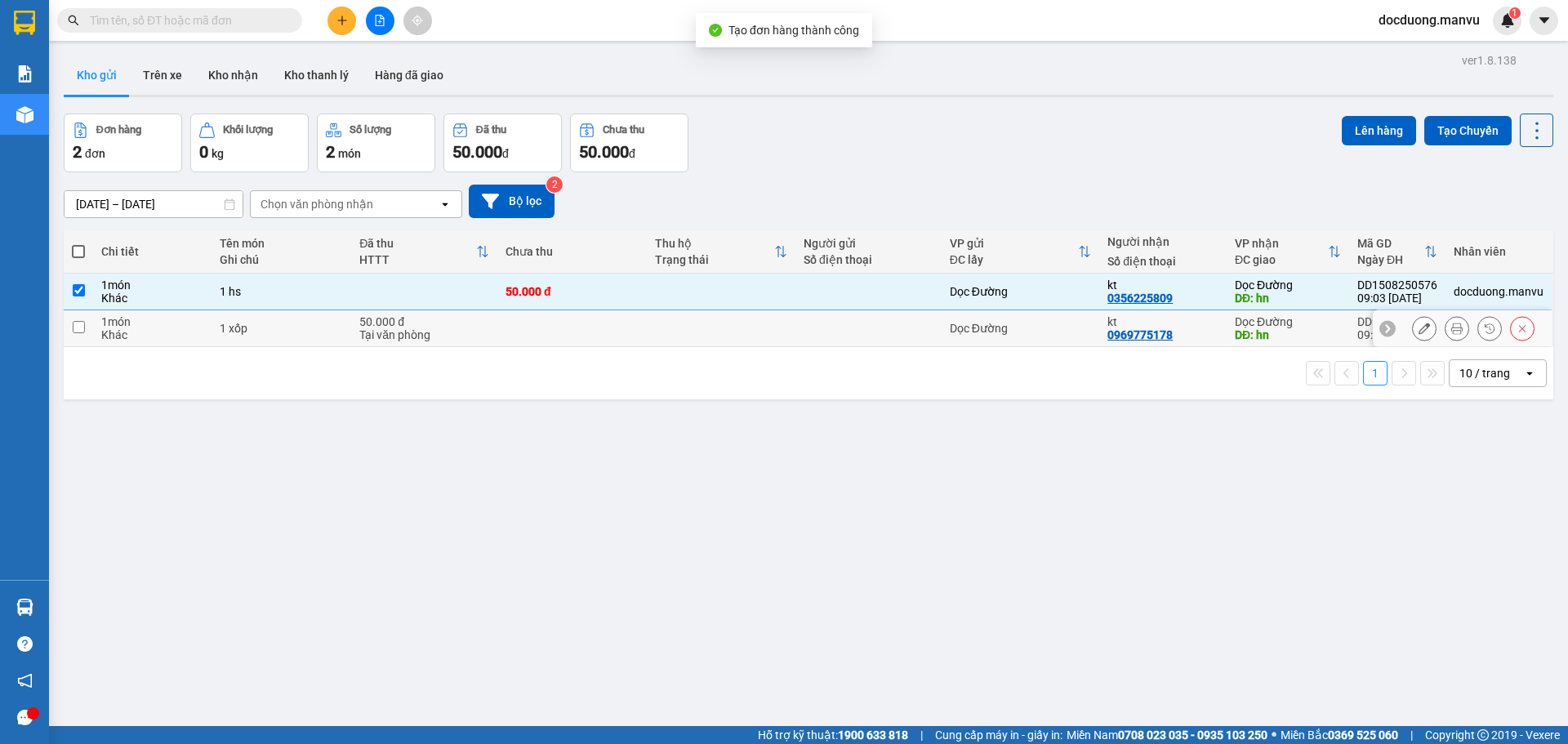
click at [497, 328] on td at bounding box center [571, 328] width 149 height 37
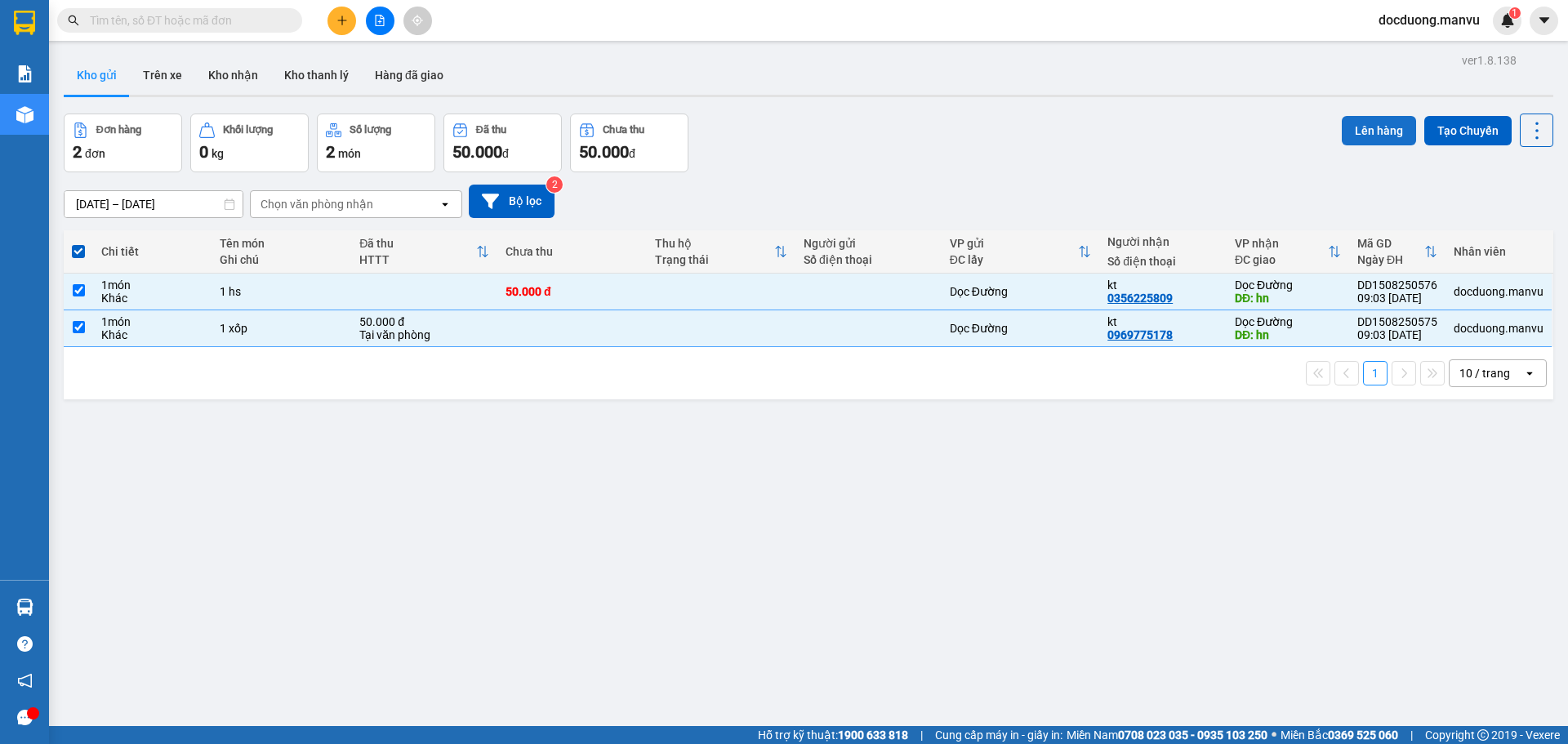
click at [1372, 128] on button "Lên hàng" at bounding box center [1378, 130] width 74 height 29
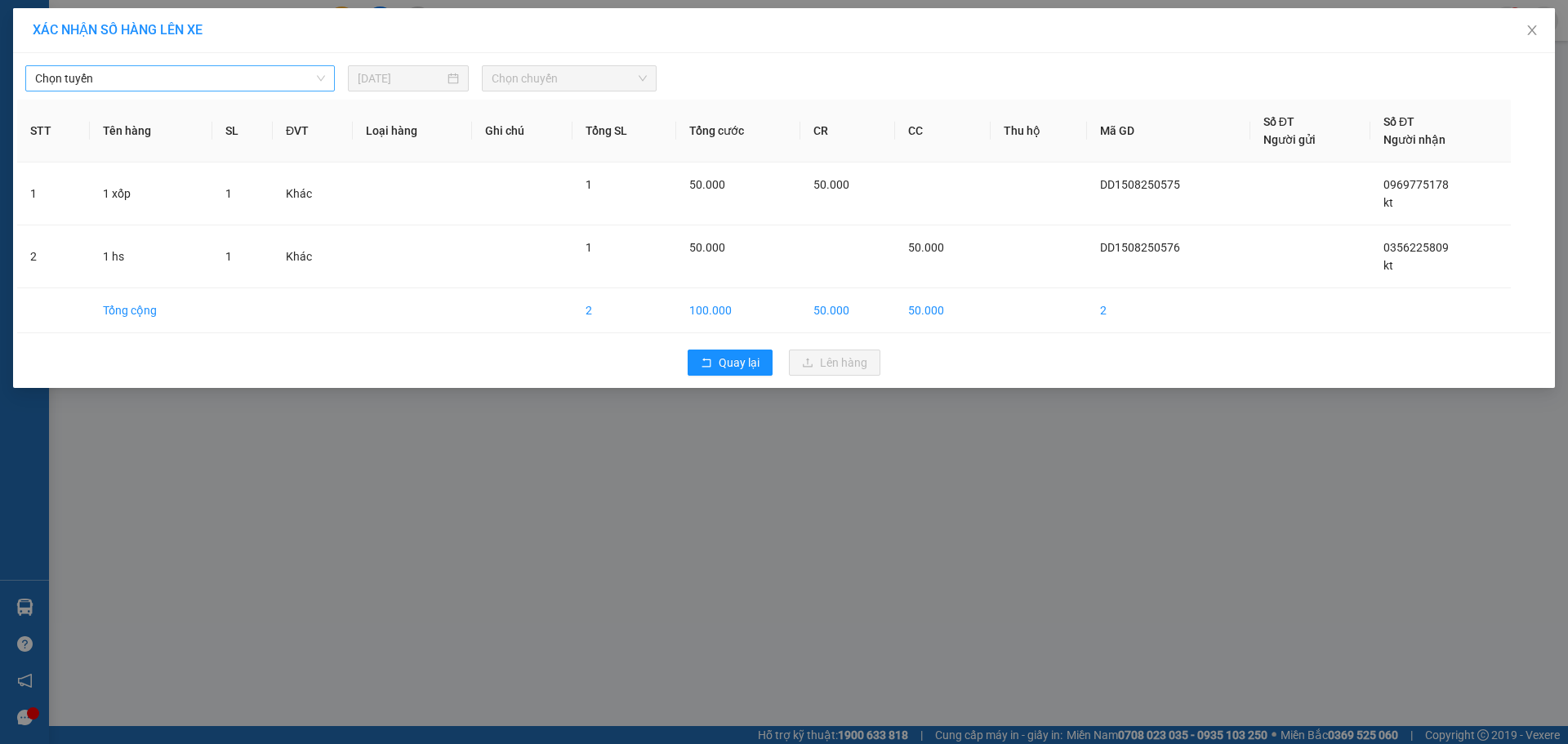
click at [331, 76] on div "Chọn tuyến" at bounding box center [179, 78] width 310 height 26
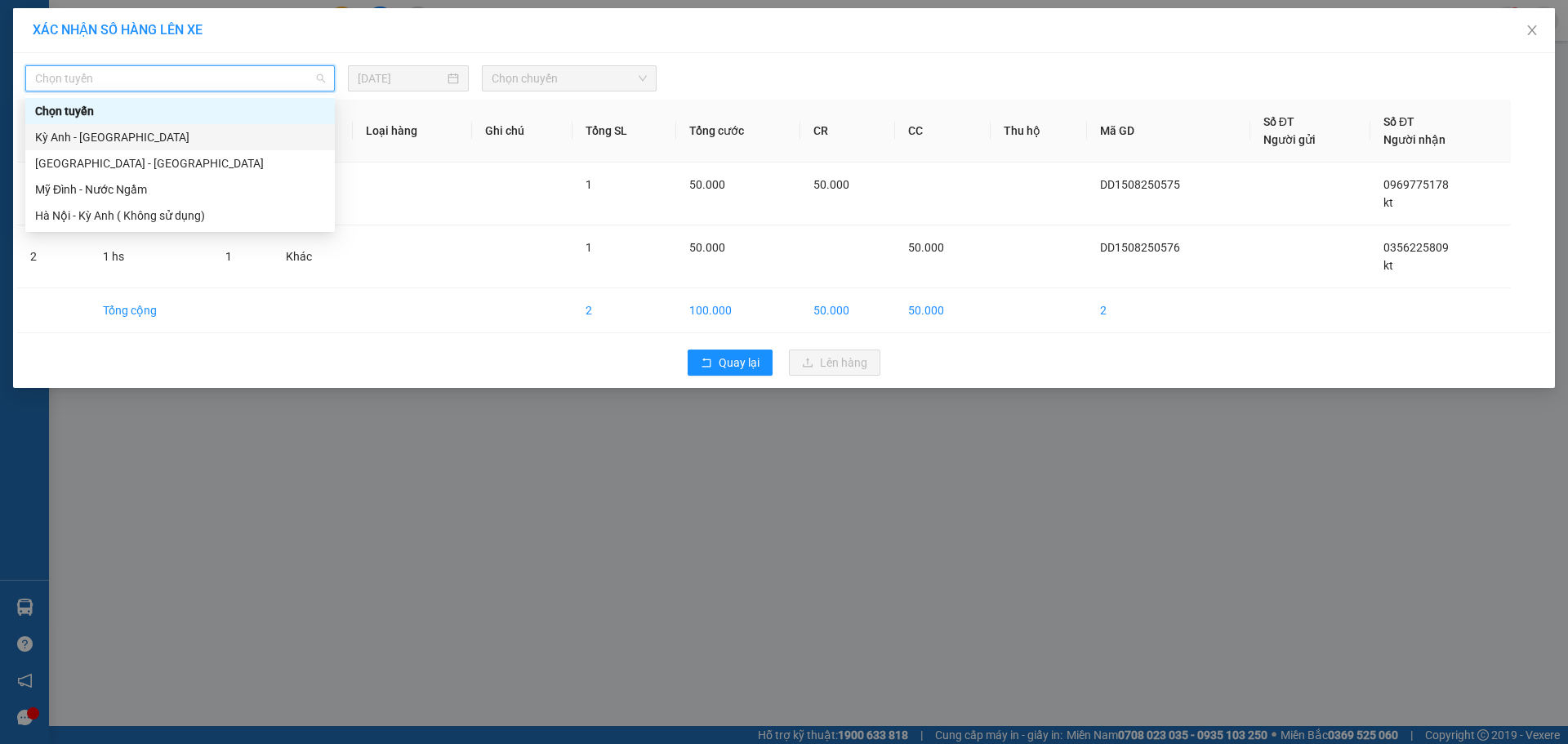
click at [165, 133] on div "Kỳ Anh - [GEOGRAPHIC_DATA]" at bounding box center [179, 137] width 290 height 18
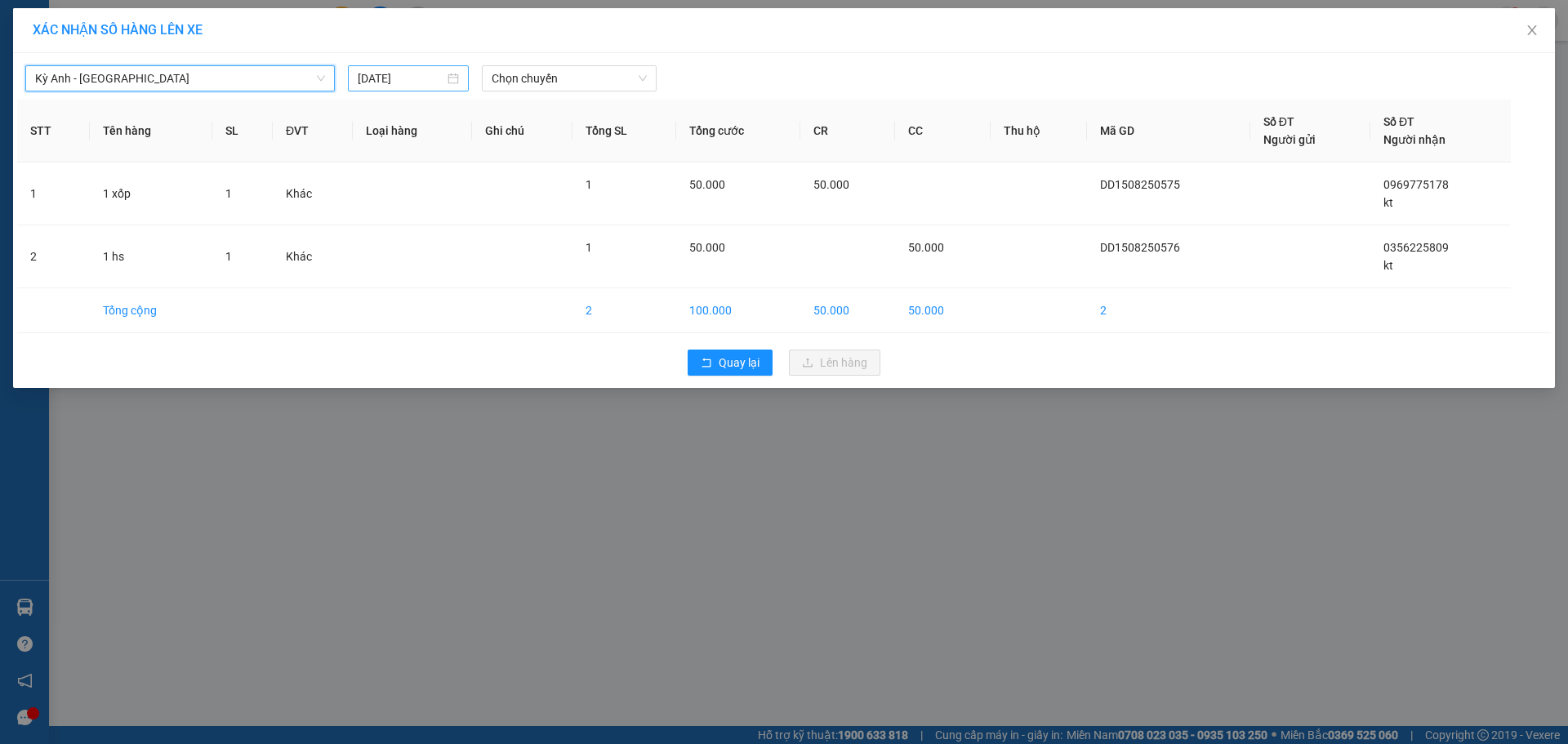
click at [400, 65] on div "[DATE]" at bounding box center [408, 78] width 120 height 26
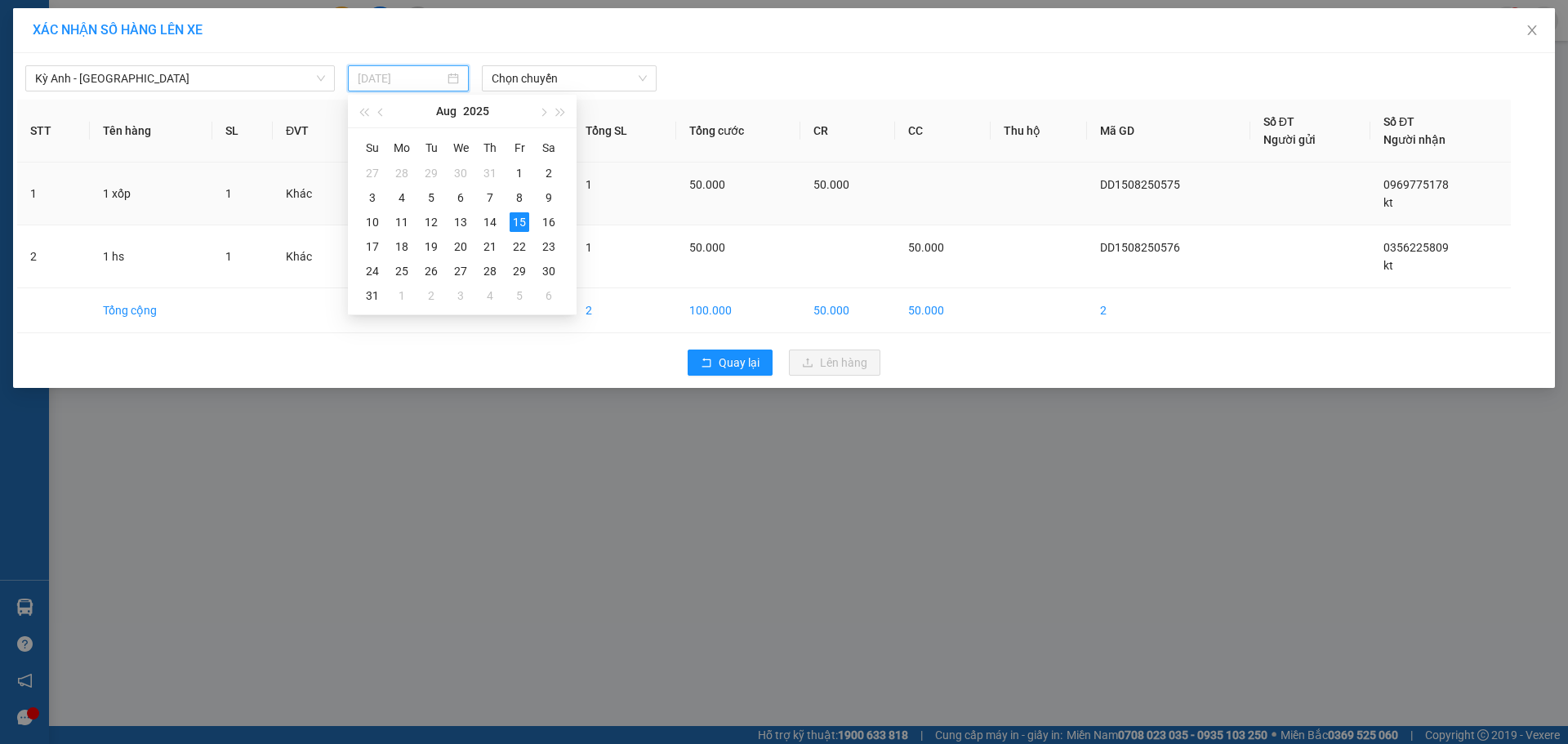
click at [483, 220] on div "14" at bounding box center [490, 222] width 20 height 20
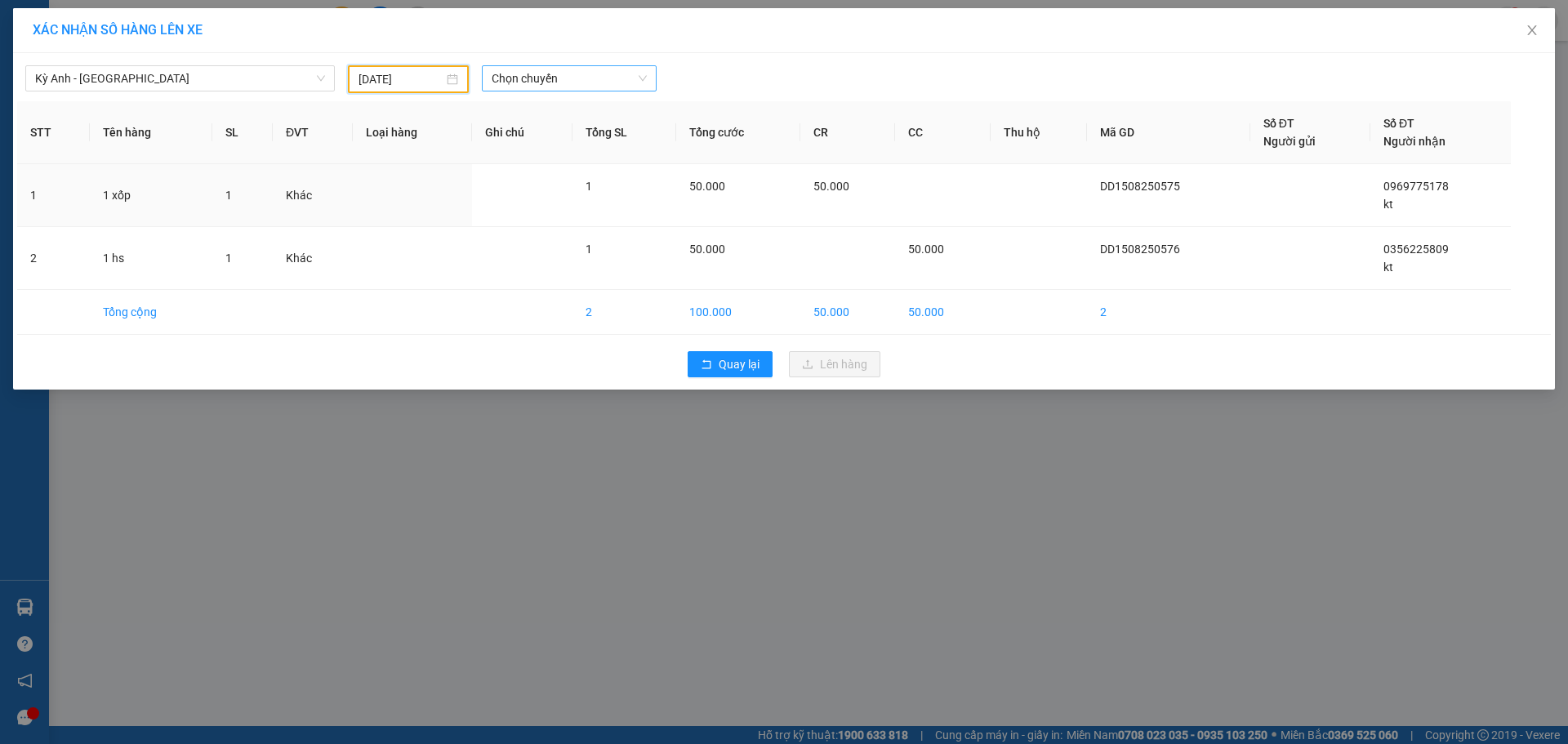
click at [581, 73] on span "Chọn chuyến" at bounding box center [569, 78] width 155 height 24
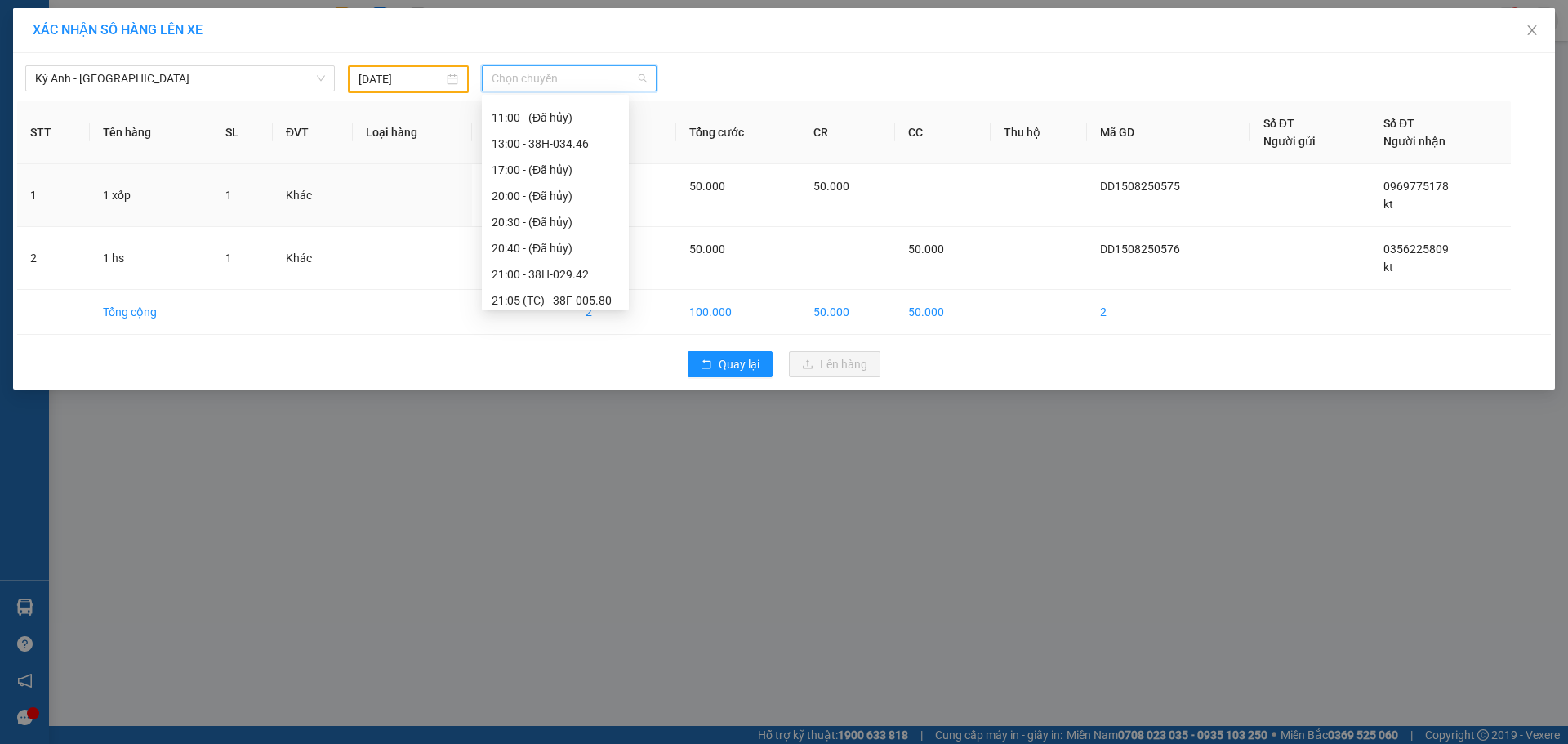
scroll to position [287, 0]
click at [563, 190] on div "21:25 - 38F-005.99" at bounding box center [555, 189] width 128 height 18
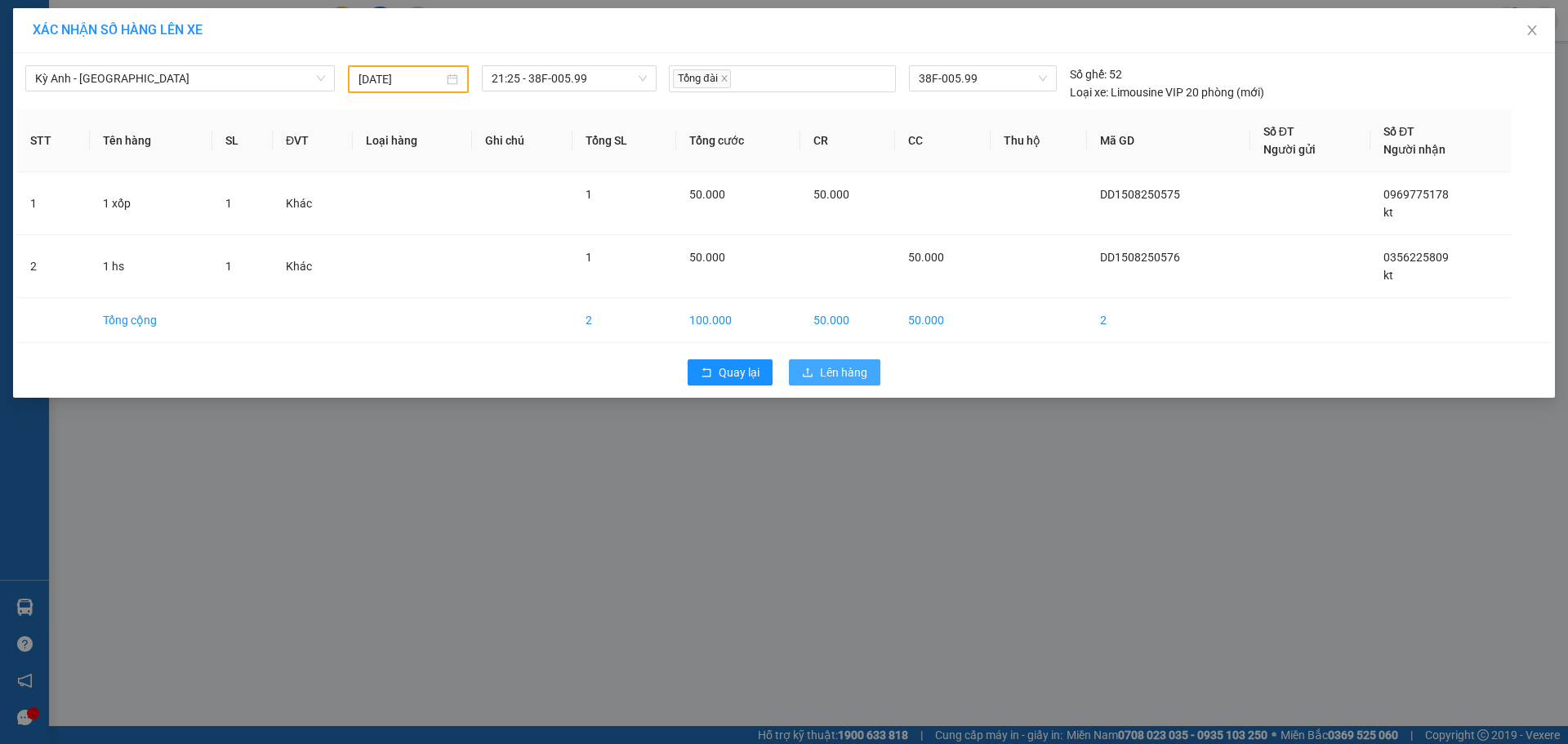
drag, startPoint x: 838, startPoint y: 354, endPoint x: 836, endPoint y: 367, distance: 13.2
click at [838, 355] on div "Quay lại Lên hàng" at bounding box center [784, 372] width 1533 height 43
click at [835, 368] on span "Lên hàng" at bounding box center [843, 372] width 47 height 18
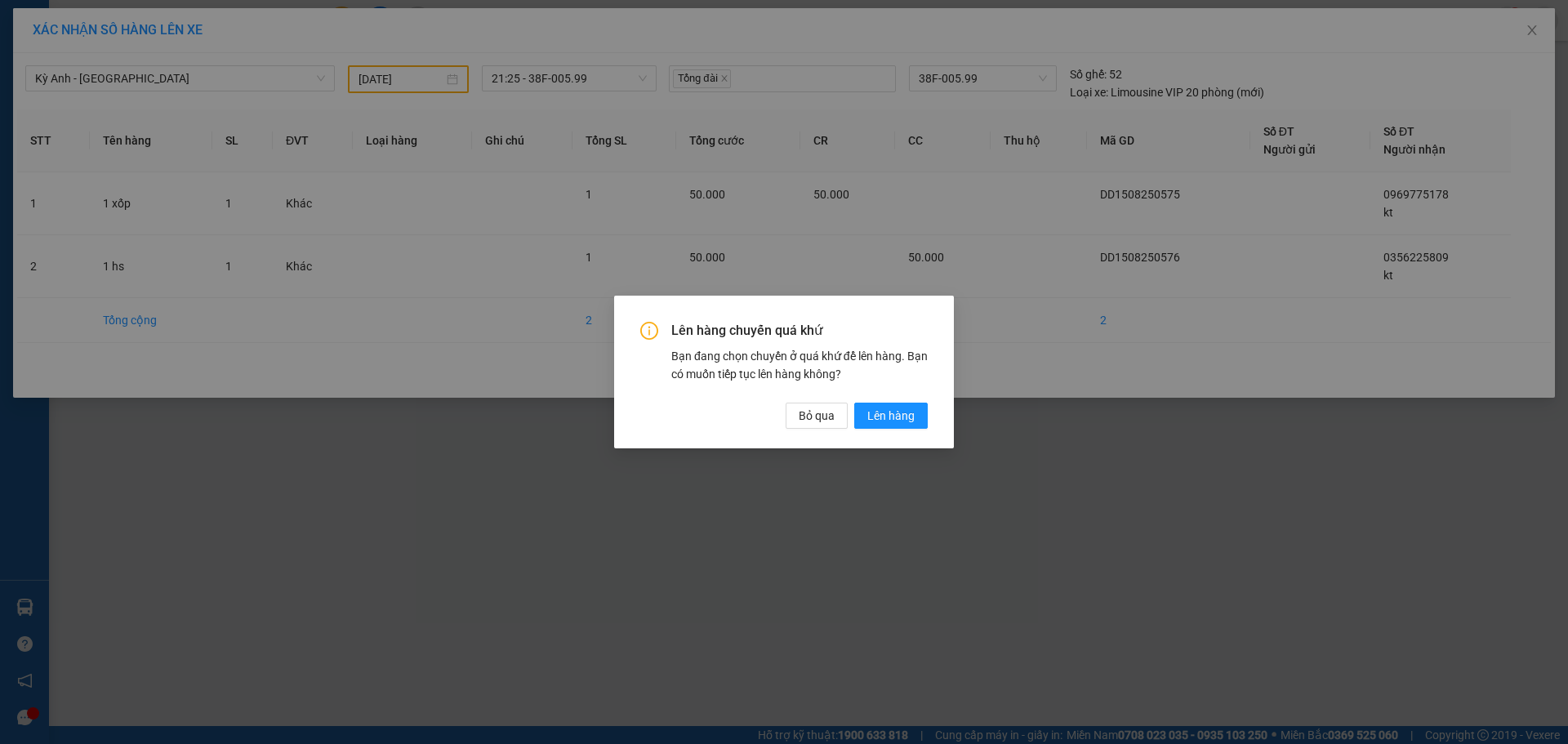
click at [909, 428] on div "Lên hàng chuyến quá khứ Bạn đang chọn chuyến ở quá khứ để lên hàng. Bạn có muốn…" at bounding box center [784, 371] width 340 height 152
click at [908, 411] on span "Lên hàng" at bounding box center [891, 416] width 47 height 18
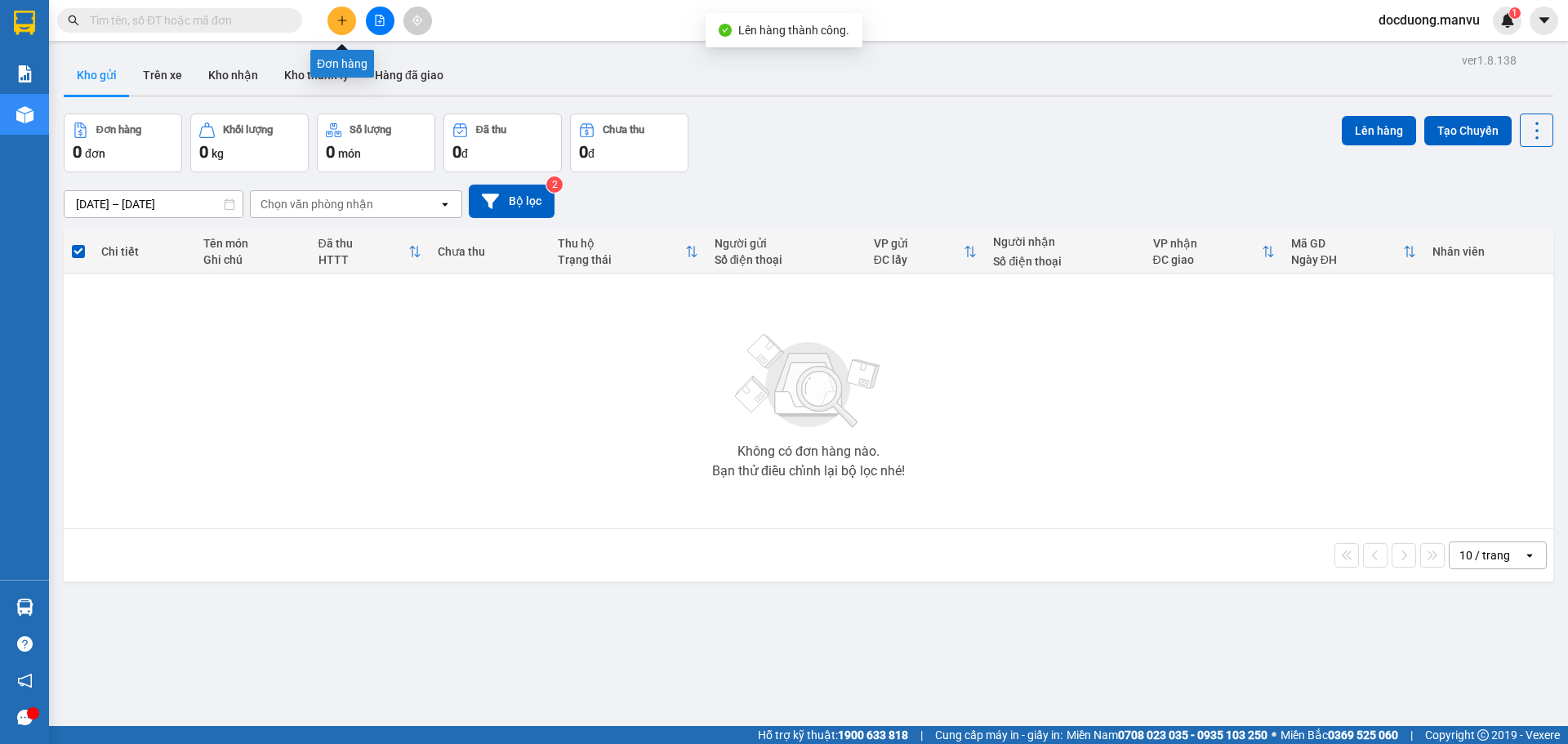
click at [347, 14] on icon "plus" at bounding box center [342, 20] width 12 height 12
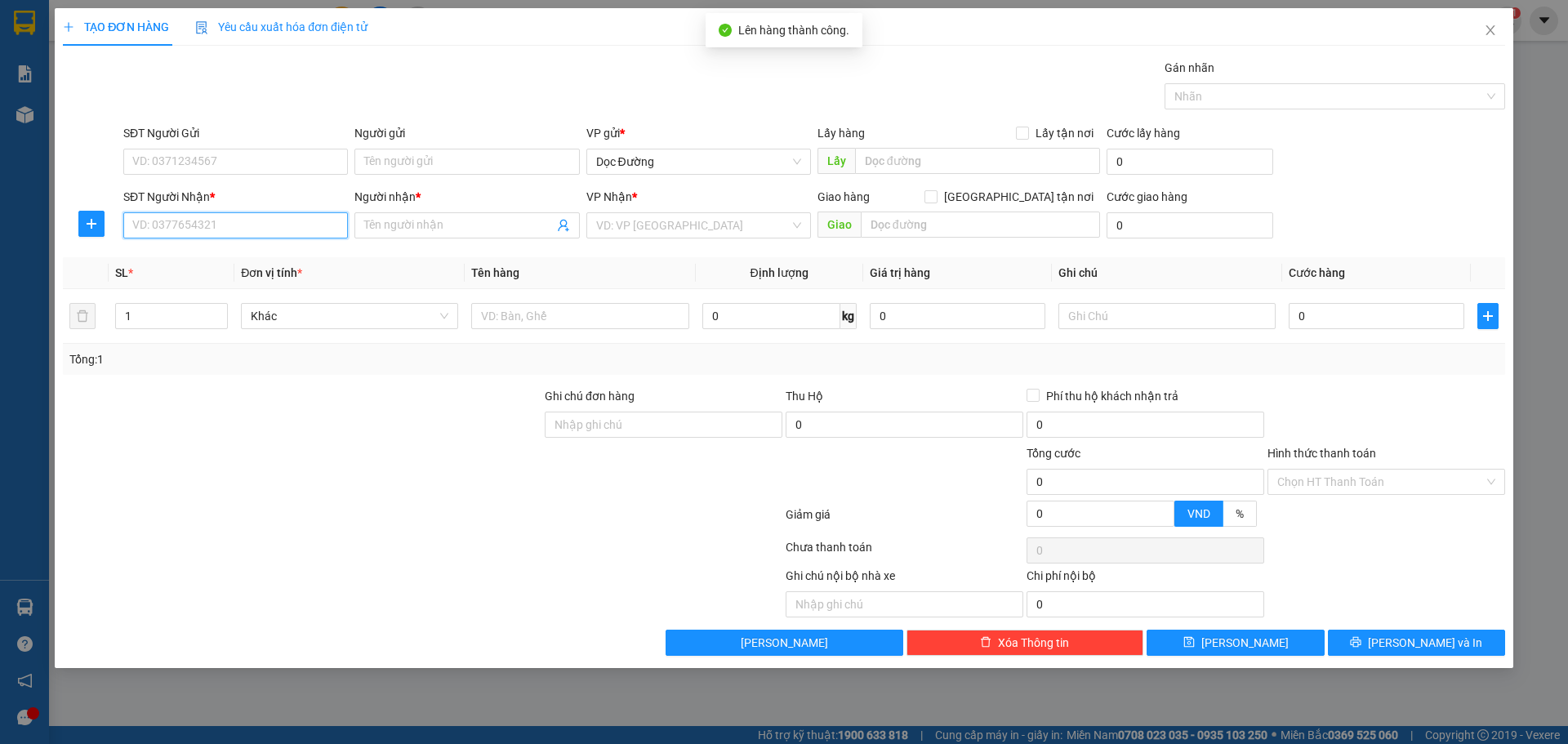
click at [287, 218] on input "SĐT Người Nhận *" at bounding box center [236, 225] width 225 height 26
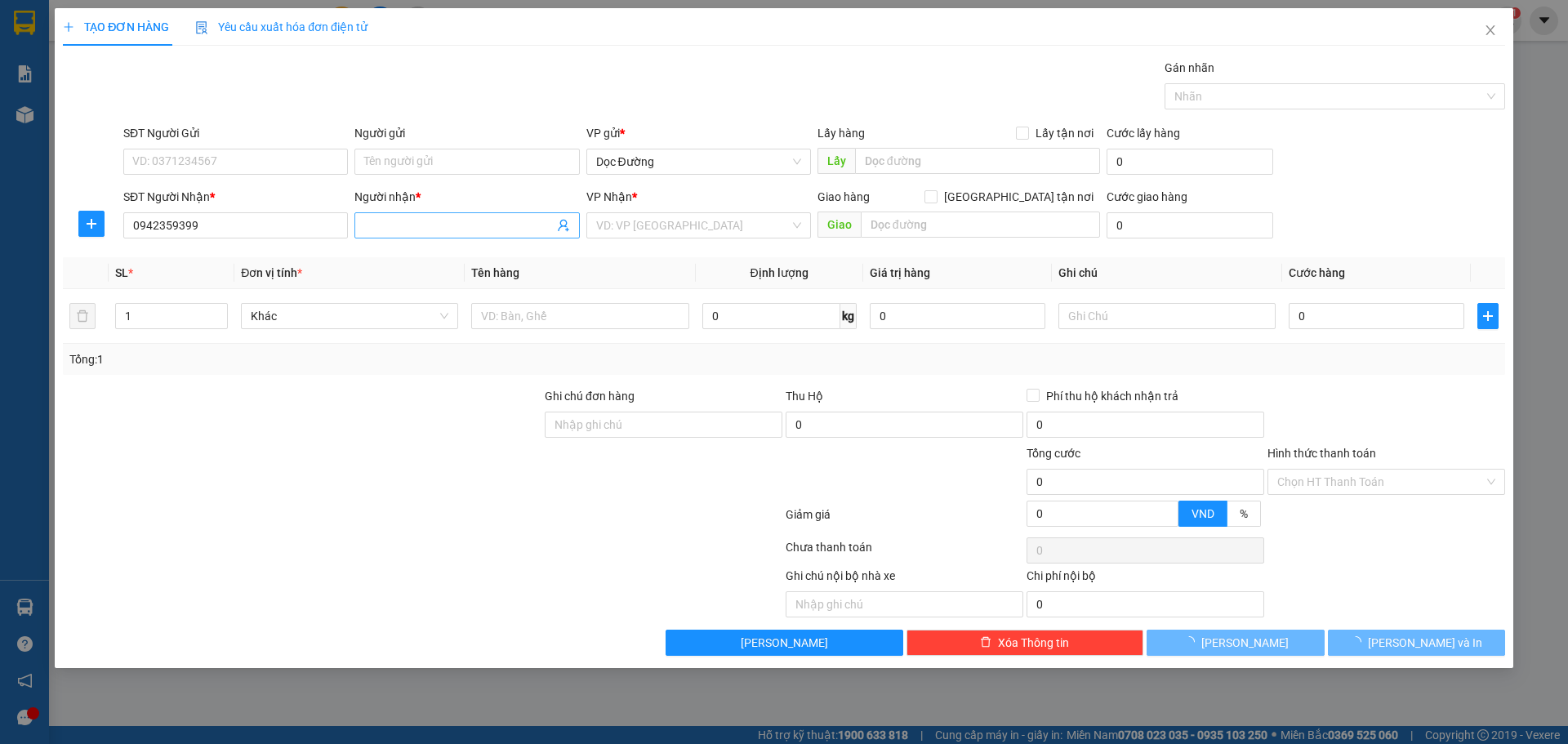
click at [413, 225] on input "Người nhận *" at bounding box center [458, 225] width 188 height 18
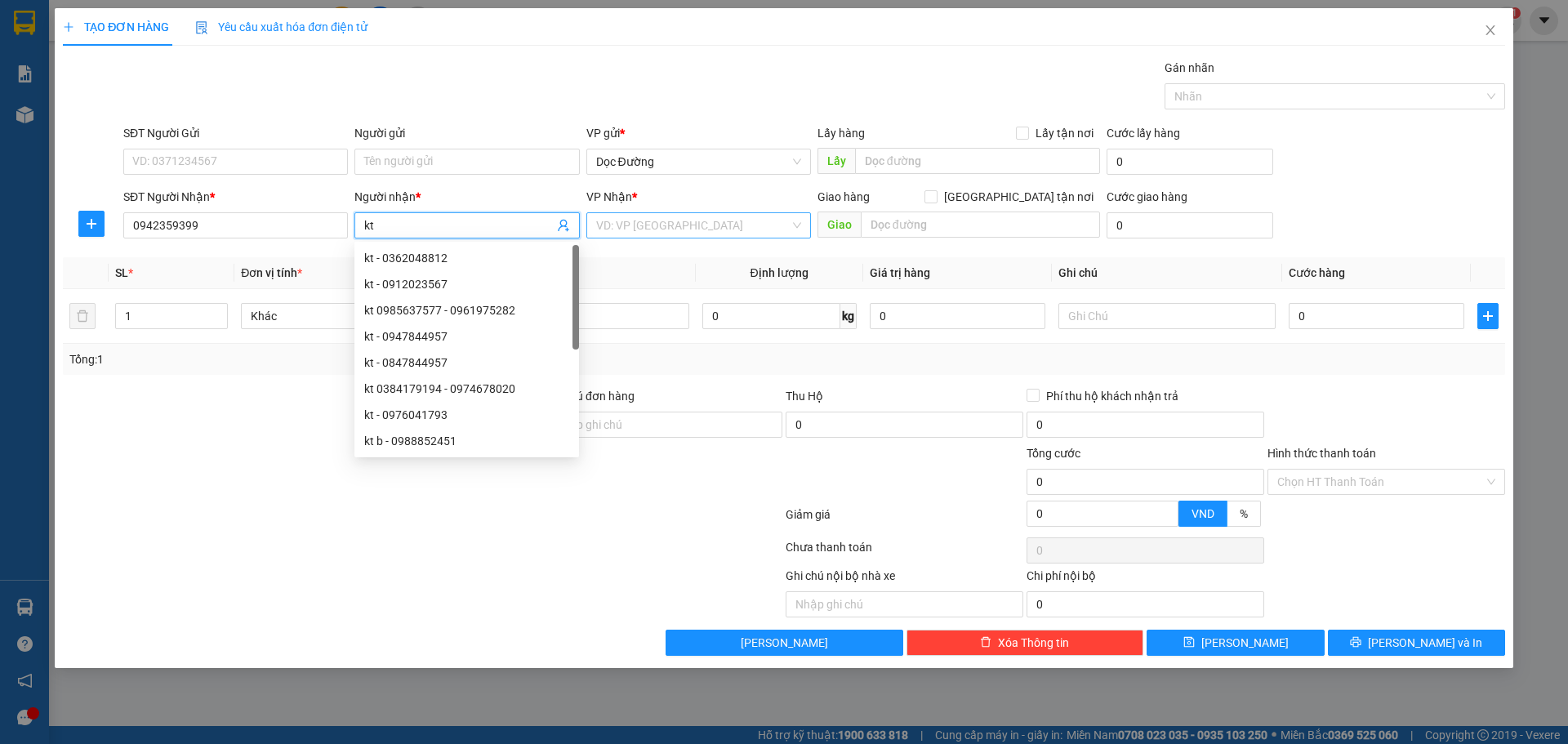
click at [629, 214] on input "search" at bounding box center [693, 225] width 194 height 24
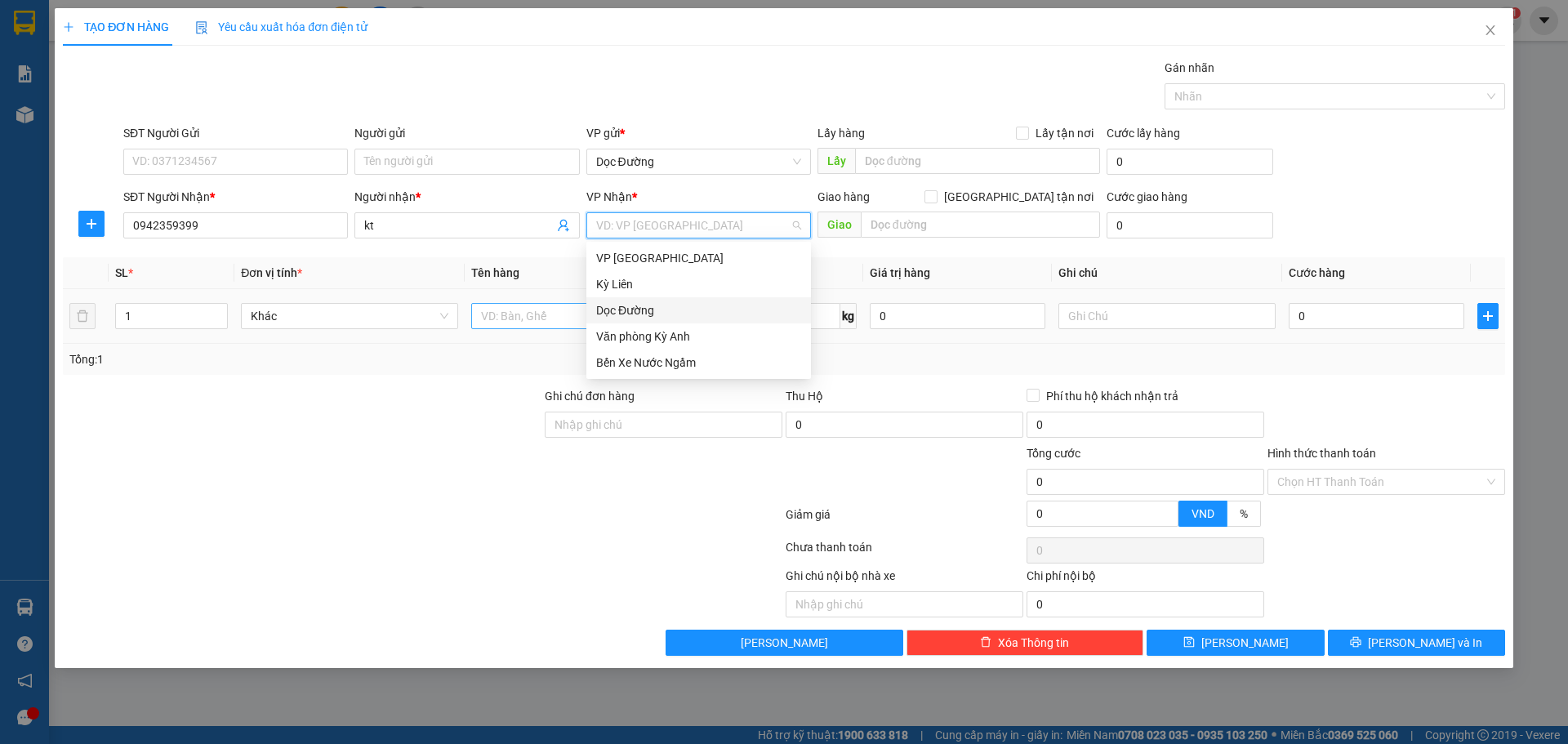
click at [659, 304] on div "Dọc Đường" at bounding box center [699, 310] width 205 height 18
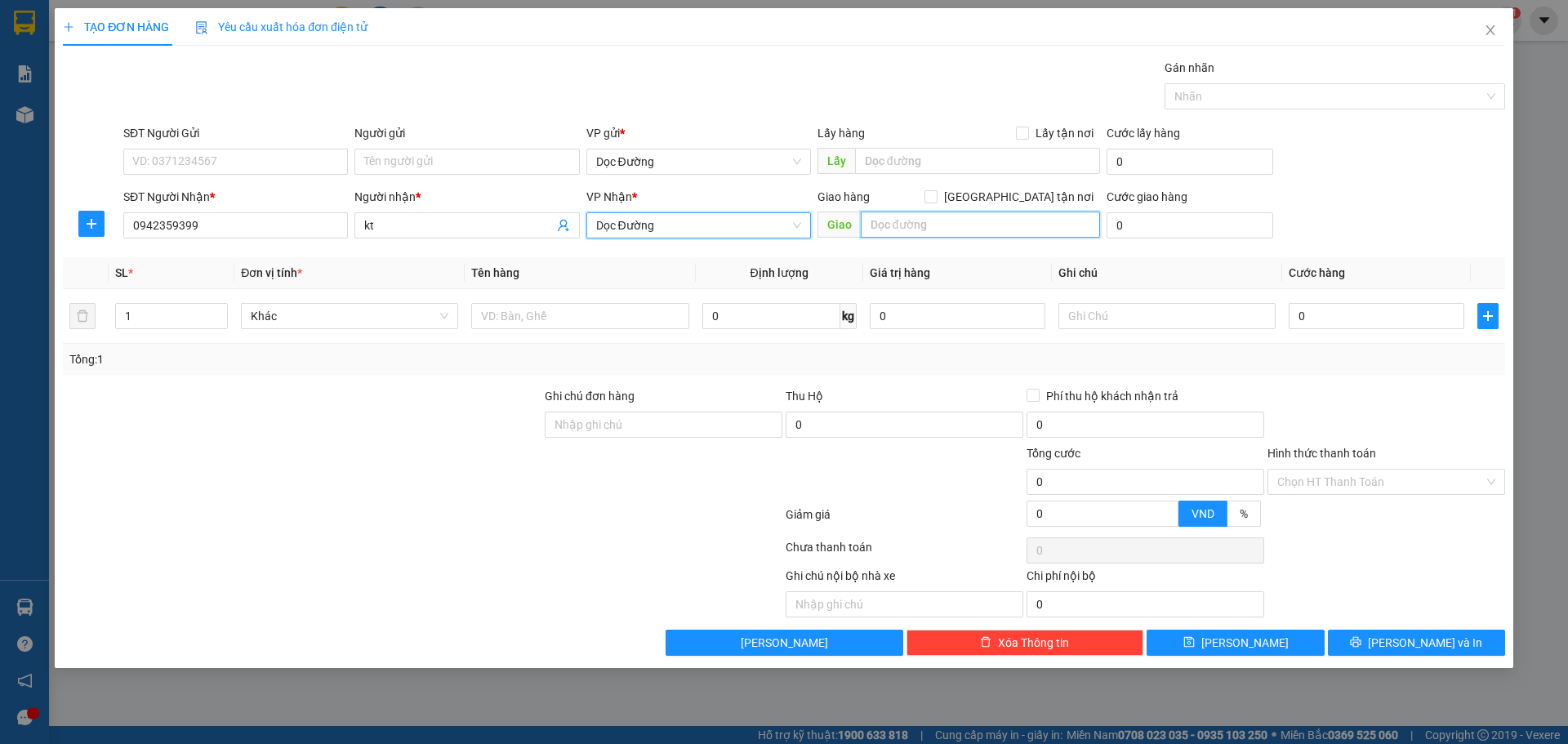
click at [902, 234] on input "text" at bounding box center [980, 224] width 239 height 26
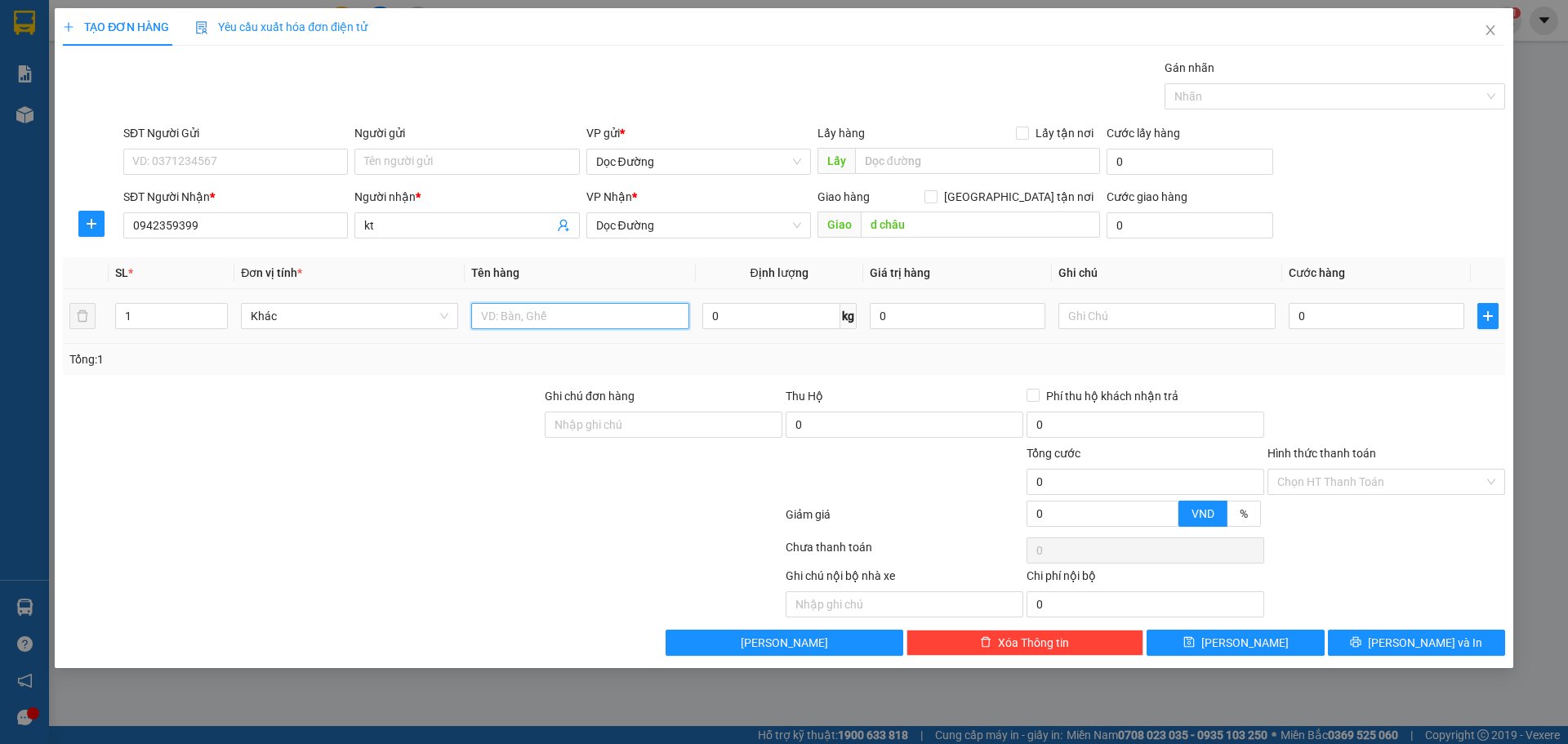
click at [514, 318] on input "text" at bounding box center [579, 315] width 217 height 26
click at [1352, 324] on input "0" at bounding box center [1376, 315] width 176 height 26
click at [240, 227] on input "0942359399" at bounding box center [236, 225] width 225 height 26
click at [520, 329] on div "1 xốp" at bounding box center [579, 316] width 217 height 33
click at [528, 314] on input "1 xốp" at bounding box center [579, 315] width 217 height 26
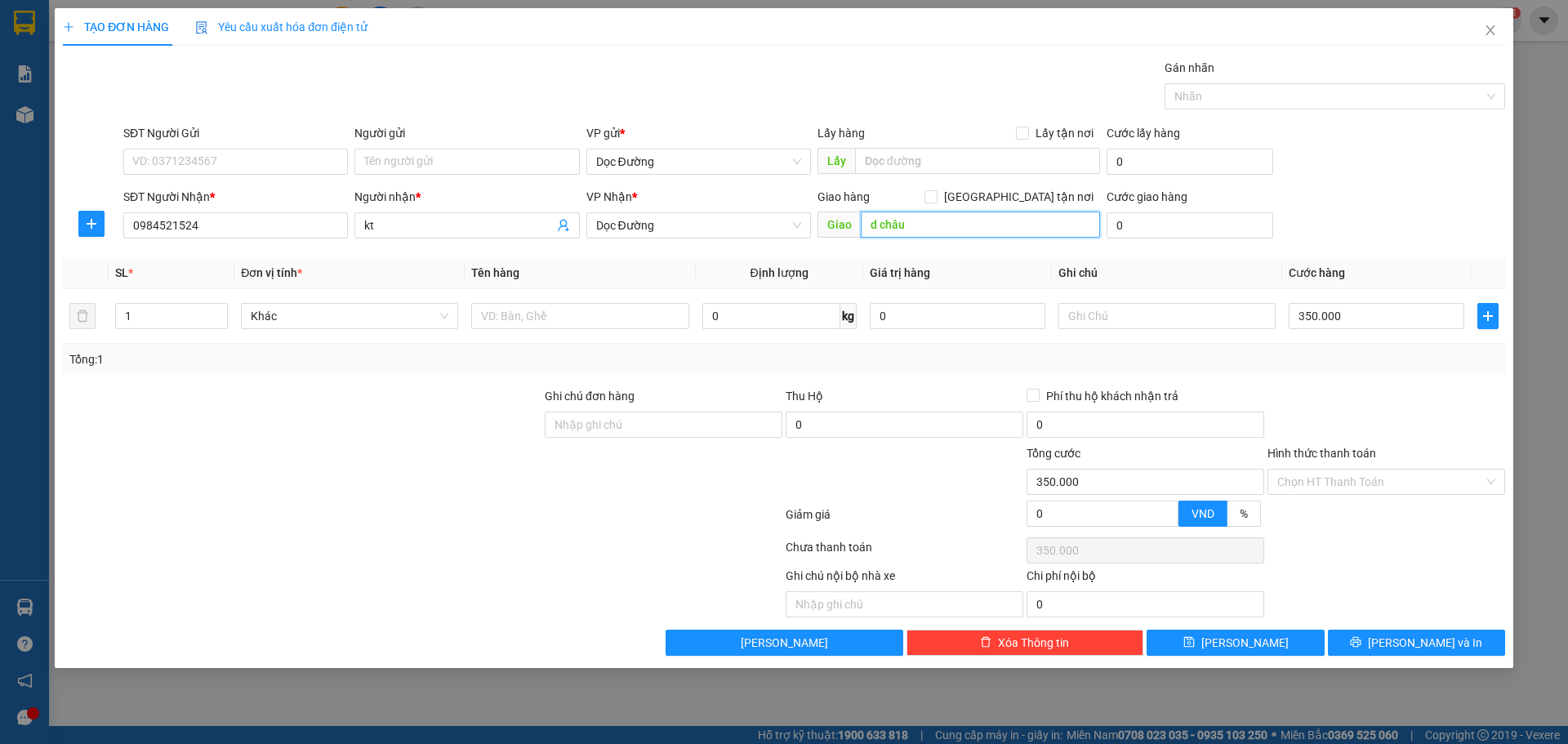
click at [947, 236] on input "d châu" at bounding box center [980, 224] width 239 height 26
click at [626, 332] on td at bounding box center [580, 316] width 230 height 54
click at [634, 312] on input "text" at bounding box center [579, 315] width 217 height 26
click at [1407, 332] on td "350.000" at bounding box center [1376, 316] width 188 height 54
click at [1405, 315] on input "350.000" at bounding box center [1376, 315] width 176 height 26
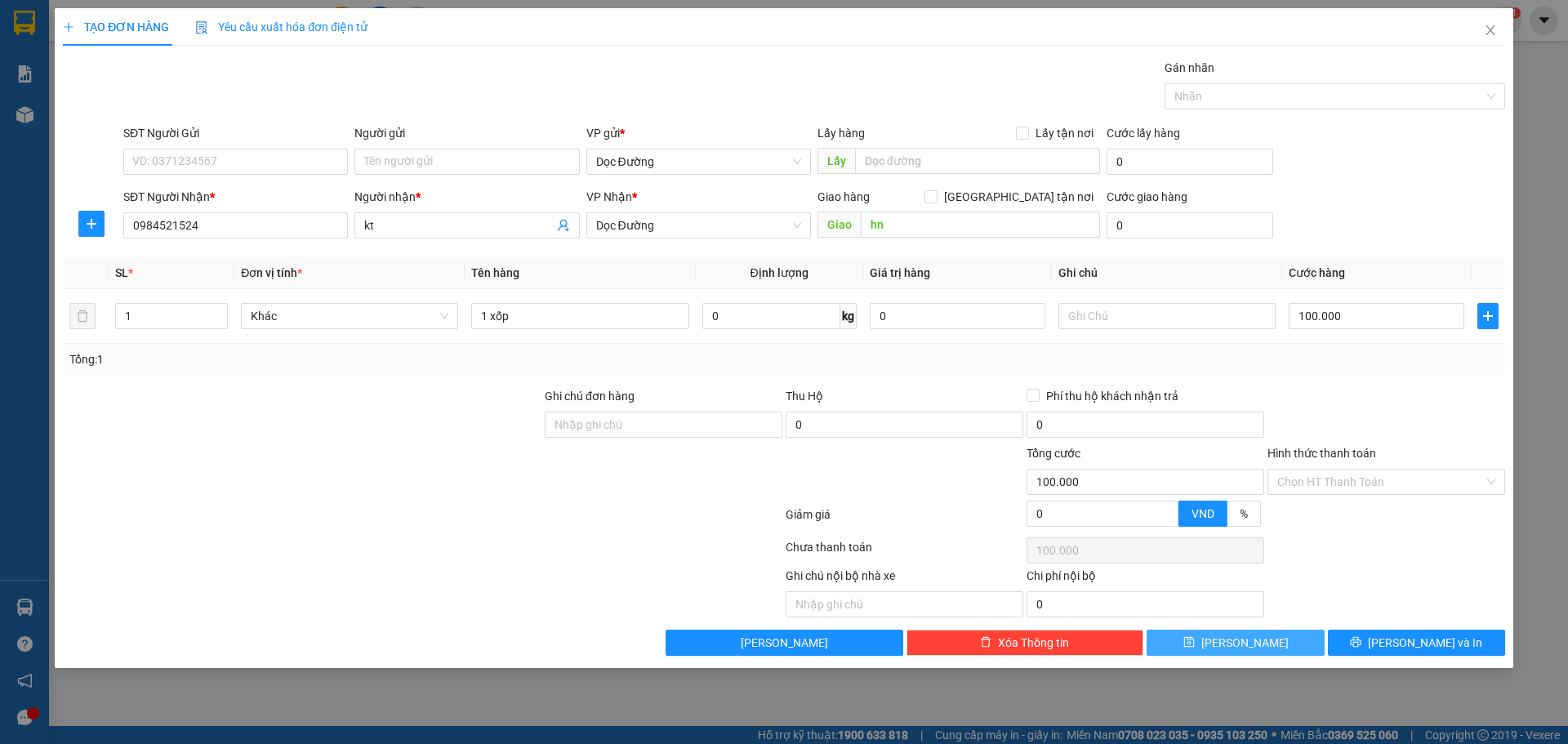
click at [1214, 641] on button "[PERSON_NAME]" at bounding box center [1235, 641] width 178 height 26
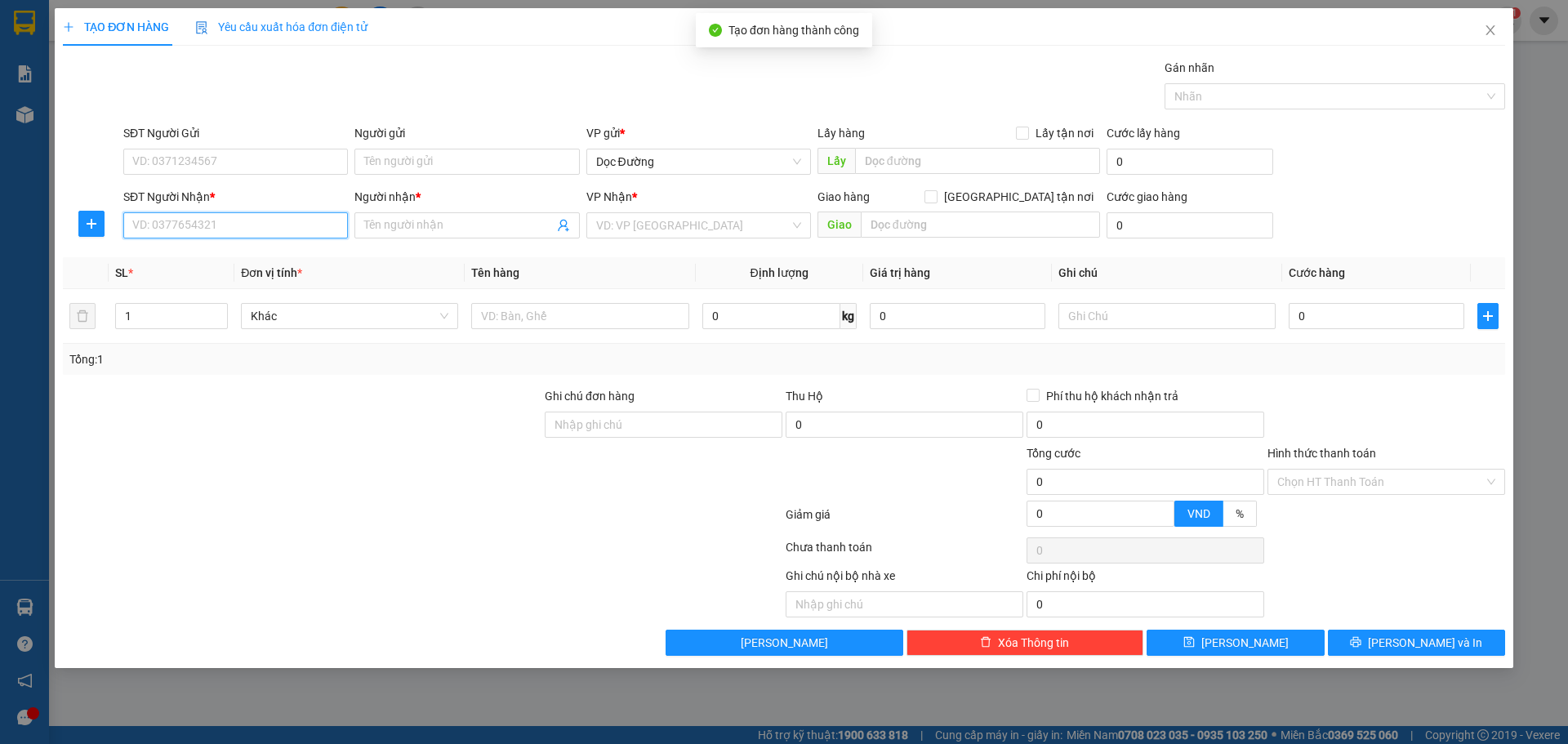
click at [227, 235] on input "SĐT Người Nhận *" at bounding box center [236, 225] width 225 height 26
click at [1479, 33] on span "Close" at bounding box center [1489, 30] width 46 height 45
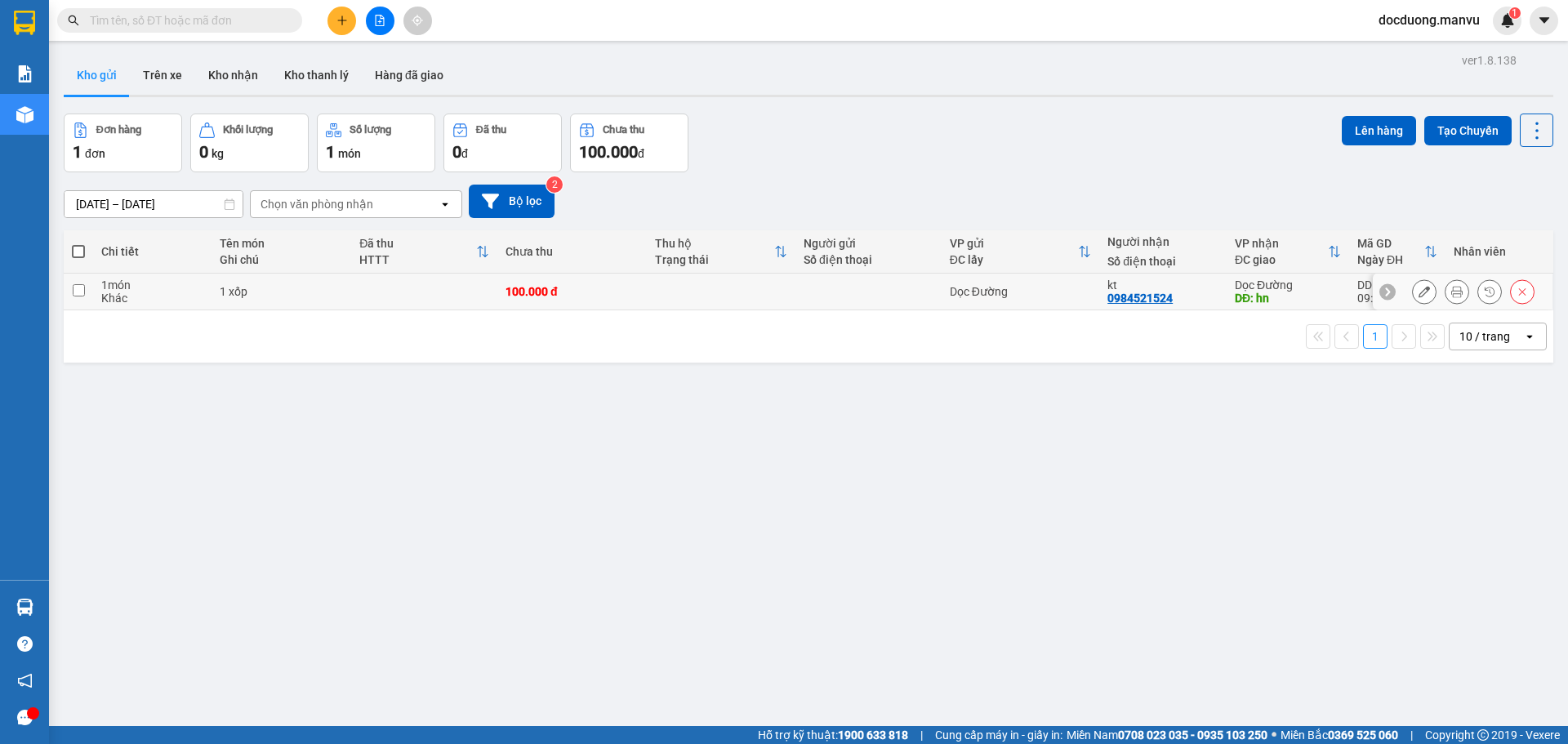
click at [639, 296] on td "100.000 đ" at bounding box center [571, 292] width 149 height 37
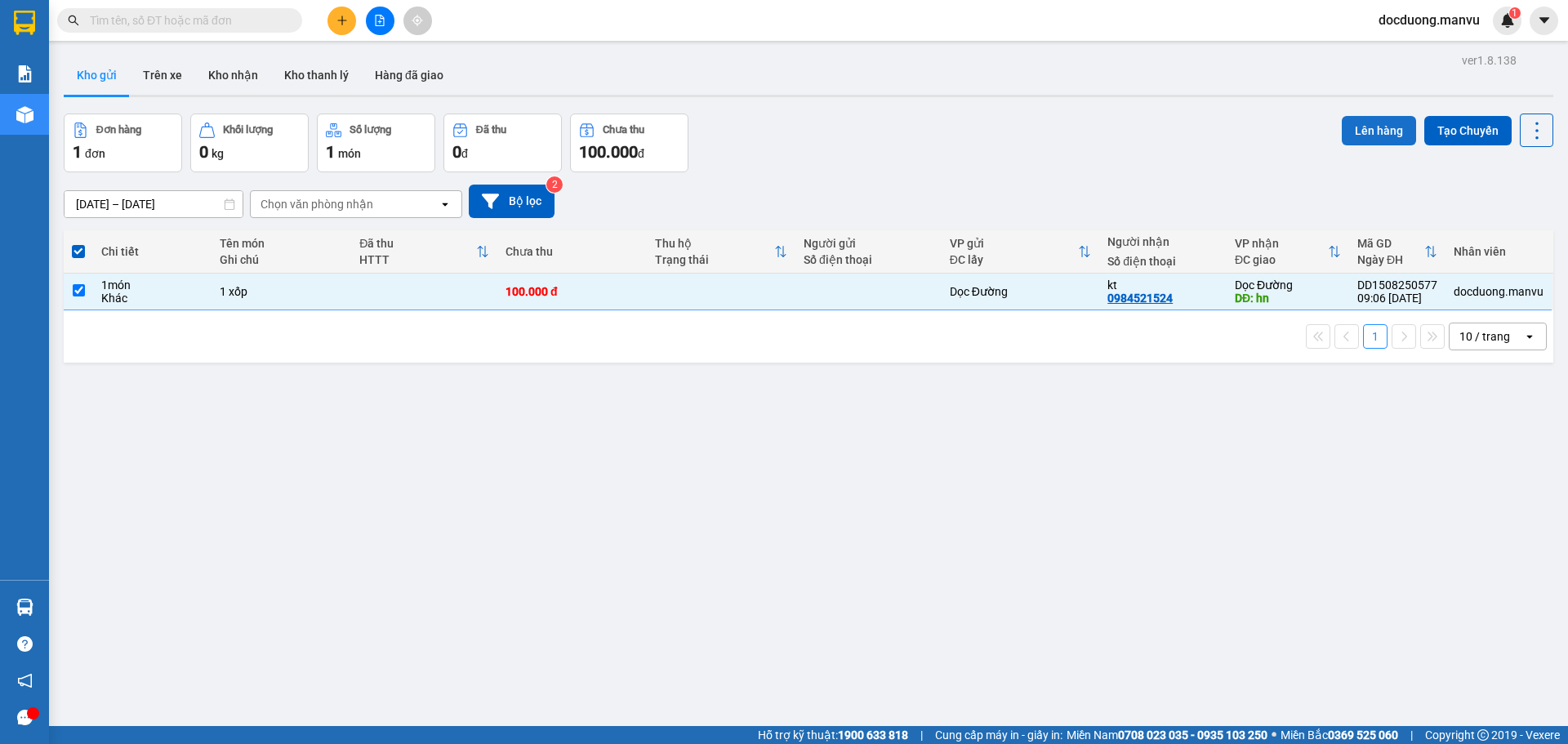
click at [1346, 134] on button "Lên hàng" at bounding box center [1378, 130] width 74 height 29
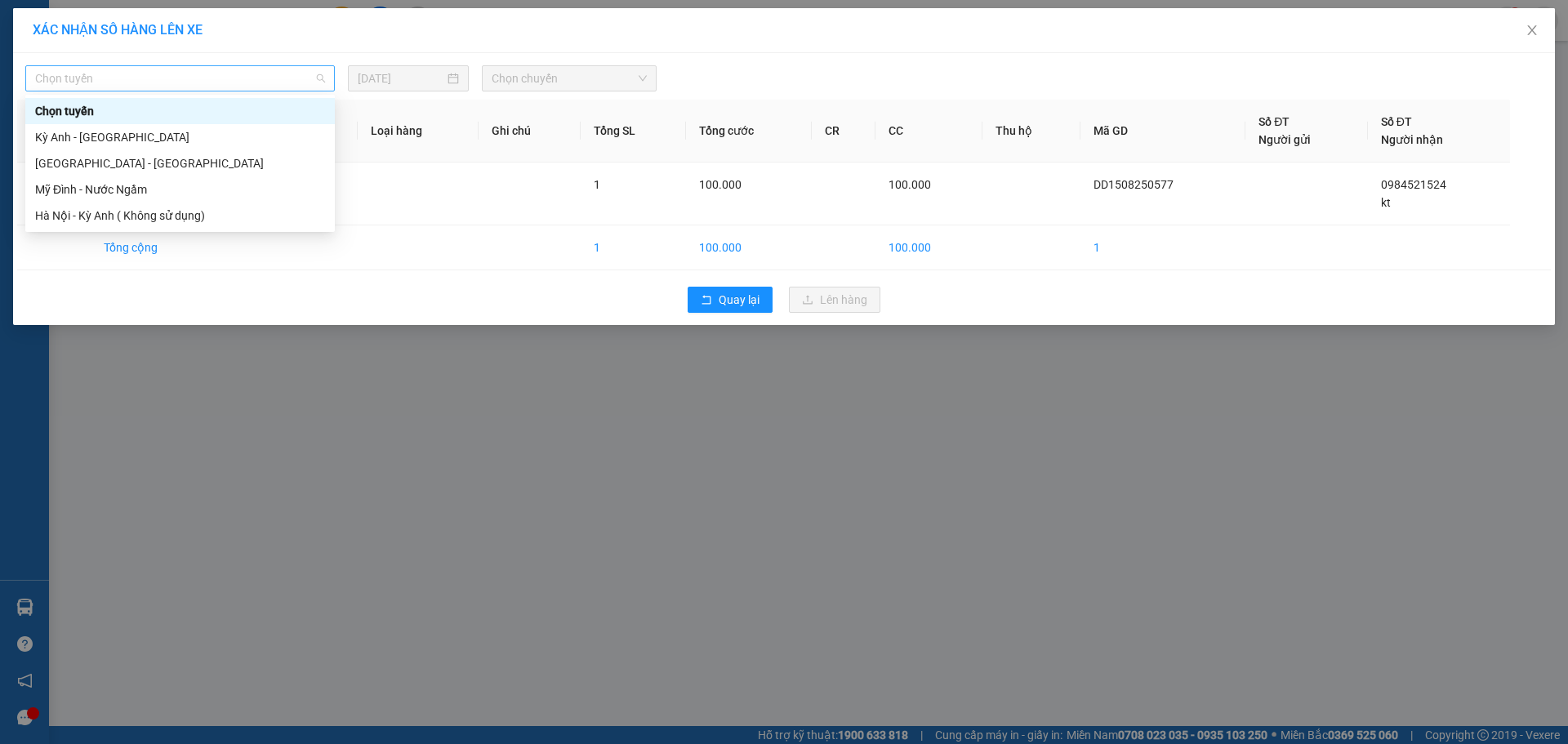
click at [169, 67] on span "Chọn tuyến" at bounding box center [179, 78] width 290 height 24
click at [129, 139] on div "Kỳ Anh - [GEOGRAPHIC_DATA]" at bounding box center [179, 137] width 290 height 18
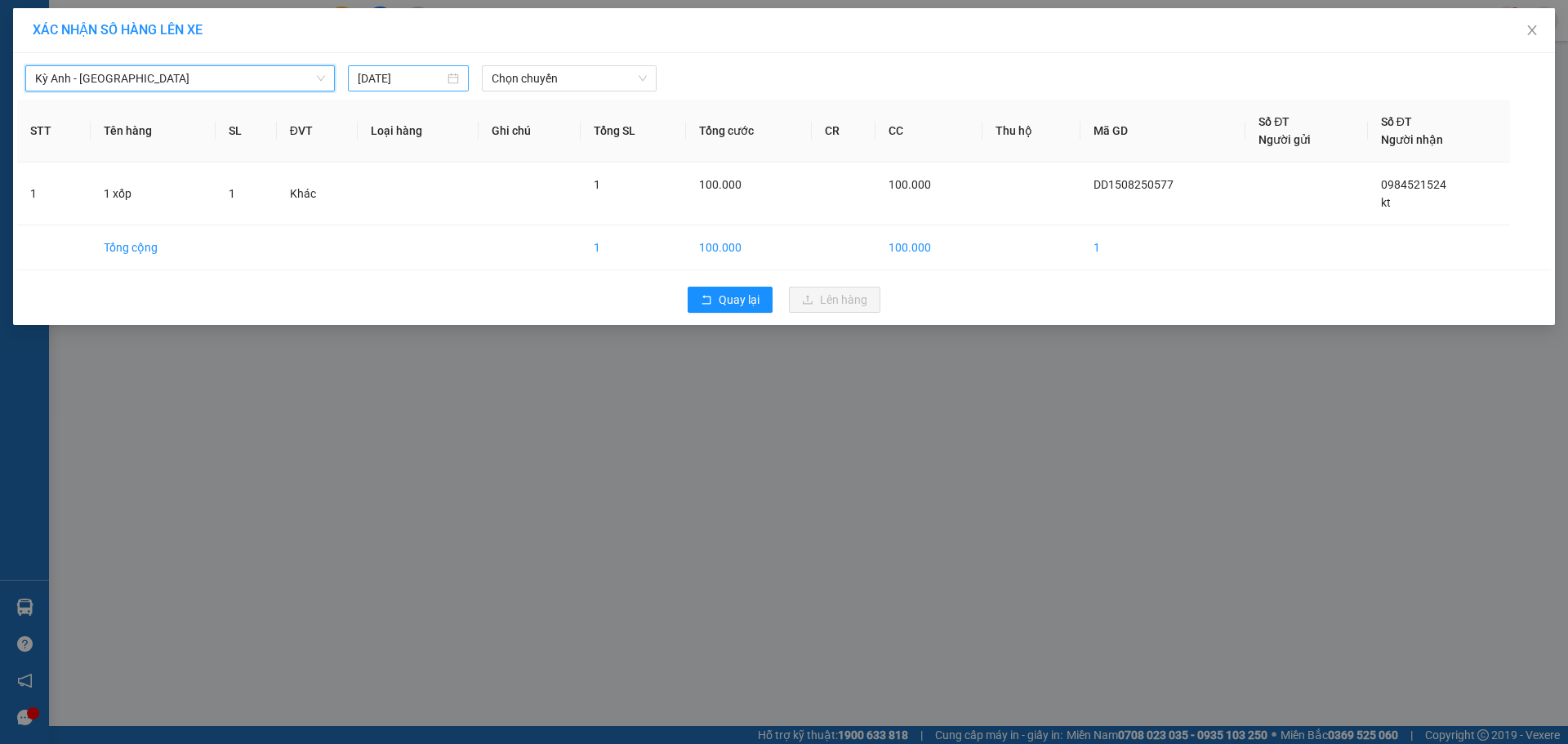
click at [405, 67] on div "[DATE]" at bounding box center [408, 78] width 120 height 26
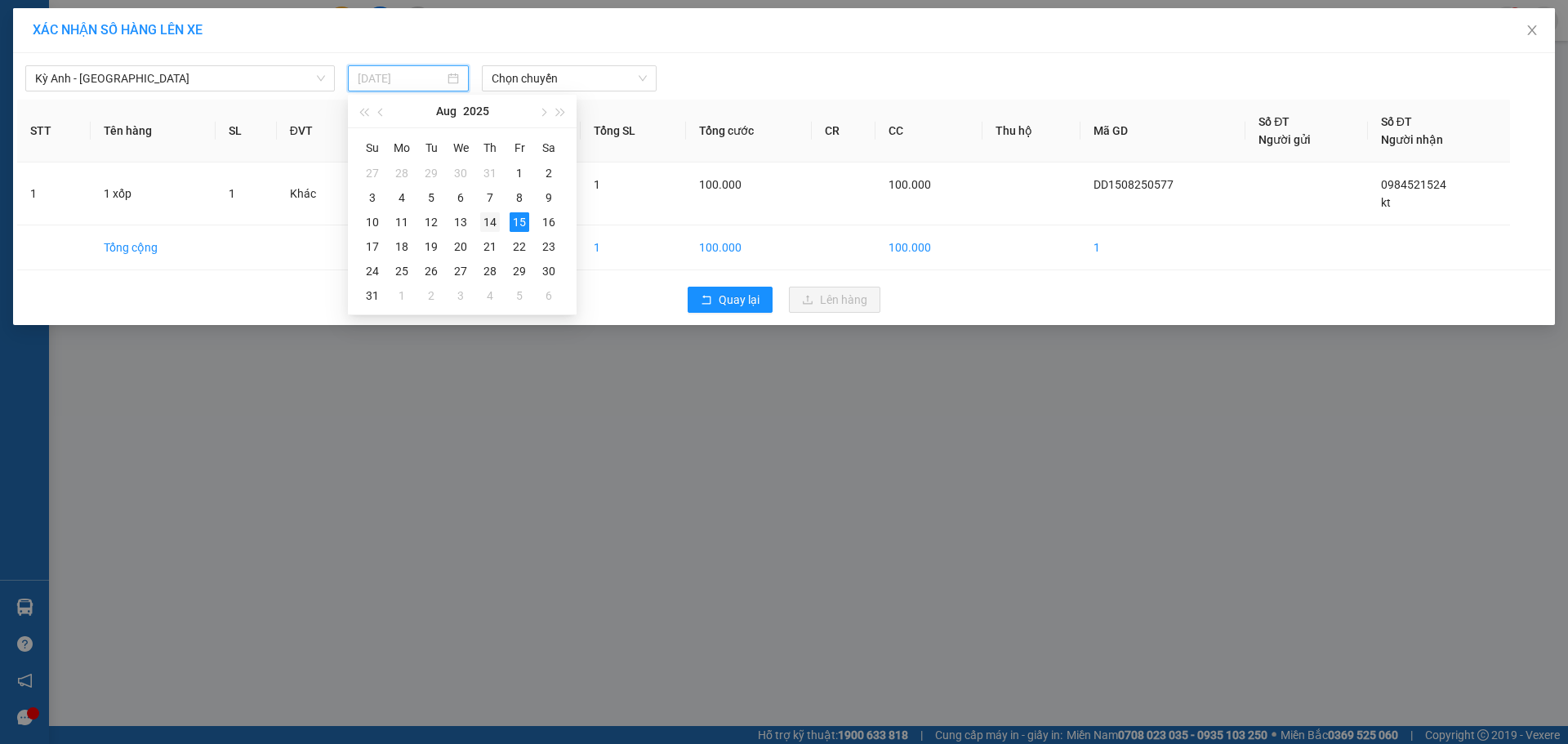
click at [497, 222] on div "14" at bounding box center [490, 222] width 20 height 20
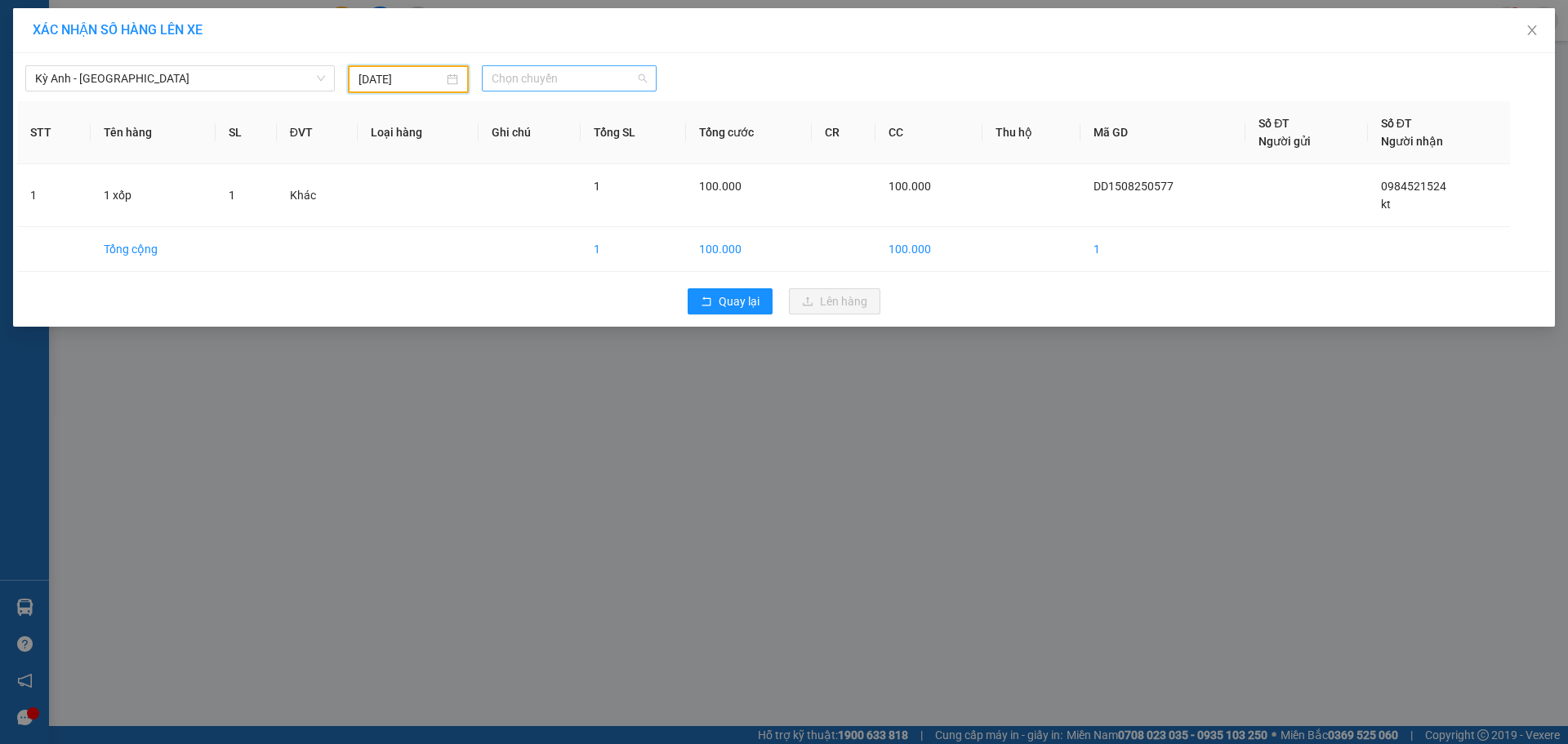
click at [610, 76] on span "Chọn chuyến" at bounding box center [569, 78] width 155 height 24
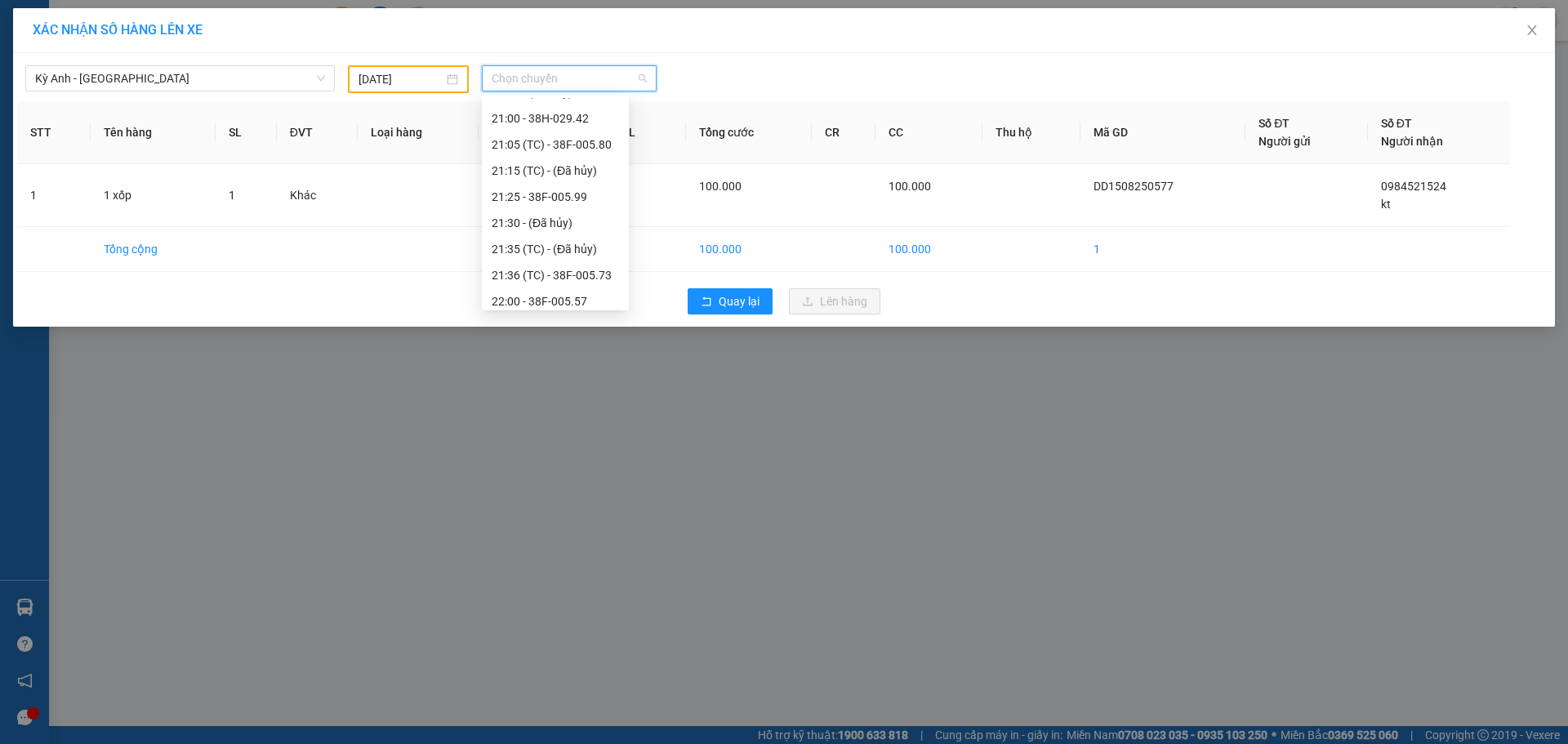
scroll to position [287, 0]
click at [596, 142] on div "21:05 (TC) - 38F-005.80" at bounding box center [555, 137] width 128 height 18
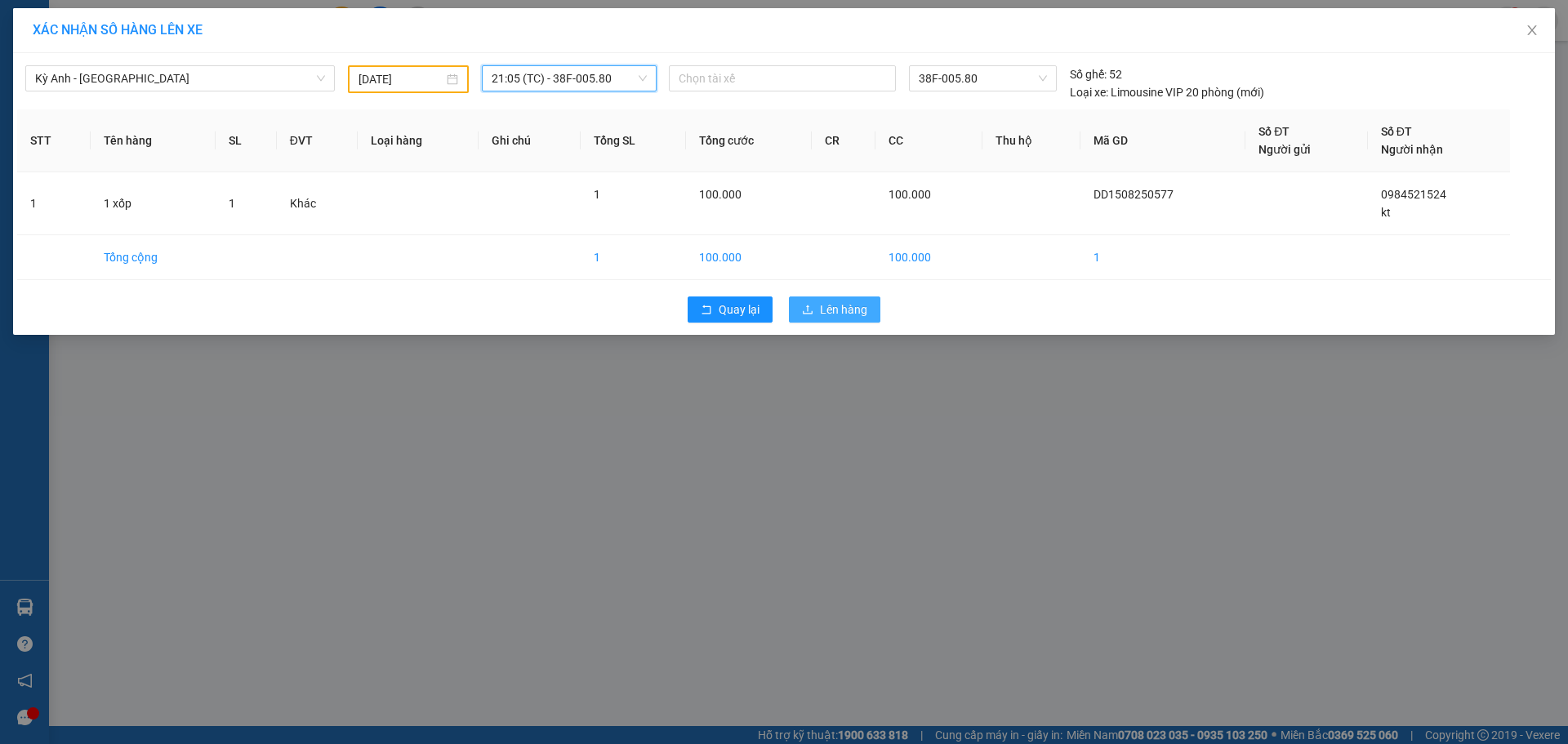
click at [829, 298] on button "Lên hàng" at bounding box center [834, 309] width 91 height 26
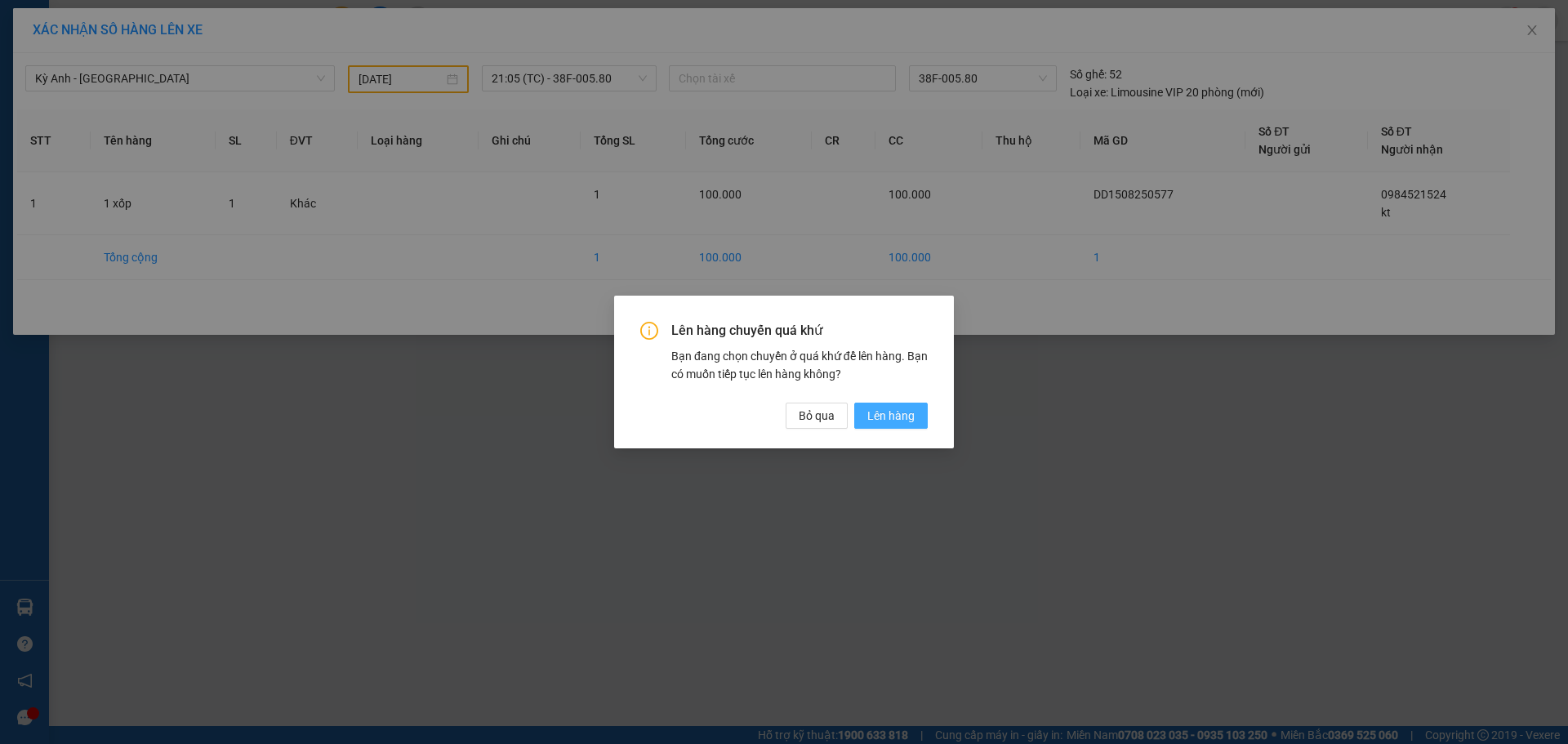
click at [914, 417] on span "Lên hàng" at bounding box center [891, 416] width 47 height 18
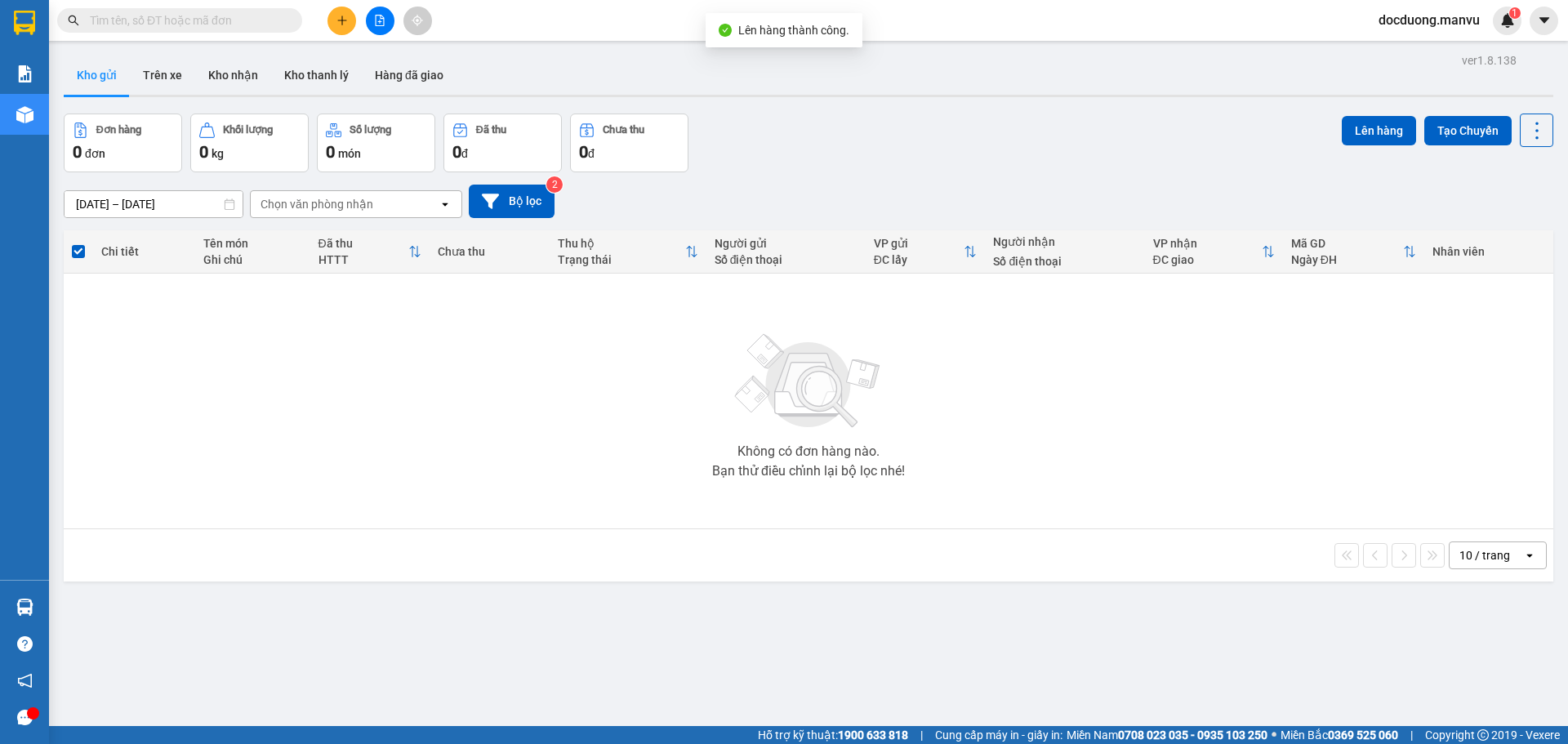
click at [331, 29] on button at bounding box center [342, 21] width 29 height 29
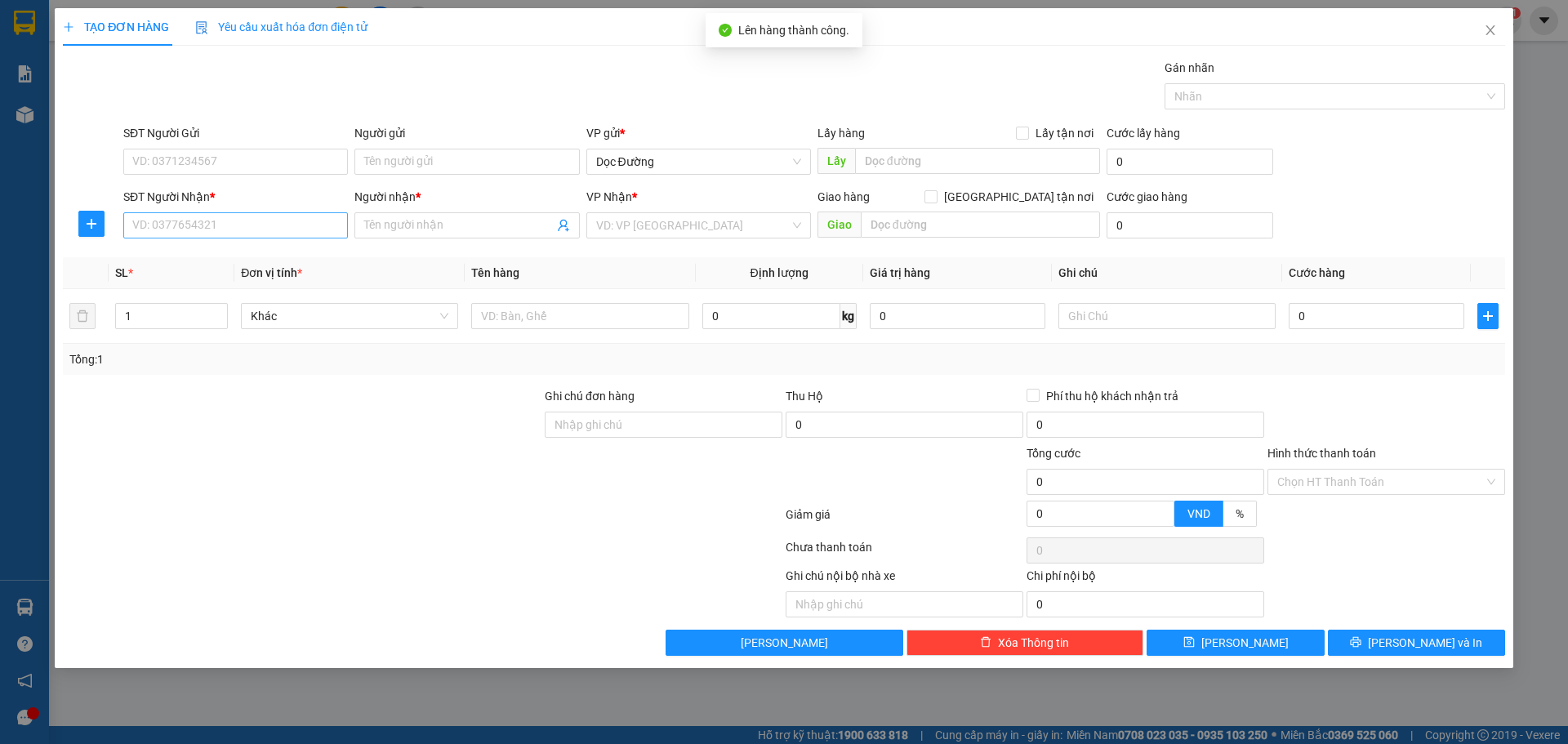
drag, startPoint x: 244, startPoint y: 206, endPoint x: 242, endPoint y: 220, distance: 14.1
click at [242, 218] on div "SĐT Người Nhận * VD: 0377654321" at bounding box center [236, 216] width 225 height 57
click at [242, 220] on input "SĐT Người Nhận *" at bounding box center [236, 225] width 225 height 26
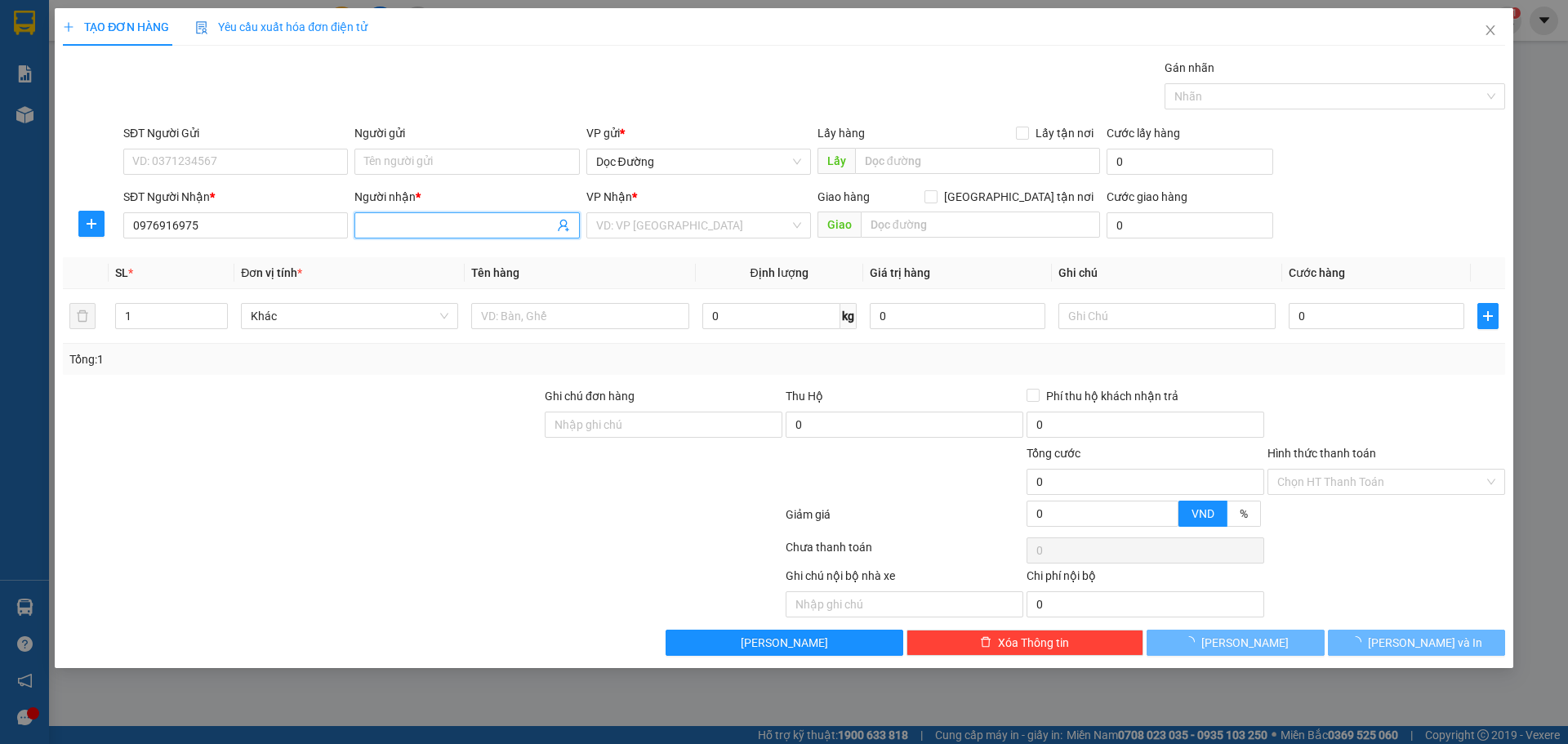
click at [452, 222] on input "Người nhận *" at bounding box center [458, 225] width 188 height 18
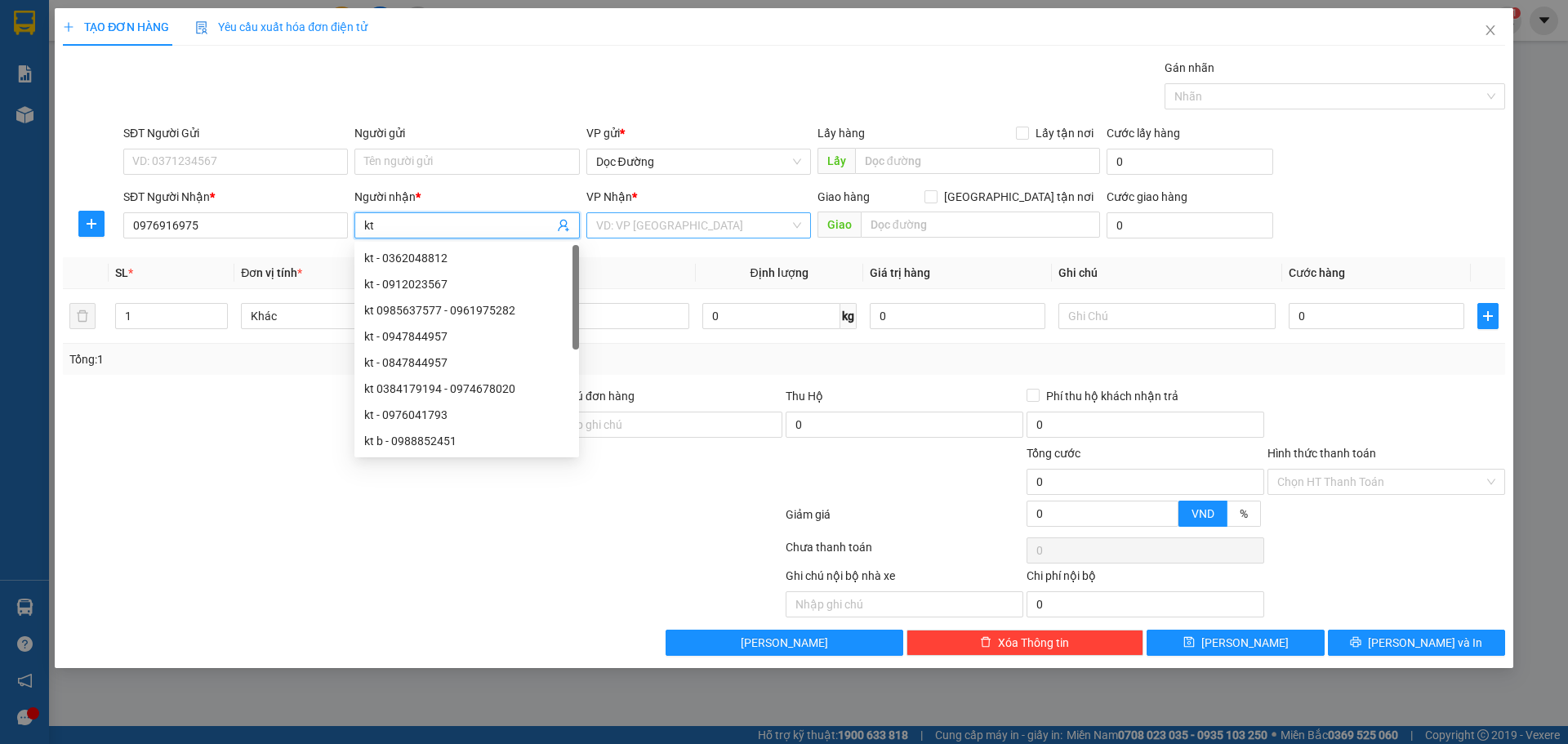
click at [792, 217] on div "VD: VP [GEOGRAPHIC_DATA]" at bounding box center [699, 225] width 225 height 26
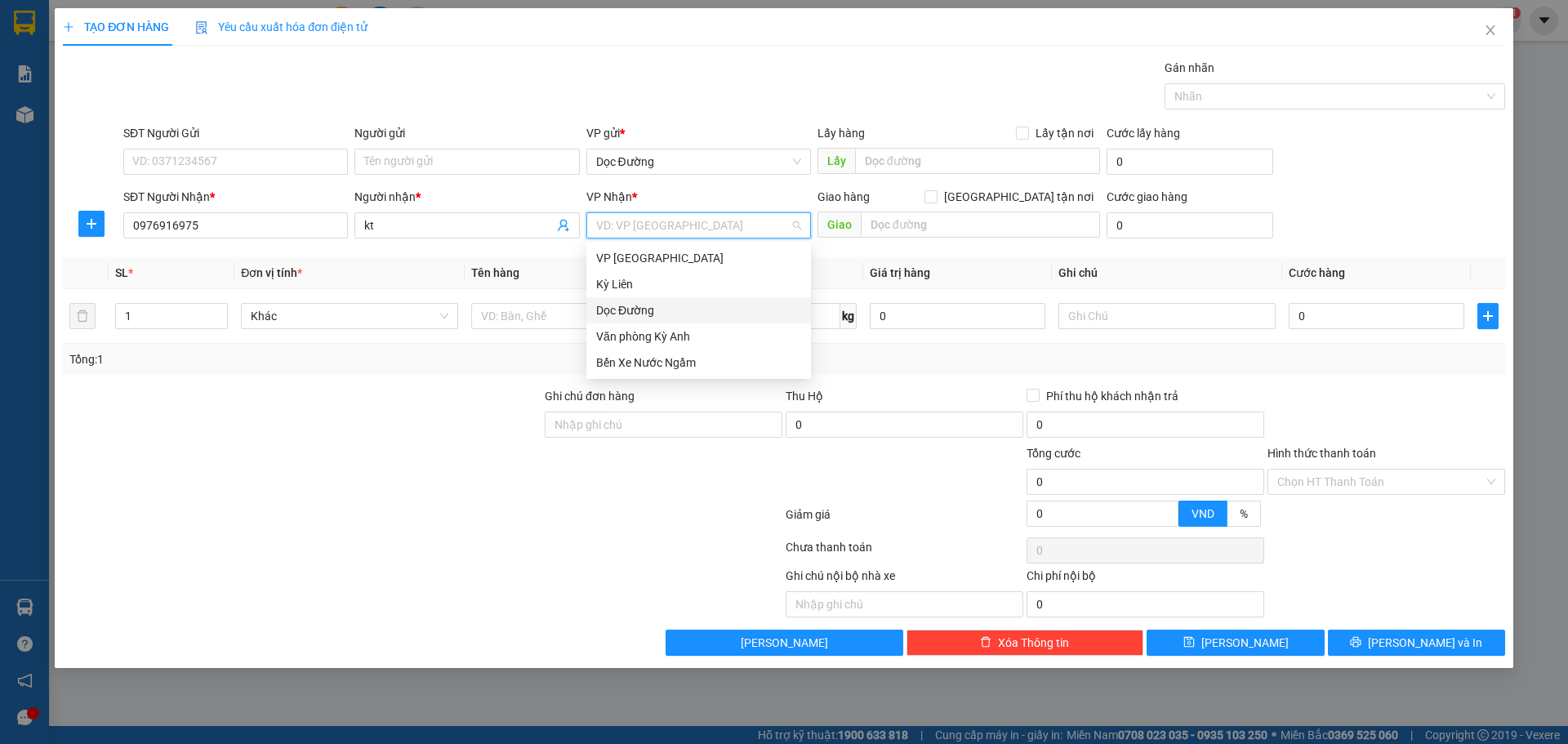
click at [654, 300] on div "Dọc Đường" at bounding box center [699, 310] width 225 height 26
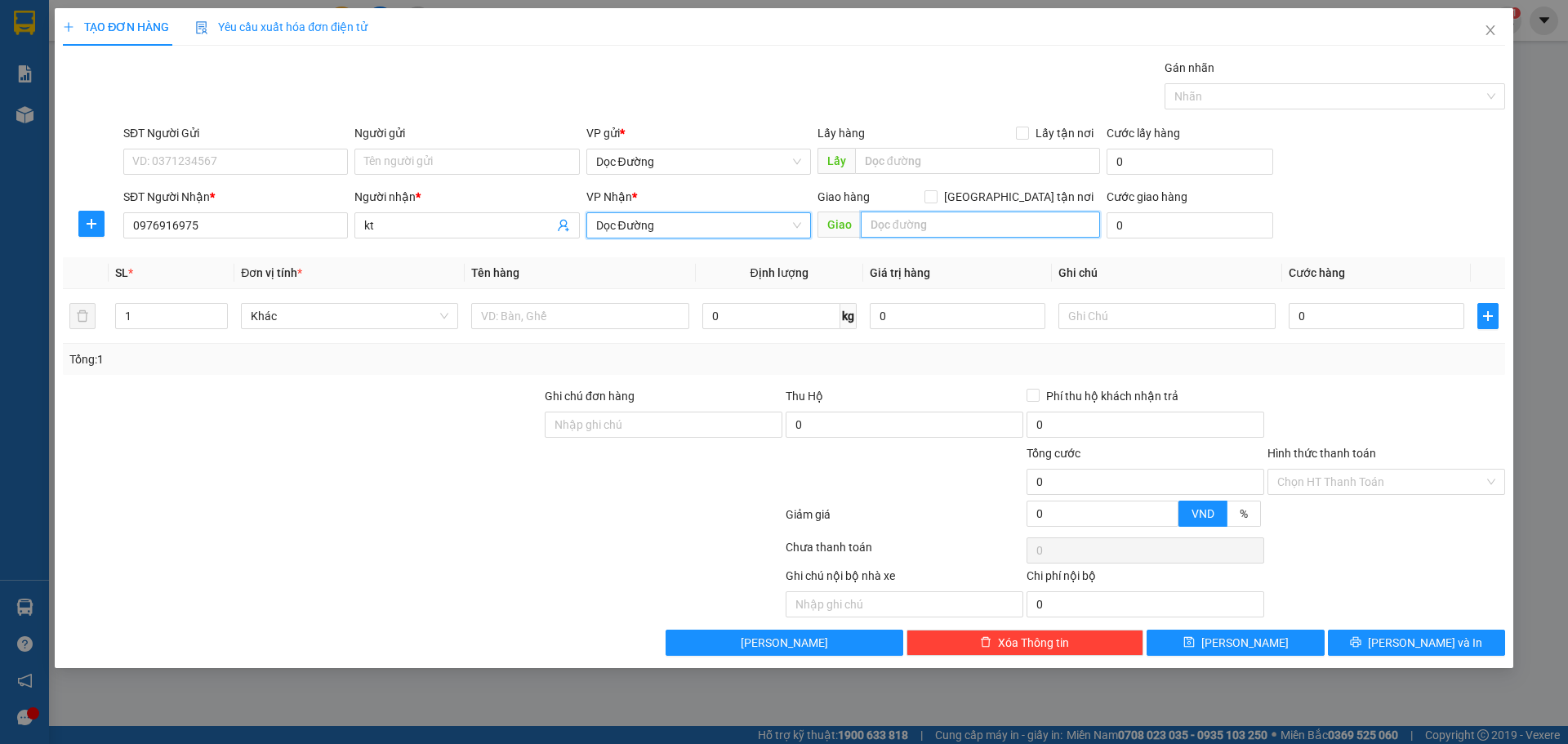
click at [933, 217] on input "text" at bounding box center [980, 224] width 239 height 26
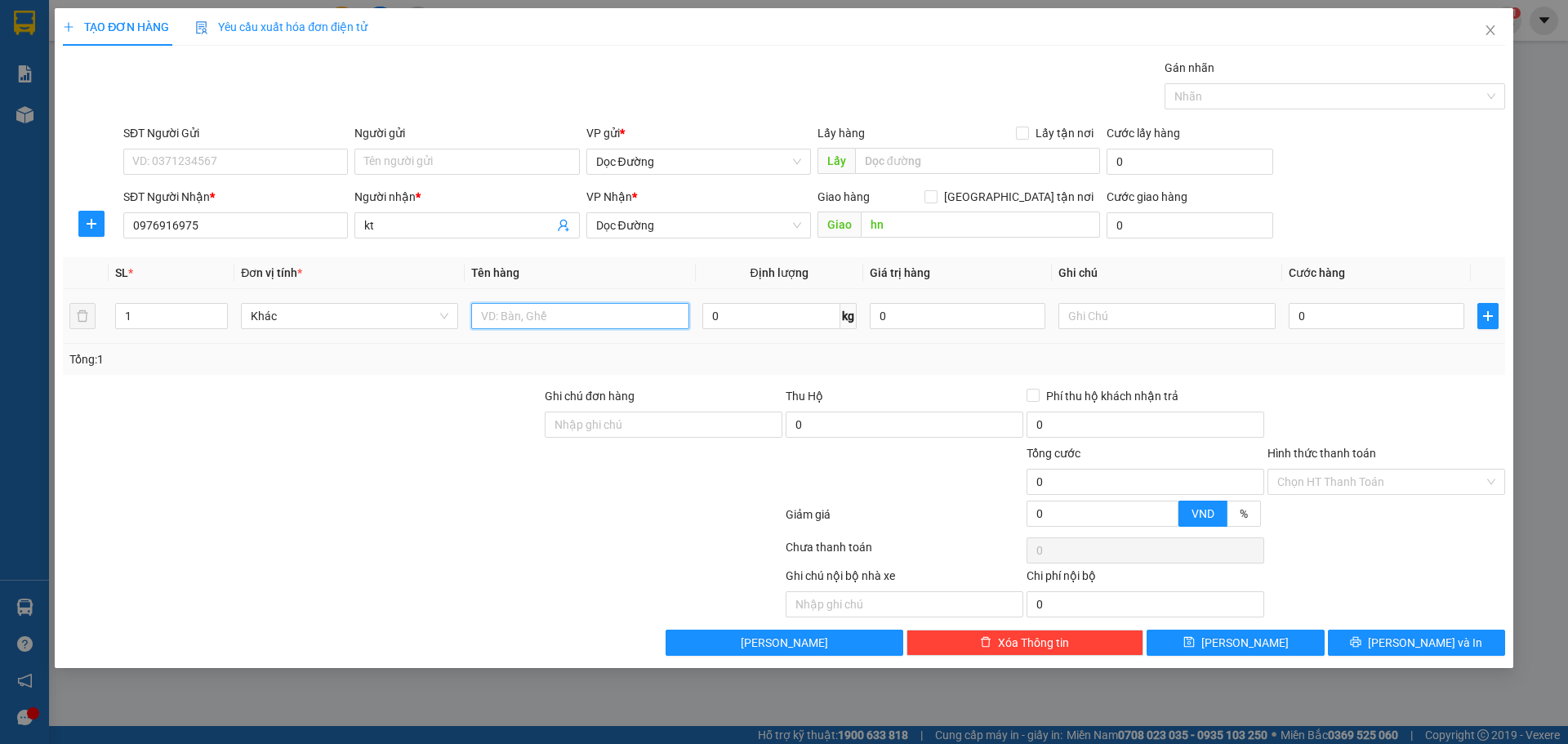
click at [614, 313] on input "text" at bounding box center [579, 315] width 217 height 26
click at [1340, 322] on input "0" at bounding box center [1376, 315] width 176 height 26
click at [1364, 485] on input "Hình thức thanh toán" at bounding box center [1380, 481] width 206 height 24
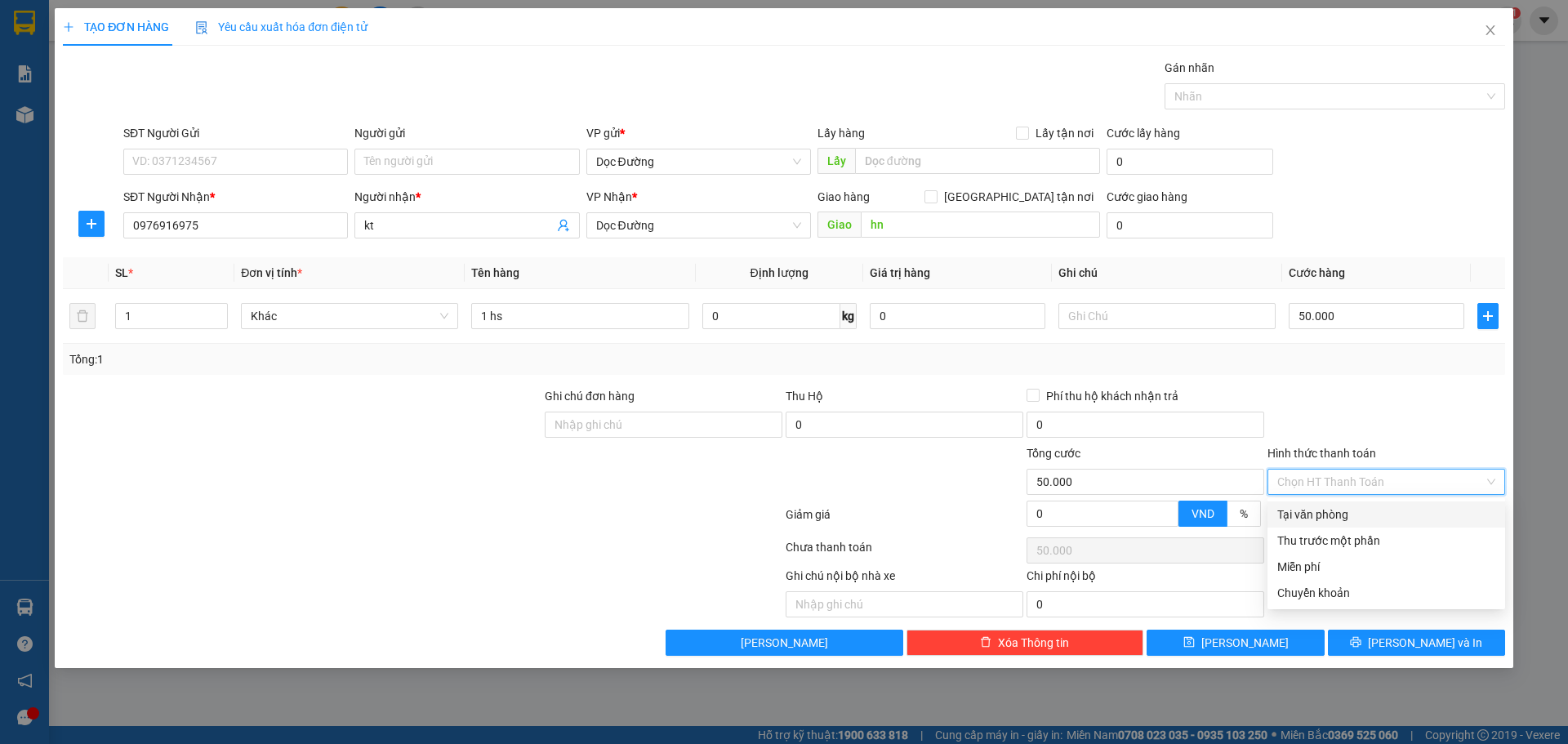
click at [1348, 502] on div "Tại văn phòng" at bounding box center [1386, 514] width 237 height 26
drag, startPoint x: 1270, startPoint y: 619, endPoint x: 1264, endPoint y: 632, distance: 14.3
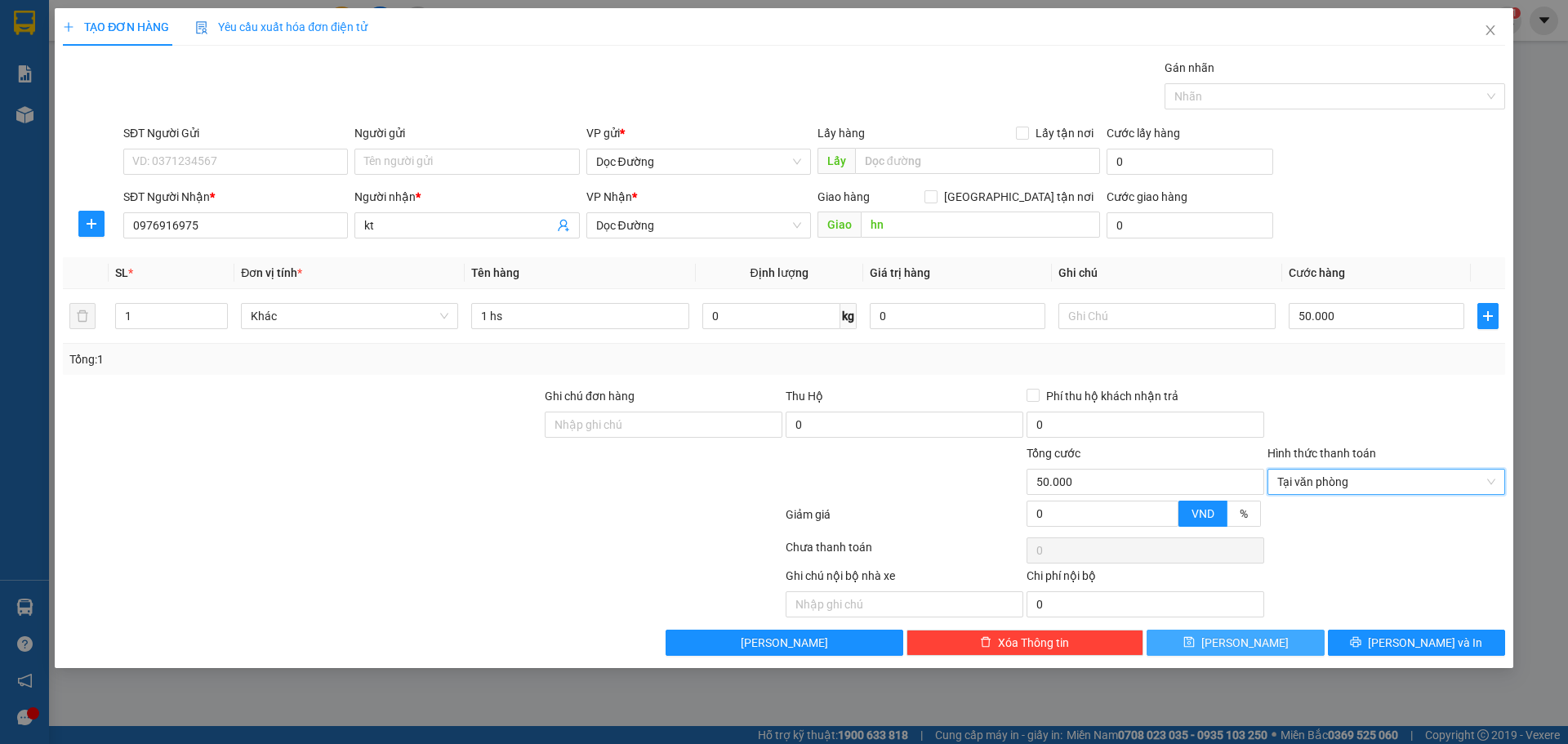
click at [1269, 620] on div "Transit Pickup Surcharge Ids Transit Deliver Surcharge Ids Transit Deliver Surc…" at bounding box center [784, 357] width 1442 height 597
click at [1264, 632] on button "[PERSON_NAME]" at bounding box center [1235, 641] width 178 height 26
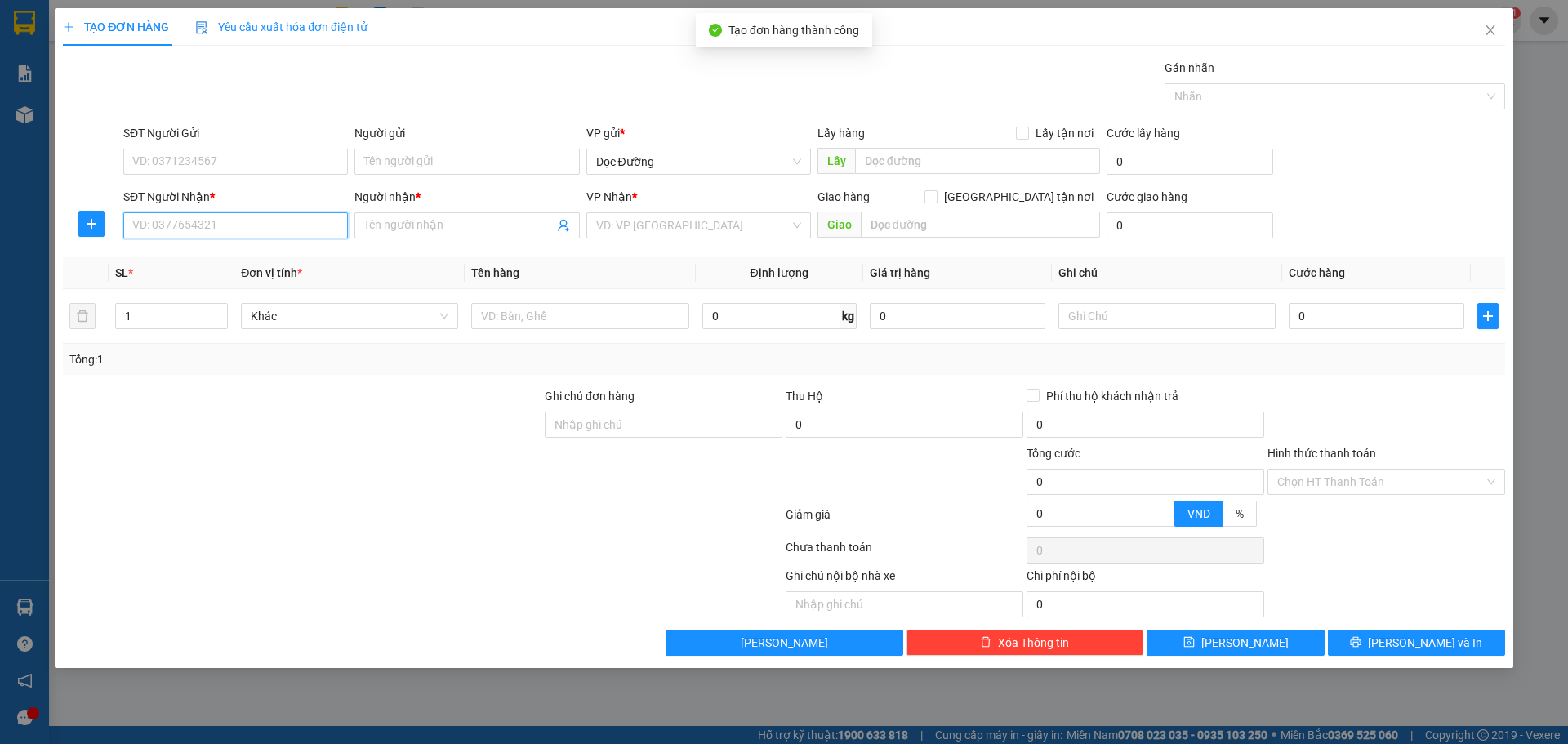
click at [192, 227] on input "SĐT Người Nhận *" at bounding box center [236, 225] width 225 height 26
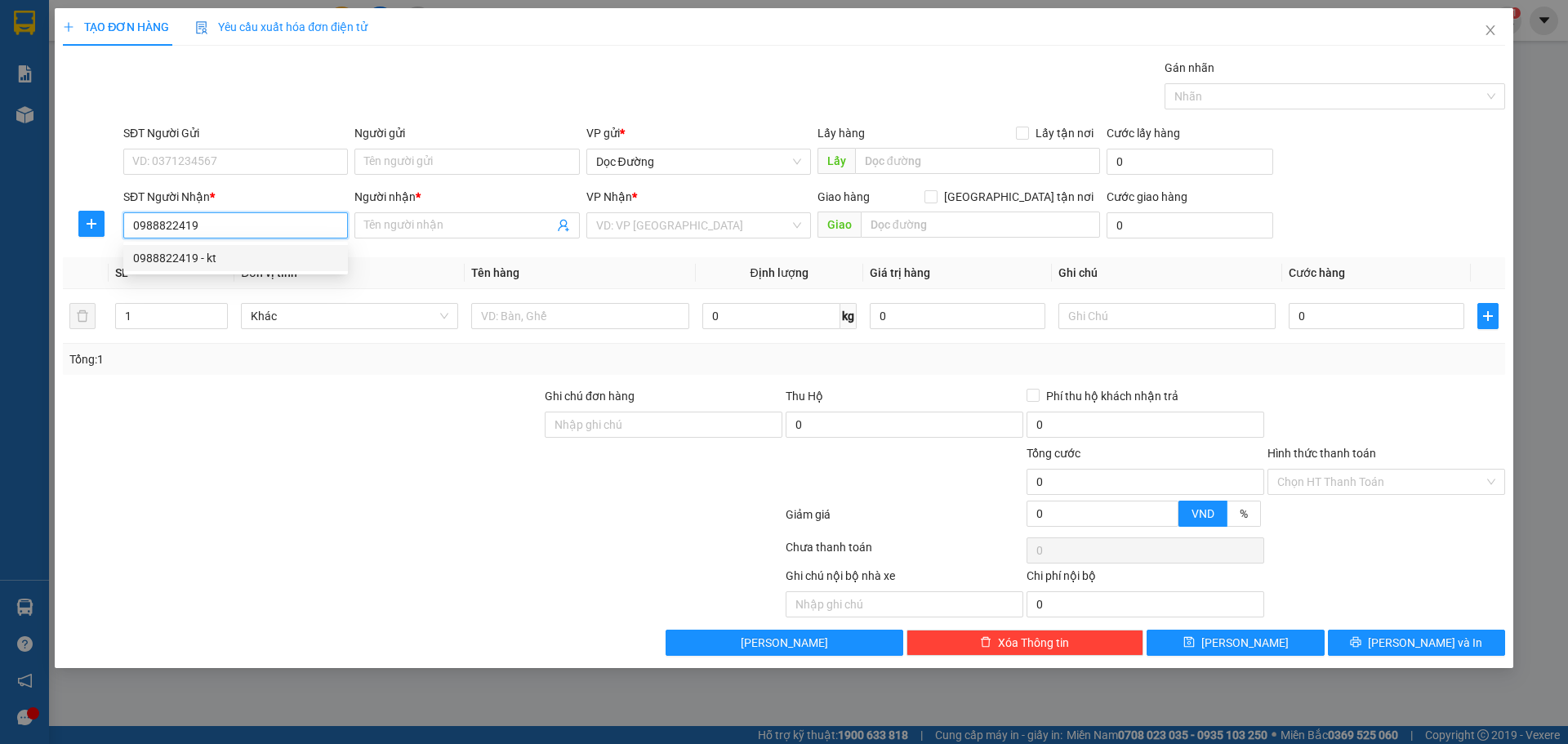
click at [245, 260] on div "0988822419 - kt" at bounding box center [236, 258] width 205 height 18
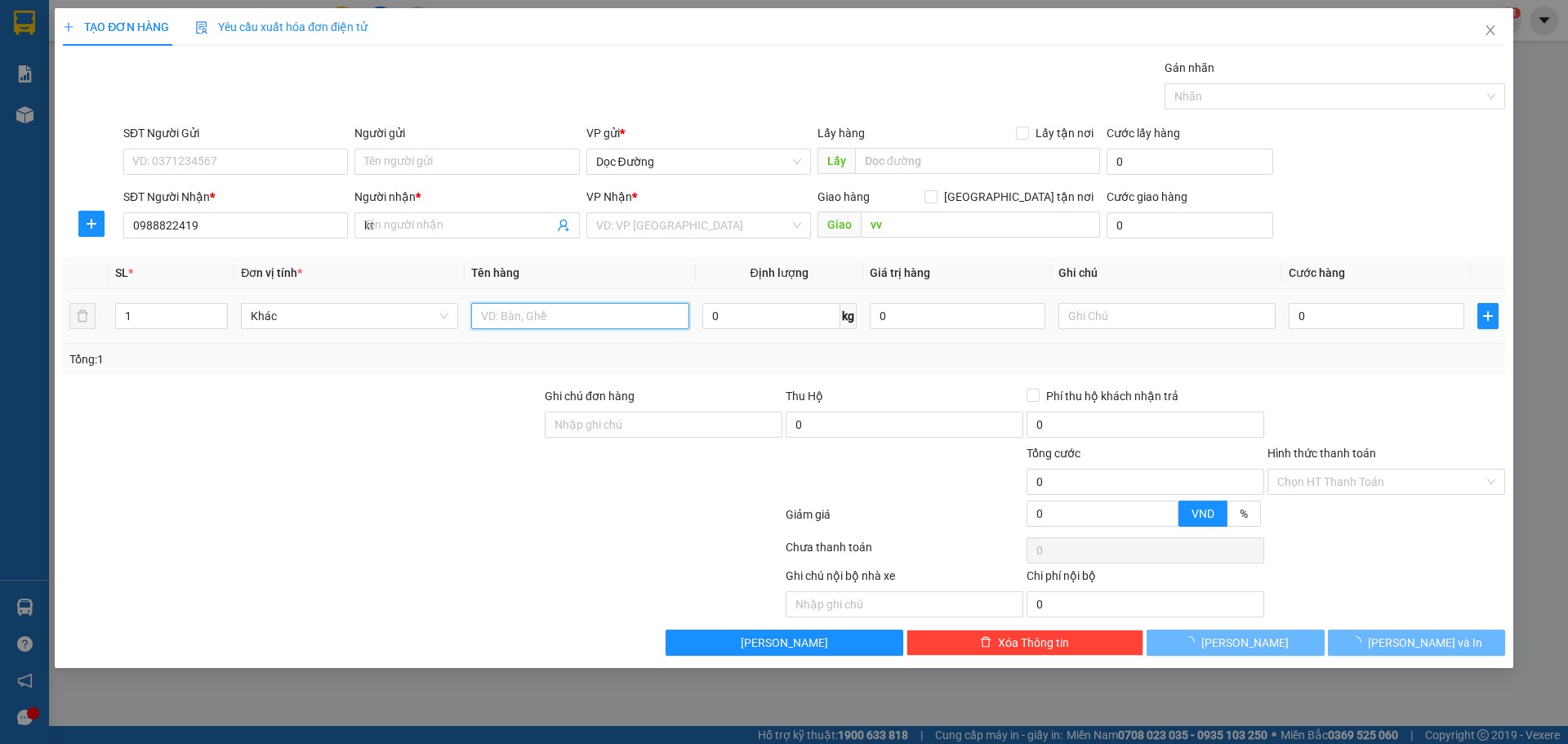
click at [519, 320] on input "text" at bounding box center [579, 315] width 217 height 26
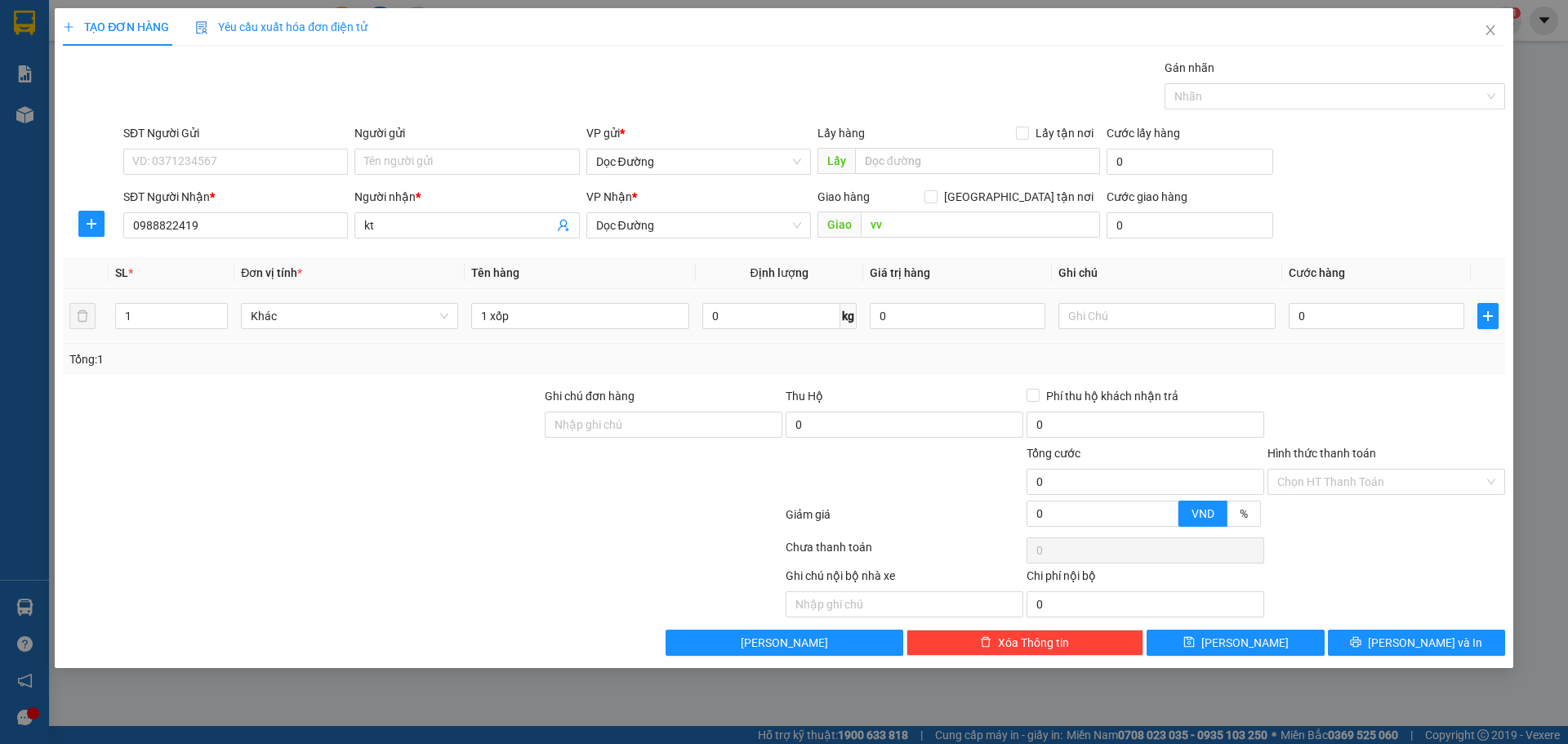
drag, startPoint x: 1286, startPoint y: 327, endPoint x: 1298, endPoint y: 322, distance: 13.0
click at [1288, 327] on td "0" at bounding box center [1376, 316] width 188 height 54
click at [1304, 320] on input "0" at bounding box center [1376, 315] width 176 height 26
click at [1206, 657] on div "TẠO ĐƠN HÀNG Yêu cầu xuất hóa đơn điện tử Transit Pickup Surcharge Ids Transit …" at bounding box center [784, 337] width 1458 height 659
click at [1194, 648] on icon "save" at bounding box center [1189, 642] width 11 height 11
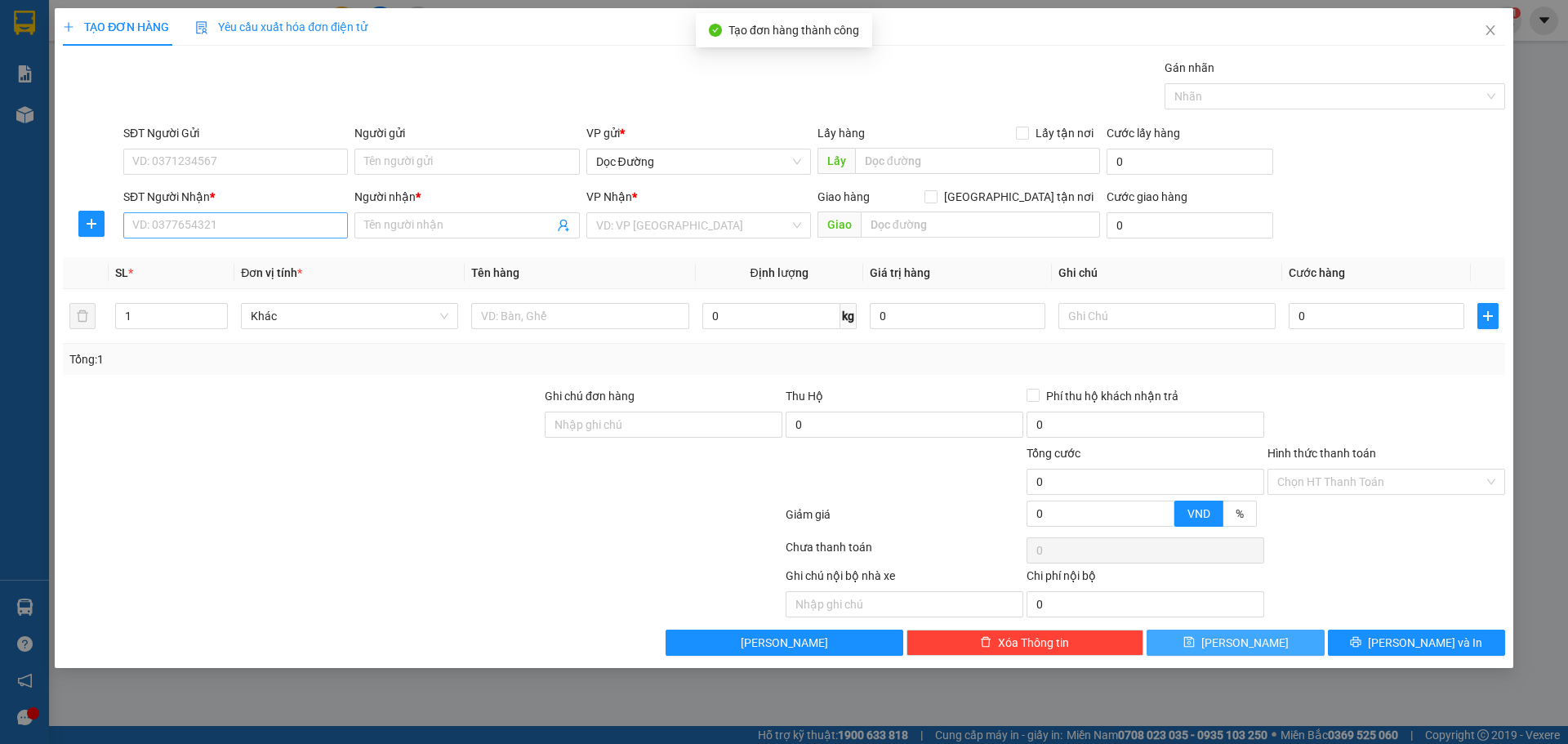
drag, startPoint x: 284, startPoint y: 204, endPoint x: 271, endPoint y: 212, distance: 15.3
click at [284, 203] on div "SĐT Người Nhận *" at bounding box center [236, 196] width 225 height 18
click at [284, 212] on input "SĐT Người Nhận *" at bounding box center [236, 225] width 225 height 26
click at [267, 216] on input "SĐT Người Nhận *" at bounding box center [236, 225] width 225 height 26
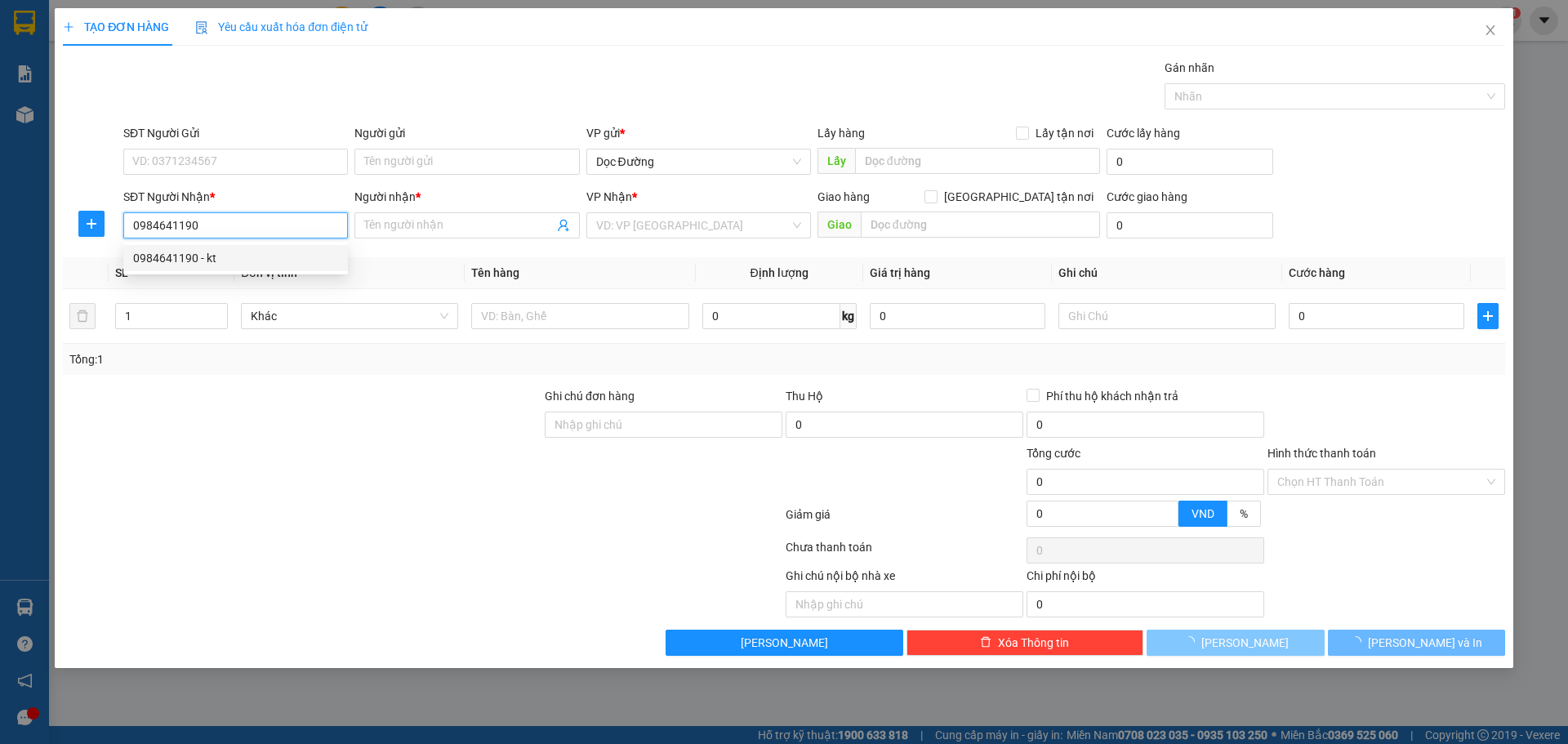
click at [233, 257] on div "0984641190 - kt" at bounding box center [236, 258] width 205 height 18
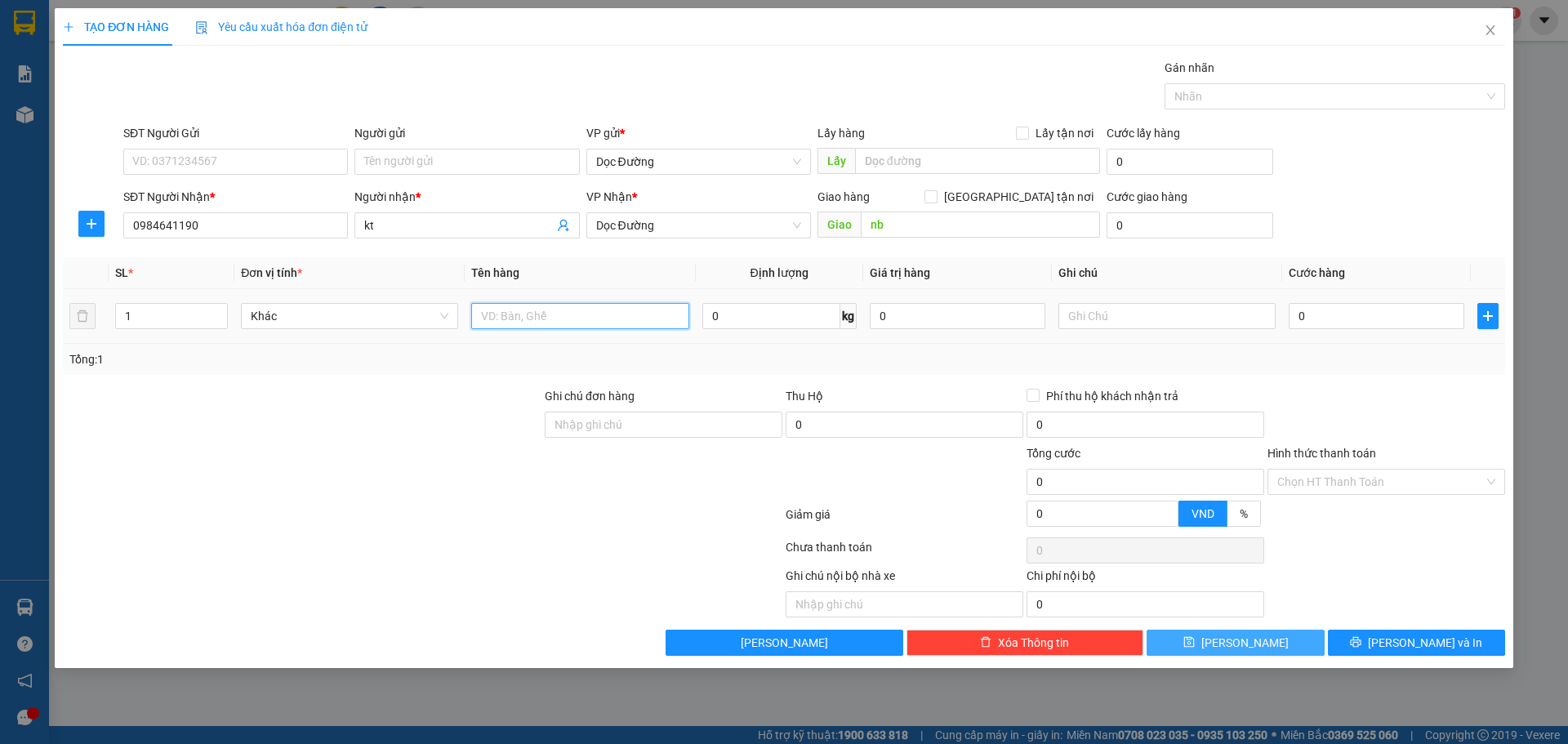
click at [538, 322] on input "text" at bounding box center [579, 315] width 217 height 26
click at [1367, 313] on input "0" at bounding box center [1376, 315] width 176 height 26
click at [1261, 658] on div "TẠO ĐƠN HÀNG Yêu cầu xuất hóa đơn điện tử Transit Pickup Surcharge Ids Transit …" at bounding box center [784, 337] width 1458 height 659
click at [275, 469] on div at bounding box center [303, 473] width 482 height 57
click at [1251, 630] on button "[PERSON_NAME]" at bounding box center [1235, 641] width 178 height 26
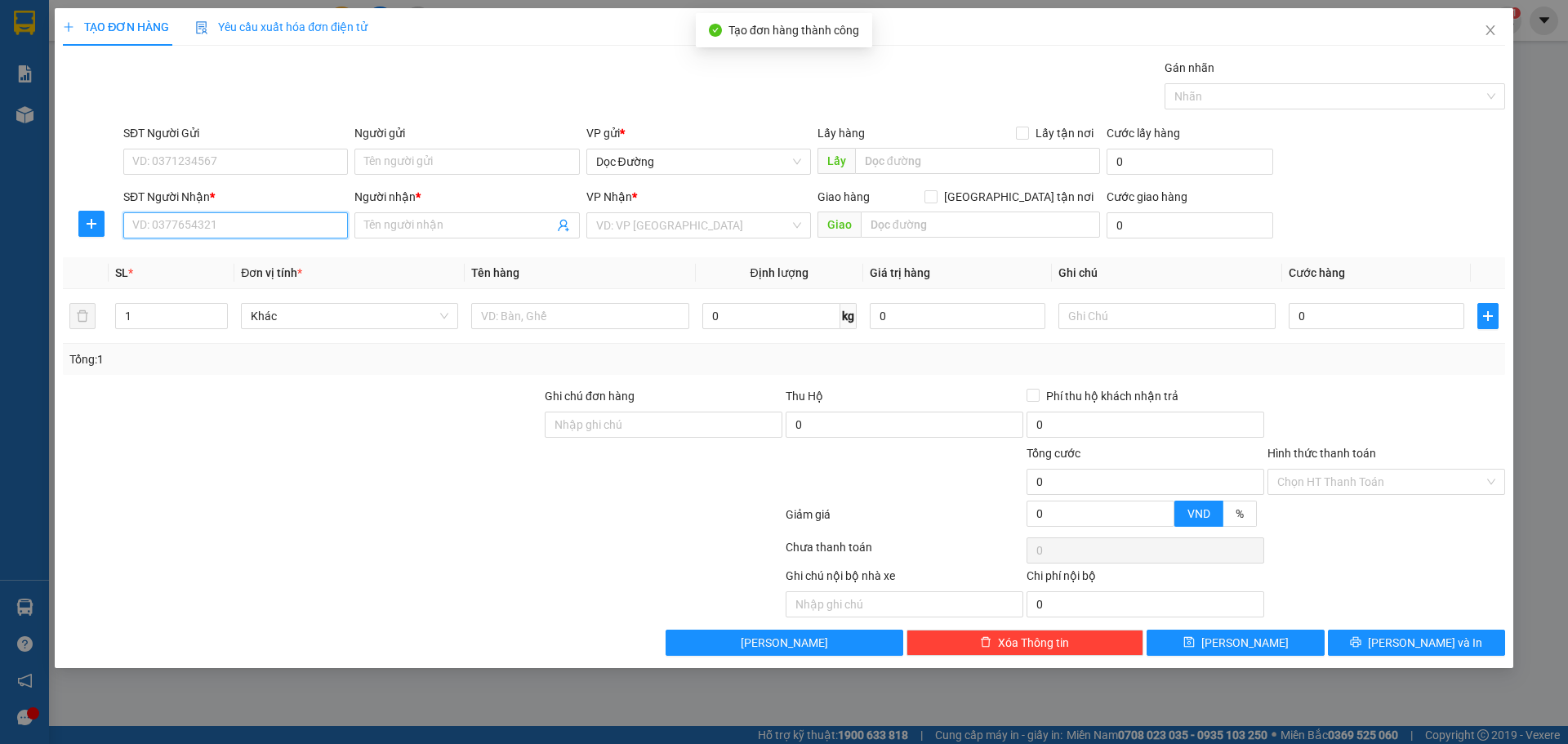
click at [286, 229] on input "SĐT Người Nhận *" at bounding box center [236, 225] width 225 height 26
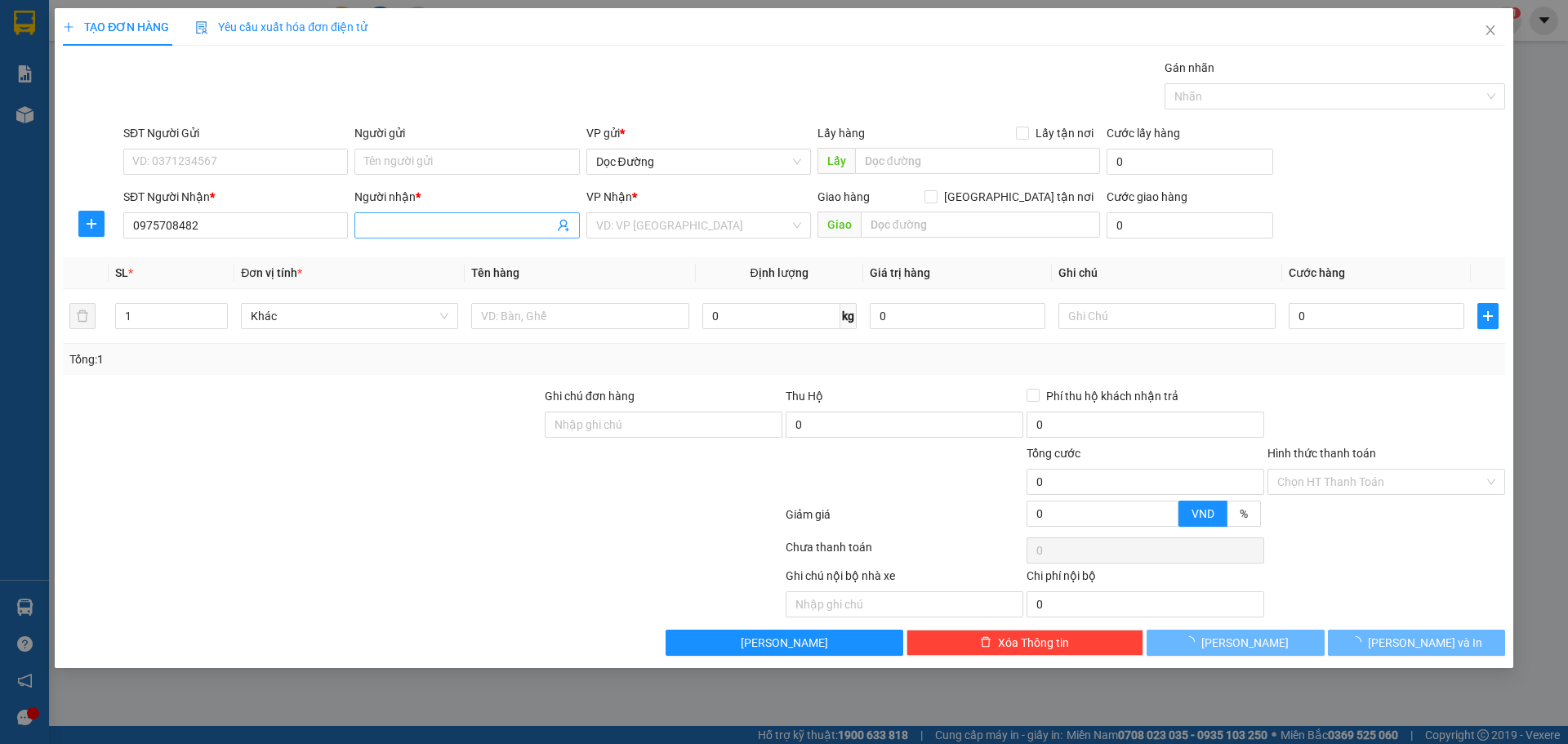
click at [411, 223] on input "Người nhận *" at bounding box center [458, 225] width 188 height 18
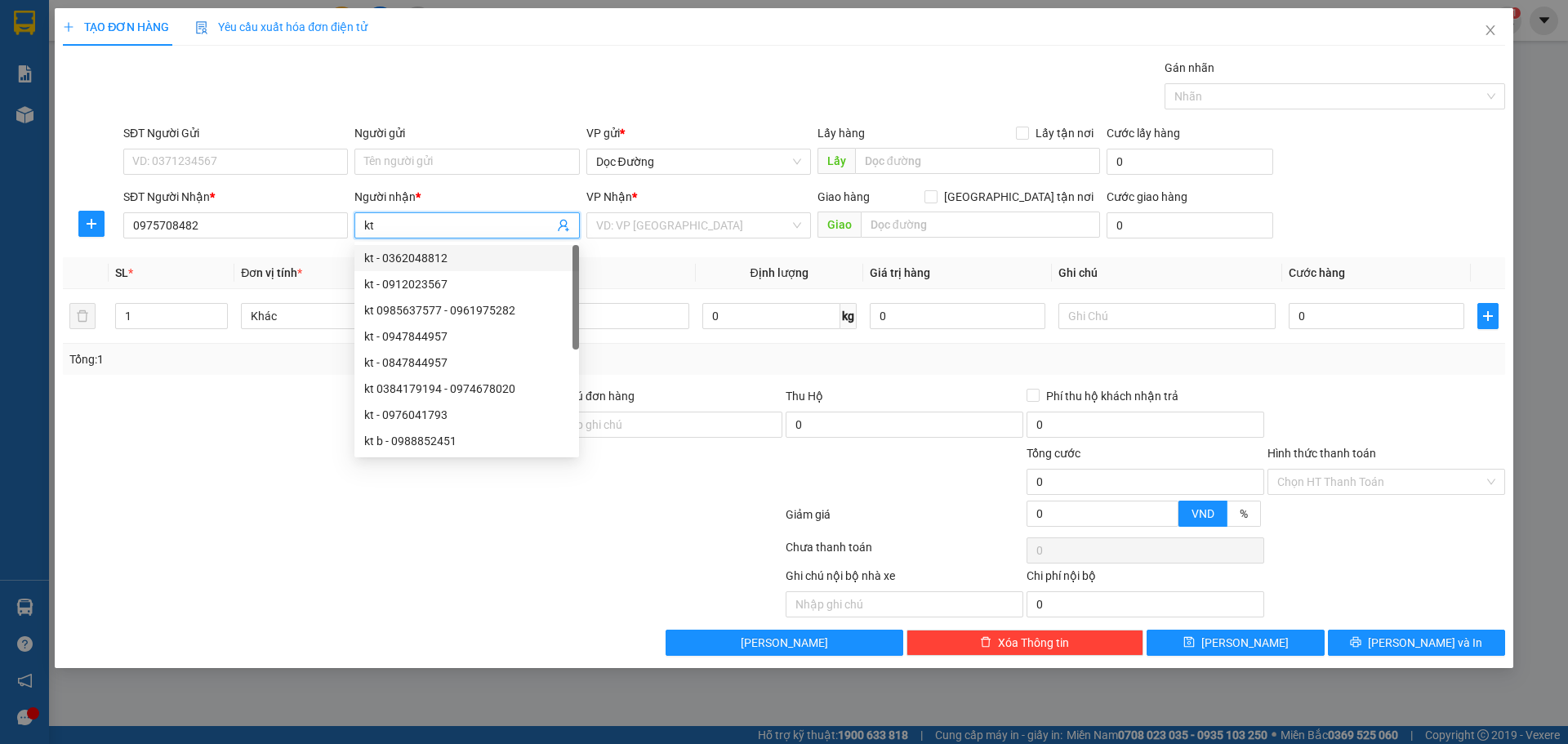
drag, startPoint x: 726, startPoint y: 203, endPoint x: 720, endPoint y: 238, distance: 35.5
click at [722, 226] on div "VP Nhận * VD: VP [GEOGRAPHIC_DATA]" at bounding box center [699, 216] width 225 height 57
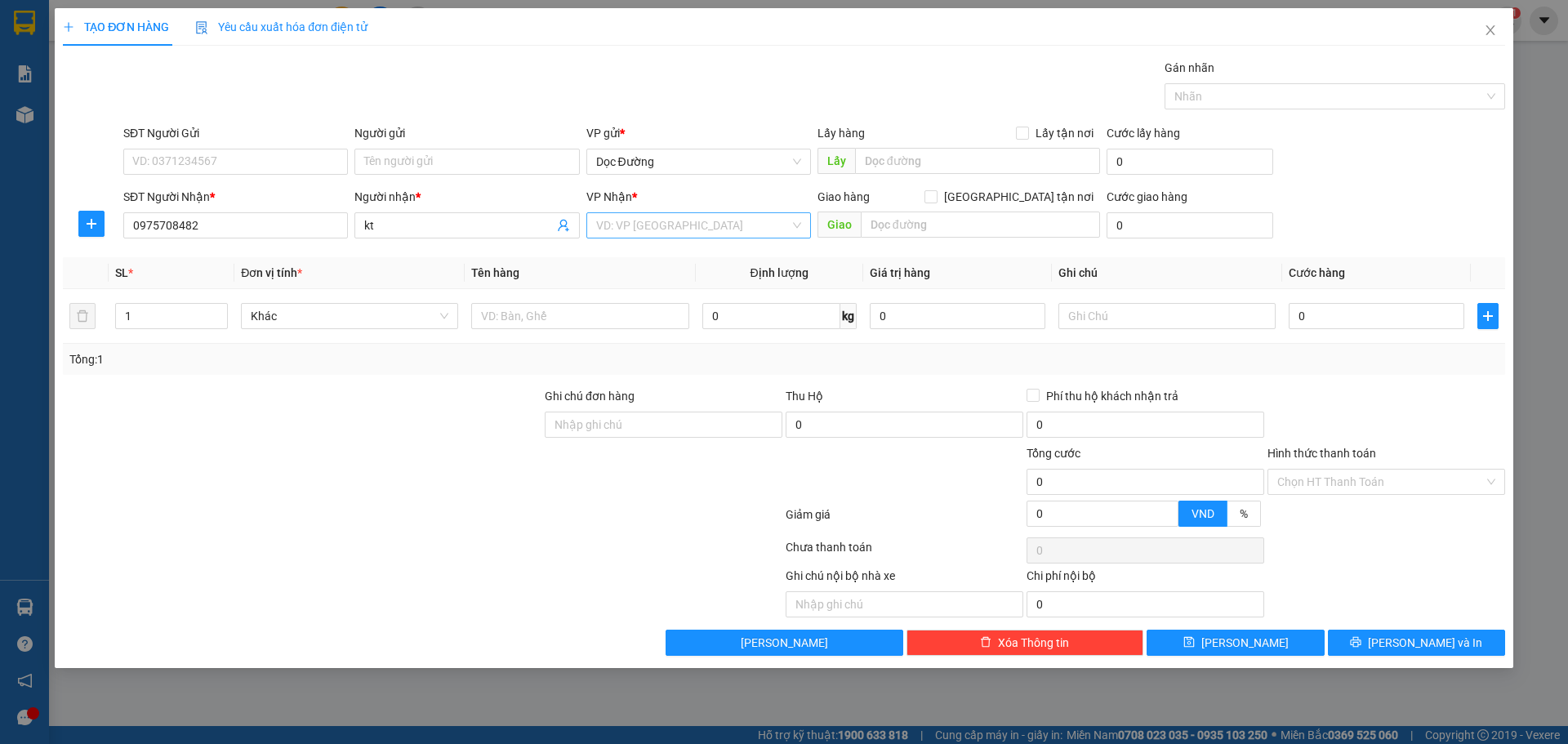
click at [720, 235] on input "search" at bounding box center [693, 225] width 194 height 24
click at [687, 295] on div "Kỳ Liên" at bounding box center [699, 284] width 225 height 26
click at [728, 227] on span "Kỳ Liên" at bounding box center [699, 225] width 205 height 24
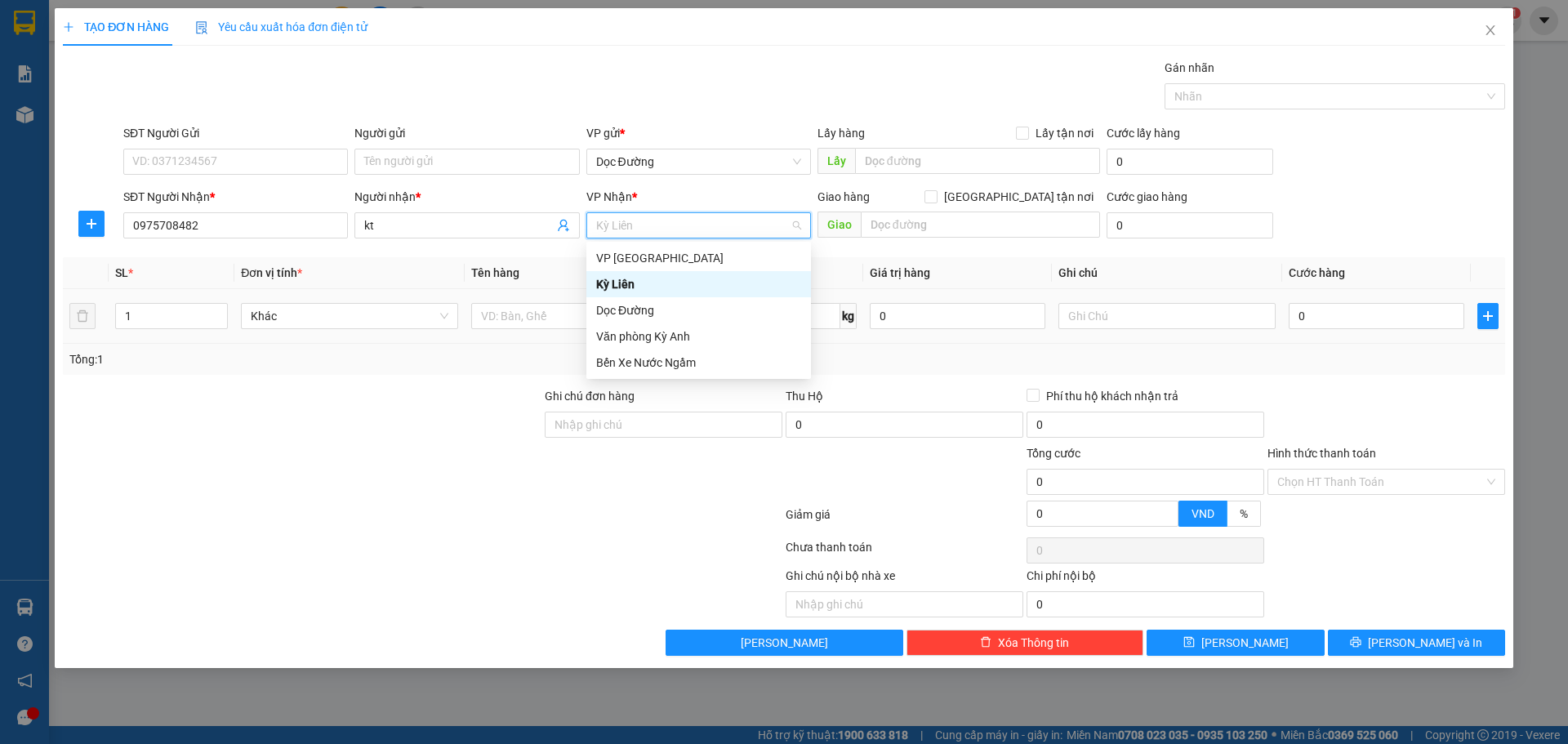
click at [657, 293] on div "Kỳ Liên" at bounding box center [699, 284] width 225 height 26
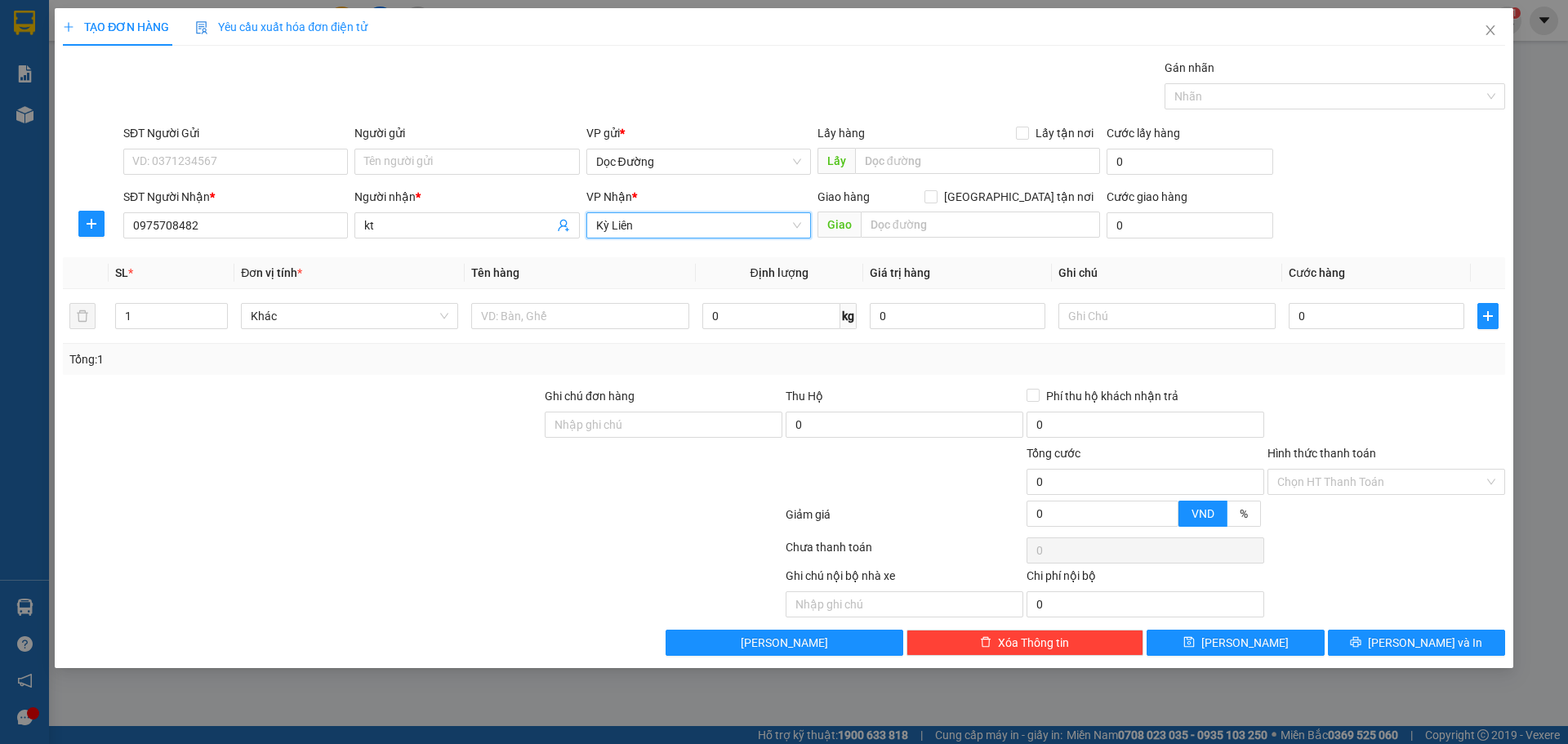
click at [690, 232] on span "Kỳ Liên" at bounding box center [699, 225] width 205 height 24
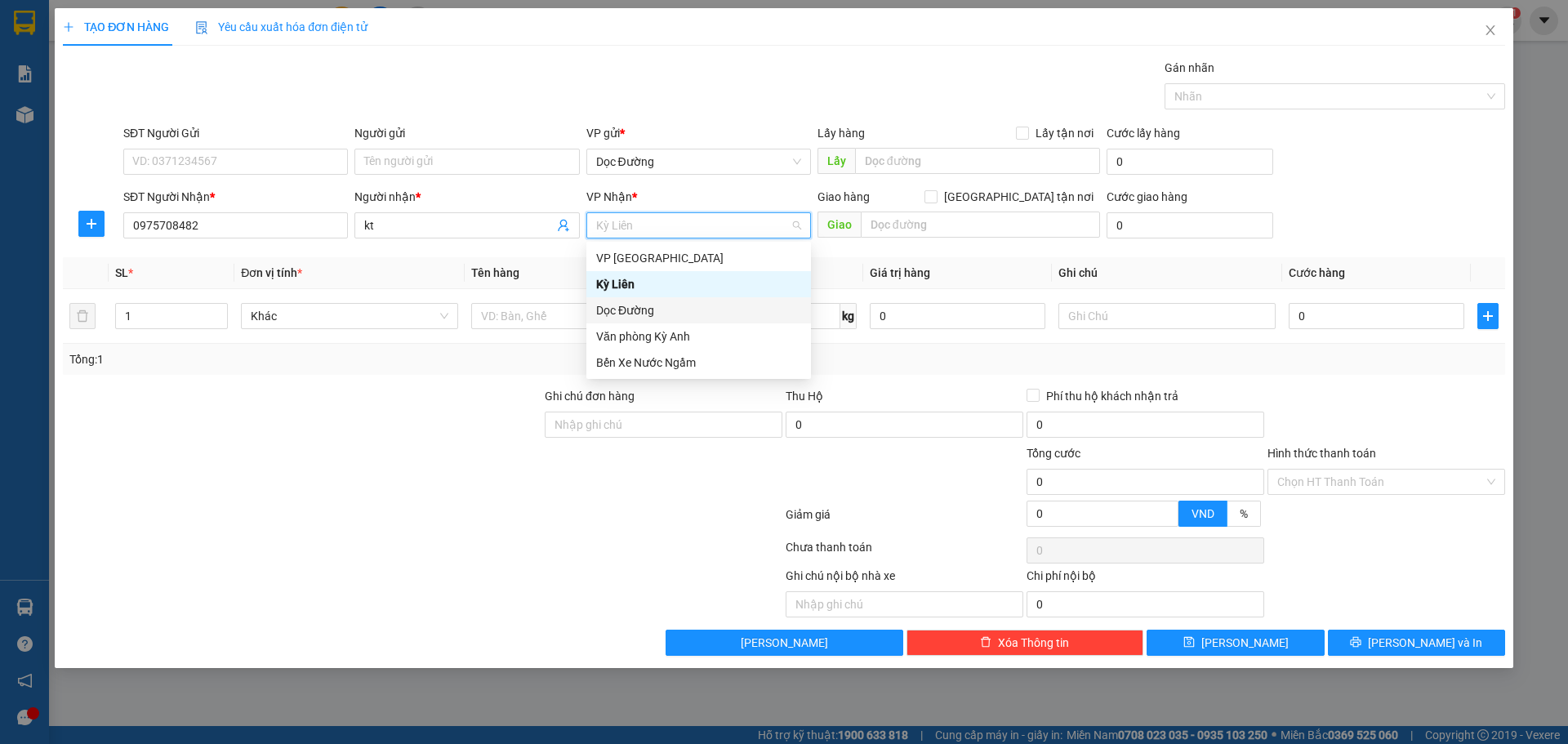
drag, startPoint x: 638, startPoint y: 301, endPoint x: 636, endPoint y: 309, distance: 8.2
click at [638, 304] on div "Dọc Đường" at bounding box center [699, 310] width 225 height 26
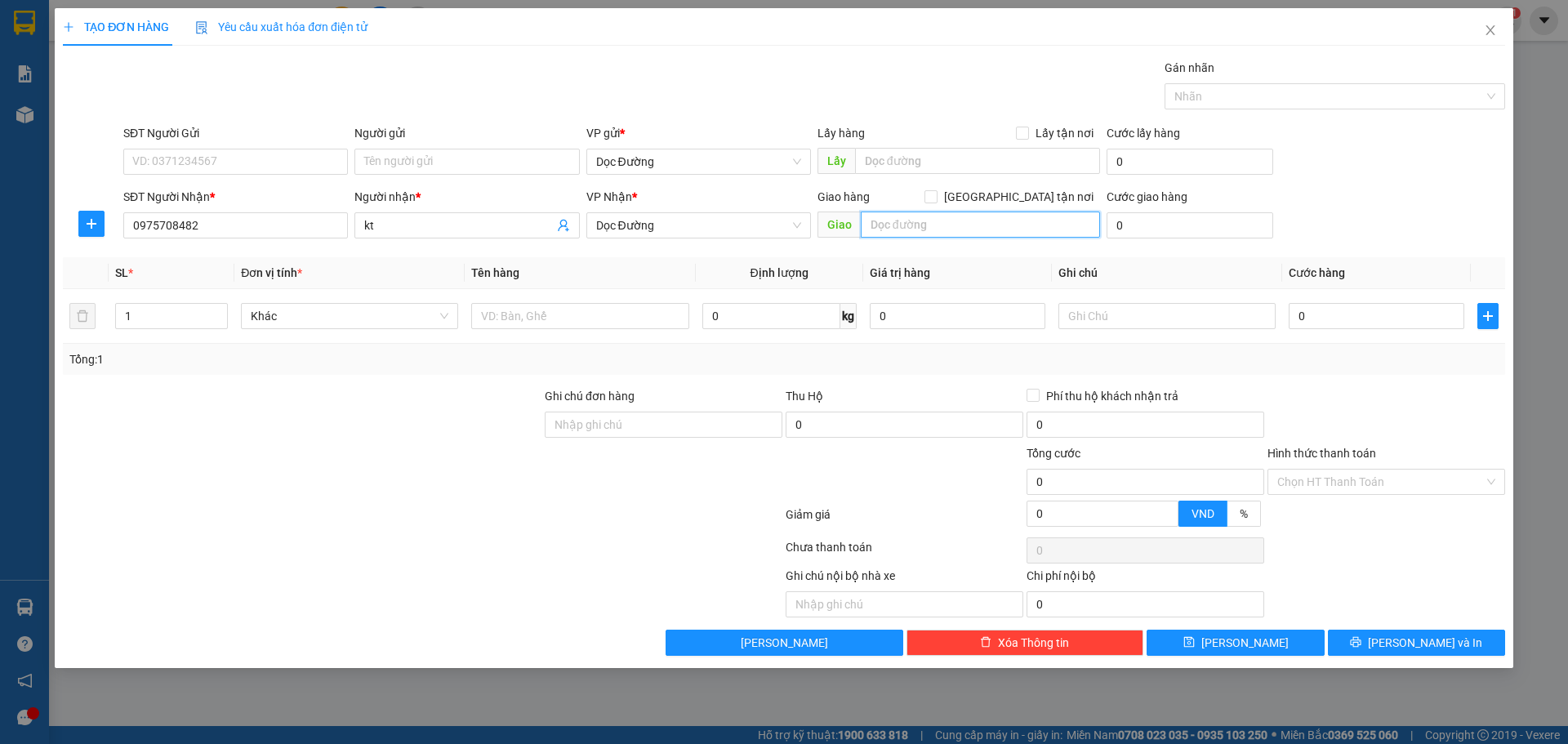
click at [903, 232] on input "text" at bounding box center [980, 224] width 239 height 26
click at [645, 326] on input "text" at bounding box center [579, 315] width 217 height 26
click at [1362, 312] on input "0" at bounding box center [1376, 315] width 176 height 26
click at [1319, 459] on label "Hình thức thanh toán" at bounding box center [1322, 453] width 109 height 13
click at [1319, 469] on input "Hình thức thanh toán" at bounding box center [1380, 481] width 206 height 24
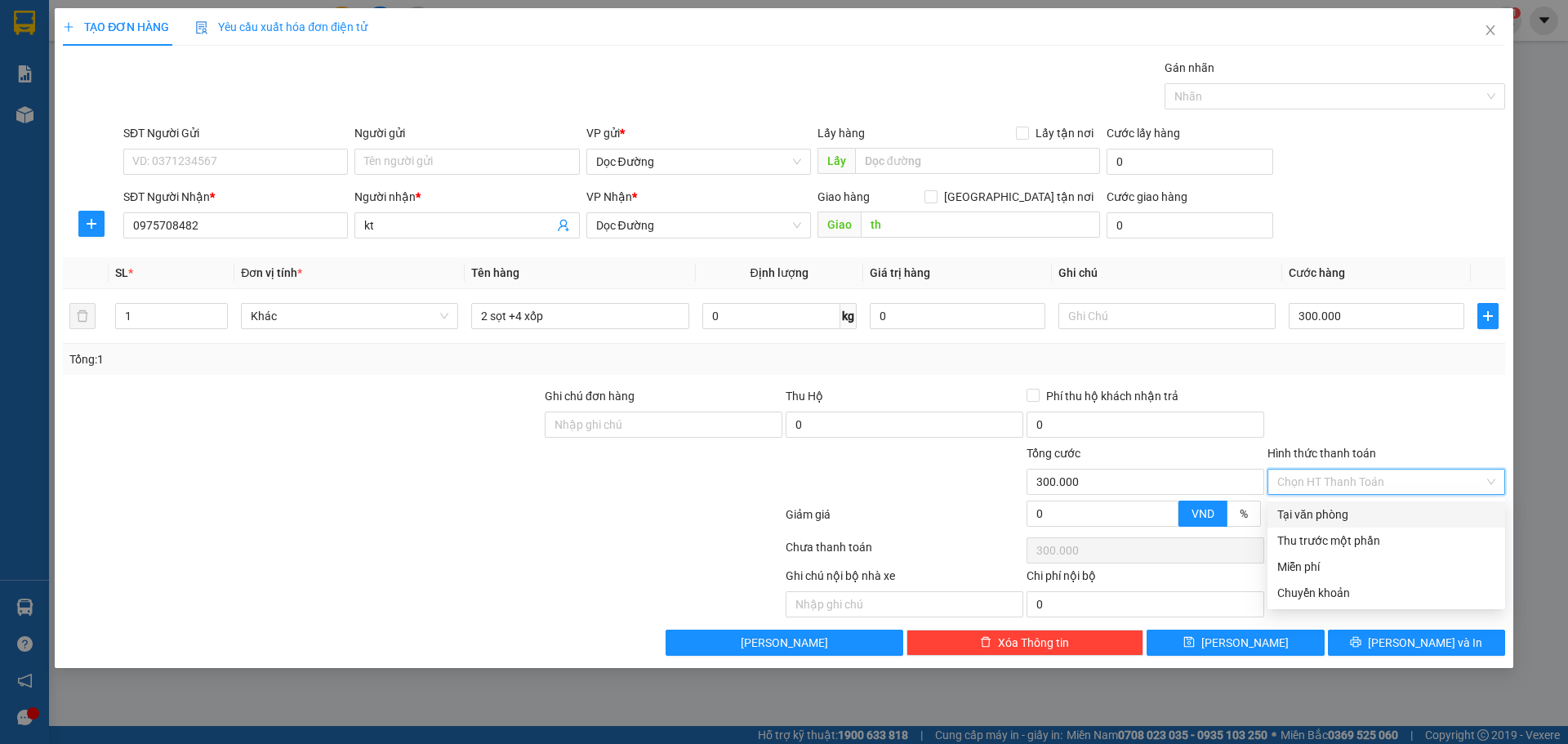
click at [1319, 470] on input "Hình thức thanh toán" at bounding box center [1380, 481] width 206 height 24
click at [1315, 524] on div "Tại văn phòng" at bounding box center [1386, 514] width 237 height 26
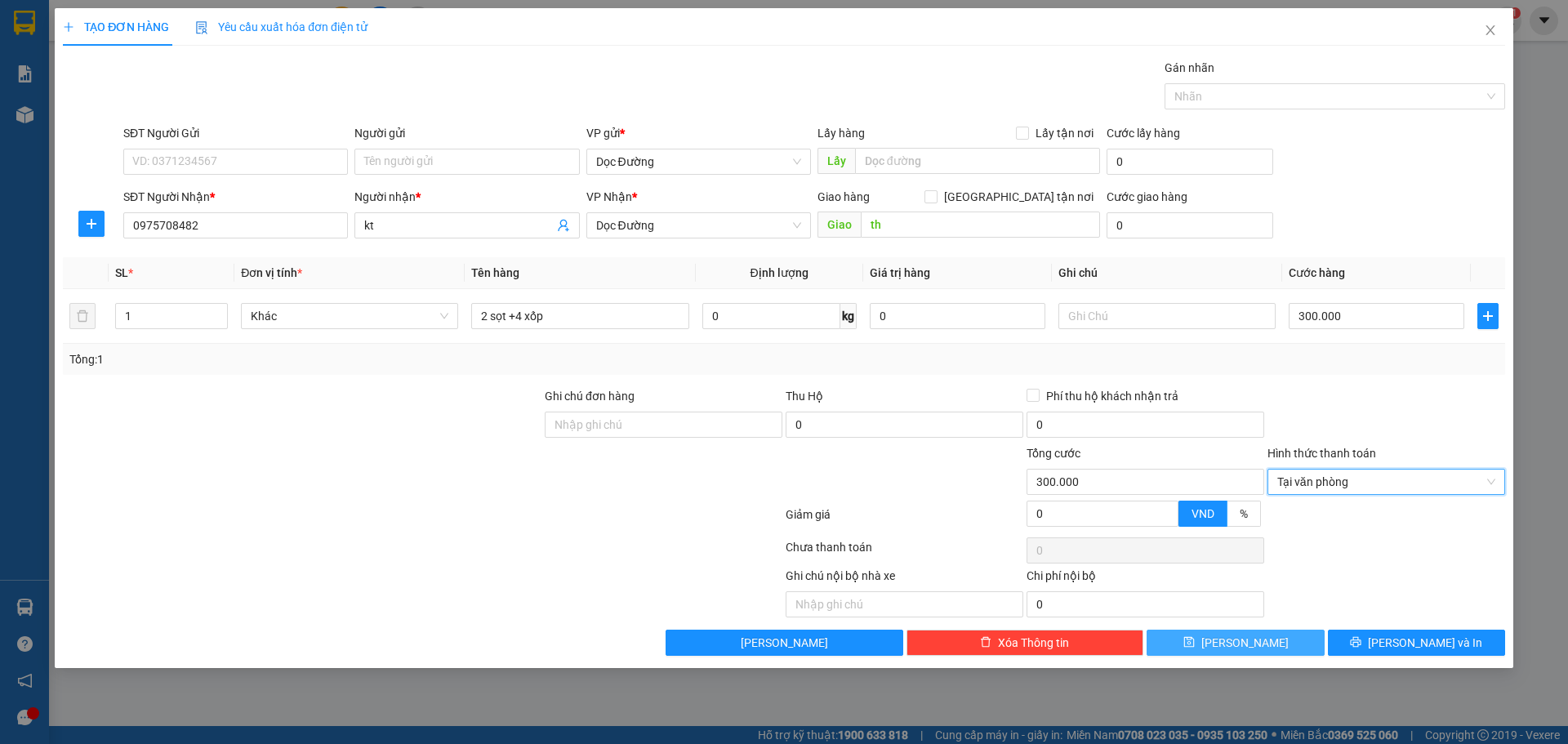
click at [1231, 650] on button "[PERSON_NAME]" at bounding box center [1235, 641] width 178 height 26
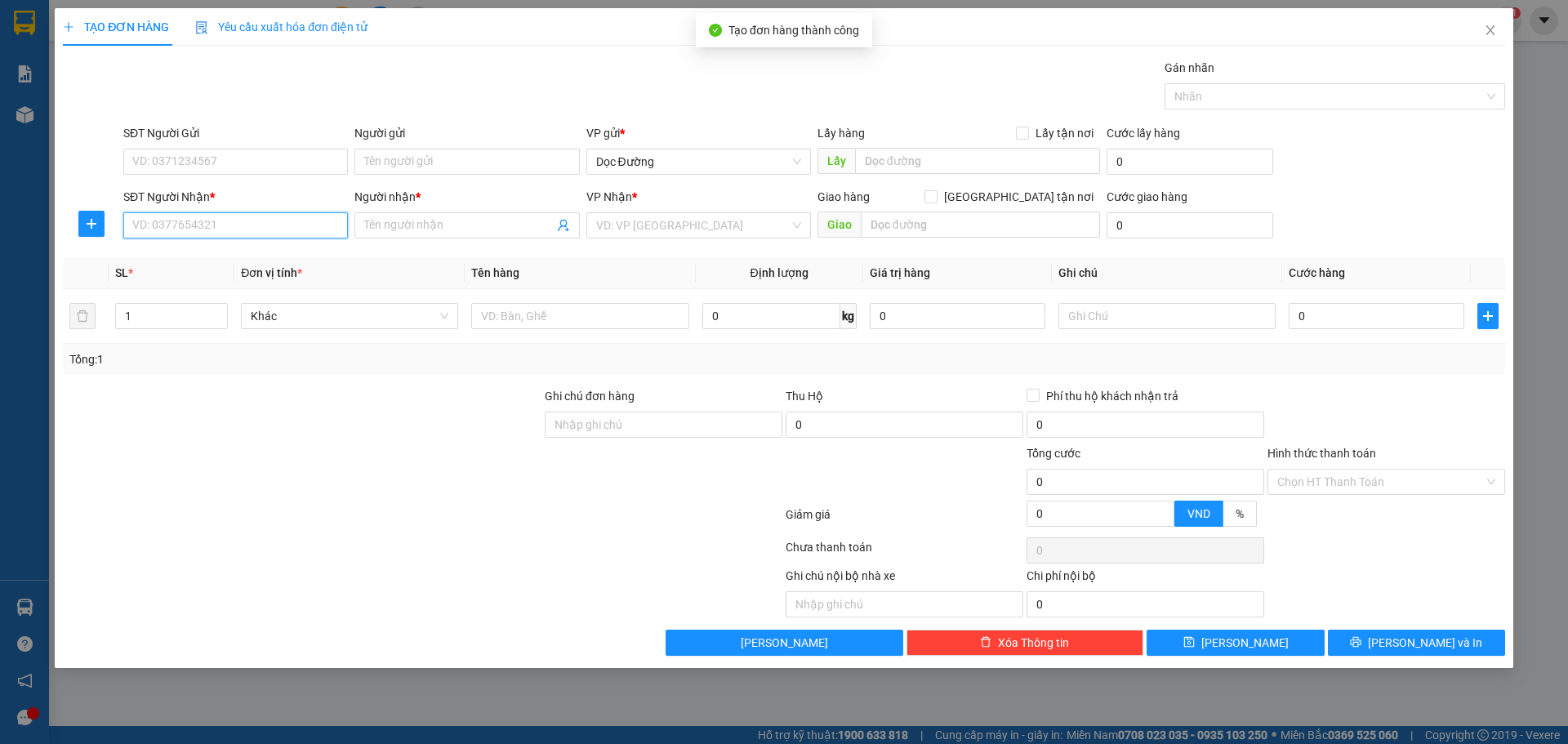
click at [248, 227] on input "SĐT Người Nhận *" at bounding box center [236, 225] width 225 height 26
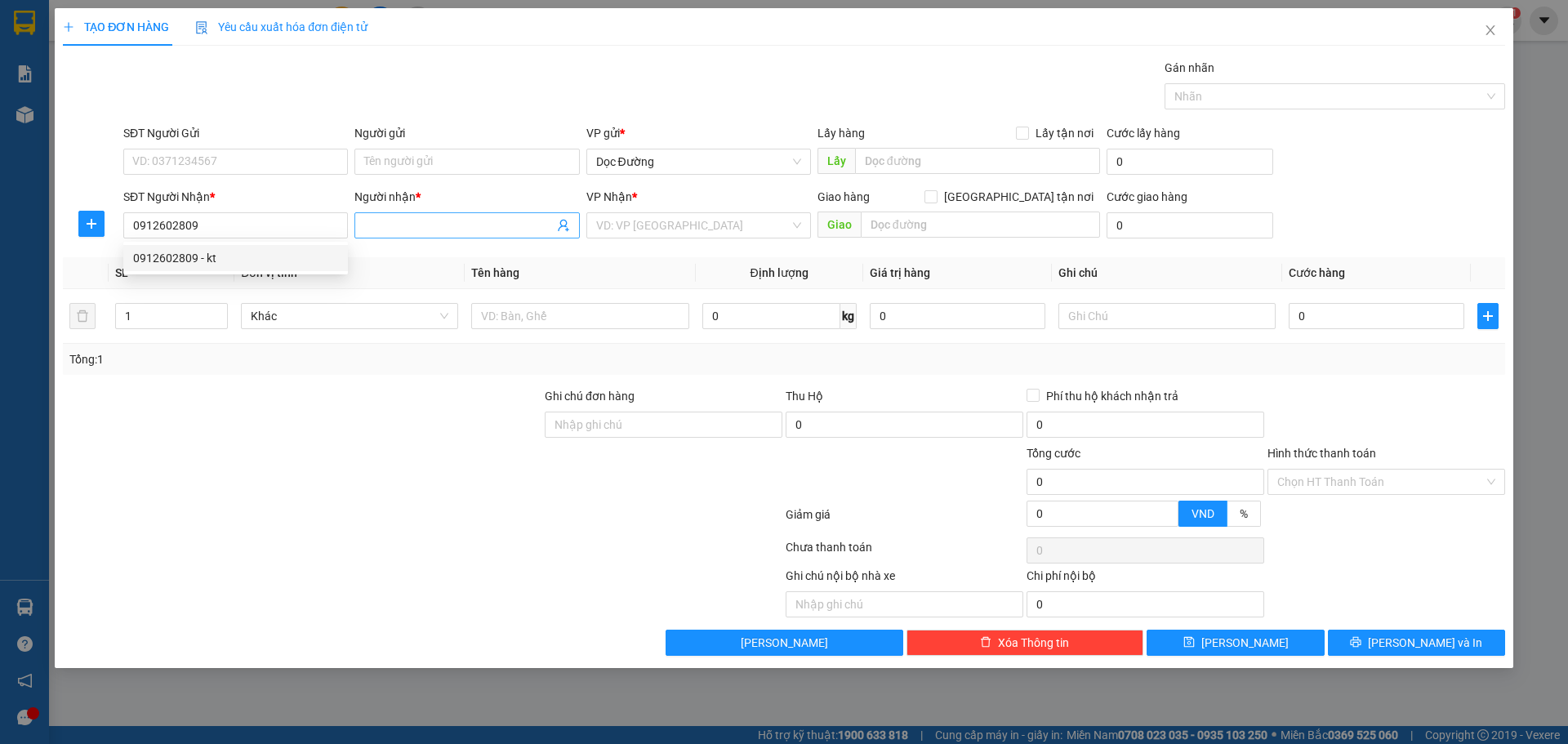
click at [405, 227] on input "Người nhận *" at bounding box center [458, 225] width 188 height 18
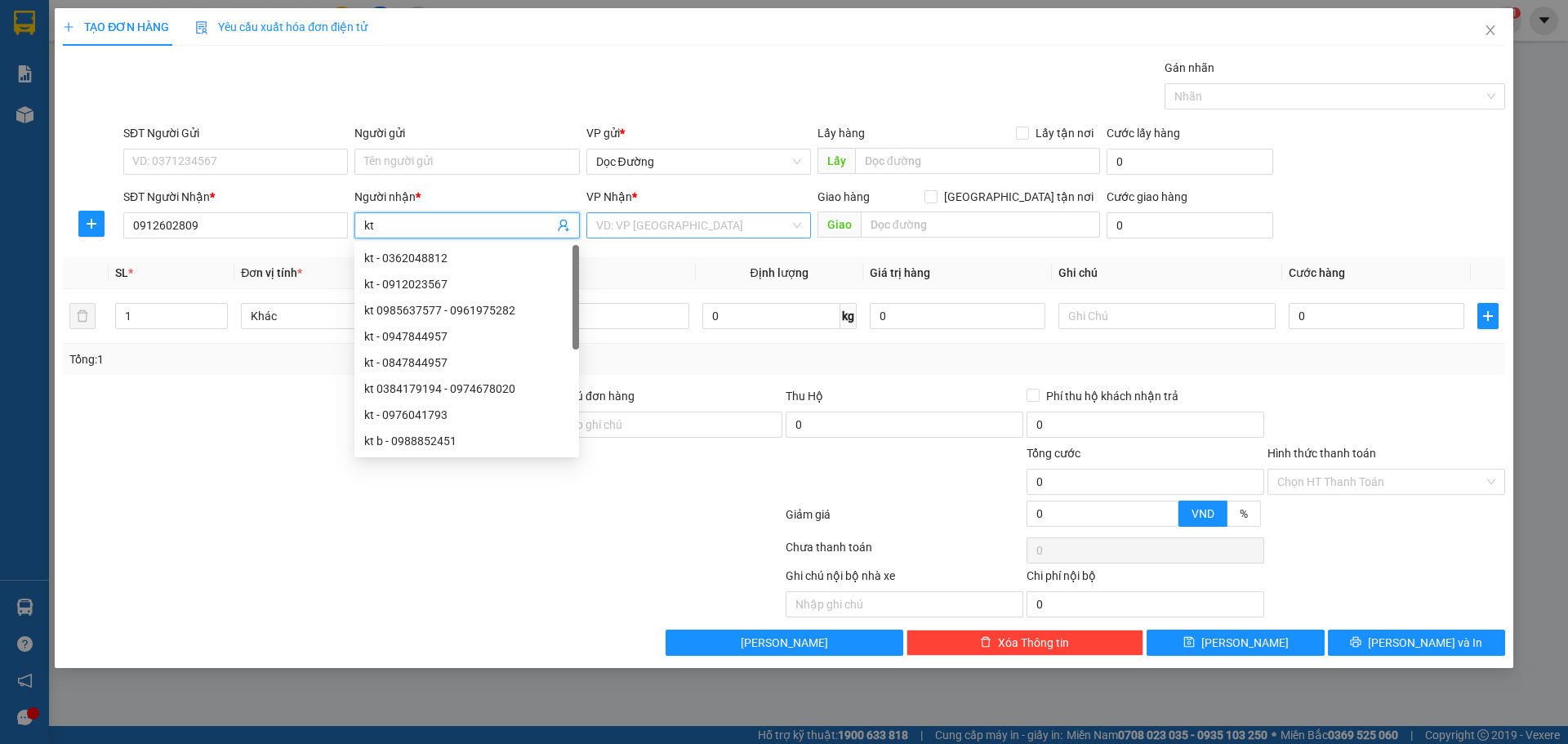
click at [670, 223] on input "search" at bounding box center [693, 225] width 194 height 24
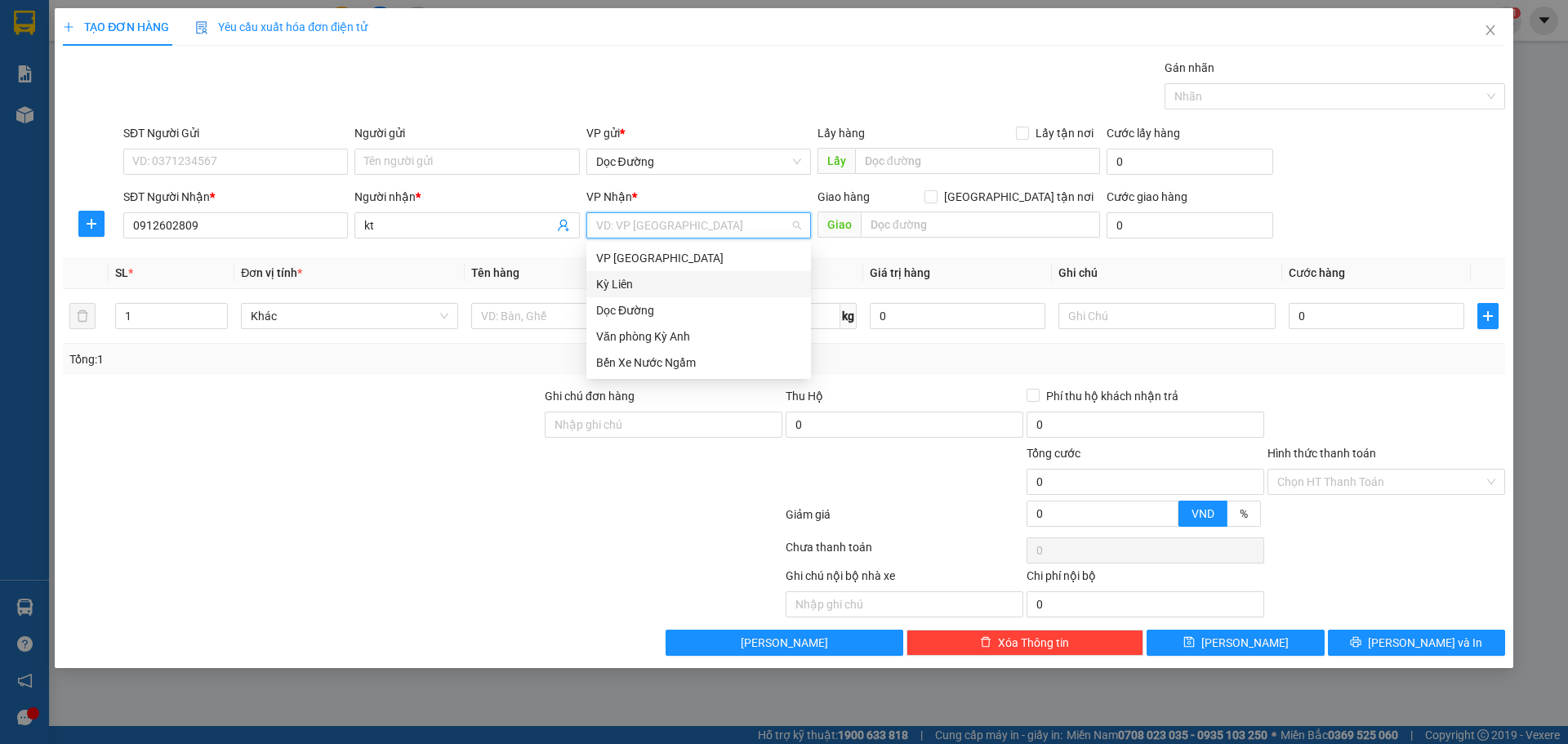
click at [639, 306] on div "Dọc Đường" at bounding box center [699, 310] width 205 height 18
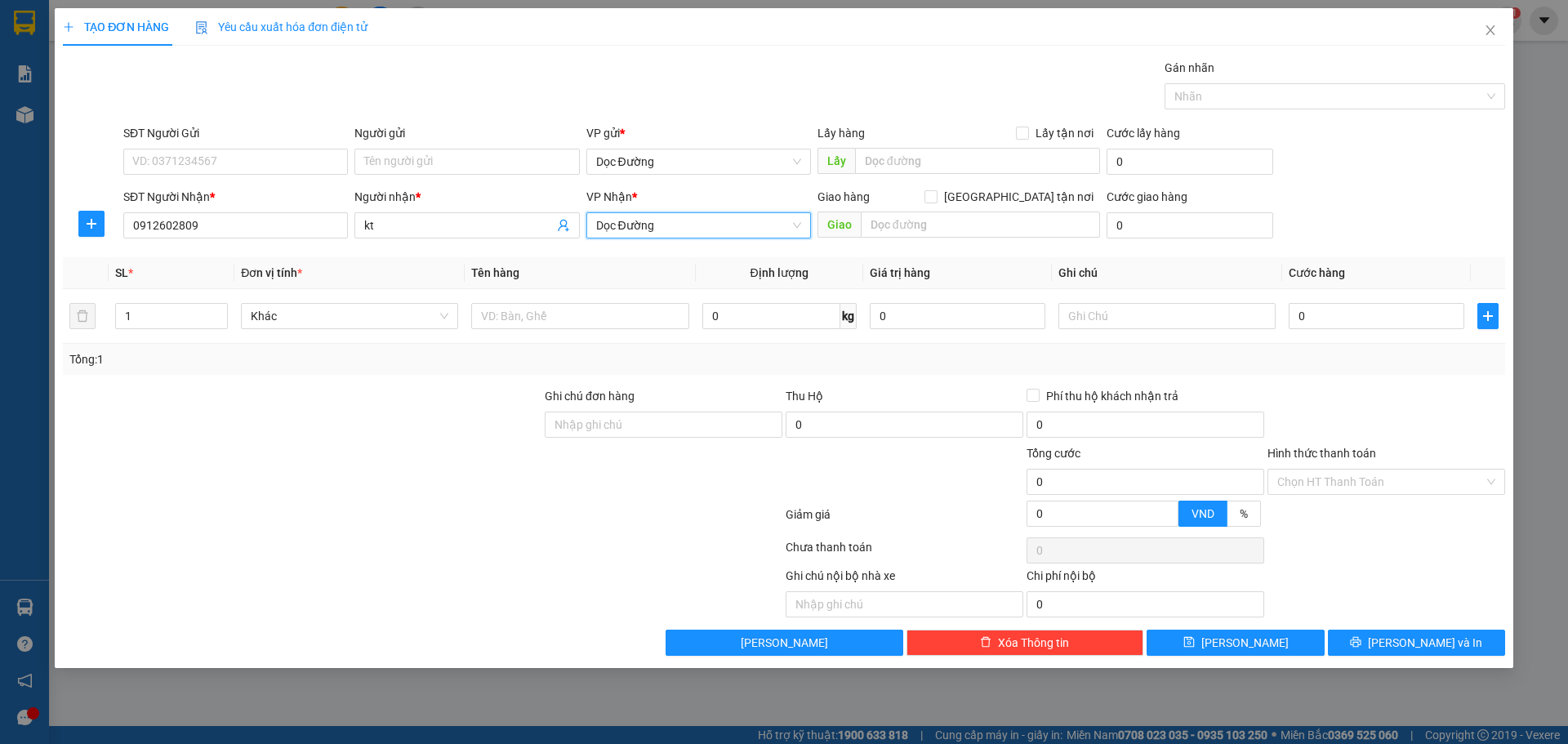
click at [876, 247] on div "Transit Pickup Surcharge Ids Transit Deliver Surcharge Ids Transit Deliver Surc…" at bounding box center [784, 357] width 1442 height 597
click at [898, 228] on input "text" at bounding box center [980, 224] width 239 height 26
click at [543, 317] on input "text" at bounding box center [579, 315] width 217 height 26
click at [1369, 324] on input "0" at bounding box center [1376, 315] width 176 height 26
click at [1246, 649] on span "[PERSON_NAME]" at bounding box center [1245, 642] width 87 height 18
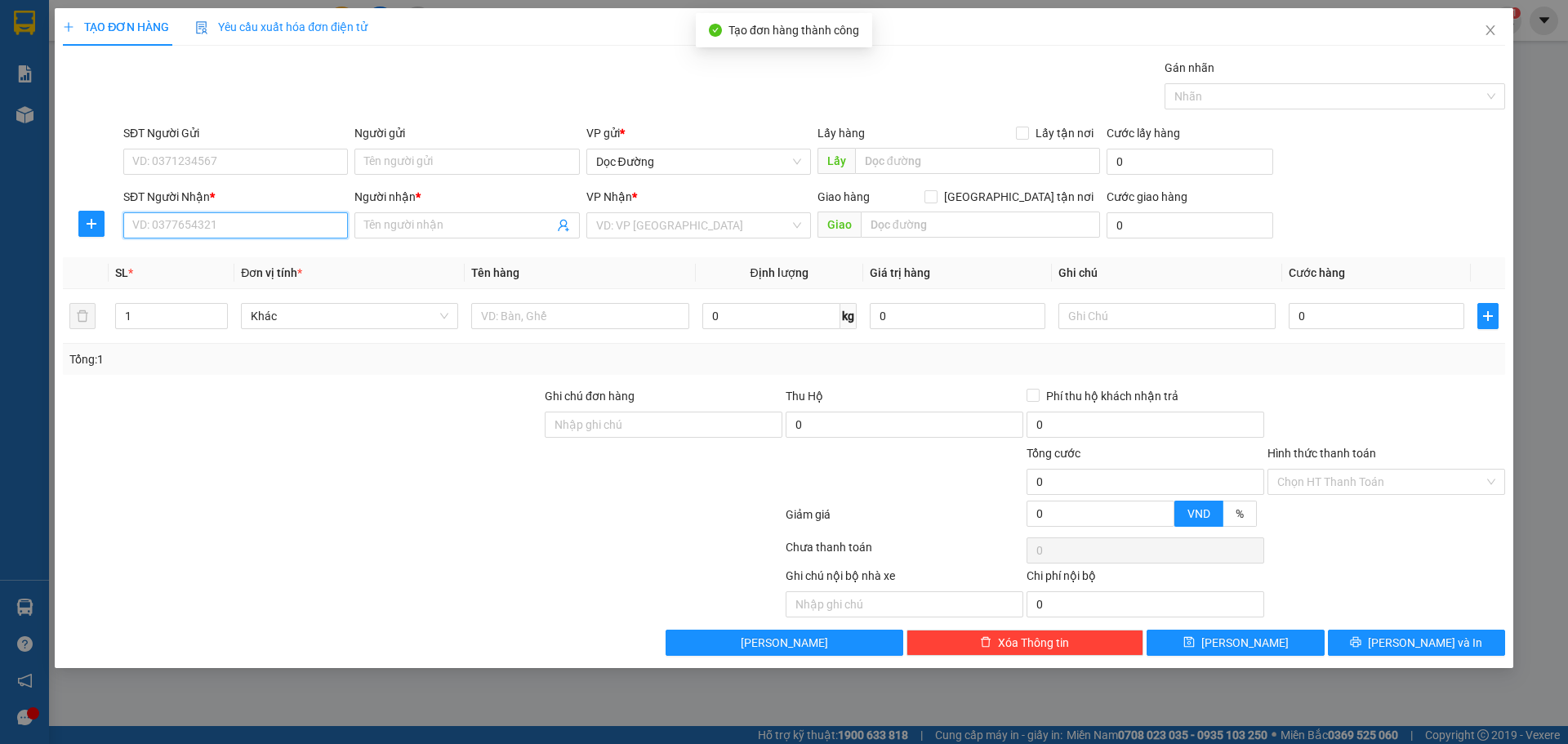
click at [269, 236] on input "SĐT Người Nhận *" at bounding box center [236, 225] width 225 height 26
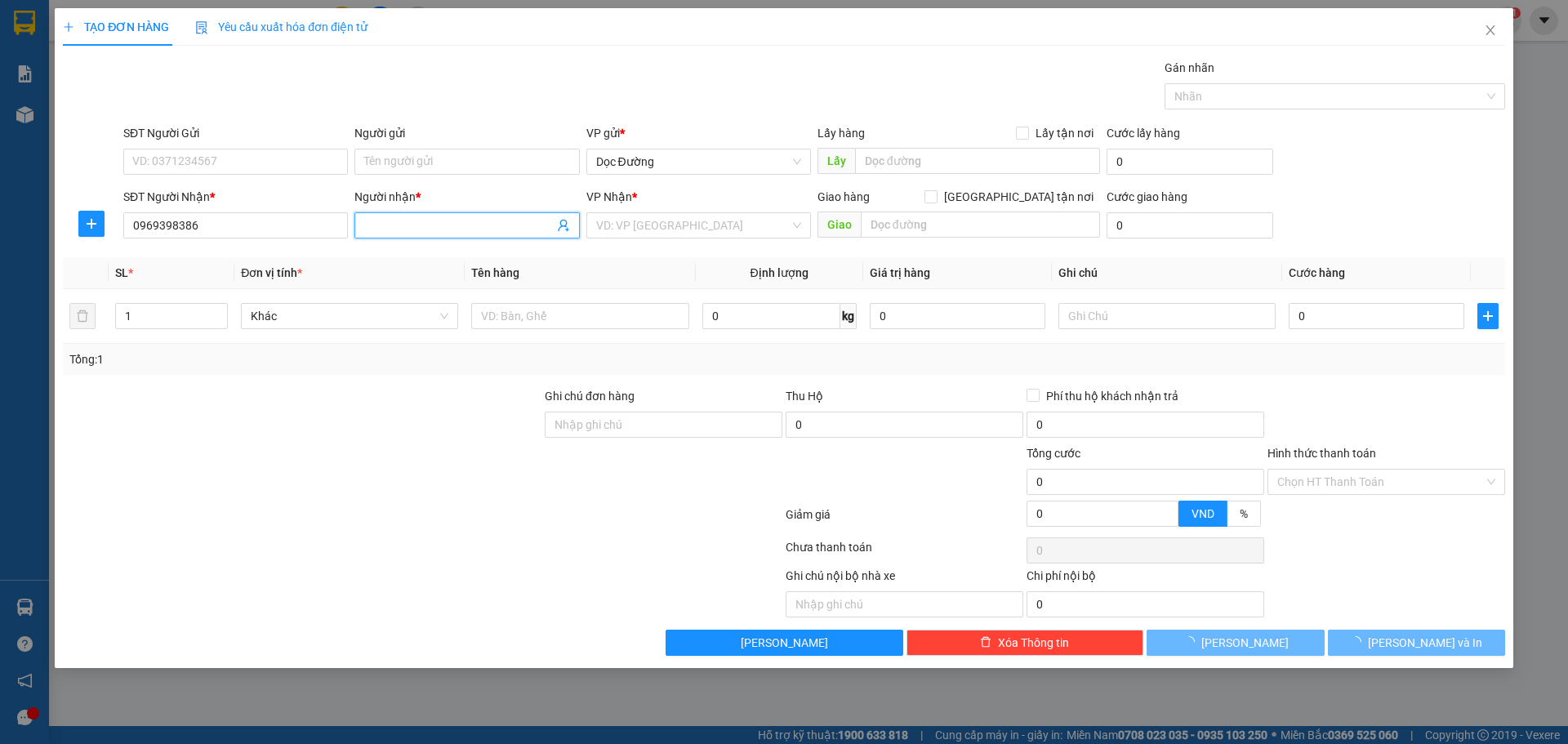
click at [445, 226] on input "Người nhận *" at bounding box center [458, 225] width 188 height 18
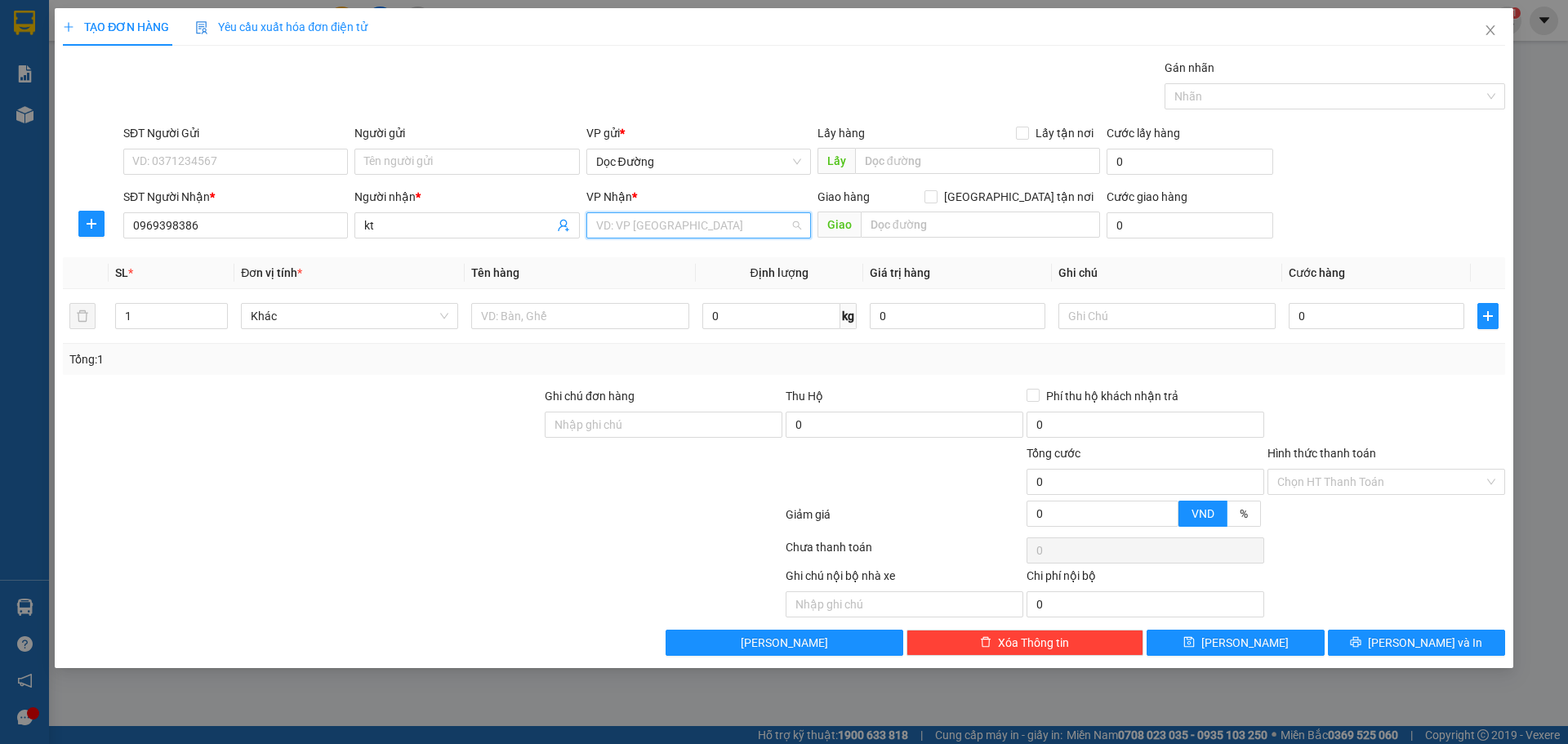
click at [668, 231] on input "search" at bounding box center [693, 225] width 194 height 24
drag, startPoint x: 676, startPoint y: 311, endPoint x: 697, endPoint y: 293, distance: 27.7
click at [676, 312] on div "Dọc Đường" at bounding box center [699, 310] width 205 height 18
click at [860, 209] on div "Giao hàng [GEOGRAPHIC_DATA] tận nơi" at bounding box center [958, 199] width 283 height 24
click at [876, 211] on div "Giao hàng [GEOGRAPHIC_DATA] tận nơi" at bounding box center [958, 199] width 283 height 24
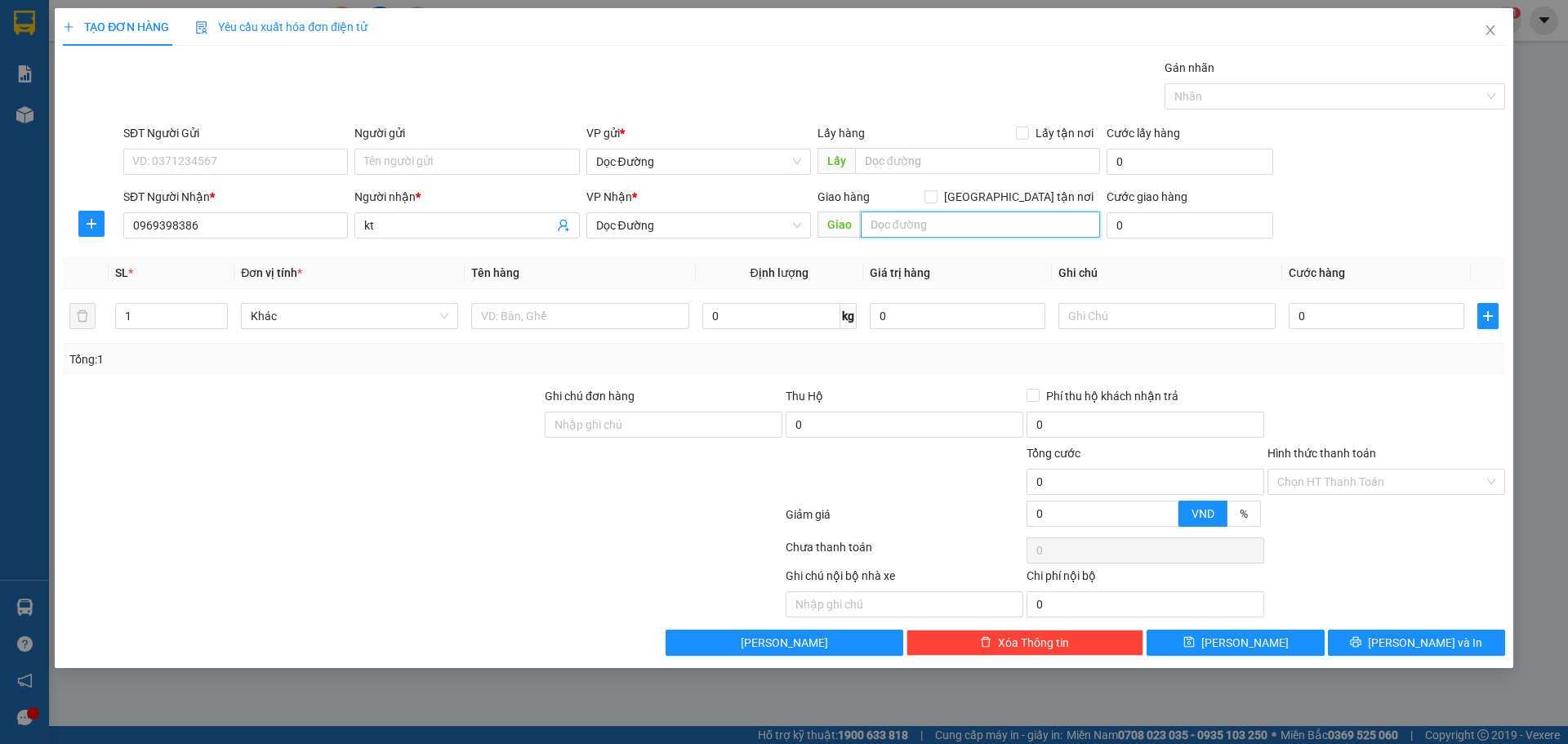
click at [881, 223] on input "text" at bounding box center [980, 224] width 239 height 26
click at [651, 322] on input "text" at bounding box center [579, 315] width 217 height 26
click at [1319, 322] on input "0" at bounding box center [1376, 315] width 176 height 26
click at [1195, 638] on icon "save" at bounding box center [1189, 641] width 12 height 12
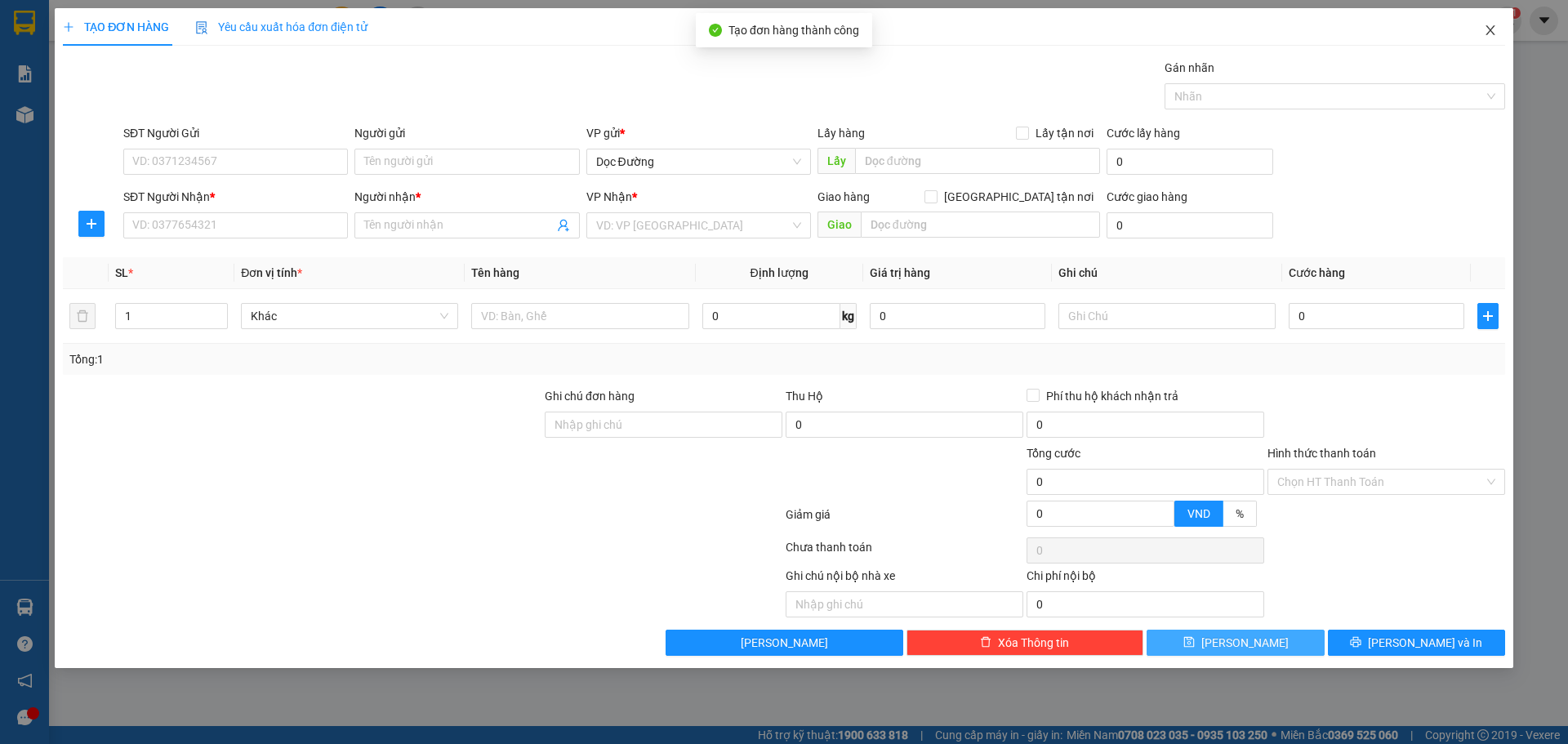
click at [1504, 33] on span "Close" at bounding box center [1489, 30] width 46 height 45
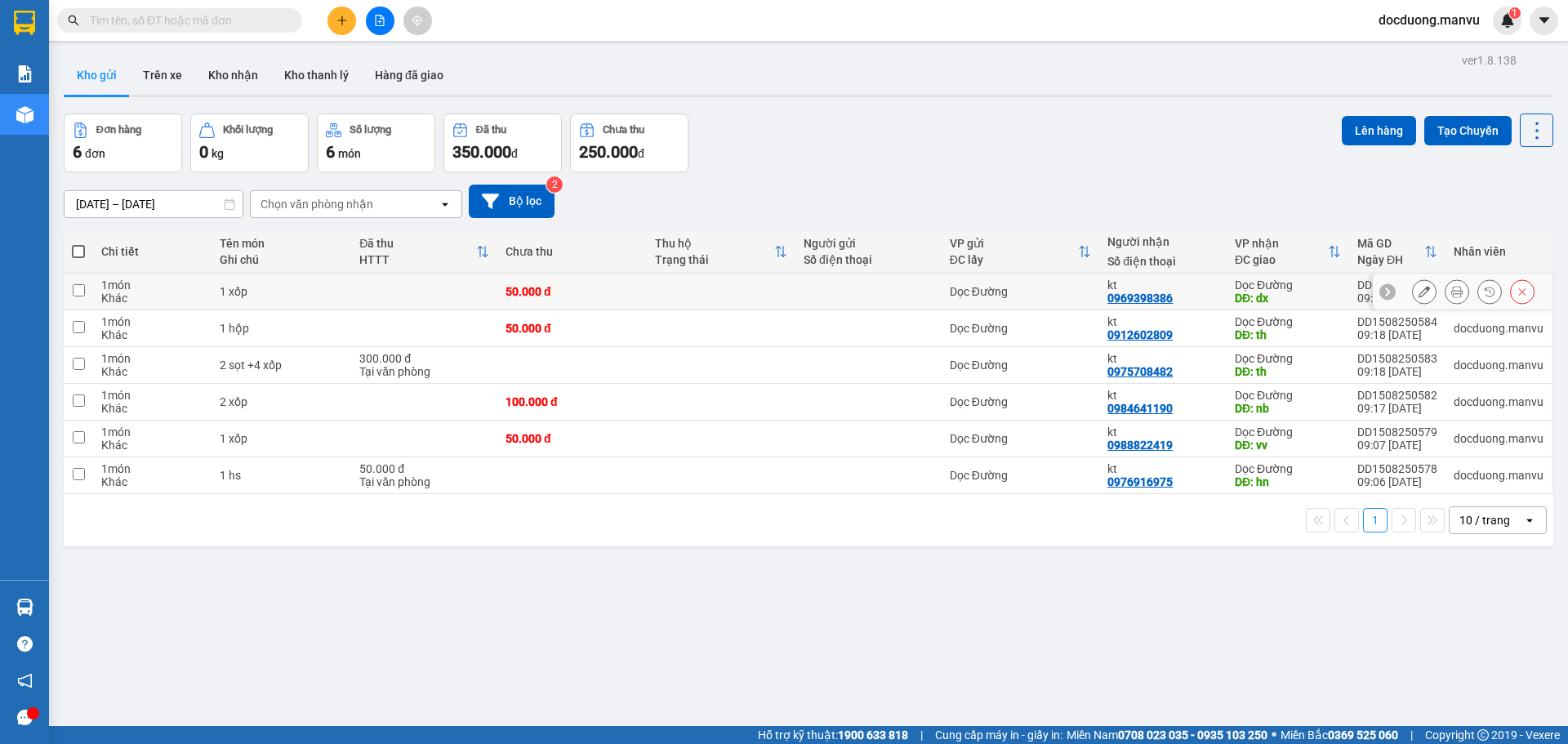
click at [514, 303] on td "50.000 đ" at bounding box center [571, 292] width 149 height 37
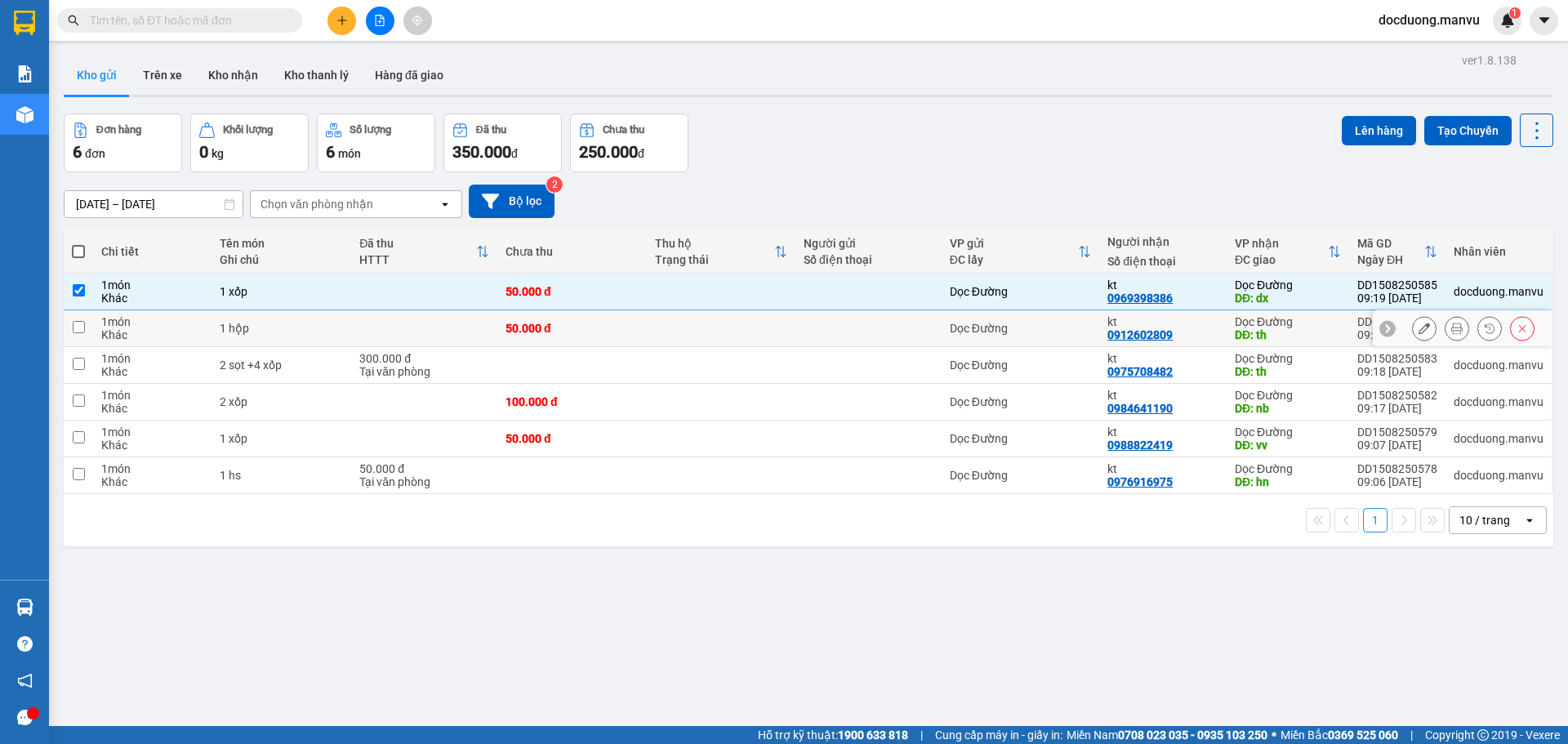
drag, startPoint x: 514, startPoint y: 312, endPoint x: 508, endPoint y: 334, distance: 22.8
click at [514, 313] on td "50.000 đ" at bounding box center [571, 328] width 149 height 37
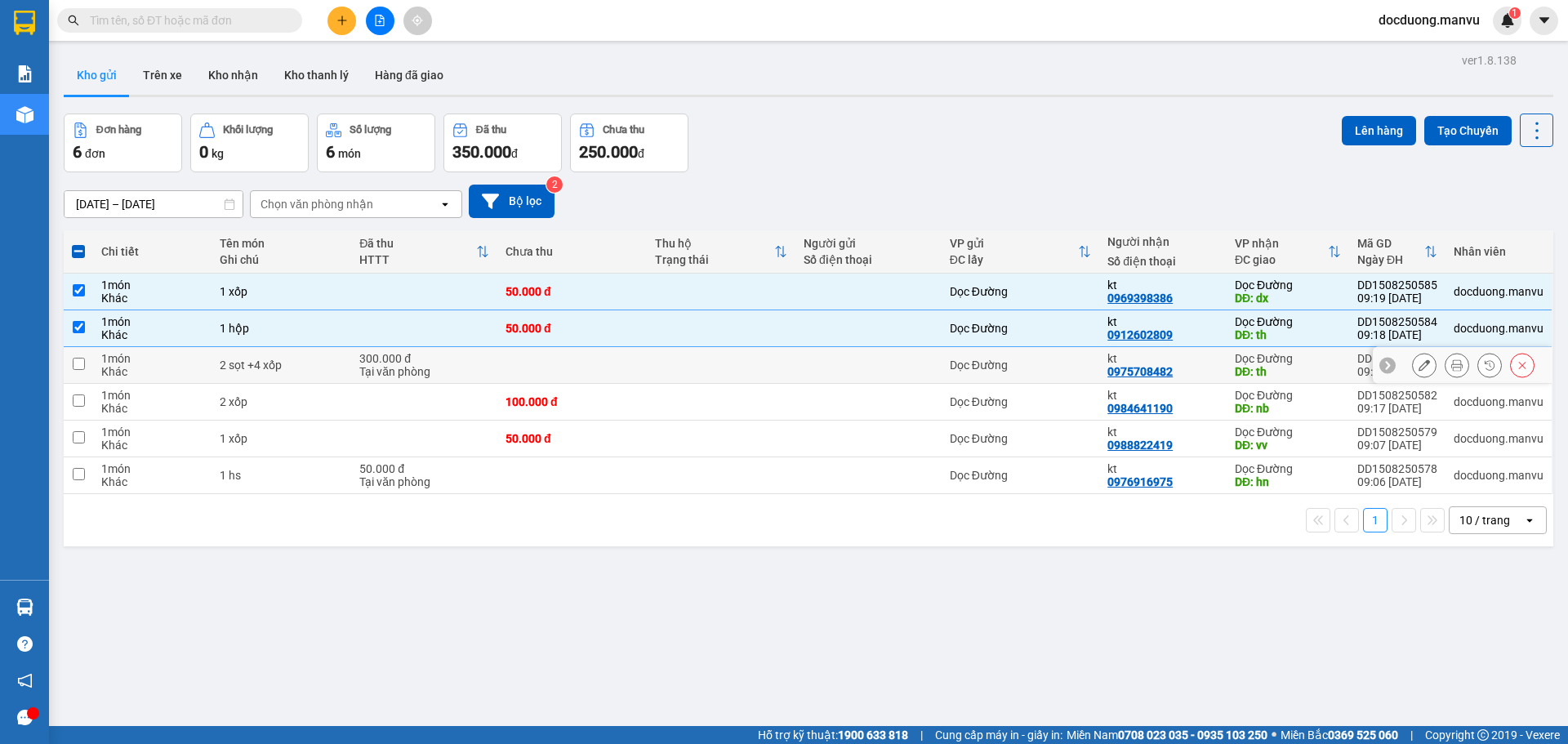
click at [504, 353] on td at bounding box center [571, 365] width 149 height 37
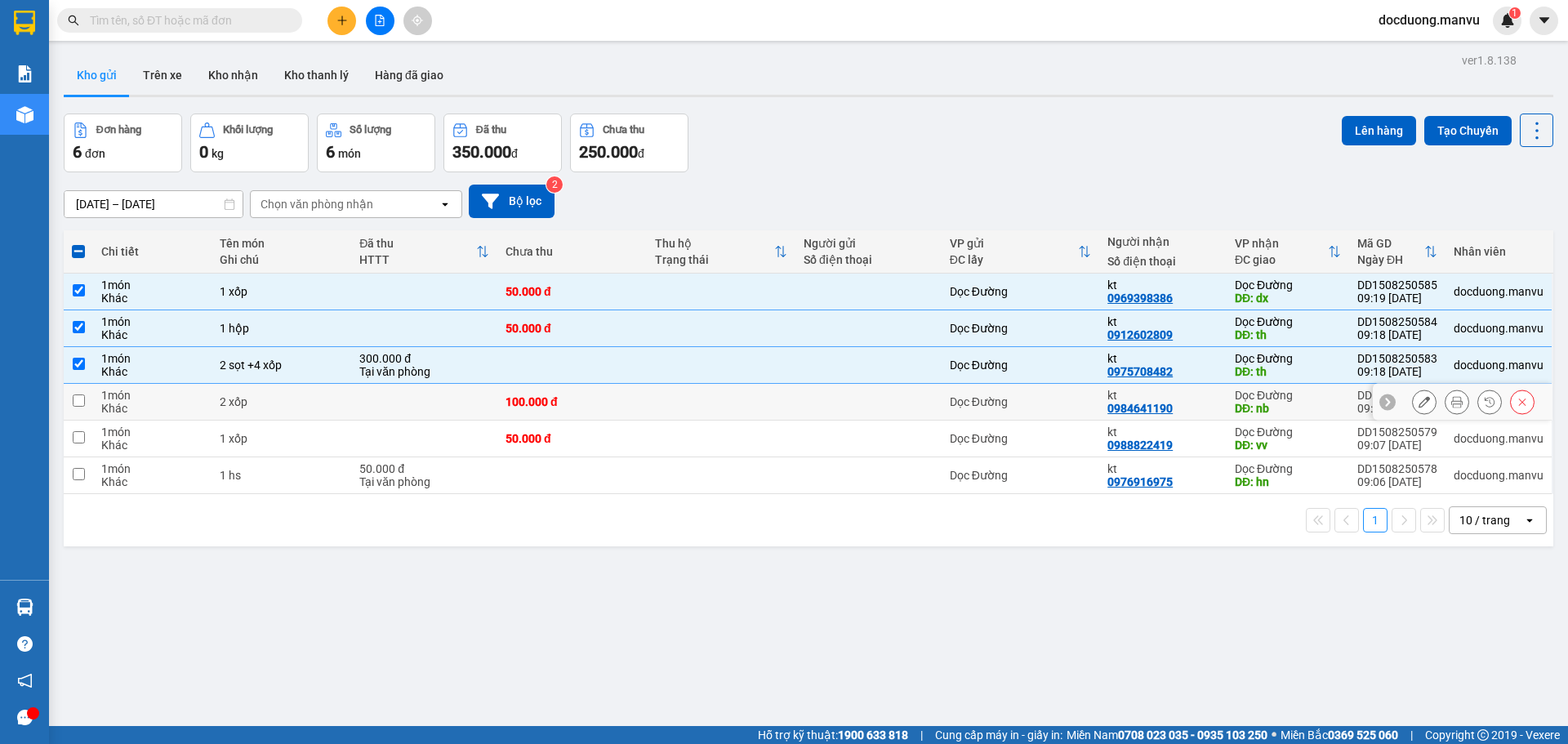
click at [466, 386] on td at bounding box center [424, 401] width 146 height 37
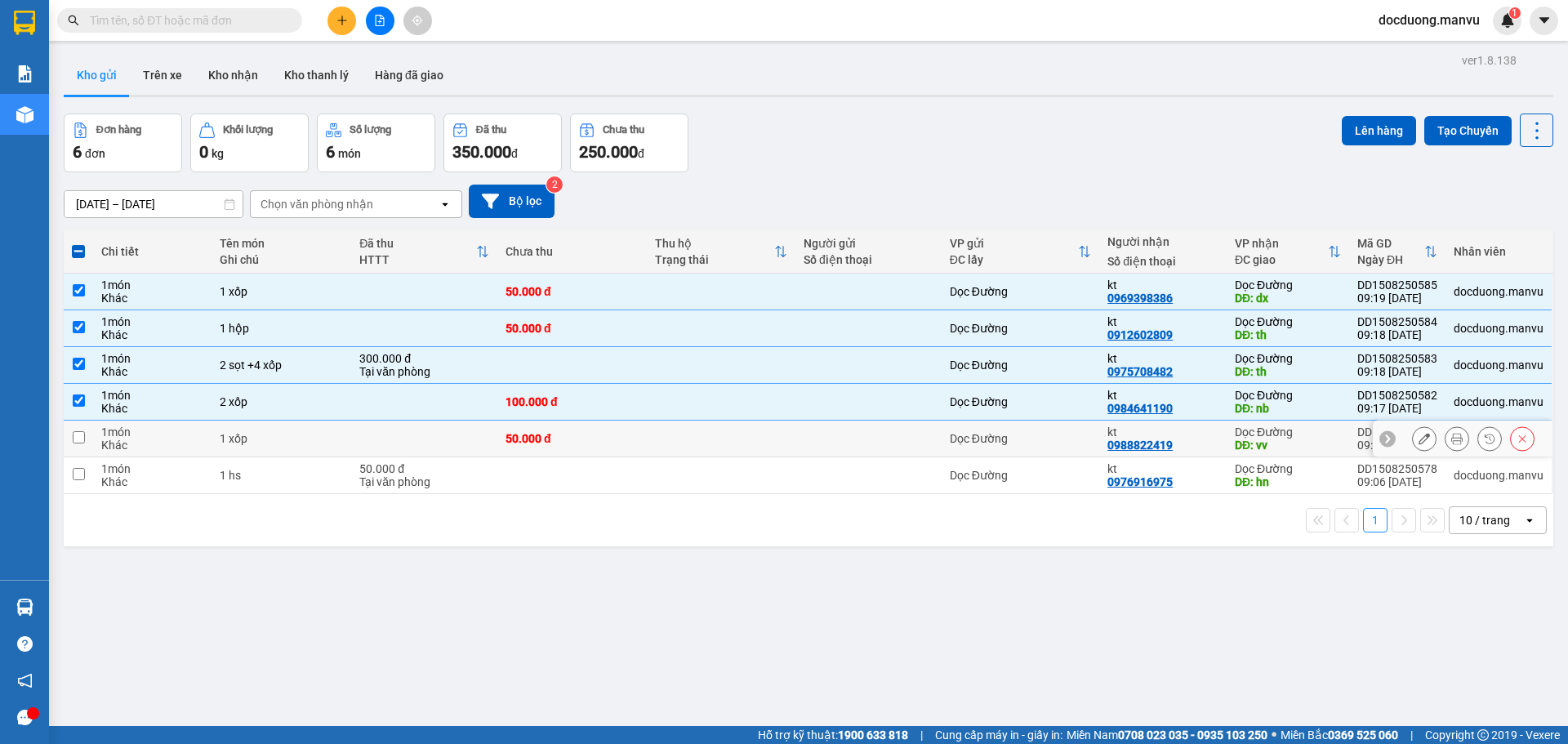
click at [471, 437] on td at bounding box center [424, 438] width 146 height 37
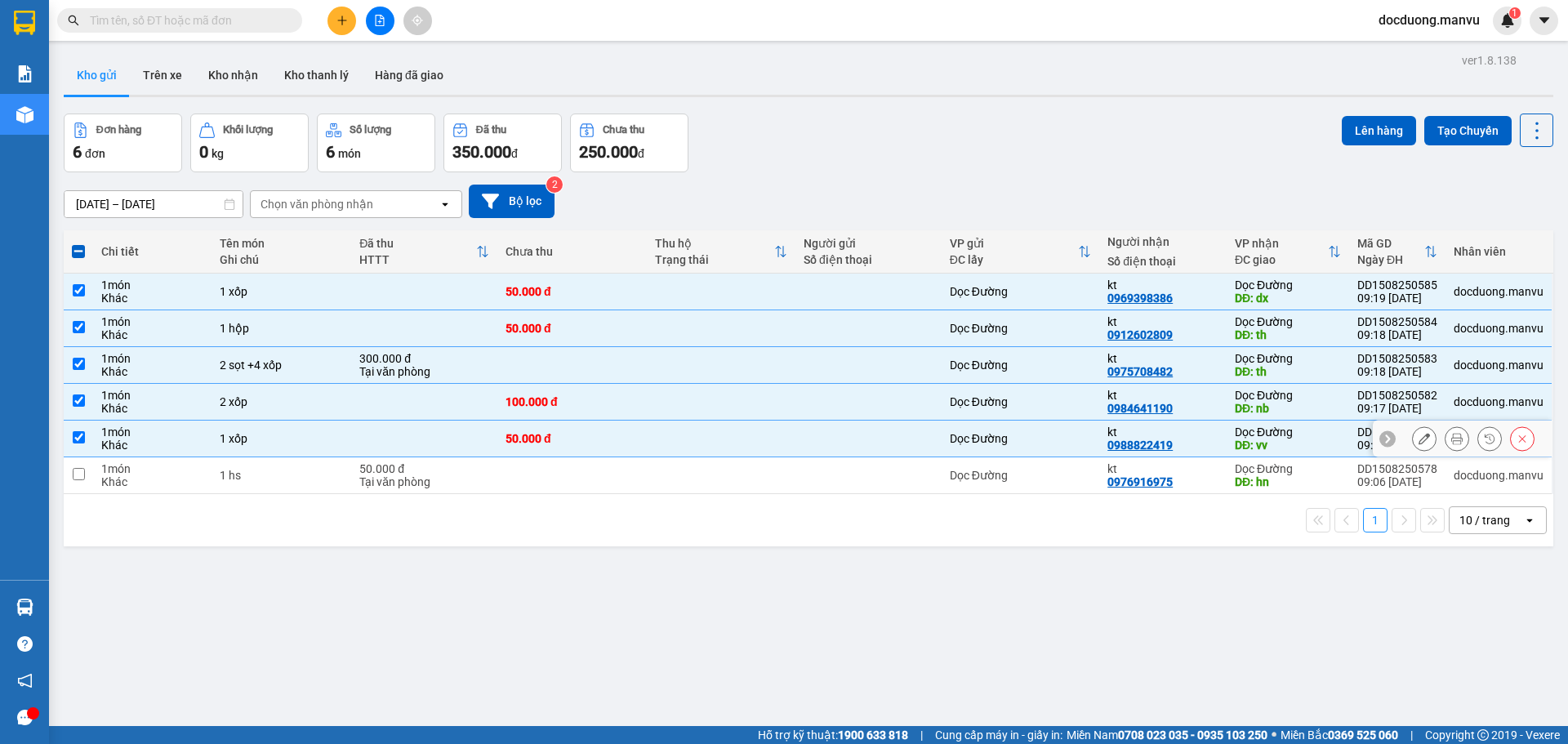
click at [459, 456] on tbody "1 món Khác 1 xốp 50.000 đ Dọc Đường kt 0969398386 Dọc Đường DĐ: dx DD1508250585…" at bounding box center [808, 384] width 1489 height 220
click at [451, 484] on div "Tại văn phòng" at bounding box center [424, 482] width 129 height 13
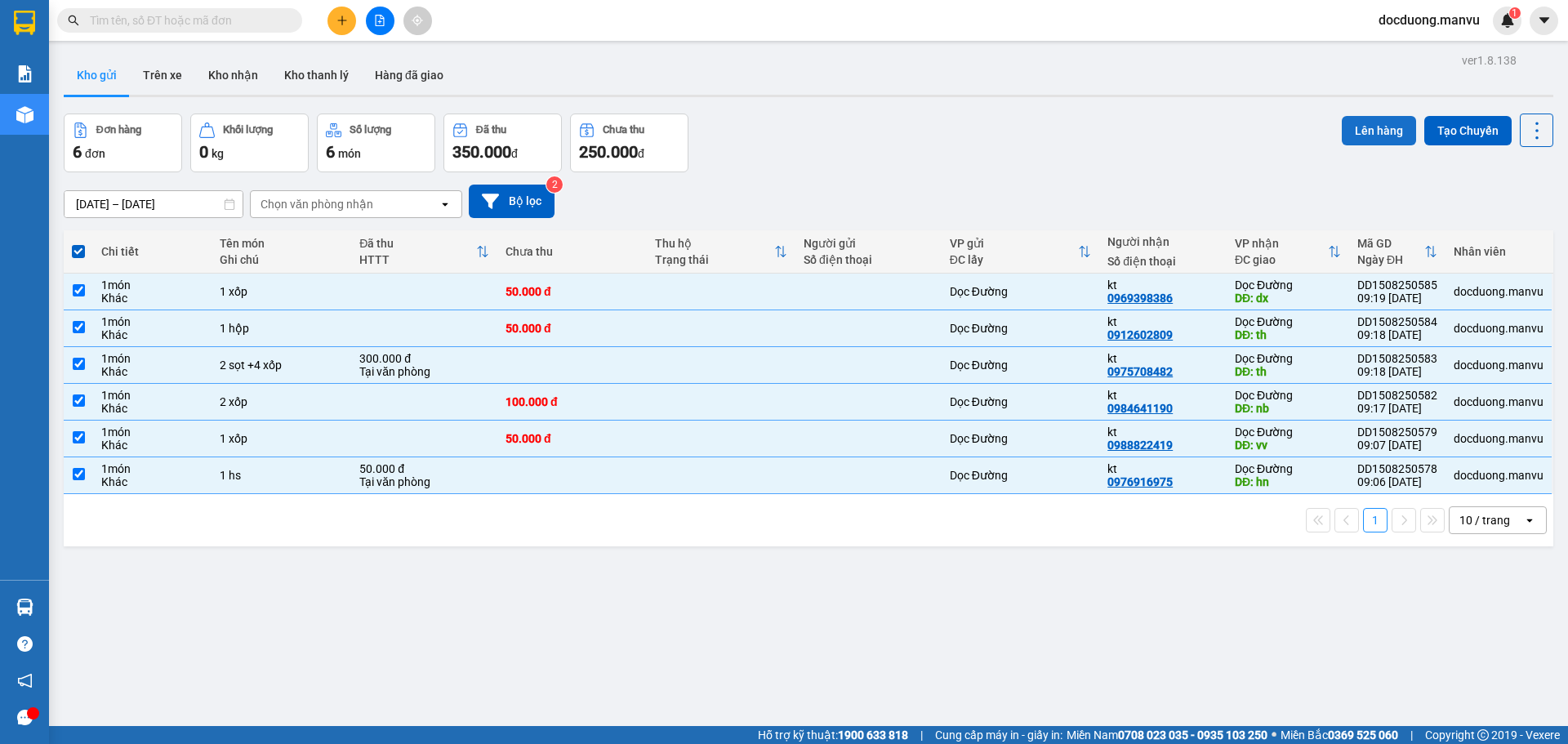
click at [1343, 128] on button "Lên hàng" at bounding box center [1378, 130] width 74 height 29
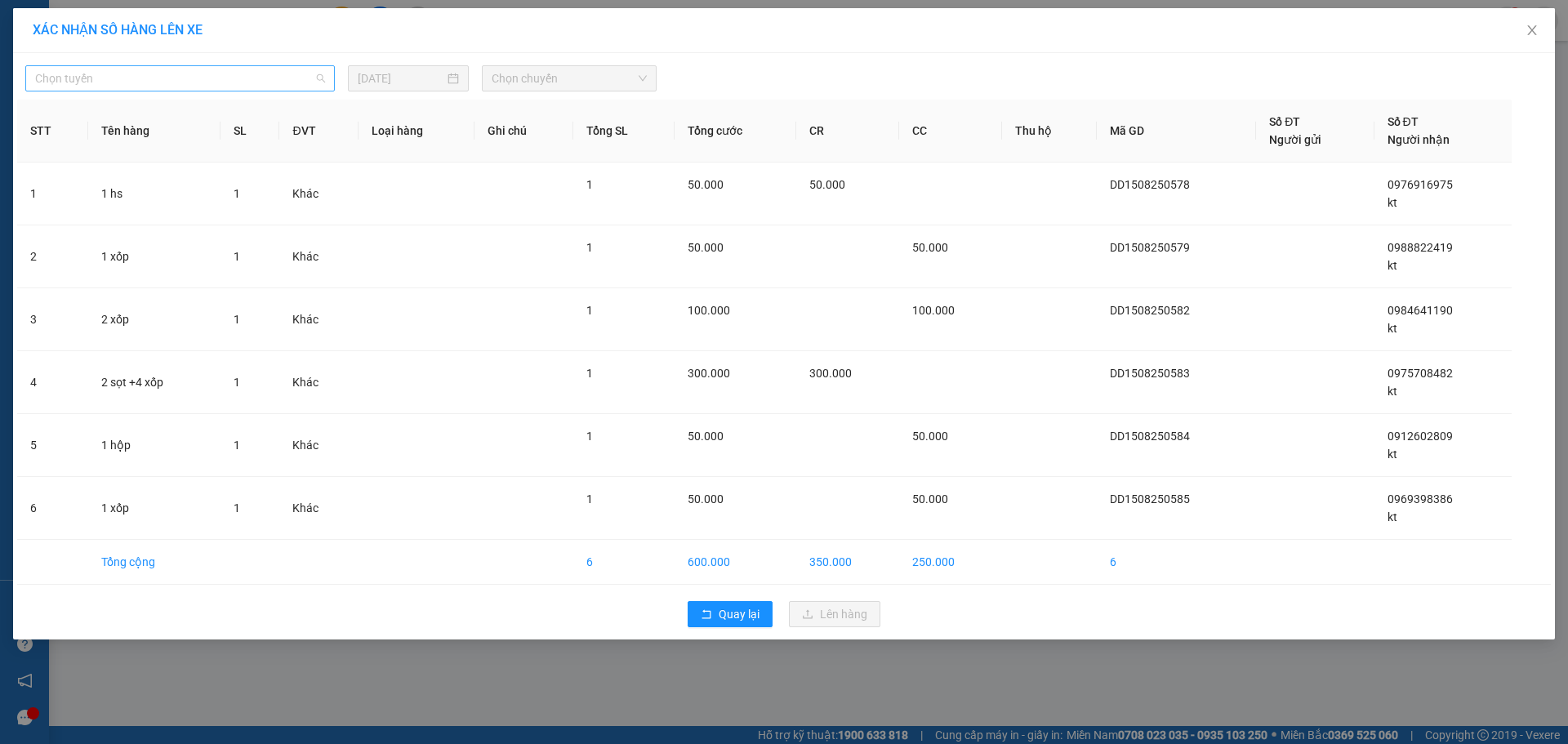
click at [140, 70] on span "Chọn tuyến" at bounding box center [179, 78] width 290 height 24
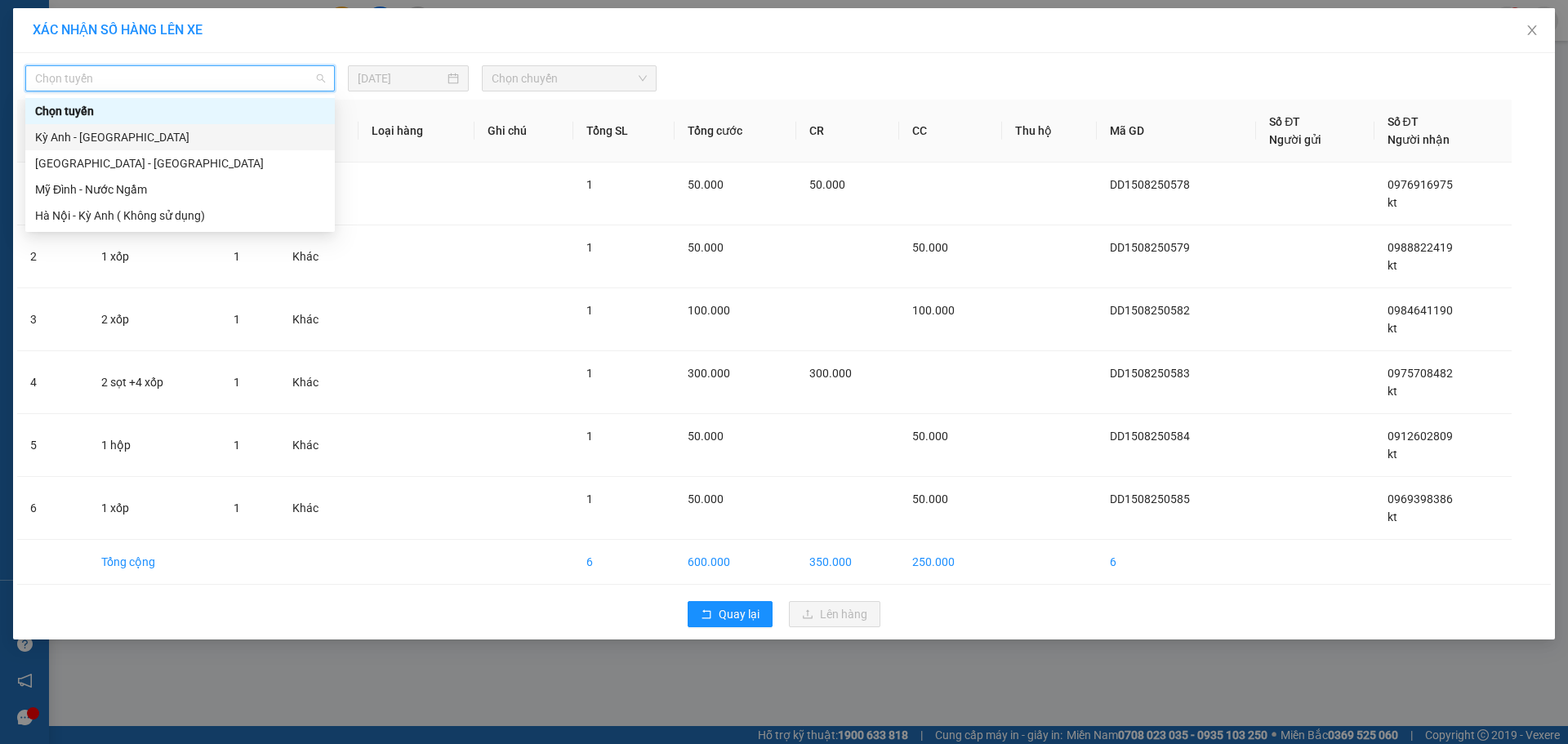
click at [108, 147] on div "Kỳ Anh - [GEOGRAPHIC_DATA]" at bounding box center [179, 136] width 310 height 26
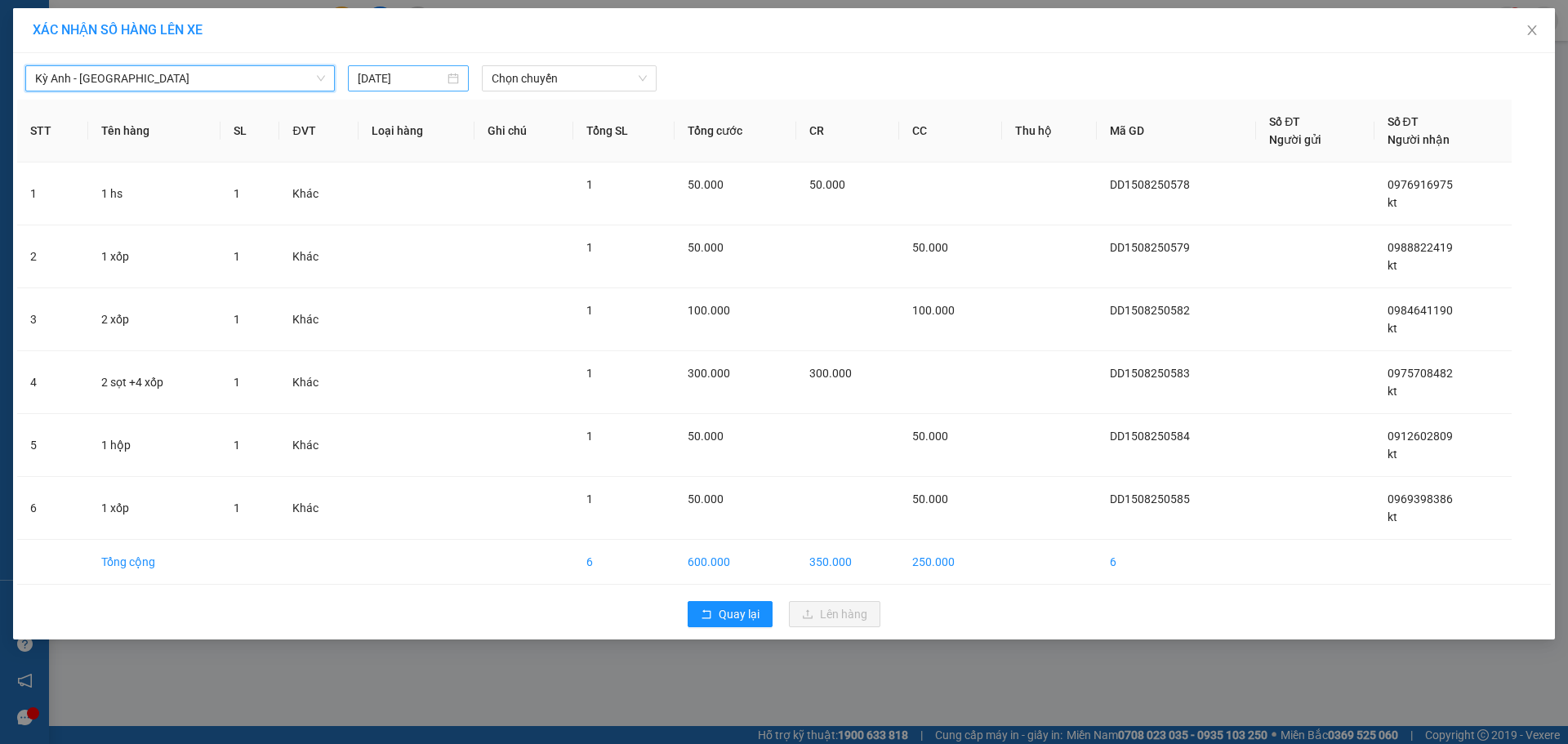
click at [428, 72] on input "[DATE]" at bounding box center [401, 79] width 87 height 18
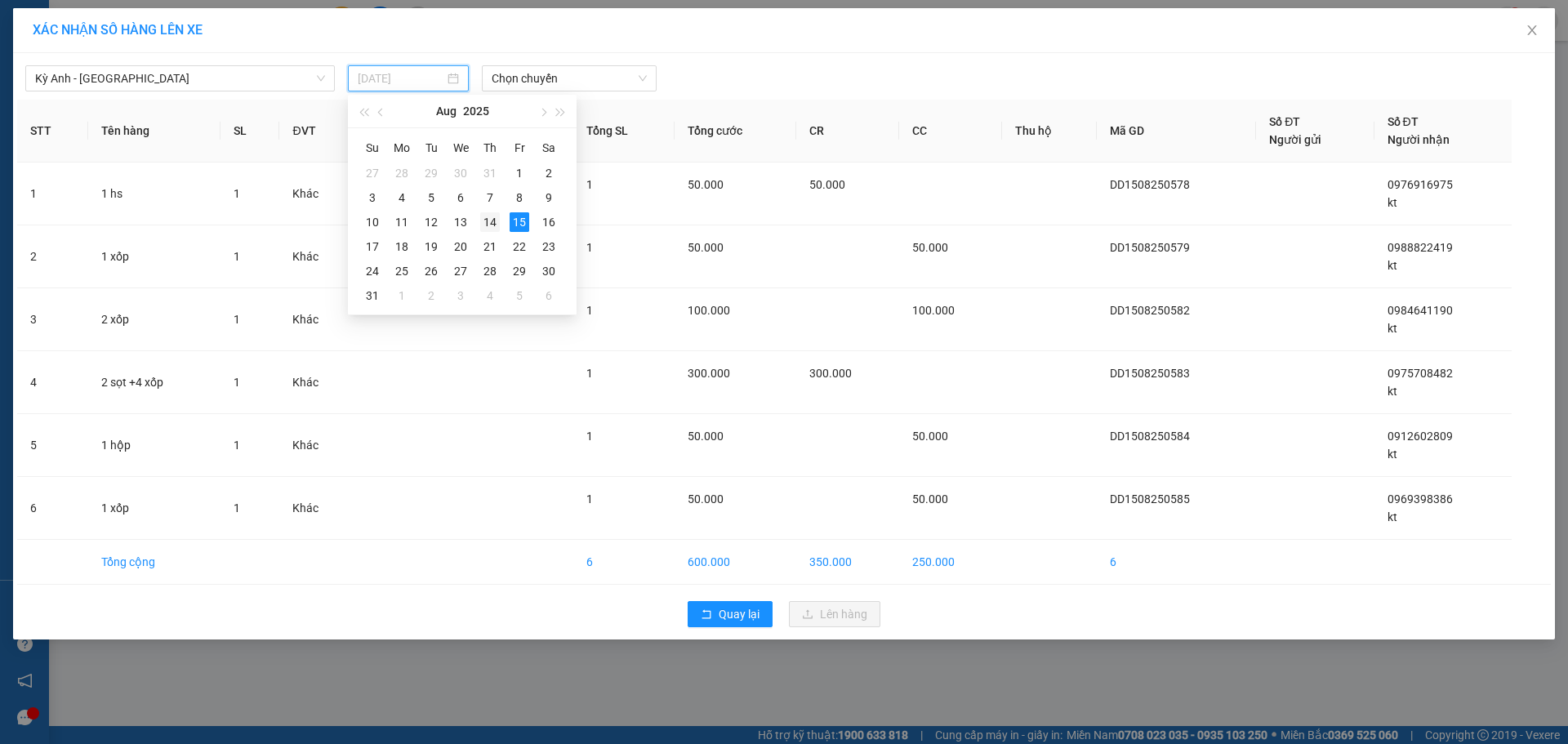
click at [495, 216] on div "14" at bounding box center [490, 222] width 20 height 20
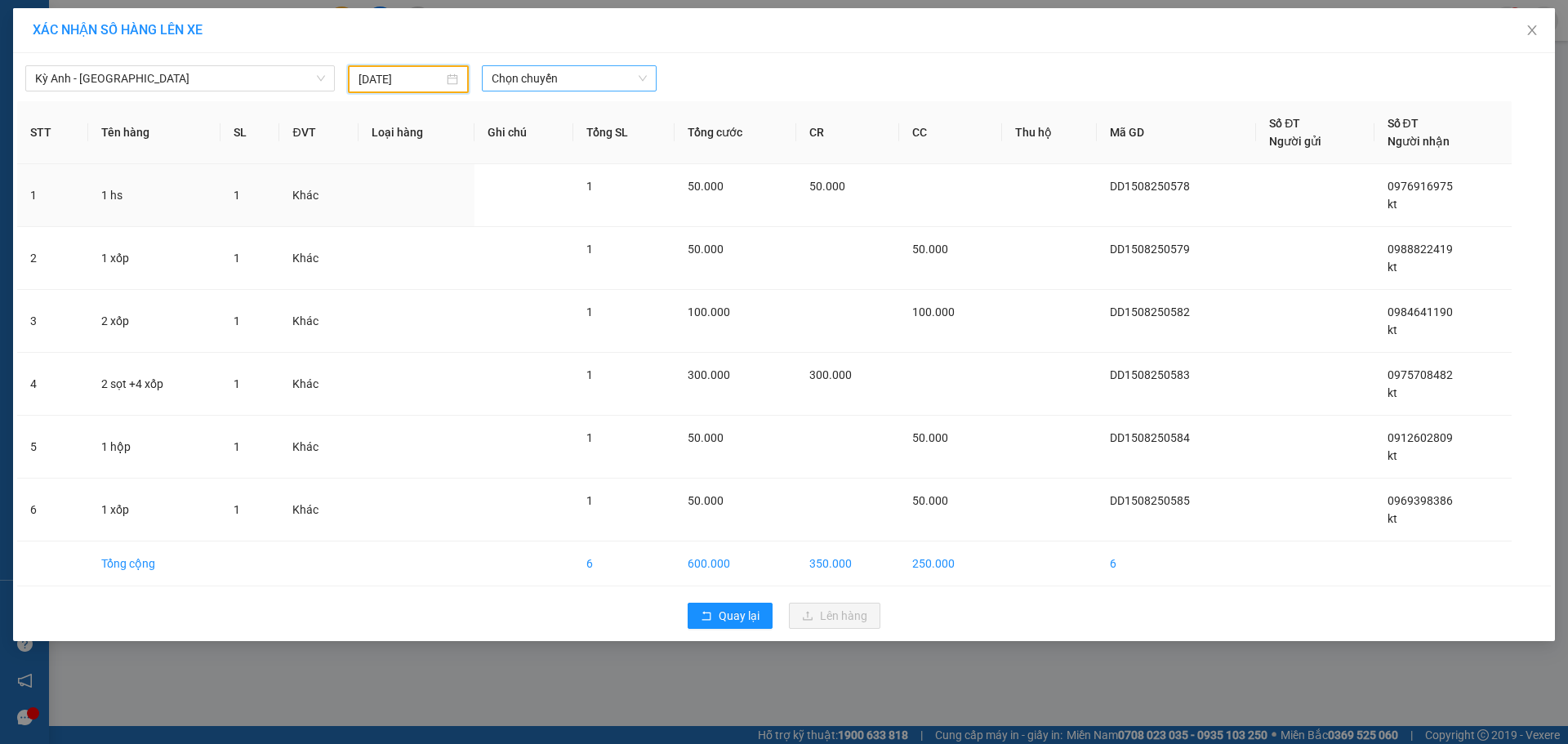
click at [562, 79] on span "Chọn chuyến" at bounding box center [569, 78] width 155 height 24
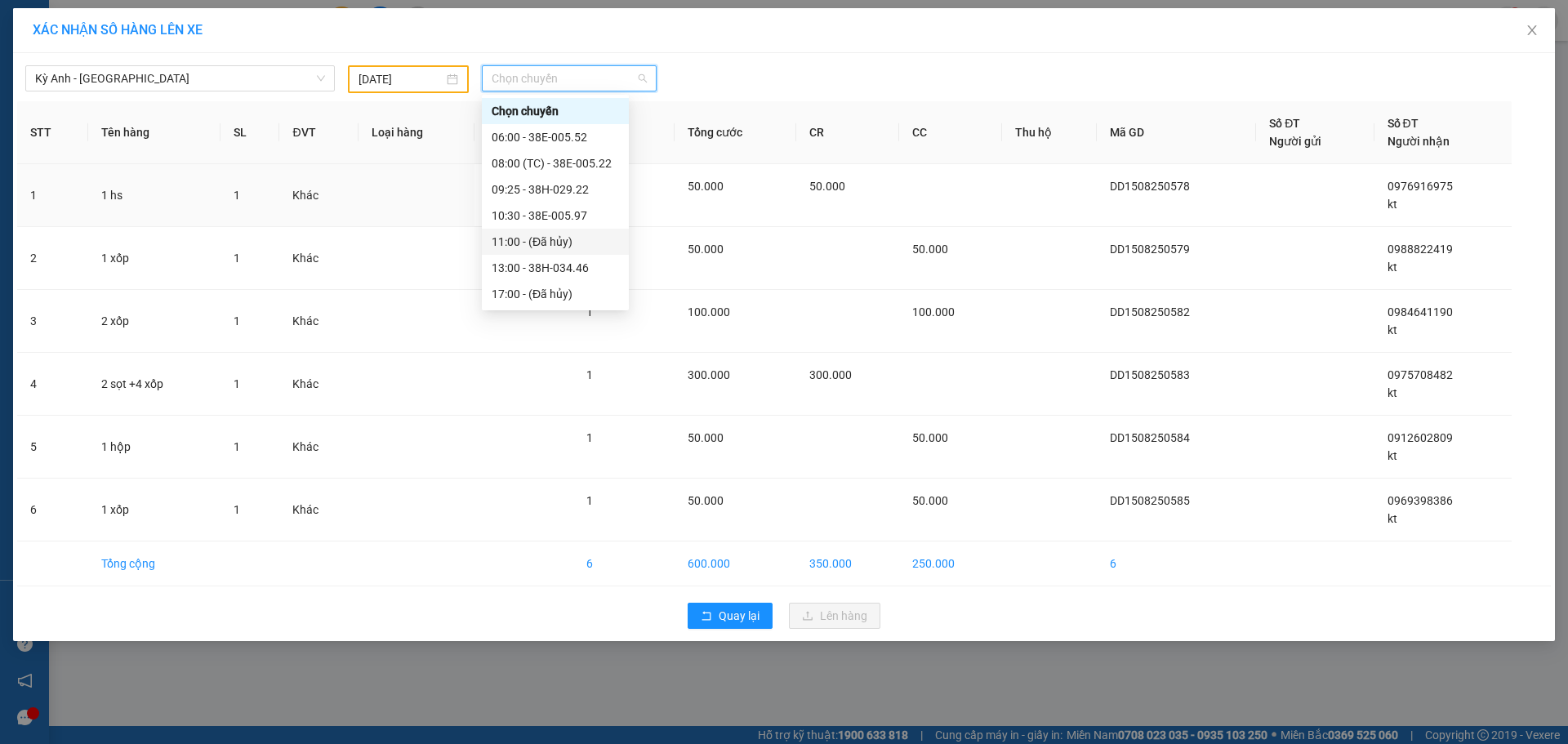
click at [581, 232] on div "11:00 - (Đã hủy)" at bounding box center [555, 241] width 147 height 26
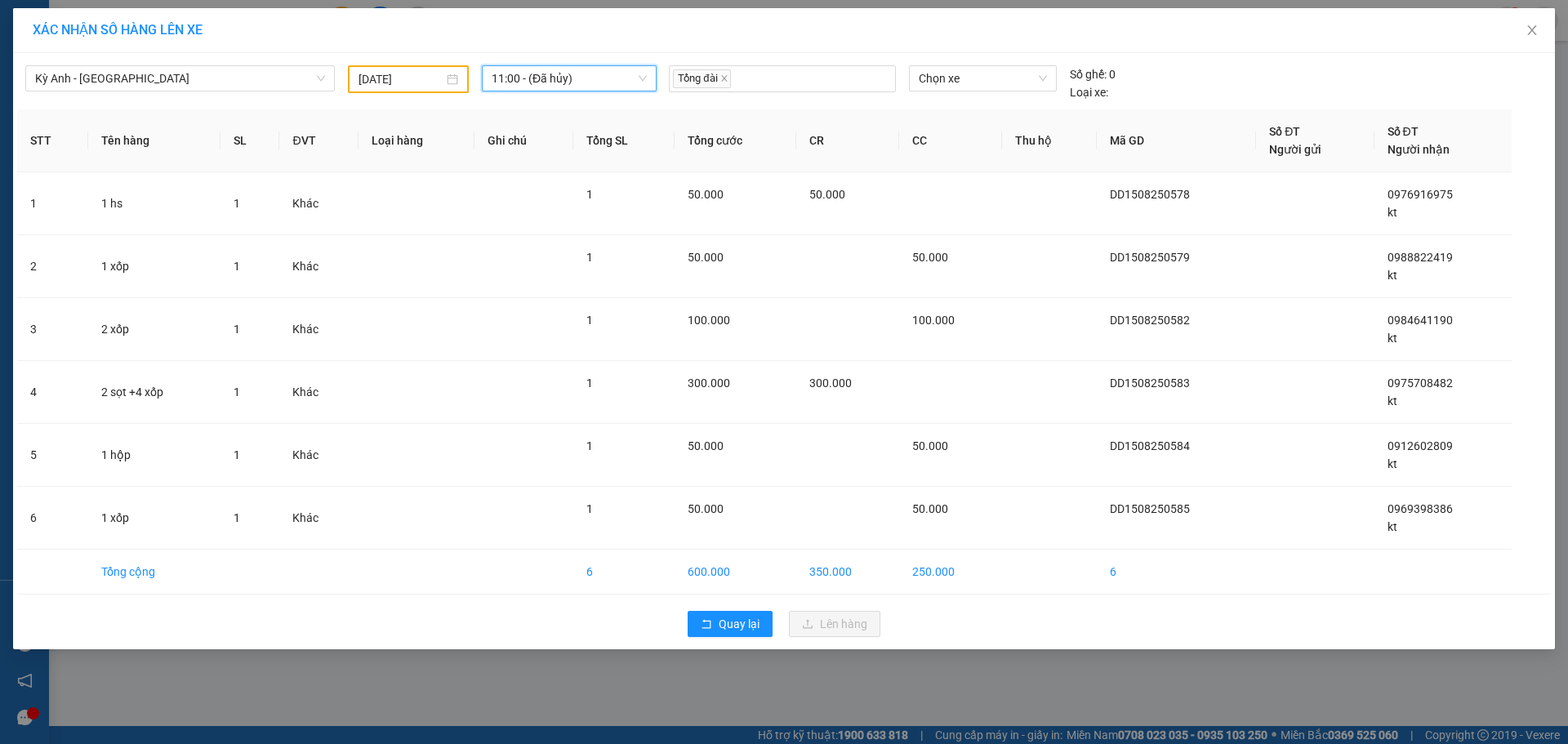
click at [602, 83] on span "11:00 - (Đã hủy)" at bounding box center [569, 78] width 155 height 24
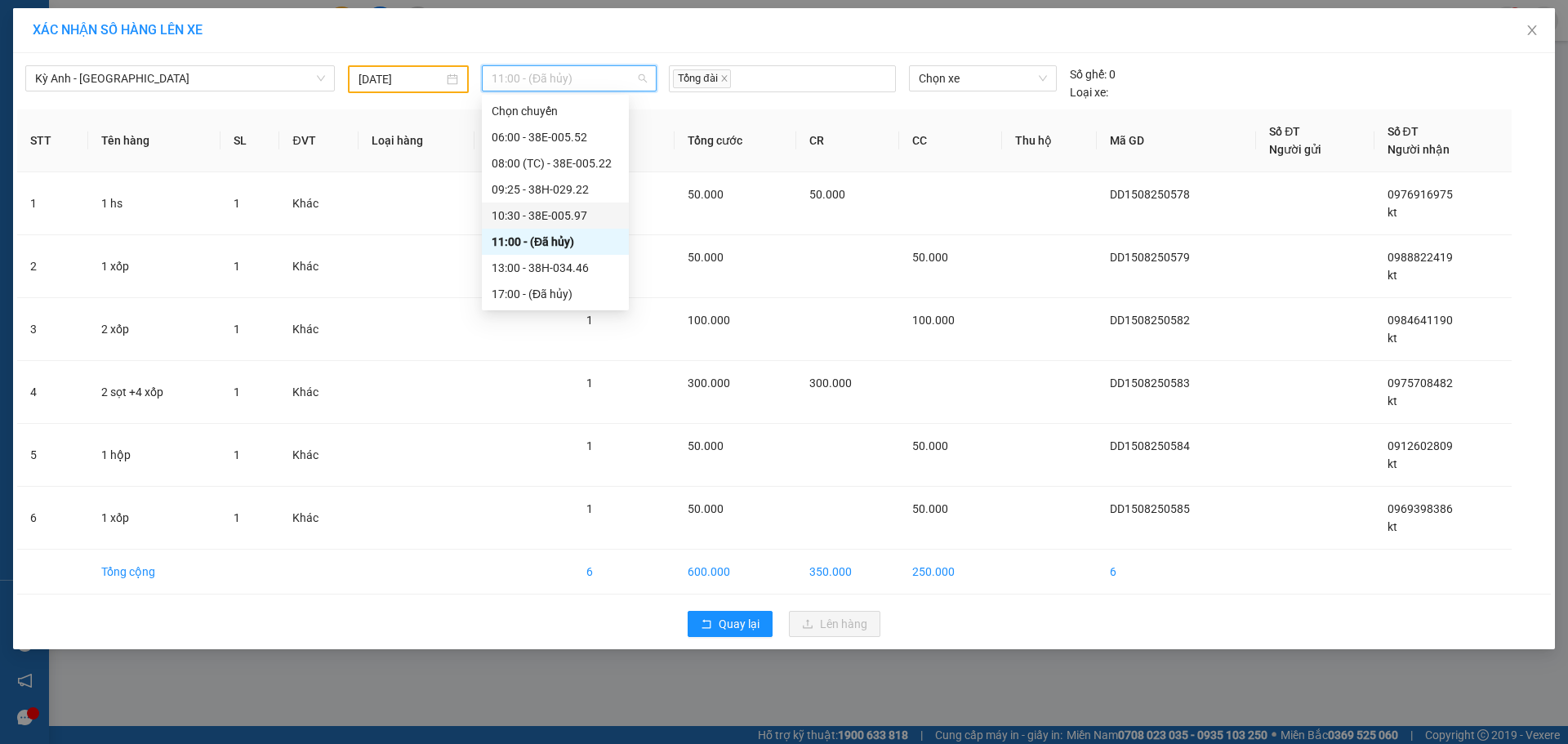
click at [547, 217] on div "10:30 - 38E-005.97" at bounding box center [555, 215] width 128 height 18
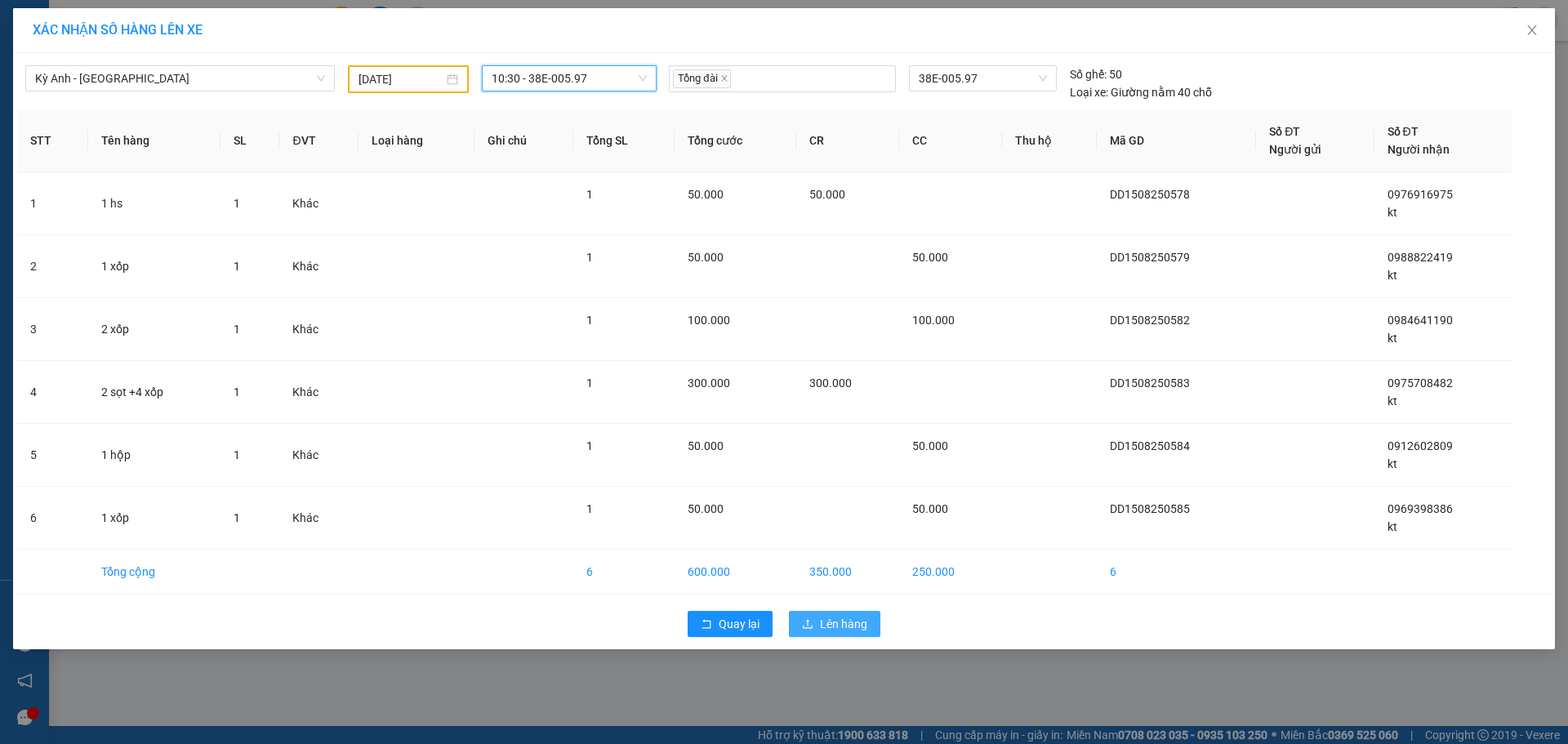
click at [871, 622] on button "Lên hàng" at bounding box center [834, 623] width 91 height 26
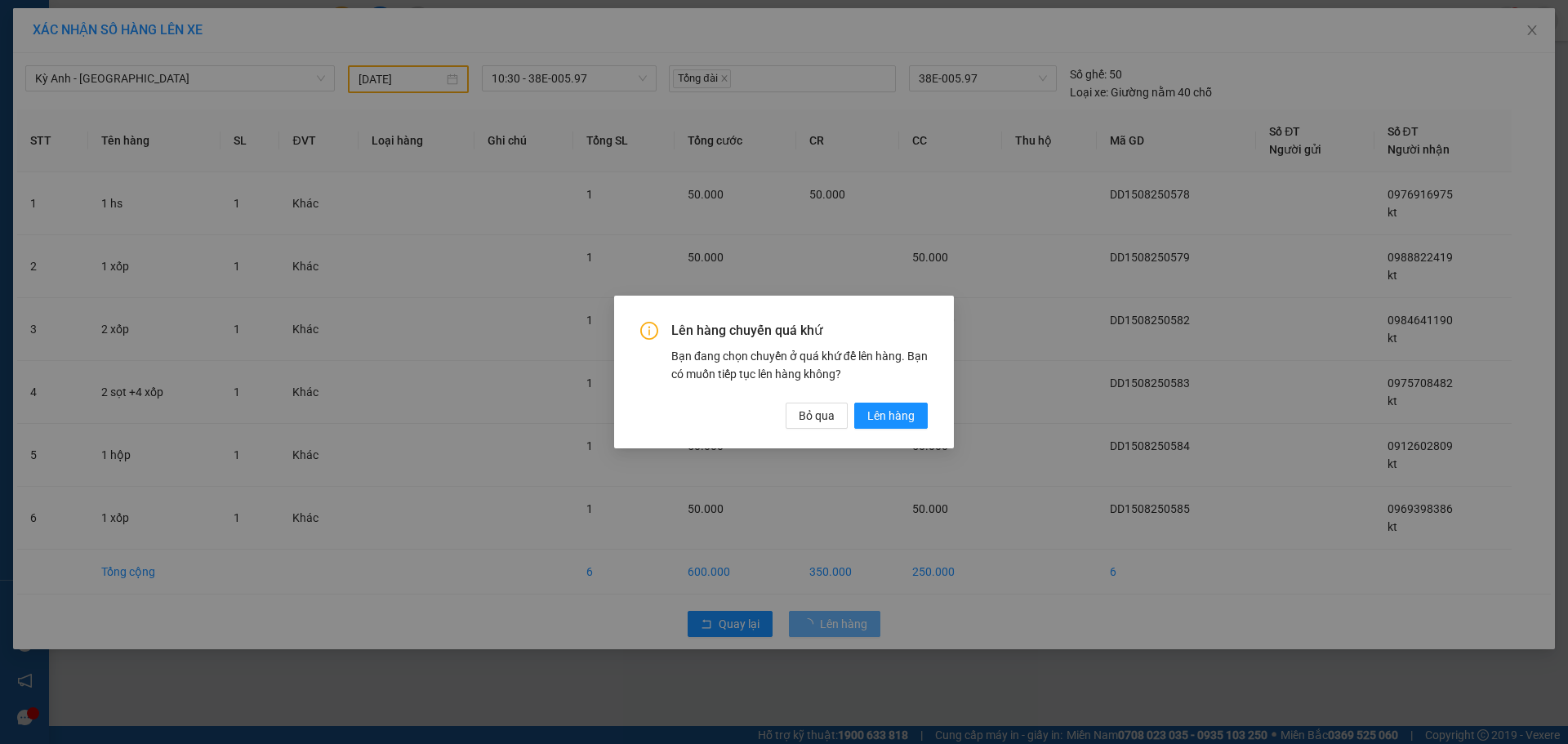
click at [928, 419] on div "Lên hàng chuyến quá khứ Bạn đang chọn chuyến ở quá khứ để lên hàng. Bạn có muốn…" at bounding box center [784, 371] width 340 height 152
click at [905, 417] on span "Lên hàng" at bounding box center [891, 416] width 47 height 18
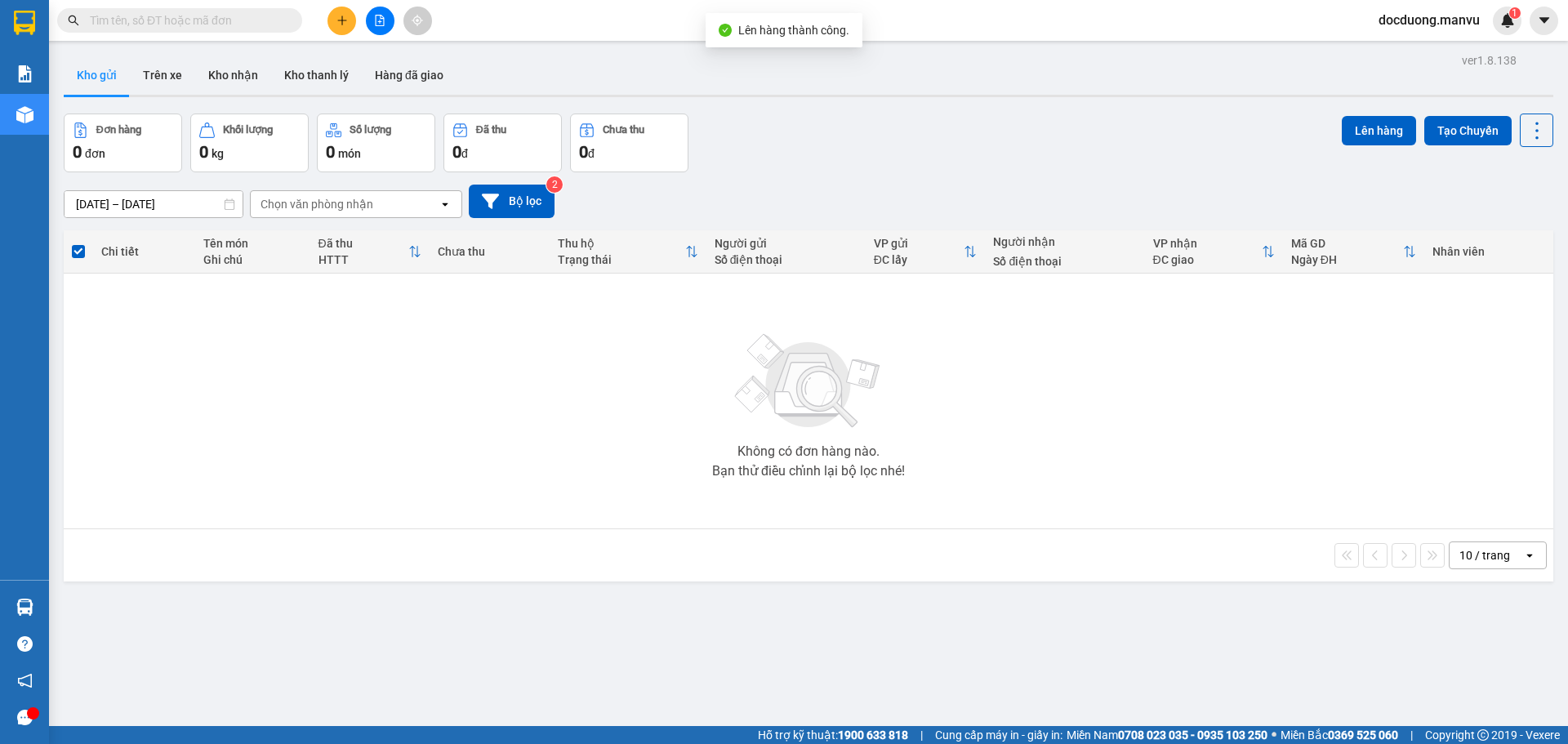
click at [345, 16] on icon "plus" at bounding box center [342, 20] width 12 height 12
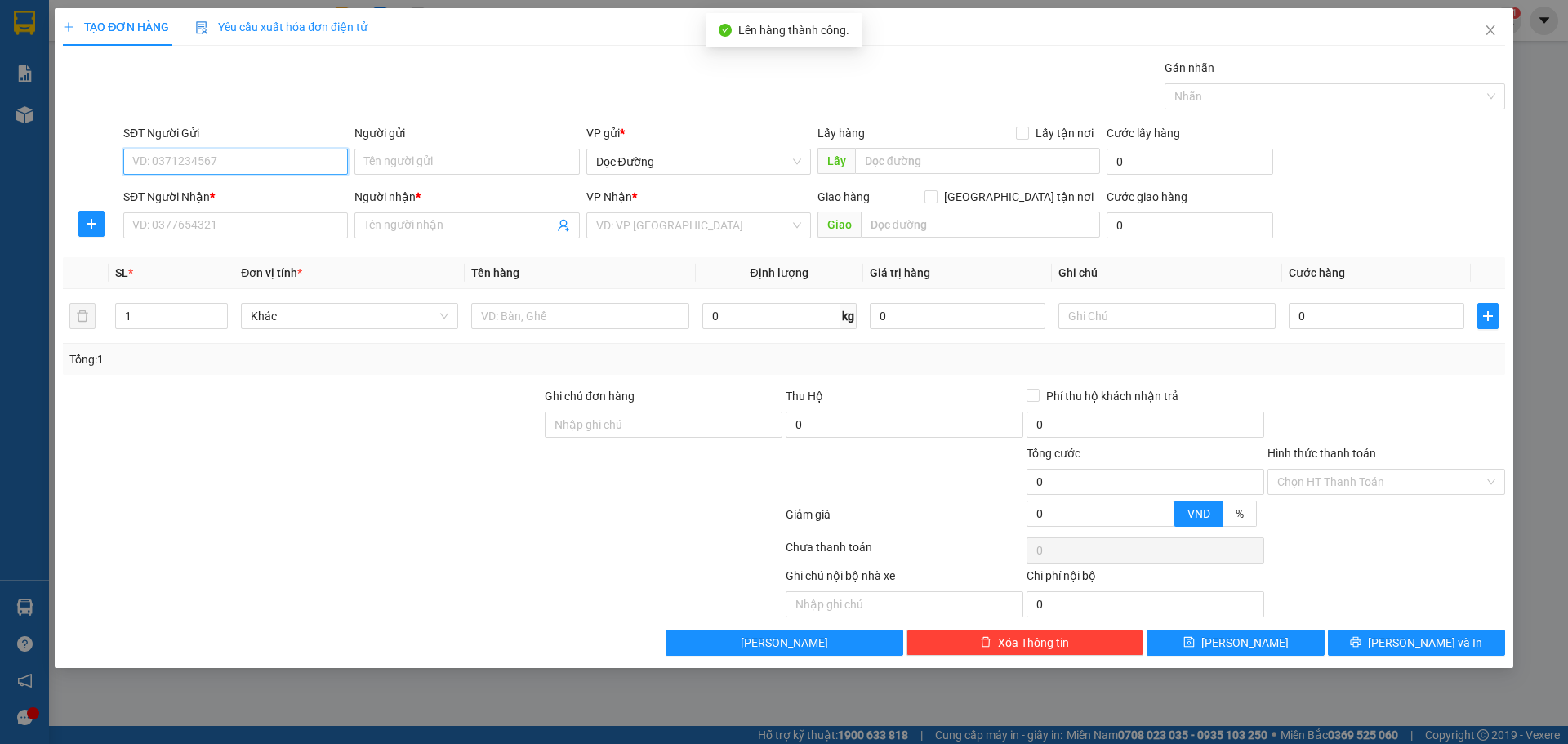
drag, startPoint x: 194, startPoint y: 207, endPoint x: 188, endPoint y: 221, distance: 15.2
click at [193, 207] on div "SĐT Người Nhận *" at bounding box center [236, 199] width 225 height 24
click at [188, 221] on input "SĐT Người Nhận *" at bounding box center [236, 225] width 225 height 26
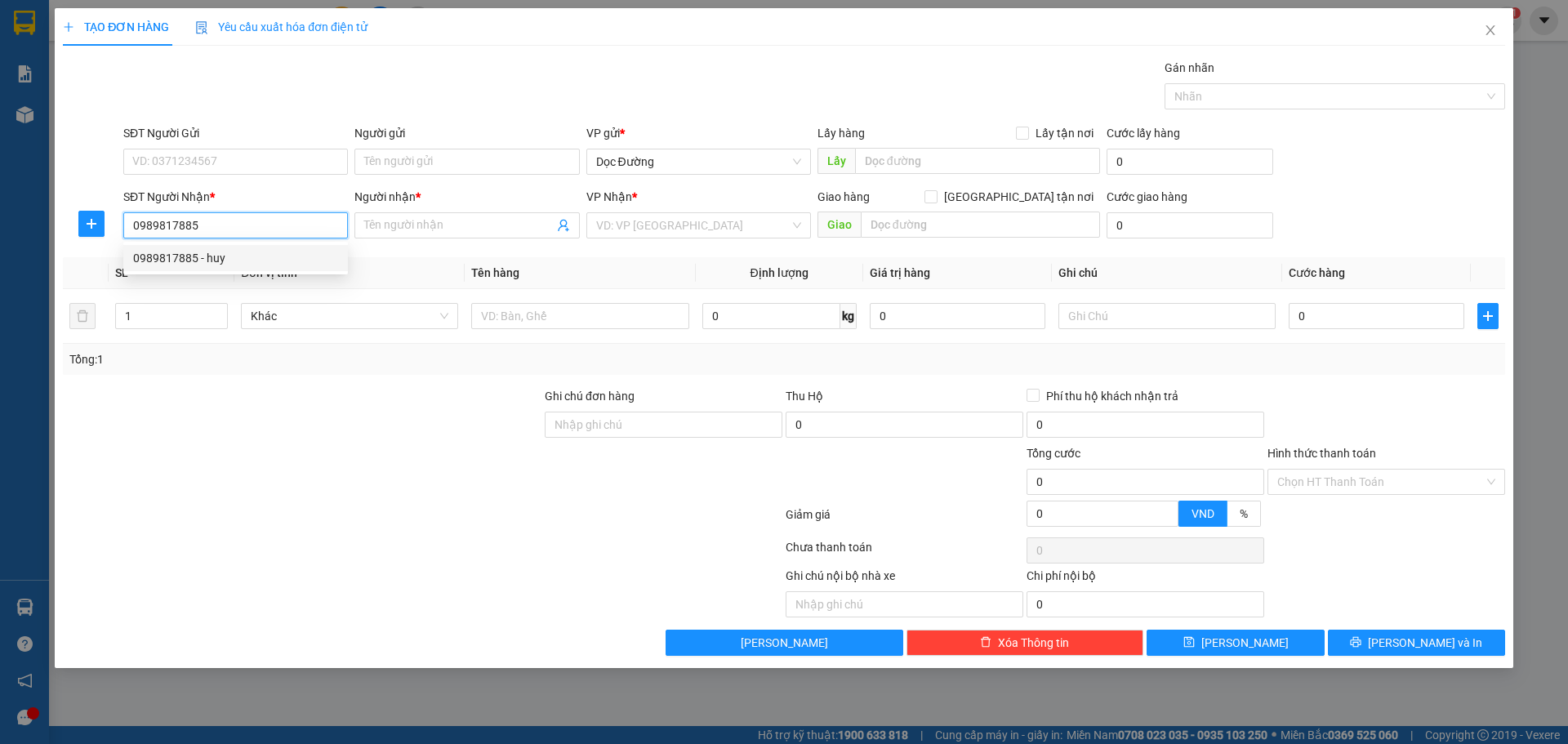
click at [241, 253] on div "0989817885 - huy" at bounding box center [236, 258] width 205 height 18
drag, startPoint x: 738, startPoint y: 216, endPoint x: 732, endPoint y: 224, distance: 10.0
click at [737, 216] on span "Văn phòng Kỳ Anh" at bounding box center [699, 225] width 205 height 24
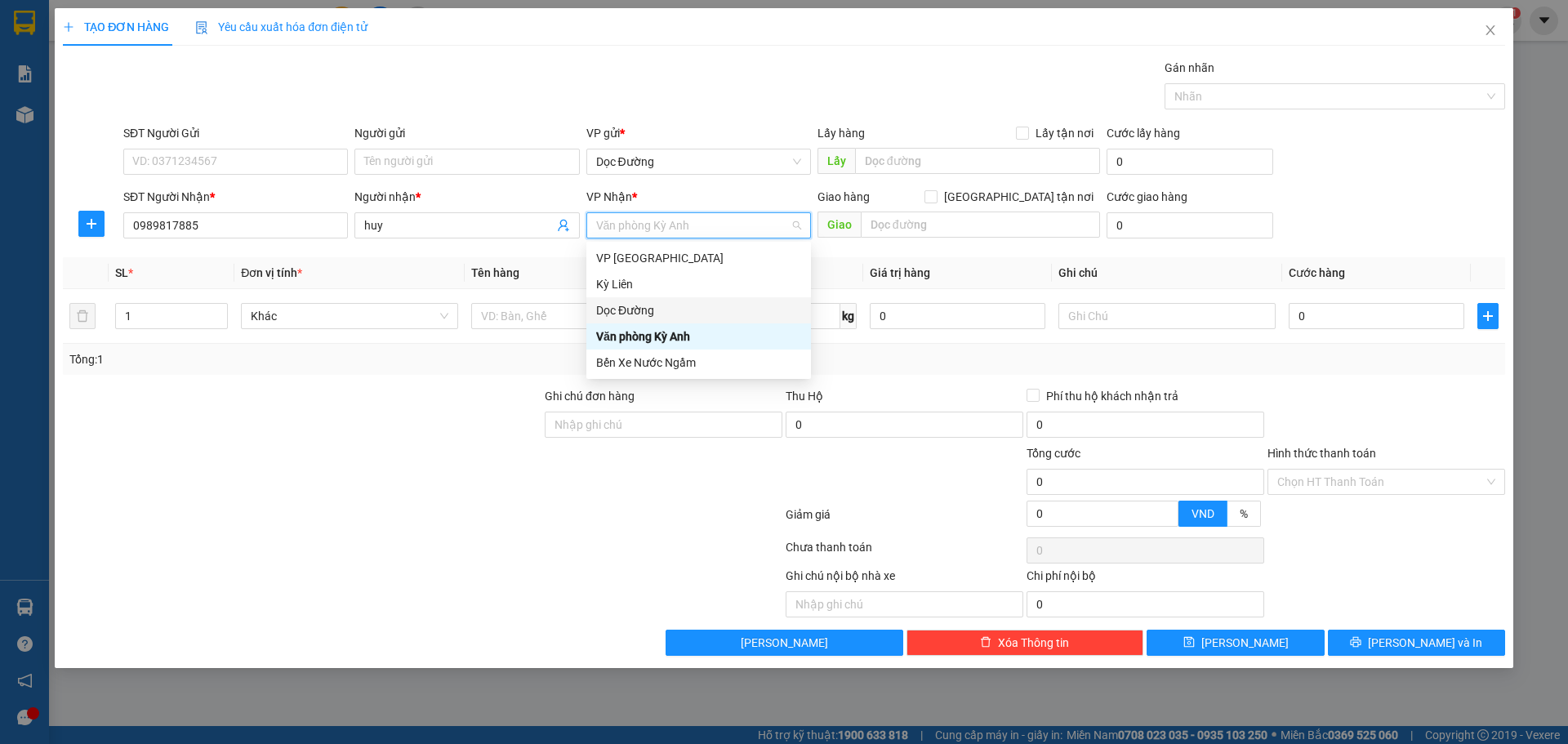
click at [665, 303] on div "Dọc Đường" at bounding box center [699, 310] width 205 height 18
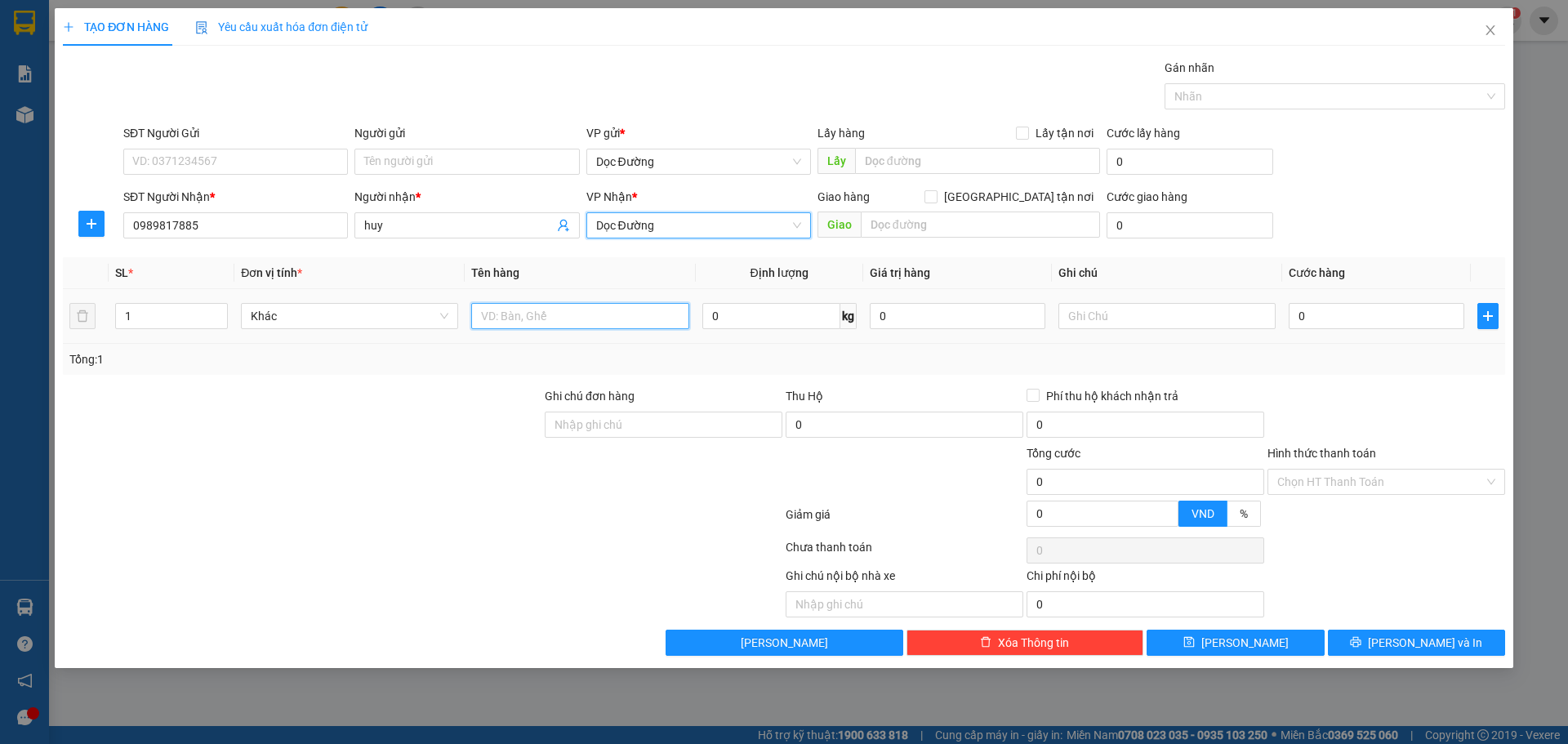
click at [582, 315] on input "text" at bounding box center [579, 315] width 217 height 26
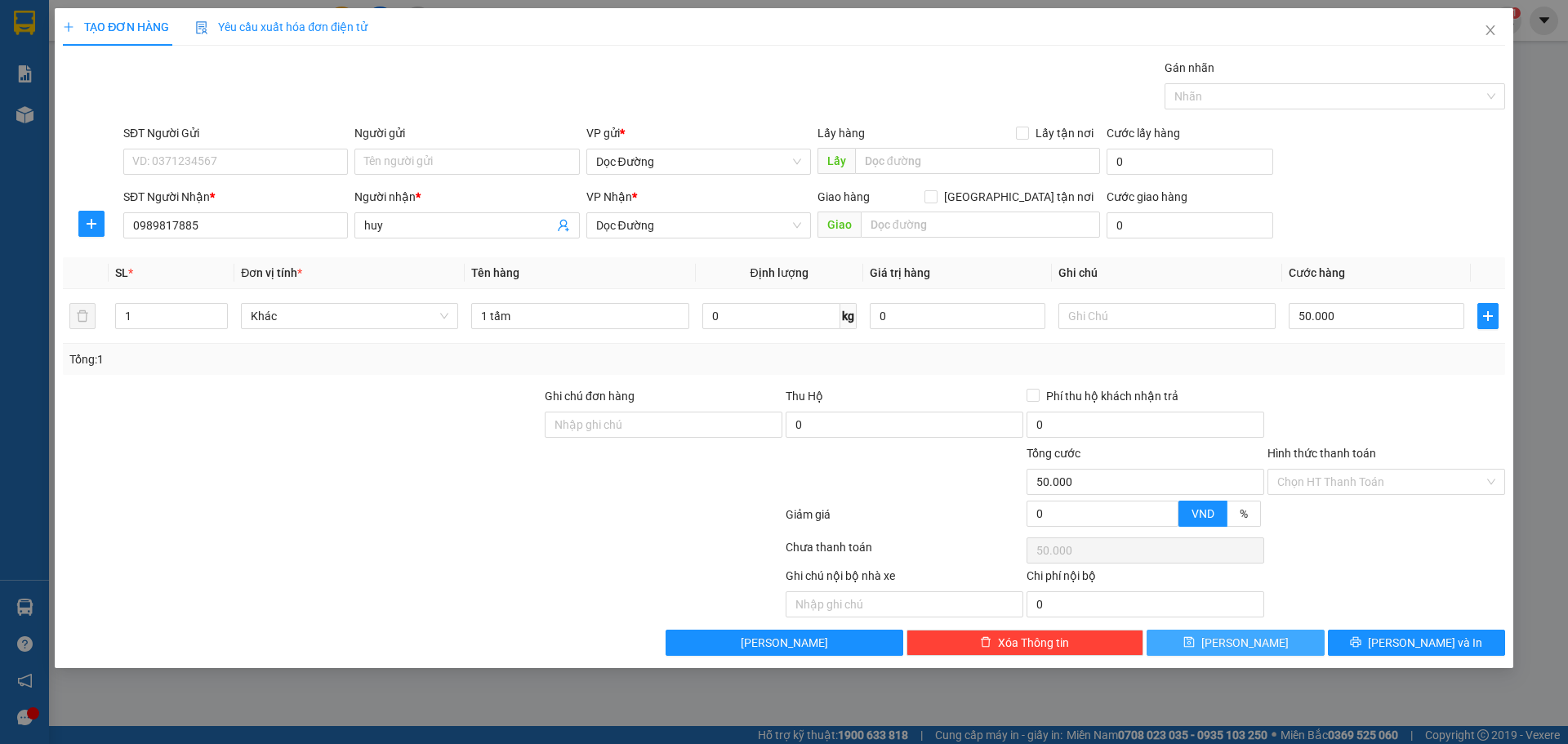
click at [1222, 651] on button "[PERSON_NAME]" at bounding box center [1235, 641] width 178 height 26
click at [270, 213] on input "SĐT Người Nhận *" at bounding box center [236, 225] width 225 height 26
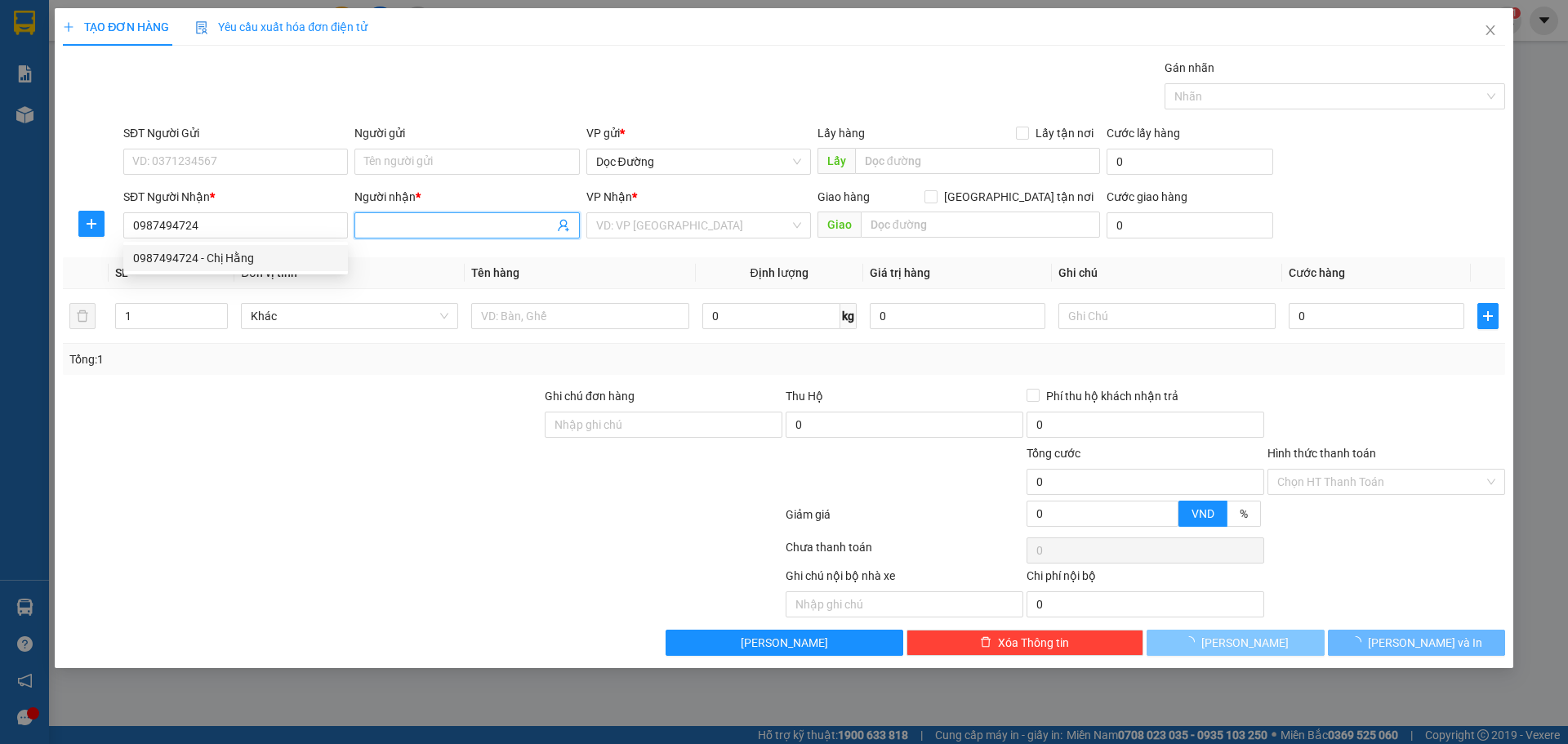
click at [421, 217] on input "Người nhận *" at bounding box center [458, 225] width 188 height 18
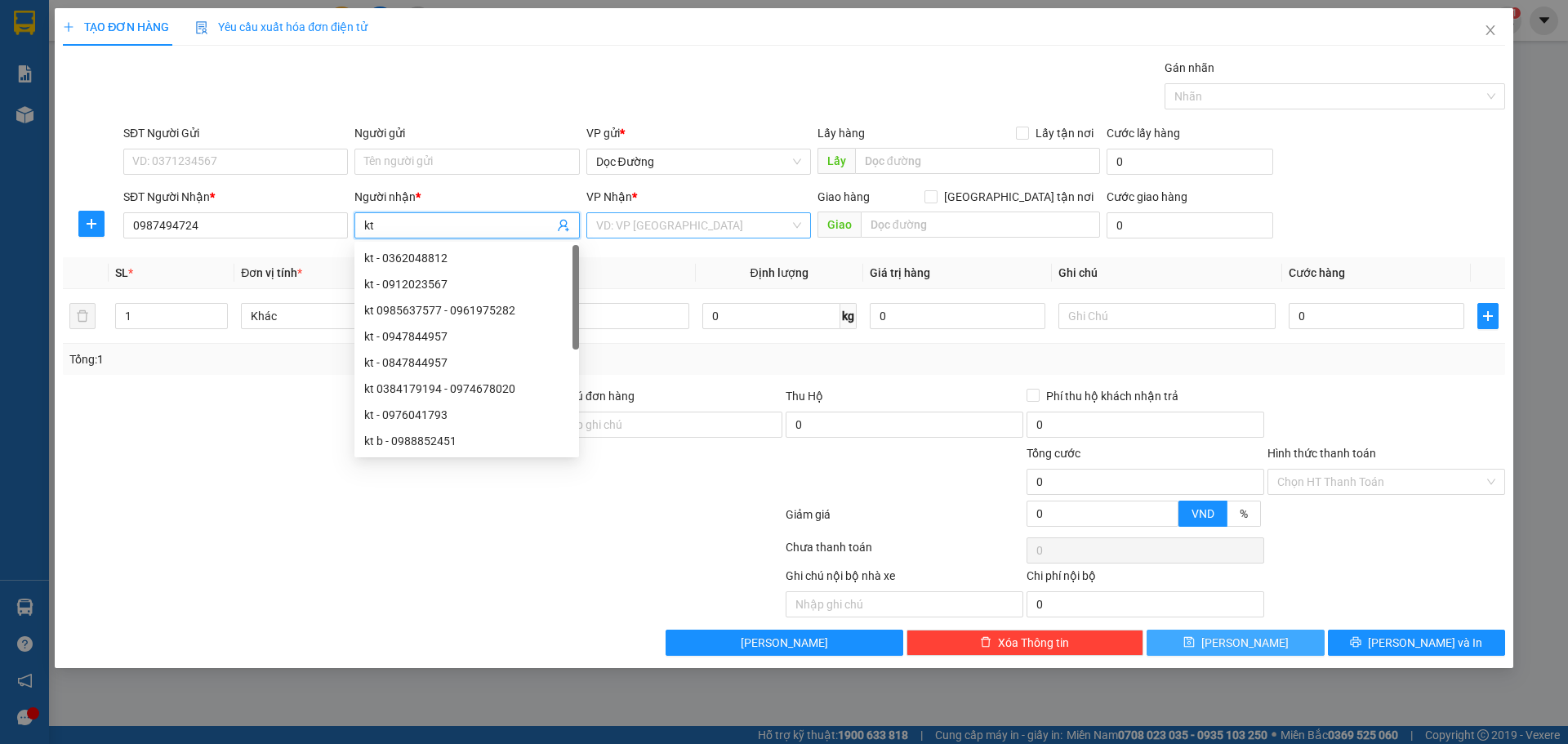
click at [638, 217] on input "search" at bounding box center [693, 225] width 194 height 24
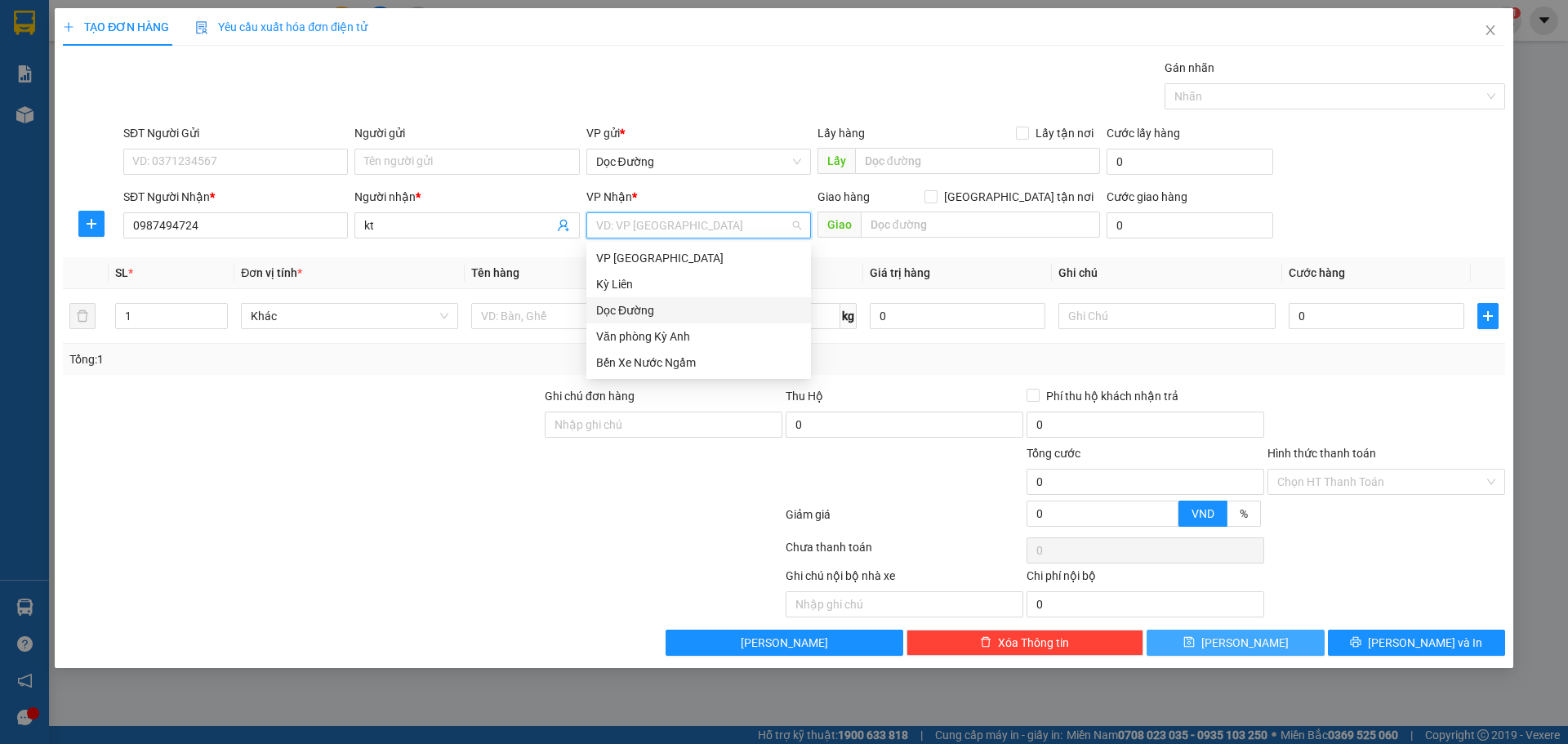
click at [634, 305] on div "Dọc Đường" at bounding box center [699, 310] width 205 height 18
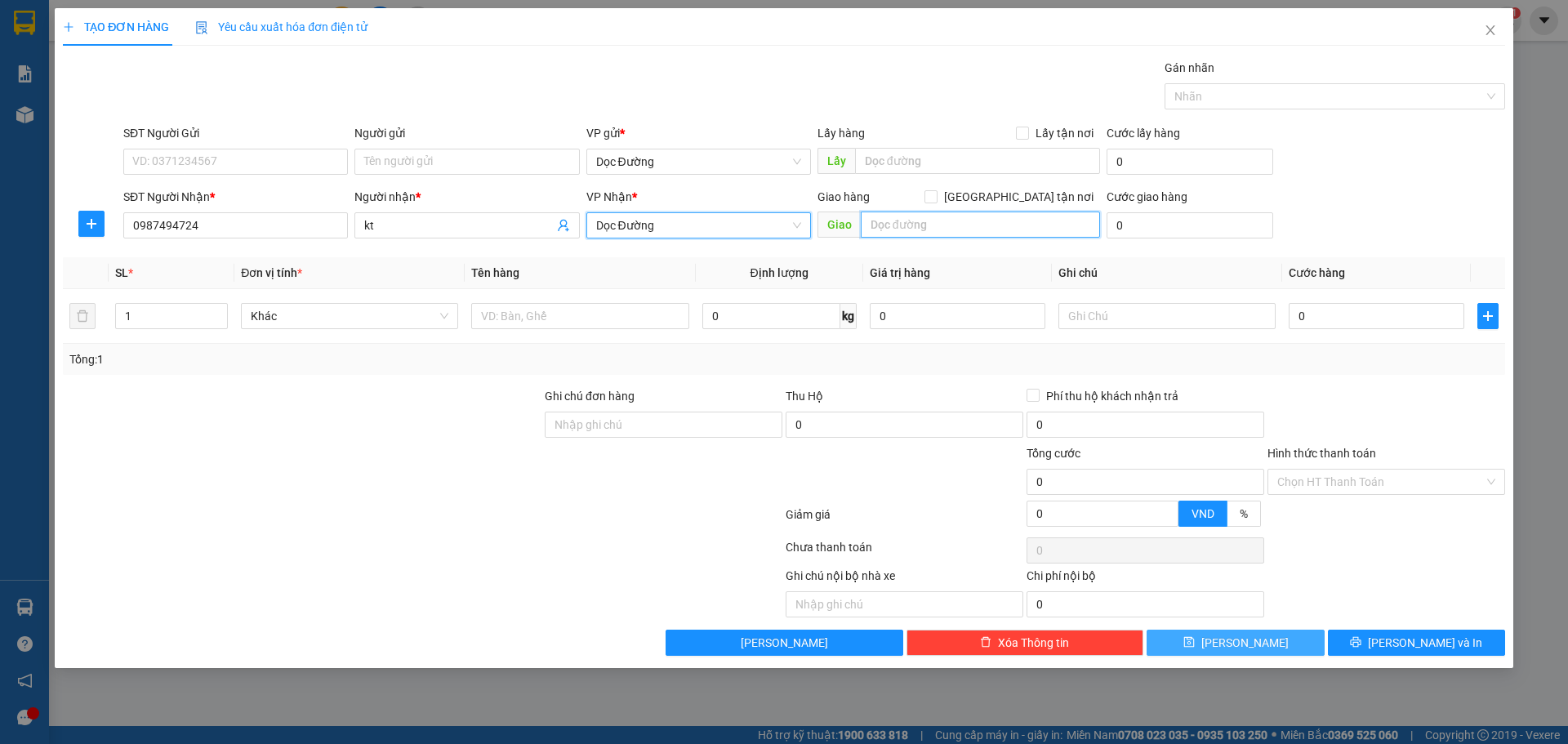
click at [918, 220] on input "text" at bounding box center [980, 224] width 239 height 26
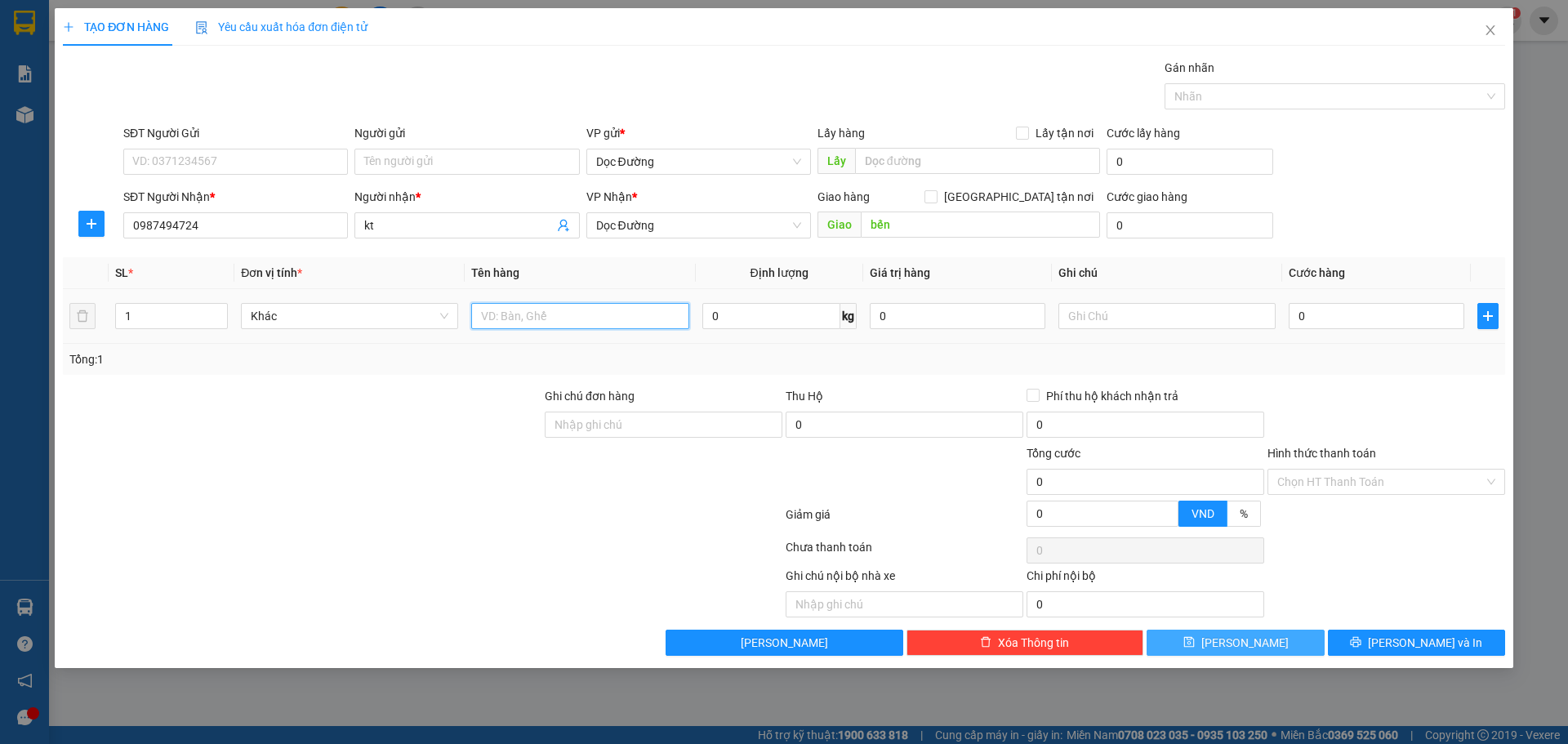
click at [556, 321] on input "text" at bounding box center [579, 315] width 217 height 26
click at [1337, 322] on input "0" at bounding box center [1376, 315] width 176 height 26
click at [1247, 652] on button "[PERSON_NAME]" at bounding box center [1235, 641] width 178 height 26
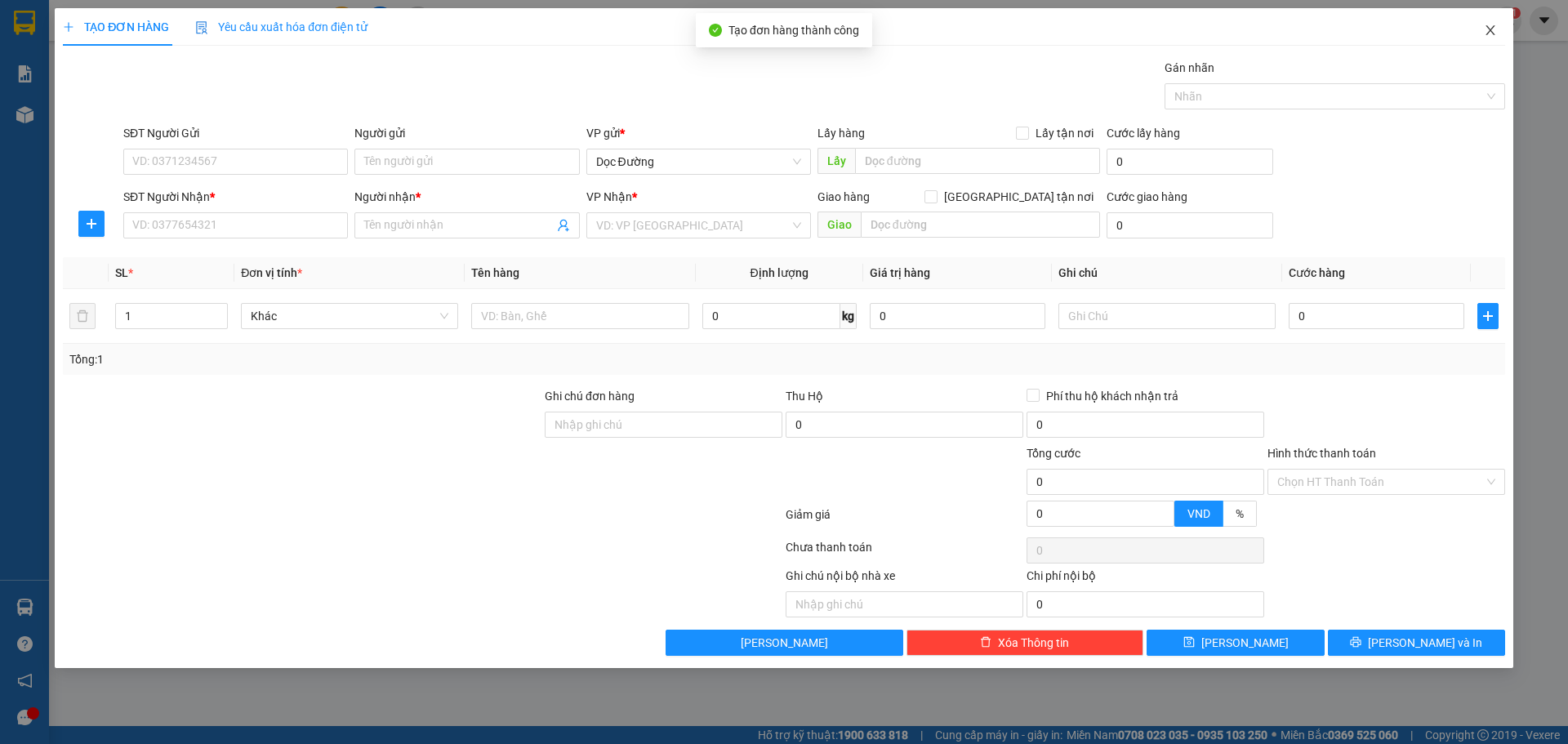
click at [1486, 37] on span "Close" at bounding box center [1489, 30] width 46 height 45
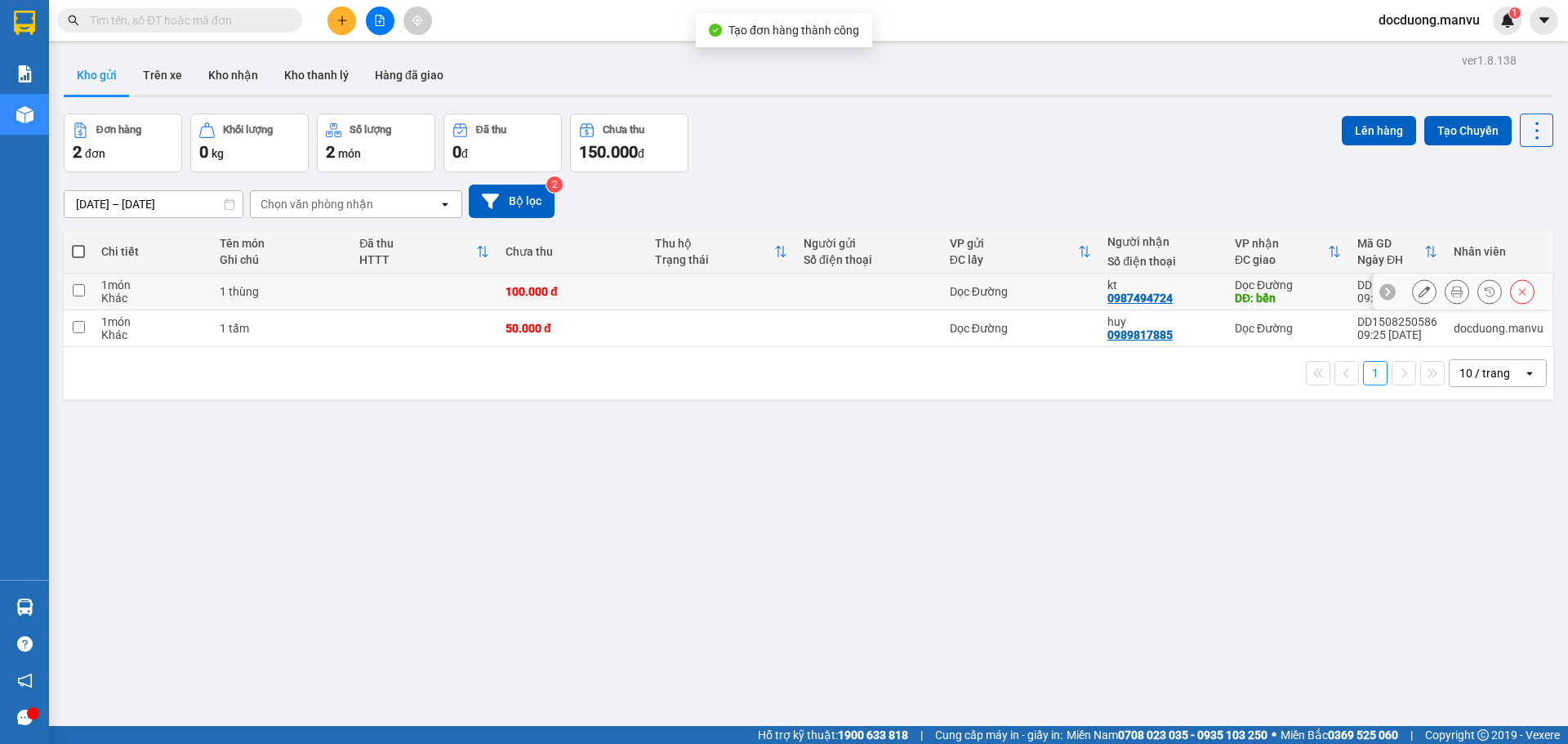
click at [850, 302] on td at bounding box center [868, 292] width 146 height 37
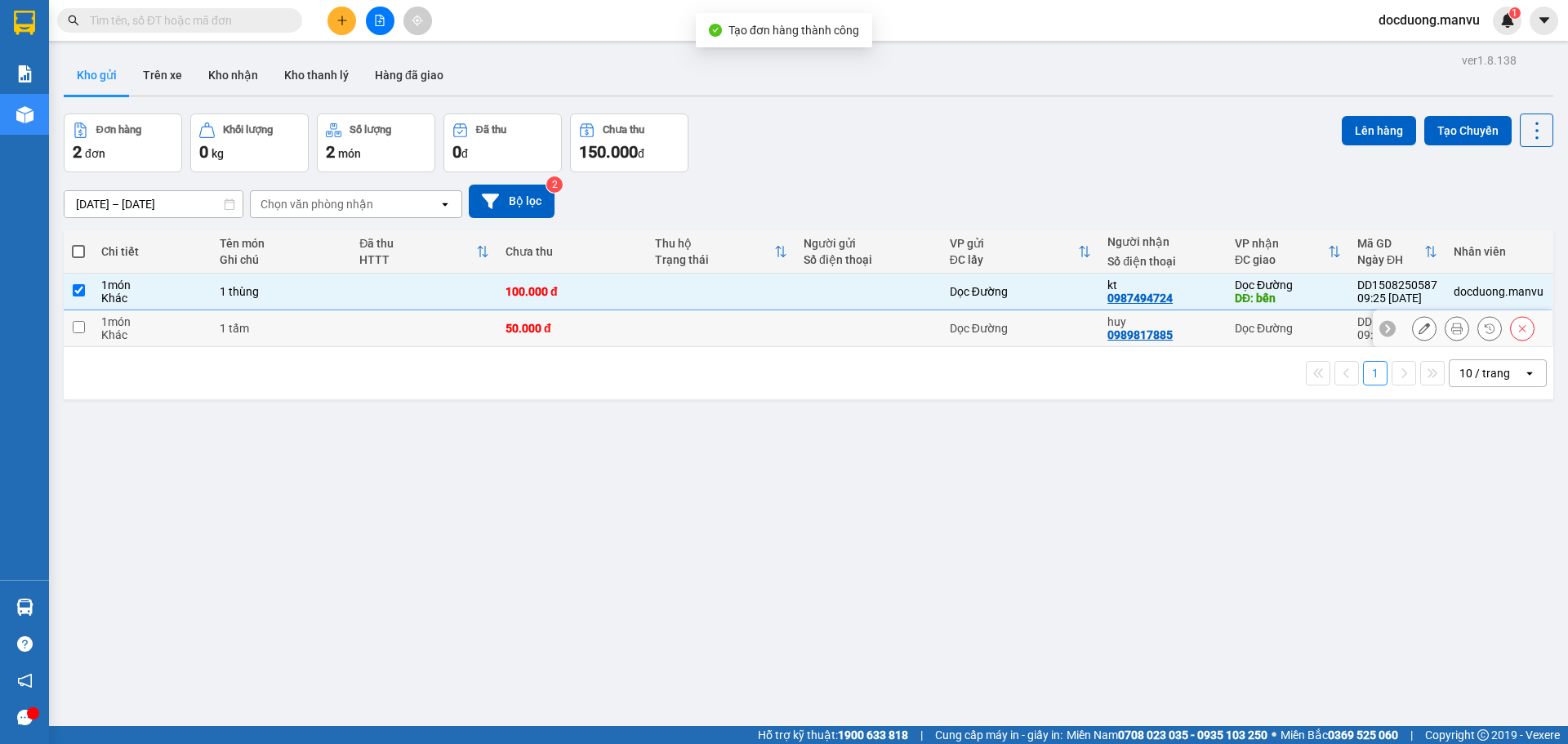
click at [795, 330] on td at bounding box center [868, 328] width 146 height 37
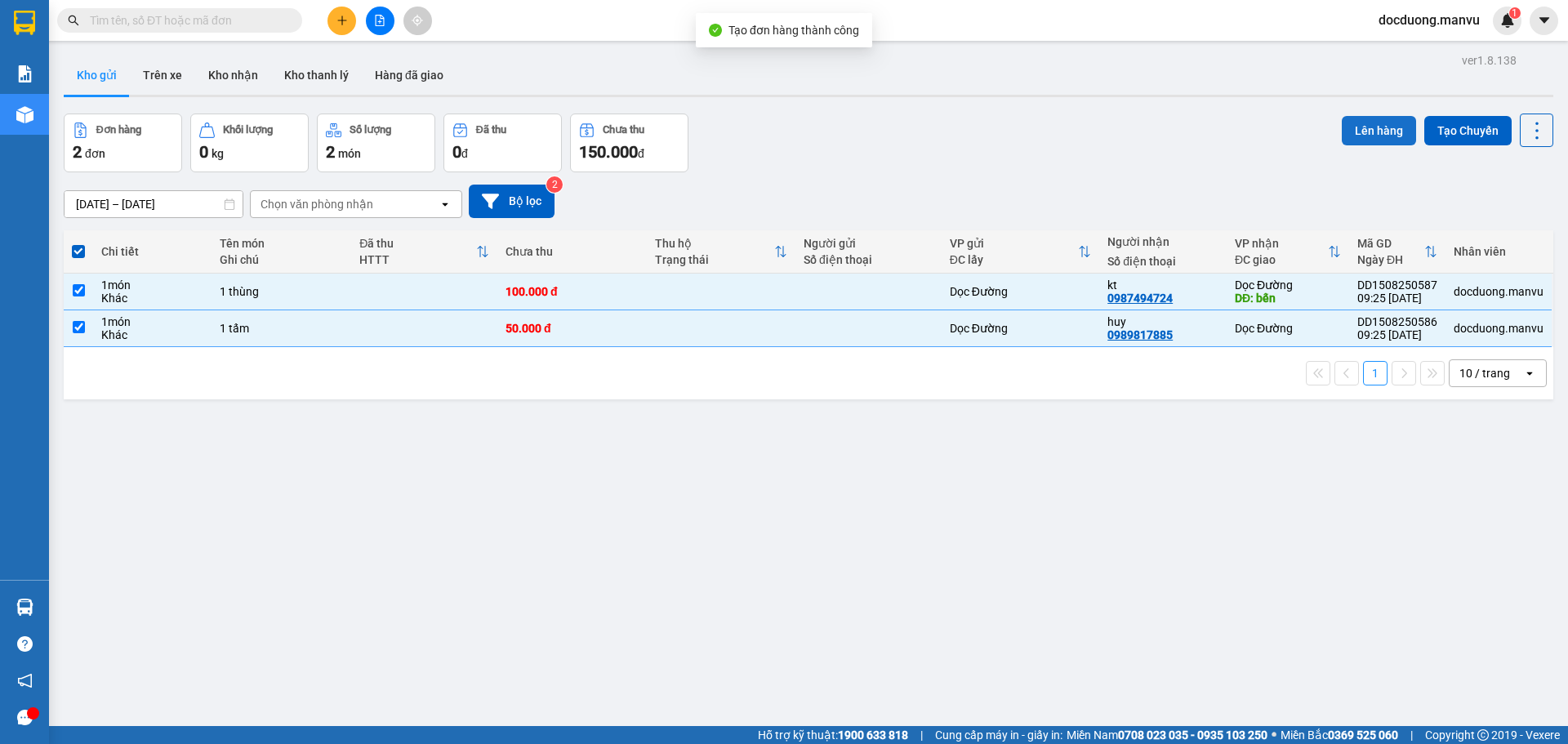
click at [1388, 136] on button "Lên hàng" at bounding box center [1378, 130] width 74 height 29
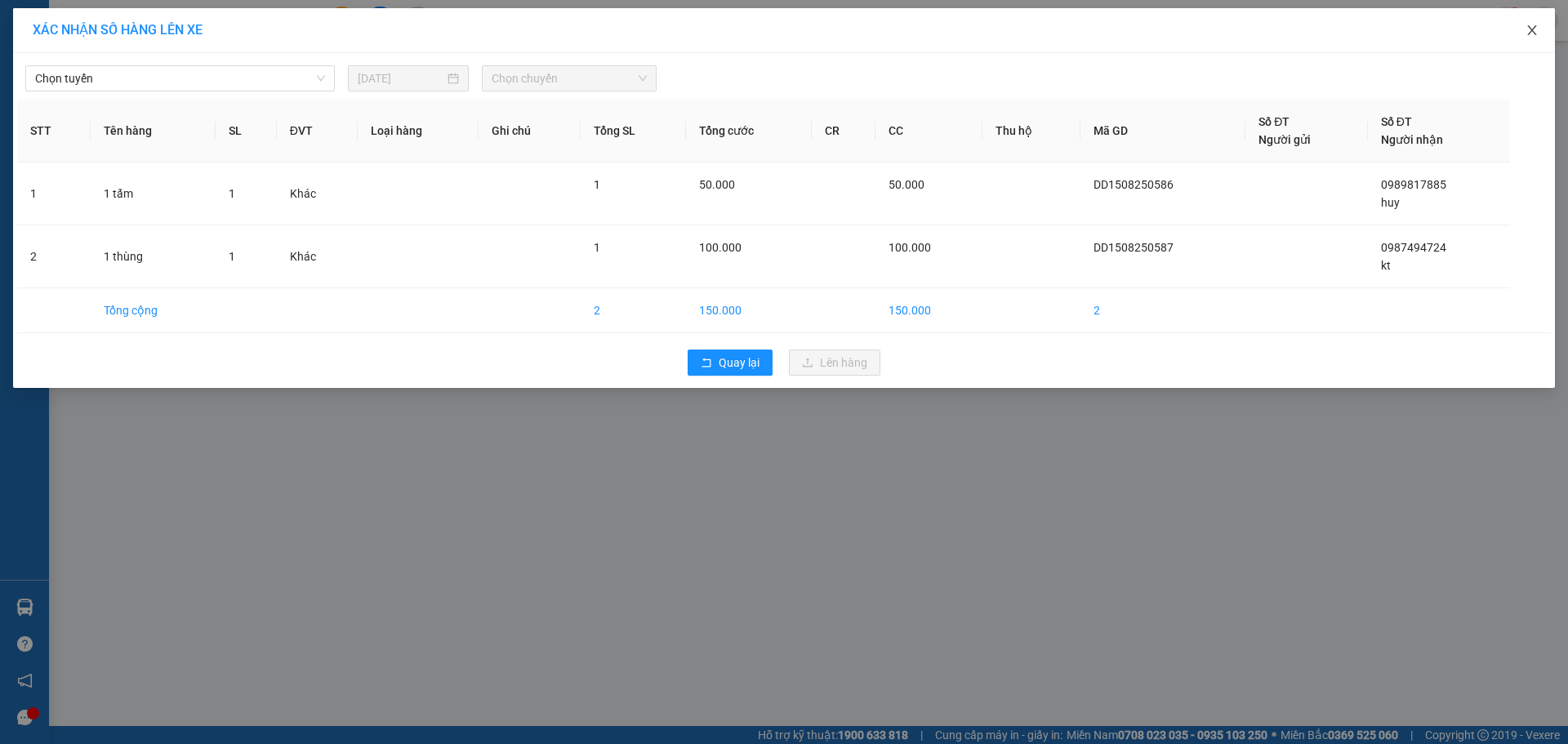
click at [1531, 30] on icon "close" at bounding box center [1531, 30] width 13 height 13
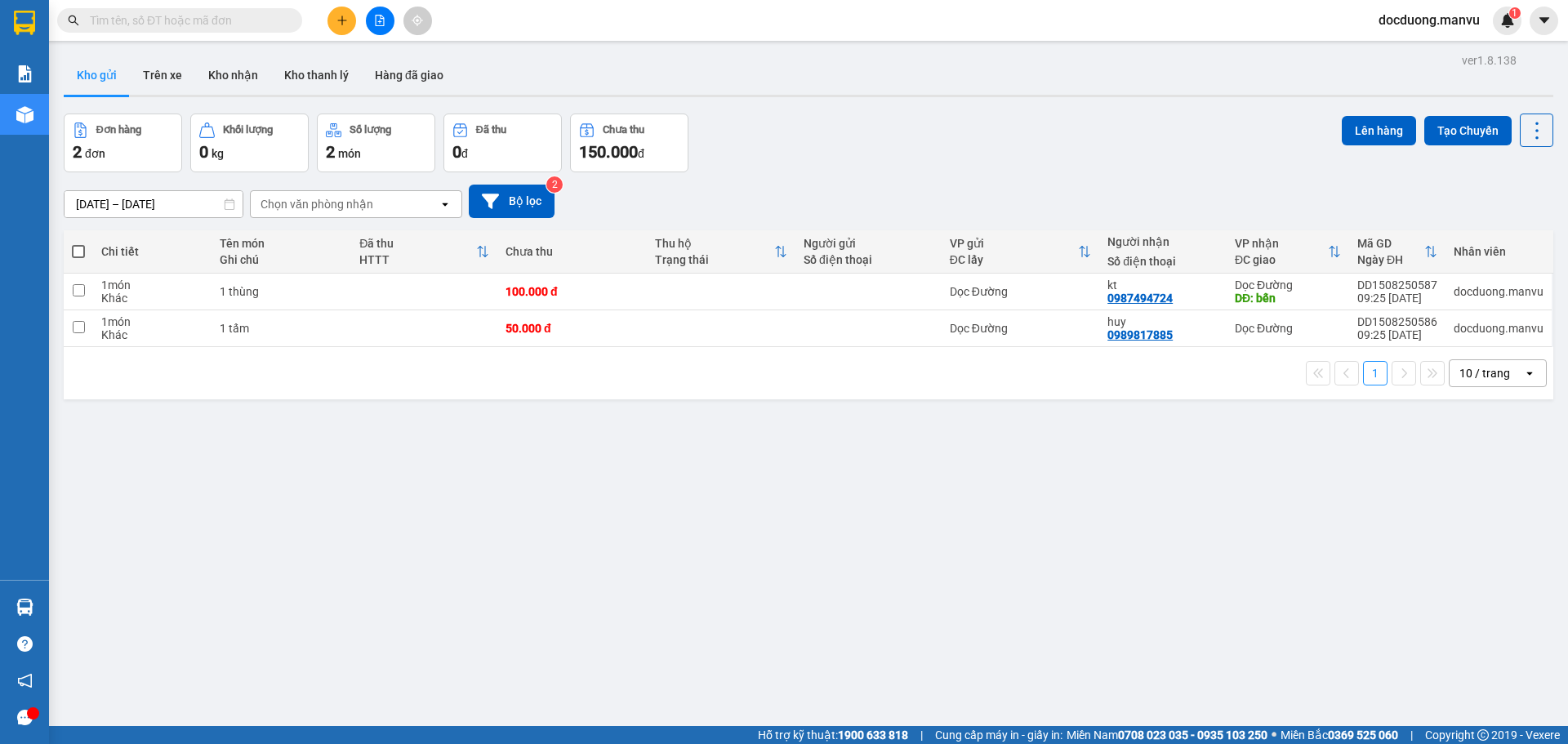
click at [349, 25] on button at bounding box center [342, 21] width 29 height 29
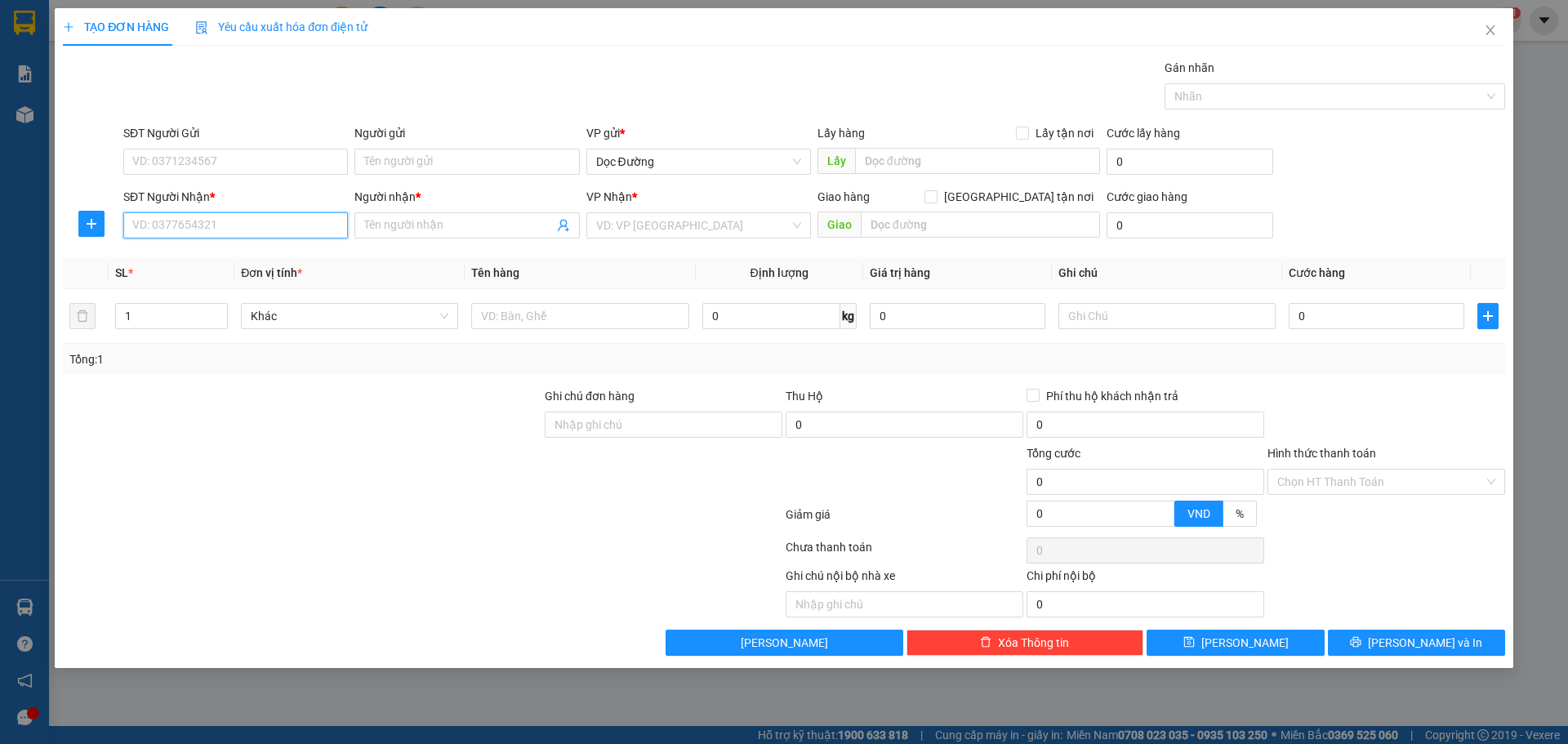
click at [229, 225] on input "SĐT Người Nhận *" at bounding box center [236, 225] width 225 height 26
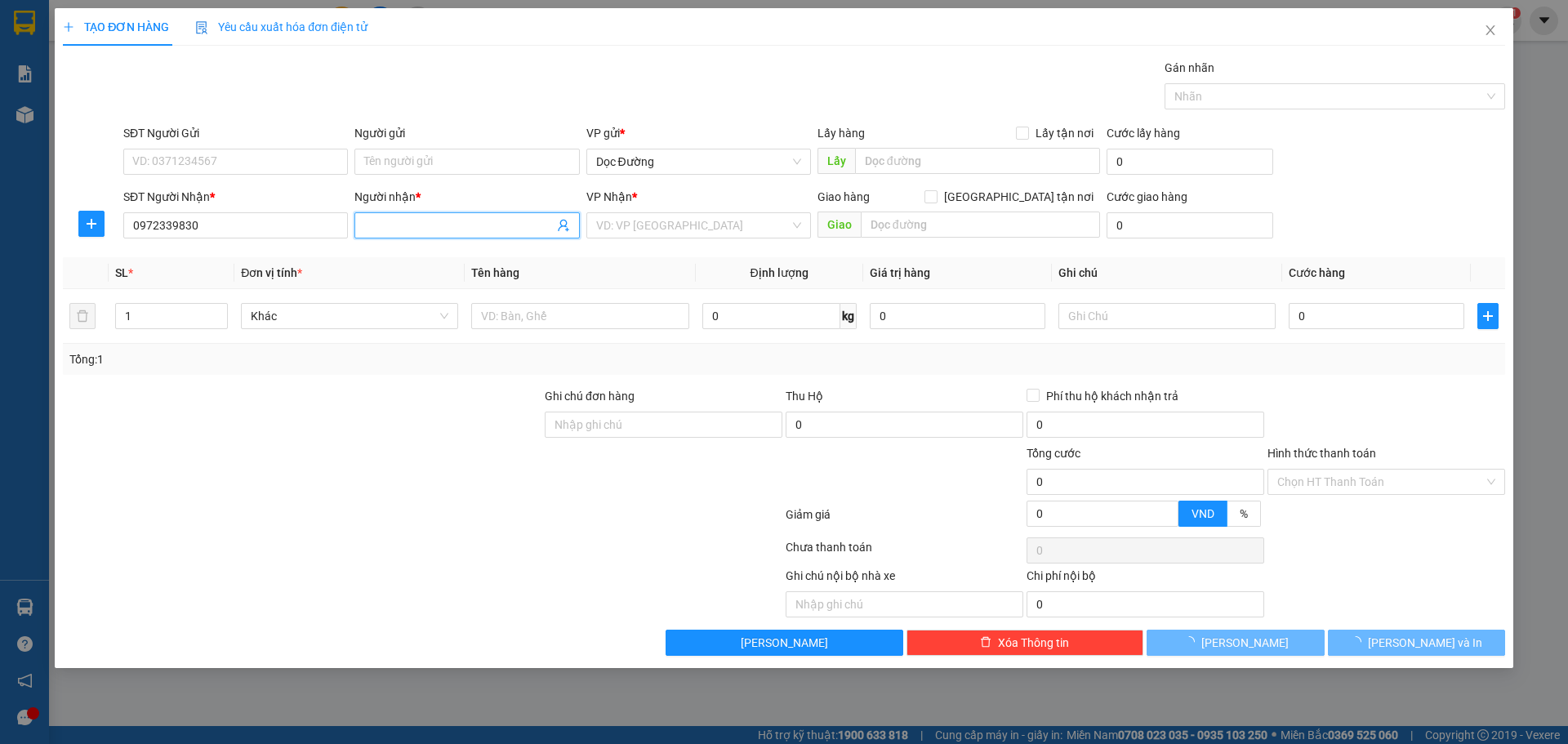
click at [413, 234] on input "Người nhận *" at bounding box center [458, 225] width 188 height 18
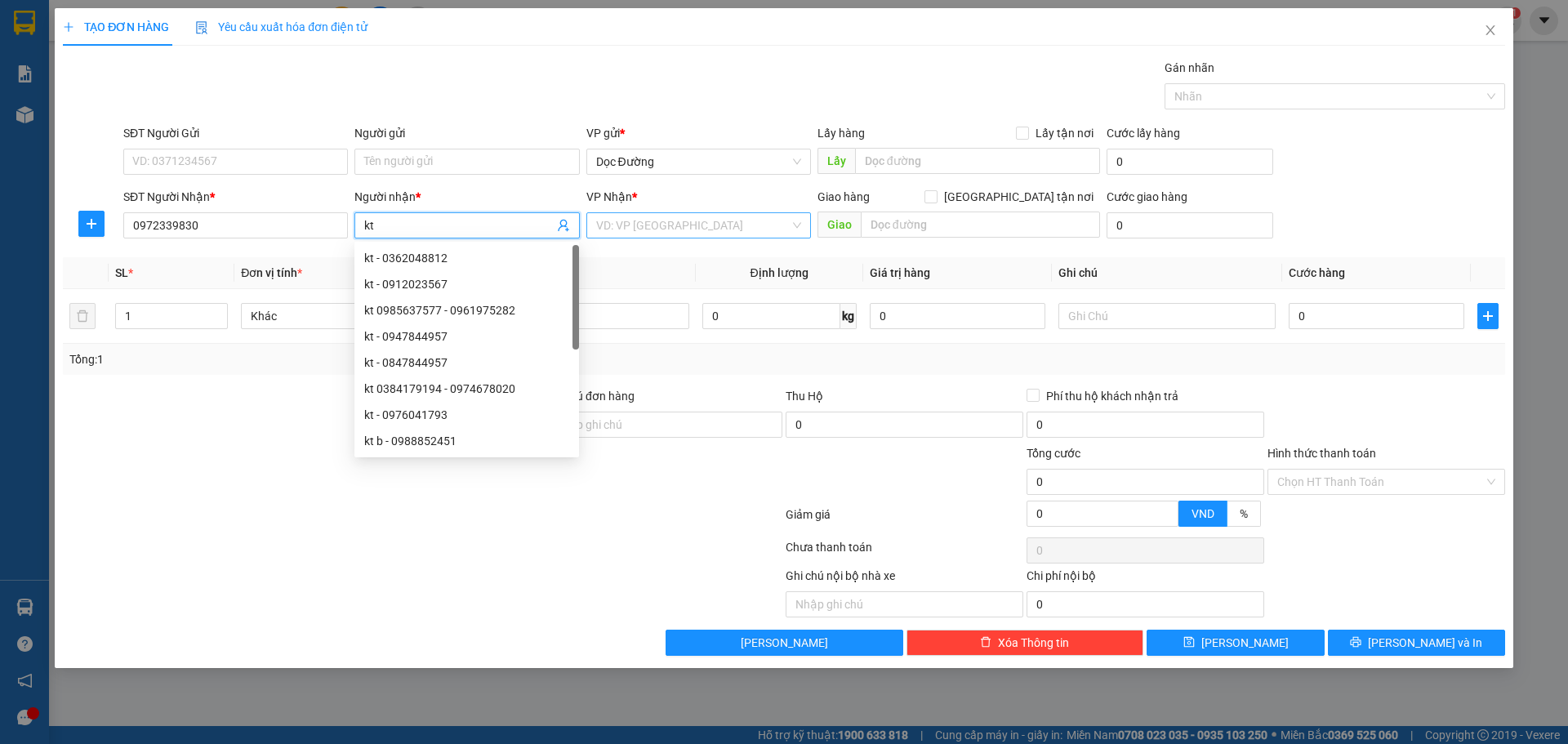
click at [706, 227] on input "search" at bounding box center [693, 225] width 194 height 24
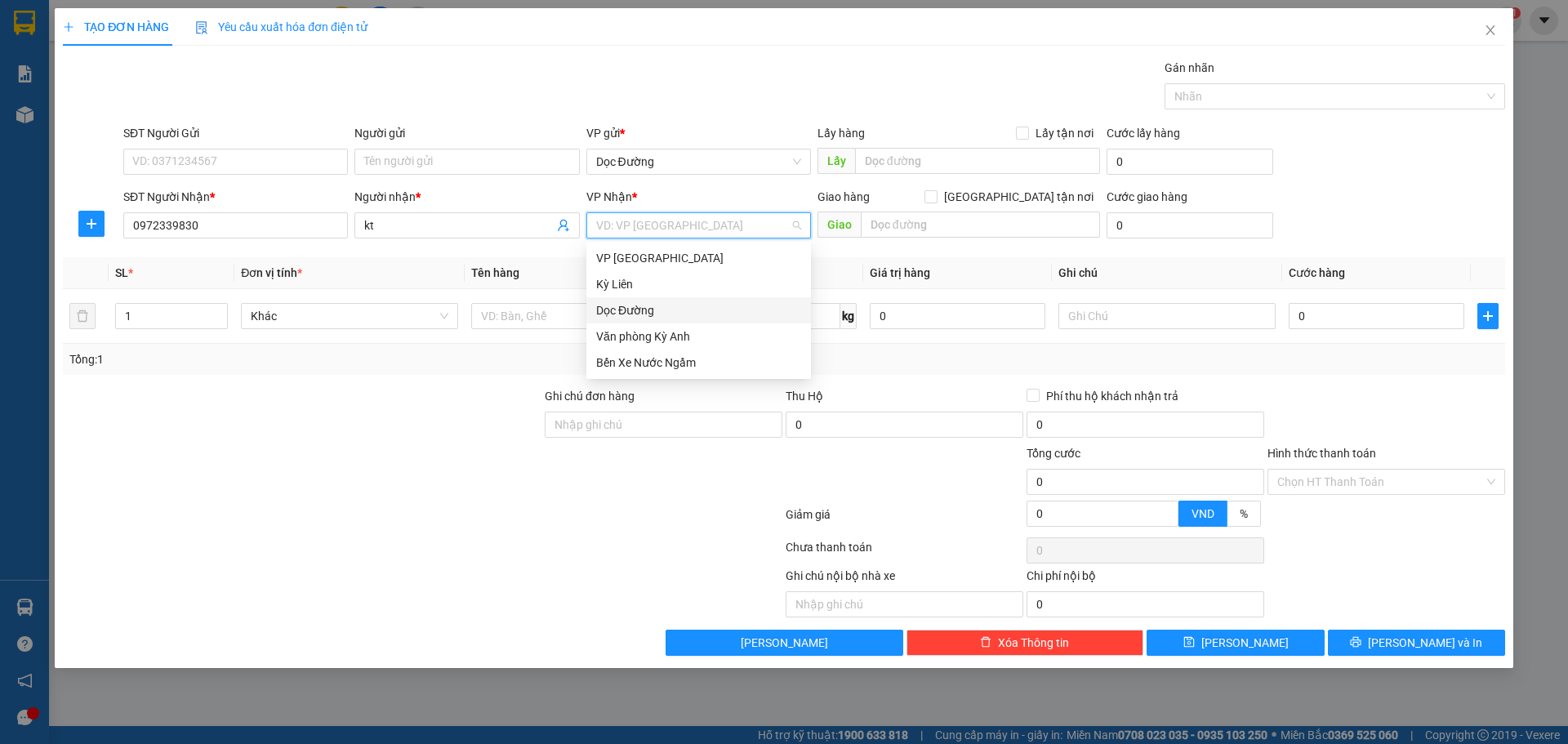
click at [675, 308] on div "Dọc Đường" at bounding box center [699, 310] width 205 height 18
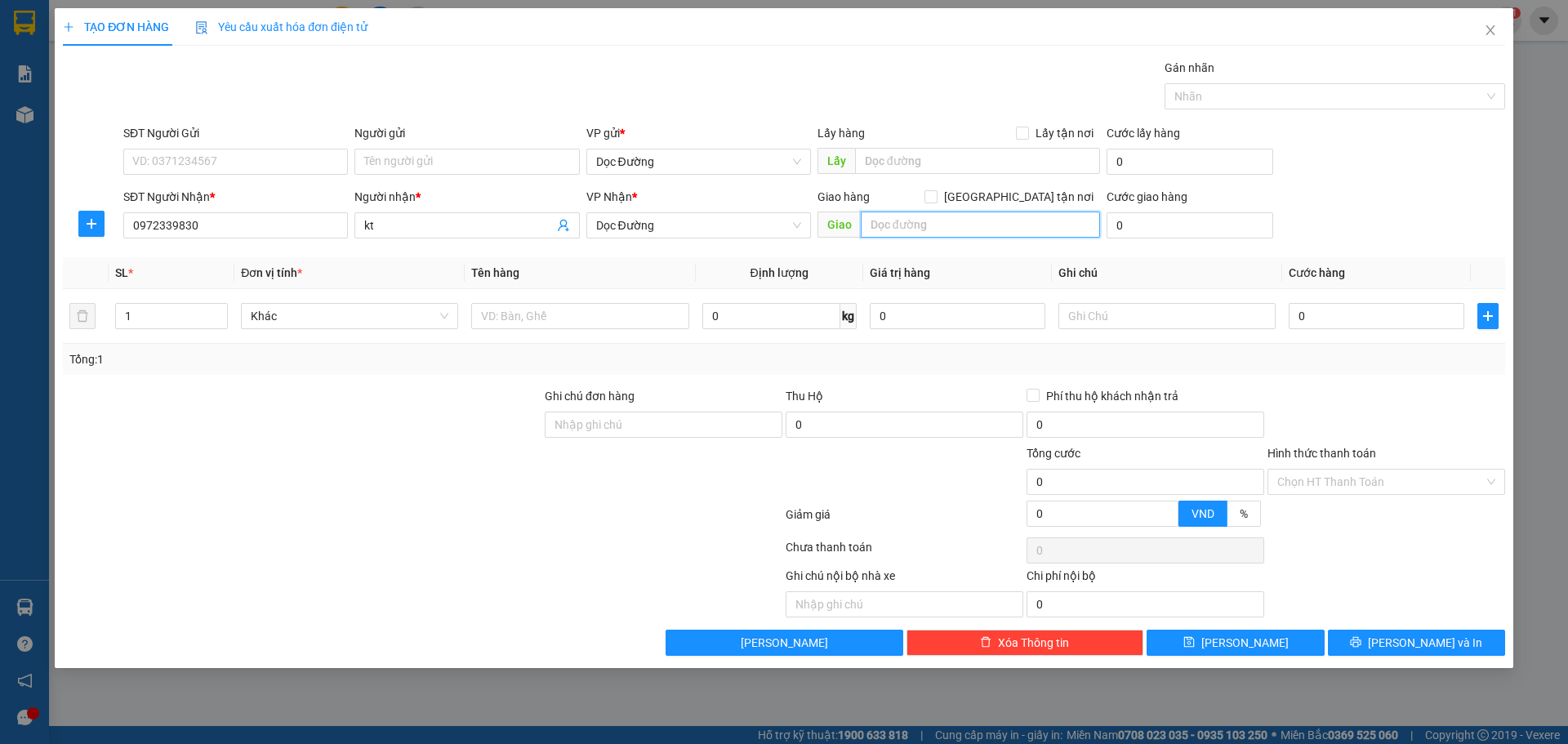
click at [869, 236] on input "text" at bounding box center [980, 224] width 239 height 26
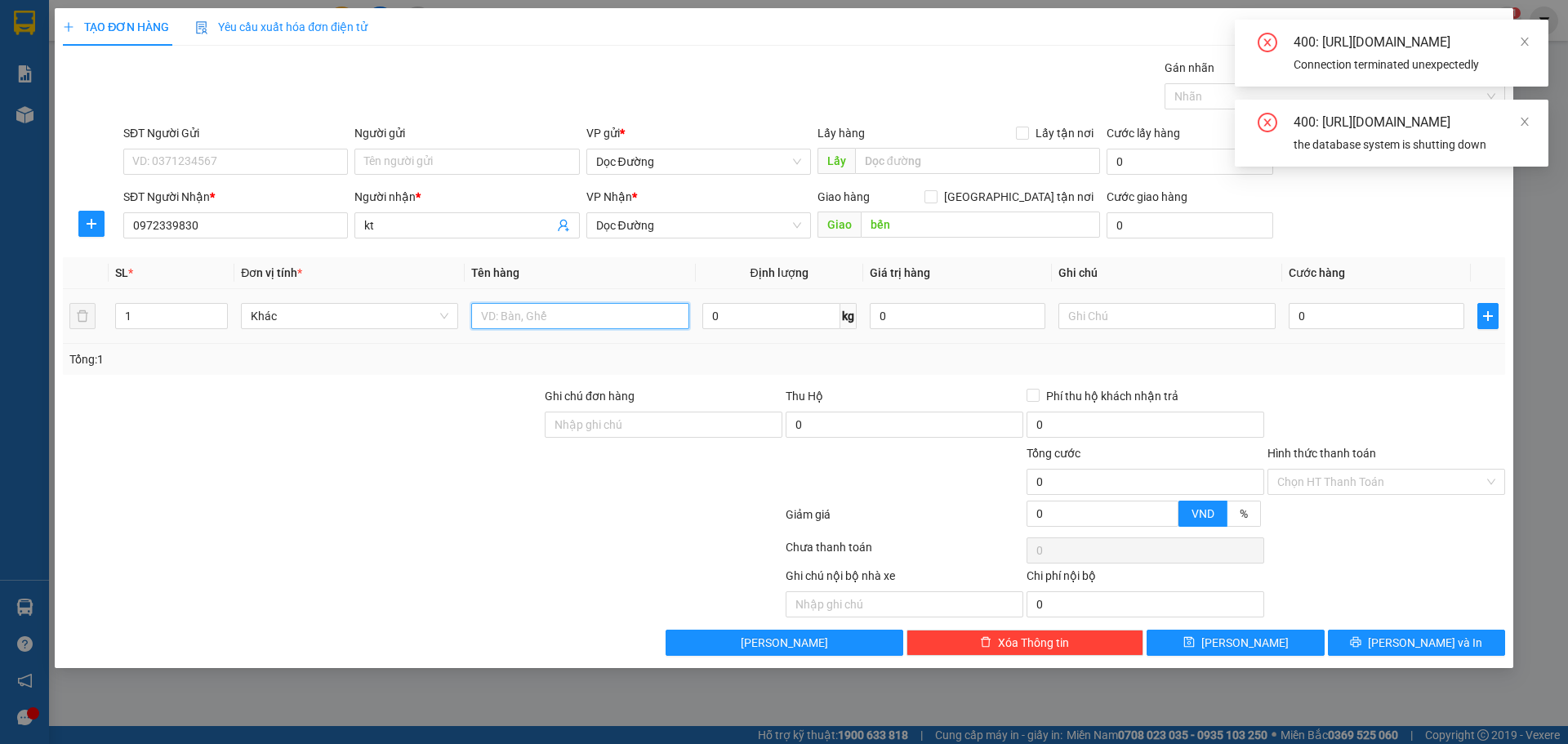
click at [560, 320] on input "text" at bounding box center [579, 315] width 217 height 26
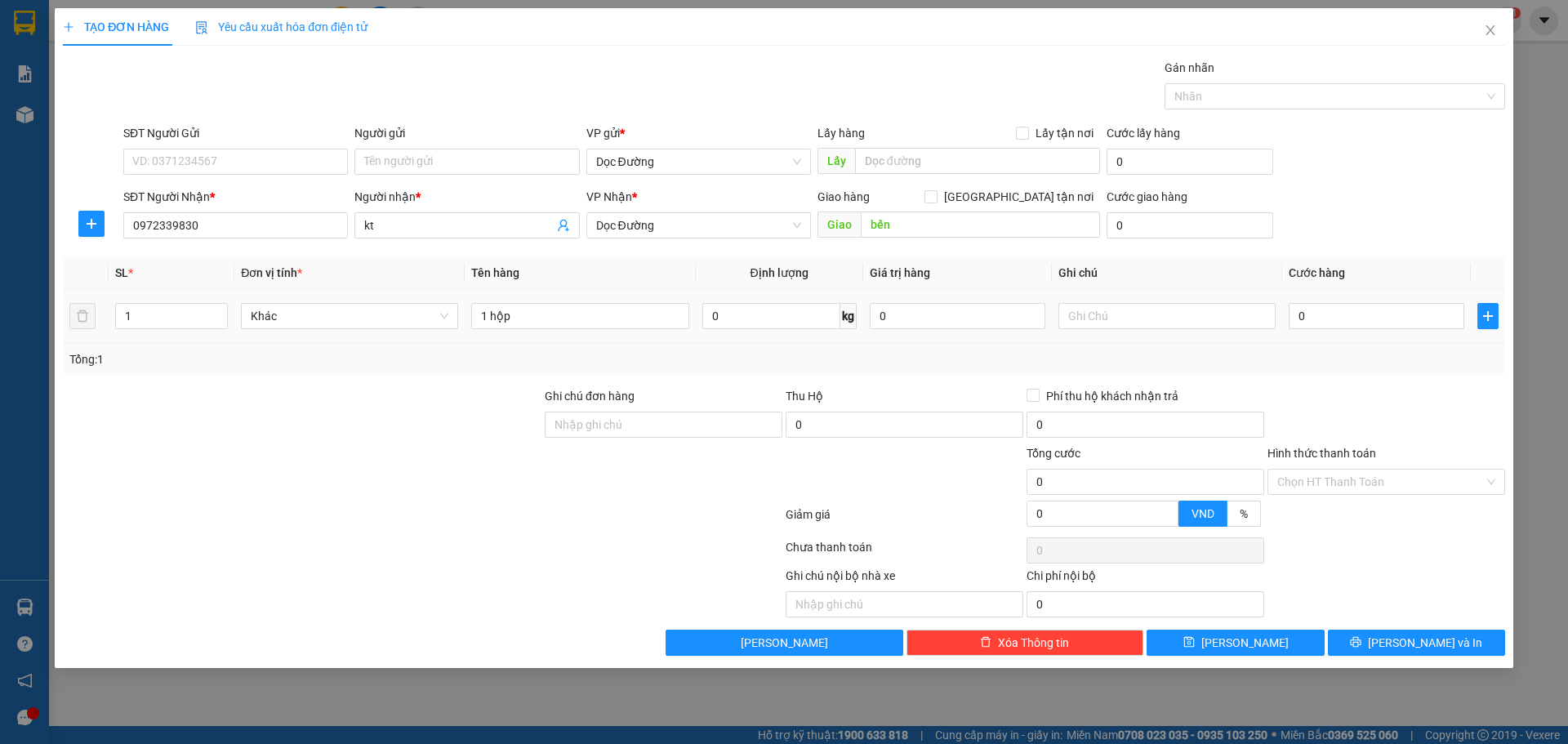
click at [1357, 333] on td "0" at bounding box center [1376, 316] width 188 height 54
click at [1361, 323] on input "0" at bounding box center [1376, 315] width 176 height 26
drag, startPoint x: 1354, startPoint y: 484, endPoint x: 1340, endPoint y: 497, distance: 19.1
click at [1353, 484] on input "Hình thức thanh toán" at bounding box center [1380, 481] width 206 height 24
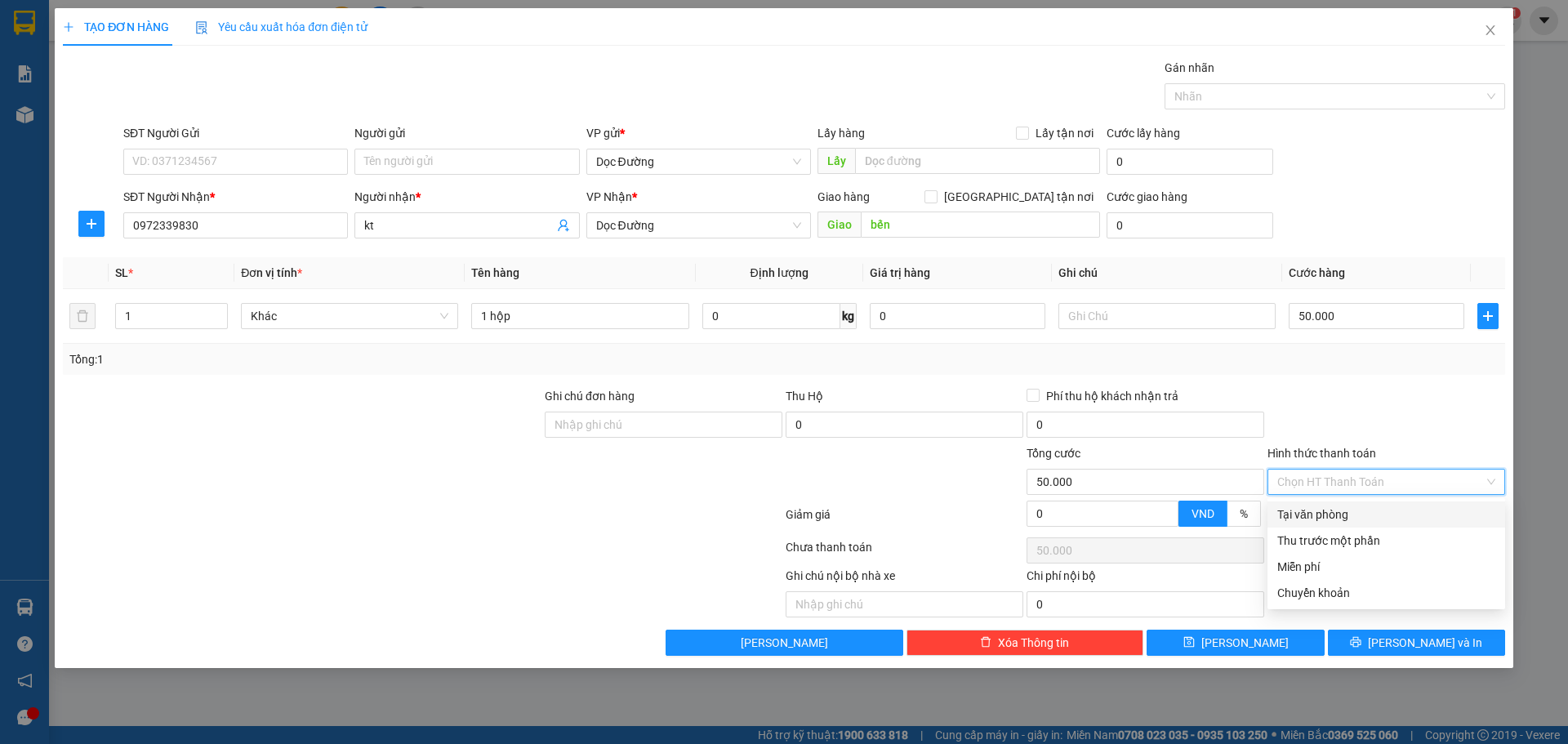
click at [1328, 517] on div "Tại văn phòng" at bounding box center [1386, 514] width 218 height 18
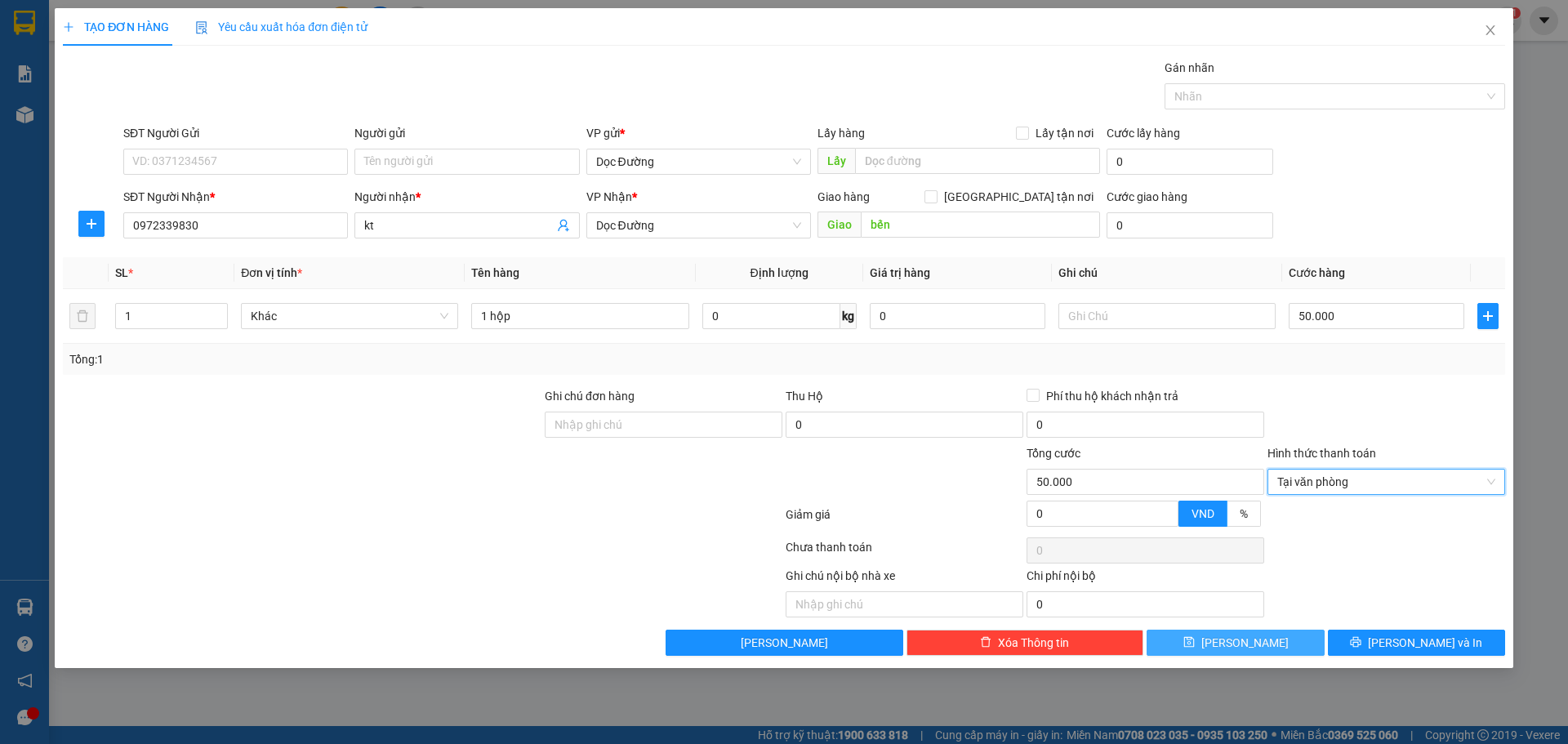
click at [1249, 639] on span "[PERSON_NAME]" at bounding box center [1245, 642] width 87 height 18
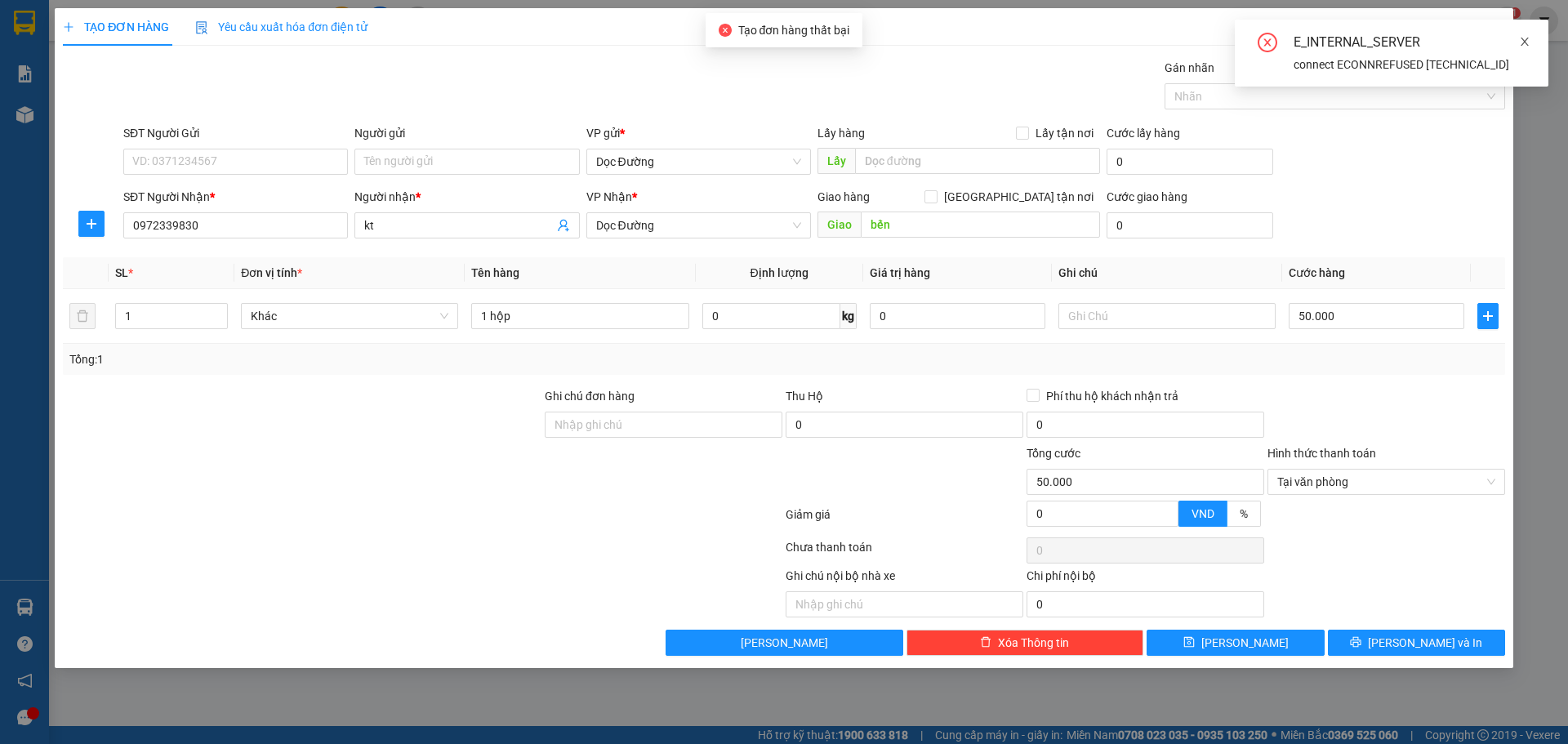
click at [1523, 41] on icon "close" at bounding box center [1524, 41] width 12 height 12
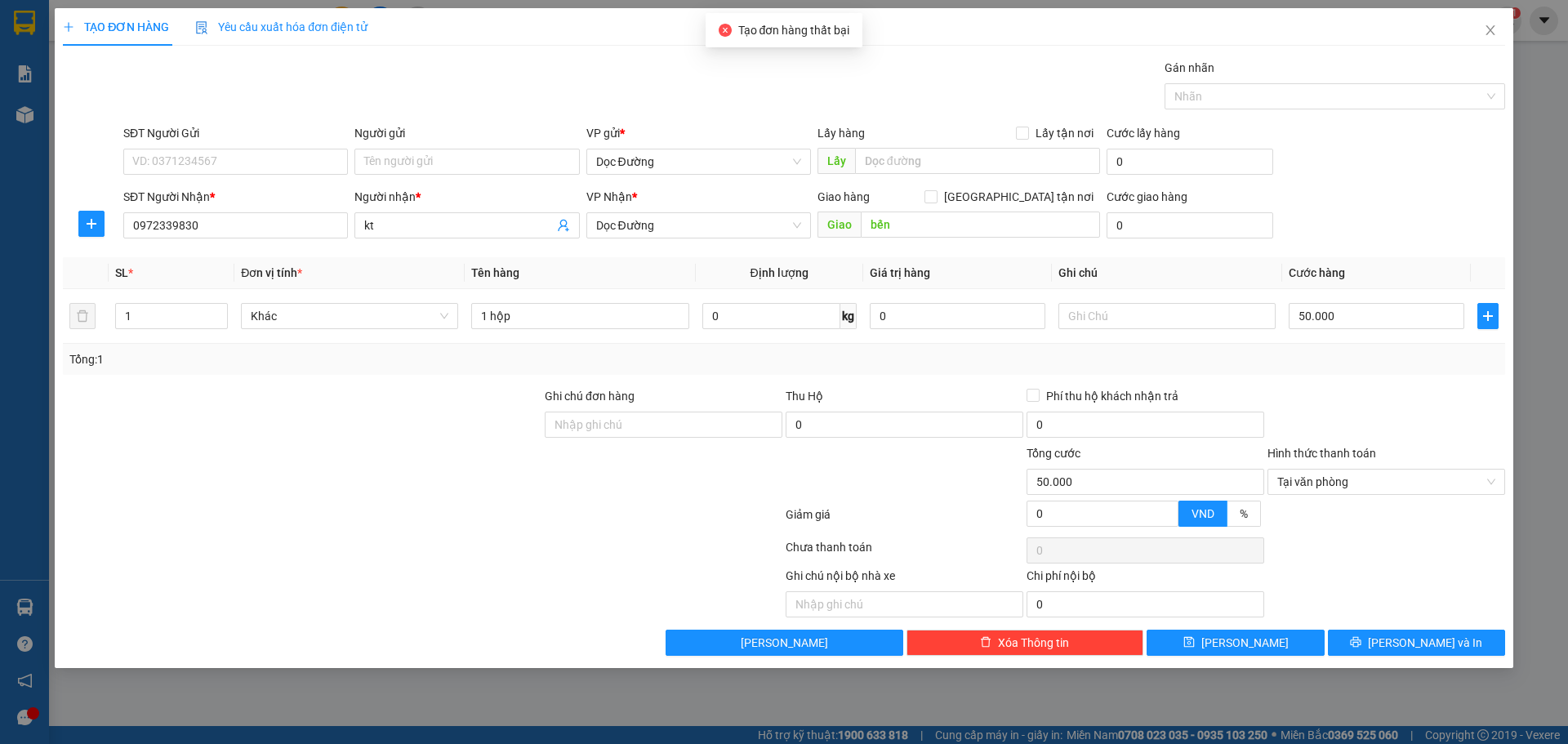
click at [743, 239] on div "VP Nhận * Dọc Đường" at bounding box center [699, 216] width 225 height 57
drag, startPoint x: 734, startPoint y: 195, endPoint x: 720, endPoint y: 218, distance: 26.9
click at [730, 203] on div "VP Nhận *" at bounding box center [699, 196] width 225 height 18
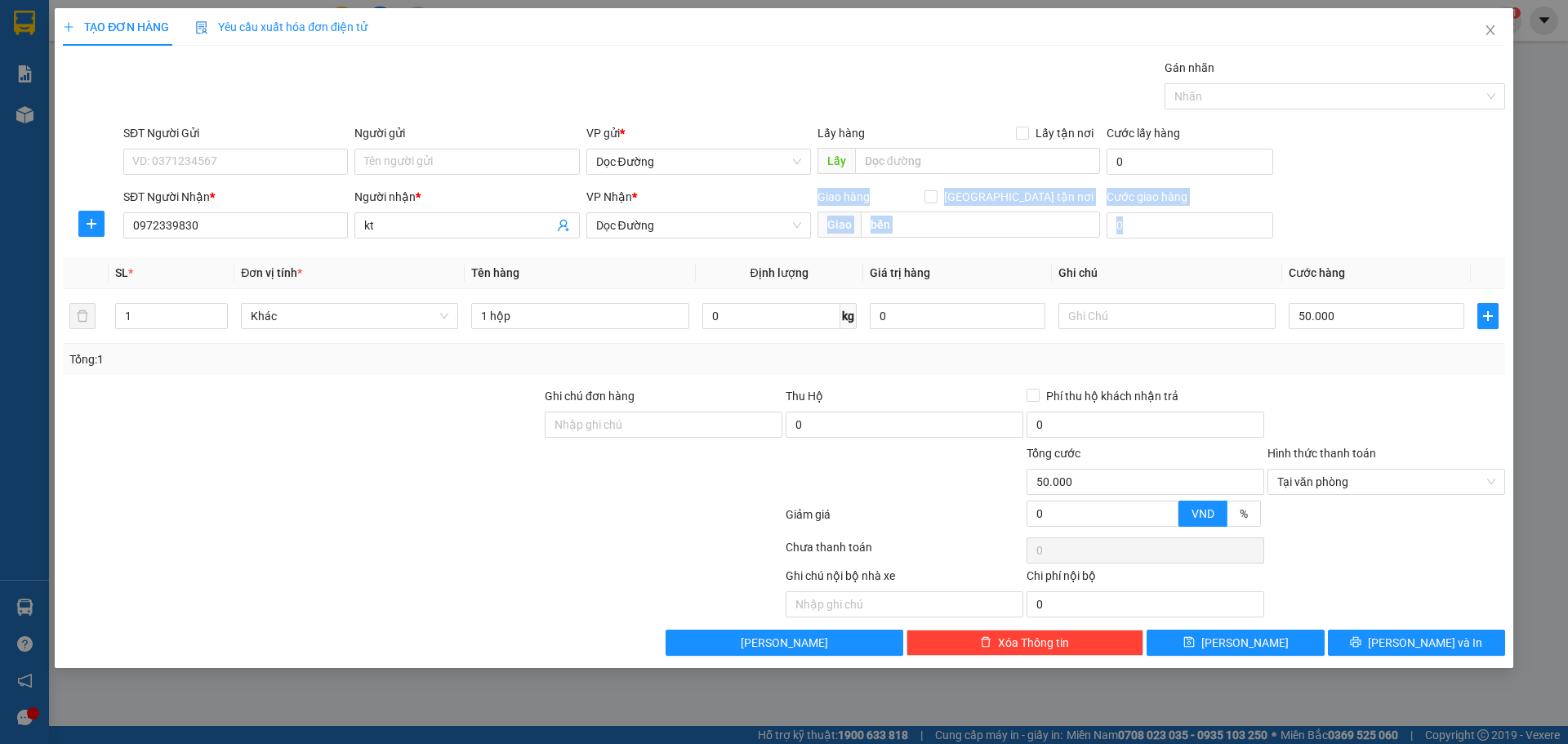
click at [700, 246] on div "Transit Pickup Surcharge Ids Transit Deliver Surcharge Ids Transit Deliver Surc…" at bounding box center [784, 357] width 1442 height 597
click at [1029, 269] on th "Giá trị hàng" at bounding box center [957, 273] width 188 height 32
click at [677, 226] on span "Dọc Đường" at bounding box center [699, 225] width 205 height 24
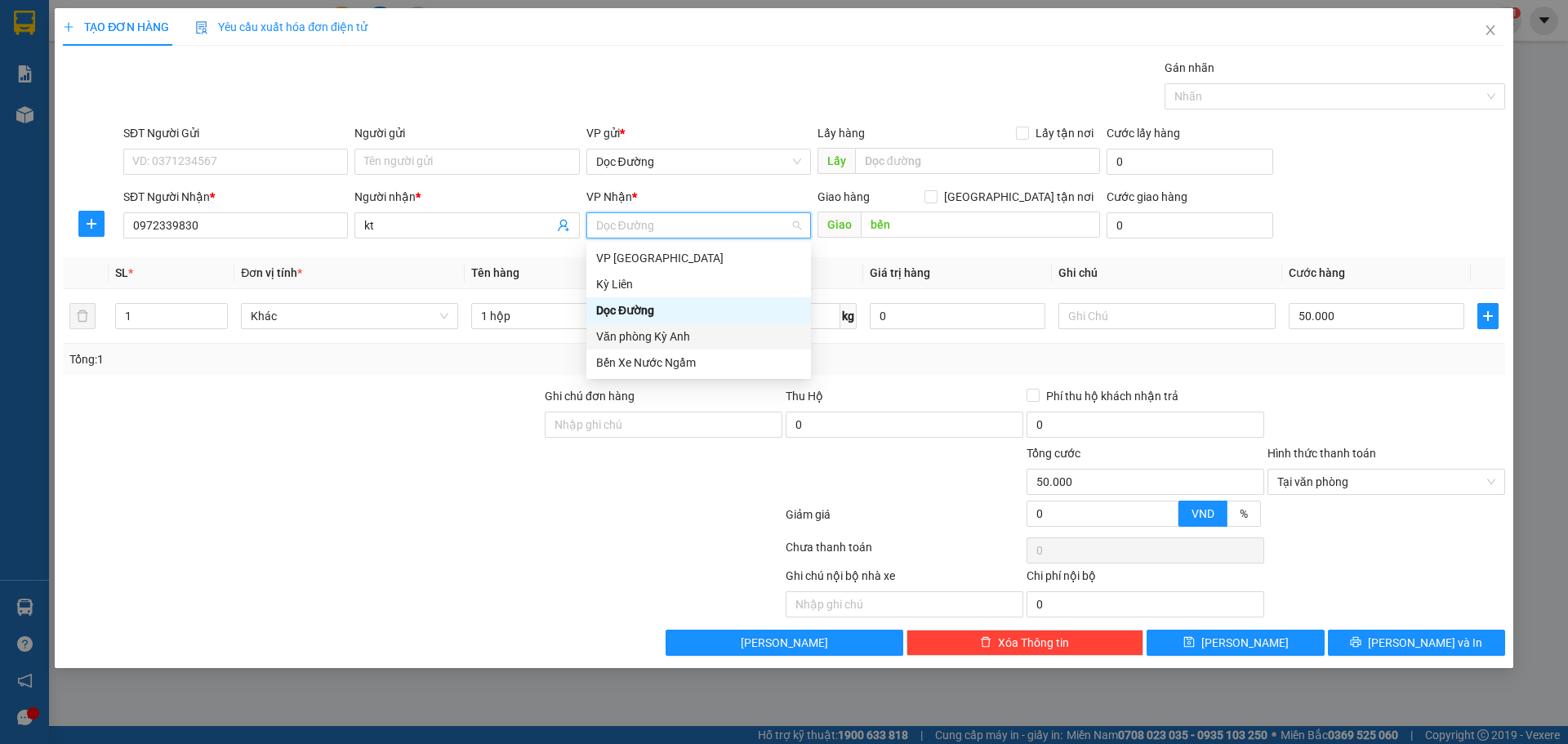
click at [653, 334] on div "Văn phòng Kỳ Anh" at bounding box center [699, 336] width 205 height 18
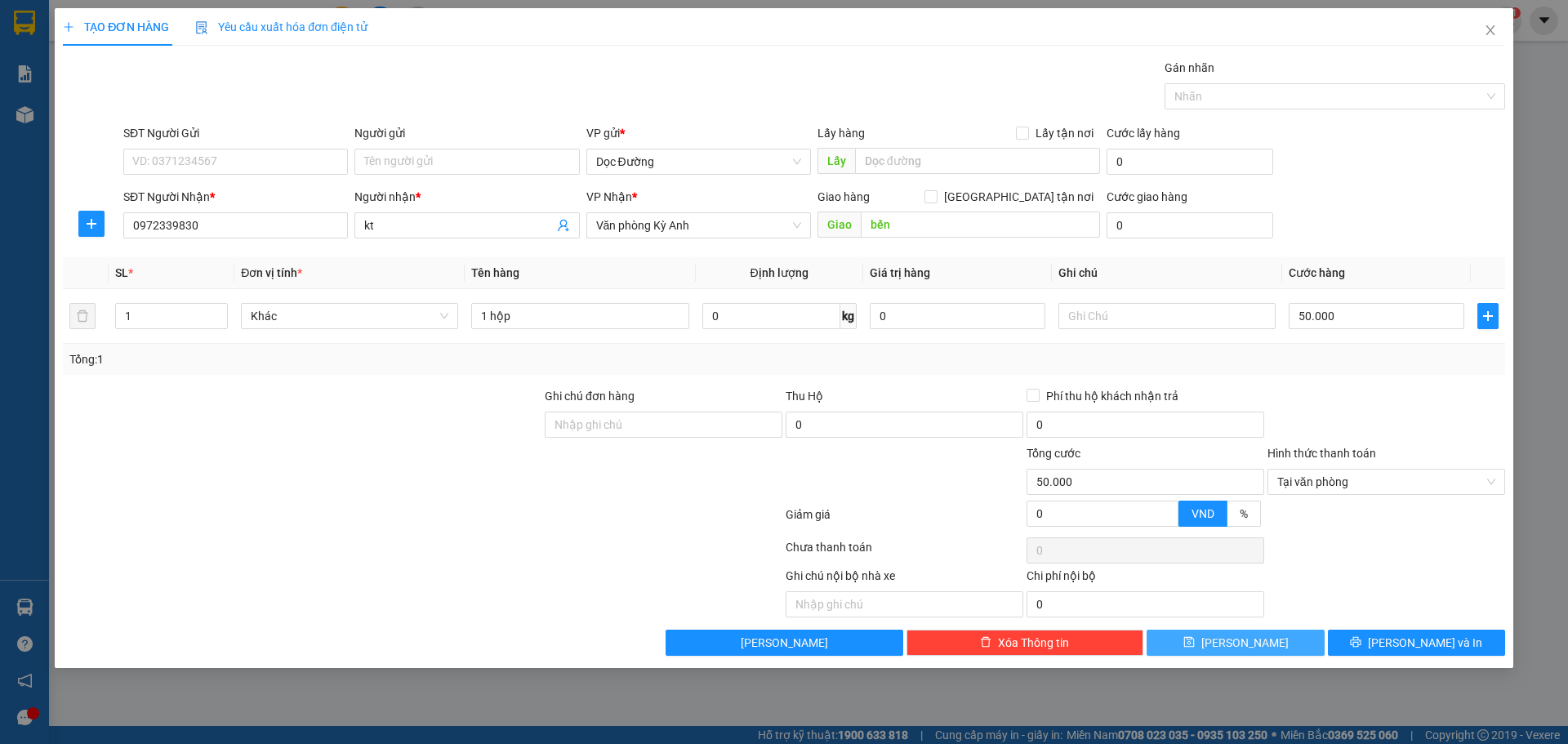
click at [1290, 634] on button "[PERSON_NAME]" at bounding box center [1235, 641] width 178 height 26
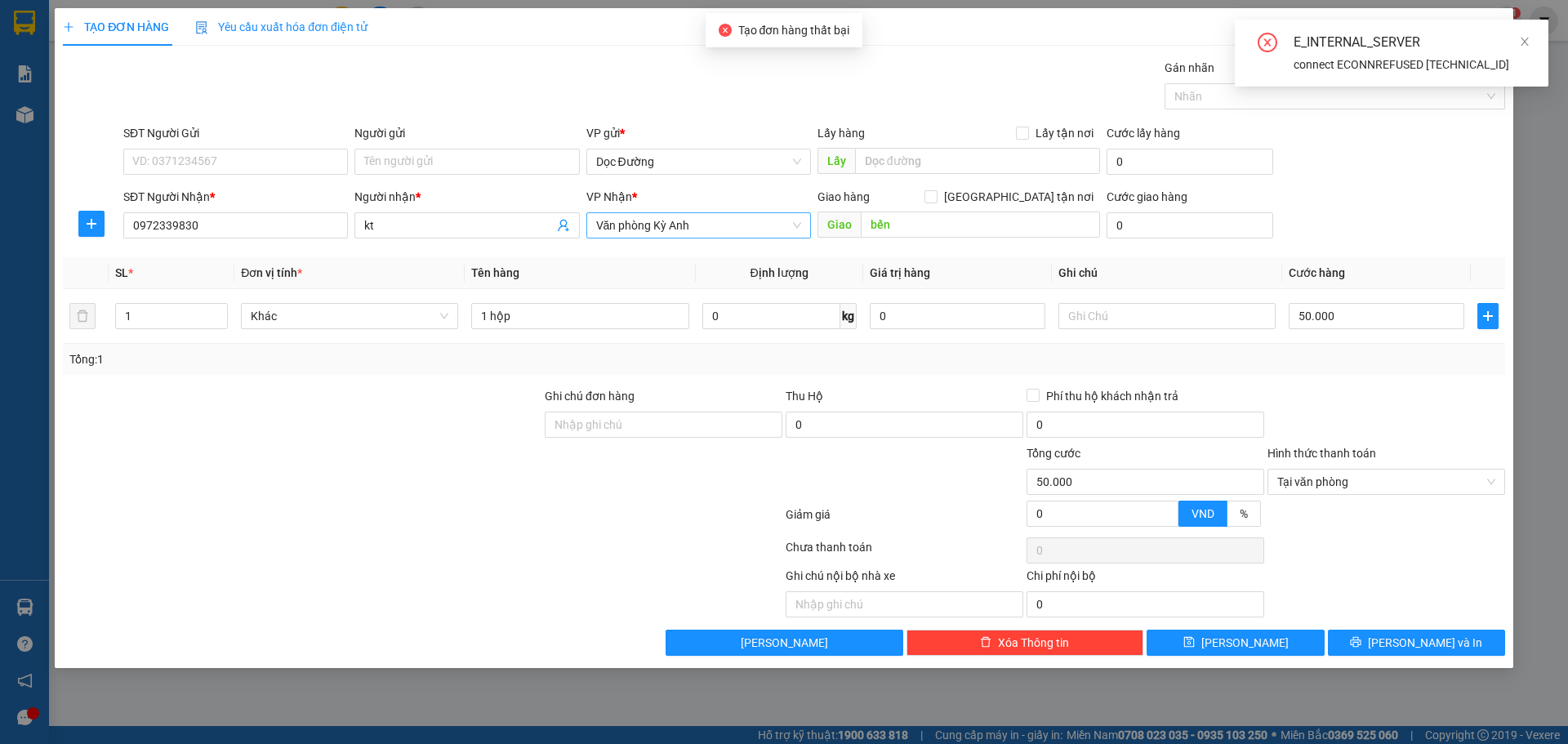
drag, startPoint x: 748, startPoint y: 239, endPoint x: 754, endPoint y: 228, distance: 12.5
click at [750, 236] on div "VP Nhận * Văn phòng Kỳ Anh" at bounding box center [699, 216] width 225 height 57
click at [754, 228] on span "Văn phòng Kỳ Anh" at bounding box center [699, 225] width 205 height 24
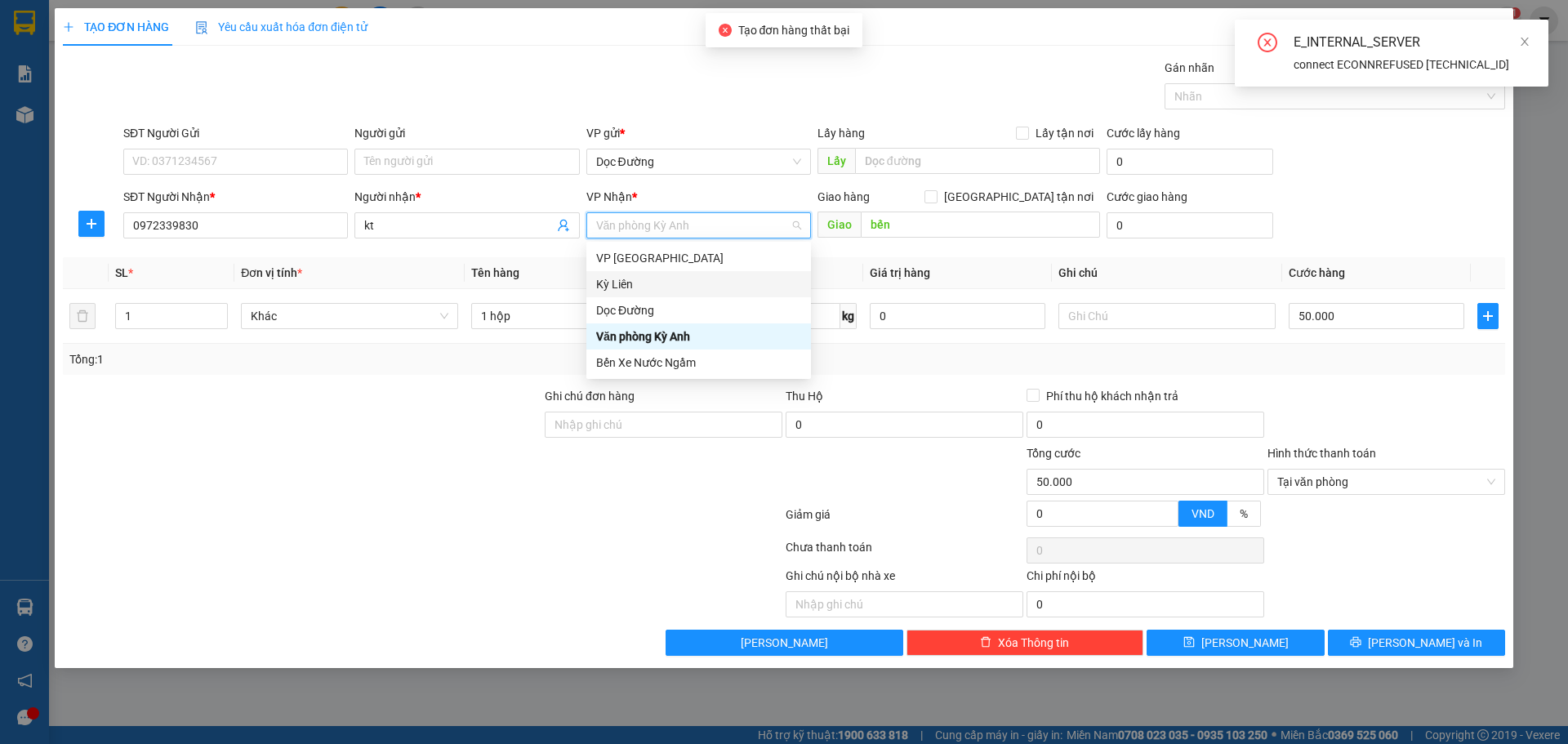
click at [676, 285] on div "Kỳ Liên" at bounding box center [699, 284] width 205 height 18
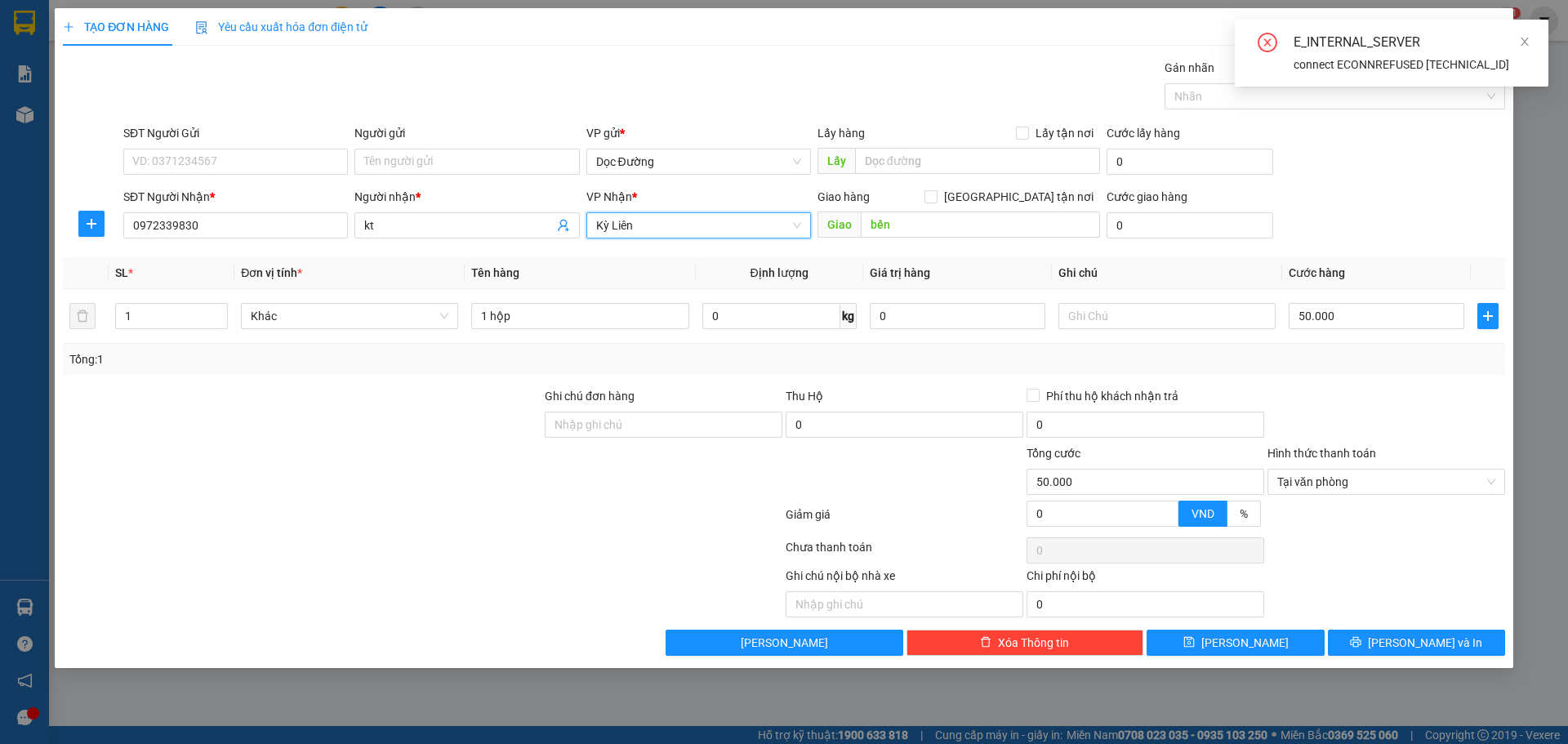
click at [767, 233] on span "Kỳ Liên" at bounding box center [699, 225] width 205 height 24
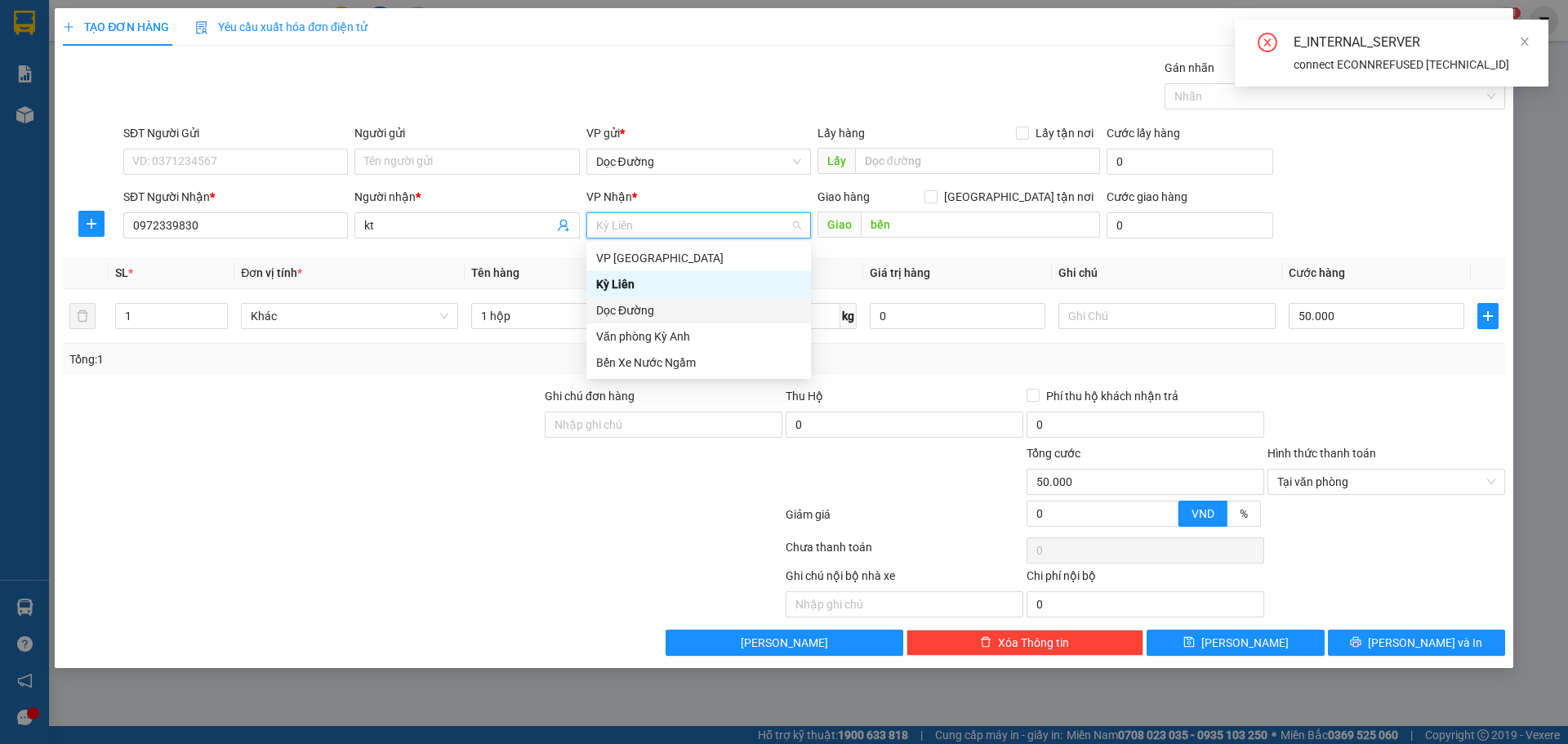
click at [661, 311] on div "Dọc Đường" at bounding box center [699, 310] width 205 height 18
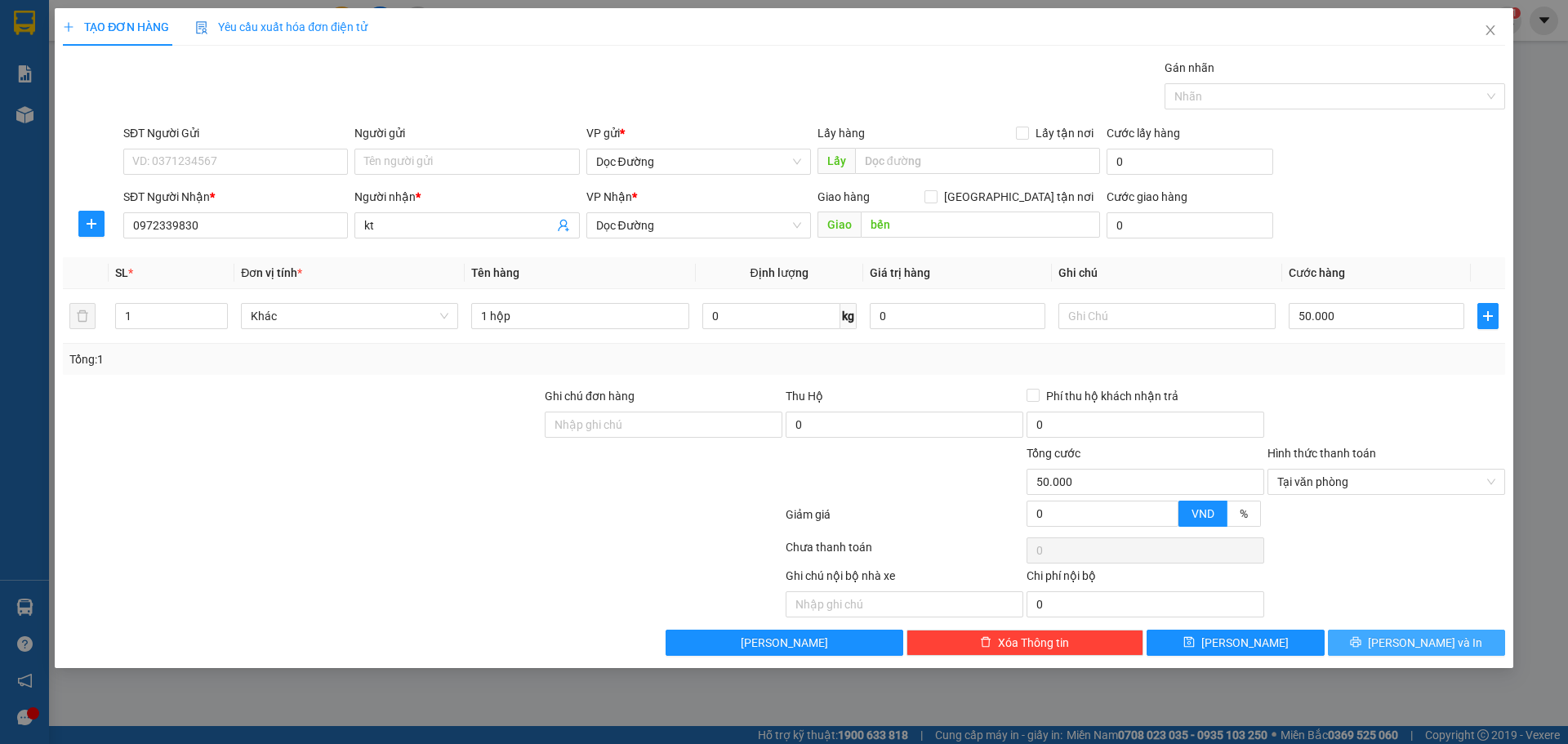
click at [1361, 638] on icon "printer" at bounding box center [1356, 641] width 12 height 12
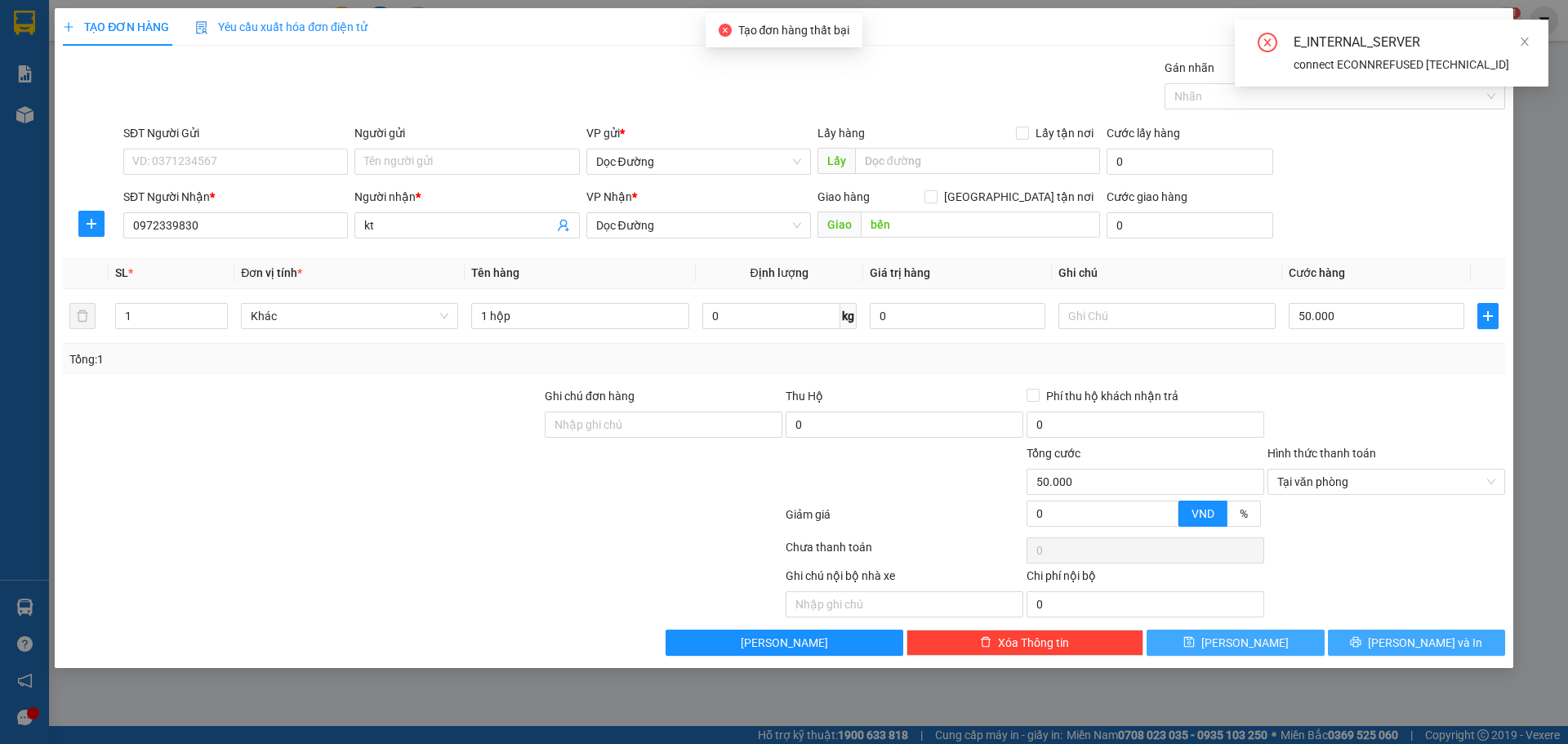
click at [1209, 639] on button "[PERSON_NAME]" at bounding box center [1235, 641] width 178 height 26
click at [1209, 638] on button "[PERSON_NAME]" at bounding box center [1235, 641] width 178 height 26
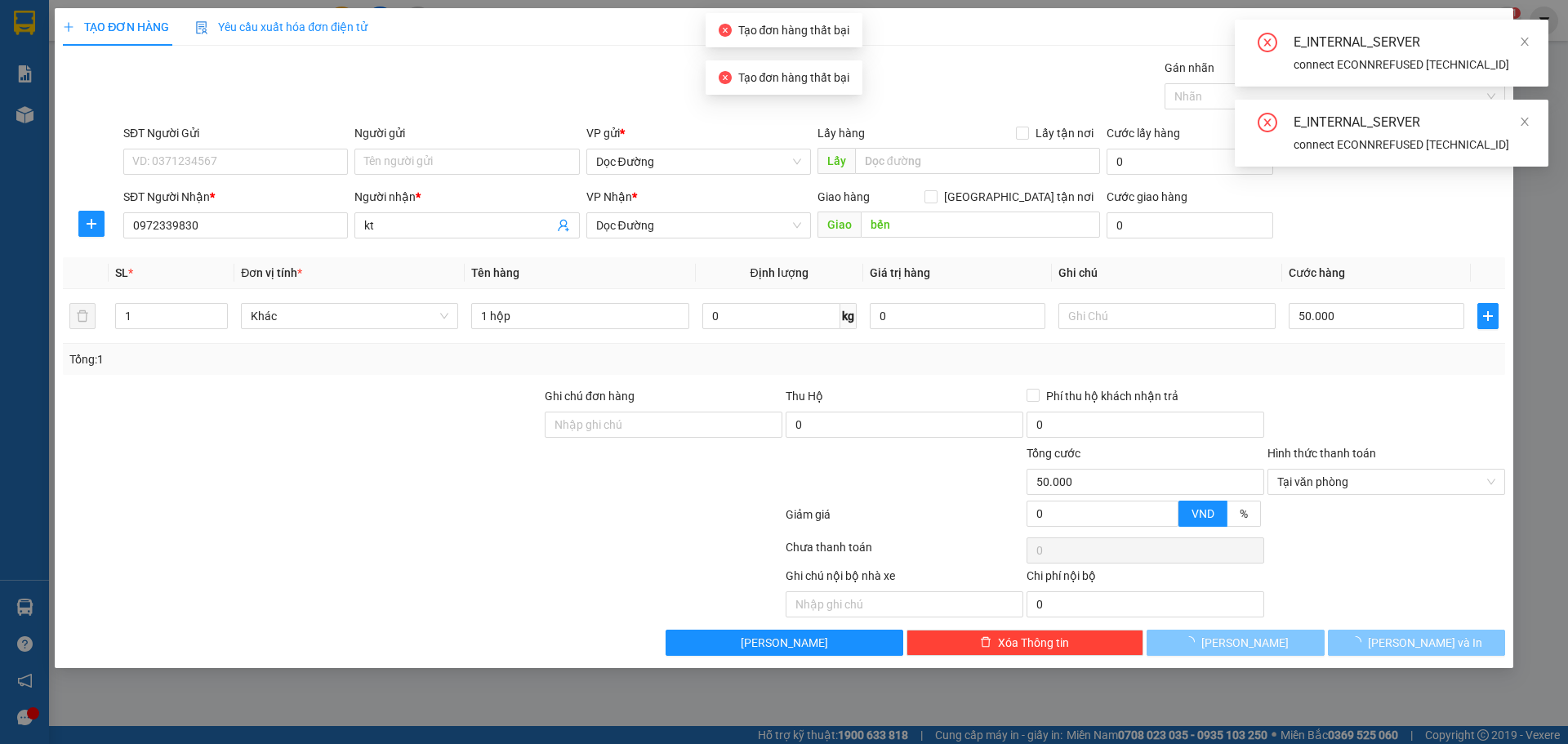
click at [1209, 638] on button "[PERSON_NAME]" at bounding box center [1235, 641] width 178 height 26
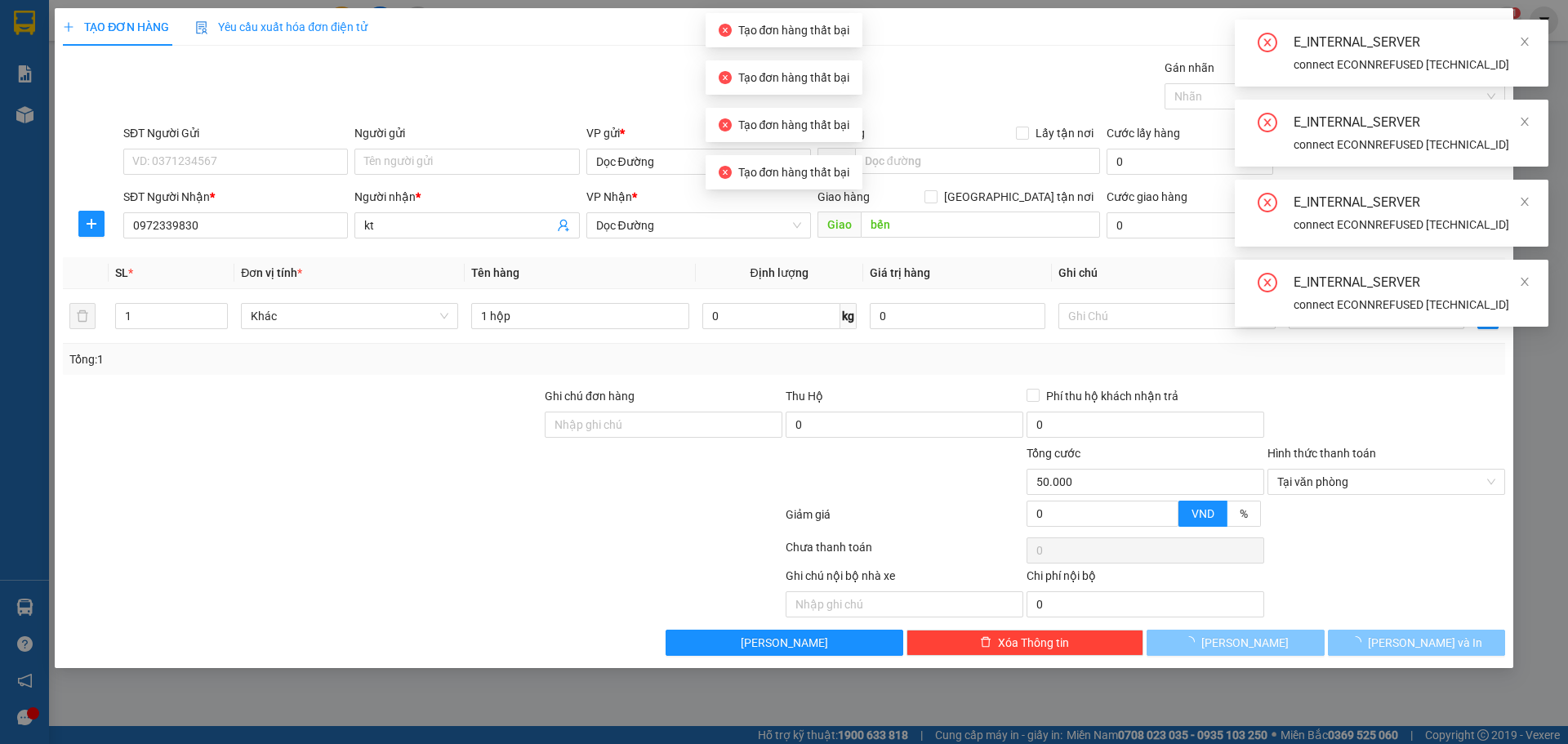
click at [1209, 638] on button "[PERSON_NAME]" at bounding box center [1235, 641] width 178 height 26
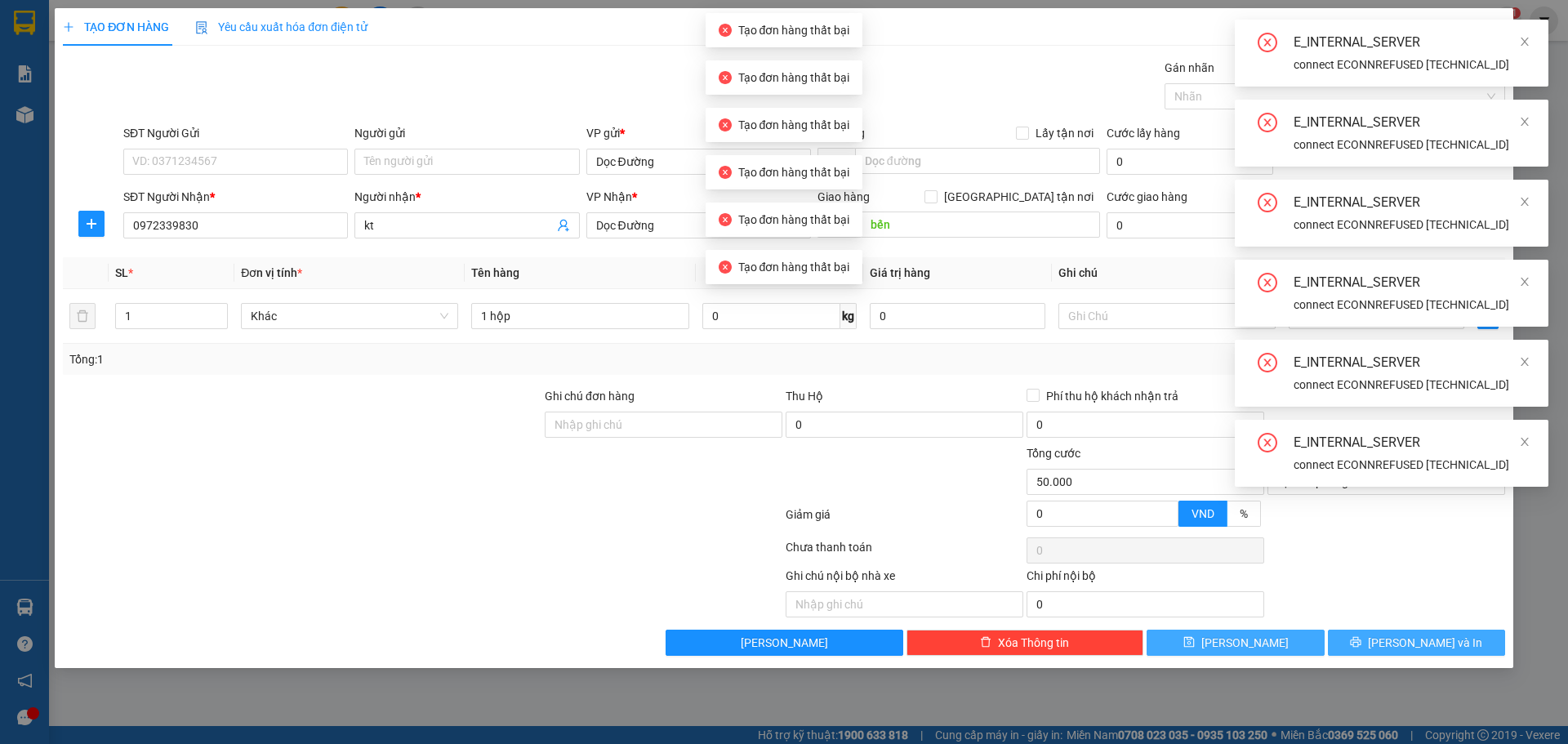
click at [1209, 638] on button "[PERSON_NAME]" at bounding box center [1235, 641] width 178 height 26
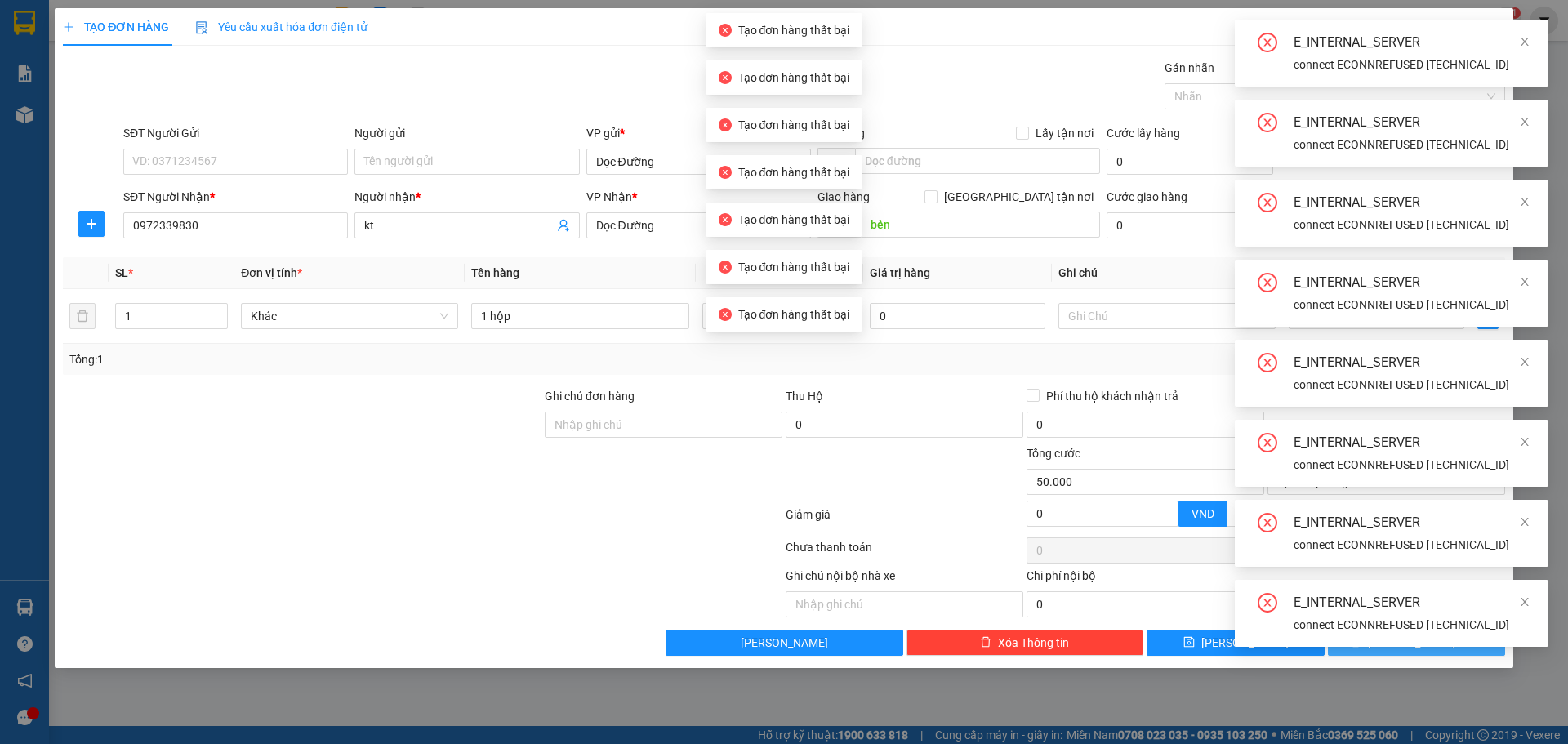
click at [409, 399] on div at bounding box center [303, 416] width 482 height 57
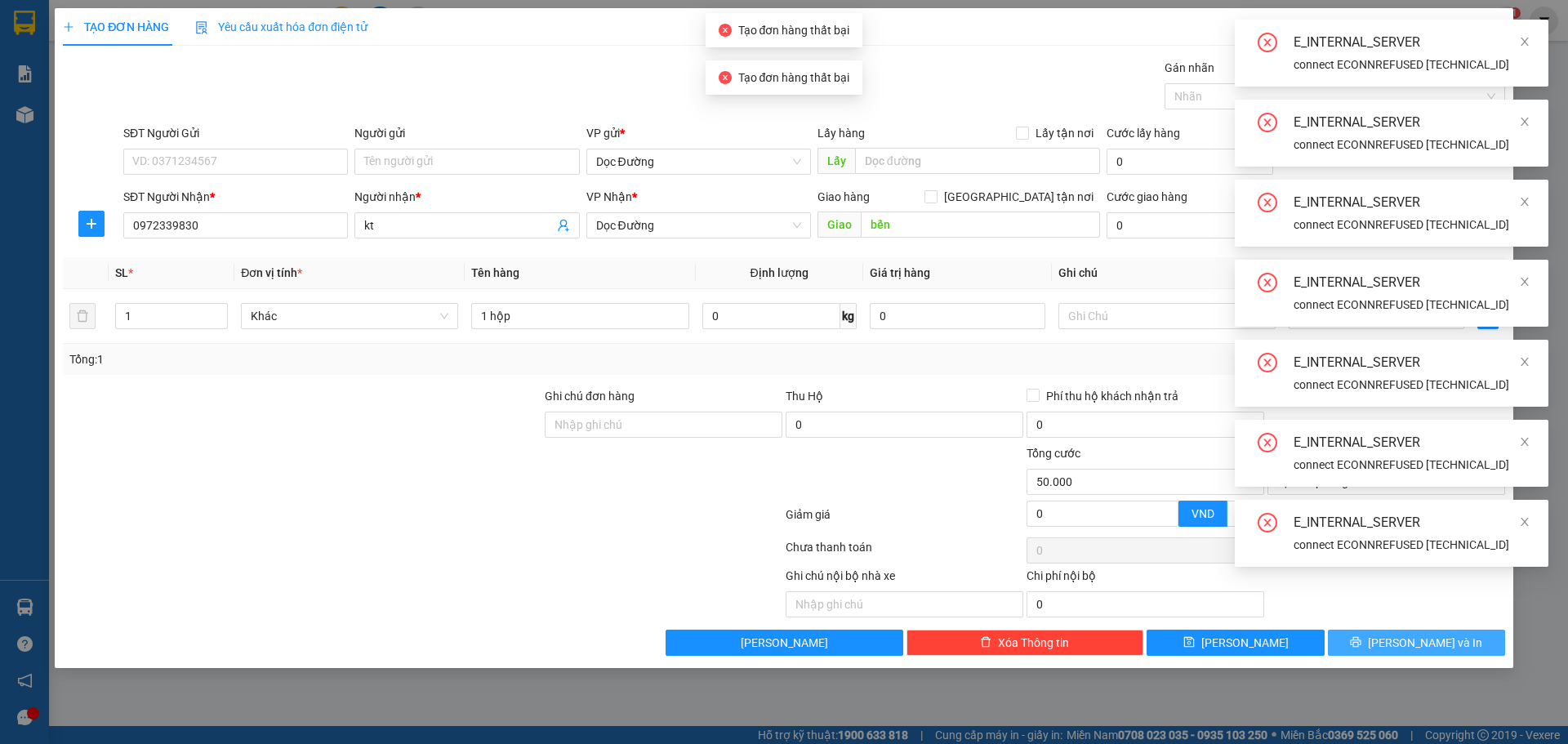
click at [284, 414] on div at bounding box center [303, 416] width 482 height 57
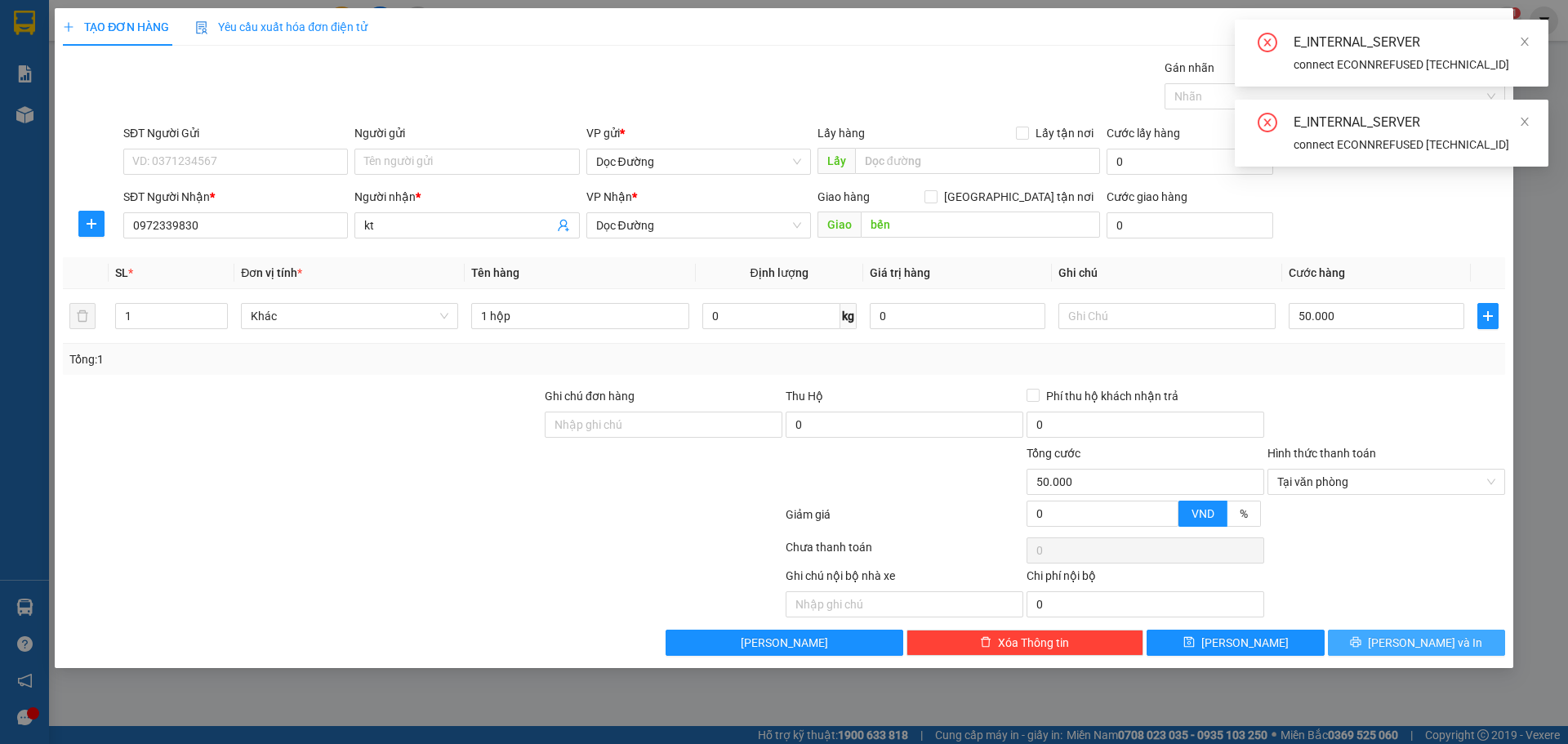
click at [1424, 215] on div "SĐT Người Nhận * 0972339830 Người nhận * kt VP Nhận * Dọc Đường Giao hàng [GEOG…" at bounding box center [815, 216] width 1389 height 57
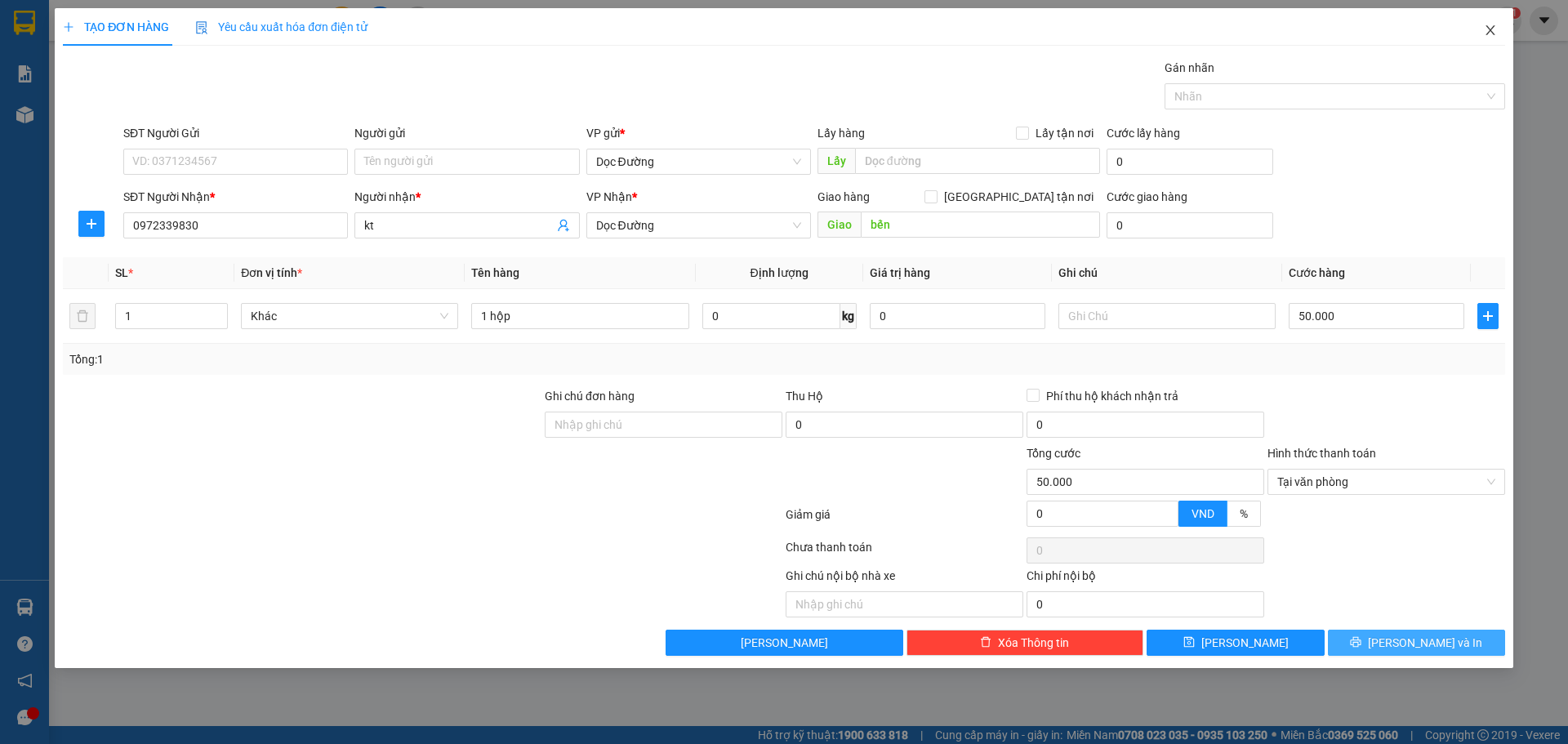
click at [1487, 40] on span "Close" at bounding box center [1489, 30] width 46 height 45
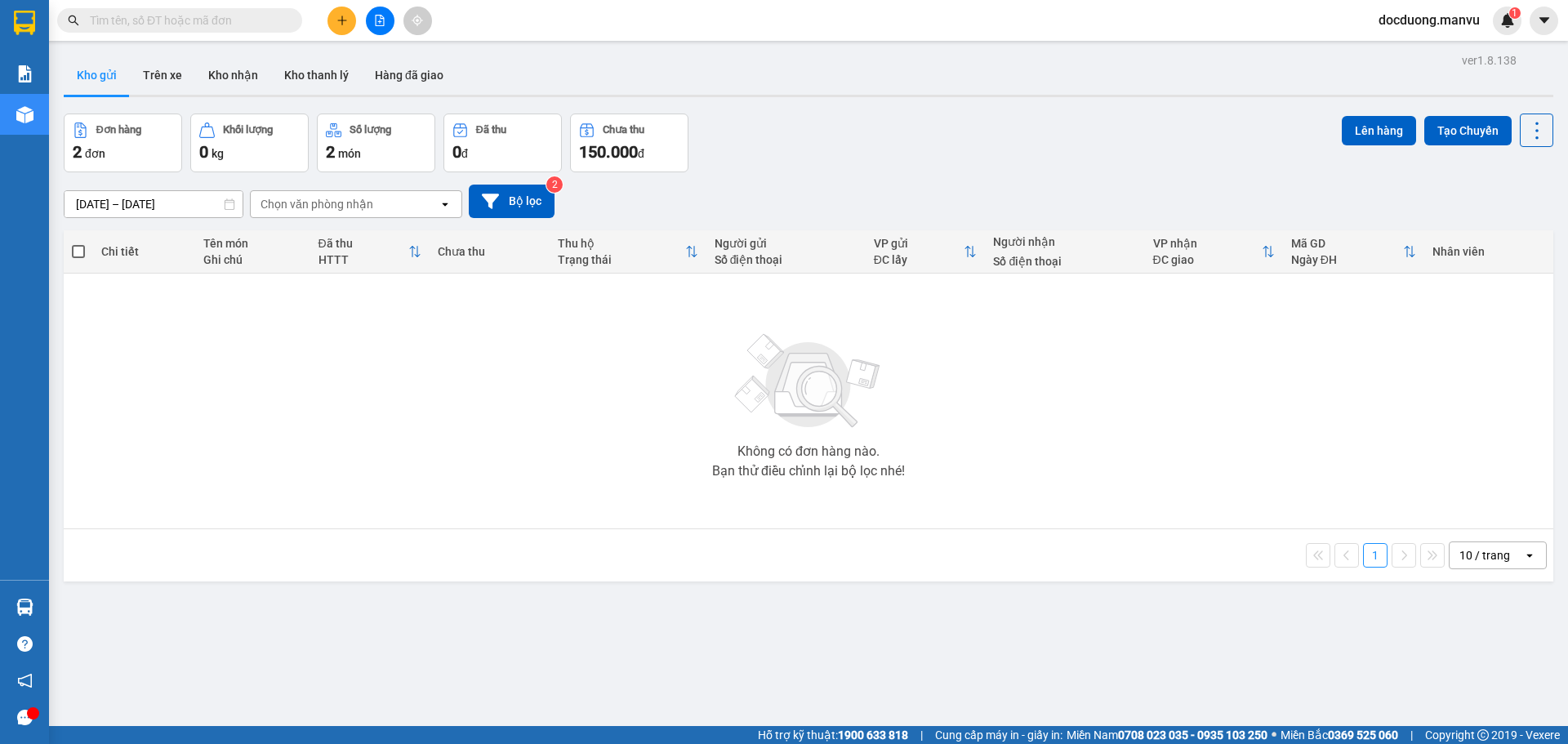
click at [1341, 344] on div "Không có đơn hàng nào. Bạn thử điều chỉnh lại bộ lọc nhé!" at bounding box center [809, 401] width 1473 height 245
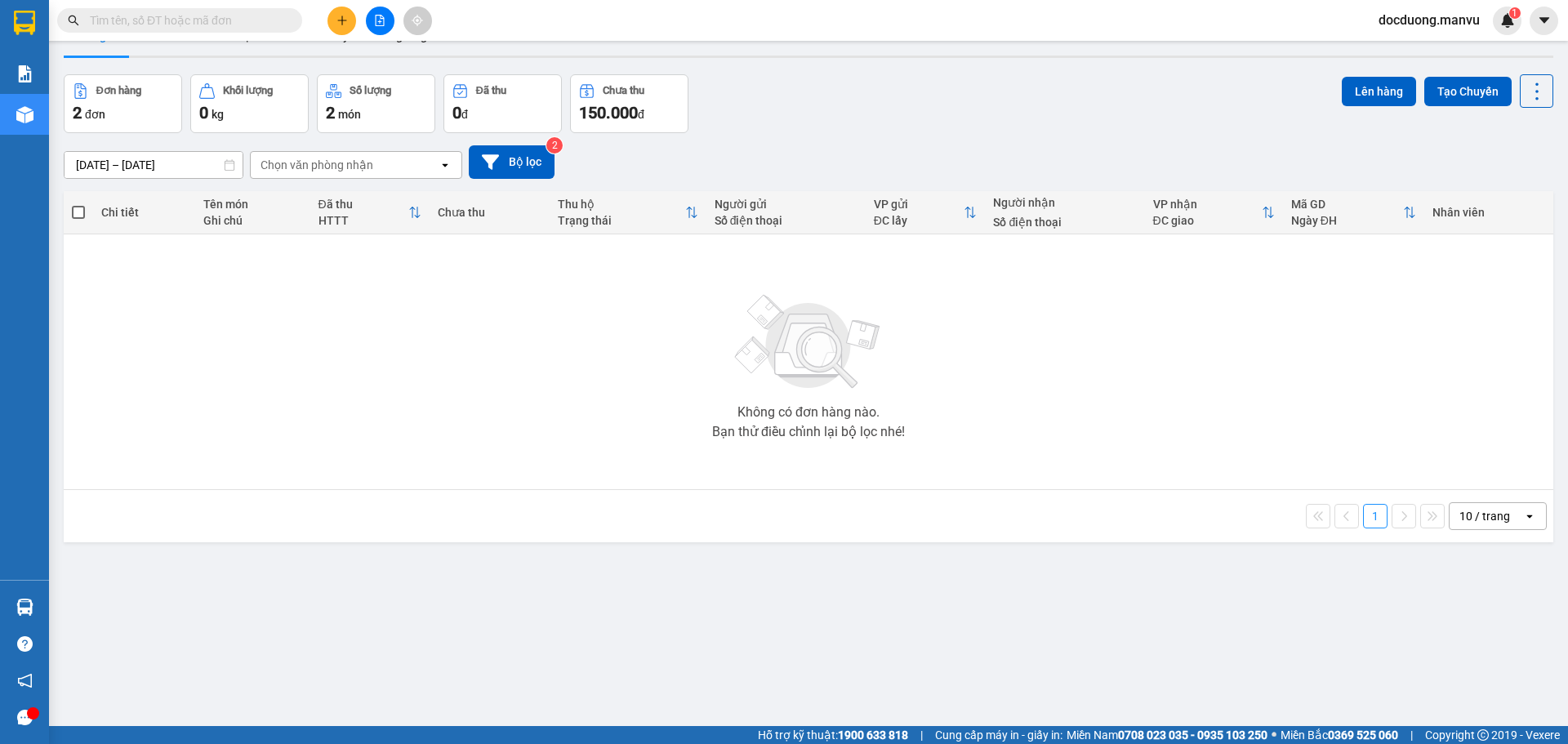
scroll to position [75, 0]
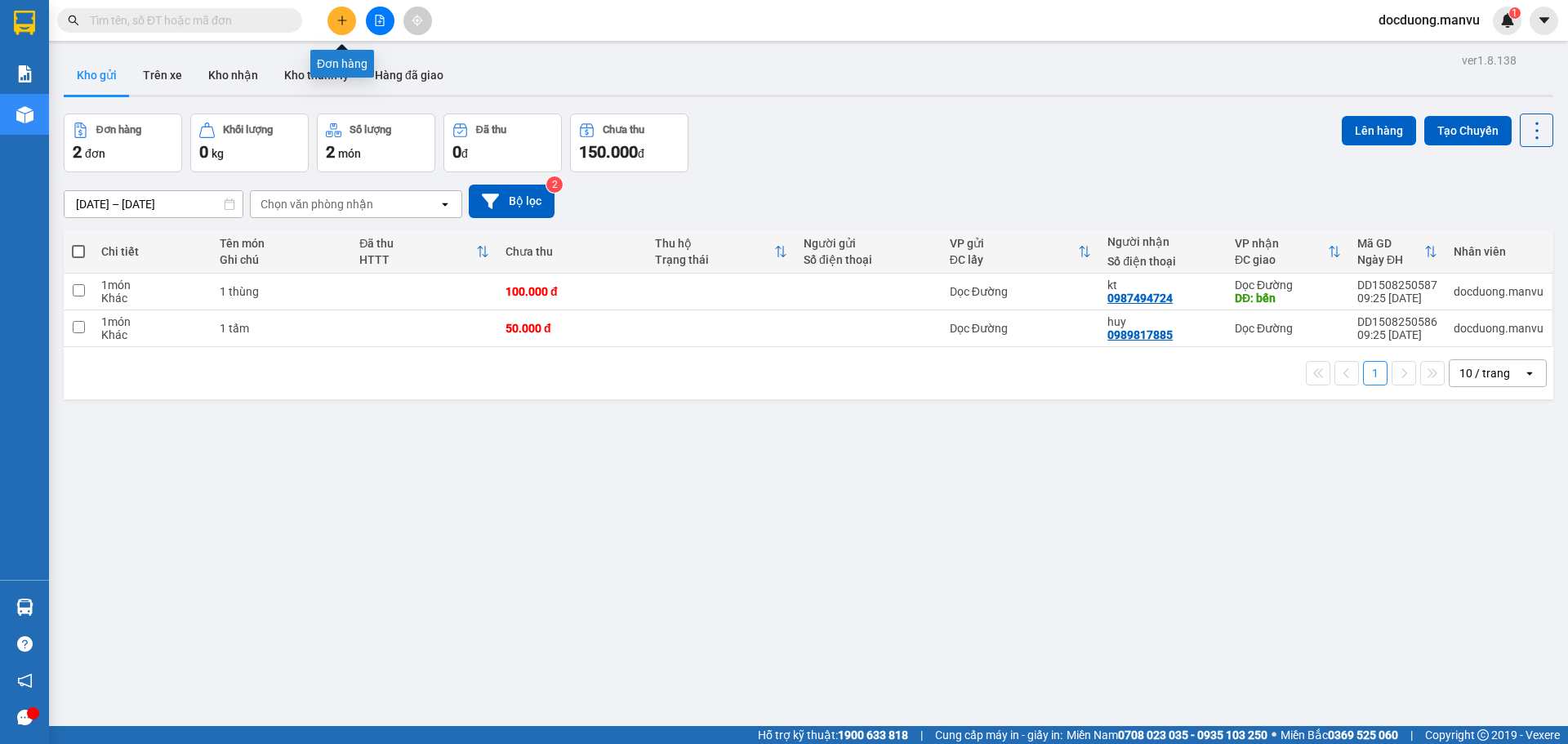
click at [355, 19] on button at bounding box center [342, 21] width 29 height 29
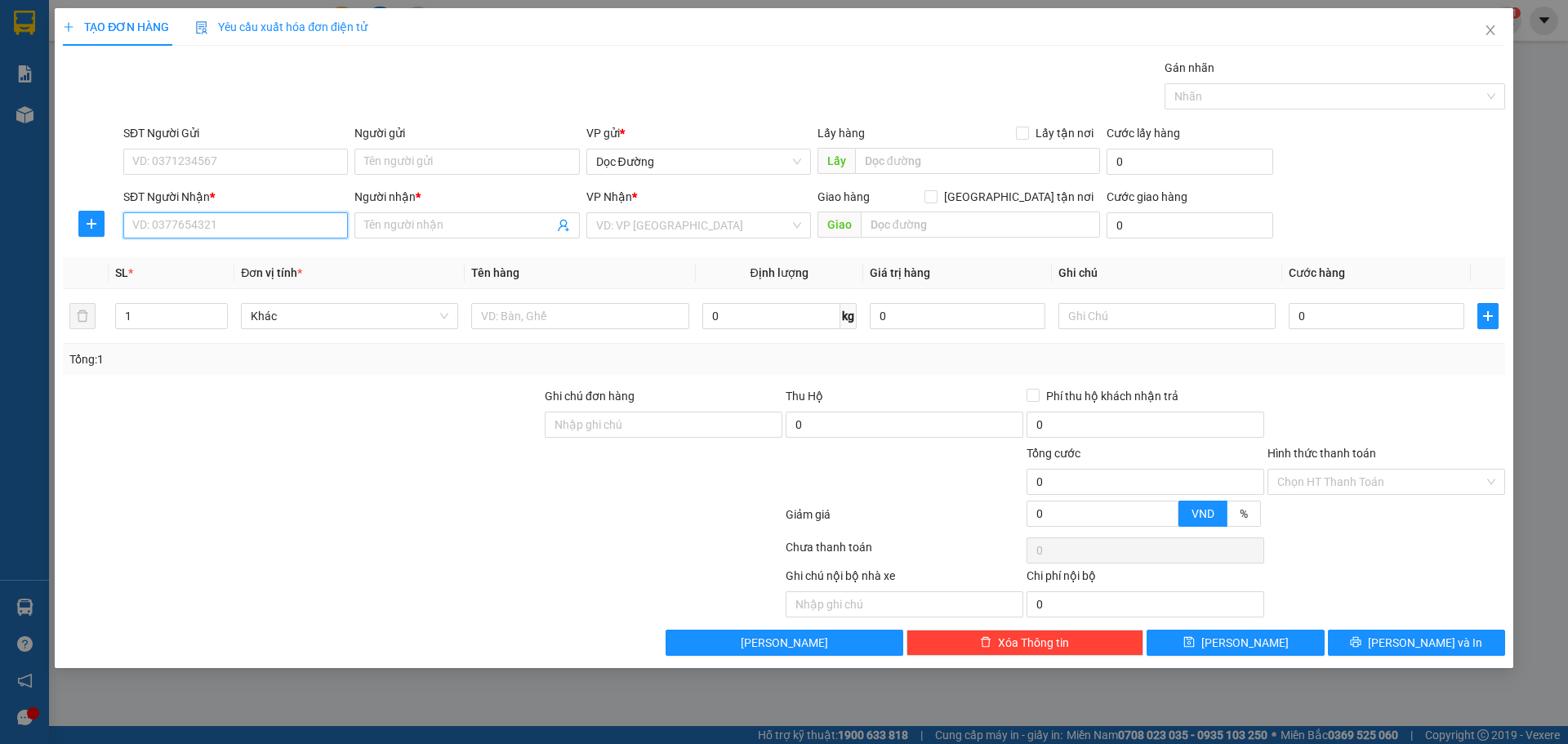
click at [229, 231] on input "SĐT Người Nhận *" at bounding box center [236, 225] width 225 height 26
type input "0972339830"
click at [287, 260] on div "0972339830 - trinh" at bounding box center [236, 258] width 205 height 18
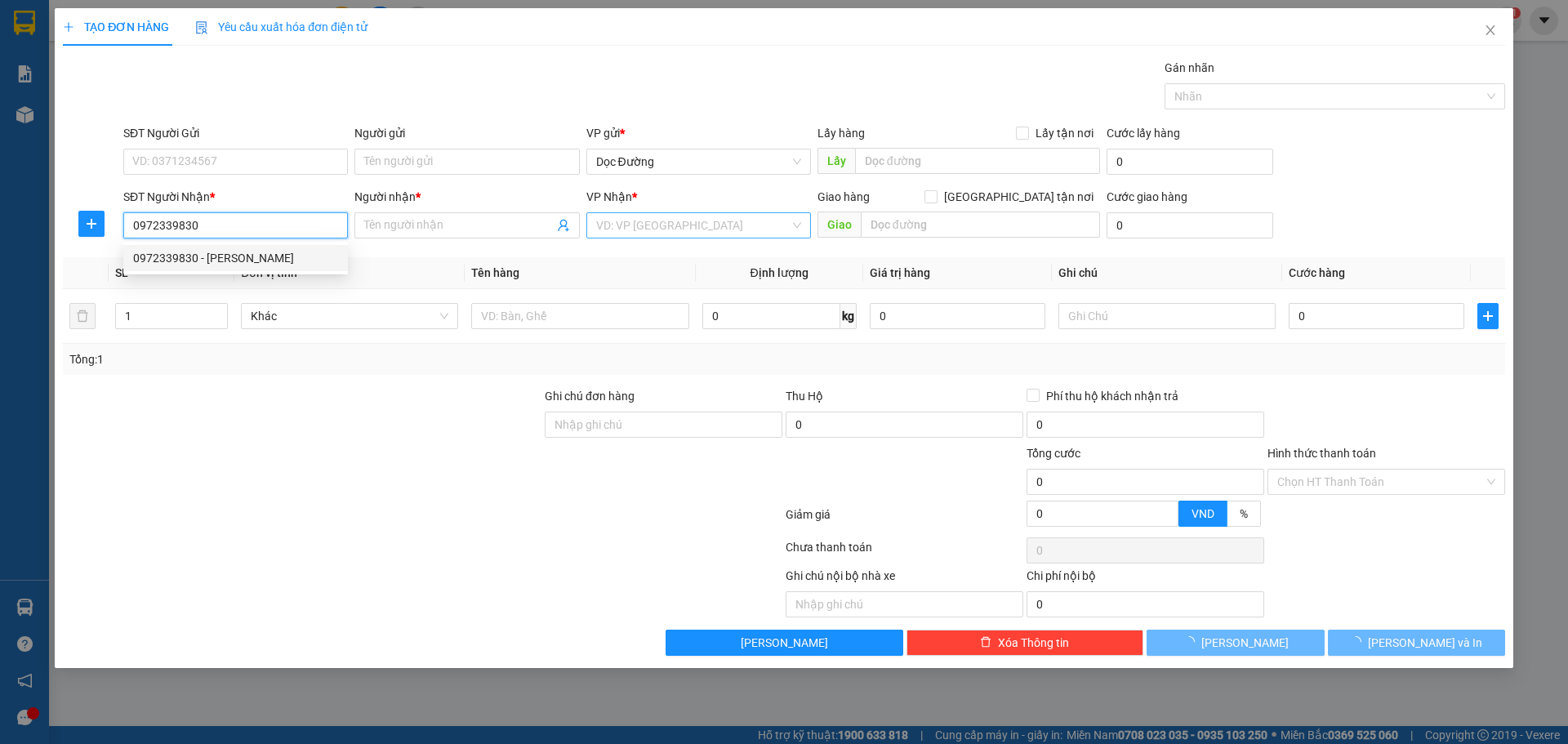
type input "trinh"
type input "ka"
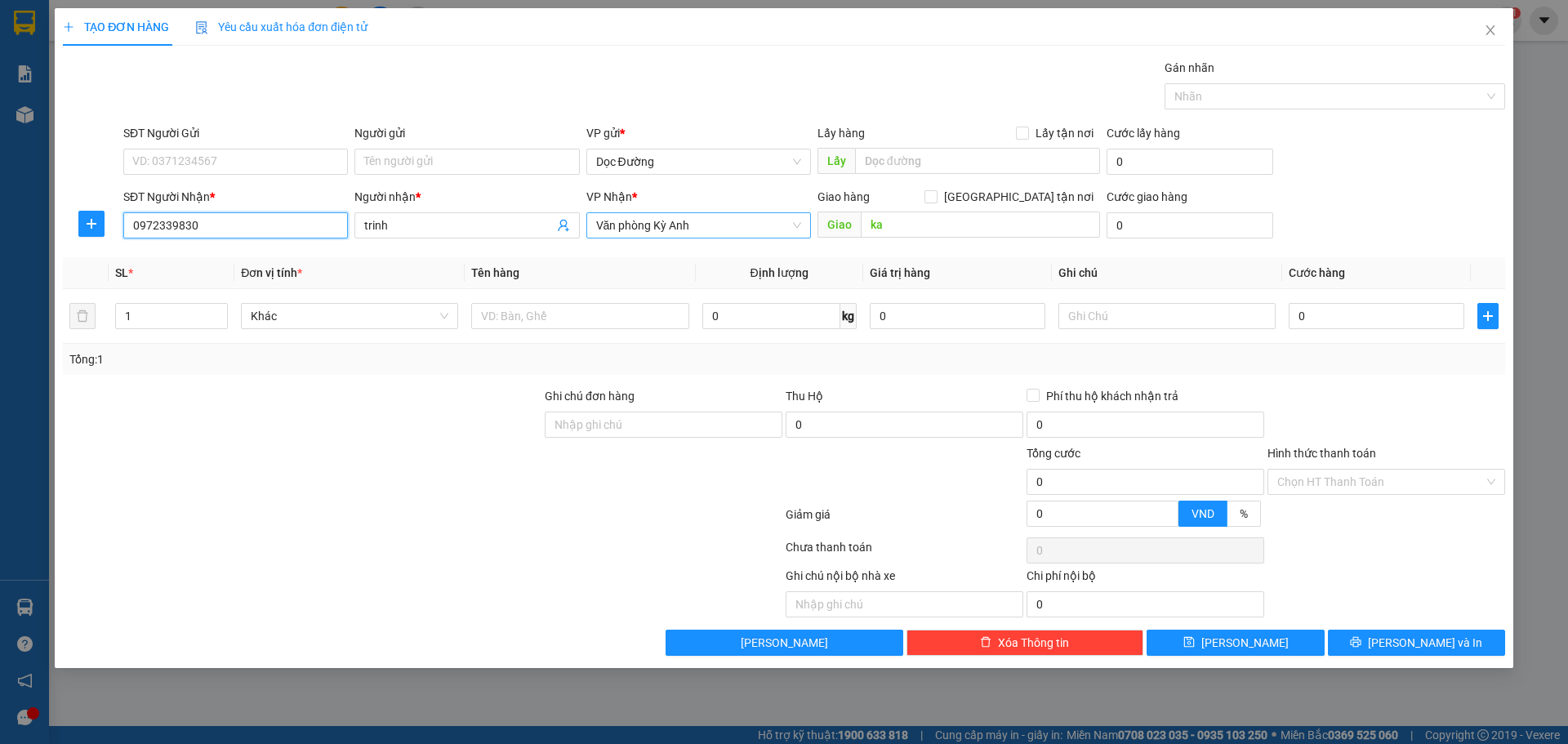
click at [716, 220] on span "Văn phòng Kỳ Anh" at bounding box center [699, 225] width 205 height 24
type input "0972339830"
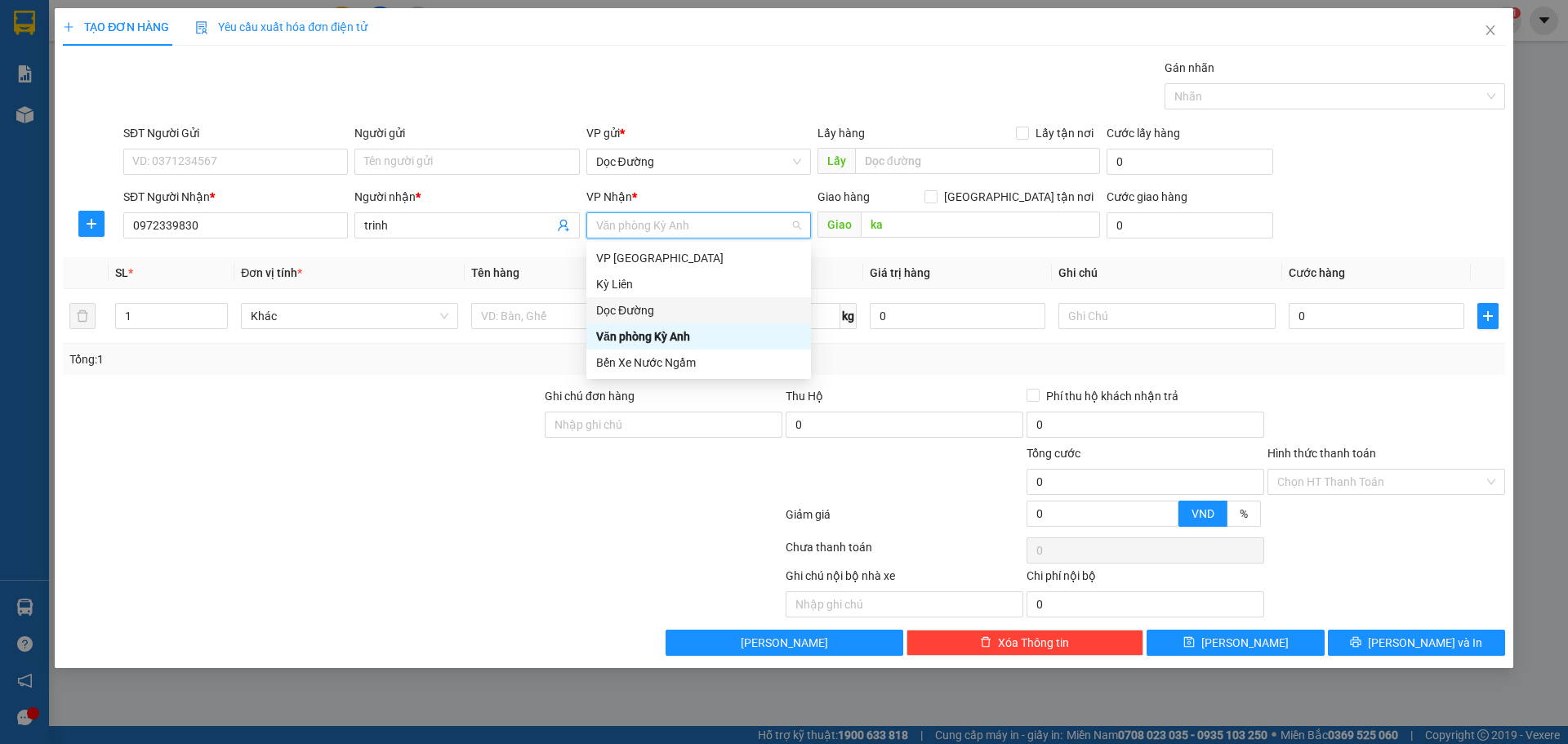
click at [652, 310] on div "Dọc Đường" at bounding box center [699, 310] width 205 height 18
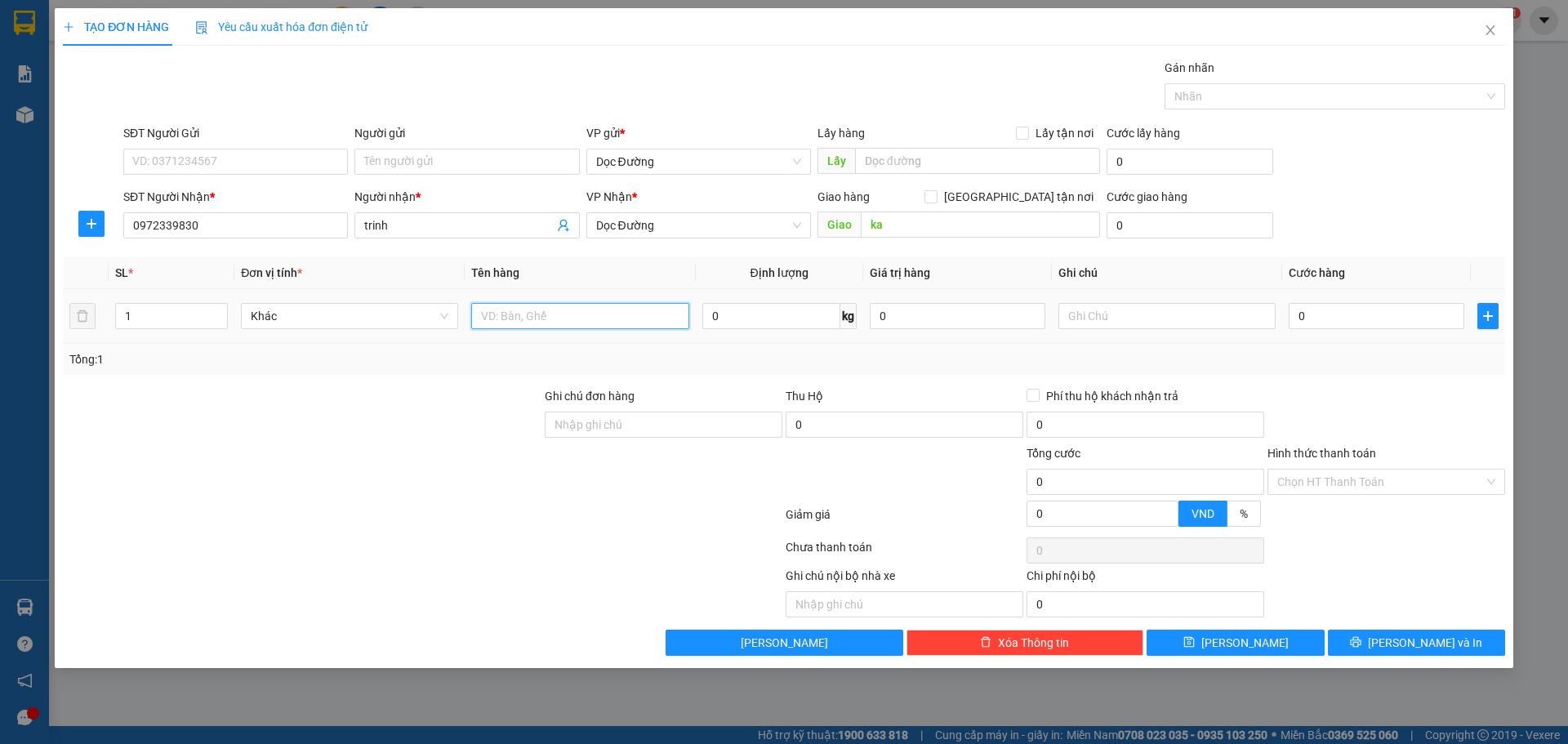
click at [604, 313] on input "text" at bounding box center [579, 315] width 217 height 26
type input "1hop"
click at [1350, 311] on input "0" at bounding box center [1376, 315] width 176 height 26
type input "5"
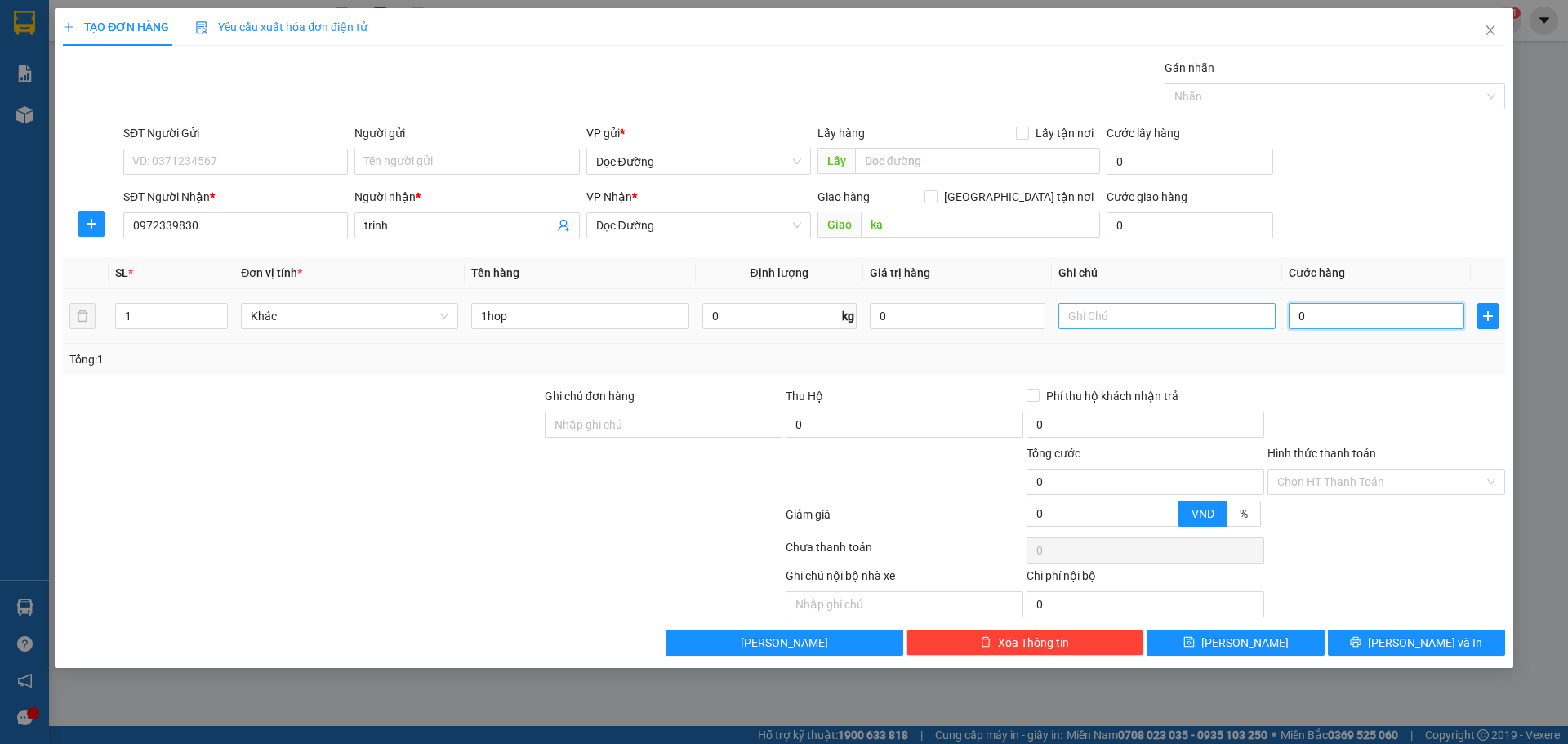
type input "5"
type input "50"
type input "500"
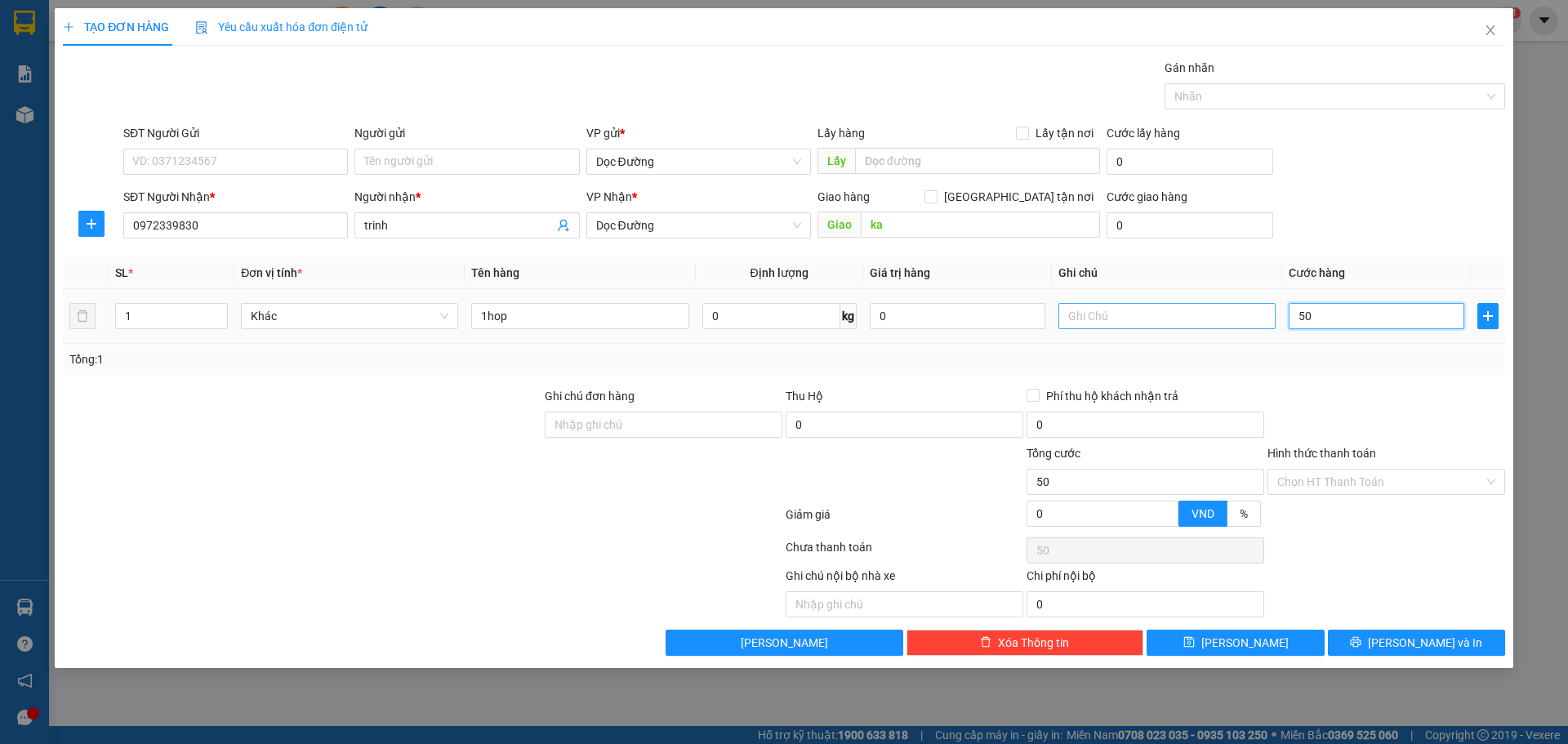
type input "500"
type input "5.000"
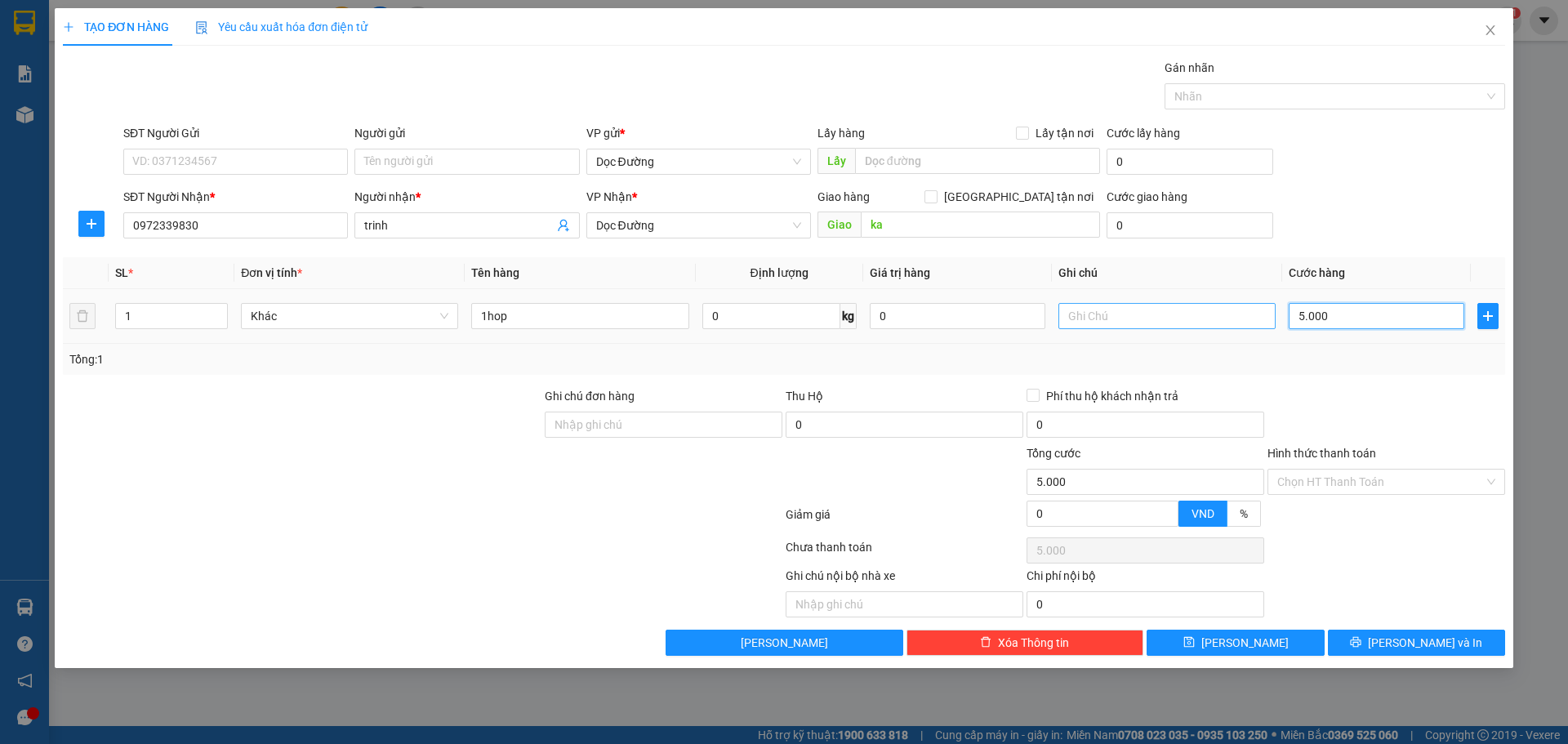
type input "50.000"
drag, startPoint x: 1363, startPoint y: 475, endPoint x: 1363, endPoint y: 503, distance: 28.0
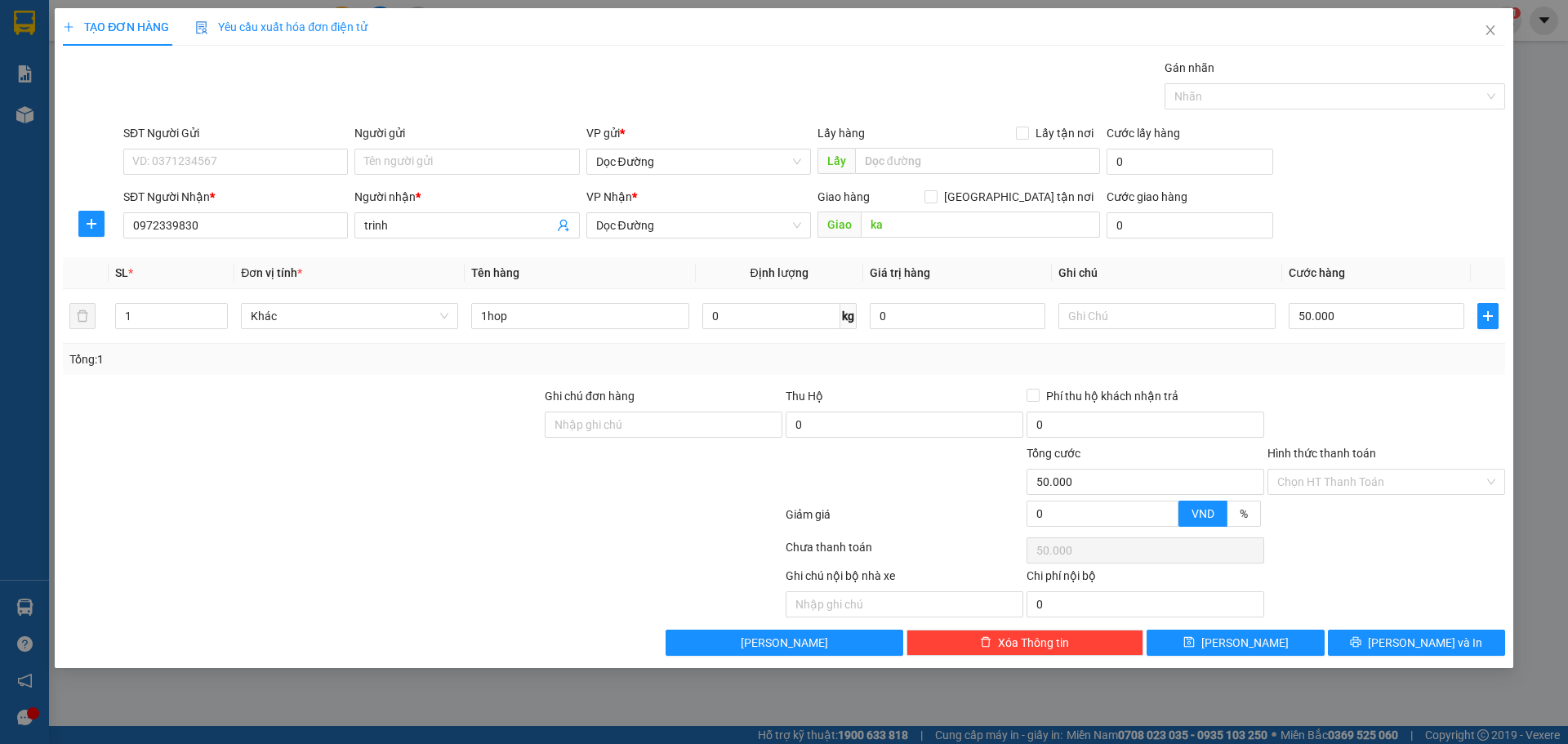
click at [1363, 477] on input "Hình thức thanh toán" at bounding box center [1380, 481] width 206 height 24
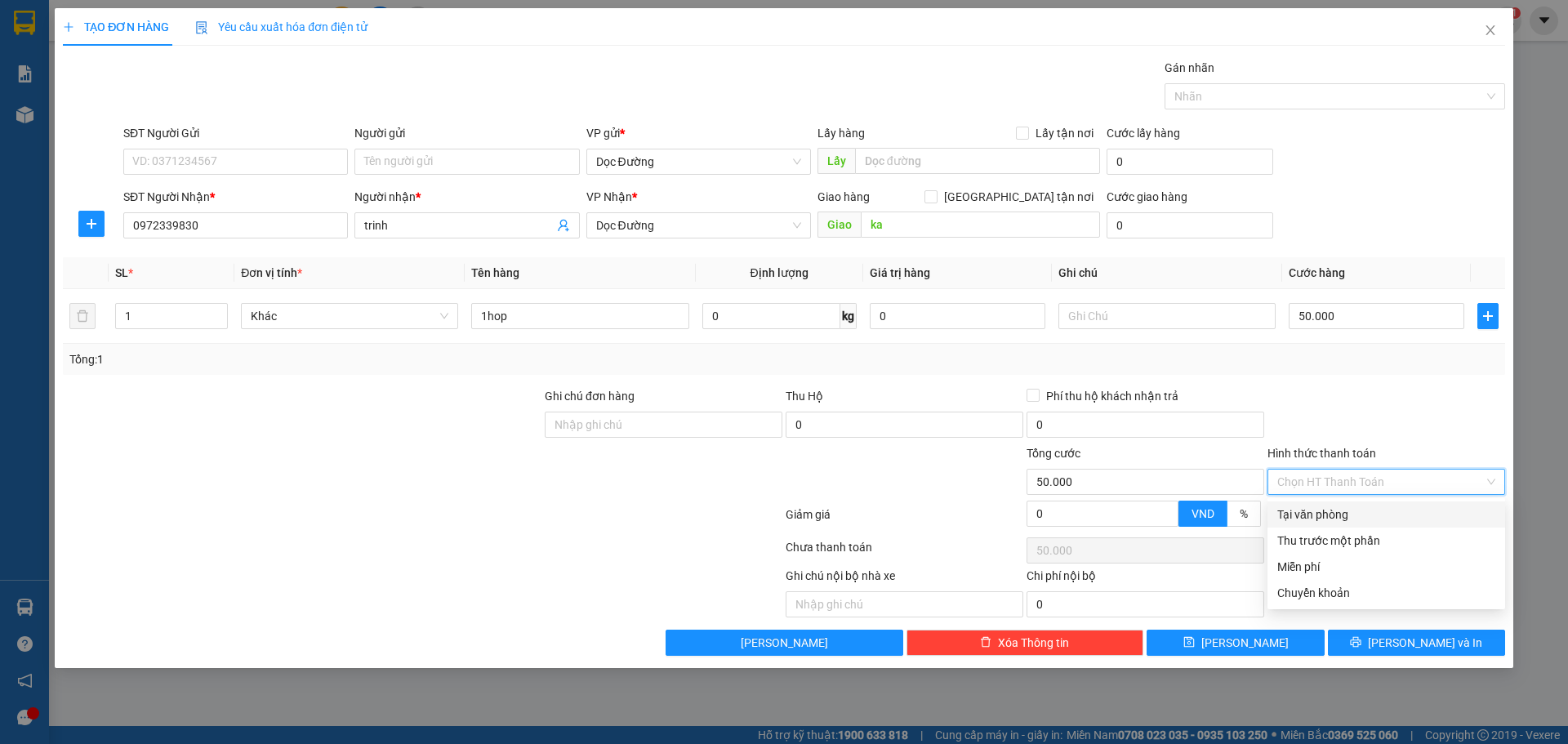
click at [1363, 503] on div "Tại văn phòng" at bounding box center [1386, 514] width 237 height 26
type input "0"
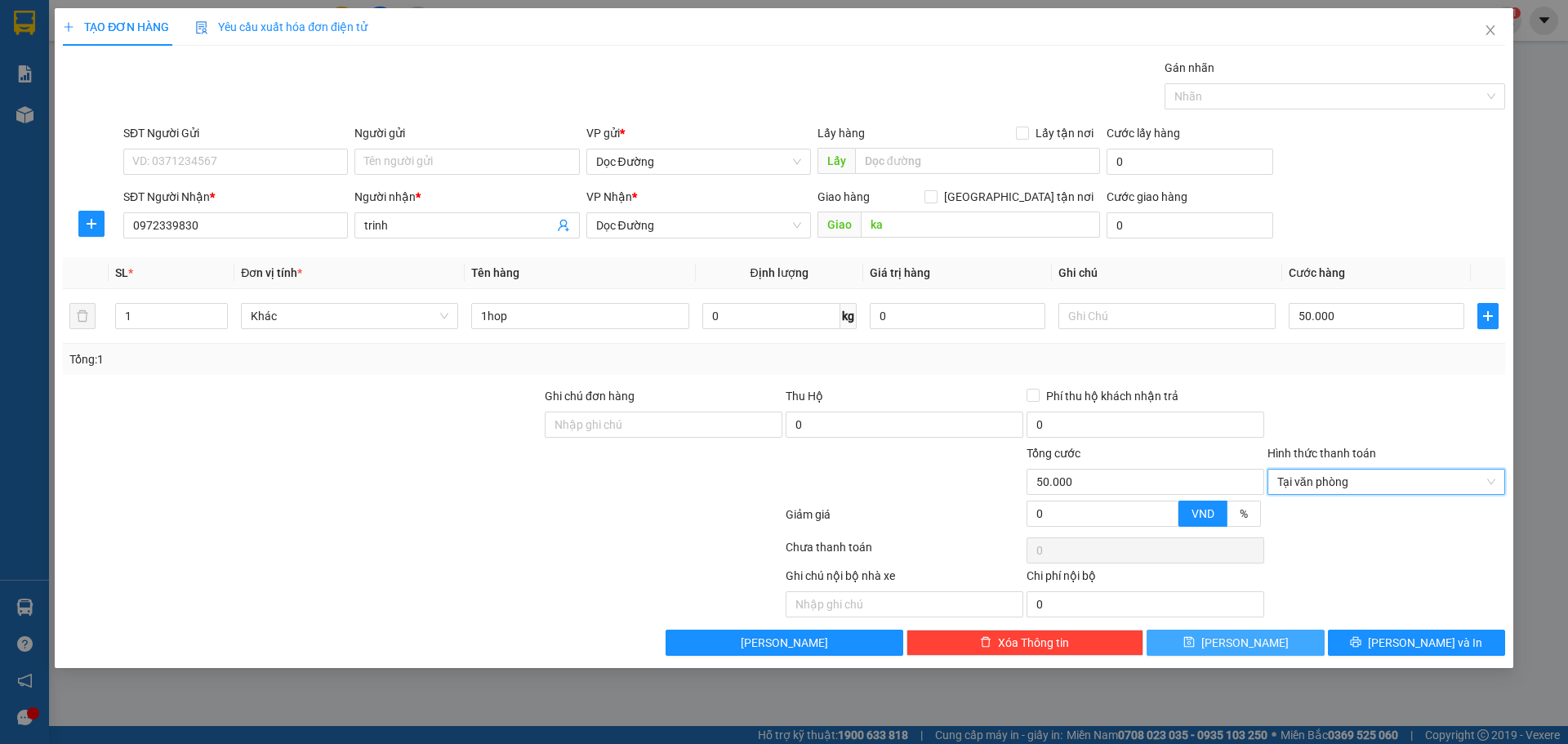
drag, startPoint x: 1300, startPoint y: 626, endPoint x: 1296, endPoint y: 634, distance: 8.9
click at [1296, 632] on div "Transit Pickup Surcharge Ids Transit Deliver Surcharge Ids Transit Deliver Surc…" at bounding box center [784, 357] width 1442 height 597
click at [1296, 635] on button "[PERSON_NAME]" at bounding box center [1235, 641] width 178 height 26
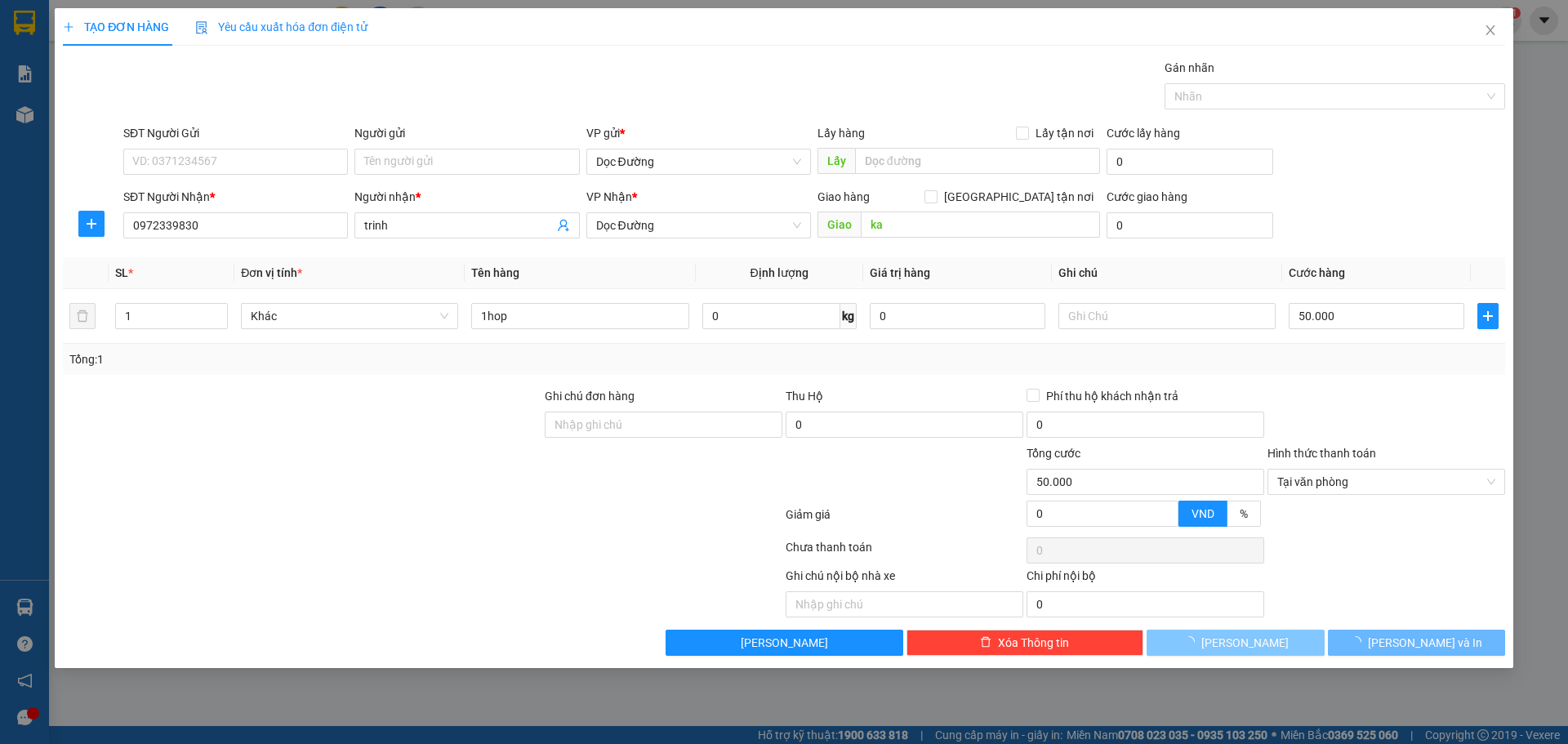
type input "0"
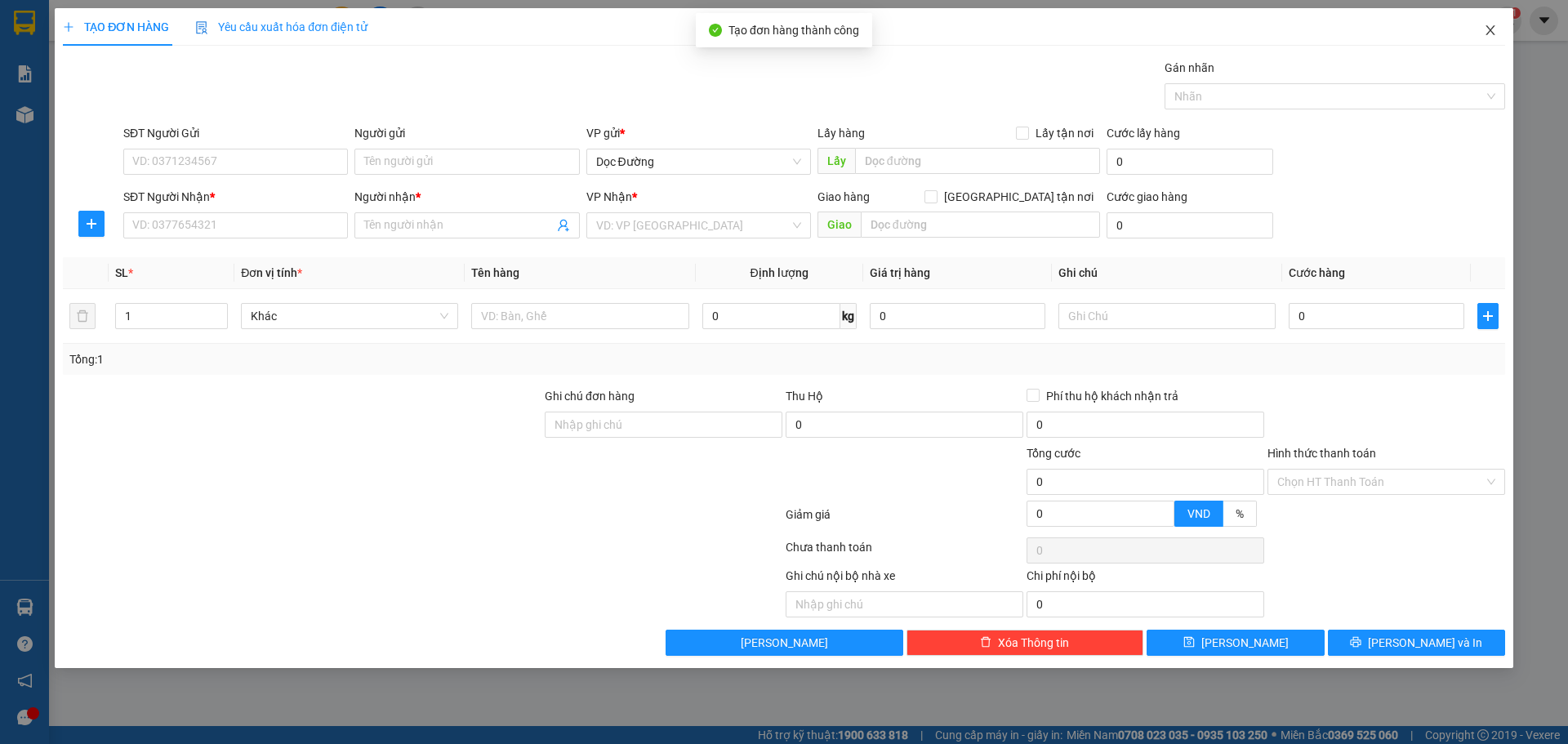
click at [1484, 22] on span "Close" at bounding box center [1489, 30] width 46 height 45
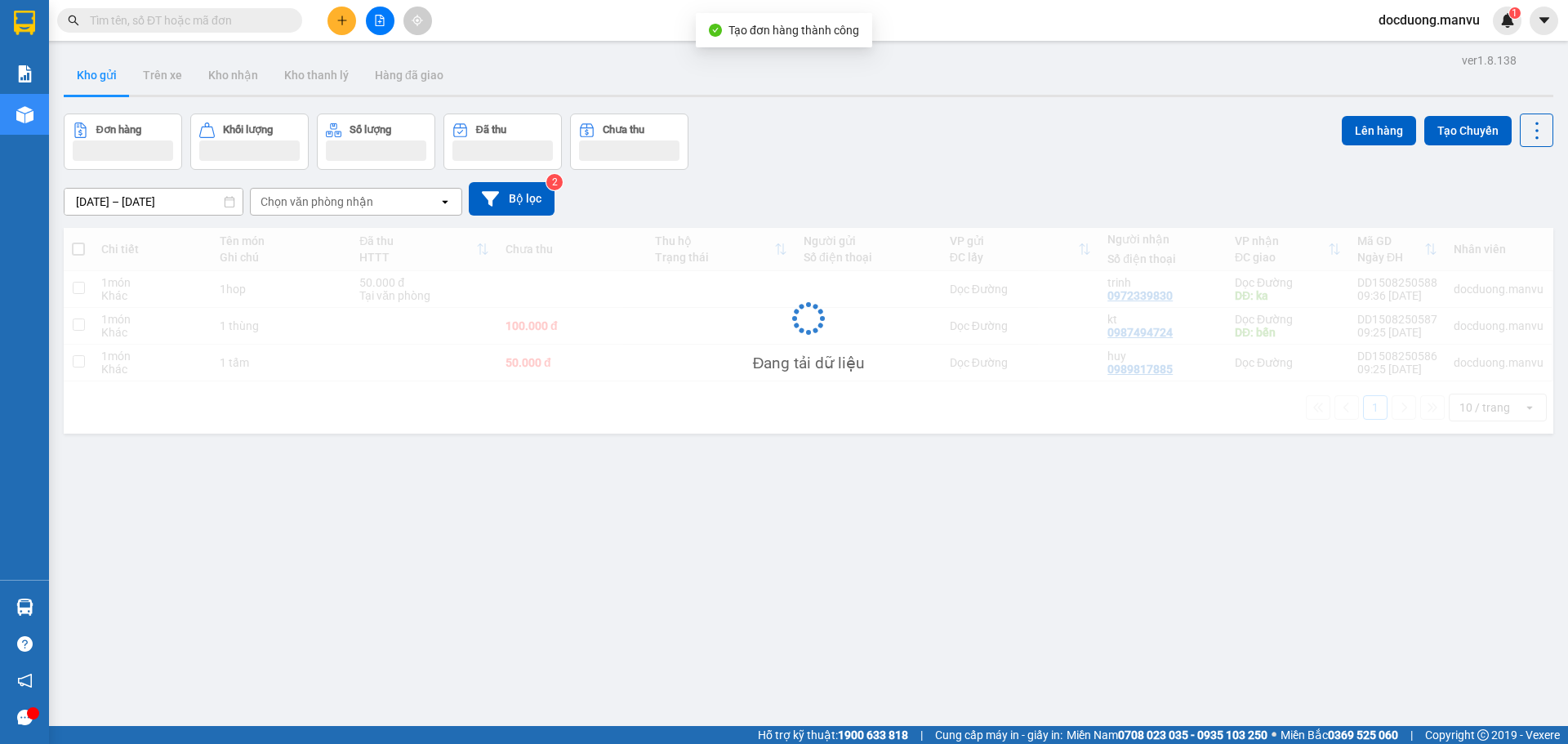
click at [722, 327] on td at bounding box center [721, 326] width 149 height 37
checkbox input "true"
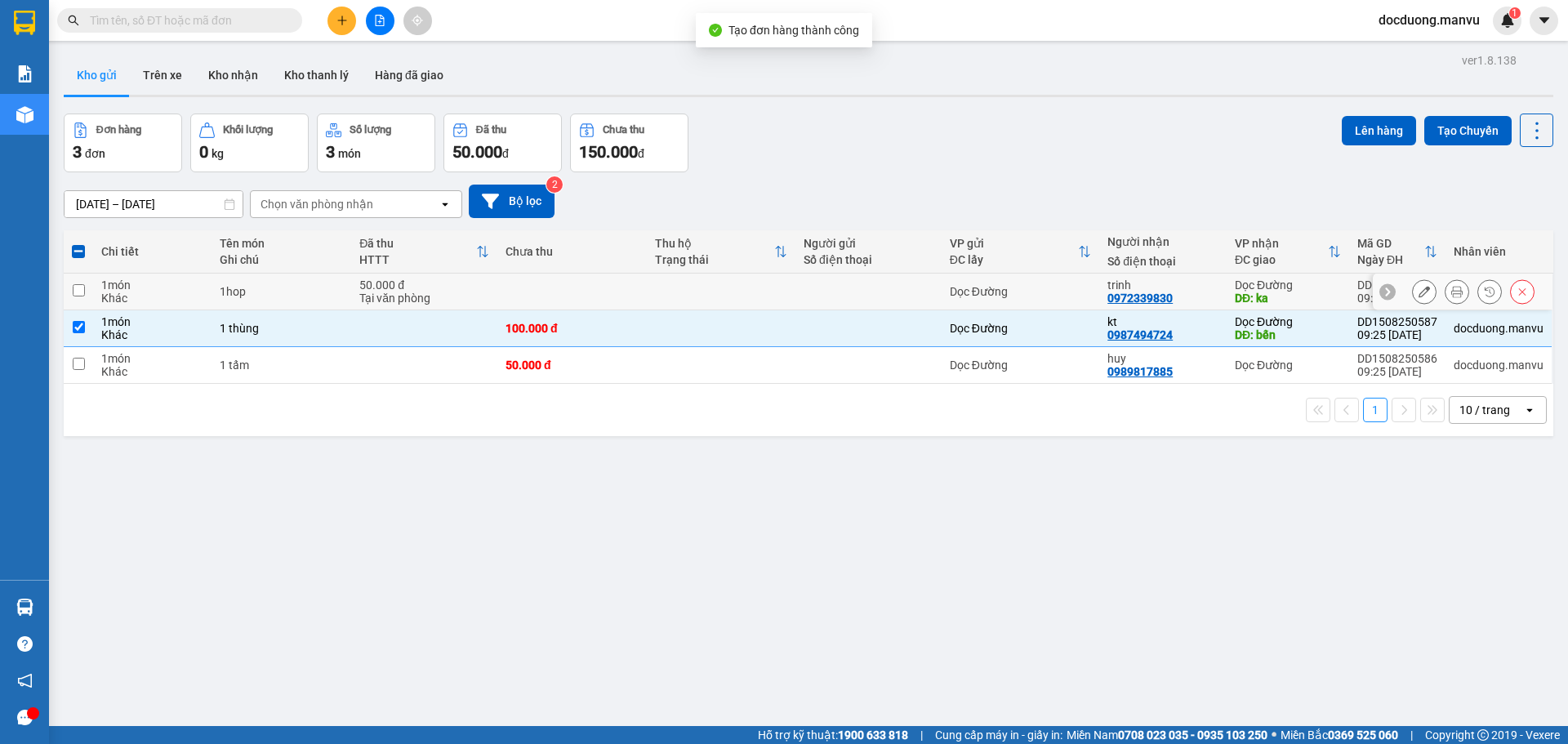
drag, startPoint x: 751, startPoint y: 301, endPoint x: 732, endPoint y: 331, distance: 35.5
click at [753, 301] on td at bounding box center [721, 292] width 149 height 37
checkbox input "true"
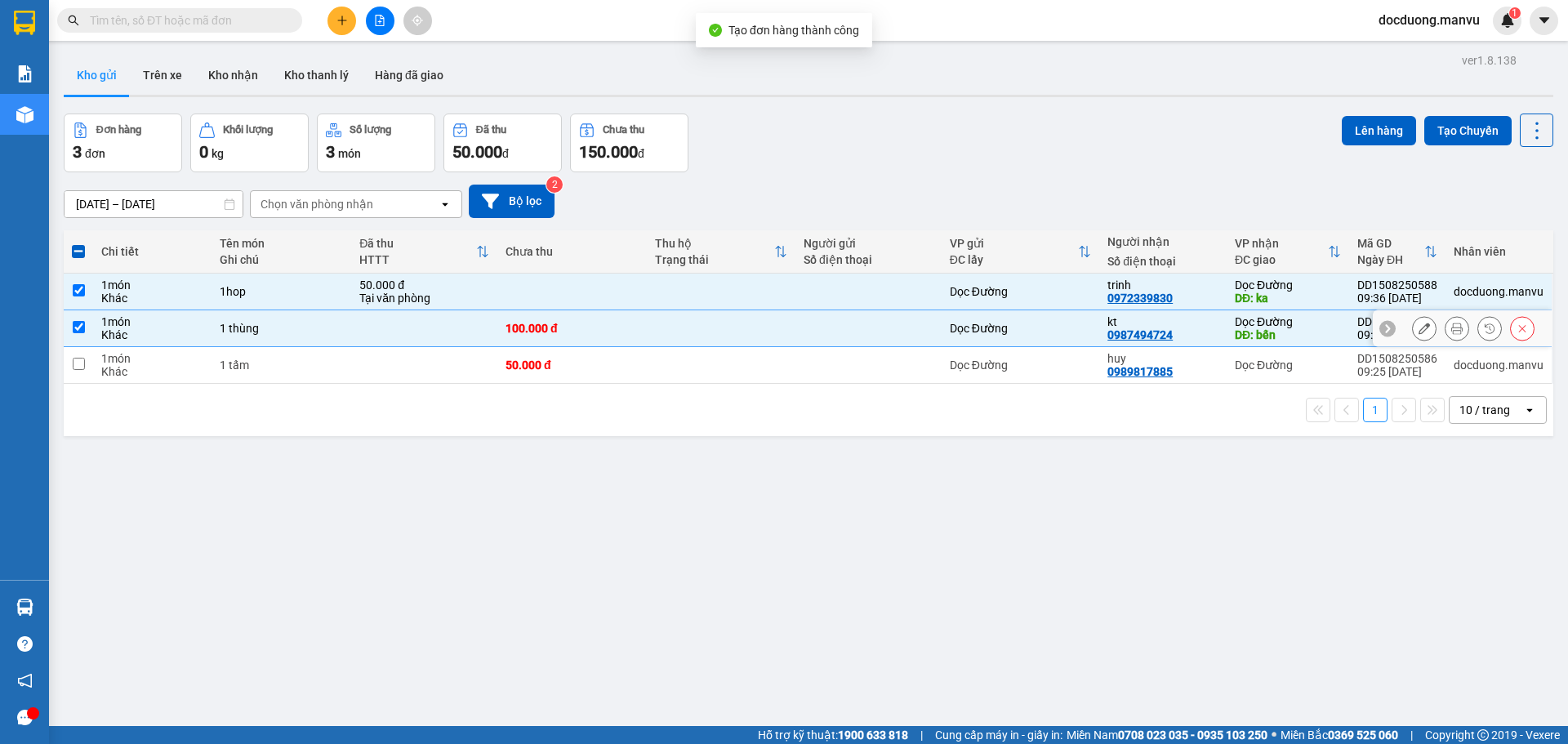
click at [725, 341] on td at bounding box center [721, 328] width 149 height 37
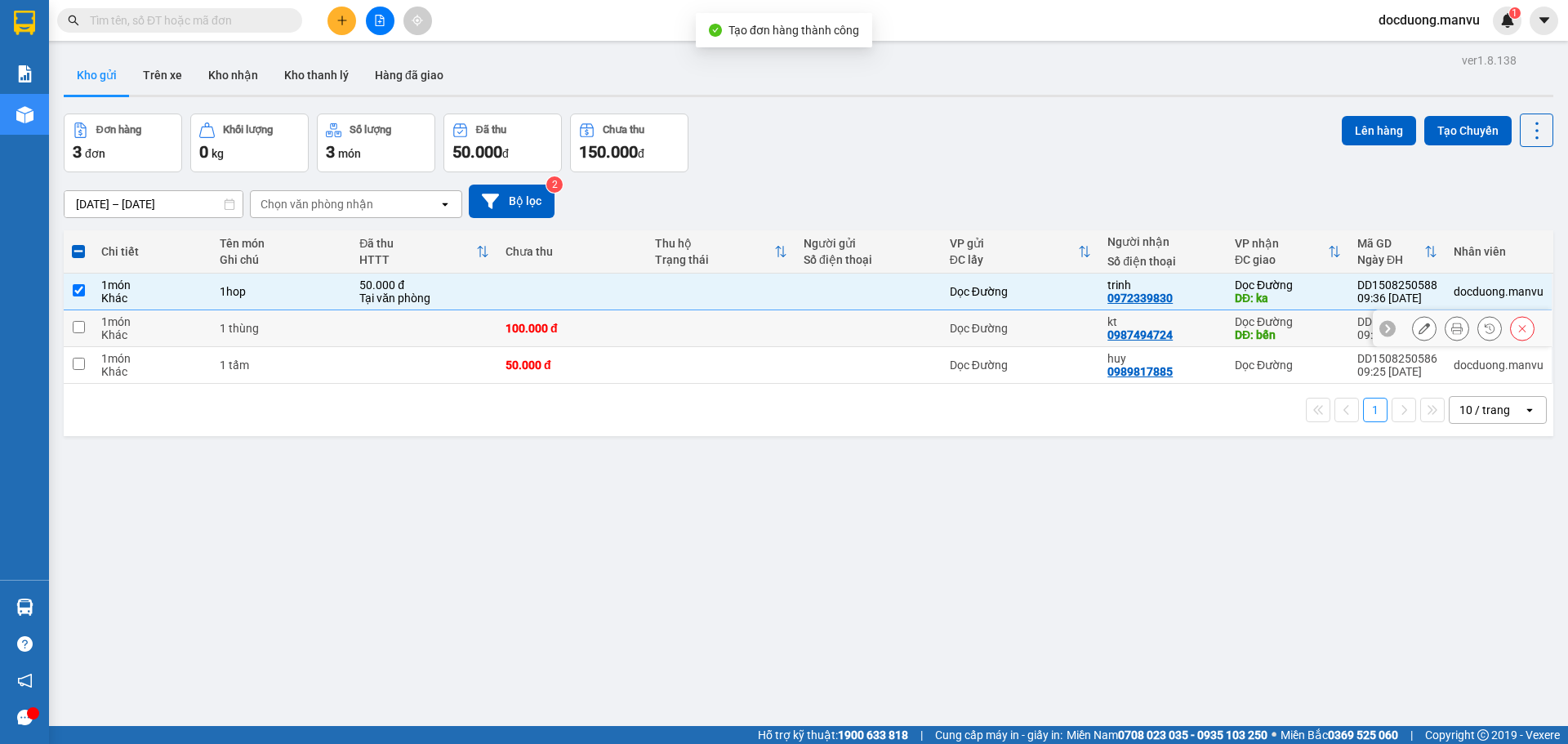
drag, startPoint x: 751, startPoint y: 344, endPoint x: 735, endPoint y: 362, distance: 24.1
click at [750, 346] on tbody "1 món Khác 1hop 50.000 đ Tại văn phòng Dọc Đường trinh 0972339830 Dọc Đường DĐ:…" at bounding box center [808, 329] width 1489 height 111
click at [754, 331] on td at bounding box center [721, 328] width 149 height 37
checkbox input "true"
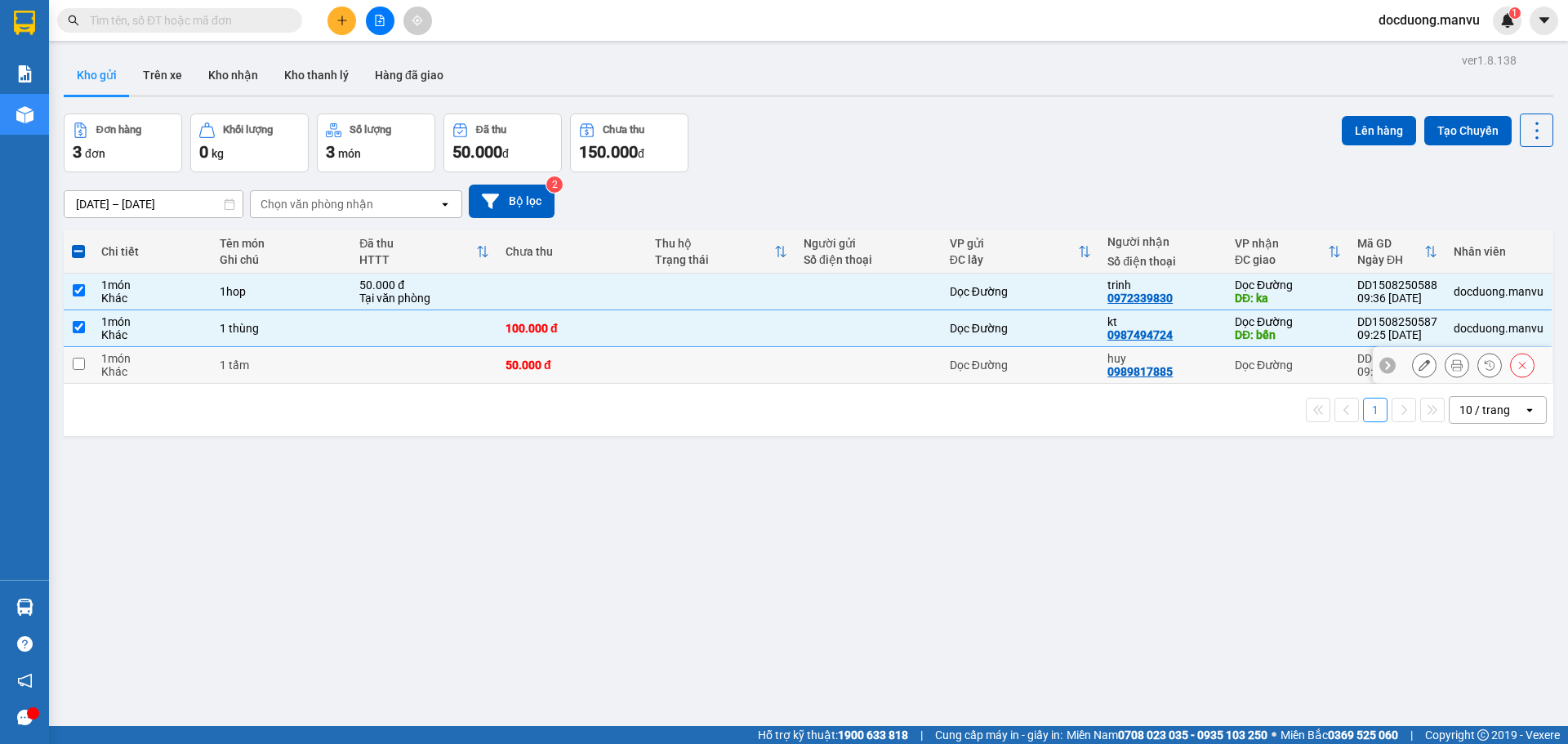
click at [740, 360] on td at bounding box center [721, 365] width 149 height 37
checkbox input "true"
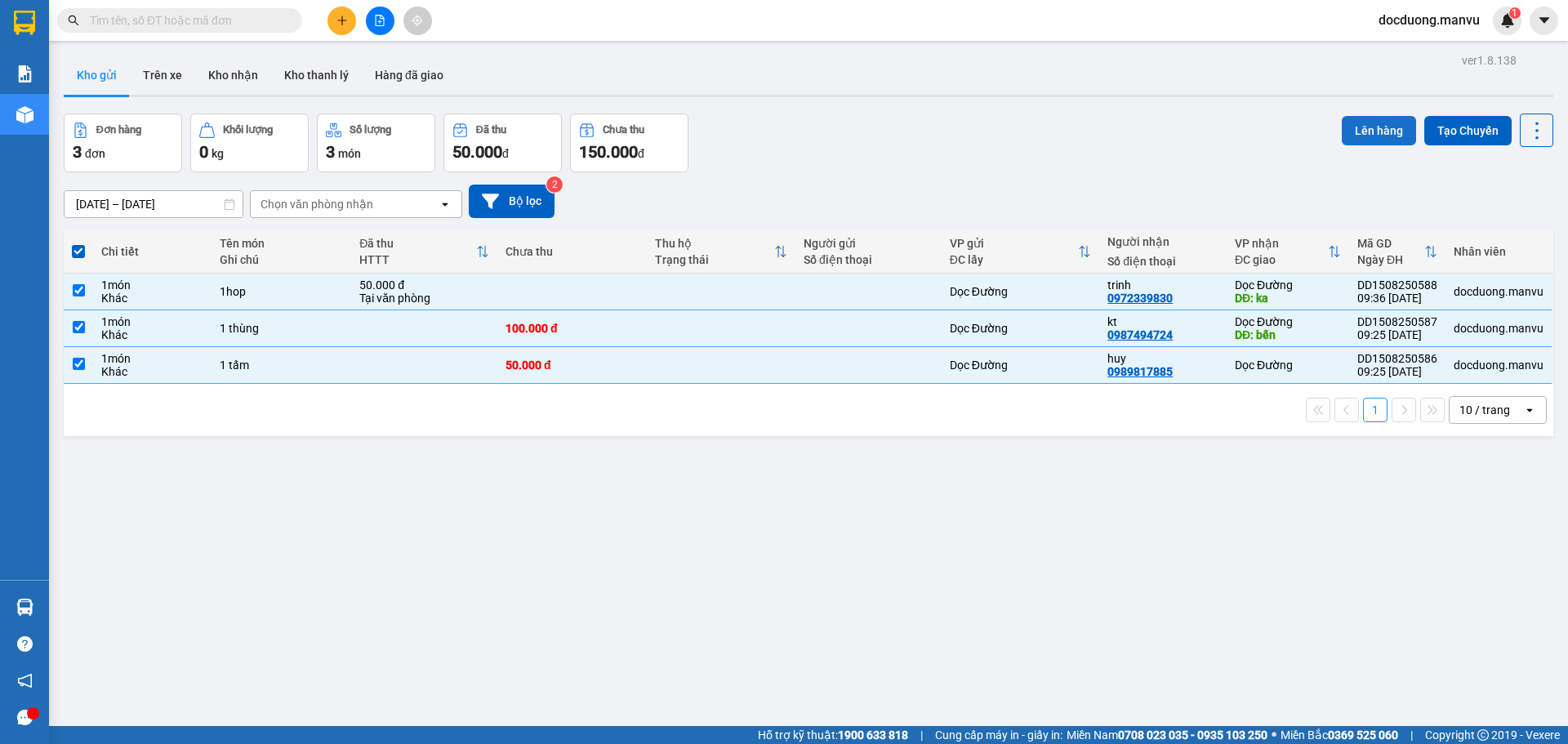
click at [1365, 130] on button "Lên hàng" at bounding box center [1378, 130] width 74 height 29
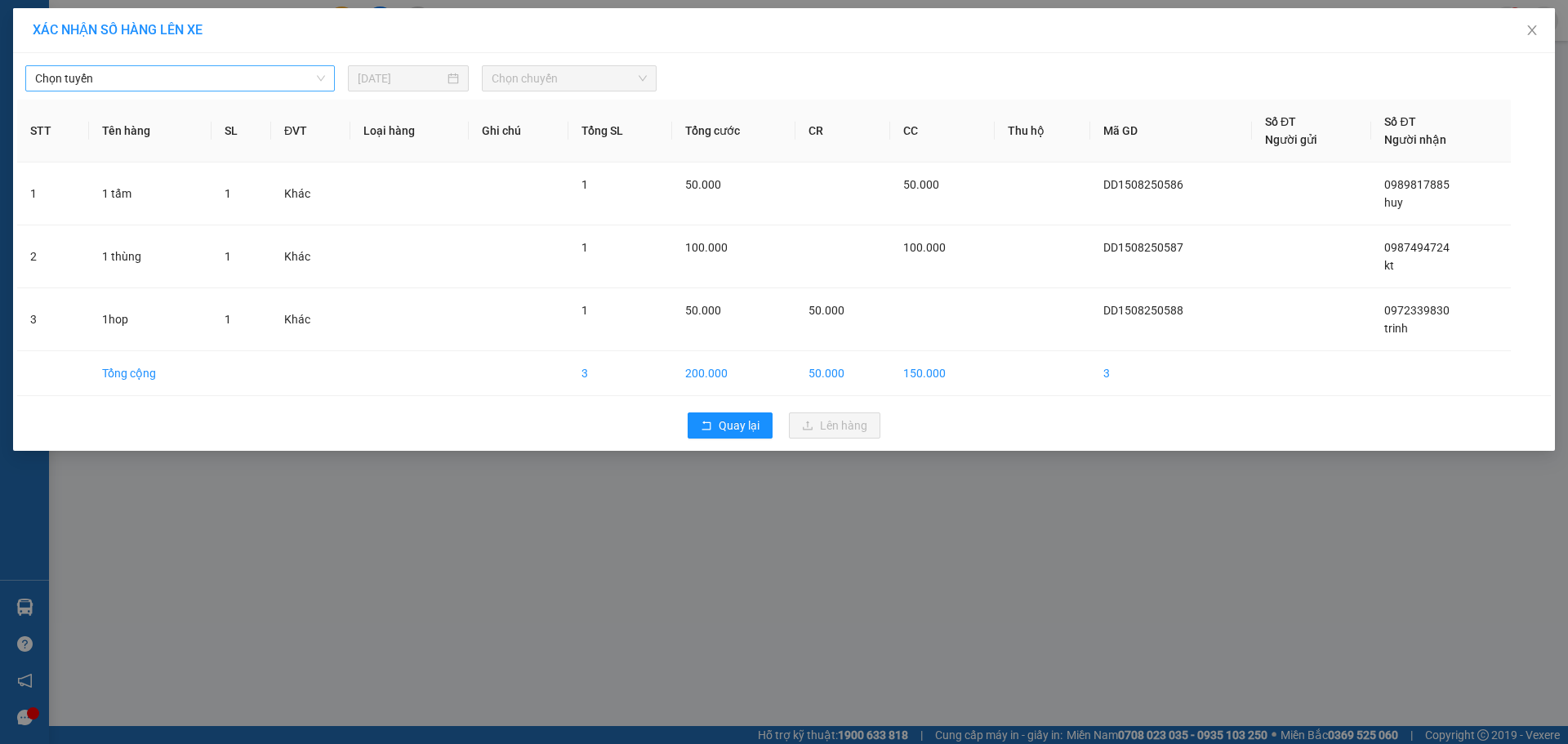
click at [137, 79] on span "Chọn tuyến" at bounding box center [179, 78] width 290 height 24
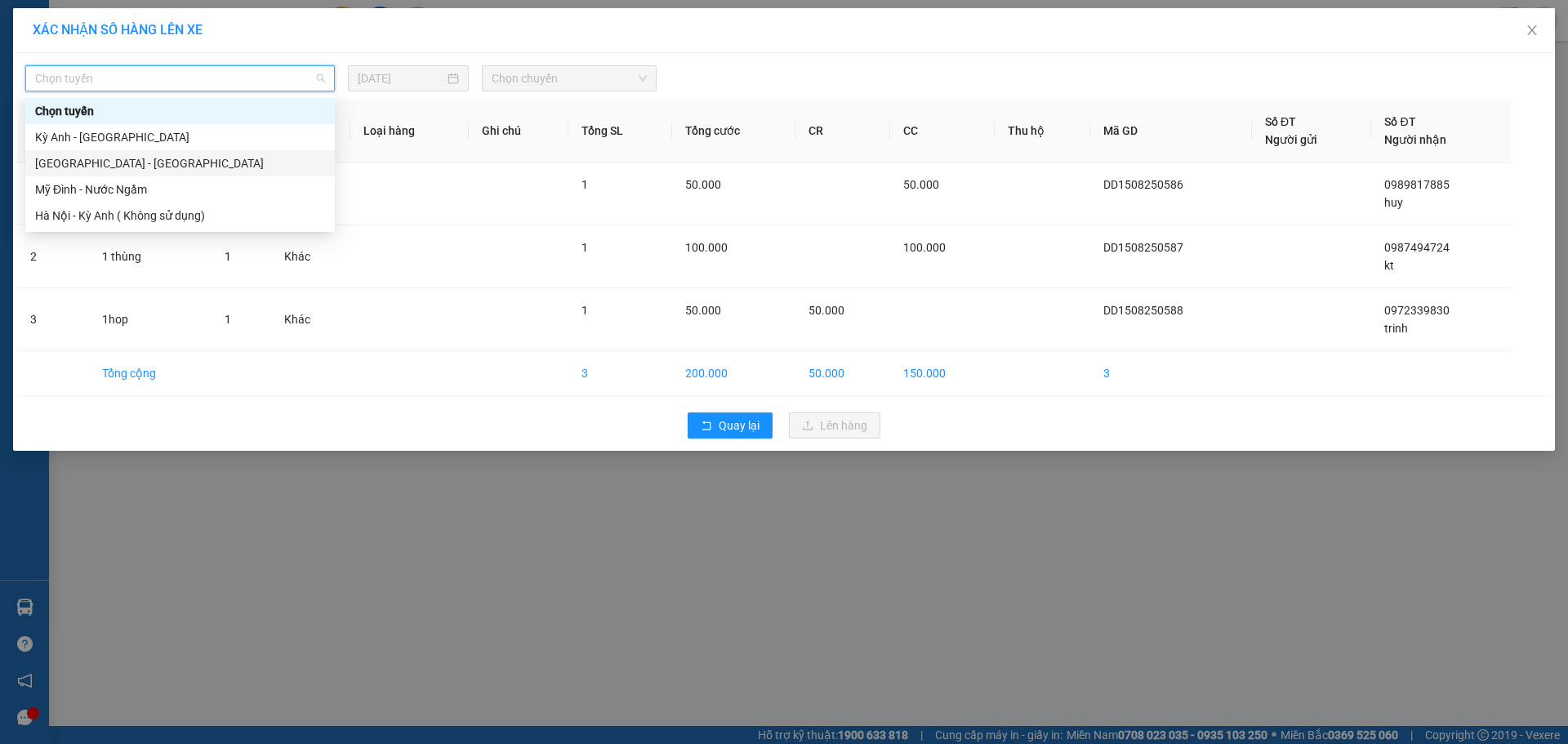
drag, startPoint x: 78, startPoint y: 164, endPoint x: 219, endPoint y: 126, distance: 146.0
click at [78, 165] on div "[GEOGRAPHIC_DATA] - [GEOGRAPHIC_DATA]" at bounding box center [179, 163] width 290 height 18
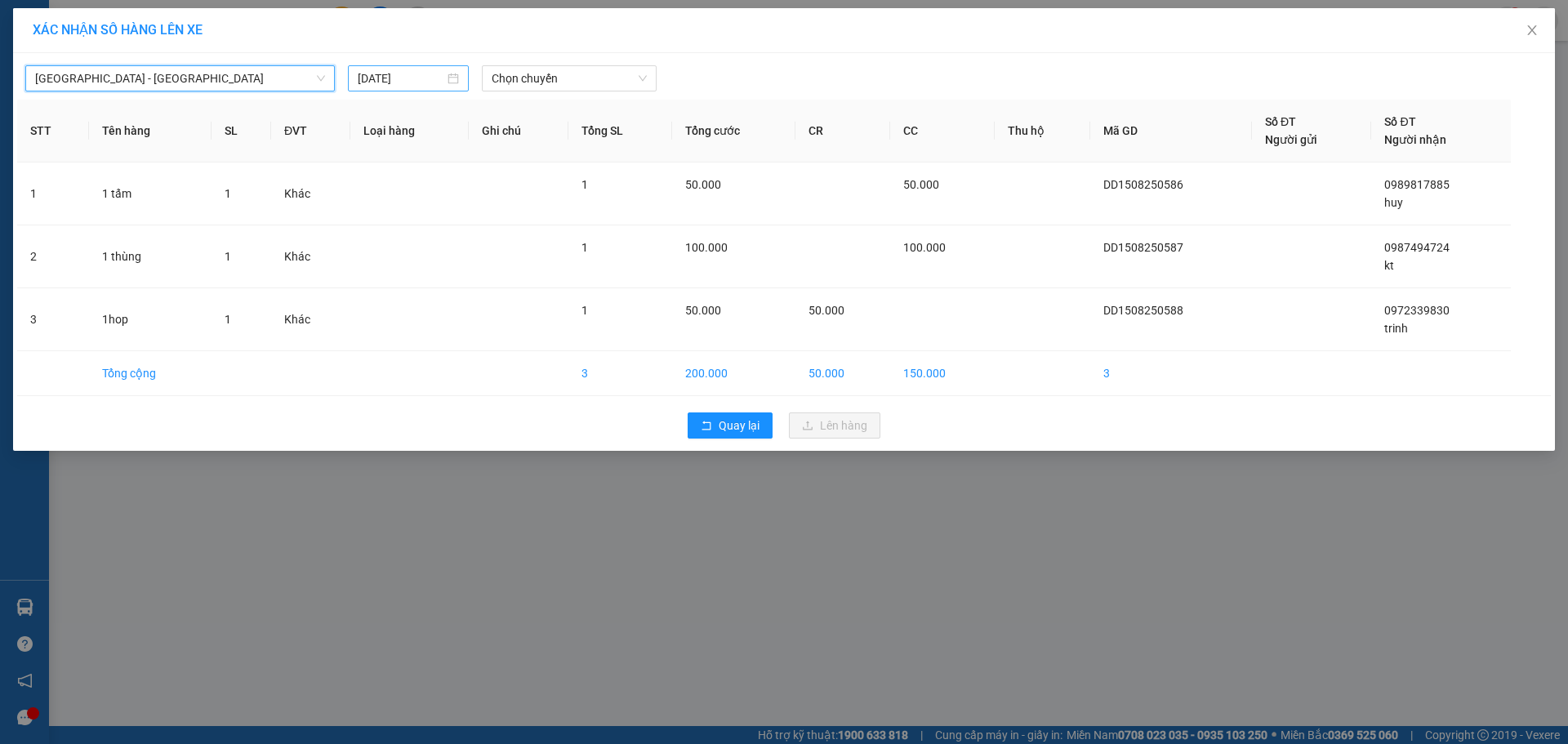
click at [378, 83] on input "[DATE]" at bounding box center [401, 79] width 87 height 18
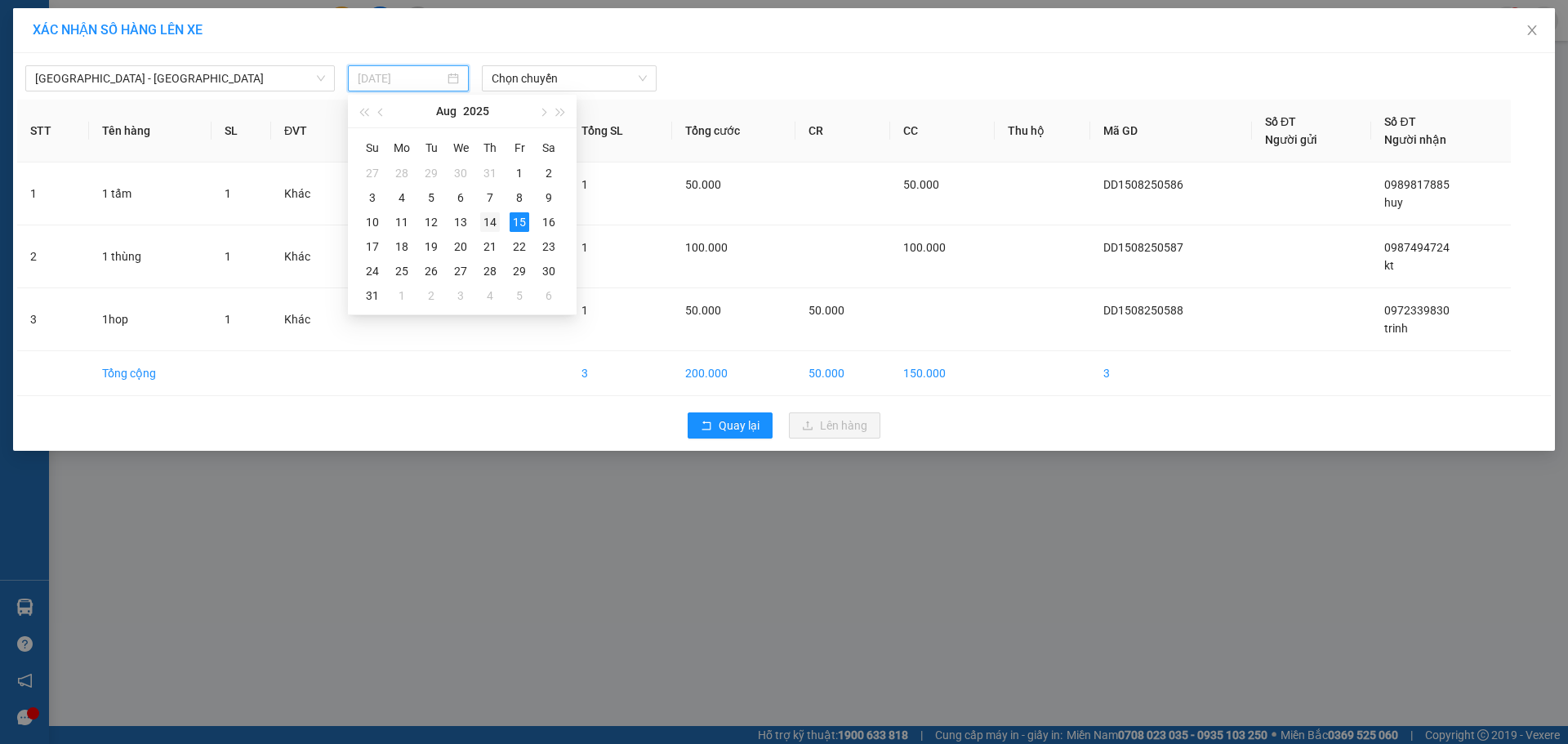
click at [485, 222] on div "14" at bounding box center [490, 222] width 20 height 20
type input "[DATE]"
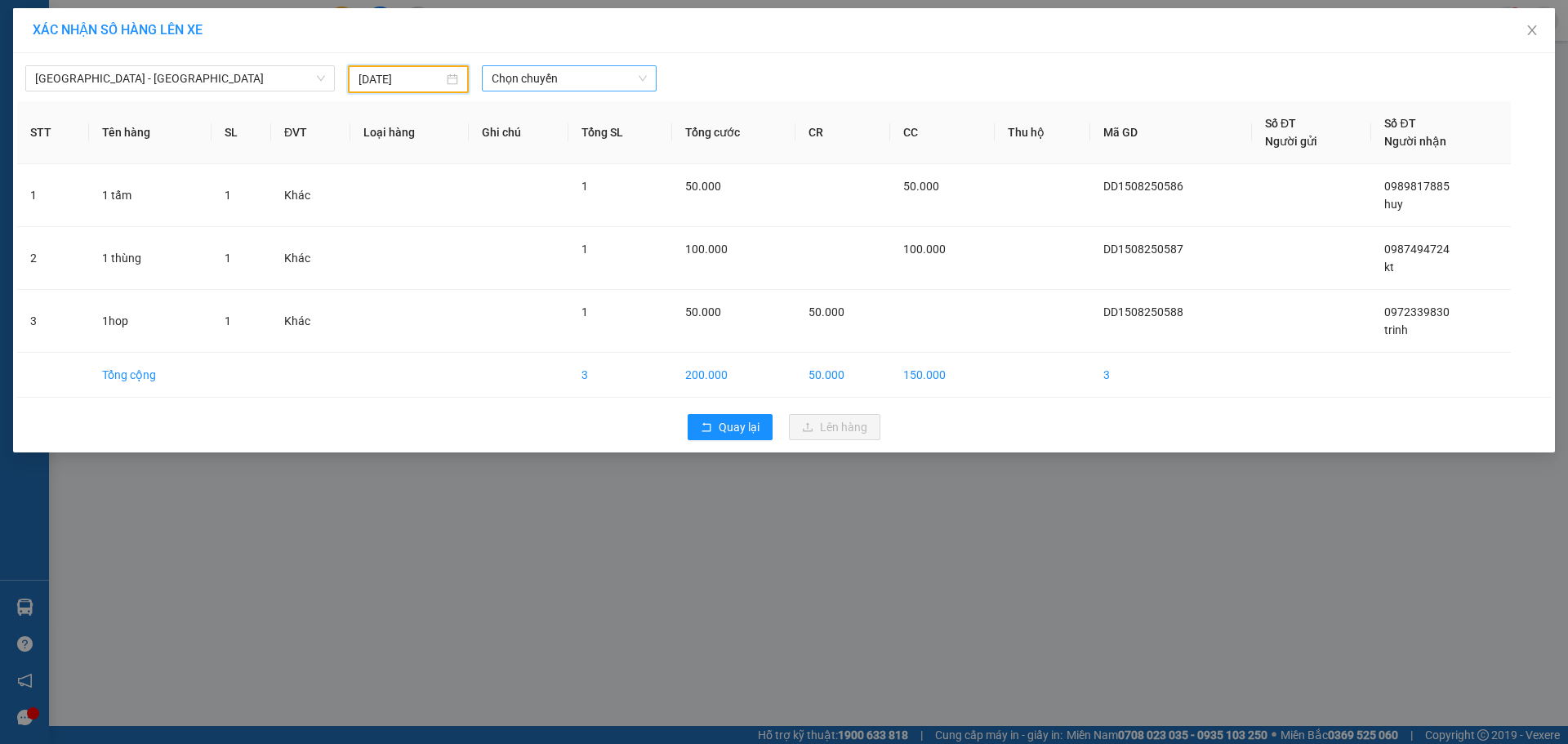
click at [572, 83] on span "Chọn chuyến" at bounding box center [569, 78] width 155 height 24
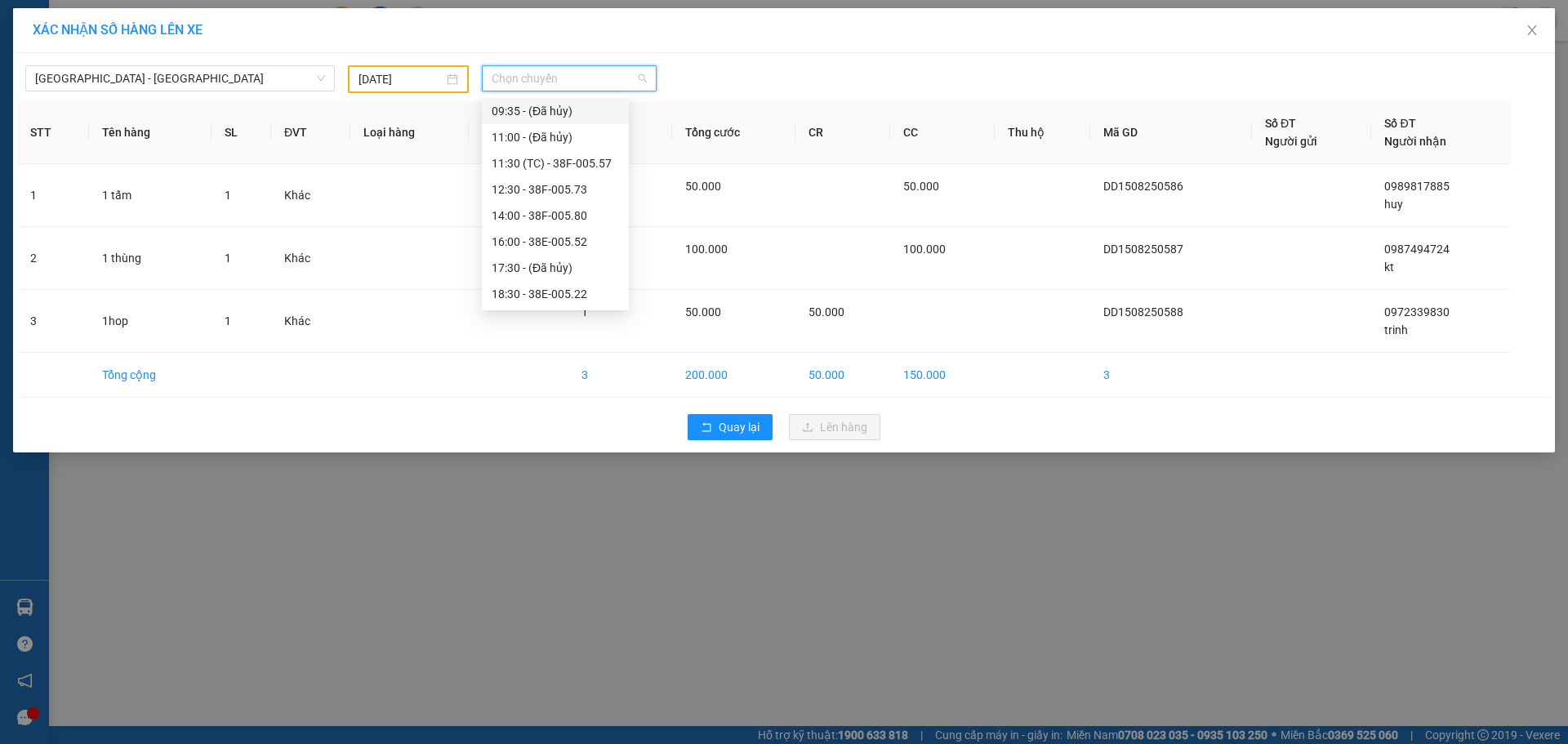
scroll to position [209, 0]
click at [563, 192] on div "21:00 - 38E-005.97" at bounding box center [555, 189] width 128 height 18
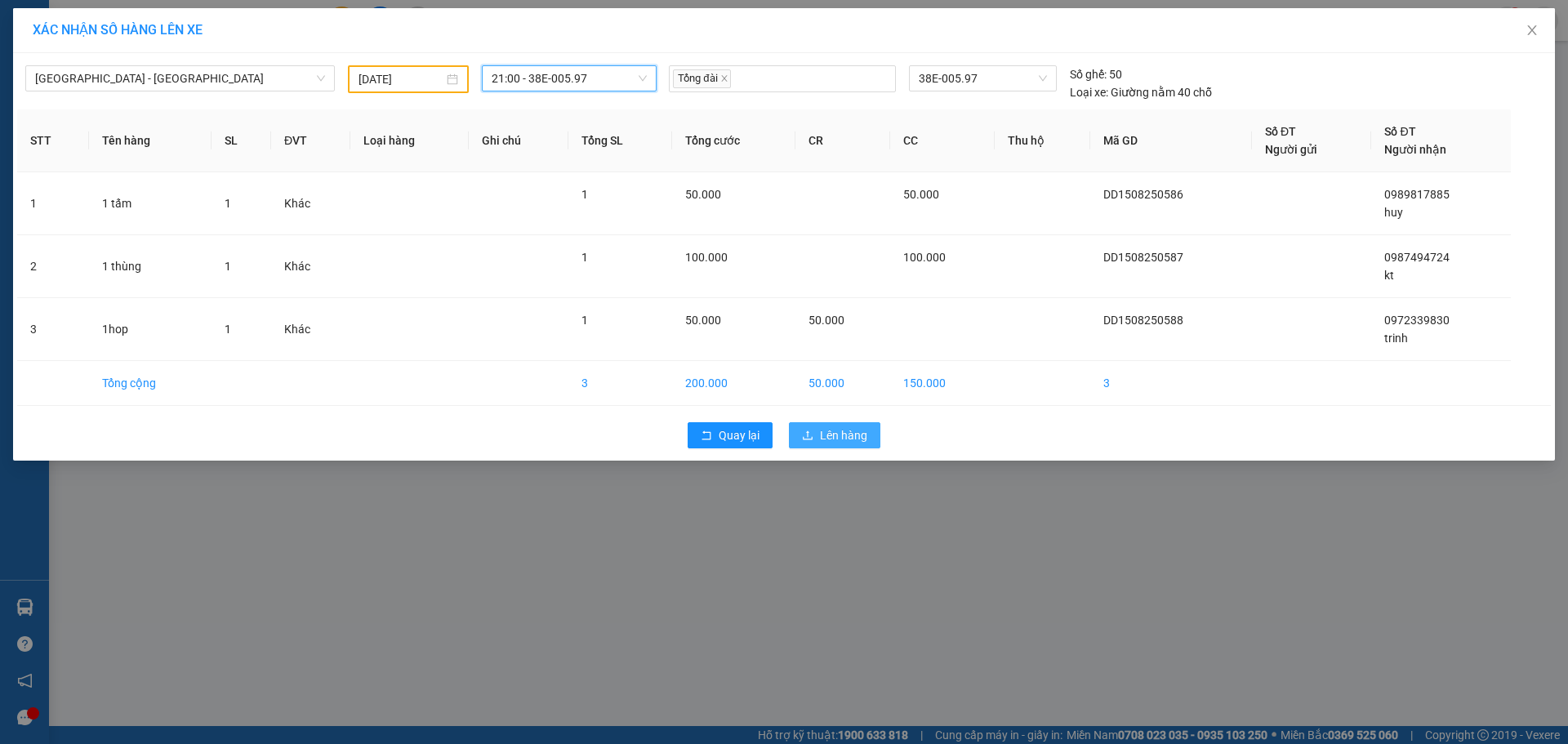
click at [826, 438] on span "Lên hàng" at bounding box center [843, 435] width 47 height 18
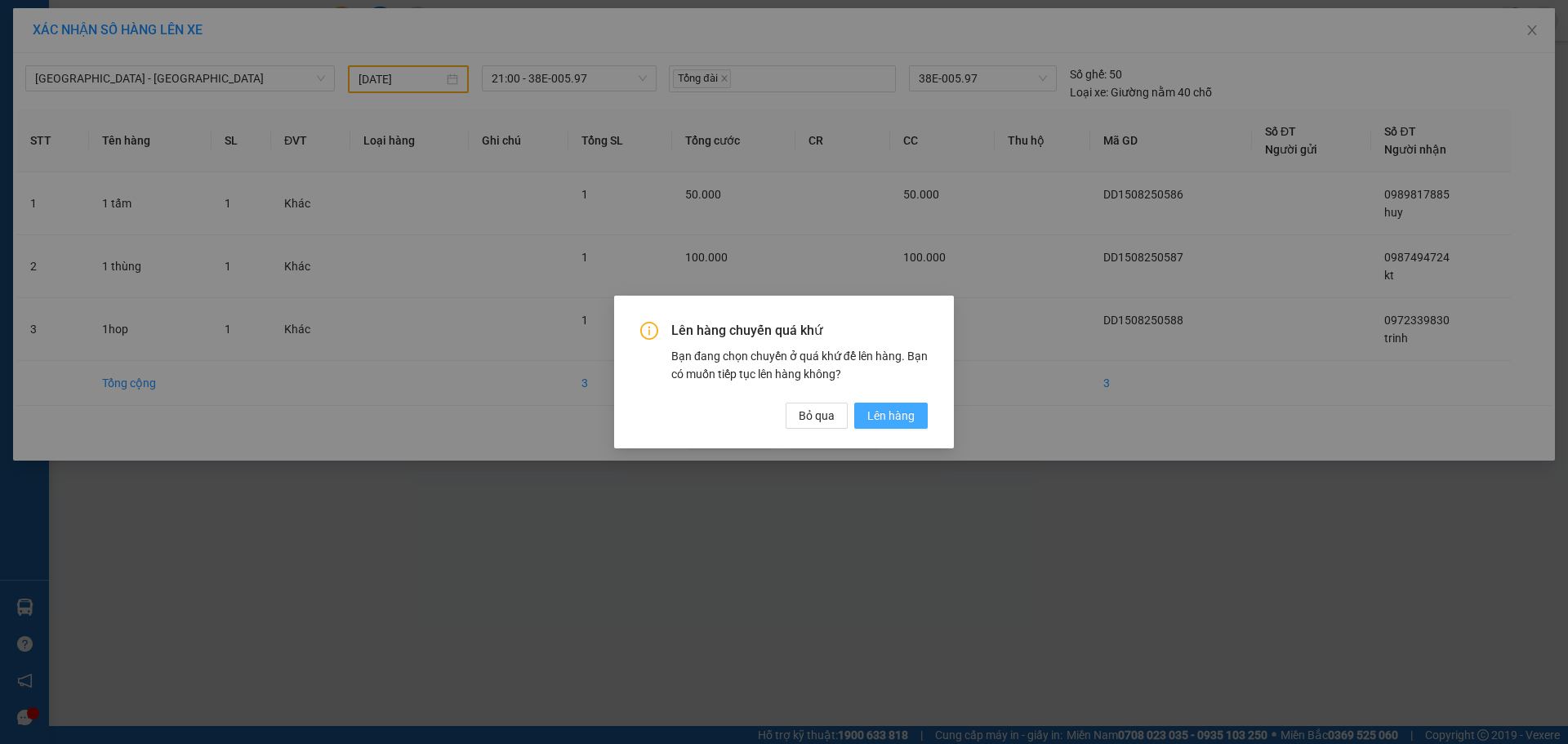
click at [912, 413] on span "Lên hàng" at bounding box center [891, 416] width 47 height 18
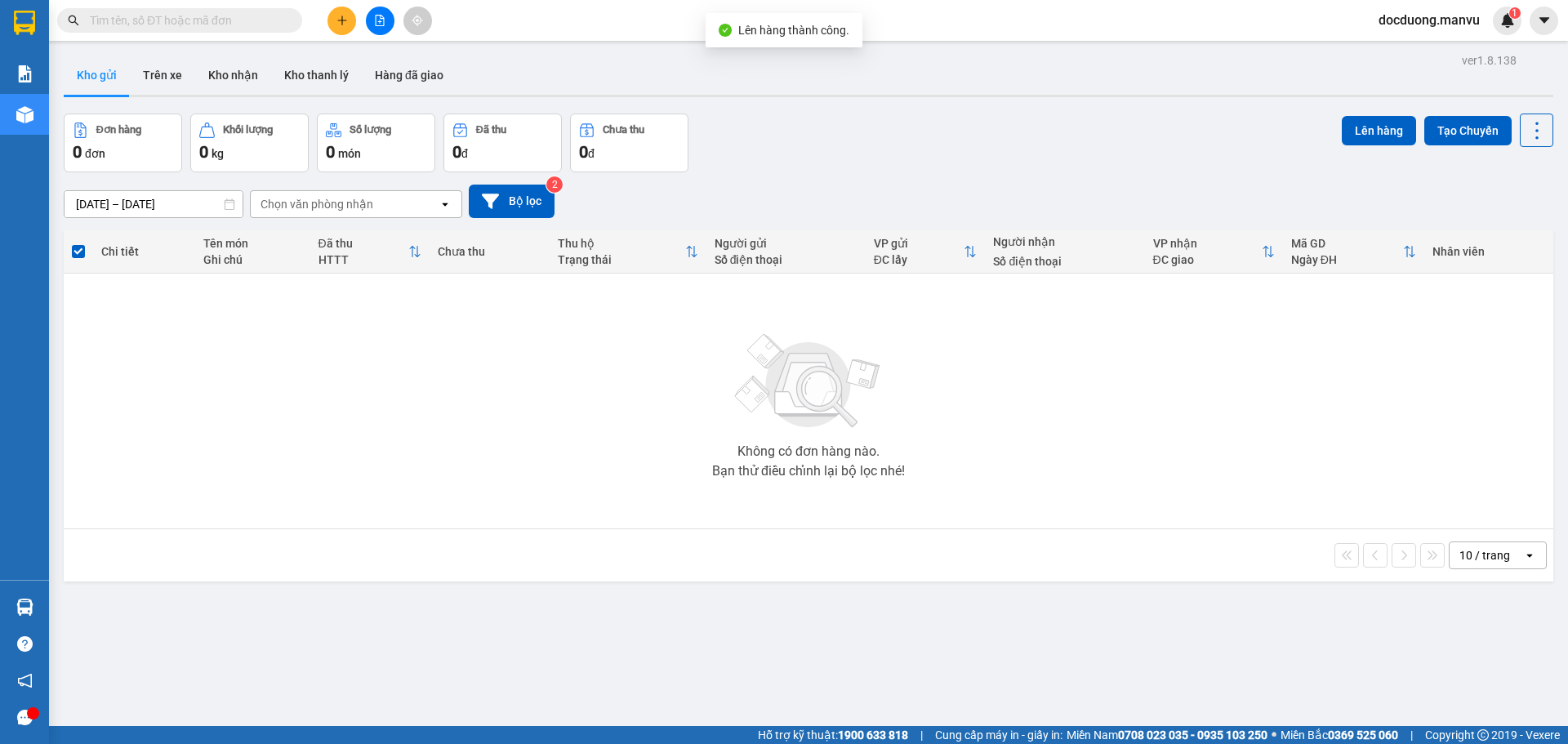
click at [323, 21] on div at bounding box center [379, 21] width 122 height 29
click at [326, 29] on div at bounding box center [379, 21] width 122 height 29
click at [328, 29] on div at bounding box center [379, 21] width 122 height 29
click at [339, 22] on icon "plus" at bounding box center [342, 20] width 12 height 12
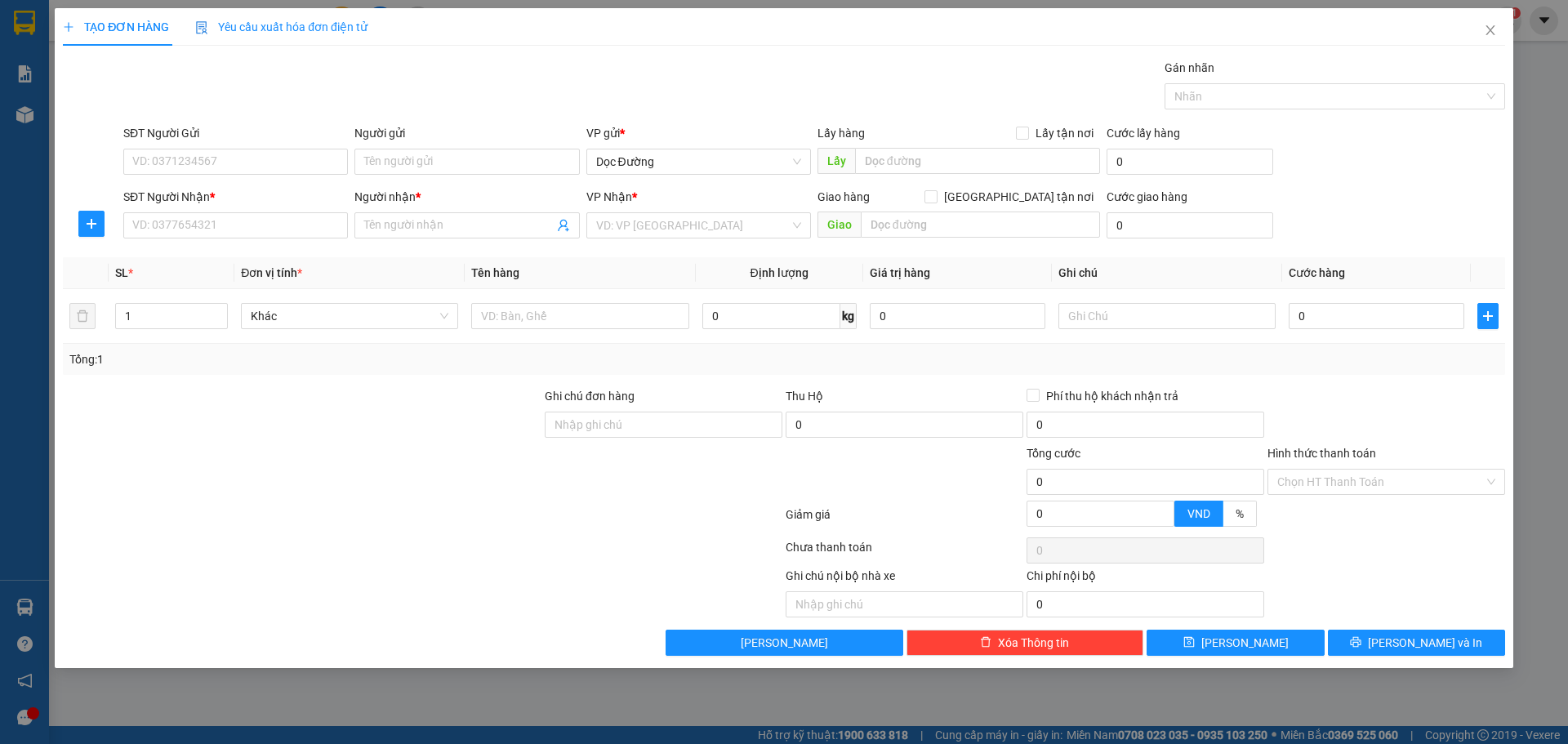
click at [161, 238] on div "SĐT Người Nhận * VD: 0377654321" at bounding box center [236, 216] width 225 height 57
click at [164, 225] on input "SĐT Người Nhận *" at bounding box center [236, 225] width 225 height 26
type input "0966760135"
click at [436, 233] on input "Người nhận *" at bounding box center [458, 225] width 188 height 18
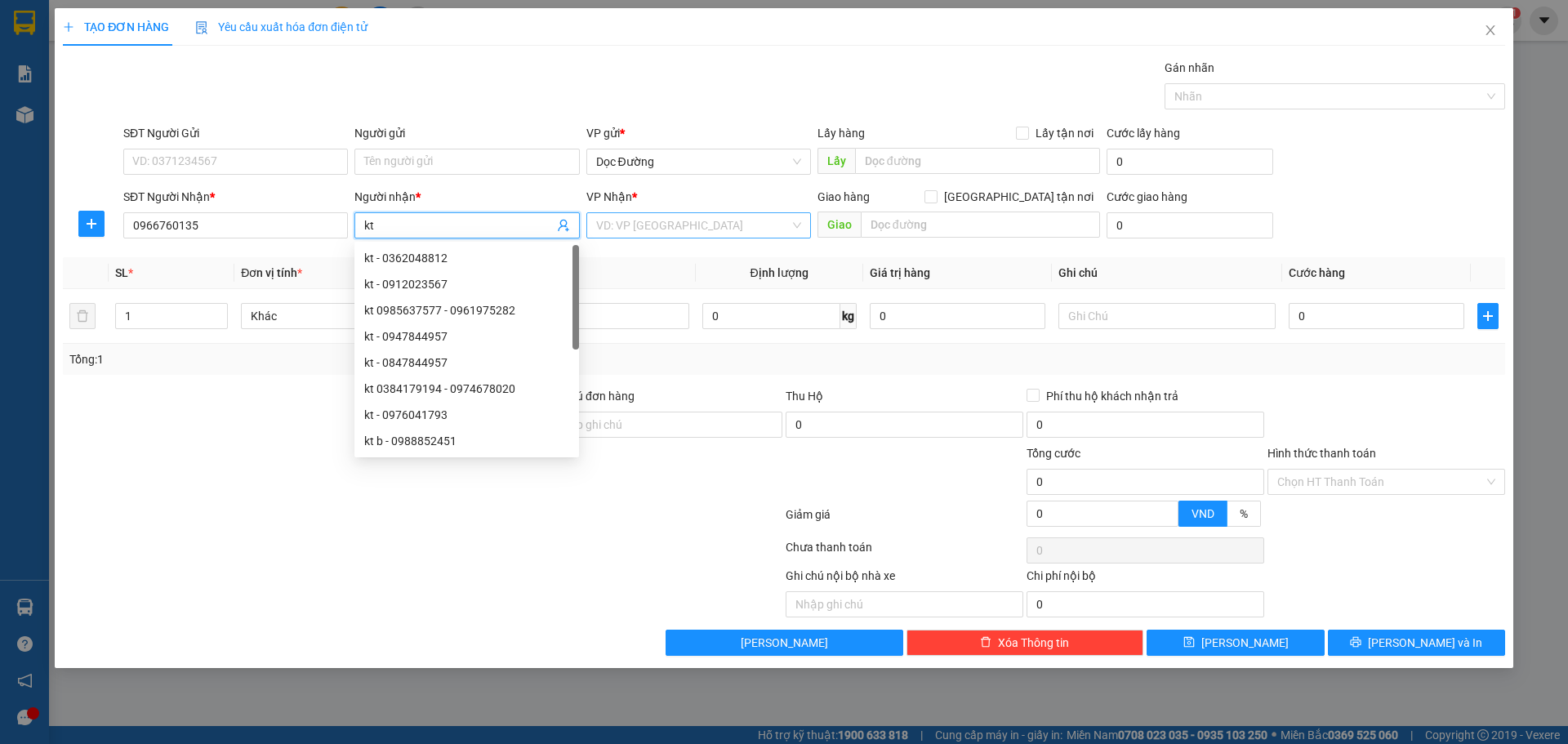
type input "kt"
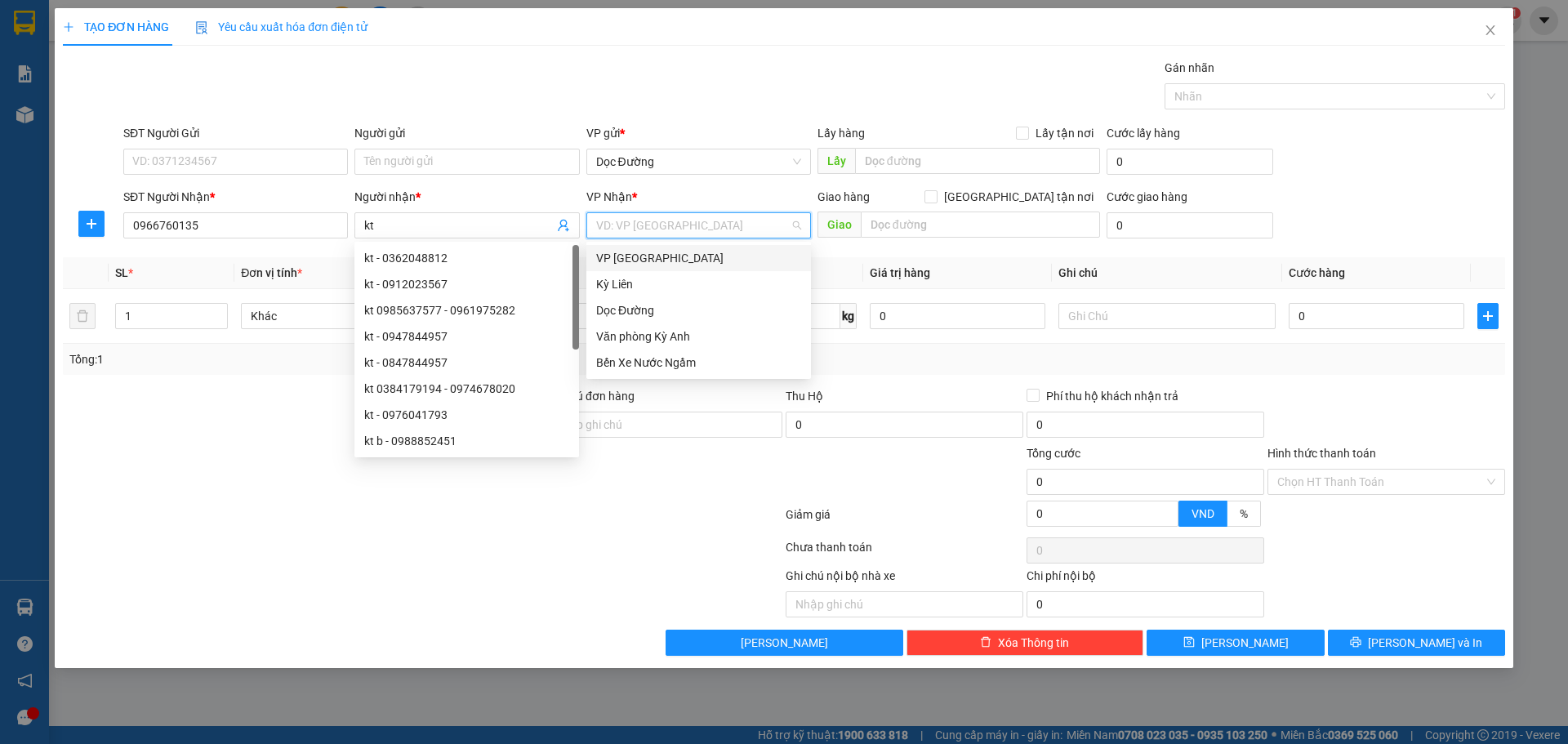
click at [650, 223] on input "search" at bounding box center [693, 225] width 194 height 24
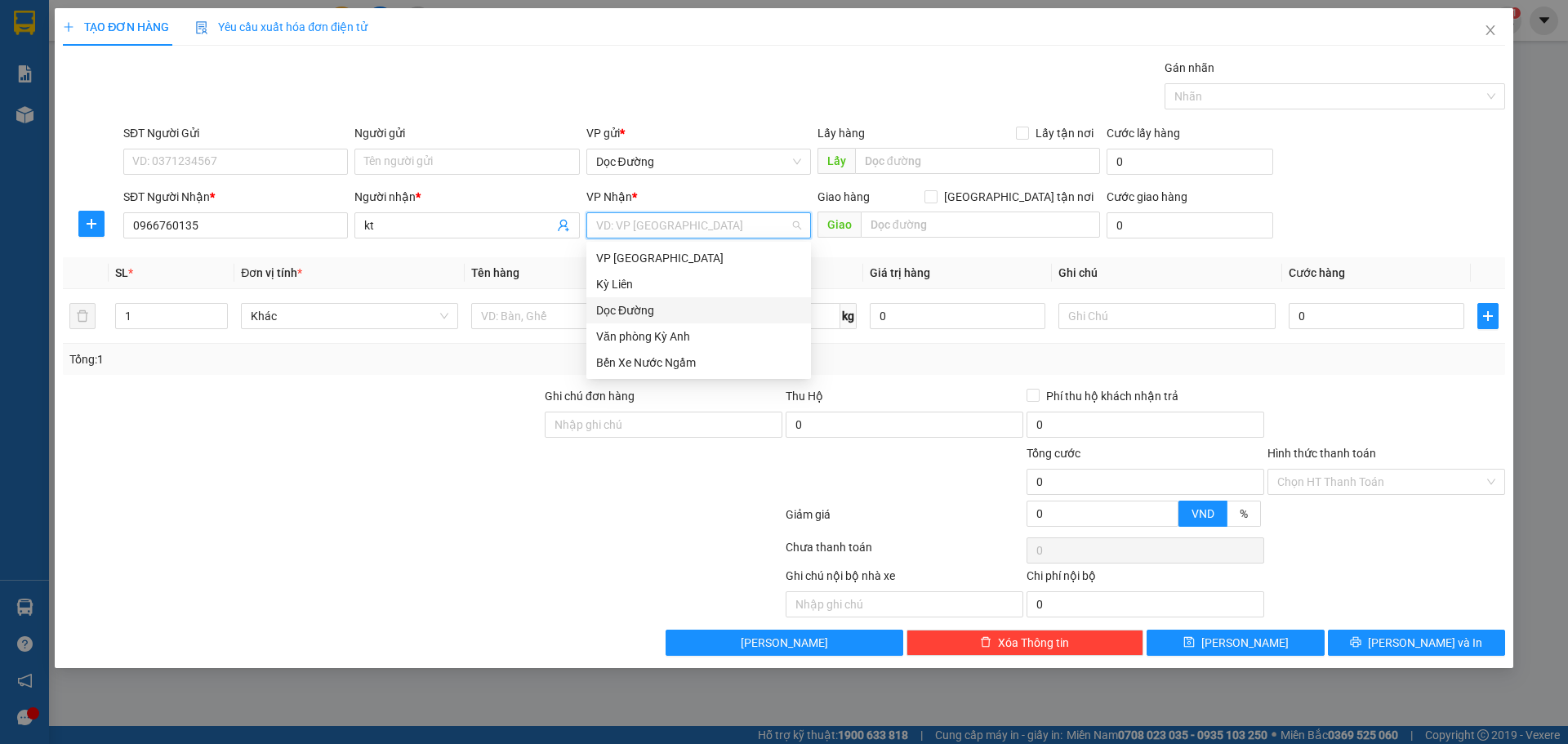
click at [634, 324] on div "Văn phòng Kỳ Anh" at bounding box center [699, 335] width 225 height 26
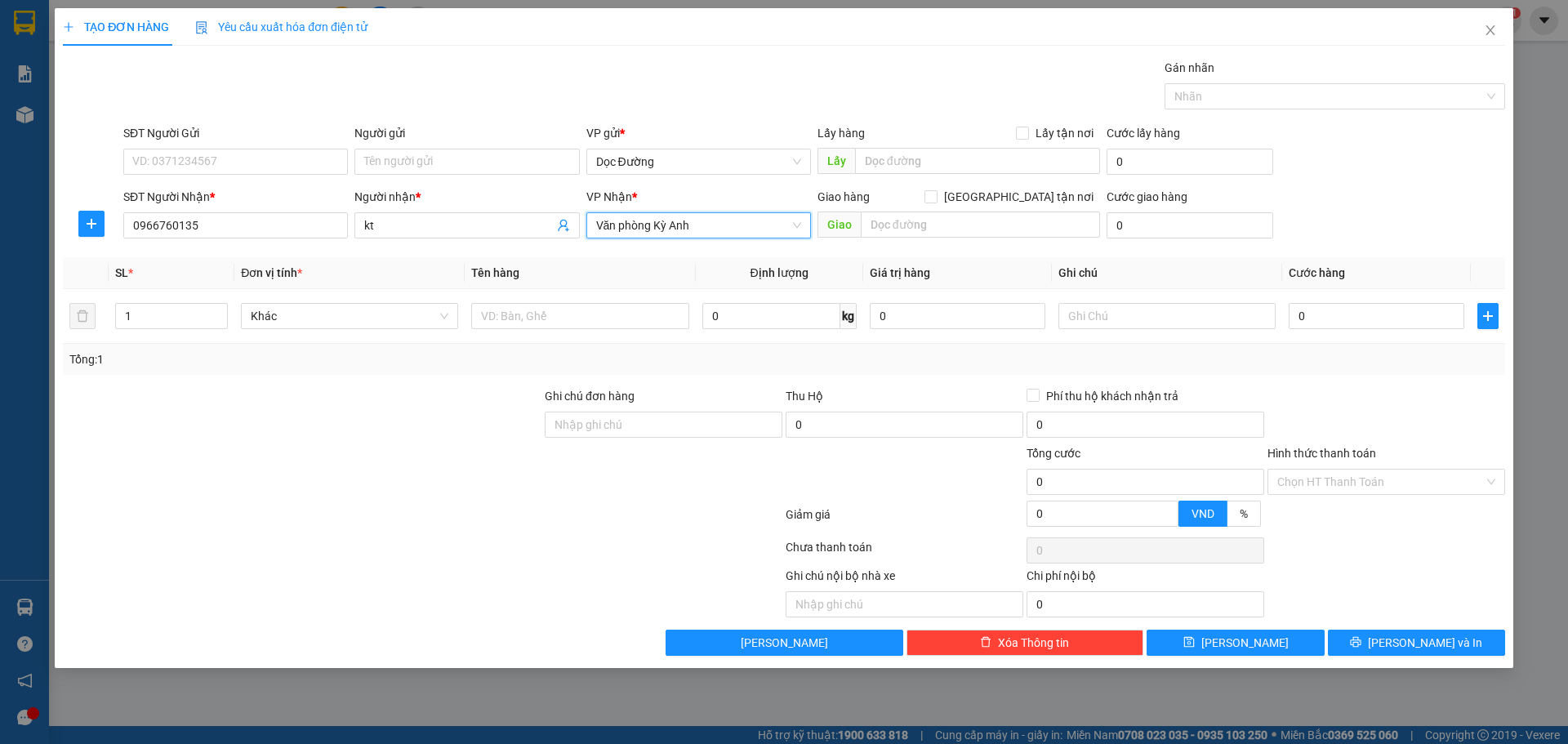
click at [691, 232] on span "Văn phòng Kỳ Anh" at bounding box center [699, 225] width 205 height 24
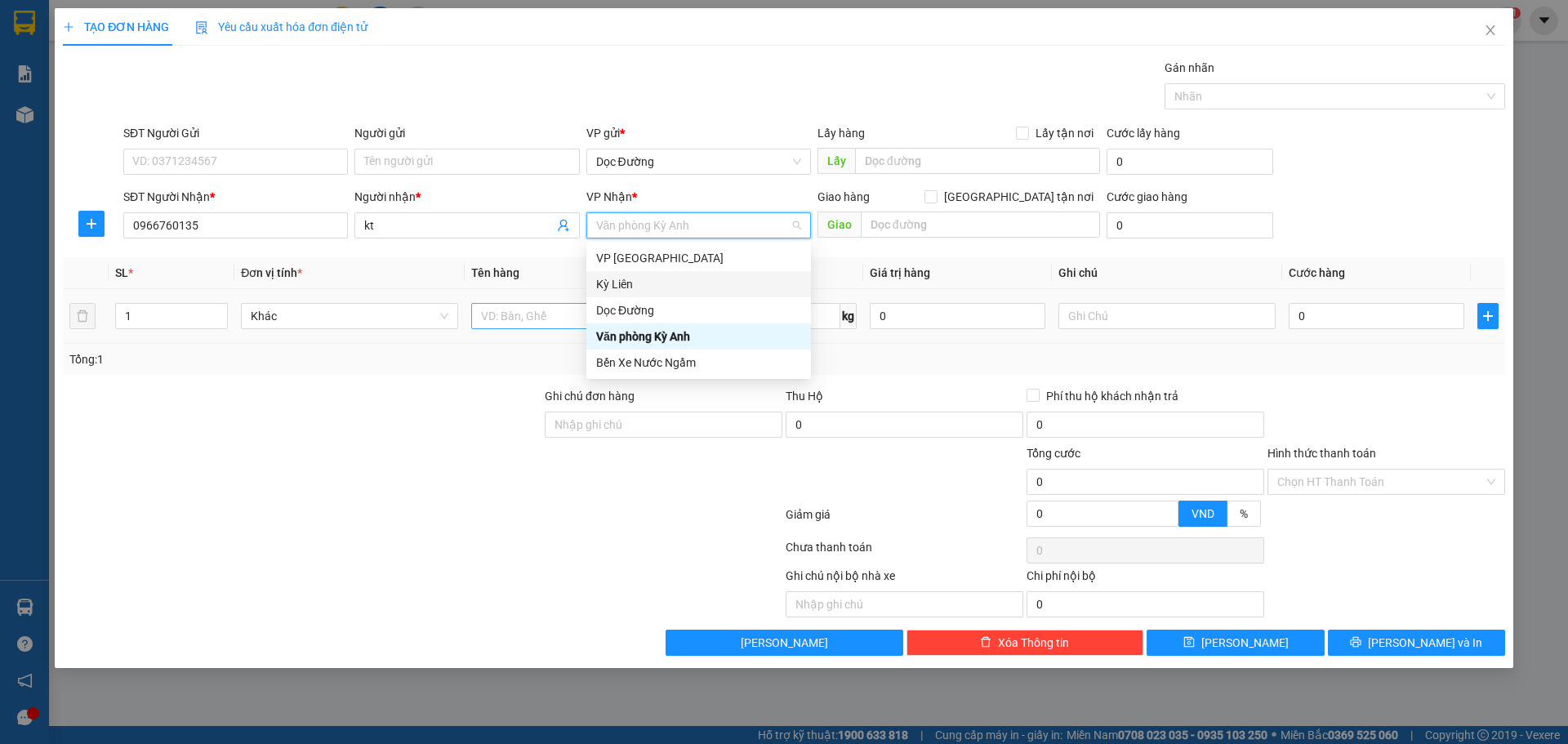
drag, startPoint x: 623, startPoint y: 307, endPoint x: 623, endPoint y: 318, distance: 11.0
click at [623, 315] on div "Dọc Đường" at bounding box center [699, 310] width 205 height 18
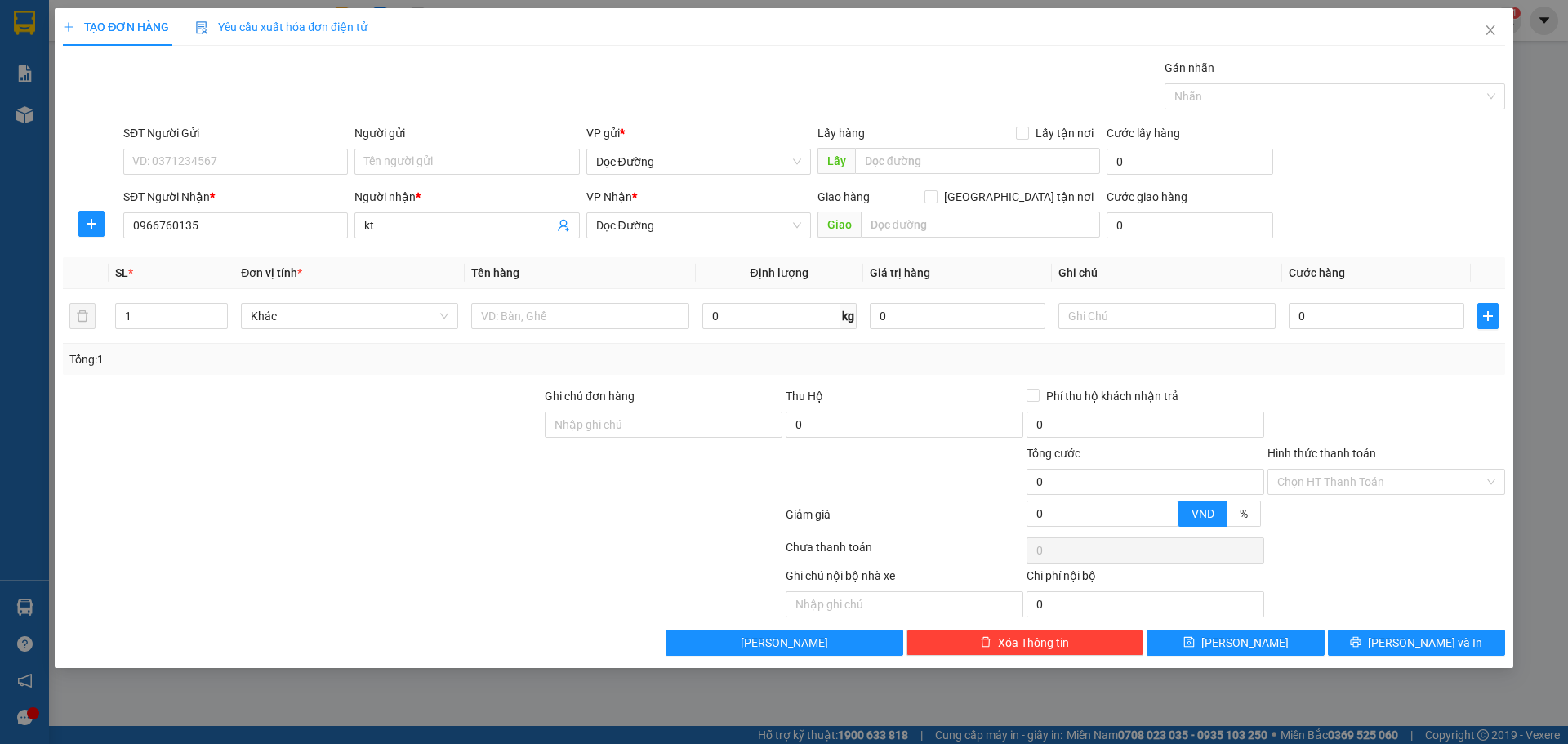
click at [862, 211] on div "Giao hàng [GEOGRAPHIC_DATA] tận nơi" at bounding box center [958, 199] width 283 height 24
drag, startPoint x: 866, startPoint y: 211, endPoint x: 899, endPoint y: 221, distance: 34.5
click at [868, 213] on div "Giao hàng [GEOGRAPHIC_DATA] tận nơi [GEOGRAPHIC_DATA]" at bounding box center [958, 216] width 283 height 57
click at [899, 222] on input "text" at bounding box center [980, 224] width 239 height 26
type input "ka"
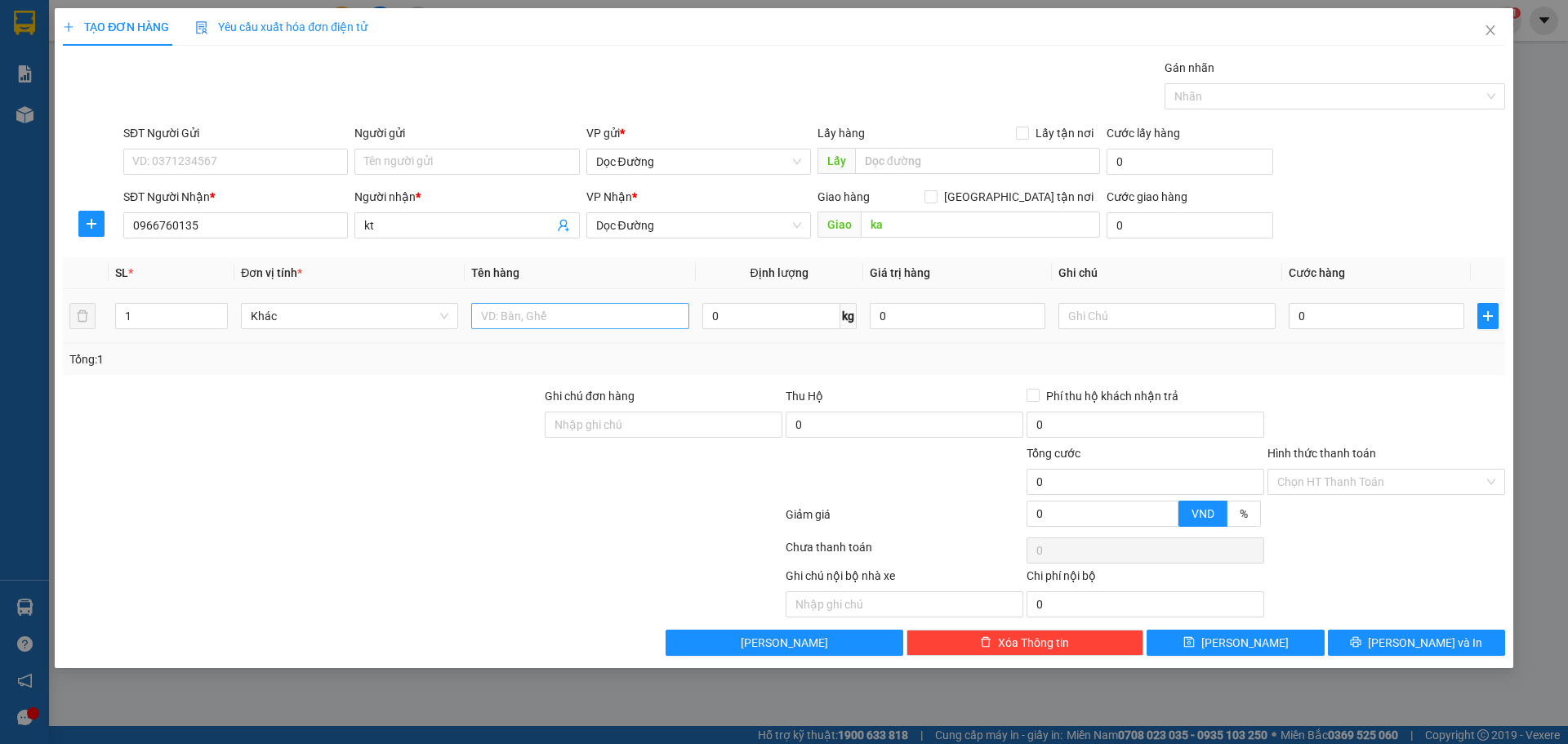
drag, startPoint x: 554, startPoint y: 331, endPoint x: 561, endPoint y: 326, distance: 8.6
click at [558, 328] on div at bounding box center [579, 316] width 217 height 33
click at [562, 325] on input "text" at bounding box center [579, 315] width 217 height 26
type input "1 bọc"
type input "5"
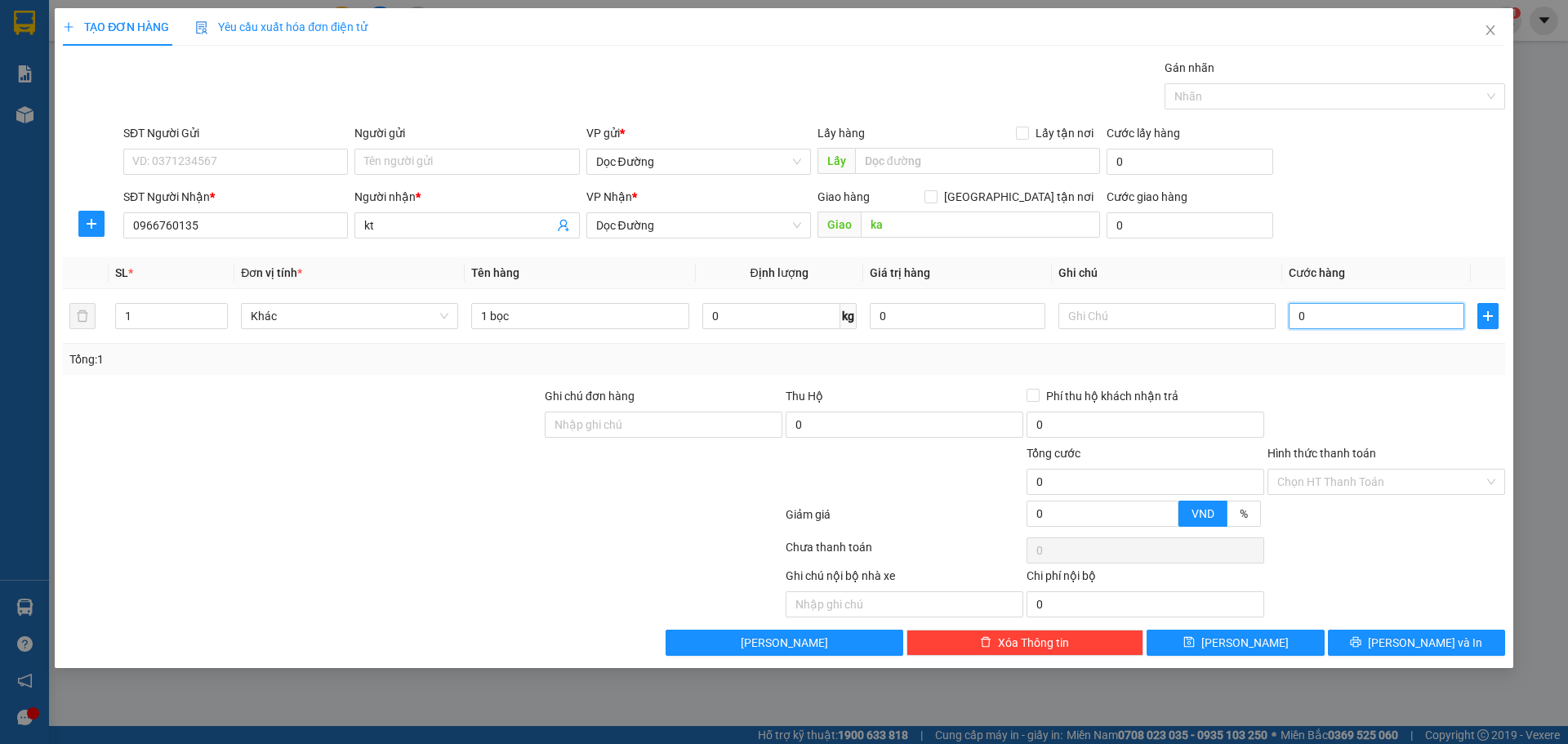
type input "5"
type input "50"
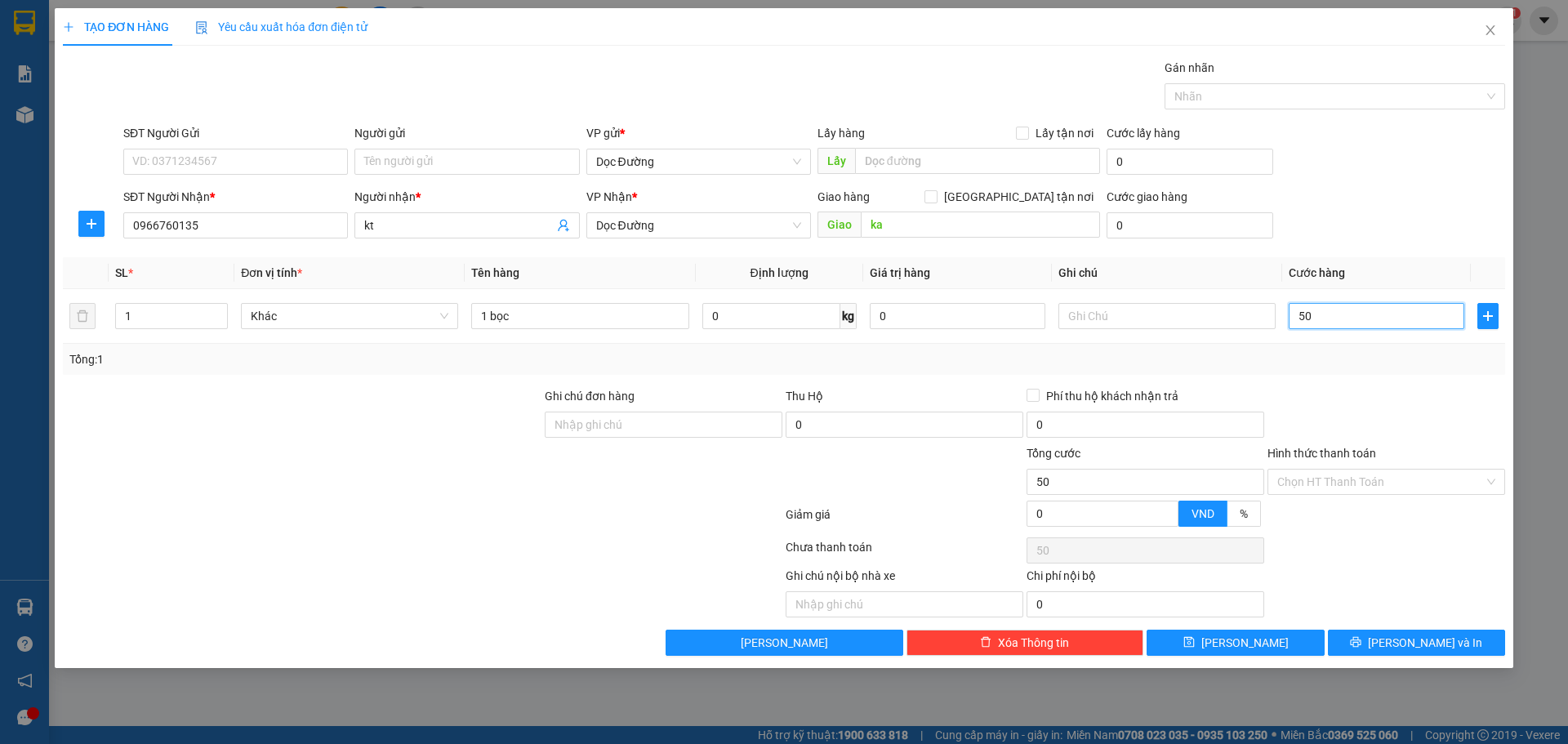
type input "500"
type input "5.000"
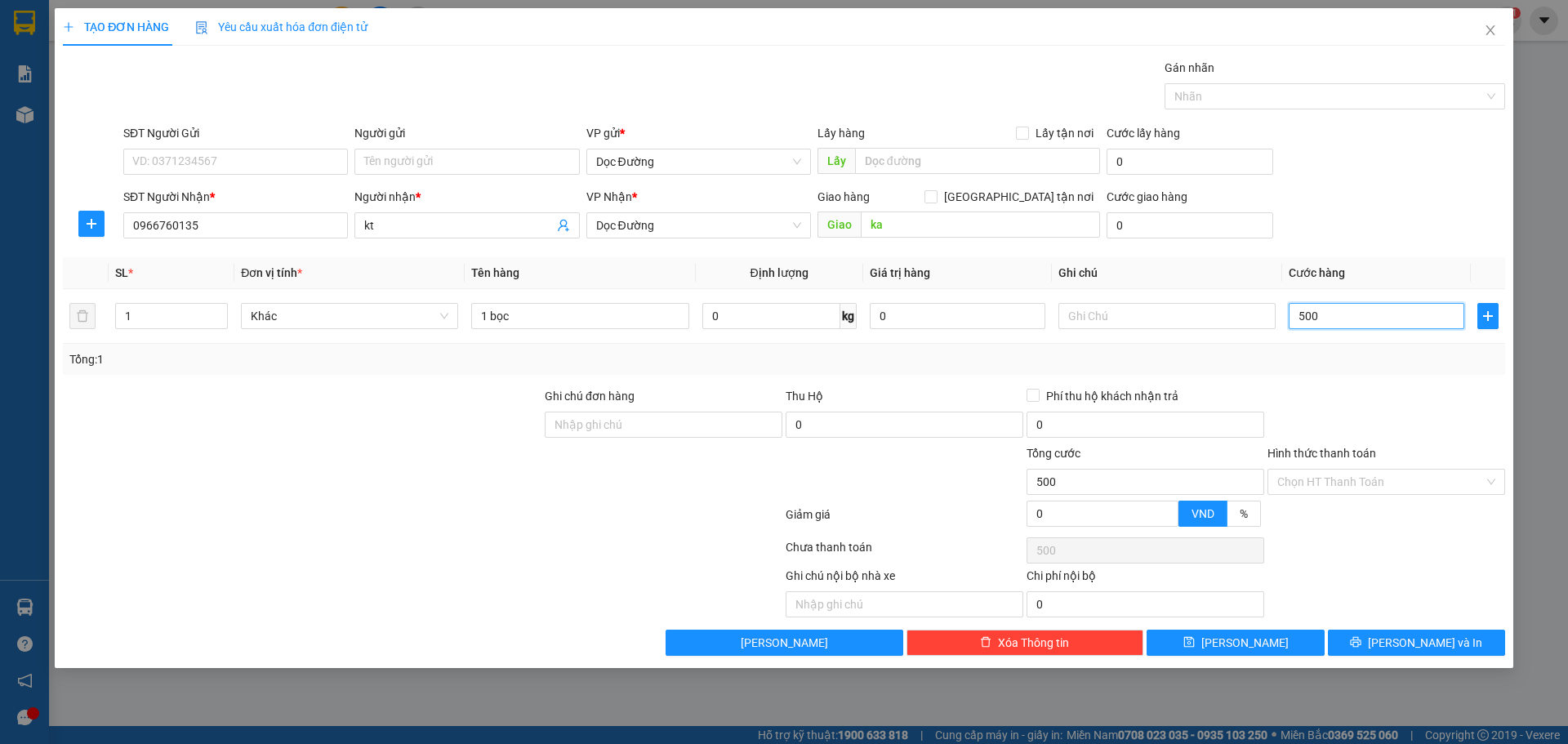
type input "5.000"
type input "50.000"
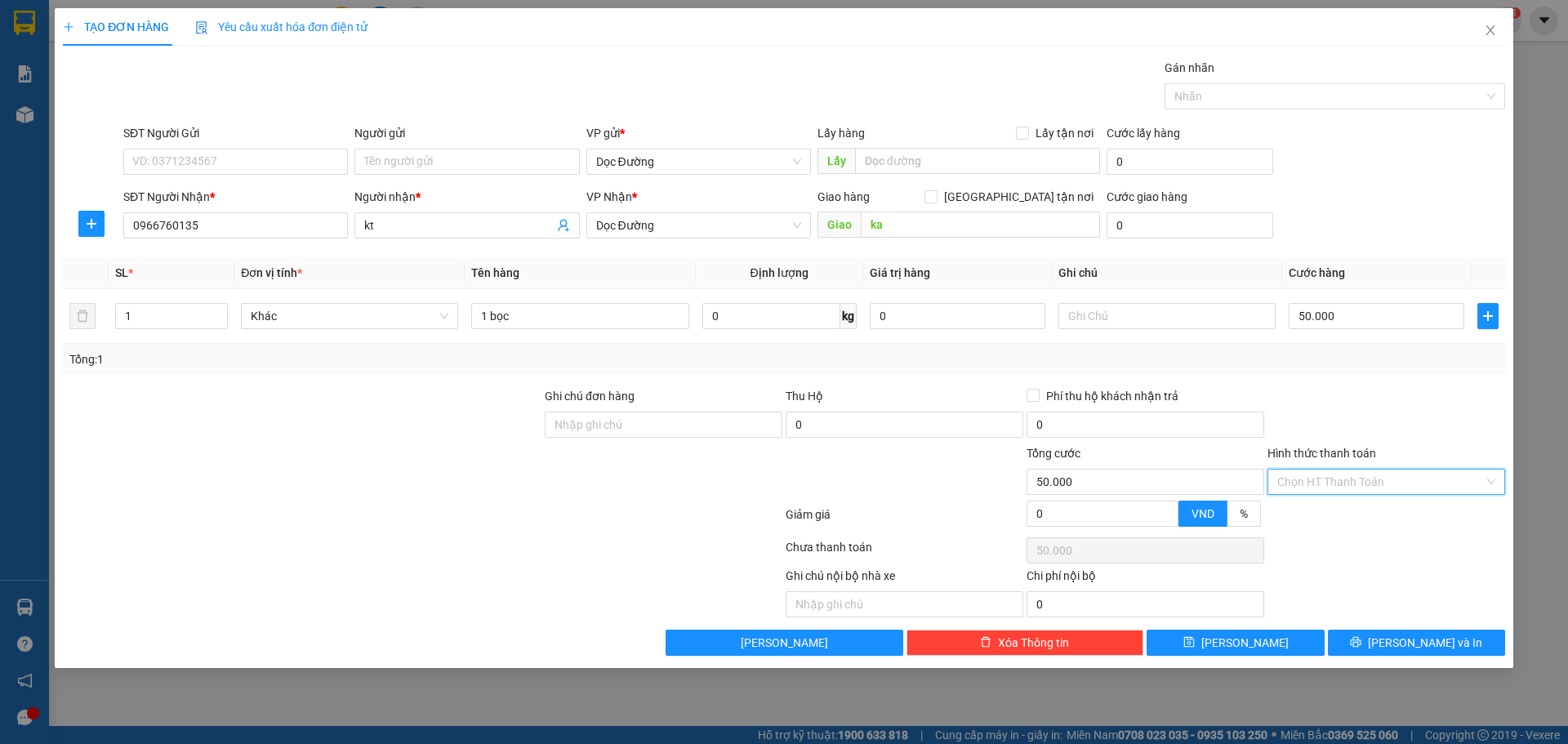
click at [1329, 479] on input "Hình thức thanh toán" at bounding box center [1380, 481] width 206 height 24
click at [1318, 504] on div "Tại văn phòng" at bounding box center [1386, 514] width 237 height 26
type input "0"
click at [1255, 636] on button "[PERSON_NAME]" at bounding box center [1235, 641] width 178 height 26
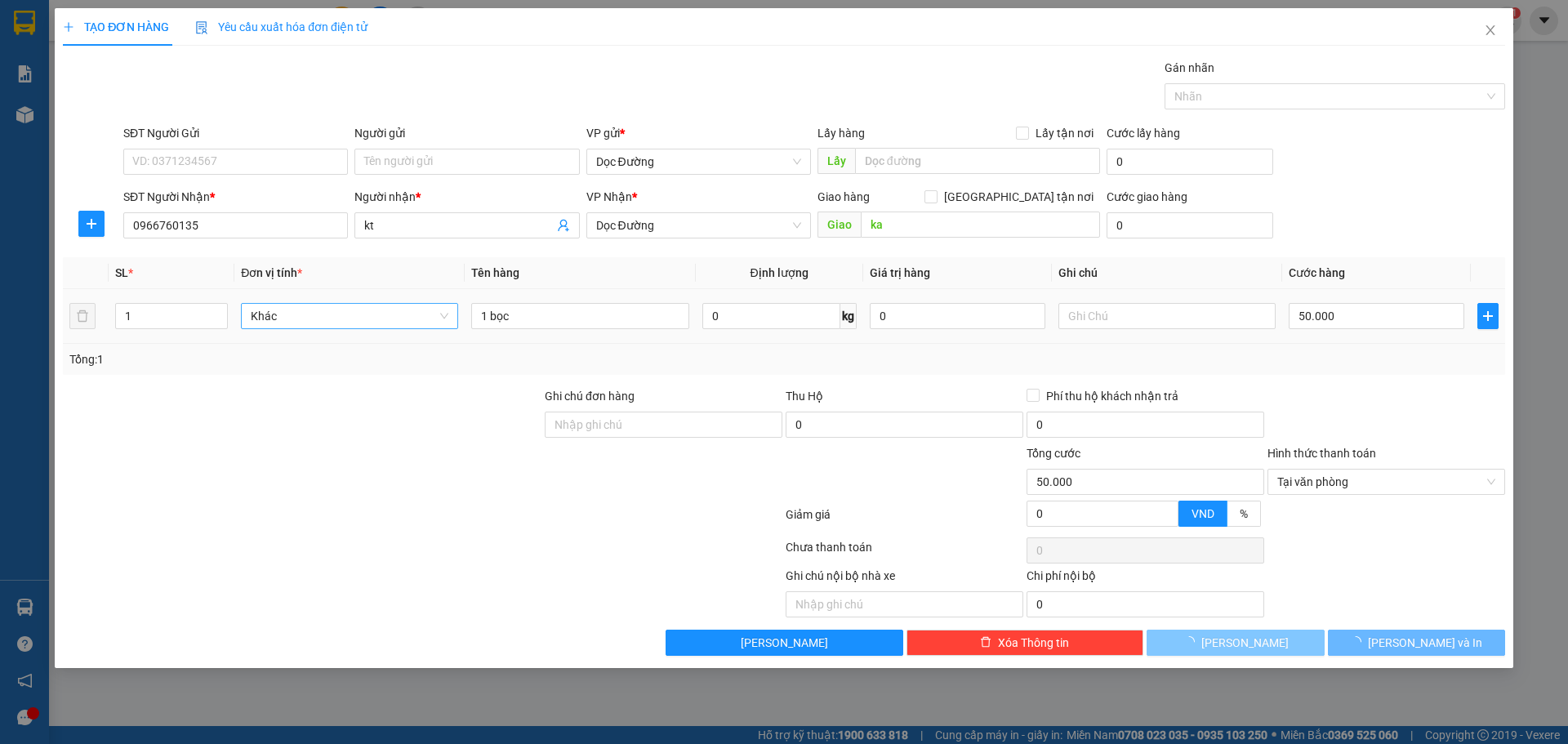
type input "0"
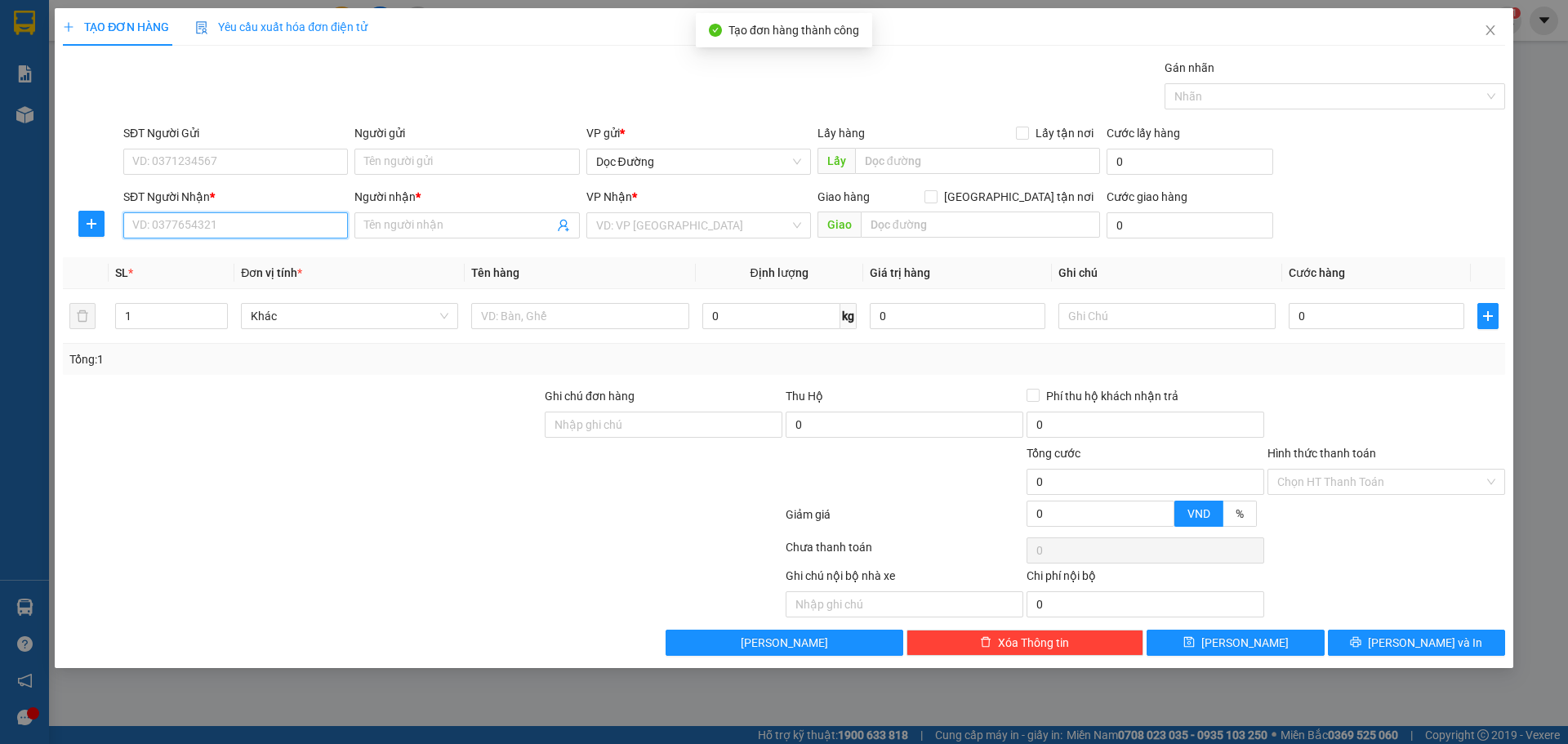
click at [262, 222] on input "SĐT Người Nhận *" at bounding box center [236, 225] width 225 height 26
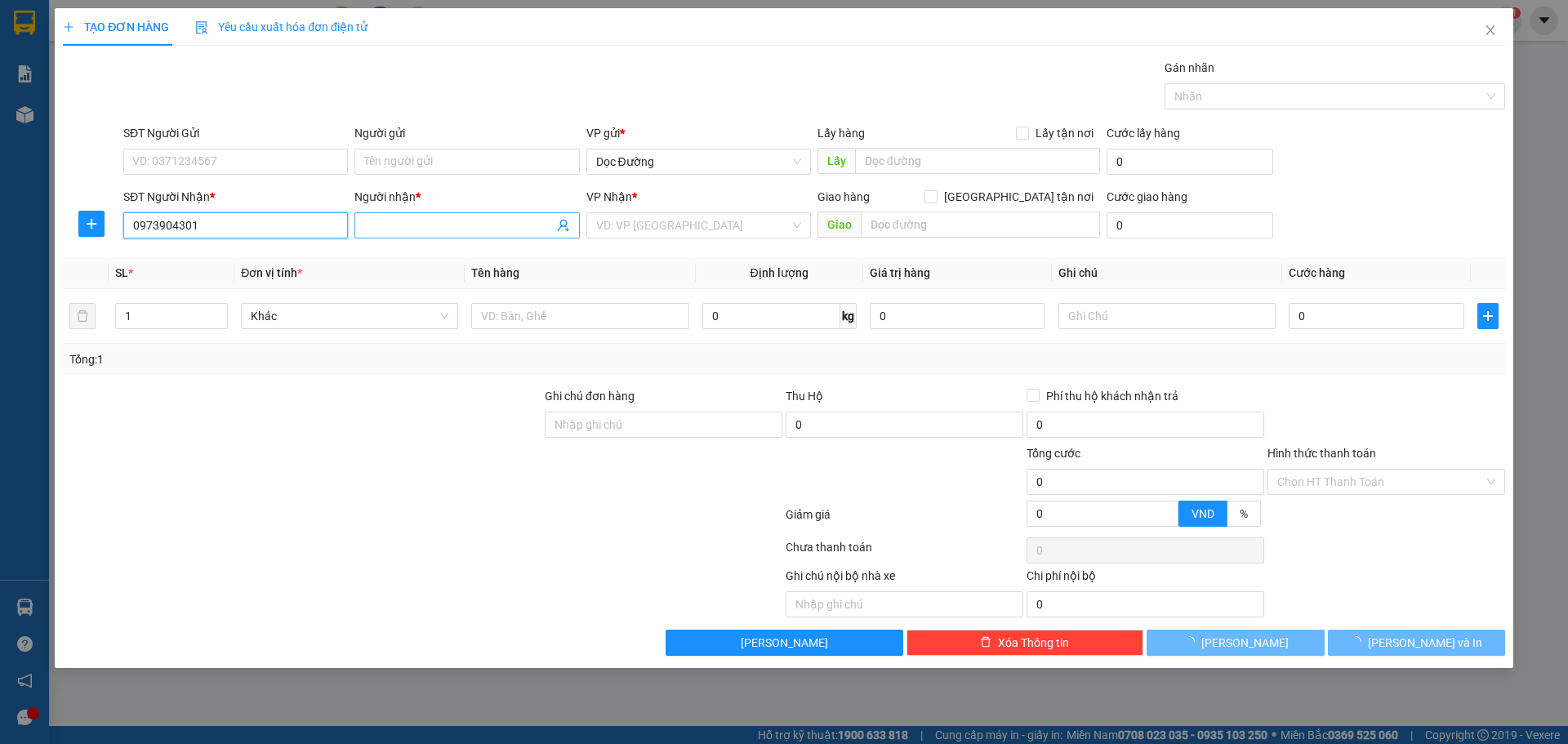
type input "0973904301"
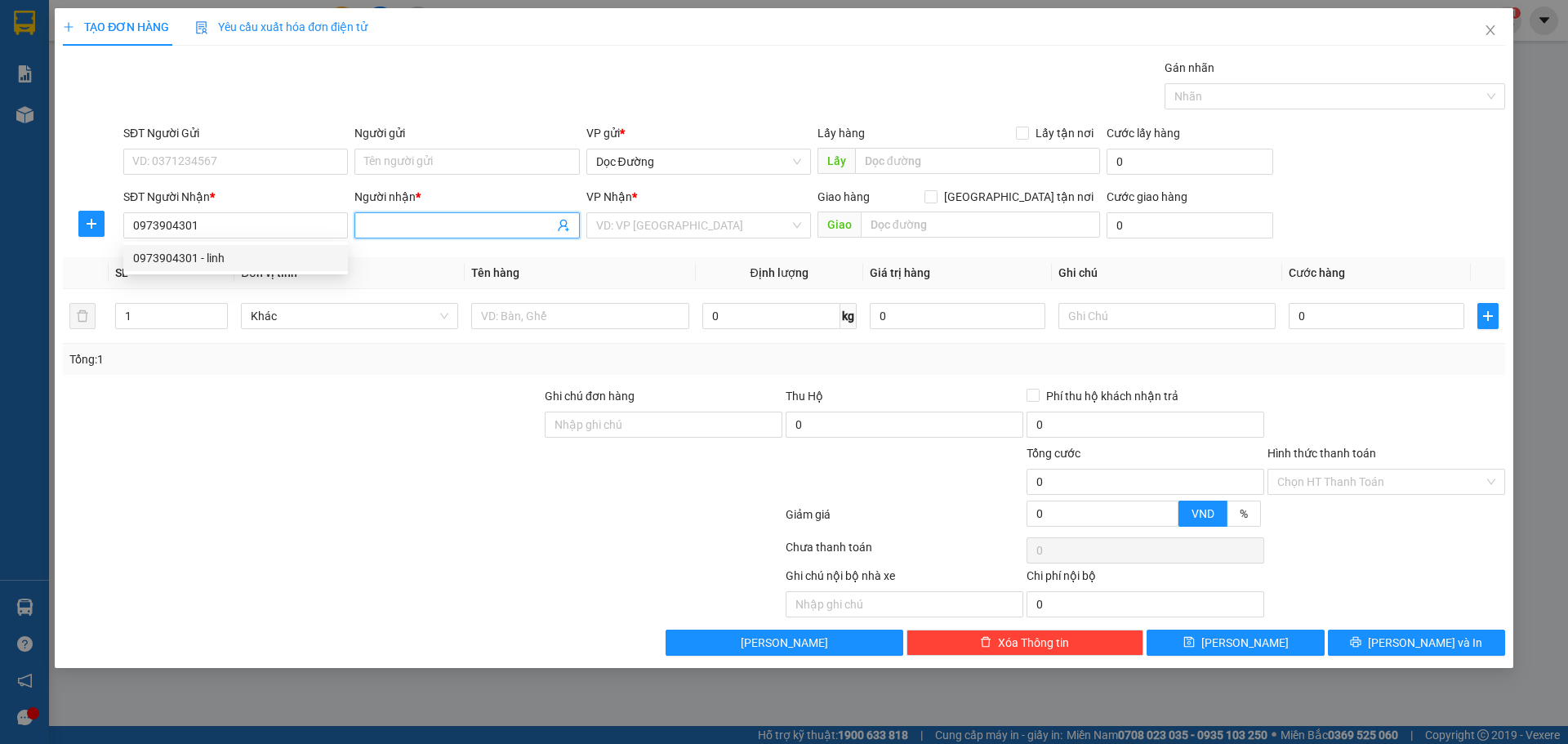
click at [405, 219] on input "Người nhận *" at bounding box center [458, 225] width 188 height 18
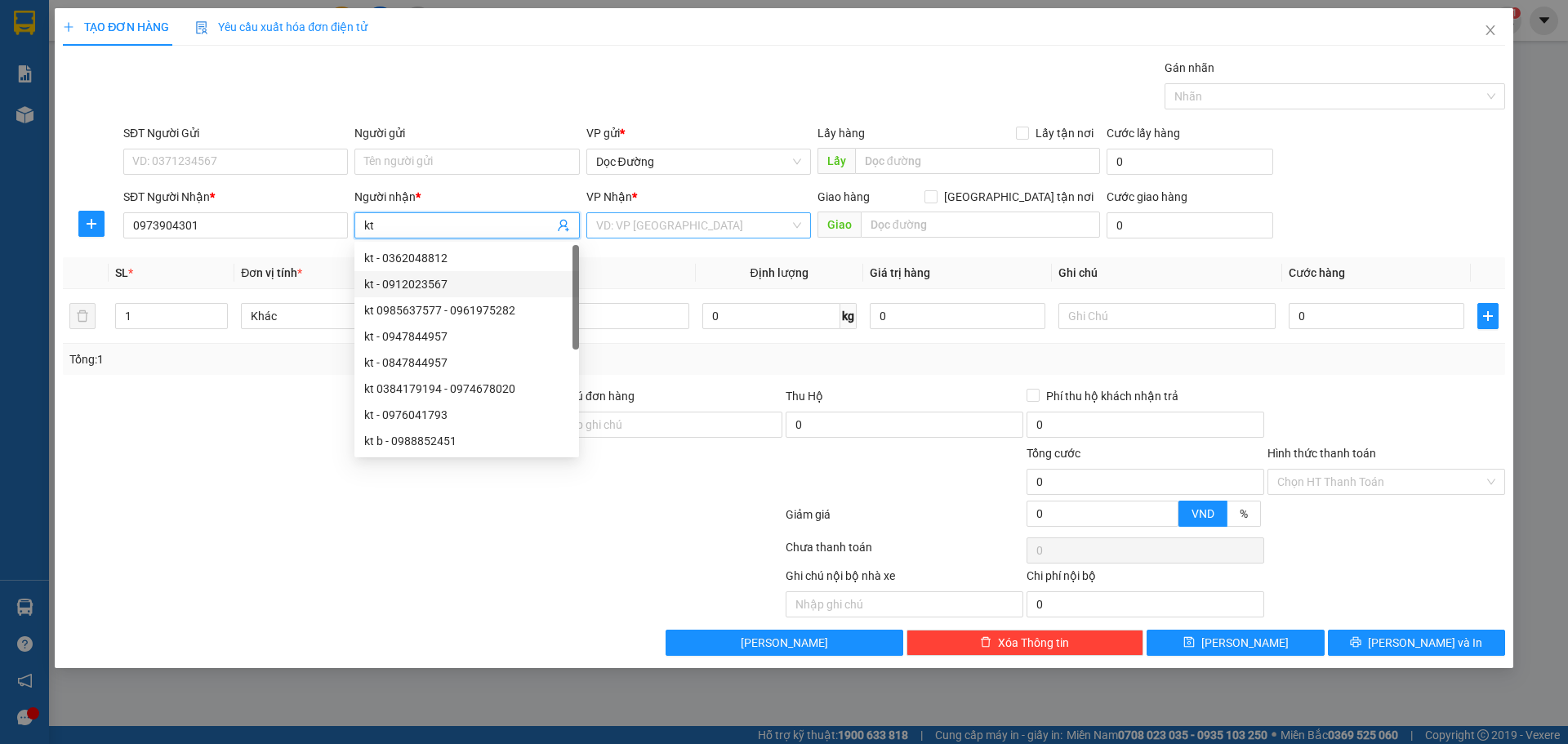
type input "kt"
click at [749, 235] on input "search" at bounding box center [693, 225] width 194 height 24
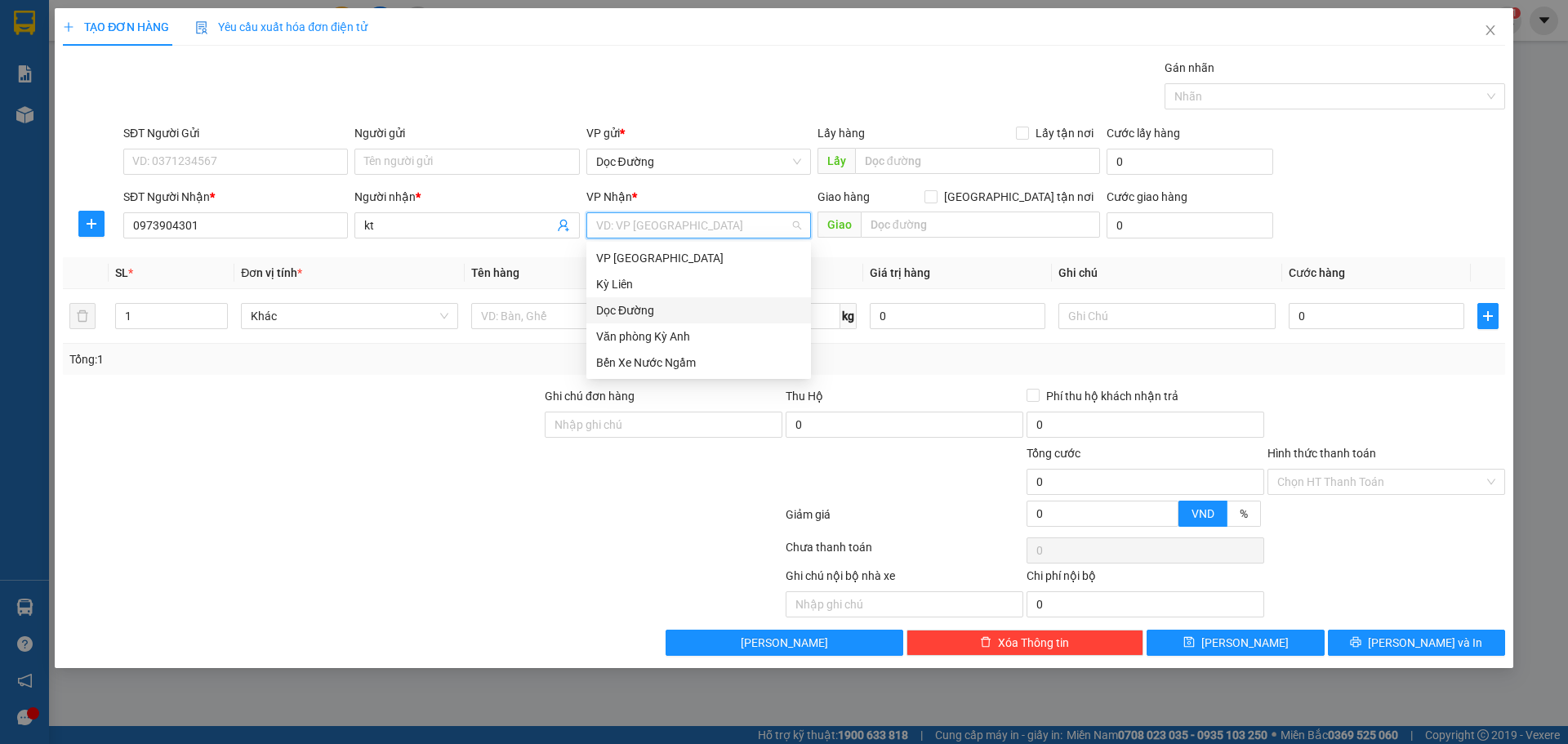
drag, startPoint x: 608, startPoint y: 318, endPoint x: 718, endPoint y: 277, distance: 117.4
click at [610, 318] on div "Dọc Đường" at bounding box center [699, 310] width 205 height 18
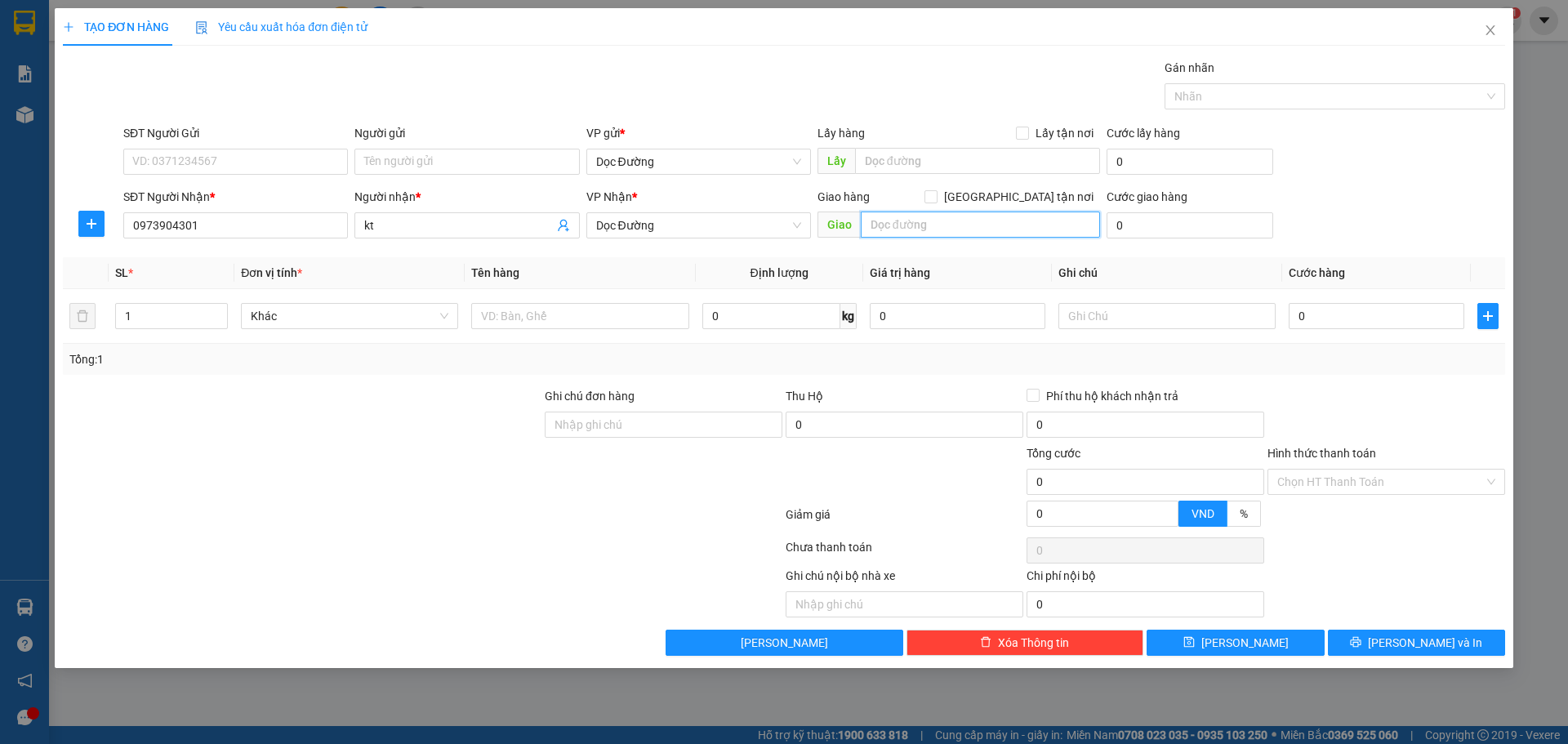
click at [875, 228] on input "text" at bounding box center [980, 224] width 239 height 26
type input "bxe"
click at [634, 327] on input "text" at bounding box center [579, 315] width 217 height 26
type input "1 xốp"
click at [1341, 320] on input "0" at bounding box center [1376, 315] width 176 height 26
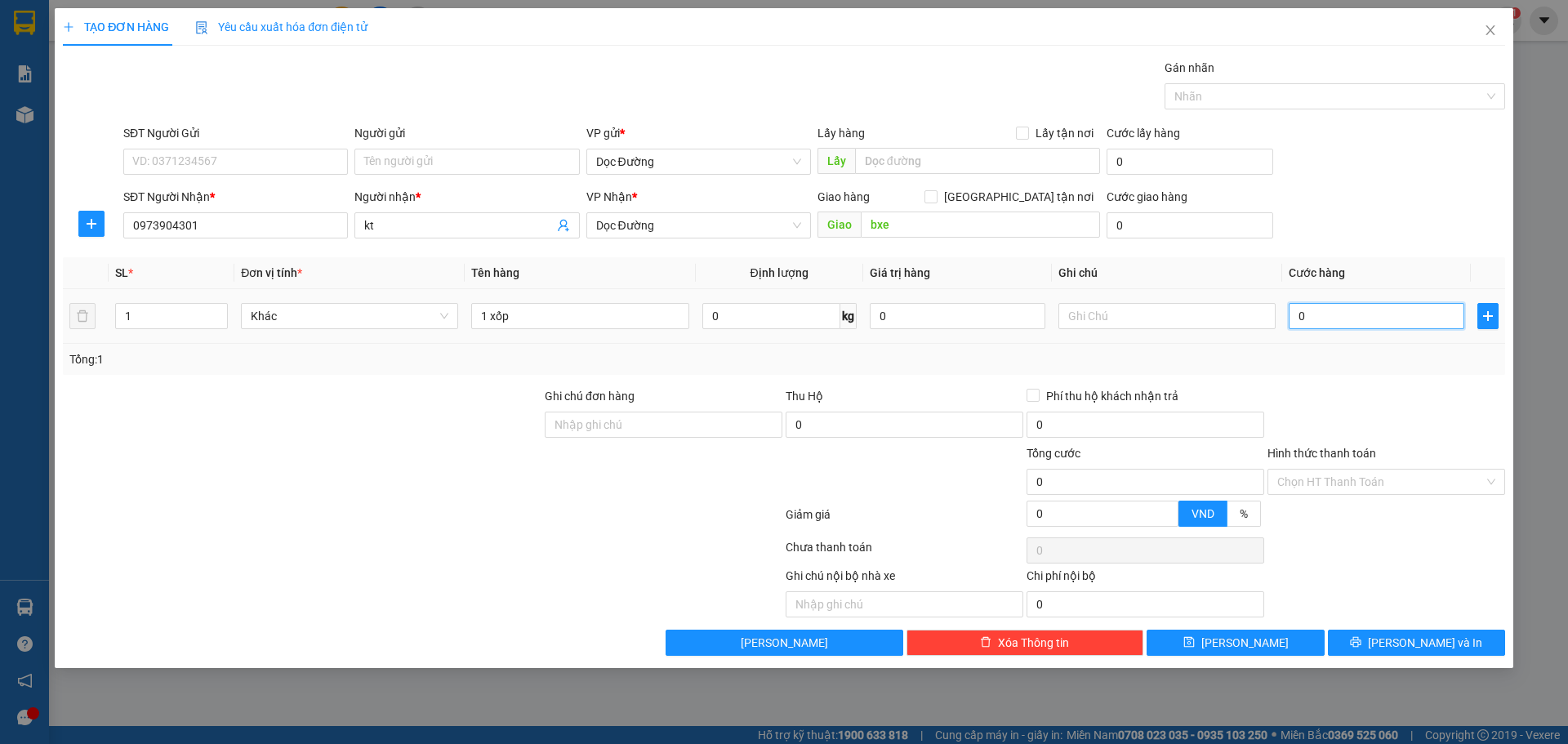
type input "7"
type input "70"
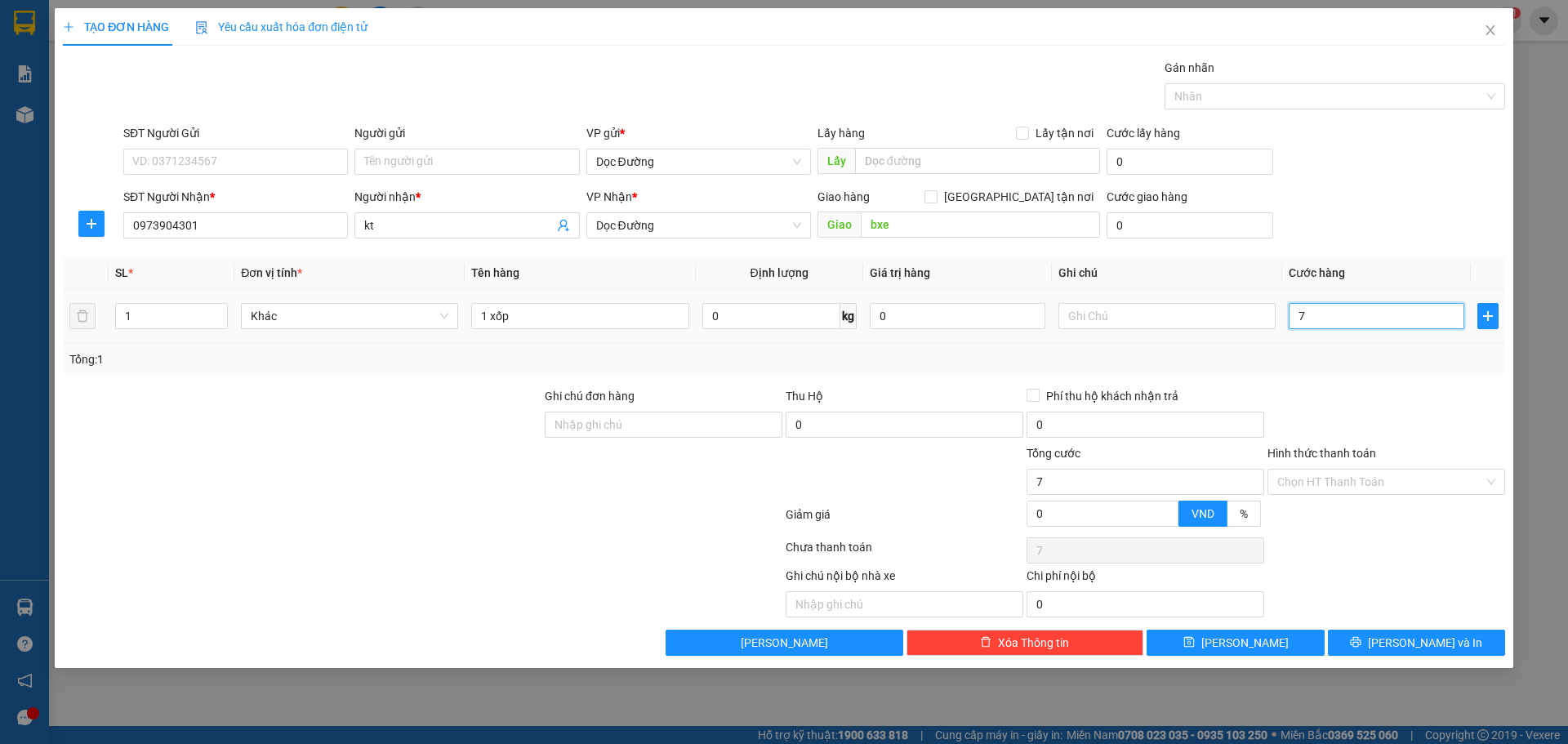
type input "70"
type input "700"
type input "7.000"
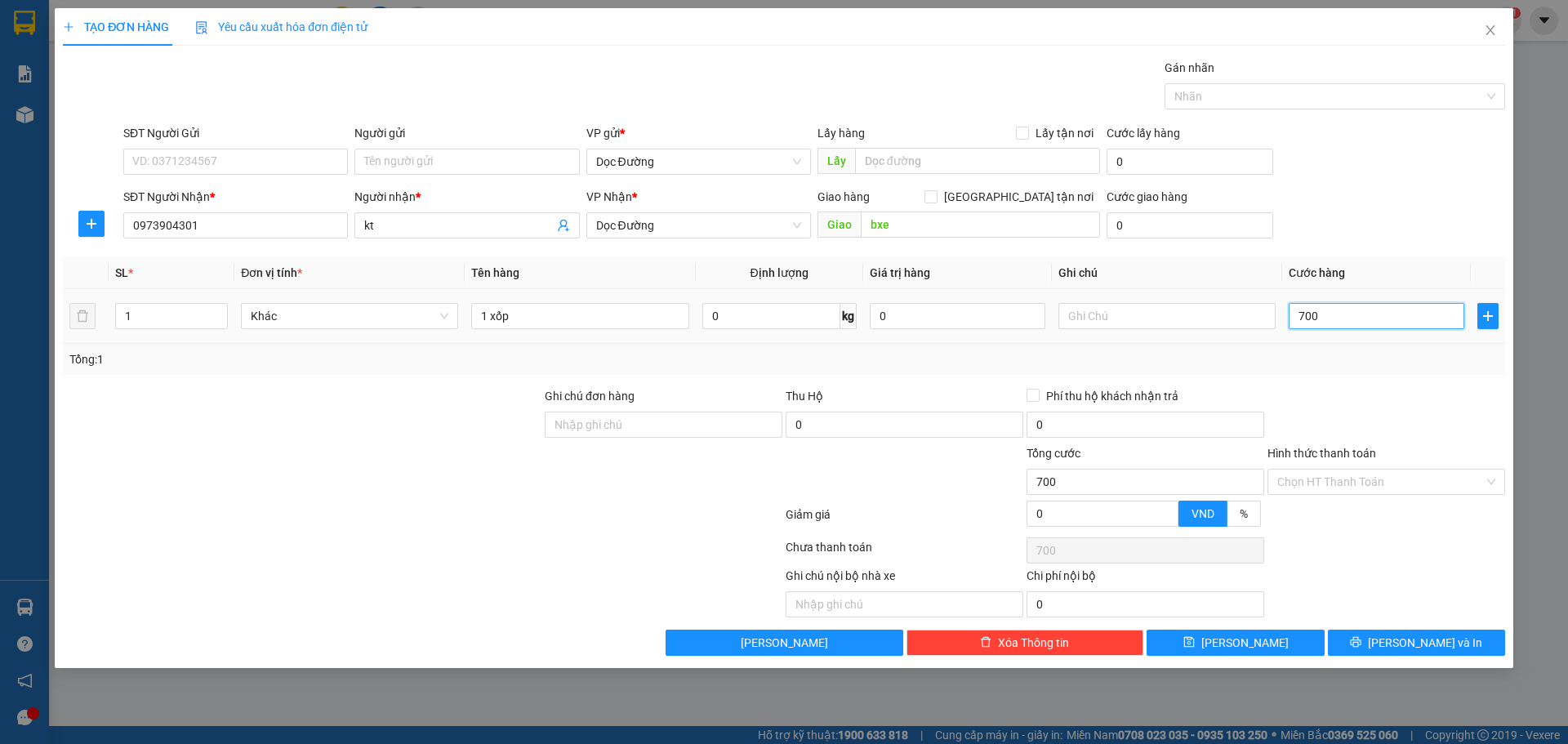
type input "7.000"
type input "70.000"
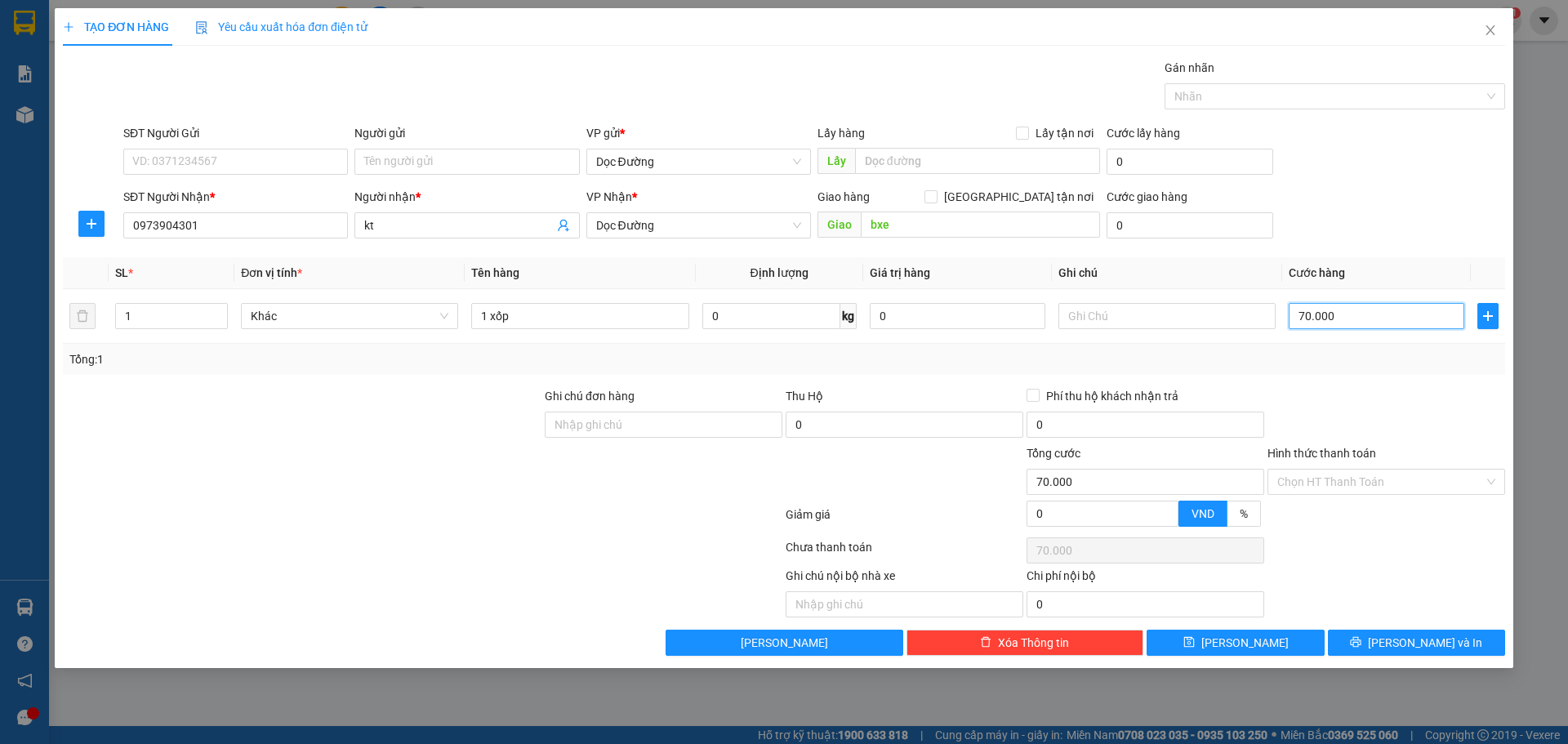
type input "70.000"
click at [1229, 627] on div "Transit Pickup Surcharge Ids Transit Deliver Surcharge Ids Transit Deliver Surc…" at bounding box center [784, 357] width 1442 height 597
click at [1248, 629] on button "[PERSON_NAME]" at bounding box center [1235, 641] width 178 height 26
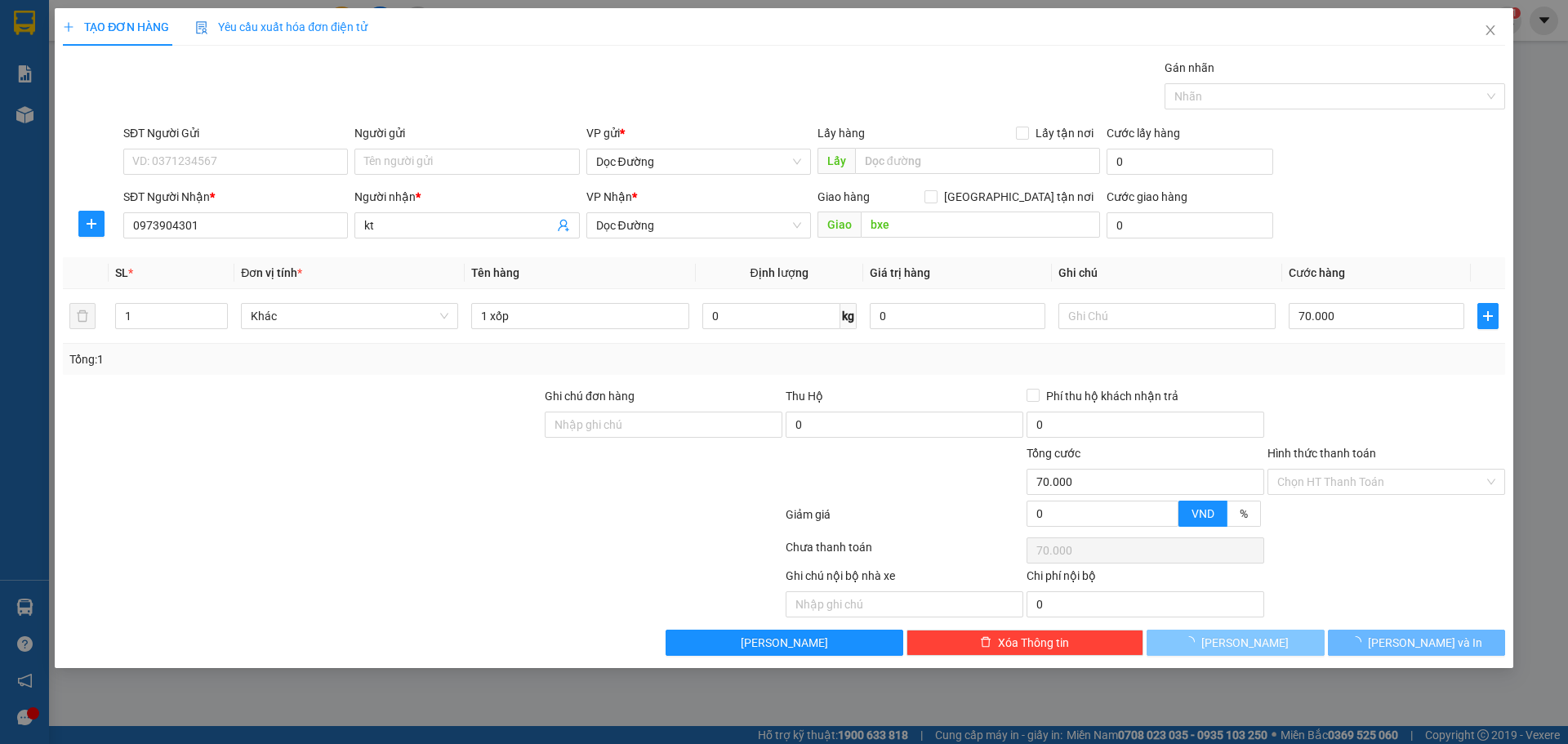
type input "0"
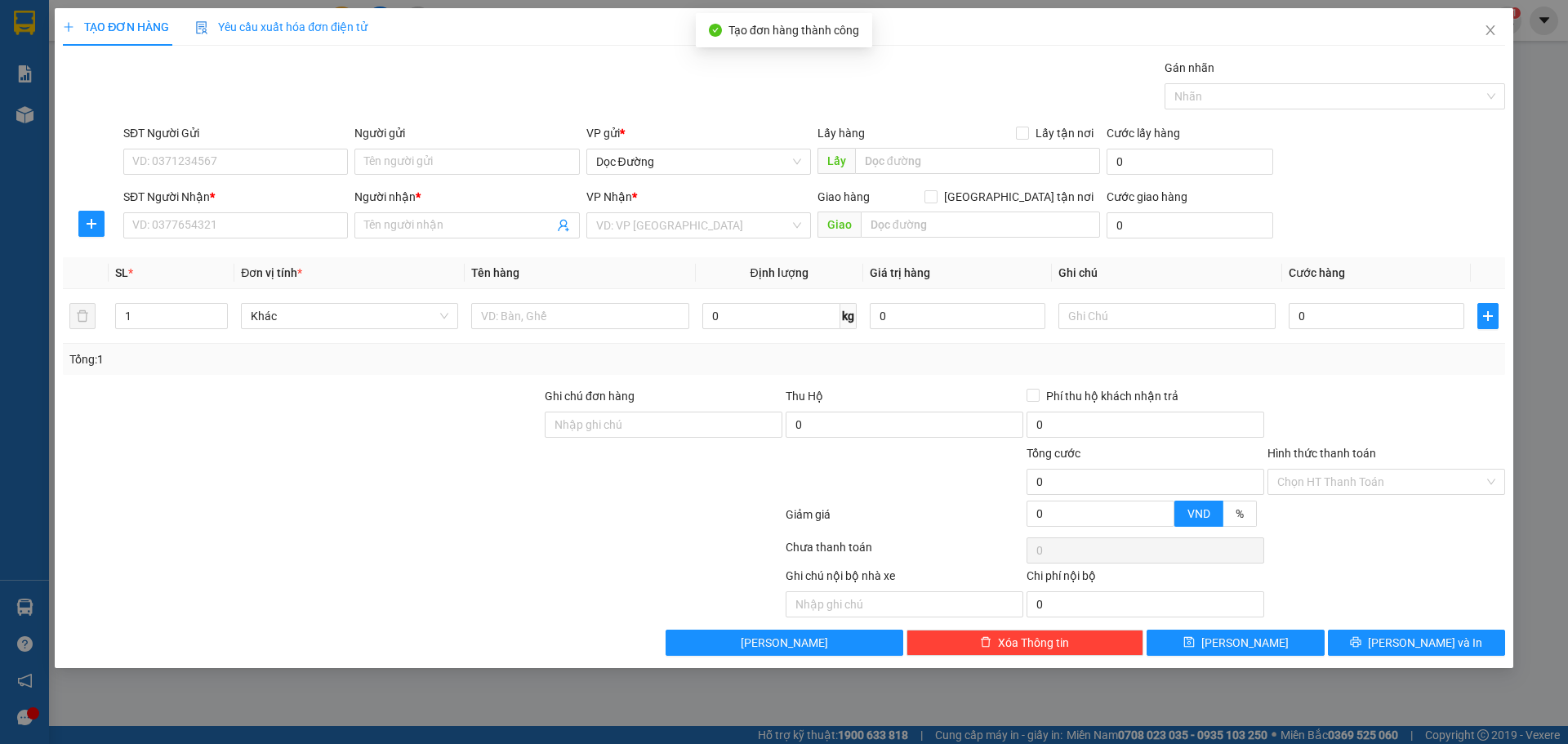
click at [174, 206] on div "SĐT Người Nhận *" at bounding box center [236, 199] width 225 height 24
click at [171, 216] on input "SĐT Người Nhận *" at bounding box center [236, 225] width 225 height 26
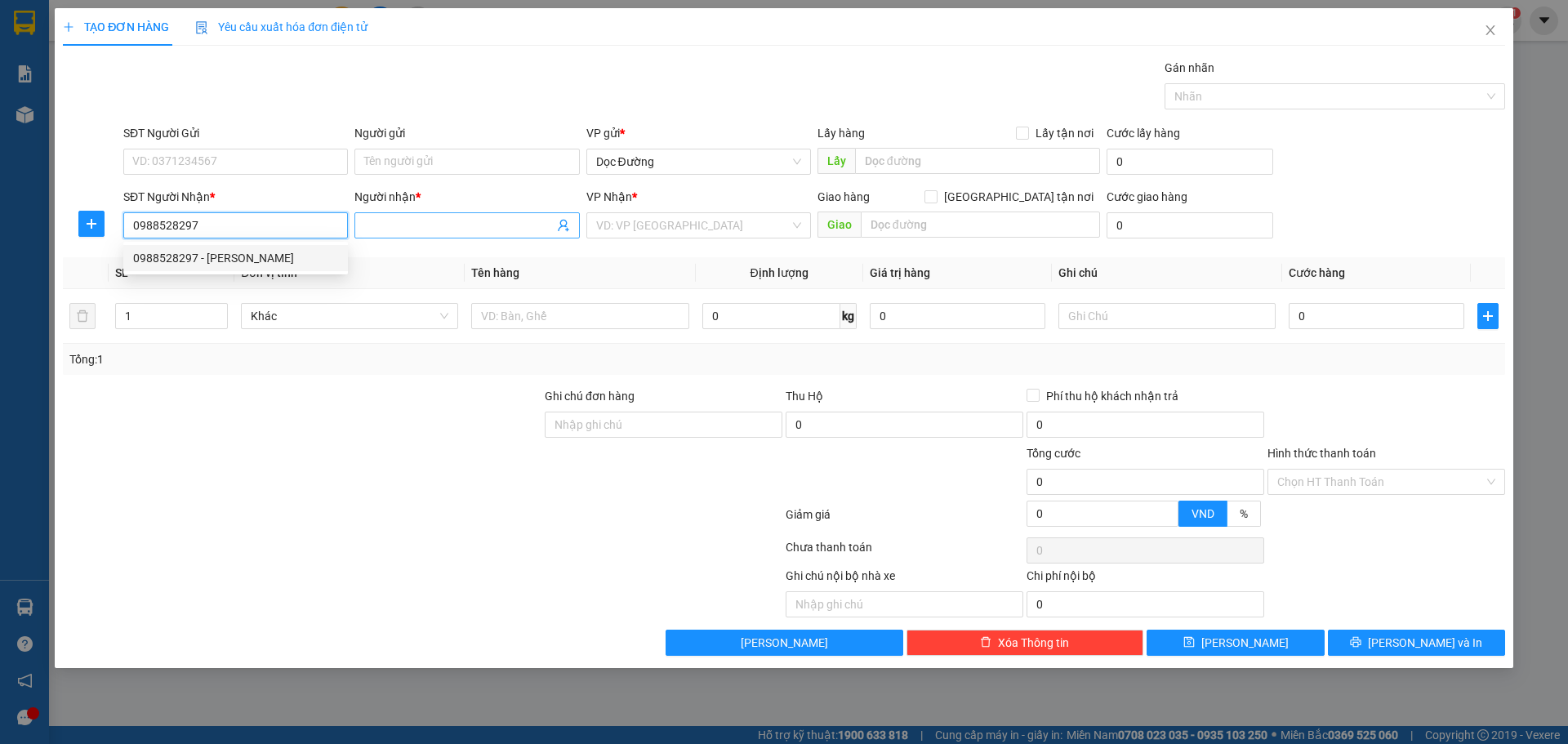
type input "0988528297"
click at [384, 226] on input "Người nhận *" at bounding box center [458, 225] width 188 height 18
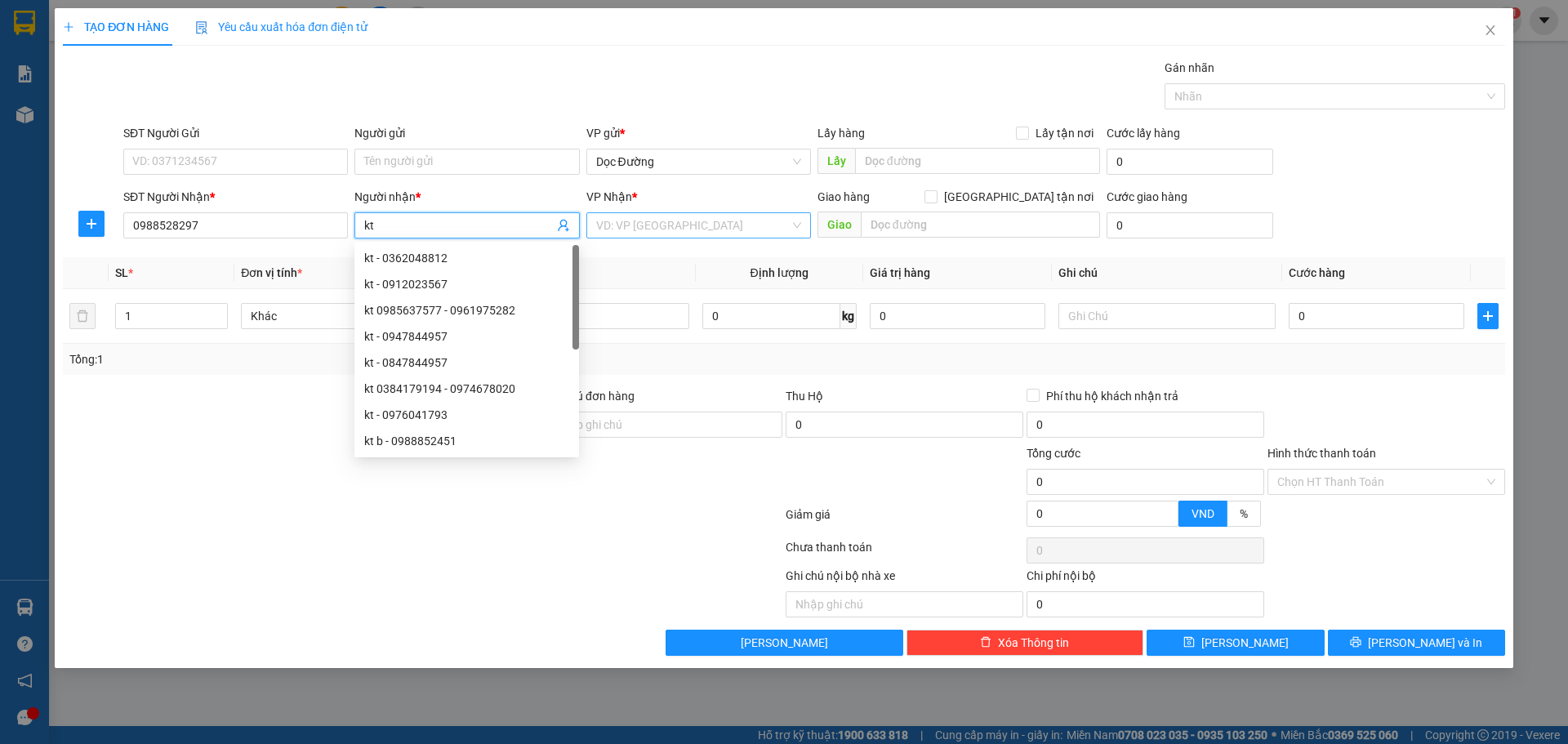
type input "kt"
click at [694, 215] on input "search" at bounding box center [693, 225] width 194 height 24
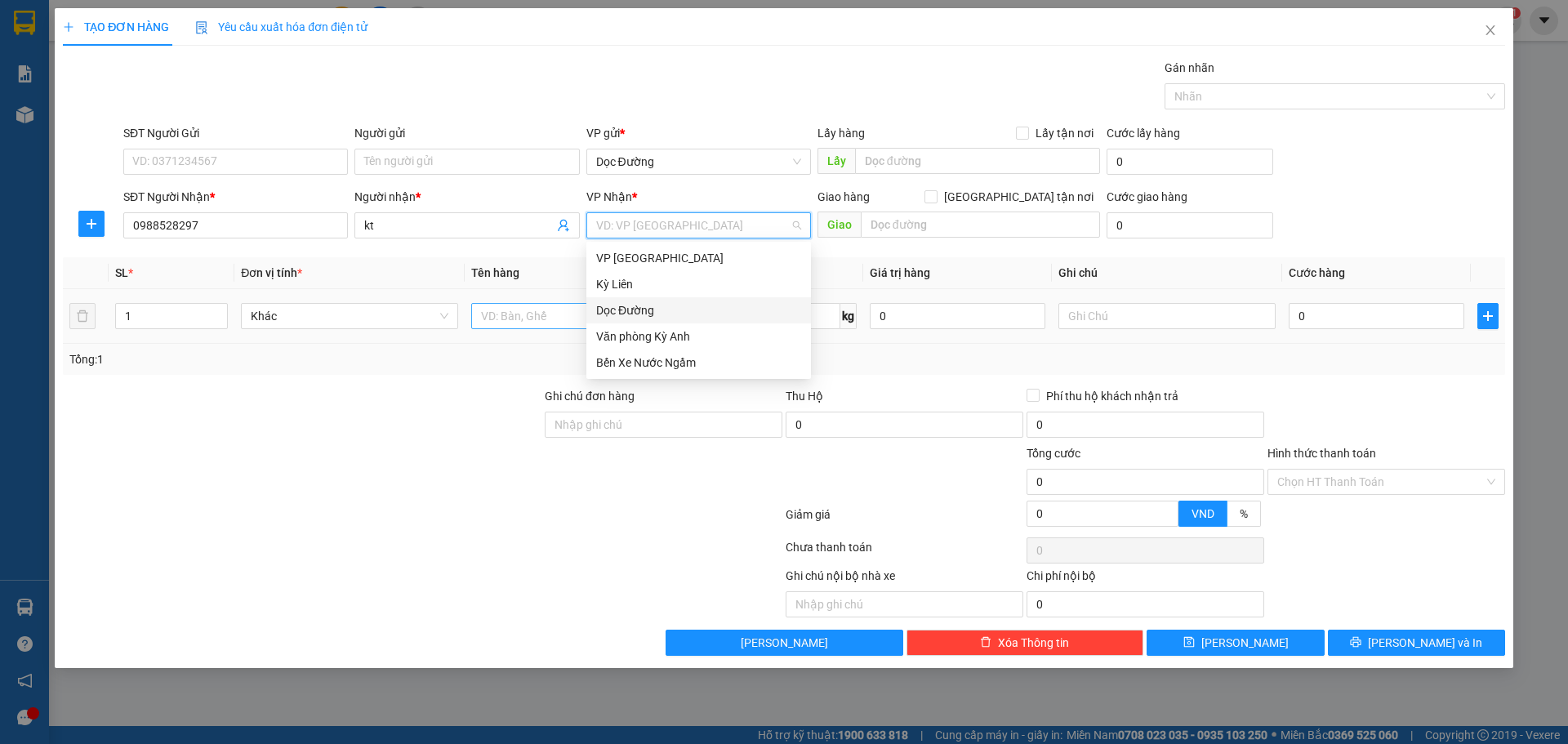
click at [648, 313] on div "Dọc Đường" at bounding box center [699, 310] width 205 height 18
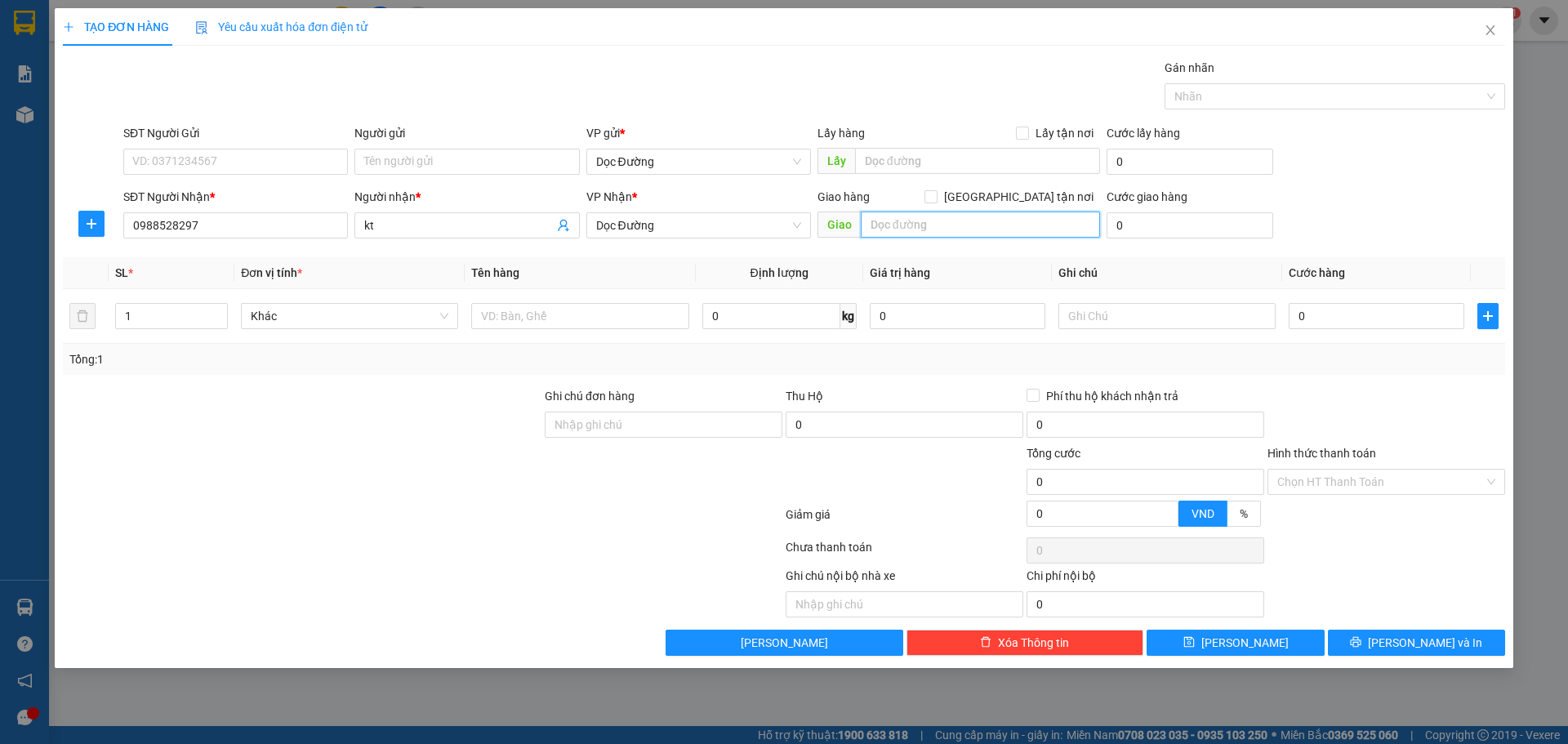
click at [937, 226] on input "text" at bounding box center [980, 224] width 239 height 26
type input "ka"
click at [568, 304] on input "text" at bounding box center [579, 315] width 217 height 26
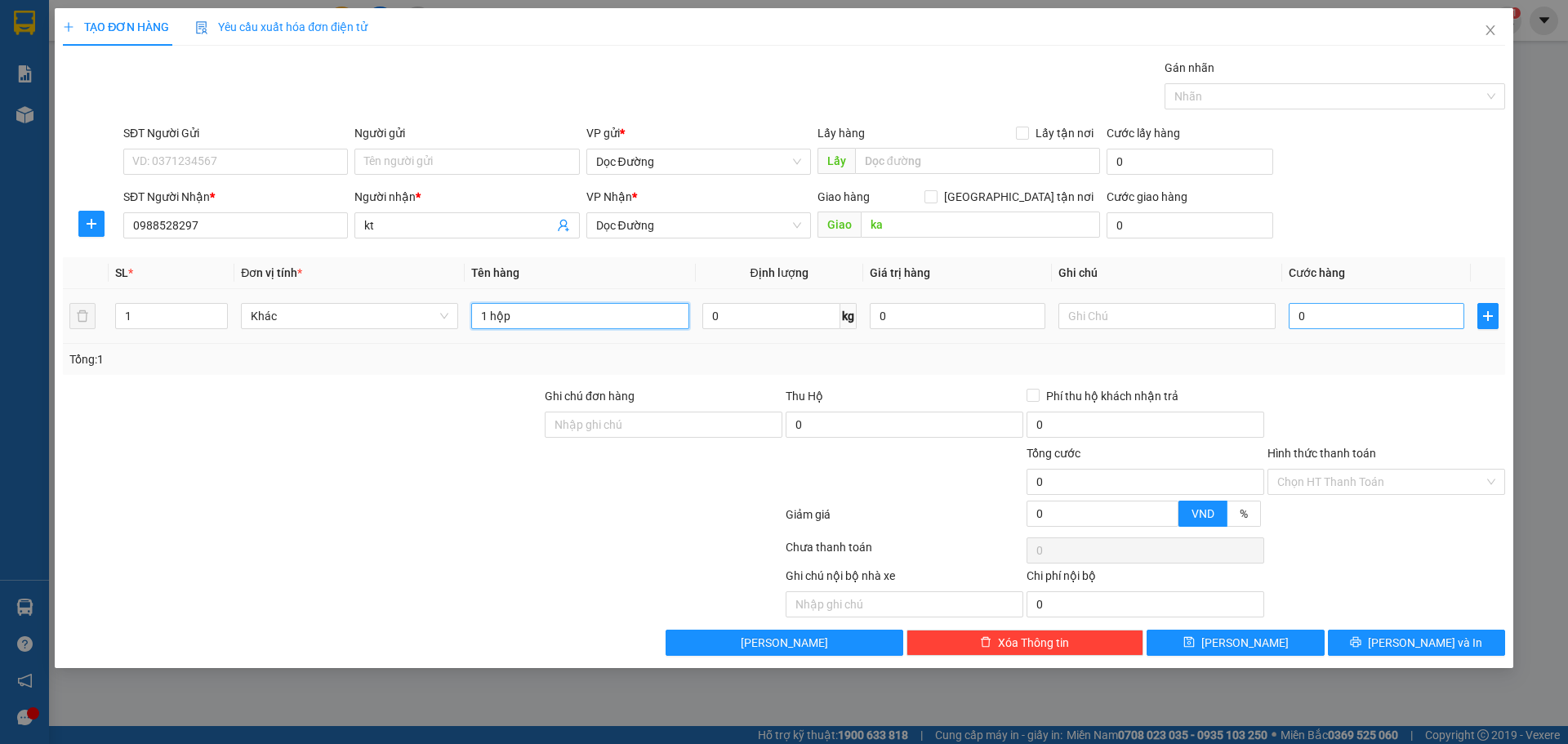
type input "1 hộp"
click at [1318, 316] on input "0" at bounding box center [1376, 315] width 176 height 26
type input "5"
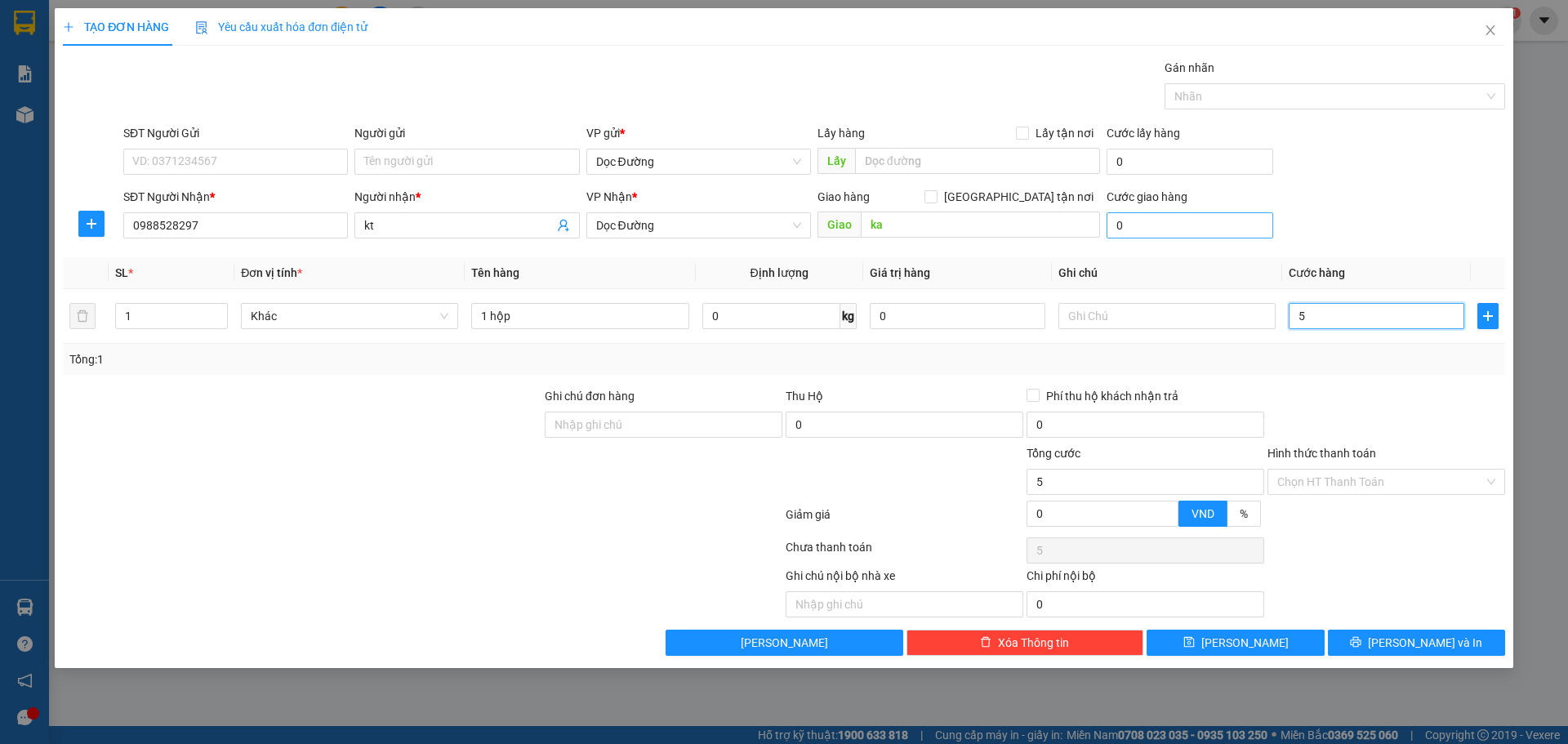
type input "50"
type input "500"
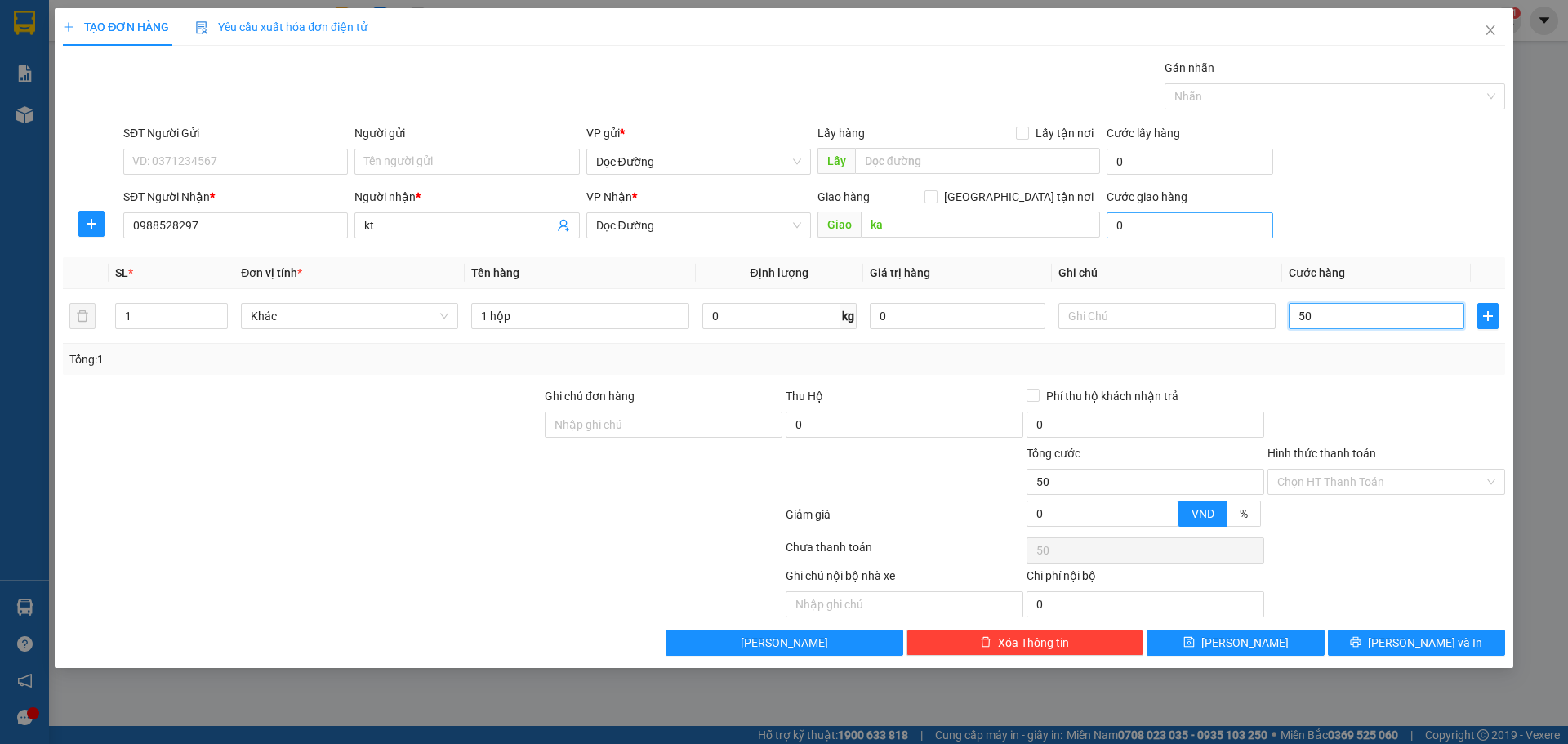
type input "500"
type input "5.000"
type input "50.000"
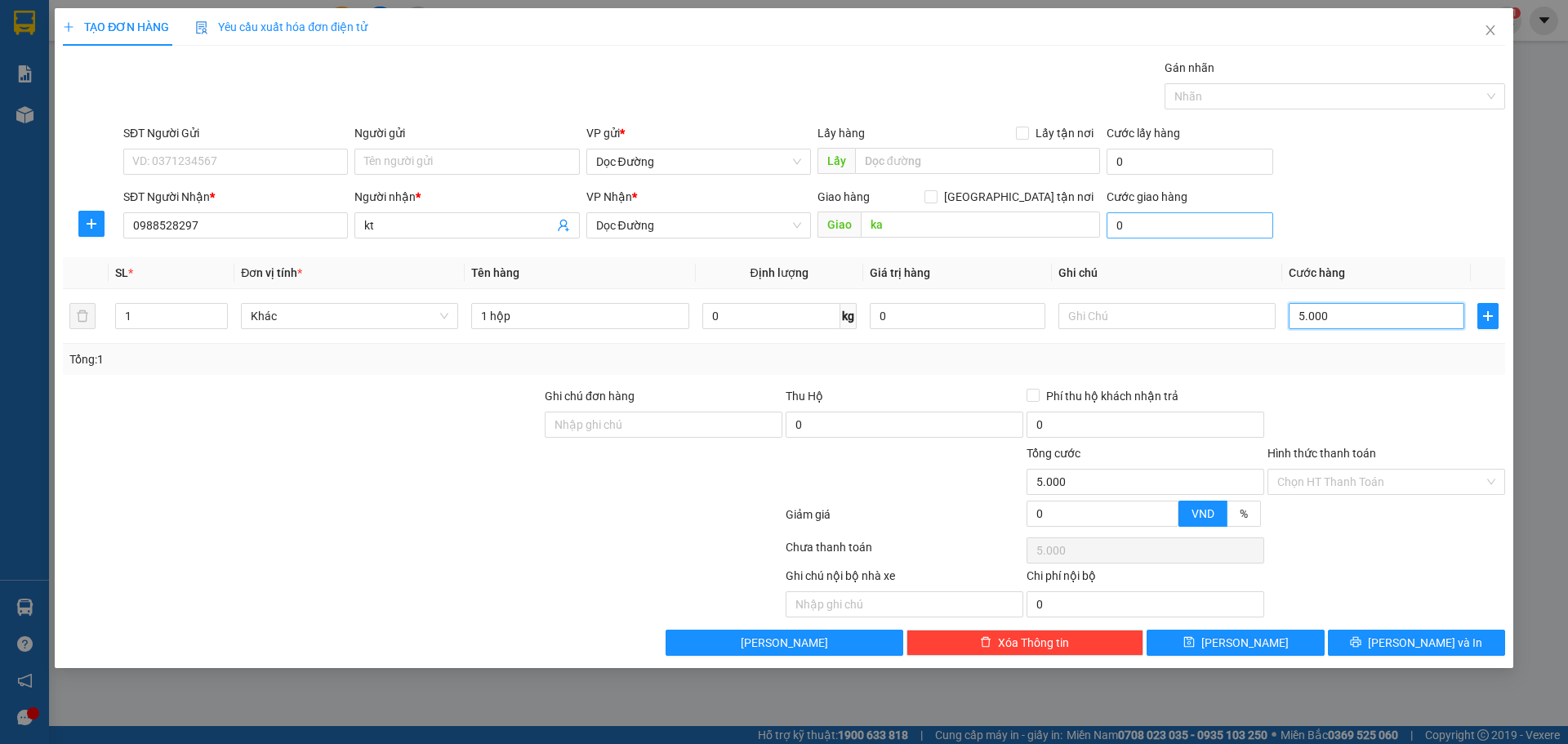
type input "50.000"
click at [1249, 647] on span "[PERSON_NAME]" at bounding box center [1245, 642] width 87 height 18
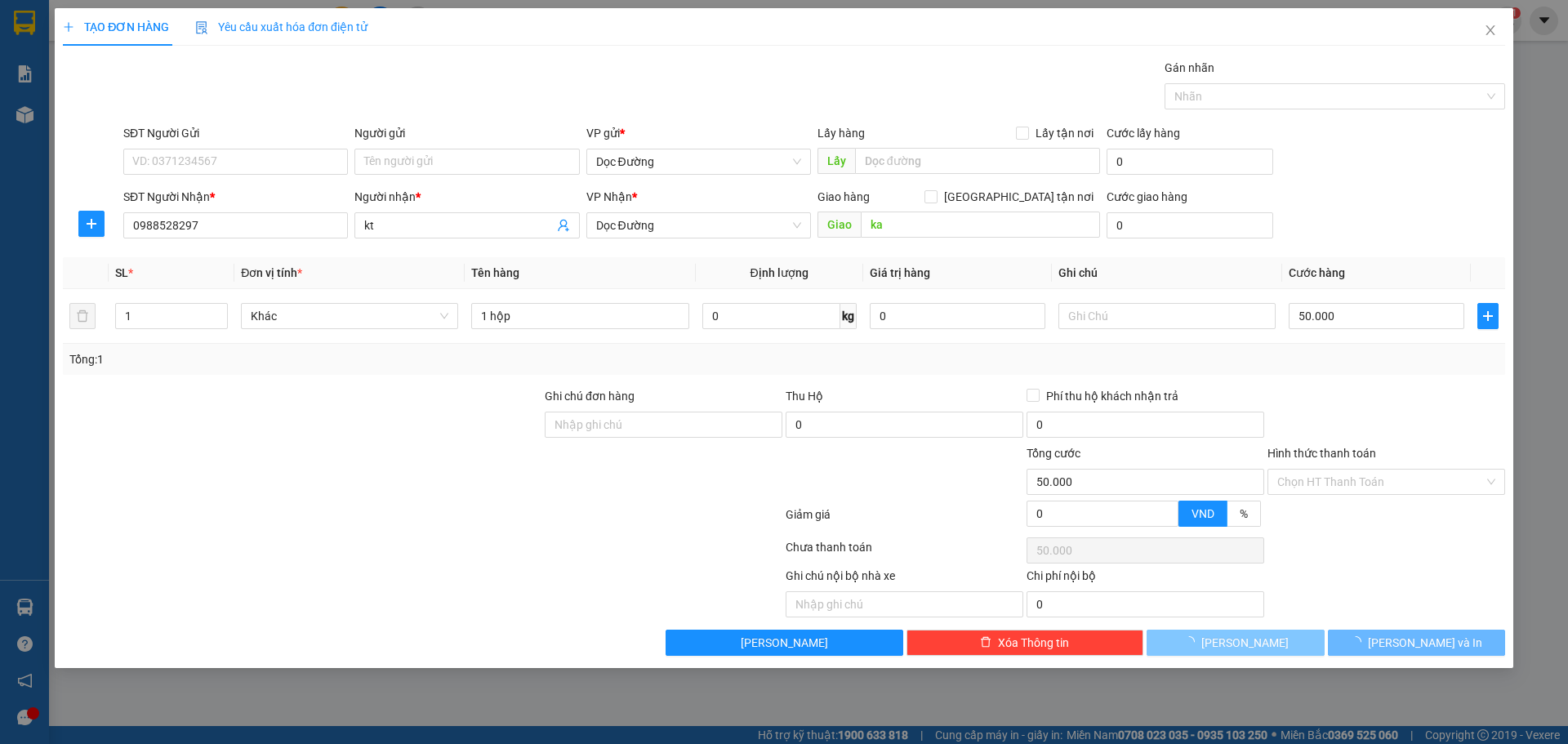
type input "0"
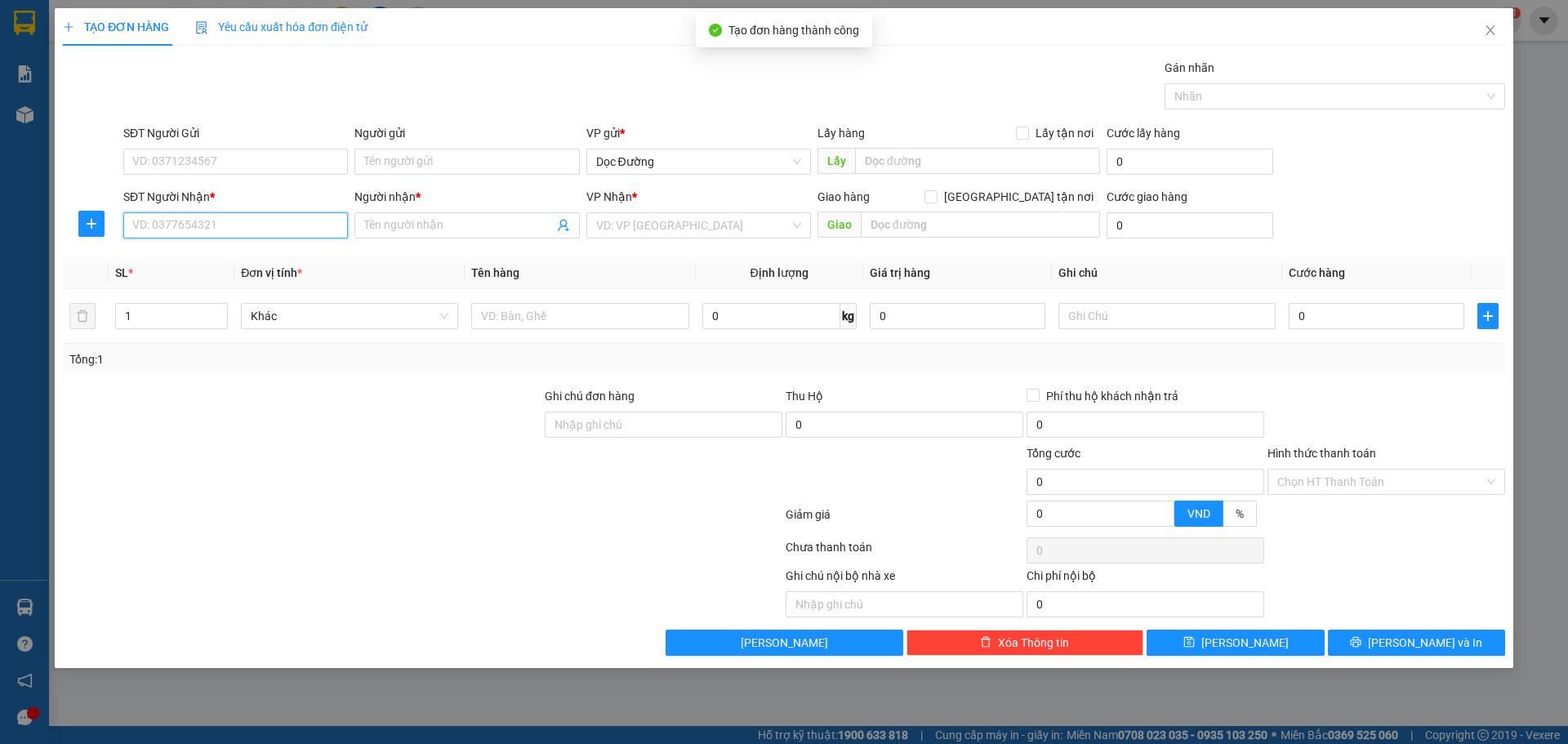
click at [259, 227] on input "SĐT Người Nhận *" at bounding box center [236, 225] width 225 height 26
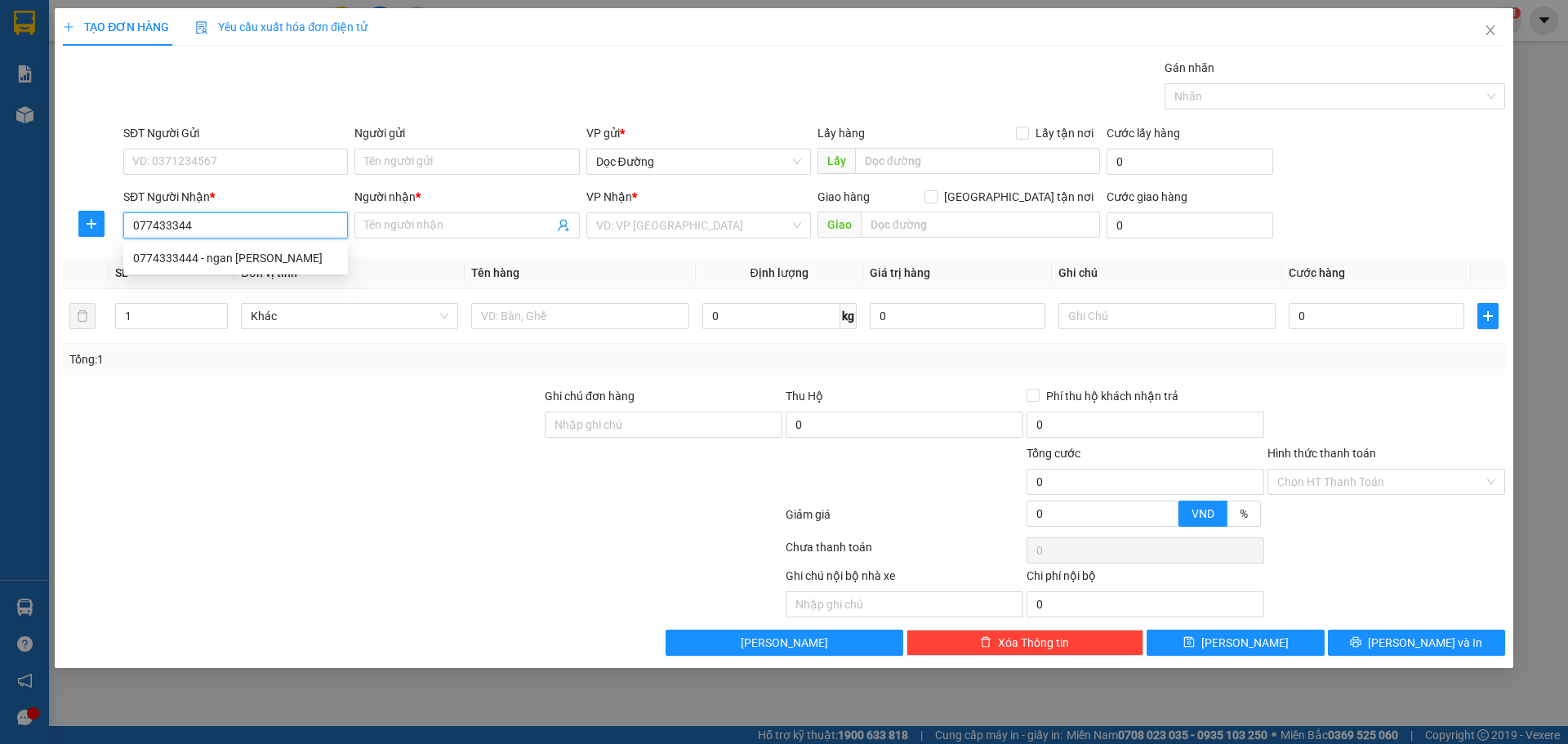
type input "0774333444"
click at [250, 269] on div "0774333444 - ngan mai" at bounding box center [236, 258] width 225 height 26
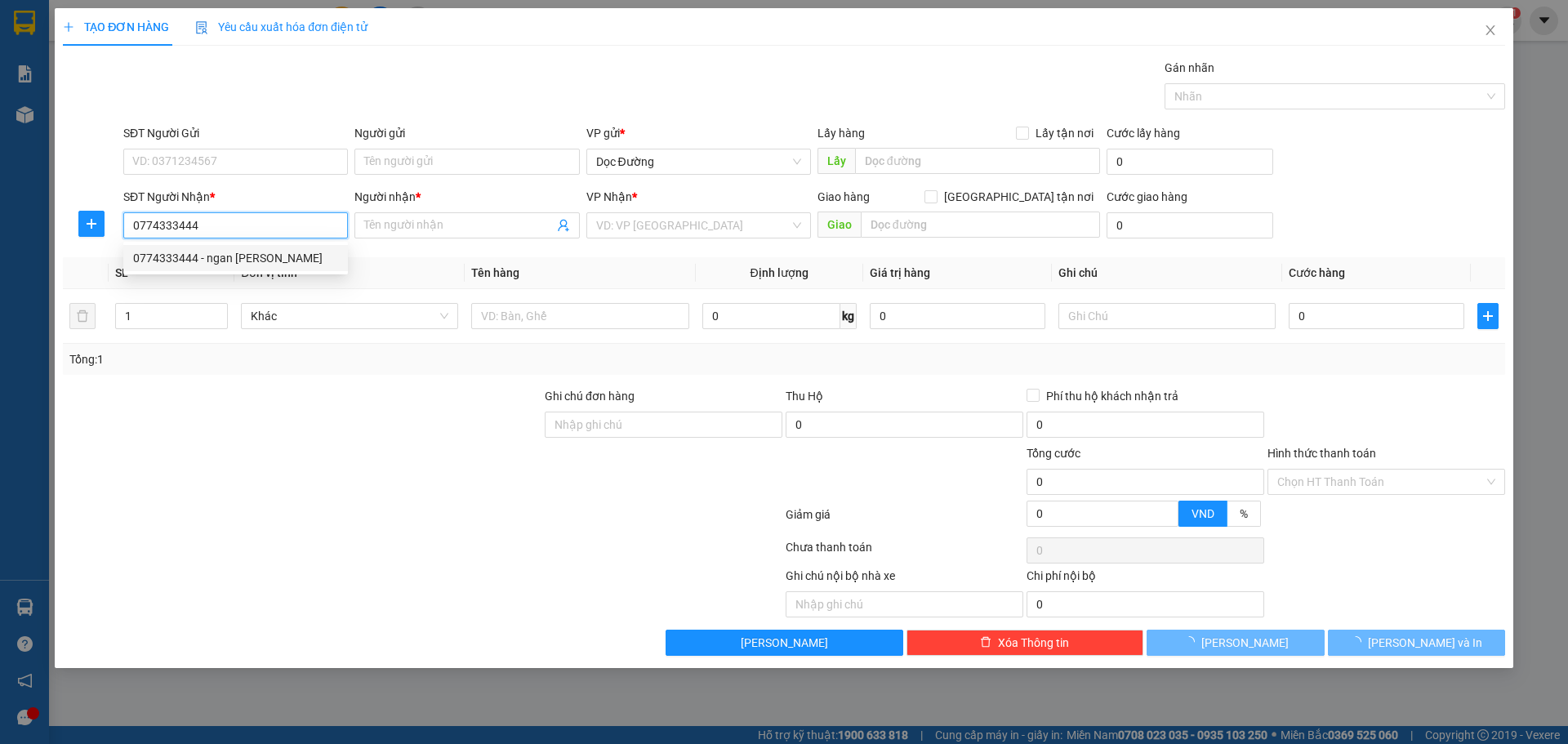
type input "ngan mai"
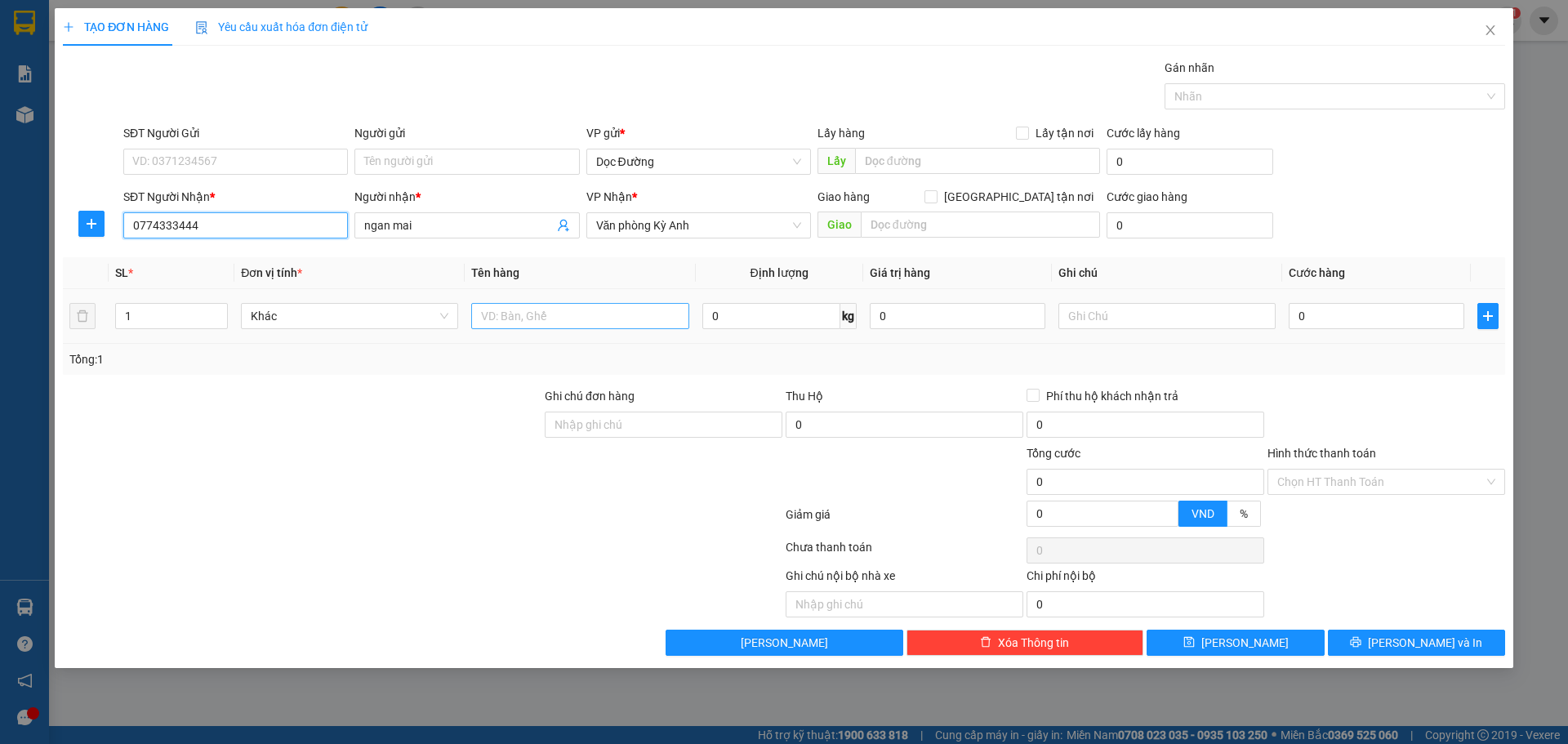
type input "0774333444"
click at [633, 304] on input "text" at bounding box center [579, 315] width 217 height 26
type input "1 hộp"
drag, startPoint x: 1340, startPoint y: 298, endPoint x: 1335, endPoint y: 320, distance: 22.6
click at [1339, 312] on td "0" at bounding box center [1376, 316] width 188 height 54
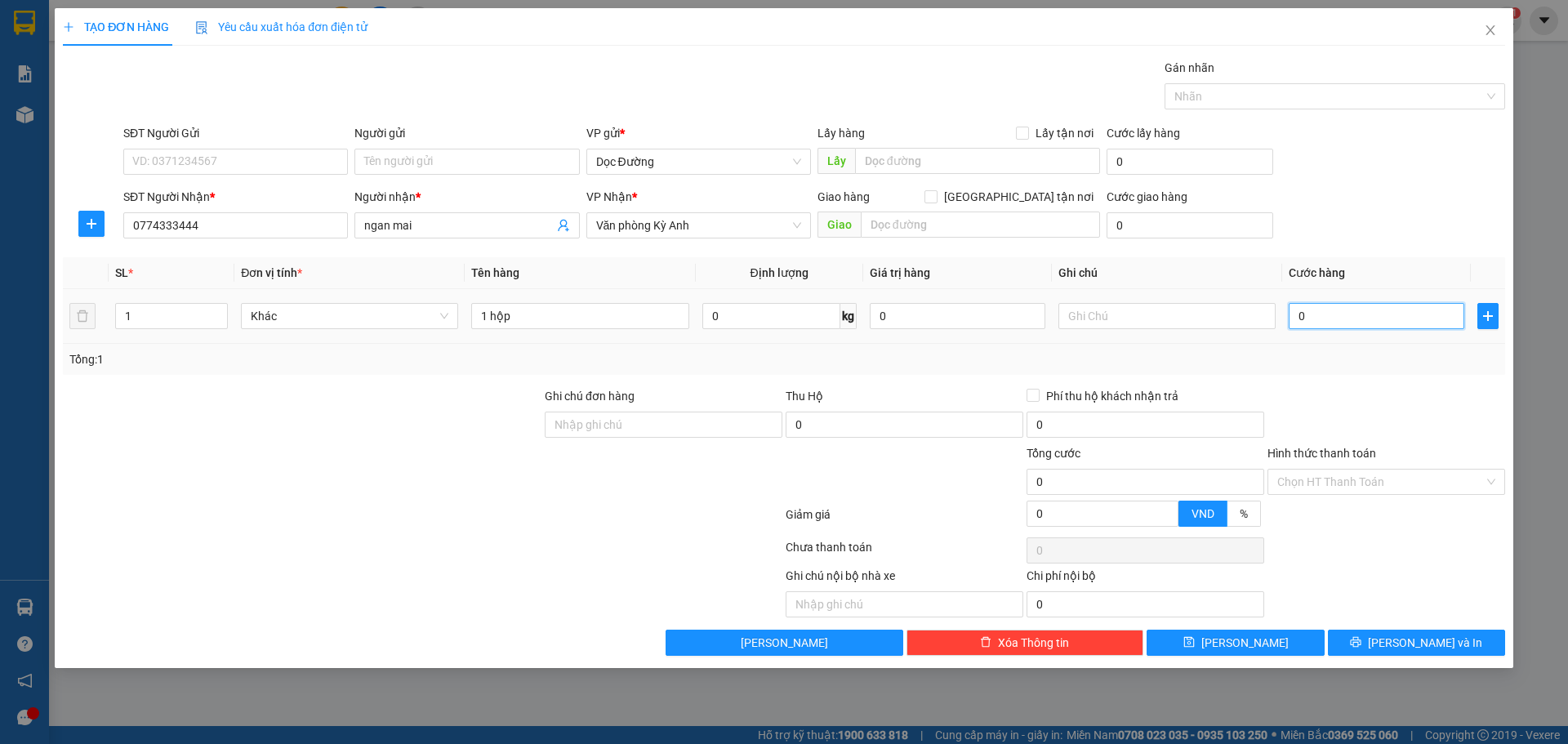
click at [1335, 321] on input "0" at bounding box center [1376, 315] width 176 height 26
type input "5"
type input "50"
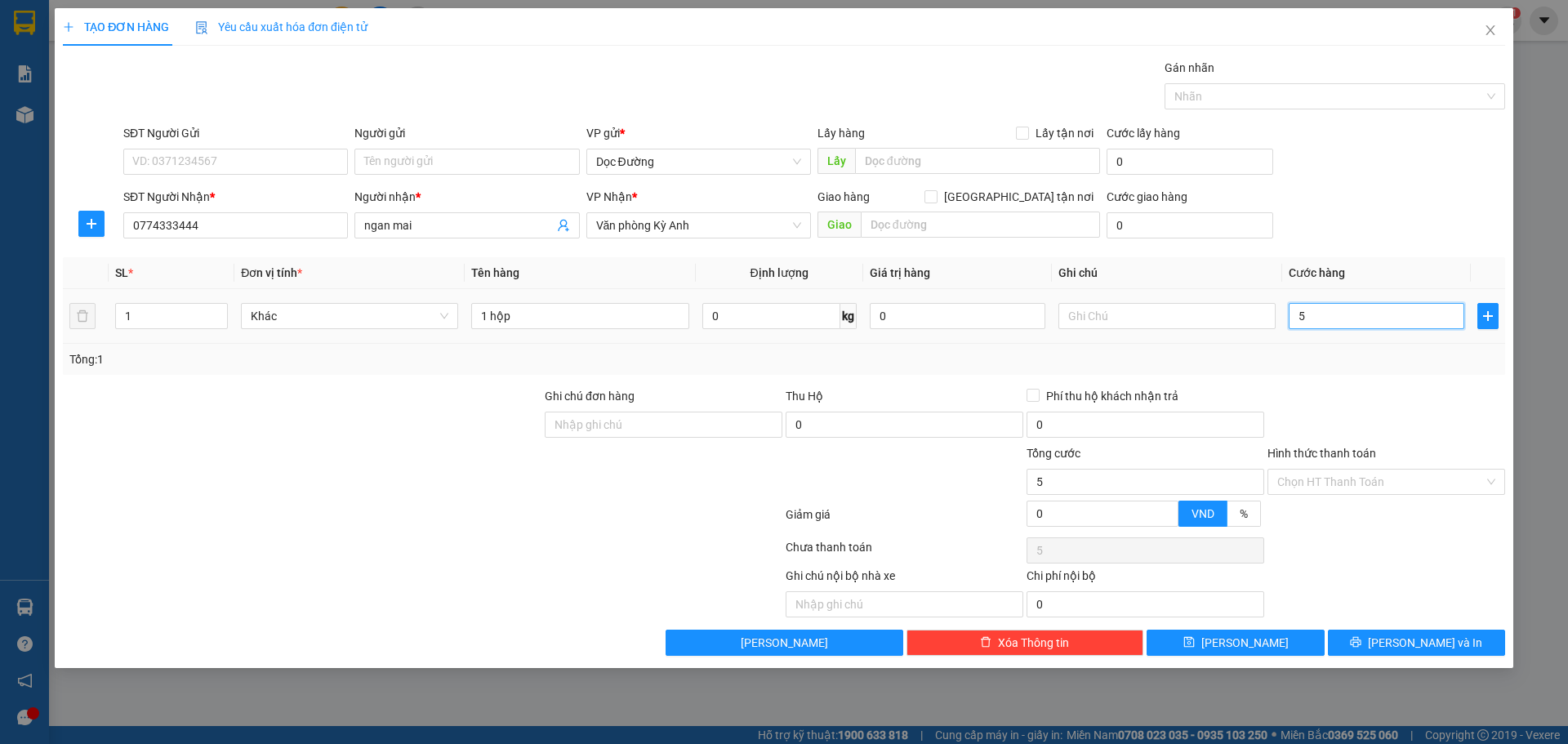
type input "50"
type input "500"
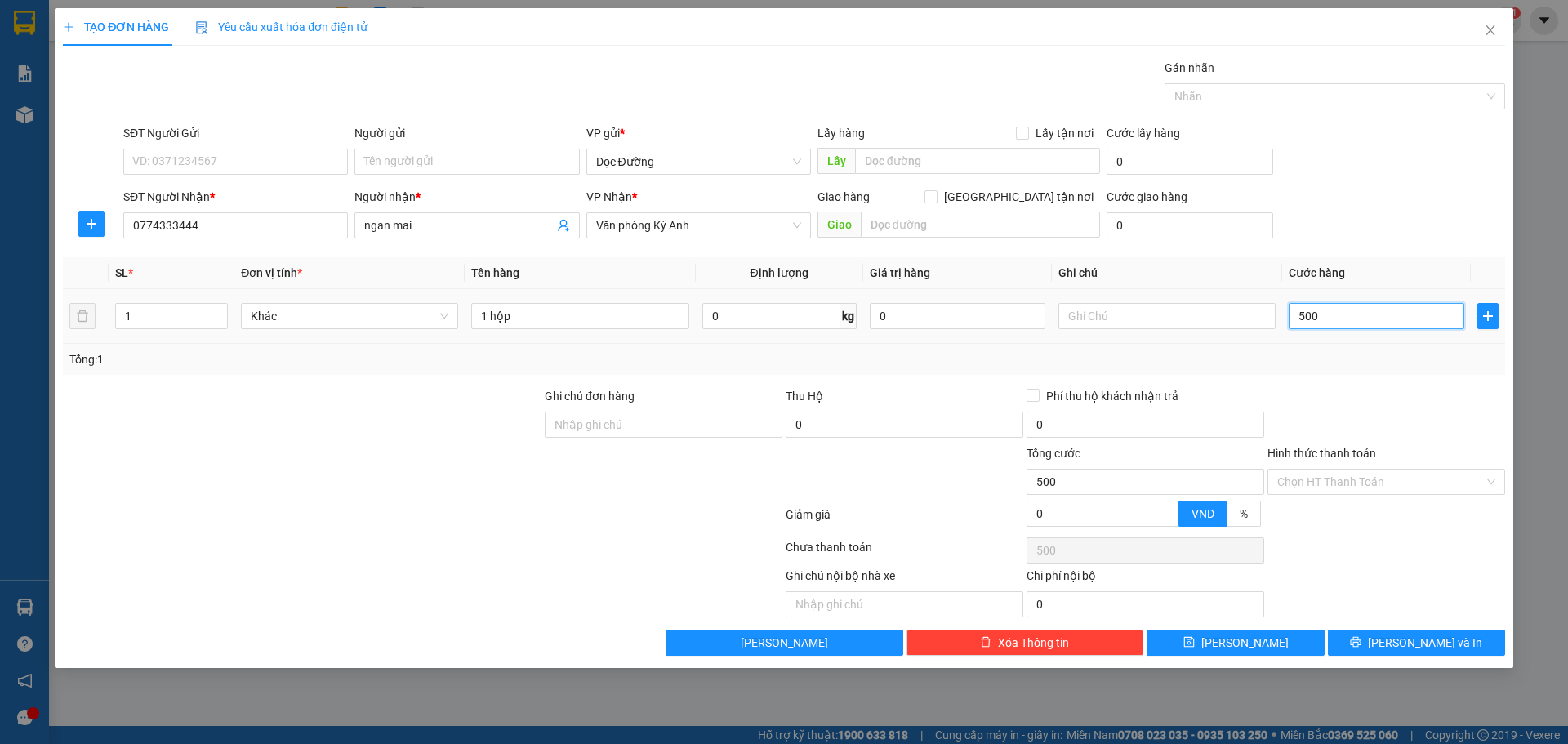
type input "5.000"
type input "50.000"
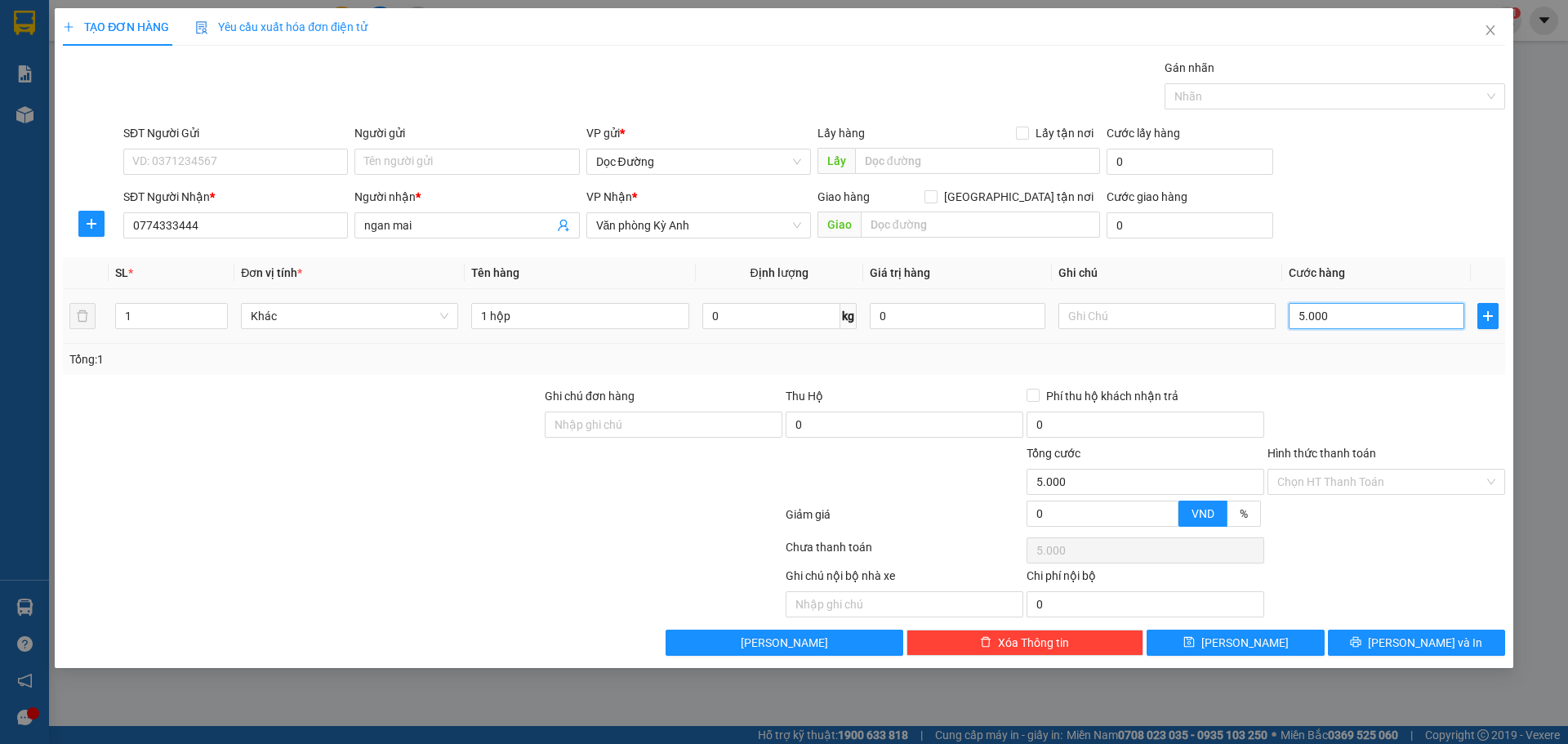
type input "50.000"
click at [1290, 645] on button "[PERSON_NAME]" at bounding box center [1235, 641] width 178 height 26
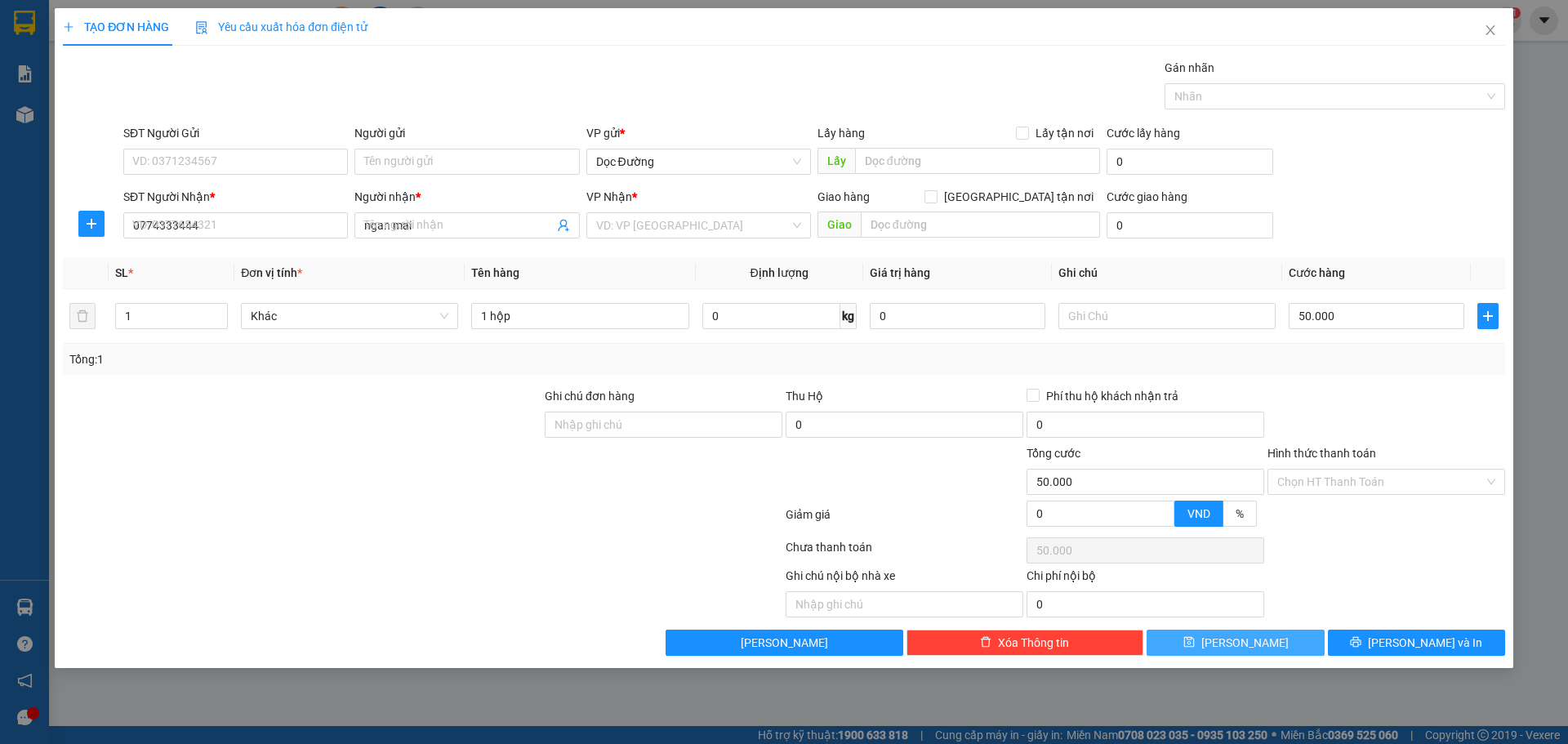
type input "0"
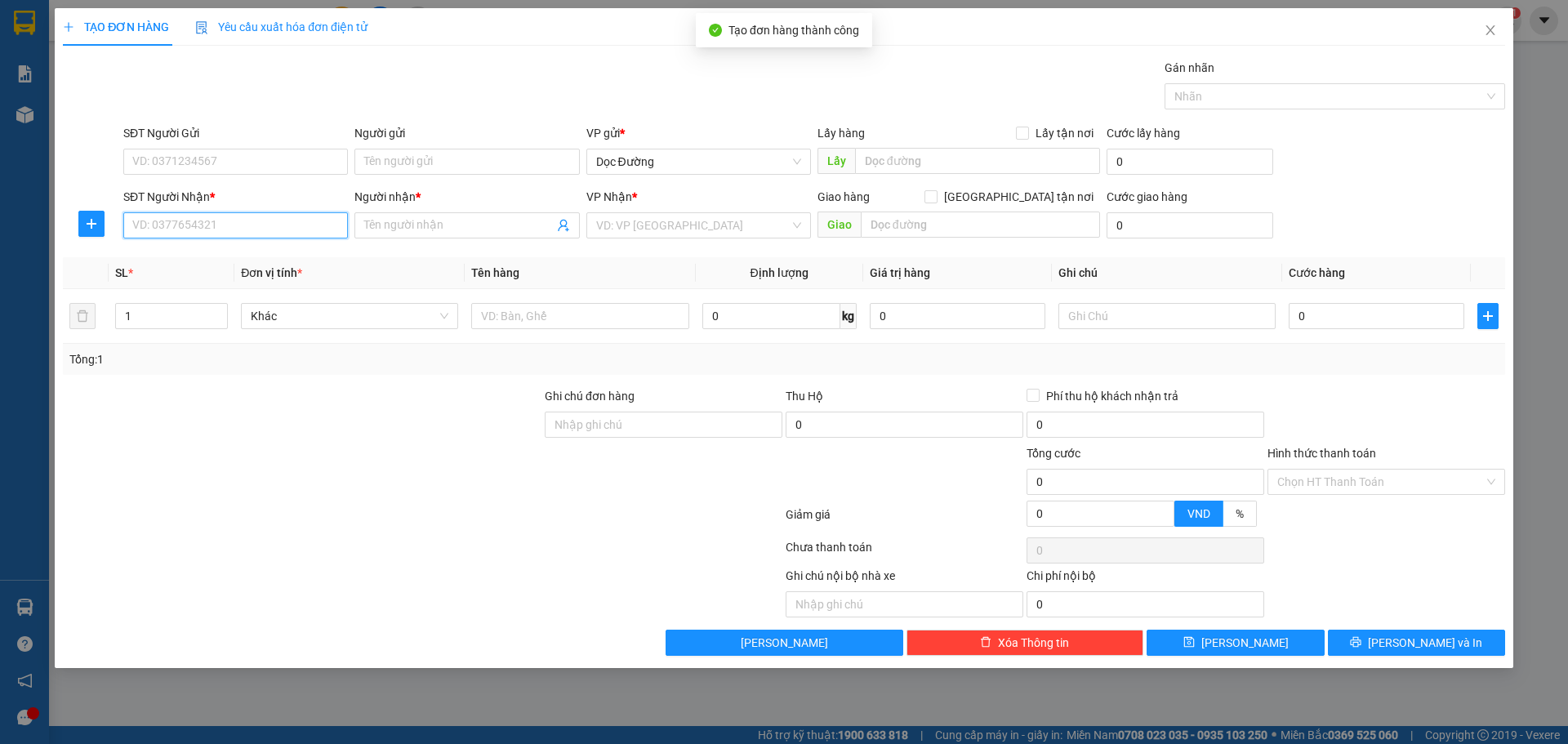
click at [182, 222] on input "SĐT Người Nhận *" at bounding box center [236, 225] width 225 height 26
type input "0911046379"
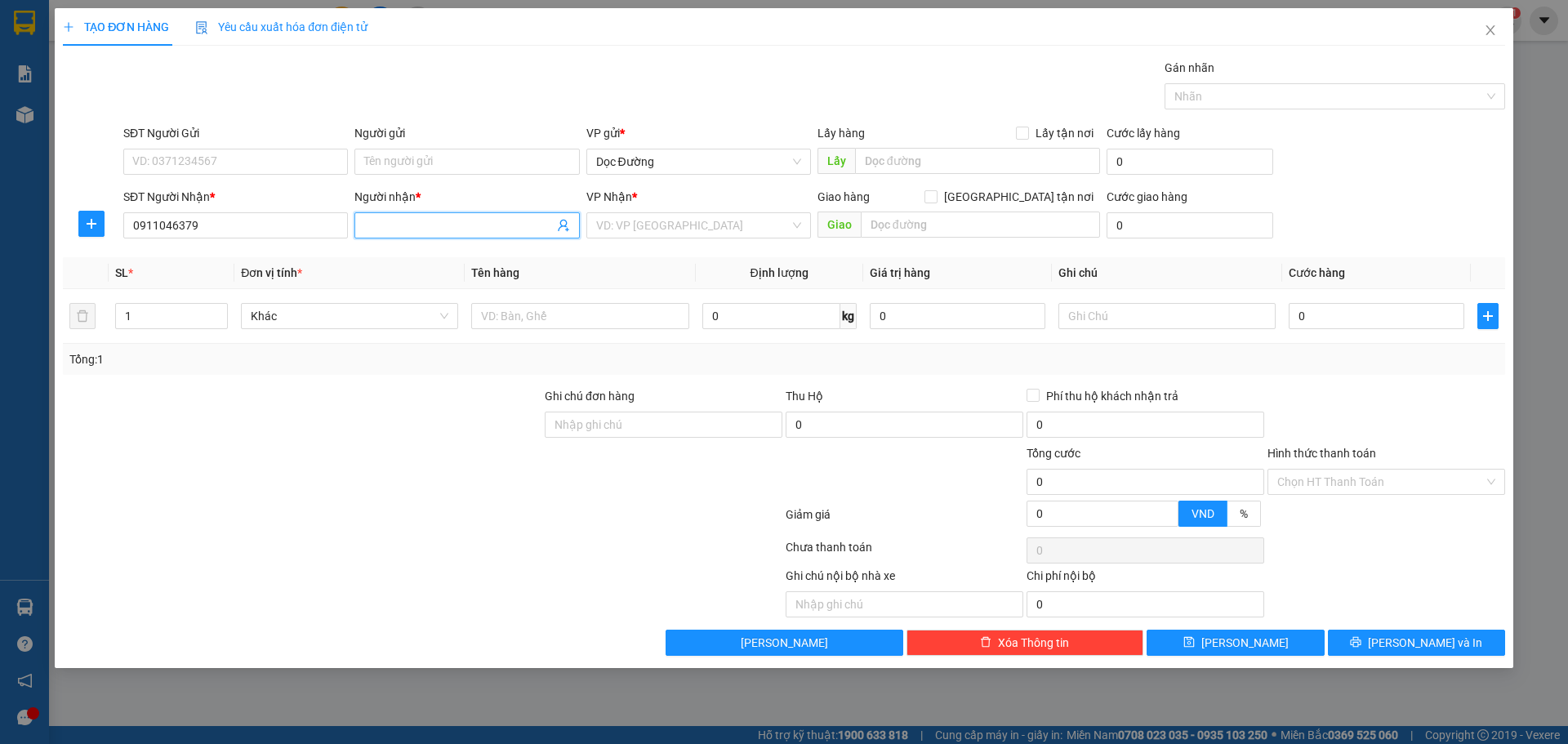
click at [433, 213] on span at bounding box center [467, 225] width 225 height 26
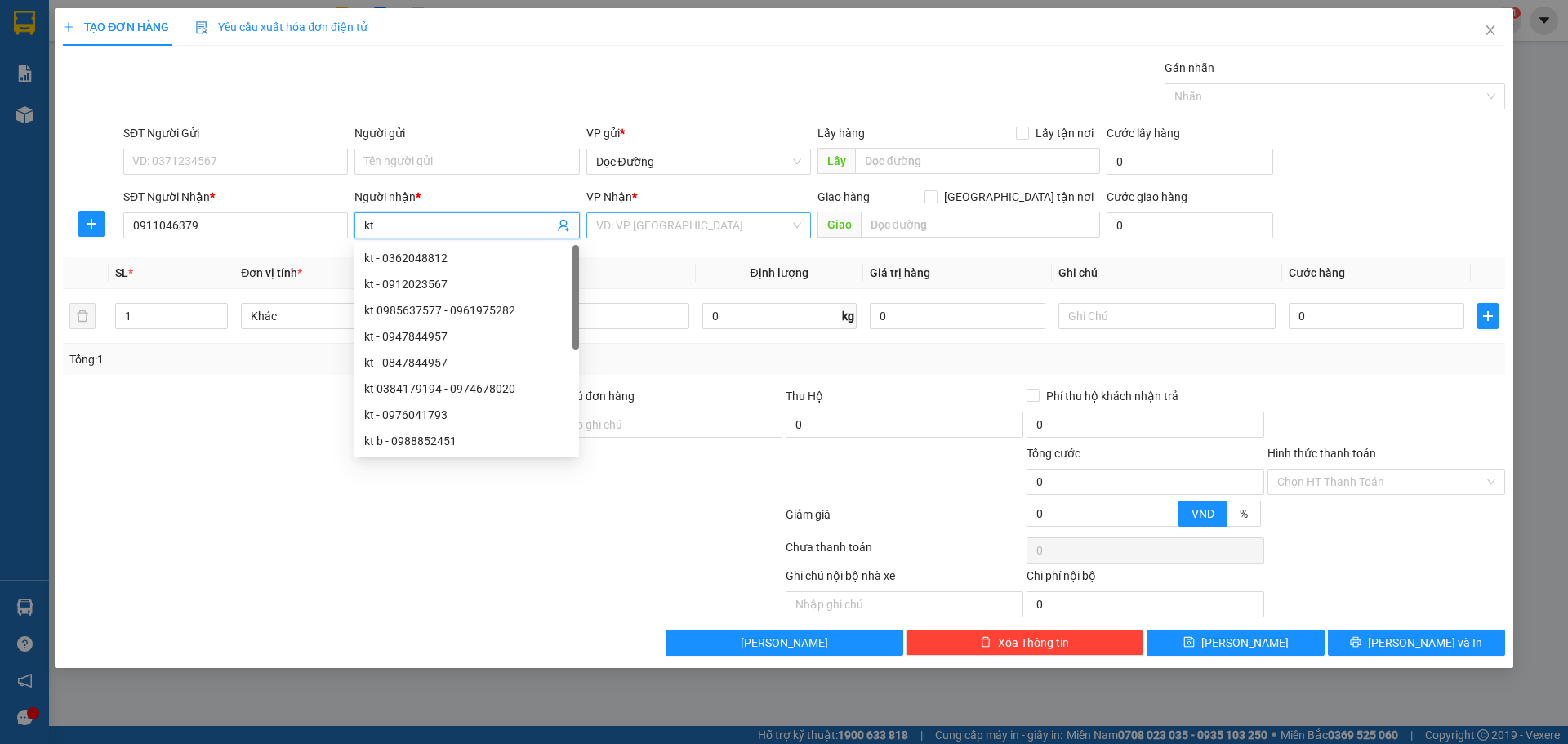
type input "kt"
click at [654, 226] on input "search" at bounding box center [693, 225] width 194 height 24
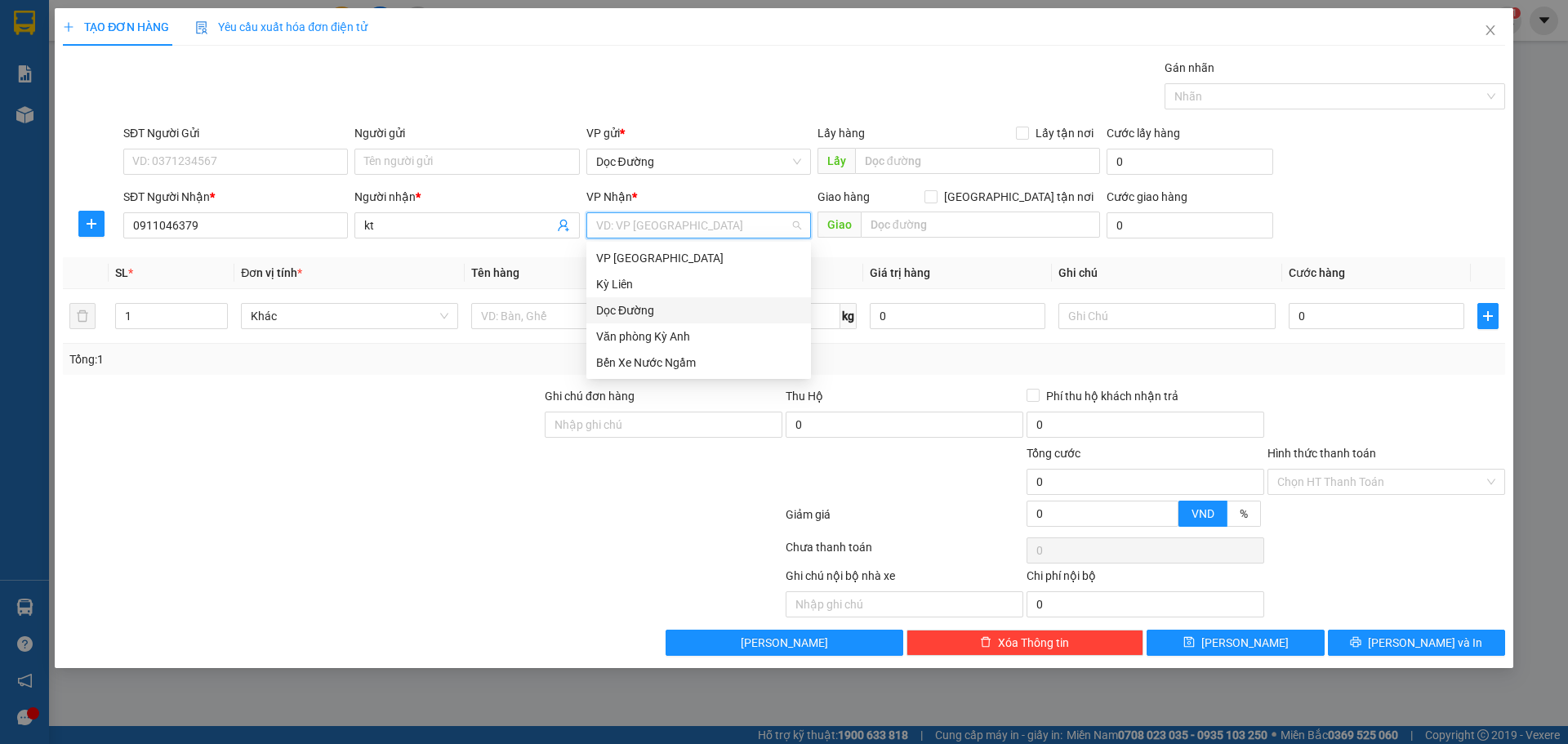
drag, startPoint x: 649, startPoint y: 309, endPoint x: 807, endPoint y: 269, distance: 163.0
click at [651, 308] on div "Dọc Đường" at bounding box center [699, 310] width 205 height 18
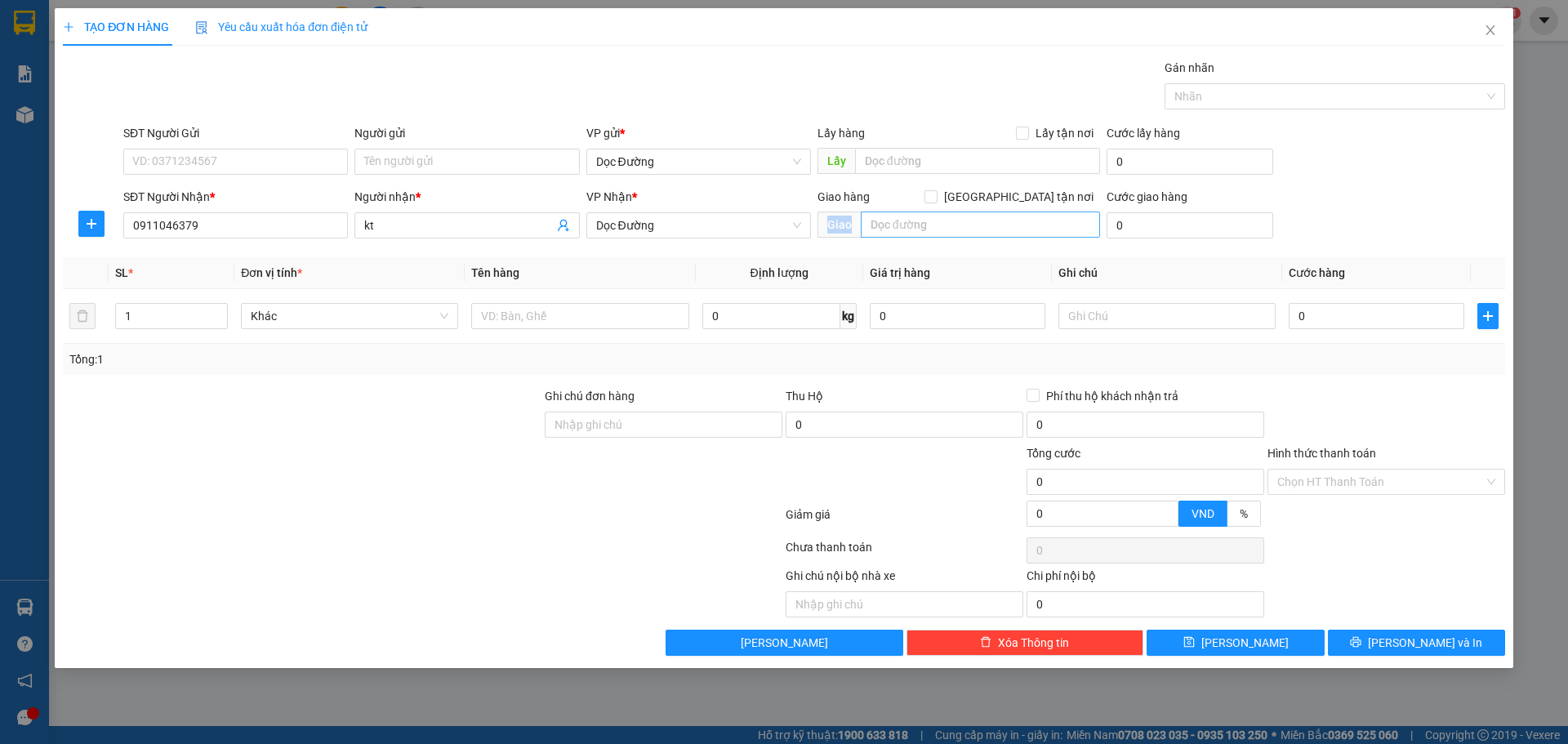
drag, startPoint x: 886, startPoint y: 238, endPoint x: 915, endPoint y: 223, distance: 32.6
click at [892, 235] on div "Giao hàng [GEOGRAPHIC_DATA] tận nơi [GEOGRAPHIC_DATA]" at bounding box center [958, 216] width 283 height 57
click at [915, 223] on input "text" at bounding box center [980, 224] width 239 height 26
type input "tp"
click at [637, 324] on input "text" at bounding box center [579, 315] width 217 height 26
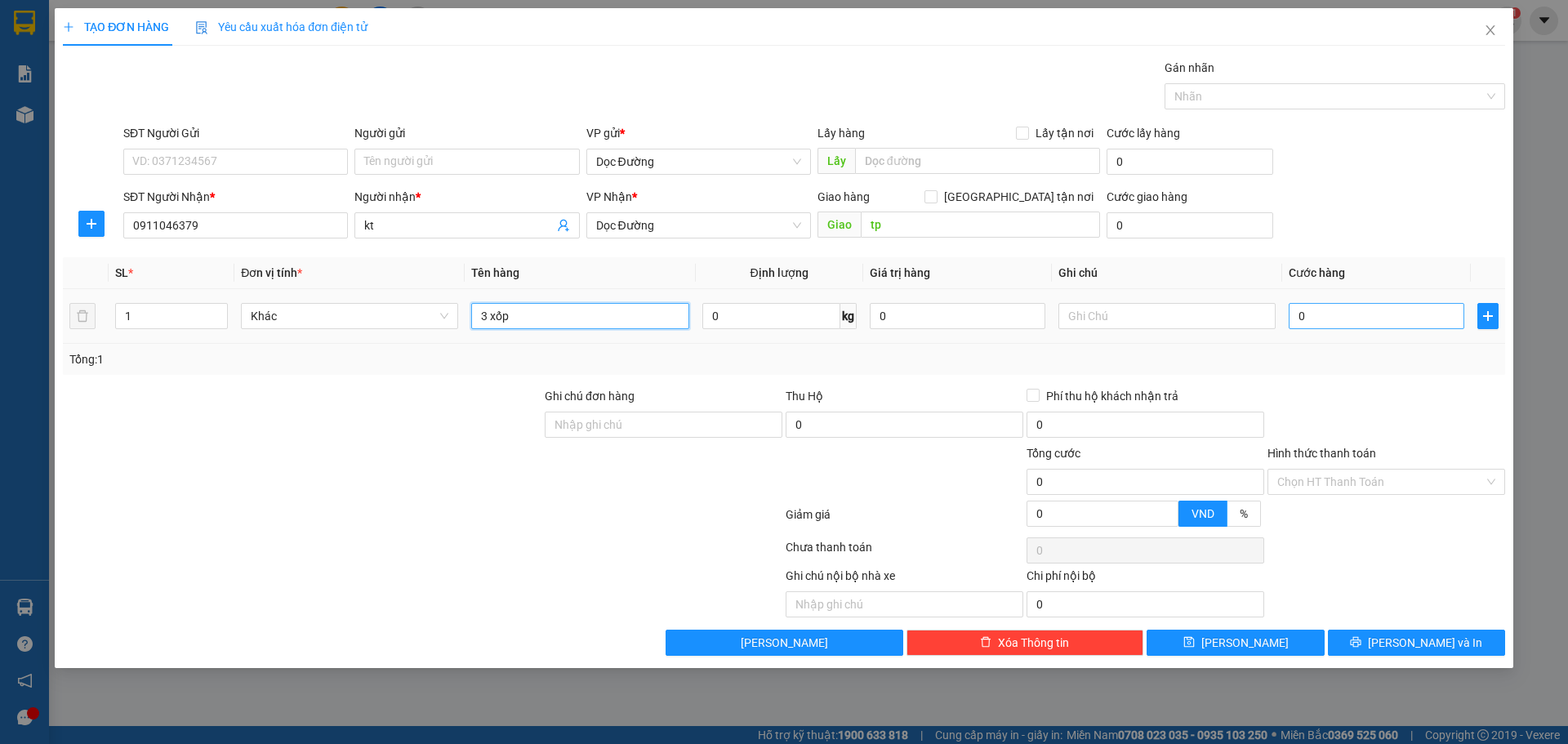
type input "3 xốp"
click at [1330, 327] on input "0" at bounding box center [1376, 315] width 176 height 26
type input "2"
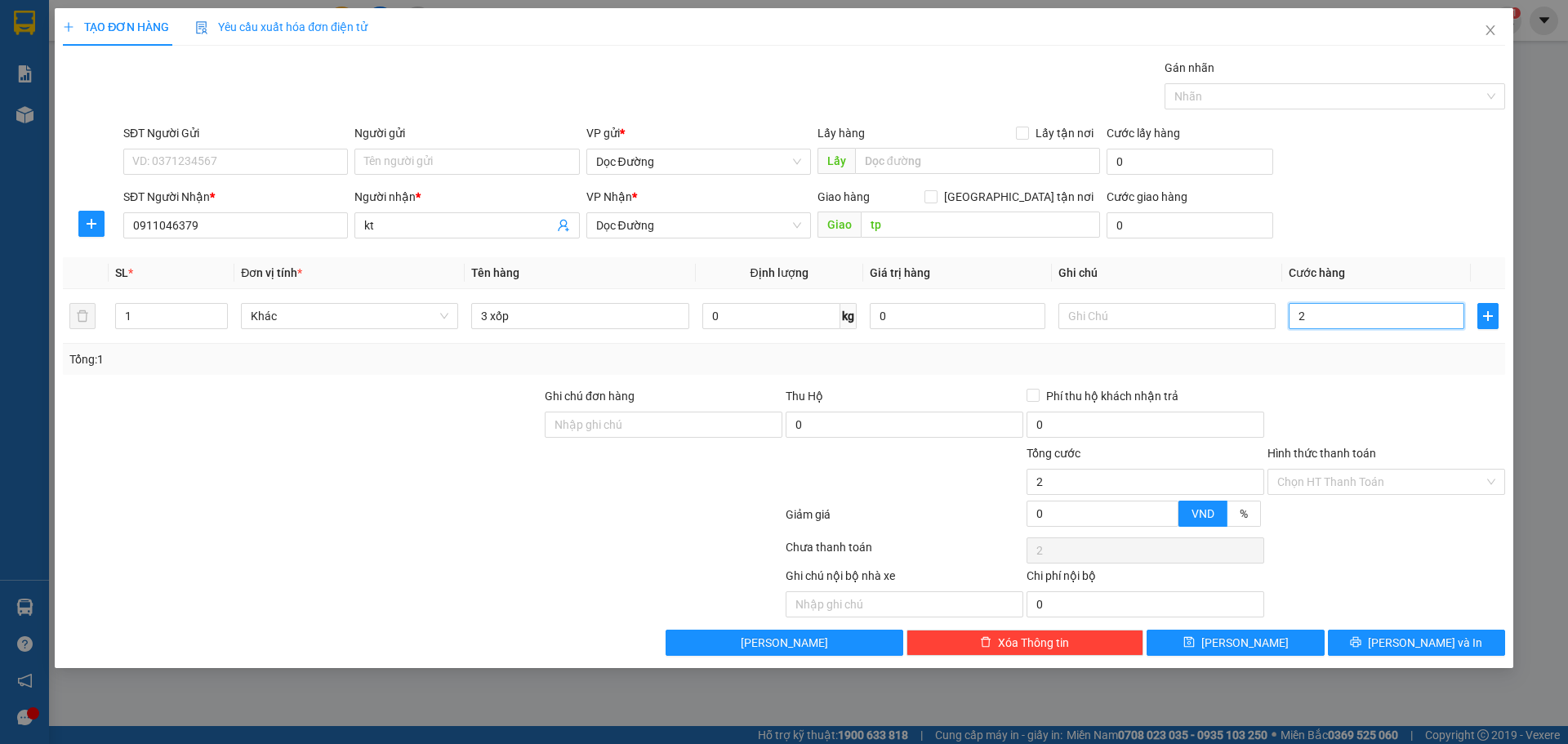
type input "21"
type input "210"
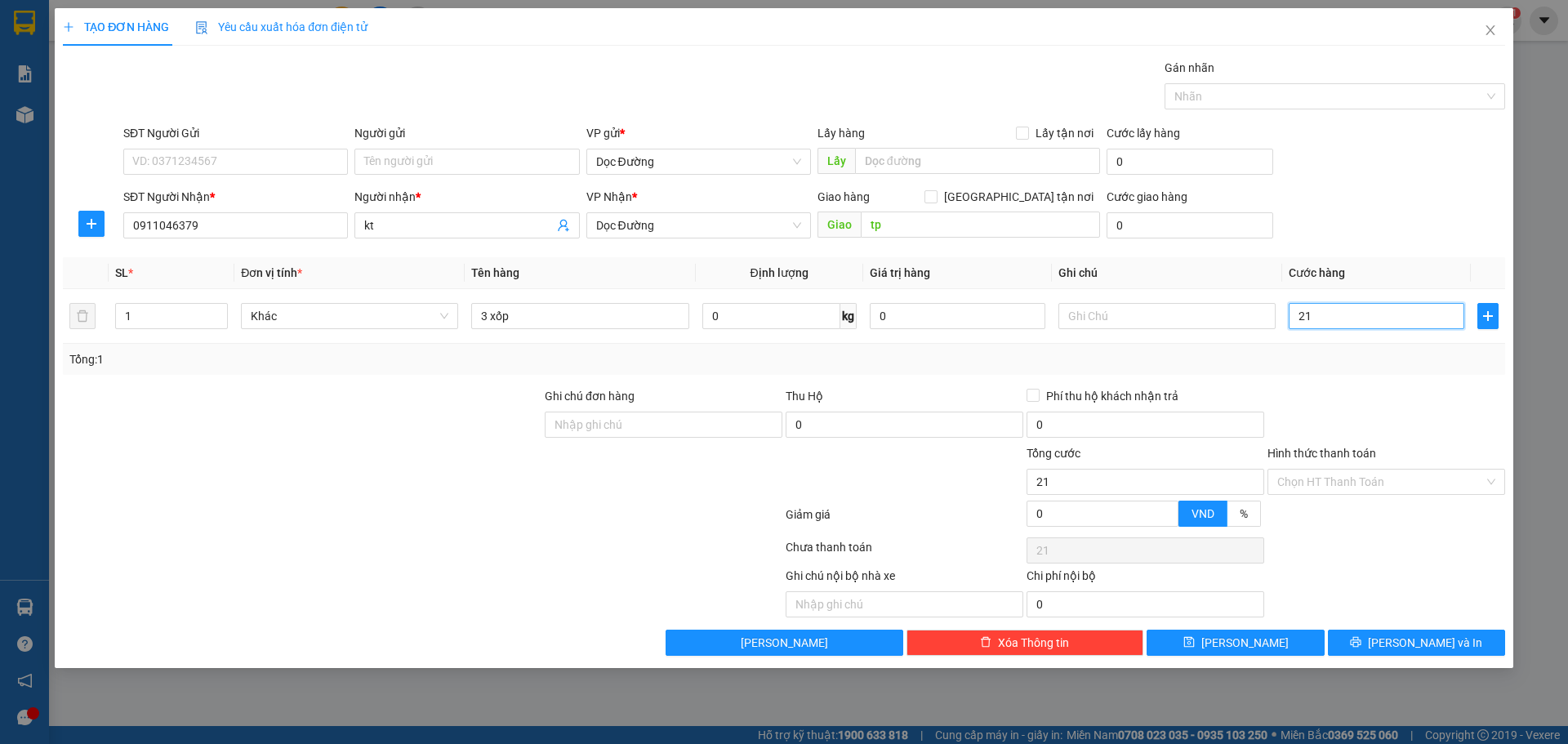
type input "210"
type input "2.100"
type input "21.000"
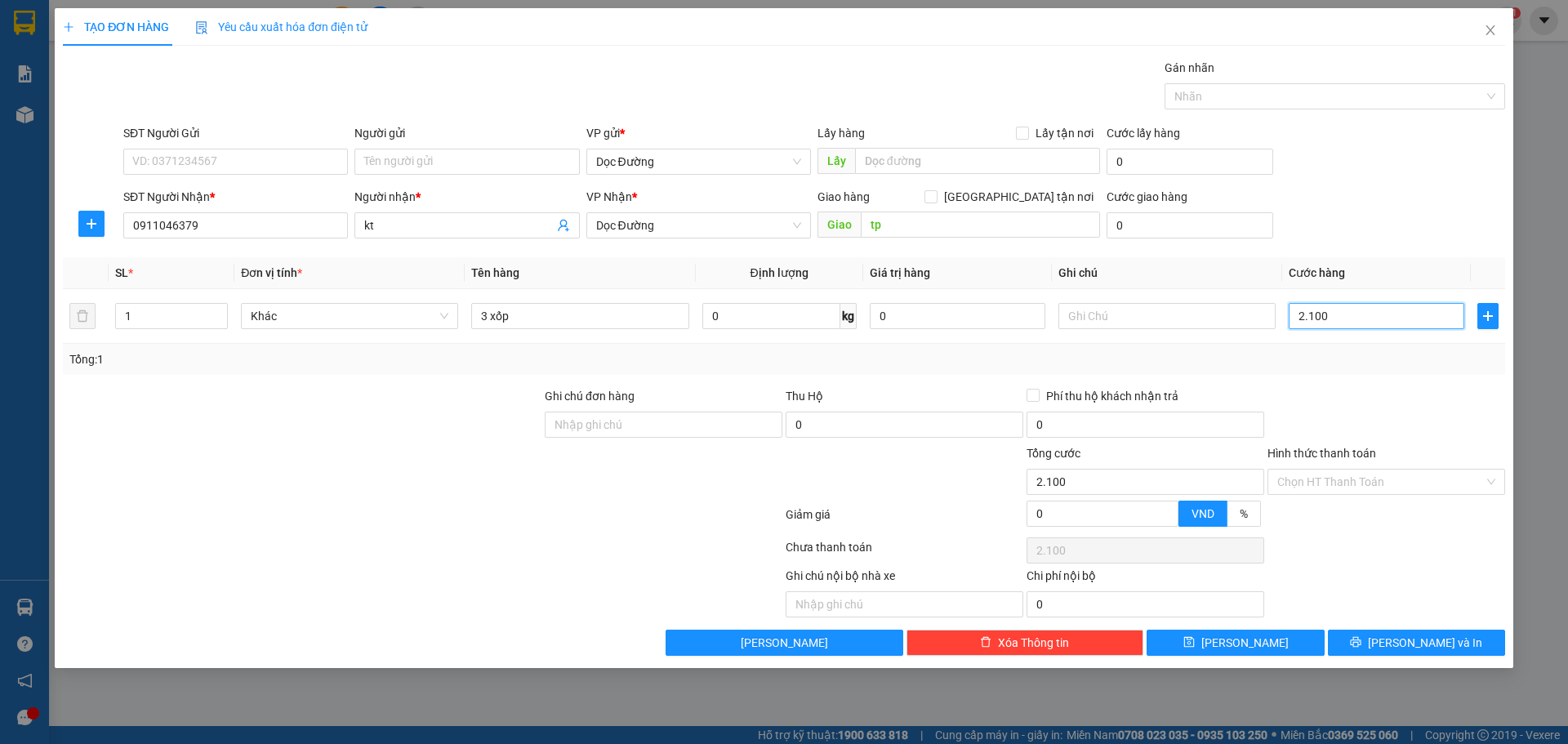
type input "21.000"
type input "210.000"
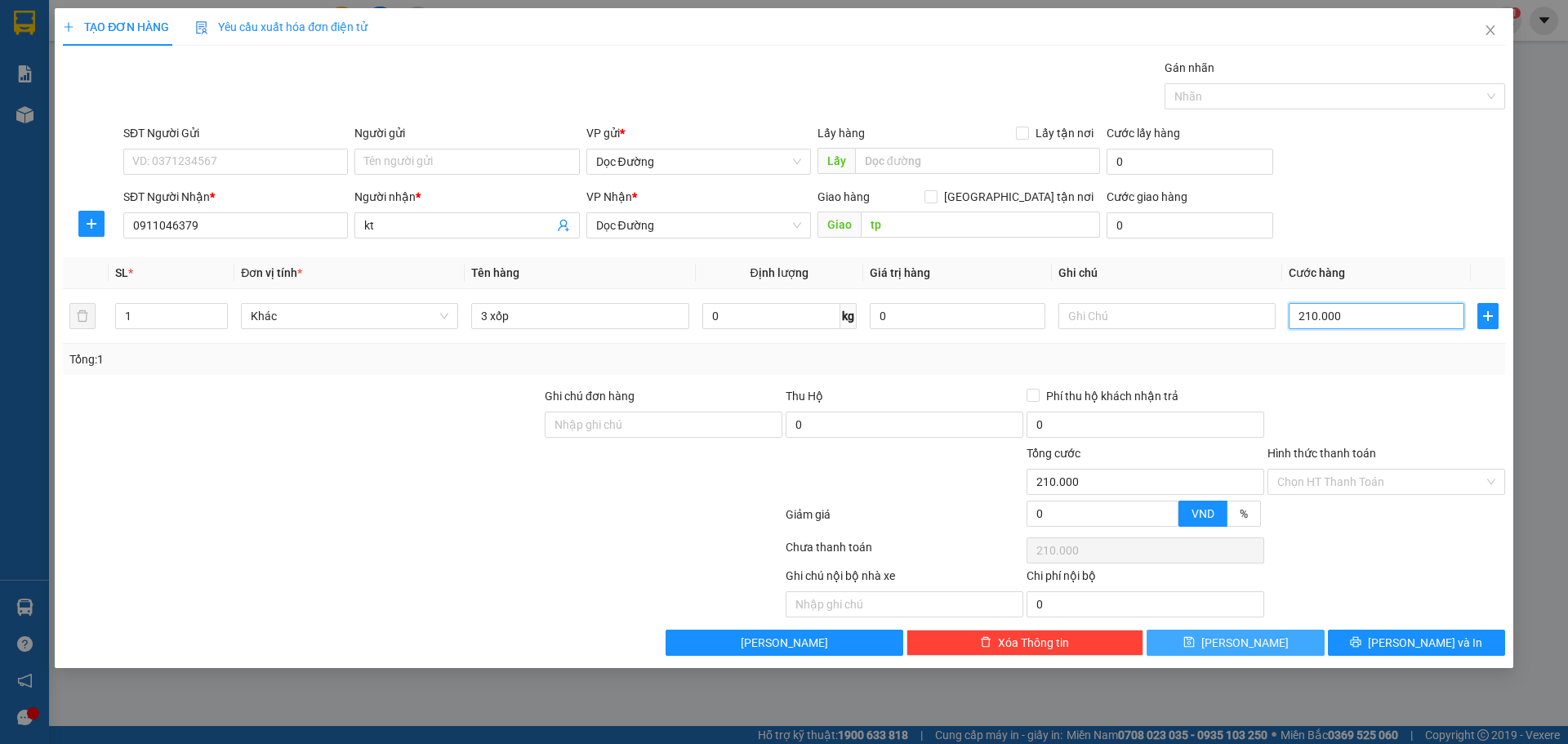
type input "210.000"
drag, startPoint x: 1231, startPoint y: 638, endPoint x: 1224, endPoint y: 649, distance: 13.0
click at [1231, 639] on button "[PERSON_NAME]" at bounding box center [1235, 641] width 178 height 26
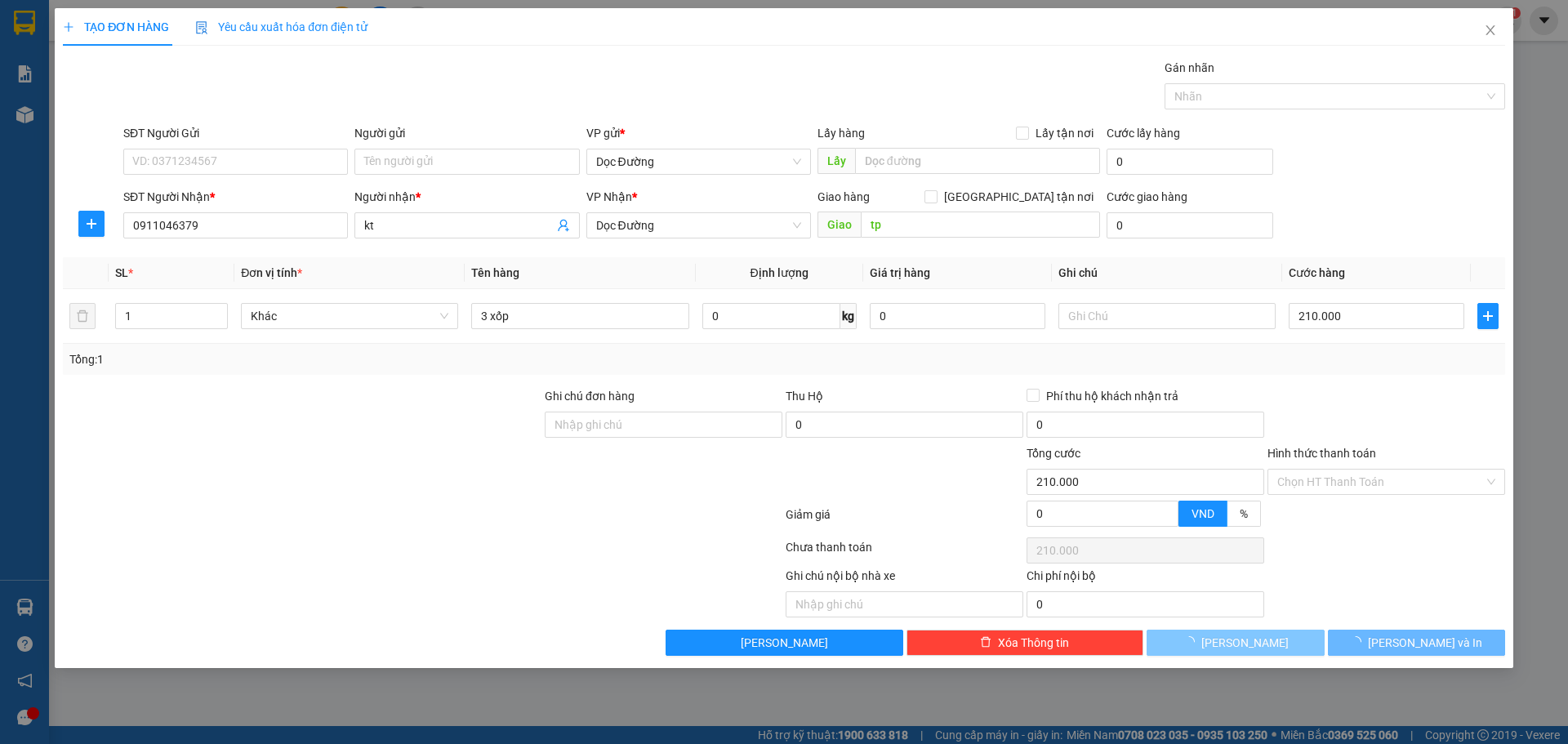
type input "0"
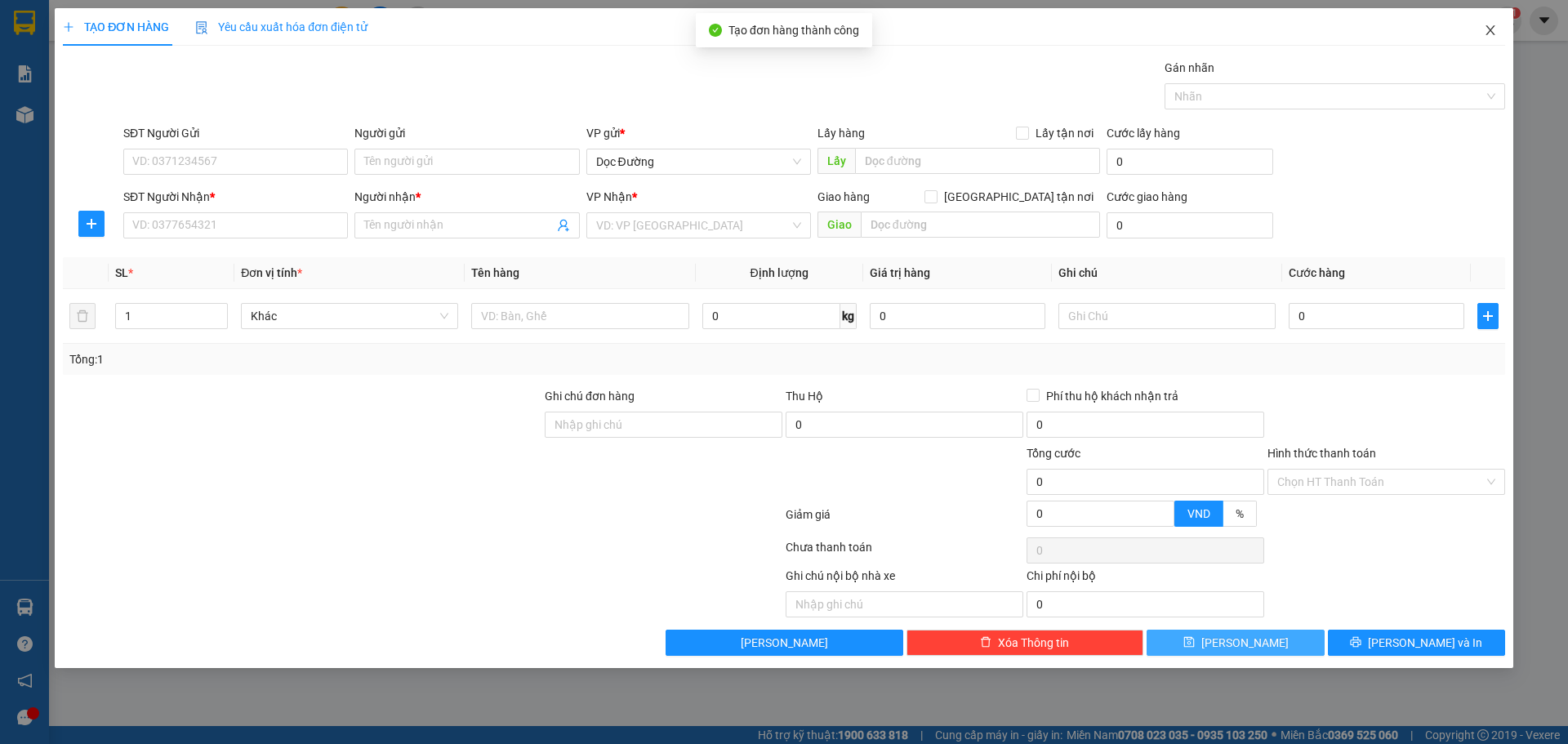
click at [1489, 27] on icon "close" at bounding box center [1490, 30] width 13 height 13
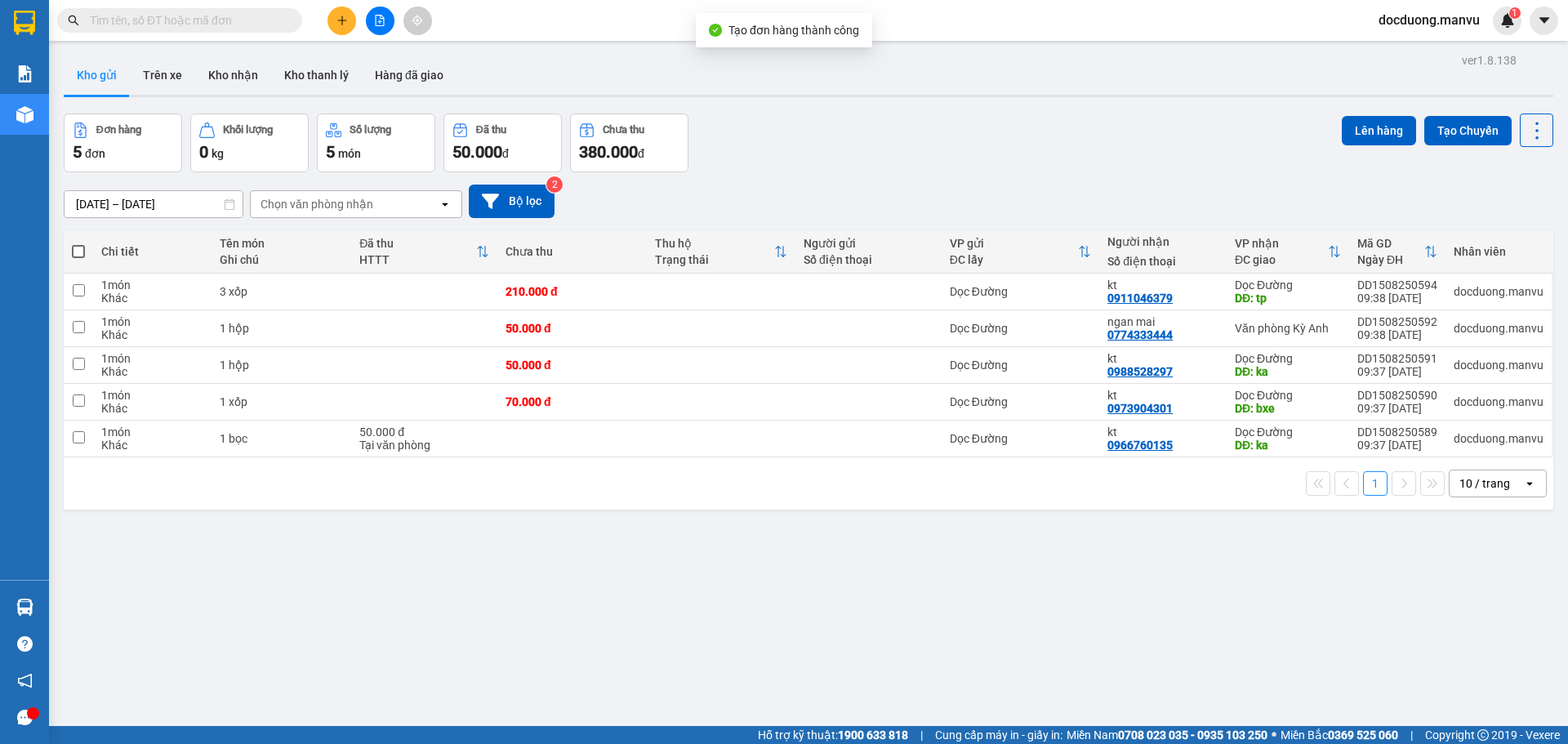
click at [457, 273] on th "Đã thu HTTT" at bounding box center [424, 252] width 146 height 43
click at [482, 292] on div "Chi tiết Tên món Ghi chú Đã thu HTTT Chưa thu Thu hộ Trạng thái Người gửi Số đi…" at bounding box center [808, 369] width 1489 height 279
click at [463, 327] on td at bounding box center [424, 328] width 146 height 37
checkbox input "true"
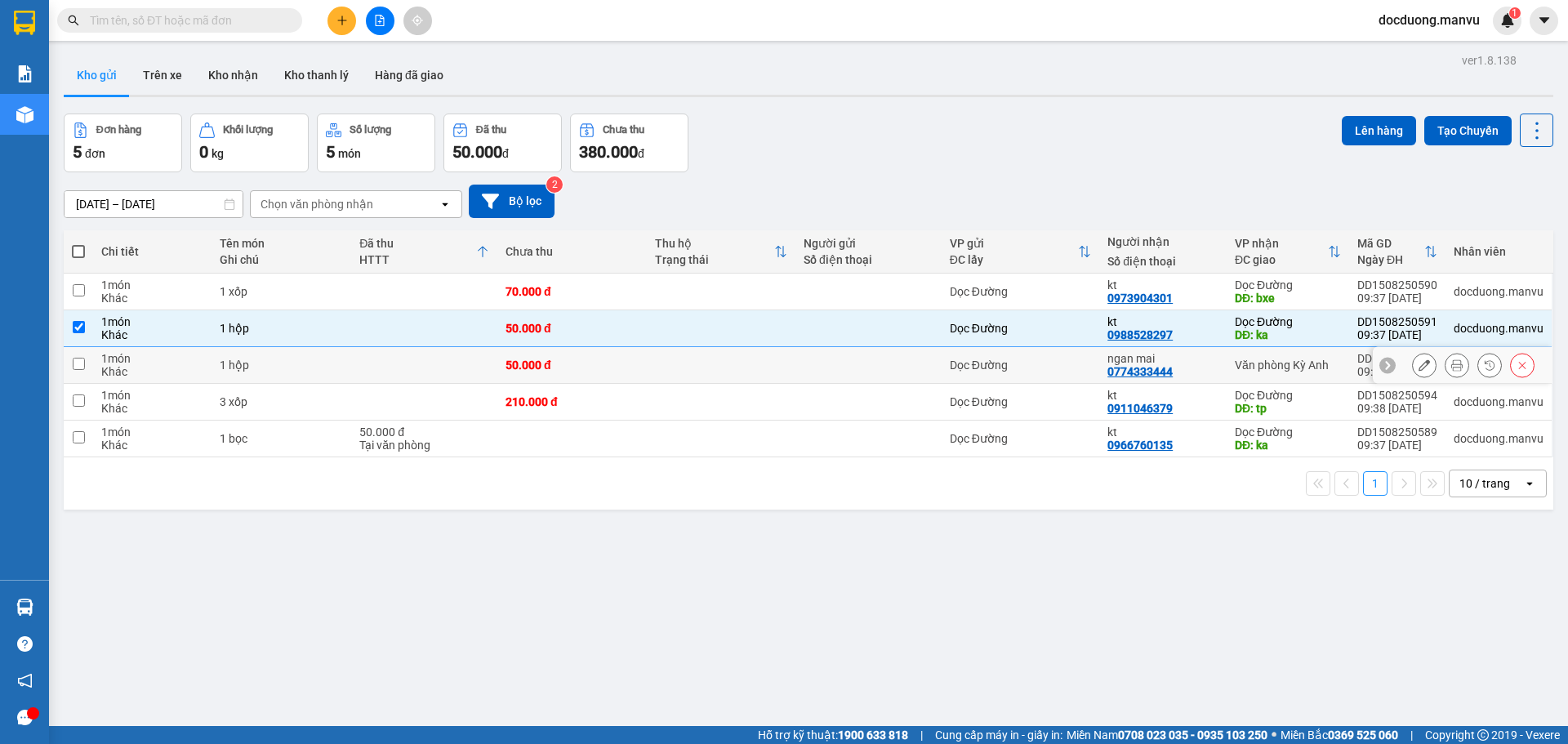
click at [453, 370] on td at bounding box center [424, 365] width 146 height 37
checkbox input "true"
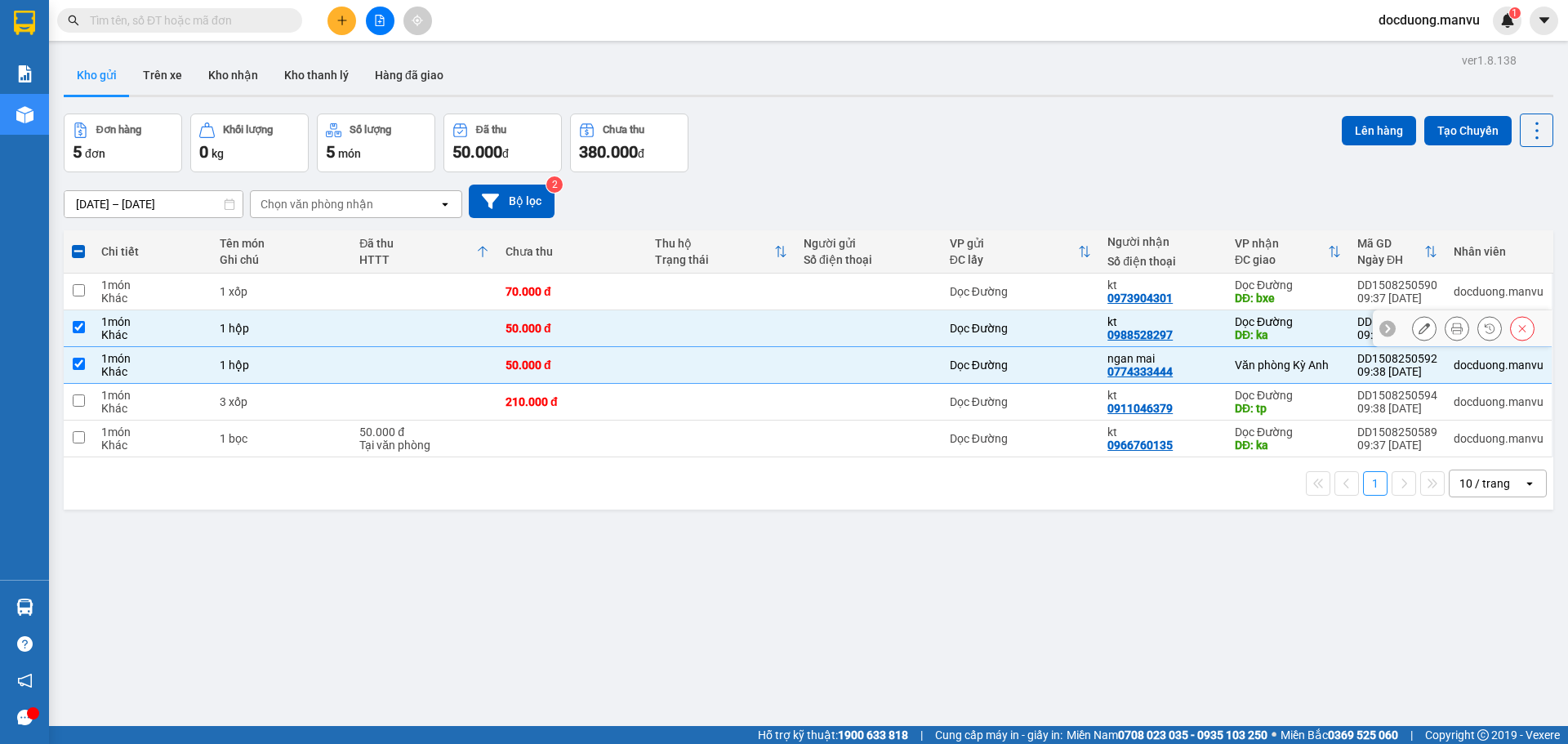
click at [505, 297] on div "70.000 đ" at bounding box center [571, 291] width 132 height 13
checkbox input "true"
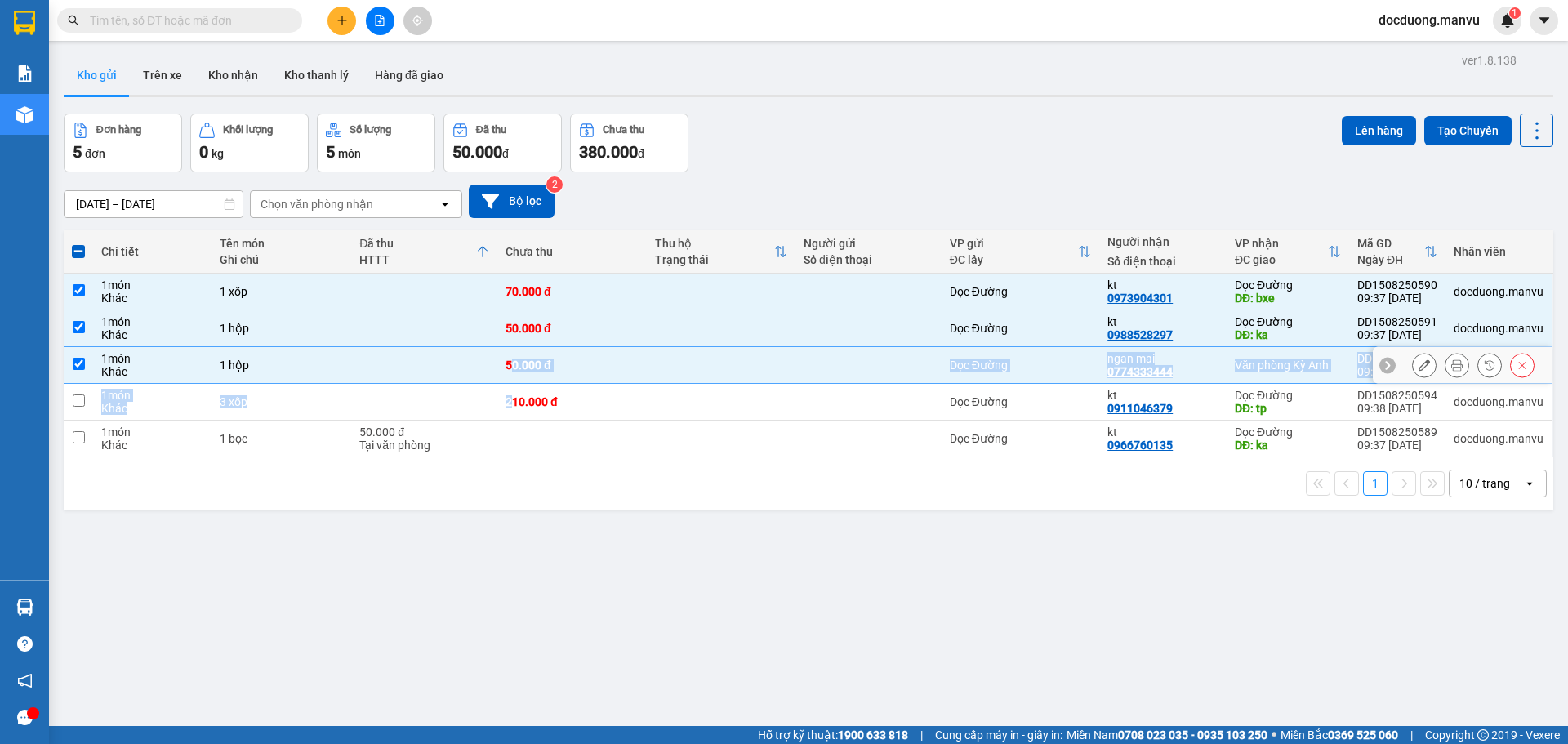
drag, startPoint x: 507, startPoint y: 381, endPoint x: 507, endPoint y: 417, distance: 36.0
click at [507, 401] on tbody "1 món Khác 1 xốp 70.000 đ Dọc Đường kt 0973904301 Dọc Đường DĐ: bxe DD150825059…" at bounding box center [808, 366] width 1489 height 184
click at [508, 413] on td "210.000 đ" at bounding box center [571, 401] width 149 height 37
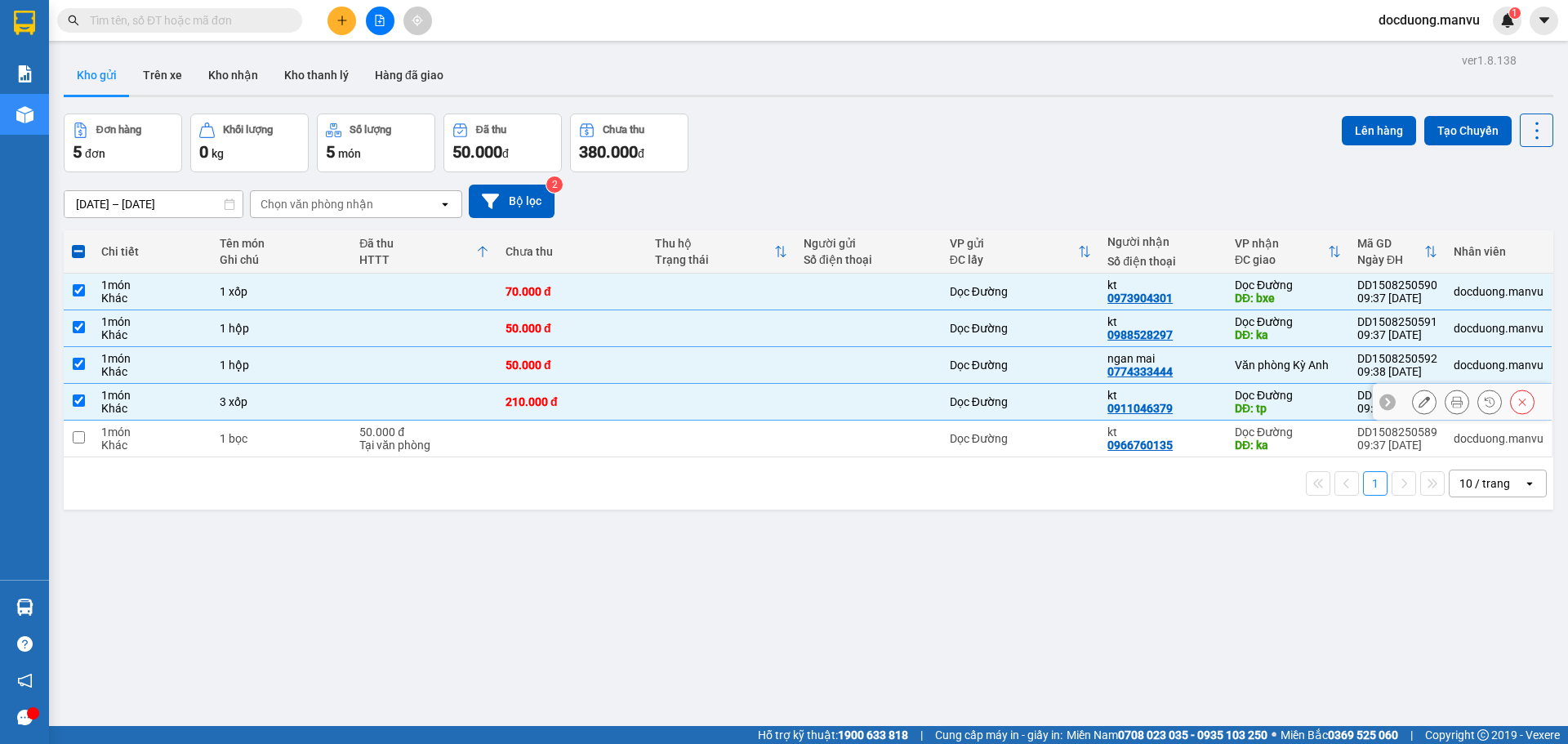
click at [515, 406] on div "210.000 đ" at bounding box center [571, 401] width 132 height 13
checkbox input "false"
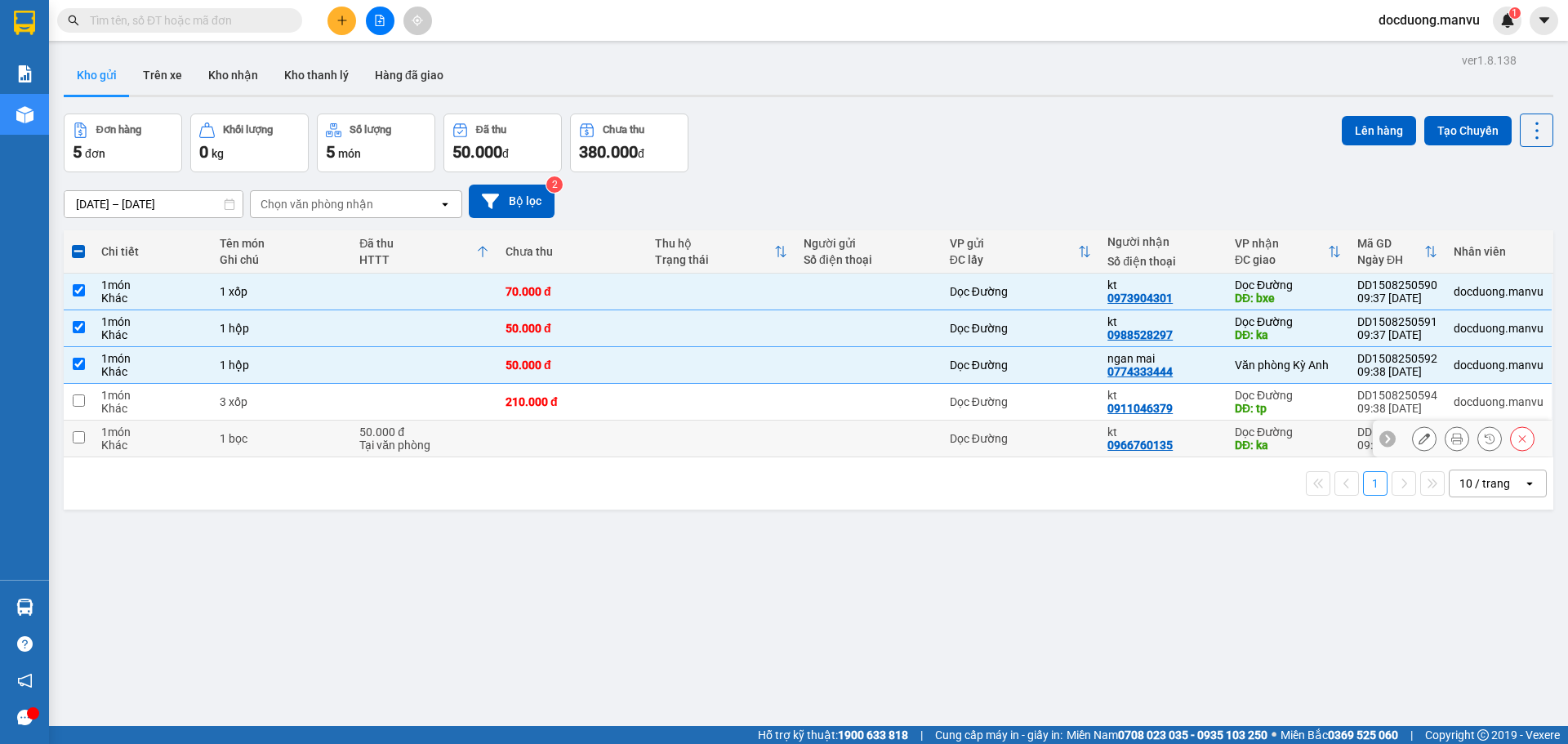
click at [509, 437] on td at bounding box center [571, 438] width 149 height 37
checkbox input "true"
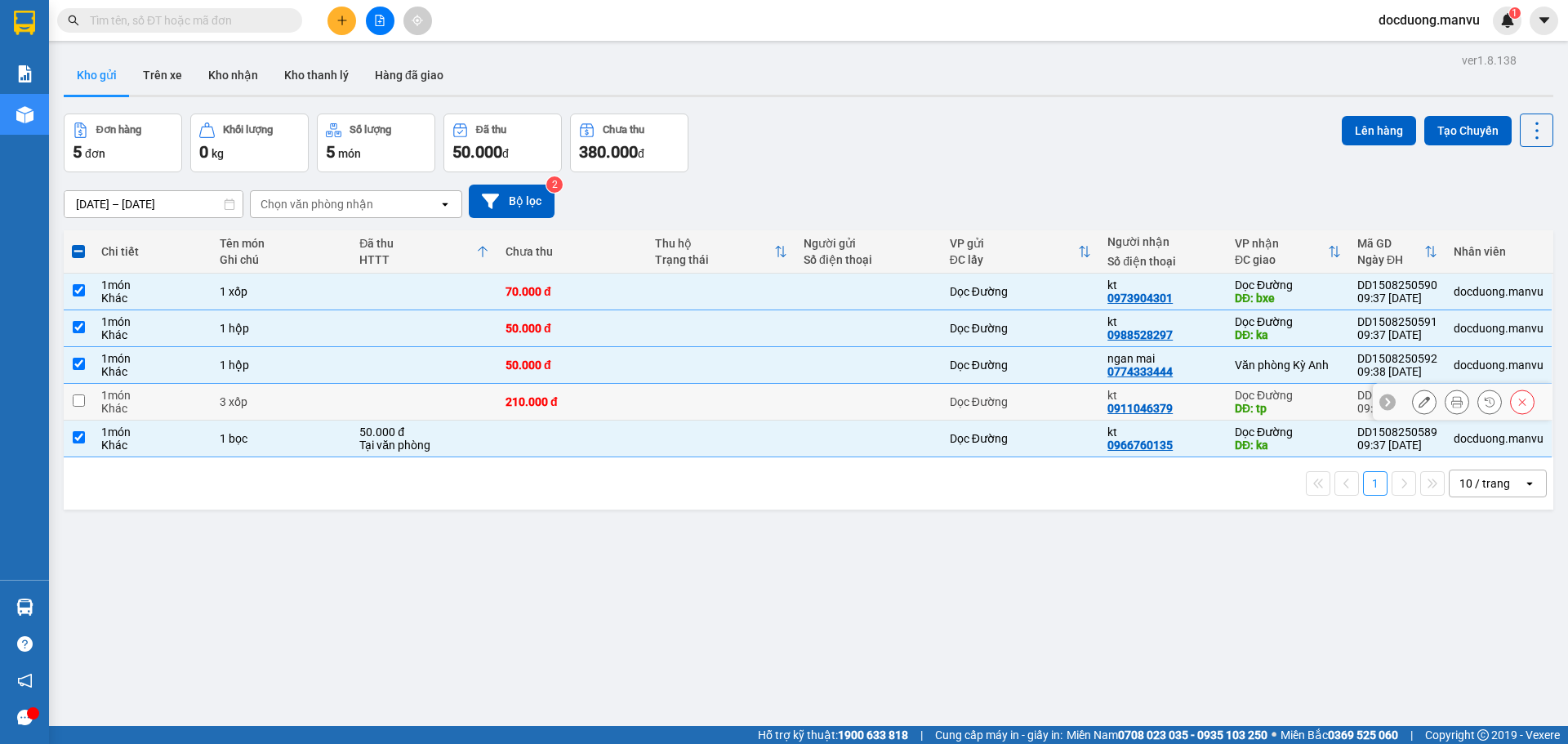
click at [528, 409] on div "210.000 đ" at bounding box center [571, 401] width 132 height 13
checkbox input "true"
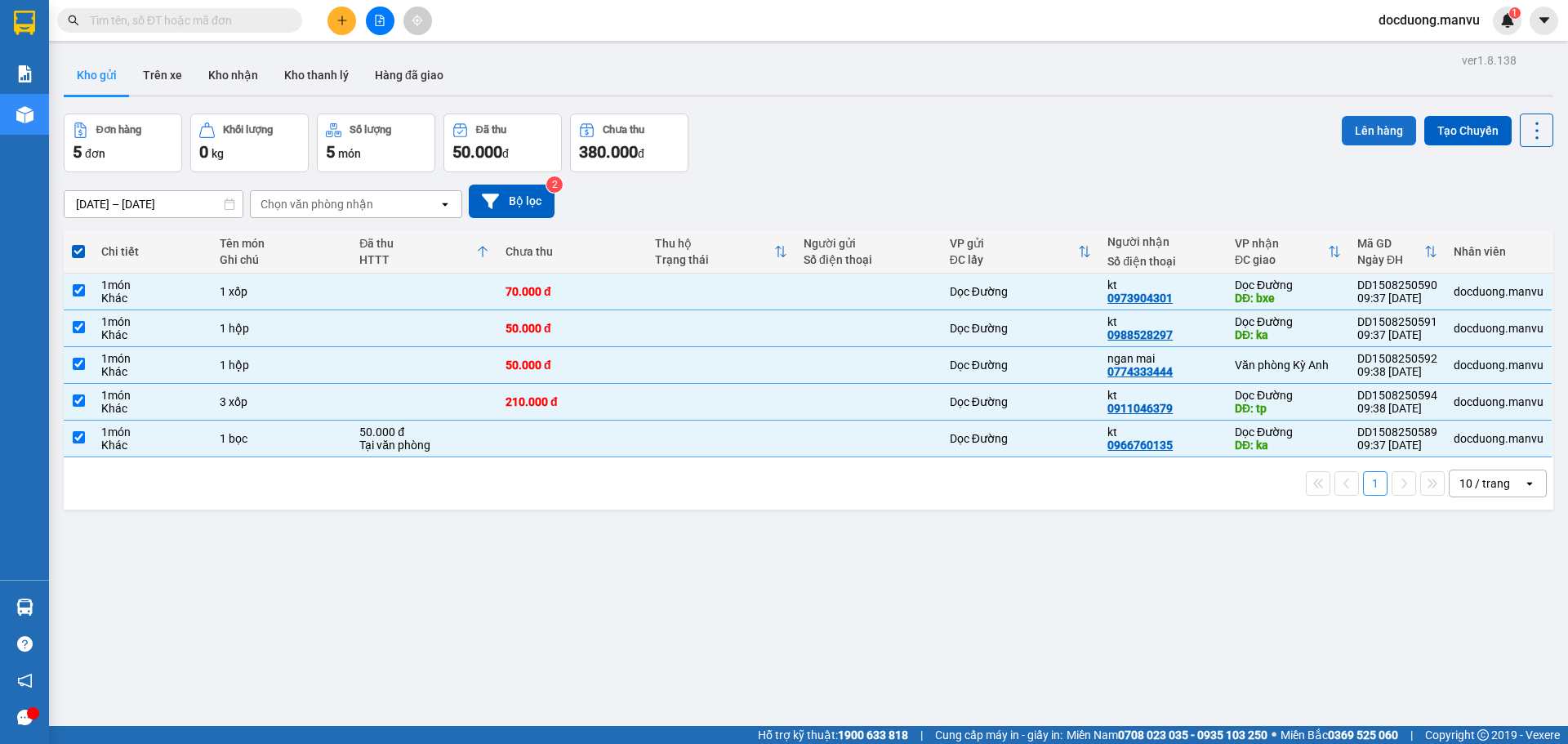
click at [1381, 129] on button "Lên hàng" at bounding box center [1378, 130] width 74 height 29
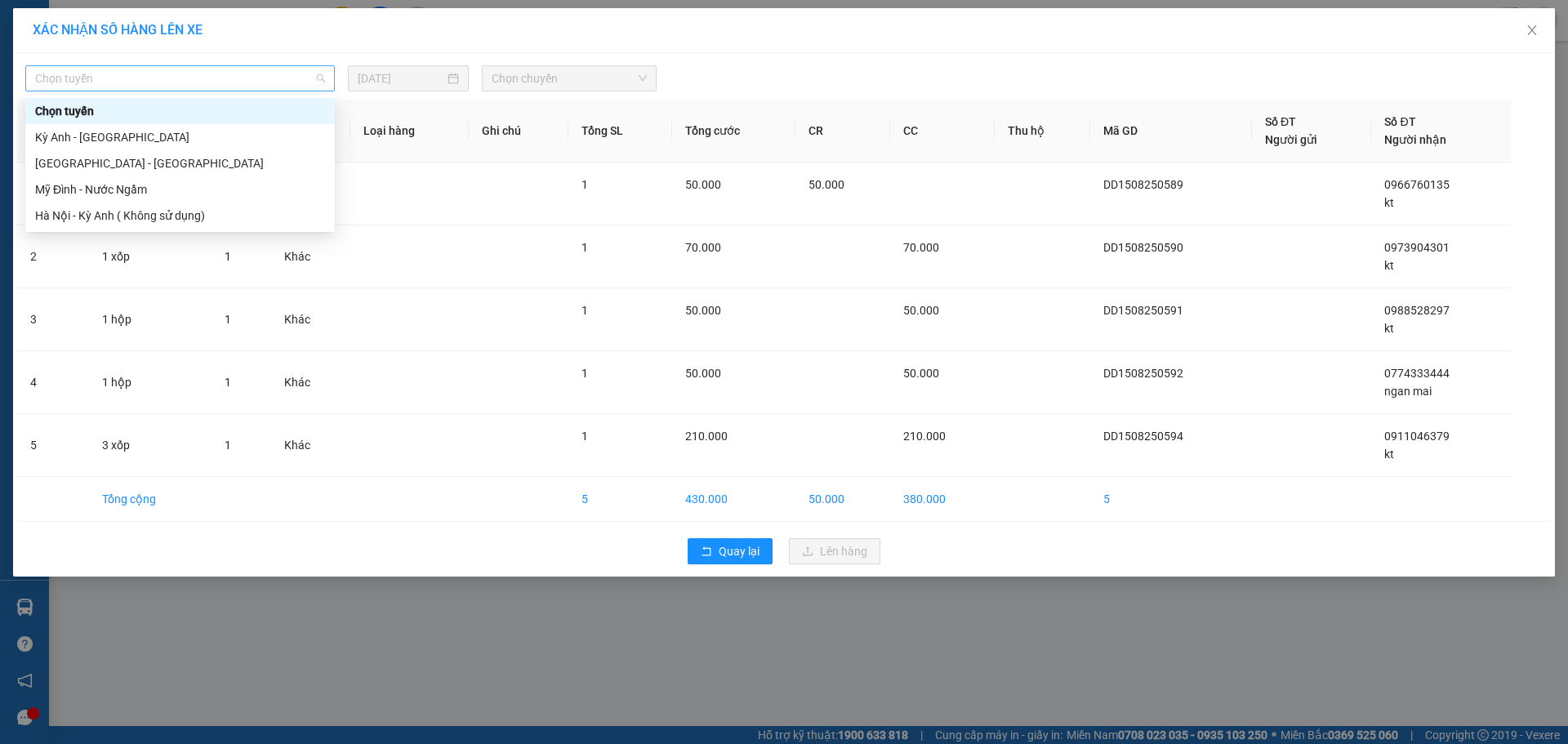
click at [162, 70] on span "Chọn tuyến" at bounding box center [179, 78] width 290 height 24
click at [64, 168] on div "[GEOGRAPHIC_DATA] - [GEOGRAPHIC_DATA]" at bounding box center [179, 163] width 290 height 18
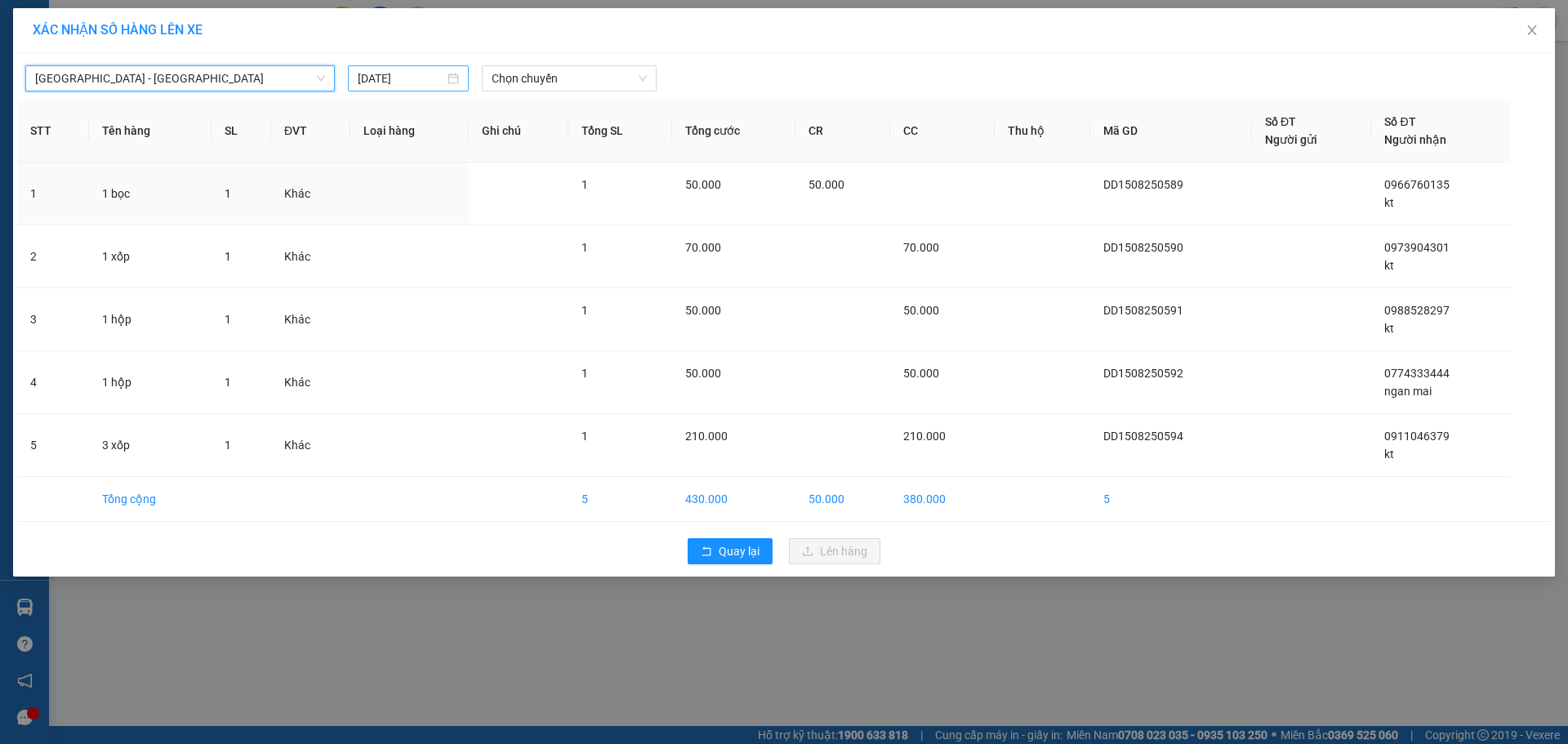
click at [411, 74] on input "[DATE]" at bounding box center [401, 79] width 87 height 18
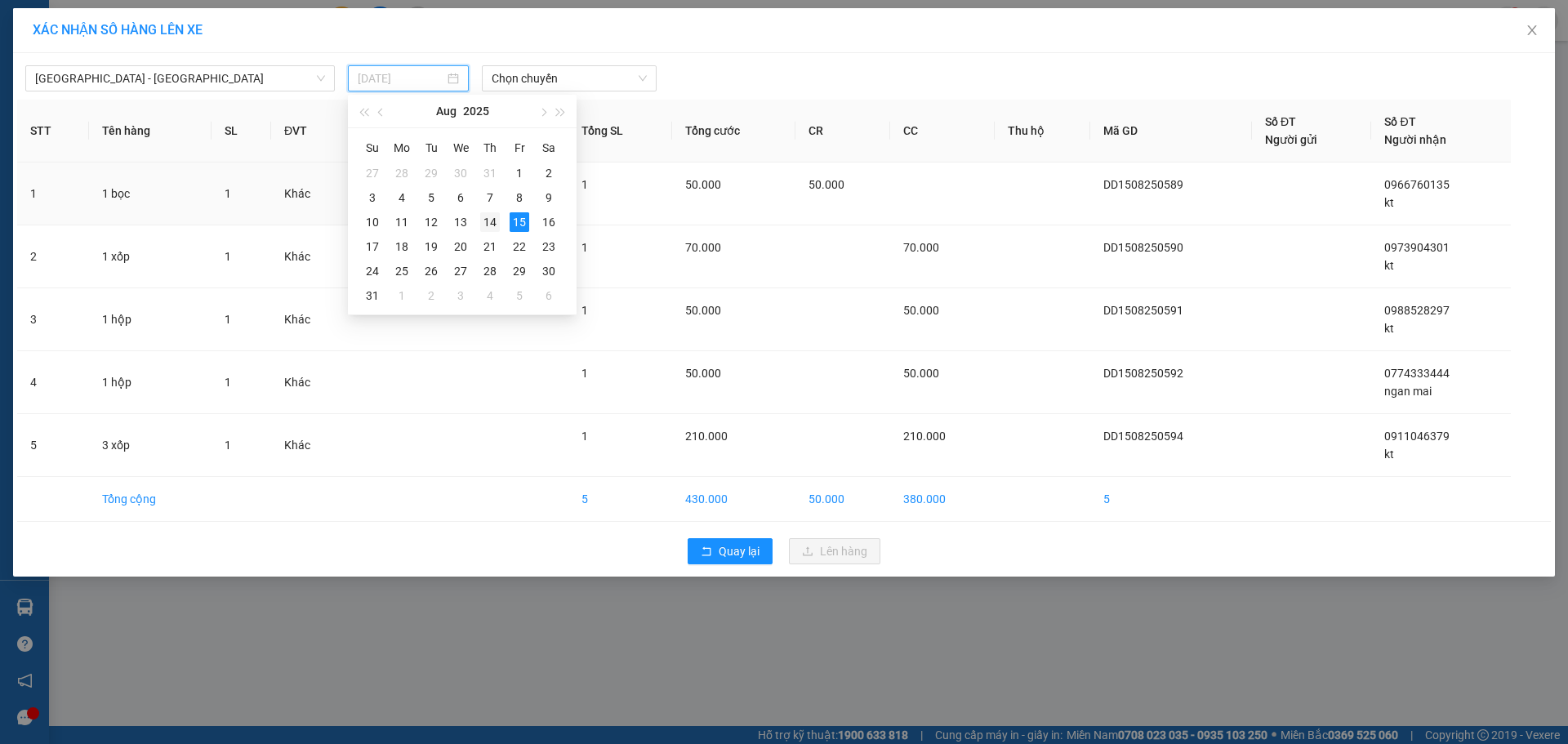
click at [494, 226] on div "14" at bounding box center [490, 222] width 20 height 20
type input "[DATE]"
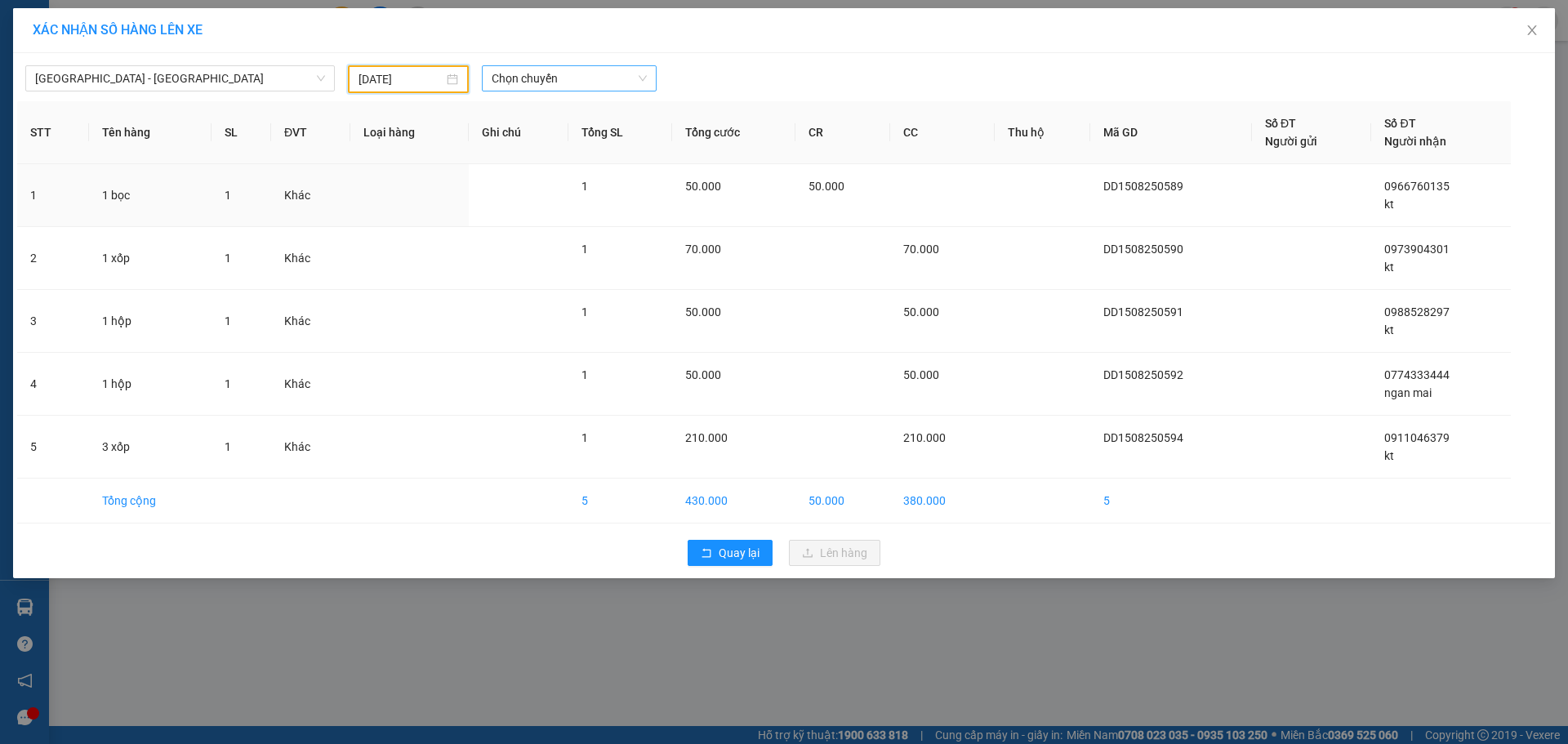
click at [579, 83] on span "Chọn chuyến" at bounding box center [569, 78] width 155 height 24
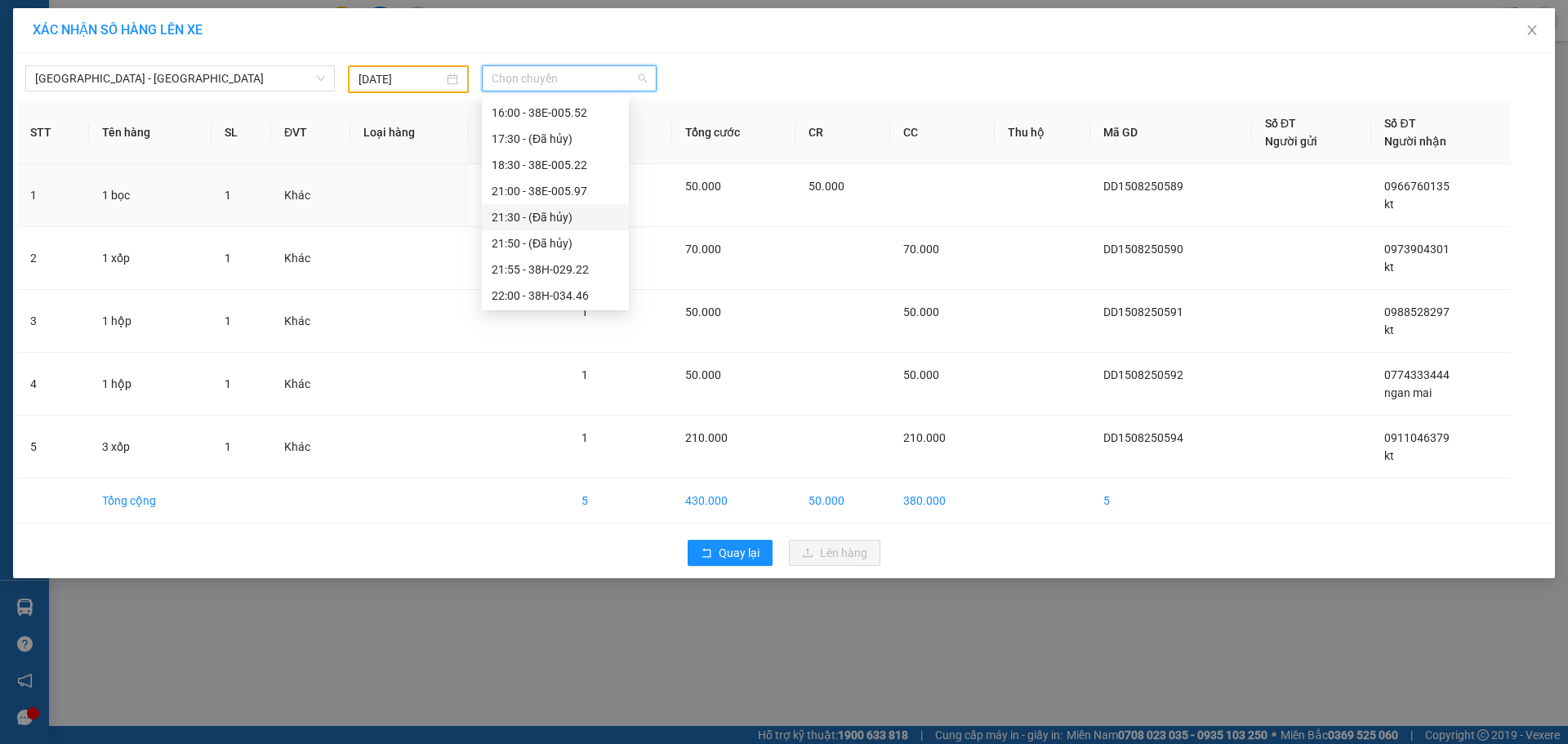
scroll to position [209, 0]
click at [561, 160] on div "18:30 - 38E-005.22" at bounding box center [555, 163] width 128 height 18
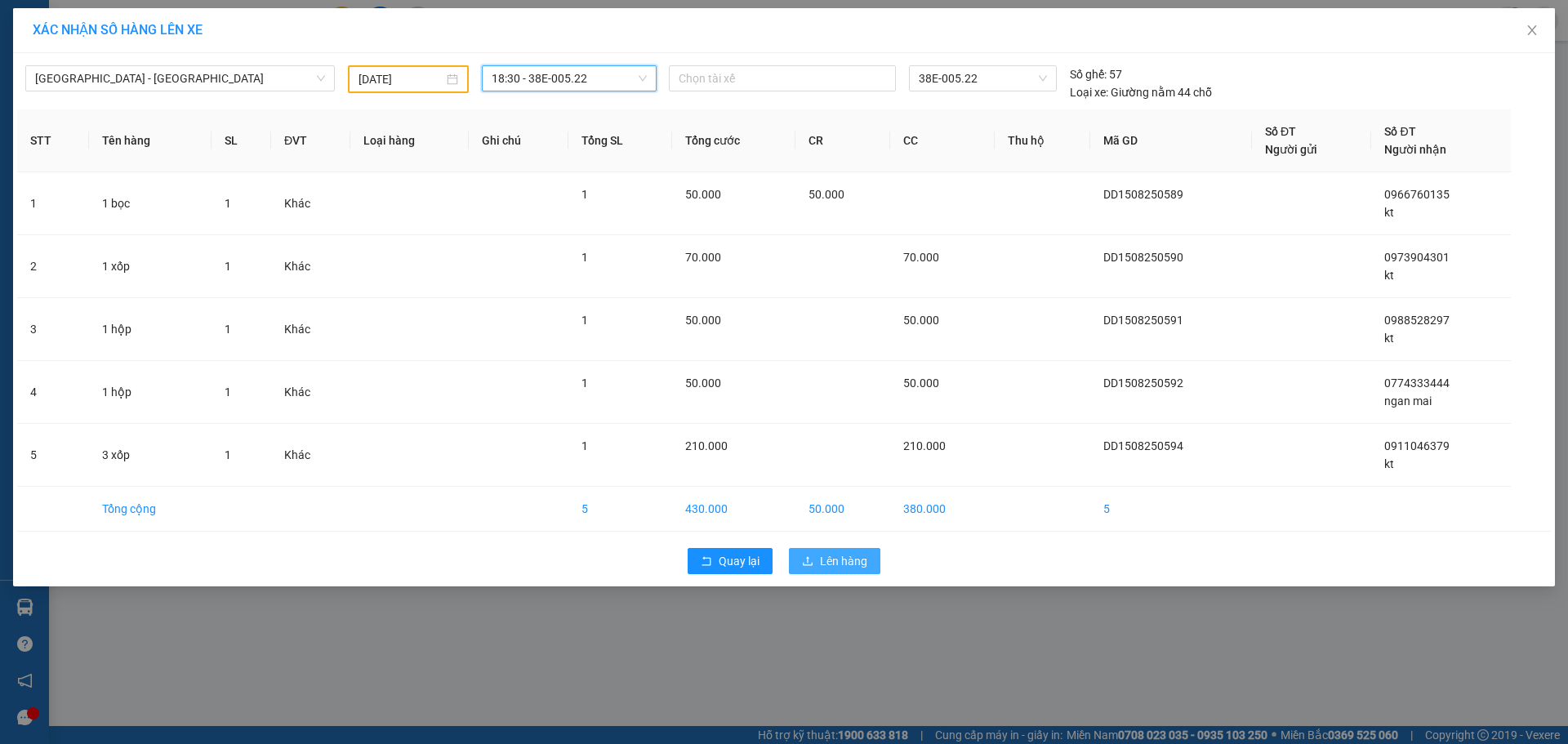
click at [832, 558] on span "Lên hàng" at bounding box center [843, 561] width 47 height 18
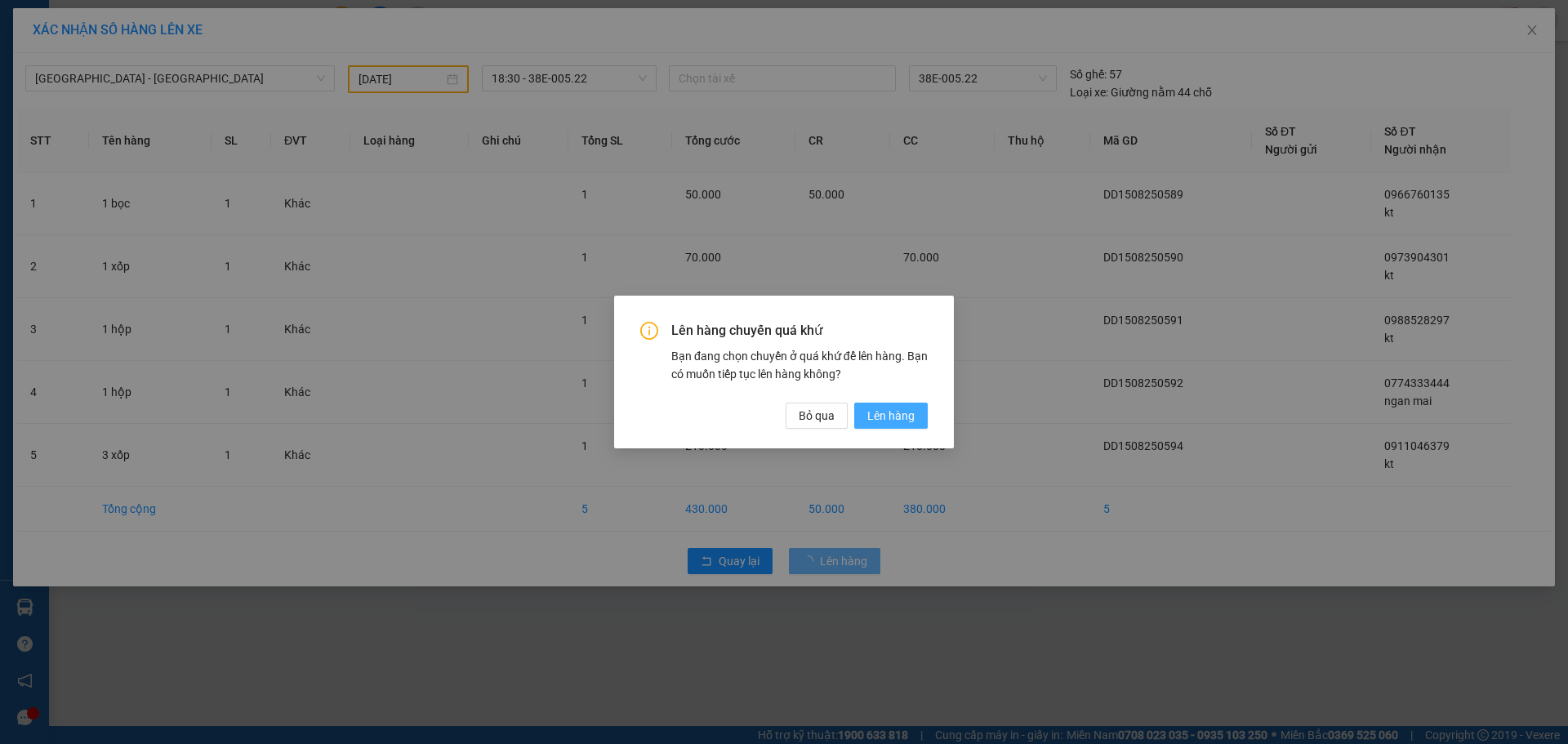
drag, startPoint x: 932, startPoint y: 405, endPoint x: 922, endPoint y: 422, distance: 19.7
click at [926, 415] on div "Lên hàng chuyến quá khứ Bạn đang chọn chuyến ở quá khứ để lên hàng. Bạn có muốn…" at bounding box center [784, 371] width 340 height 152
click at [921, 423] on button "Lên hàng" at bounding box center [891, 415] width 73 height 26
